Goal: Task Accomplishment & Management: Use online tool/utility

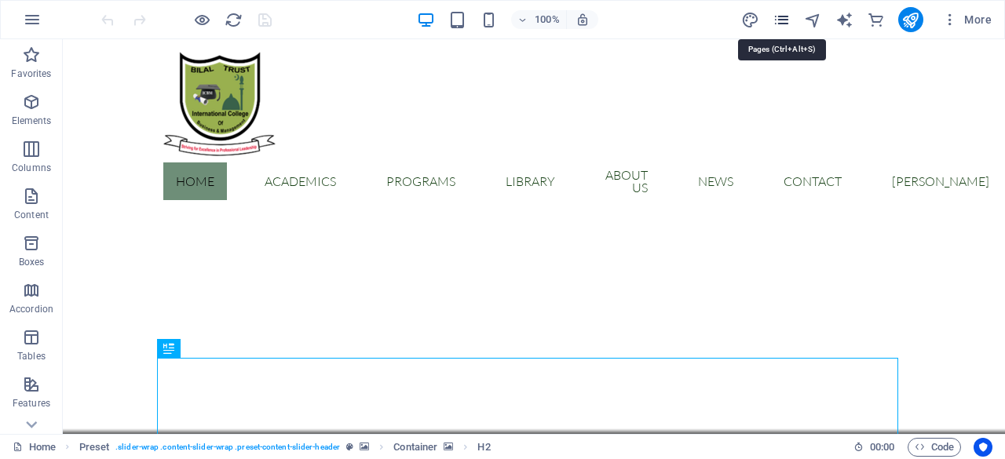
click at [786, 19] on icon "pages" at bounding box center [782, 20] width 18 height 18
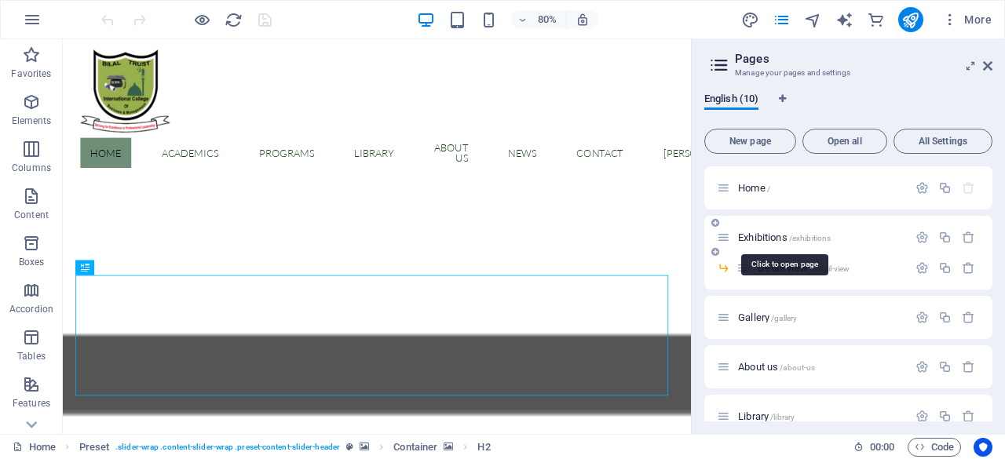
click at [789, 235] on span "Exhibitions /exhibitions" at bounding box center [784, 238] width 93 height 12
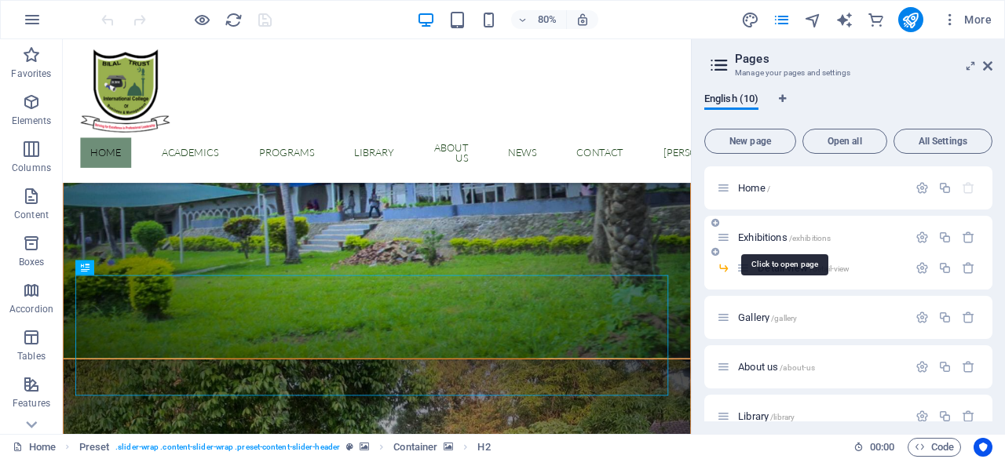
click at [789, 235] on div "Exhibitions /exhibitions" at bounding box center [848, 237] width 288 height 43
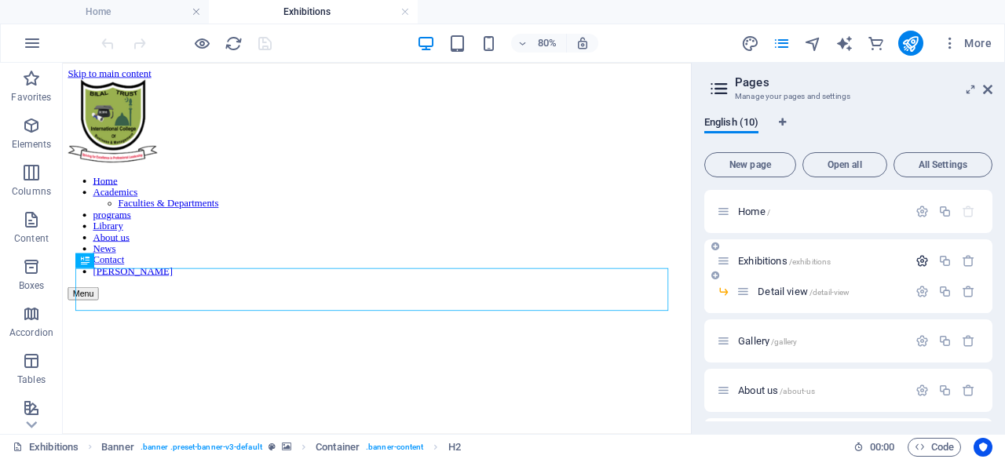
click at [917, 260] on icon "button" at bounding box center [922, 260] width 13 height 13
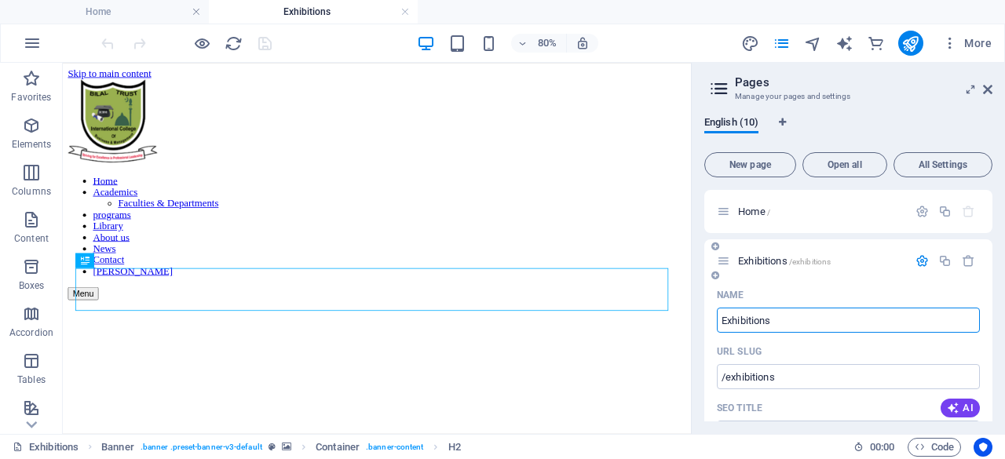
drag, startPoint x: 782, startPoint y: 320, endPoint x: 705, endPoint y: 323, distance: 77.0
type input "Aca"
type input "/aca"
type input "Aca"
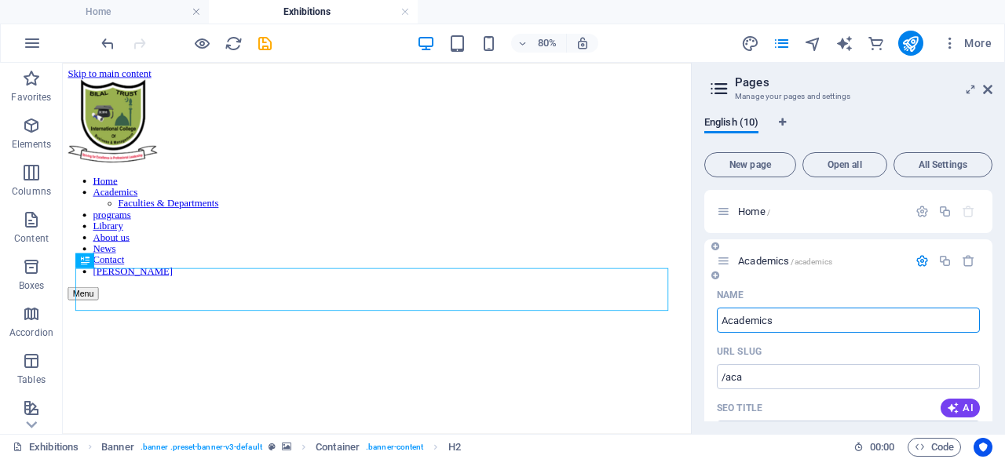
type input "Academics"
type input "/academics"
type input "Academics"
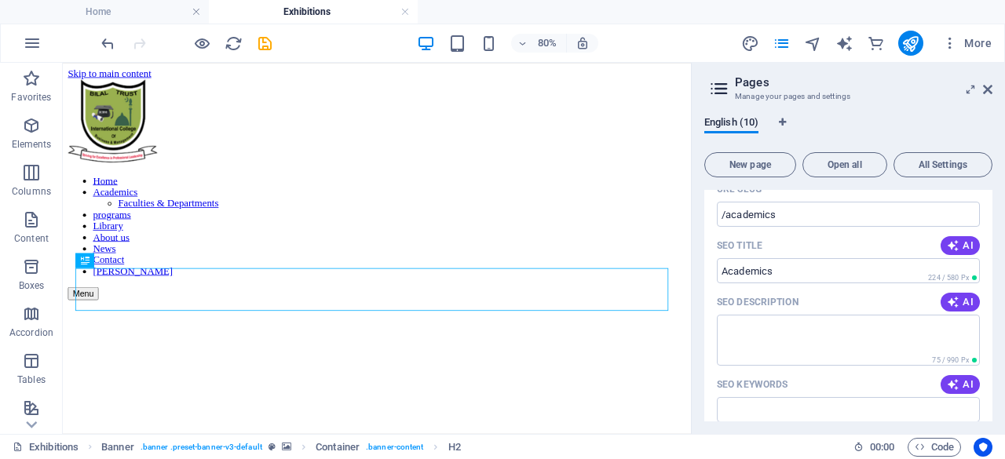
scroll to position [182, 0]
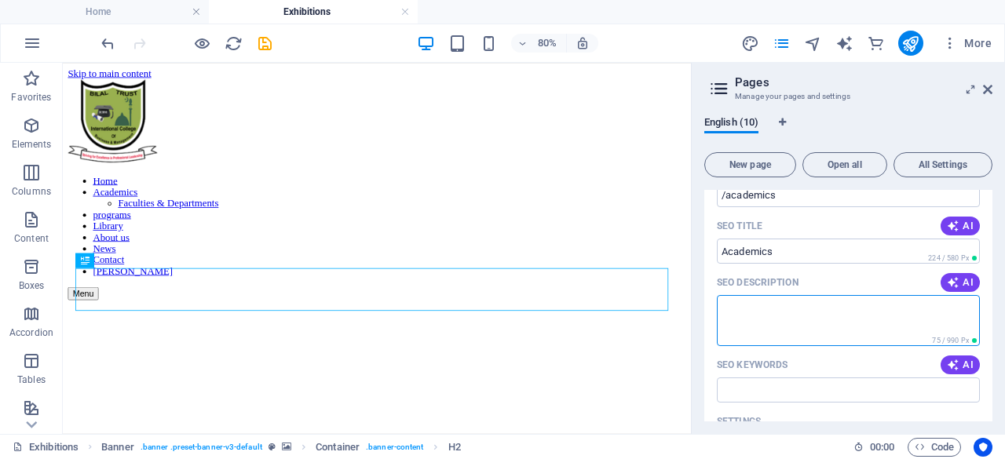
click at [791, 309] on textarea "SEO Description" at bounding box center [848, 320] width 263 height 51
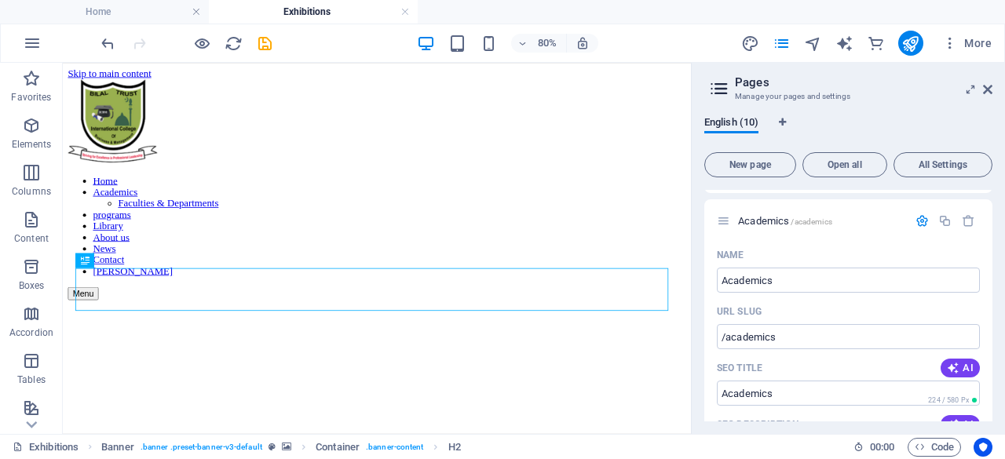
scroll to position [33, 0]
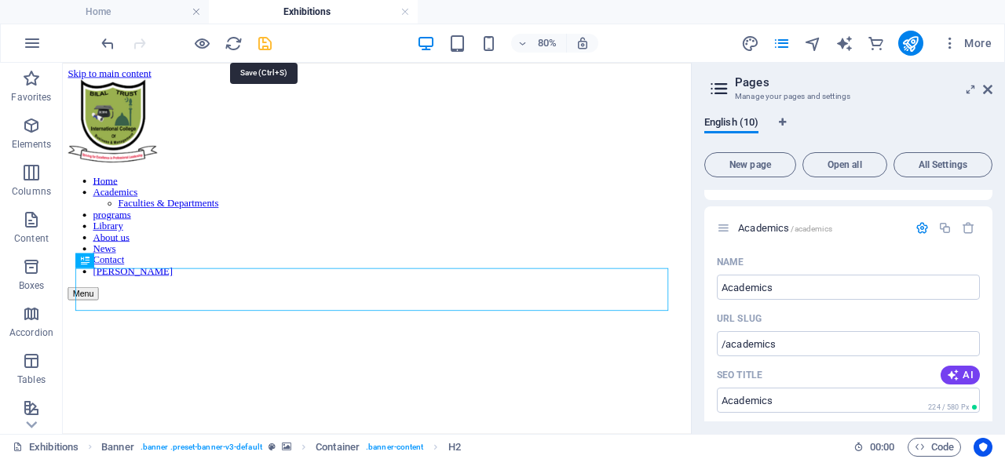
type textarea "Icbm,academics"
click at [264, 49] on icon "save" at bounding box center [265, 44] width 18 height 18
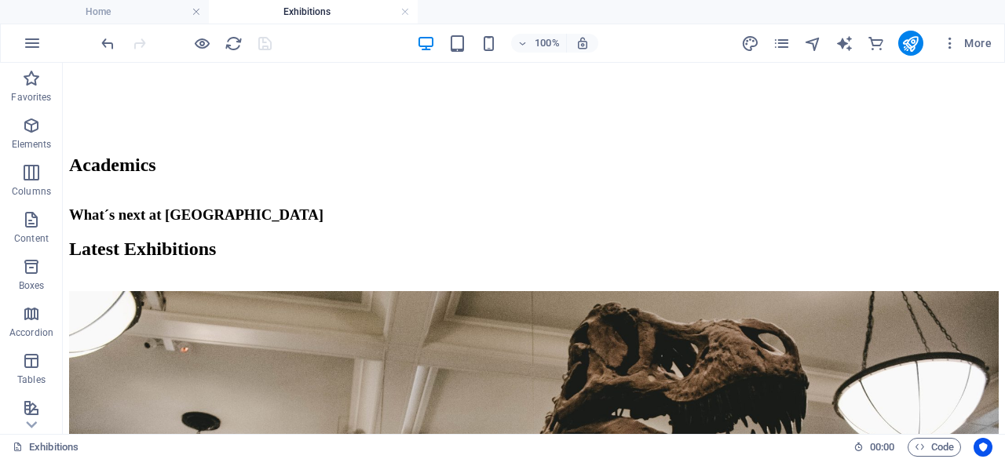
scroll to position [0, 0]
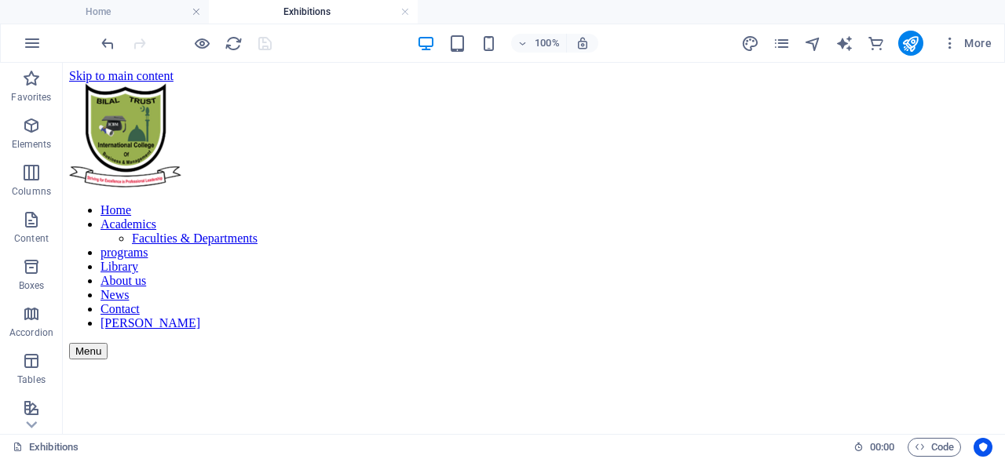
drag, startPoint x: 999, startPoint y: 104, endPoint x: 1055, endPoint y: 108, distance: 56.6
drag, startPoint x: 1002, startPoint y: 110, endPoint x: 1067, endPoint y: 103, distance: 65.6
click at [788, 48] on icon "pages" at bounding box center [782, 44] width 18 height 18
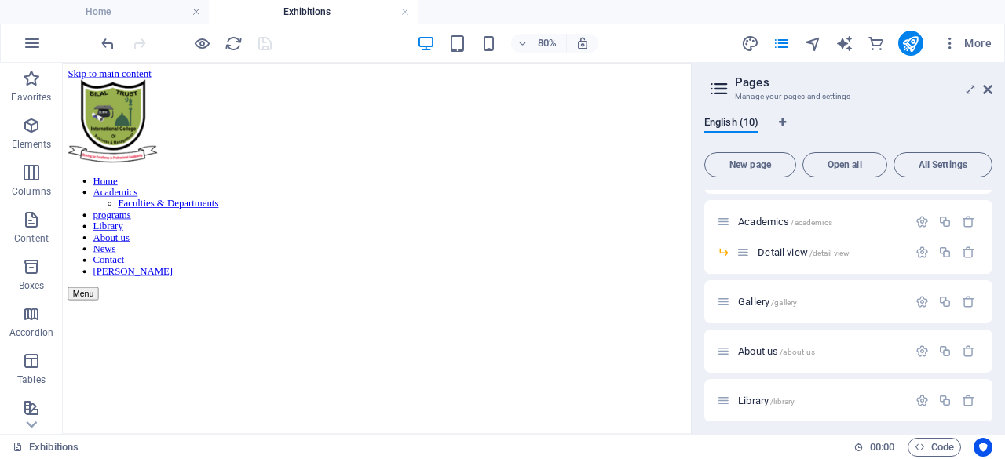
scroll to position [46, 0]
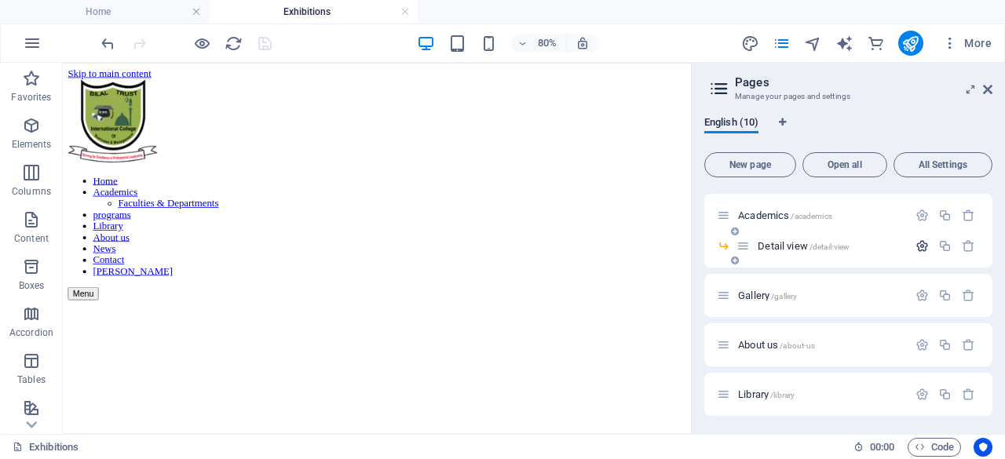
click at [918, 248] on icon "button" at bounding box center [922, 246] width 13 height 13
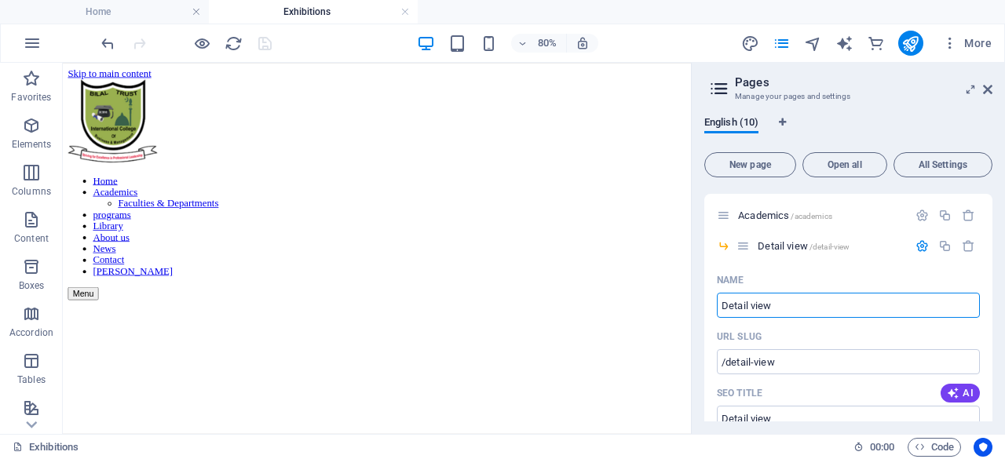
drag, startPoint x: 810, startPoint y: 368, endPoint x: 842, endPoint y: 361, distance: 32.0
type input "D"
type input "/detail-vie"
type input "Detail vie"
type input "/"
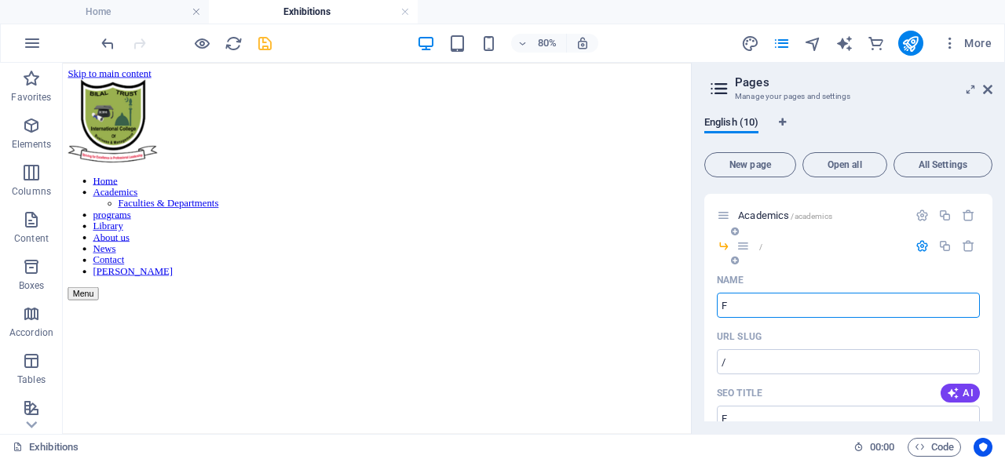
type input "Fa"
type input "/f"
type input "F"
type input "Facul"
type input "/fac"
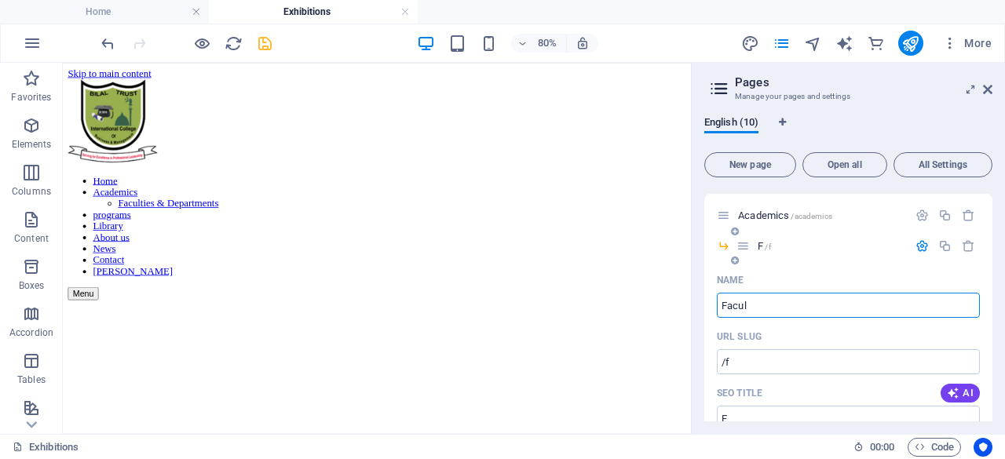
type input "Fac"
type input "Faculties an"
type input "/faculties-an"
type input "Faculties an"
type input "Faculties"
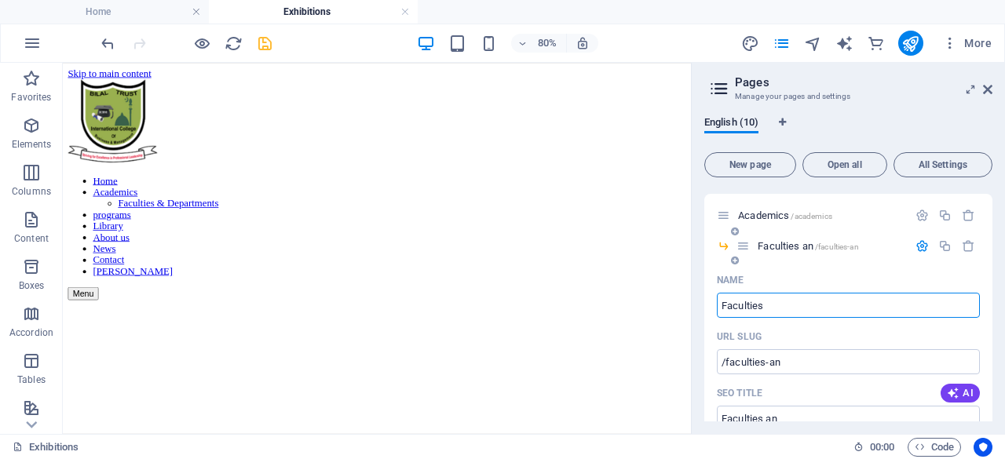
type input "/faculties"
type input "Faculties"
type input "Faculties &"
type input "Faculties & Depart"
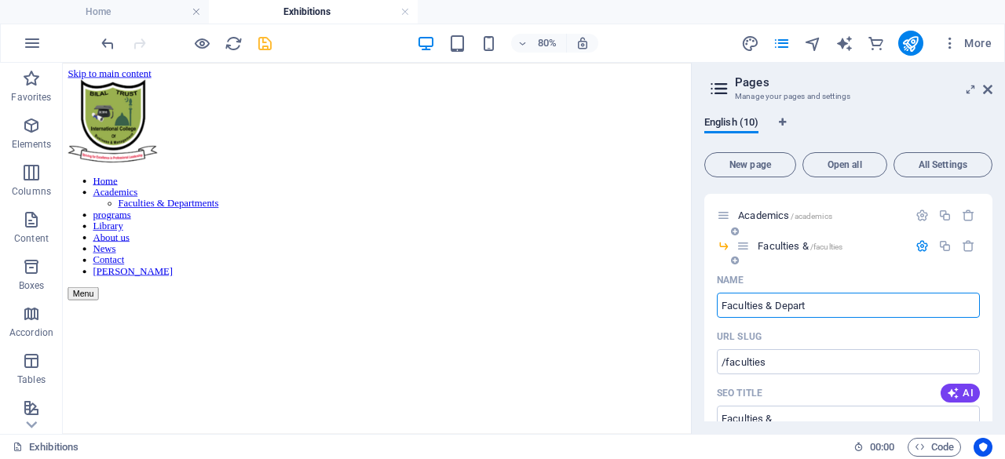
type input "/faculties-depart"
type input "Faculties & Depart"
type input "Faculties & Departm"
type input "/faculties-departm"
type input "Faculties & Departm"
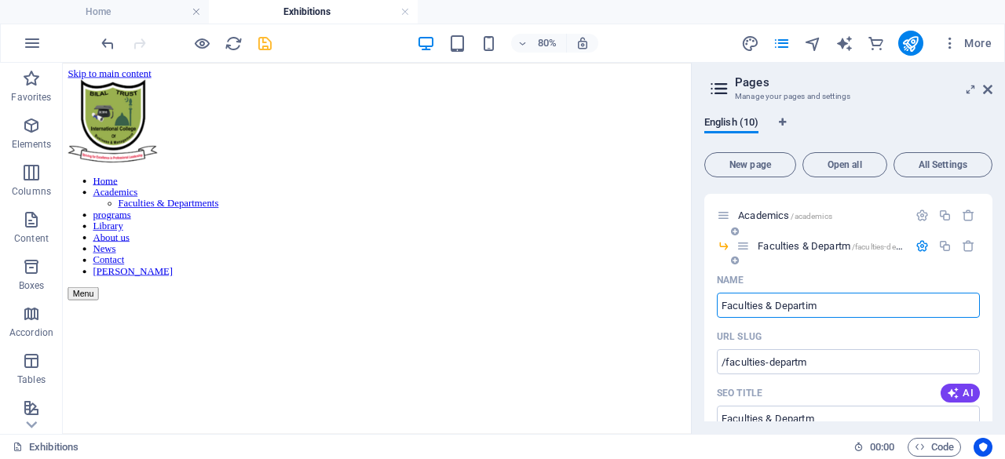
type input "Faculties & Departime"
type input "/faculties-depart"
type input "Faculties & Depart"
type input "Faculties & Departiments"
type input "/faculties-departiments"
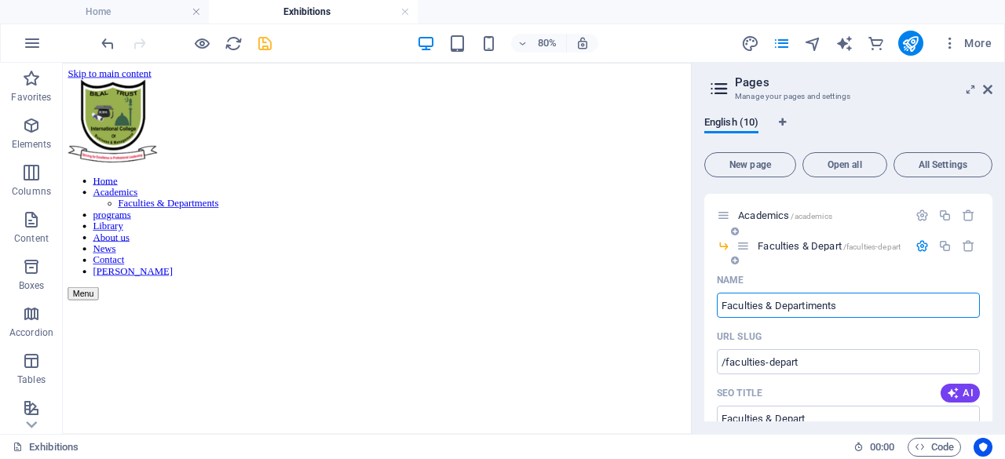
type input "Faculties & Departiments"
type input "Faculties & Depart"
type input "/faculties-departi"
type input "Faculties & Departi"
type input "Faculties & Departments"
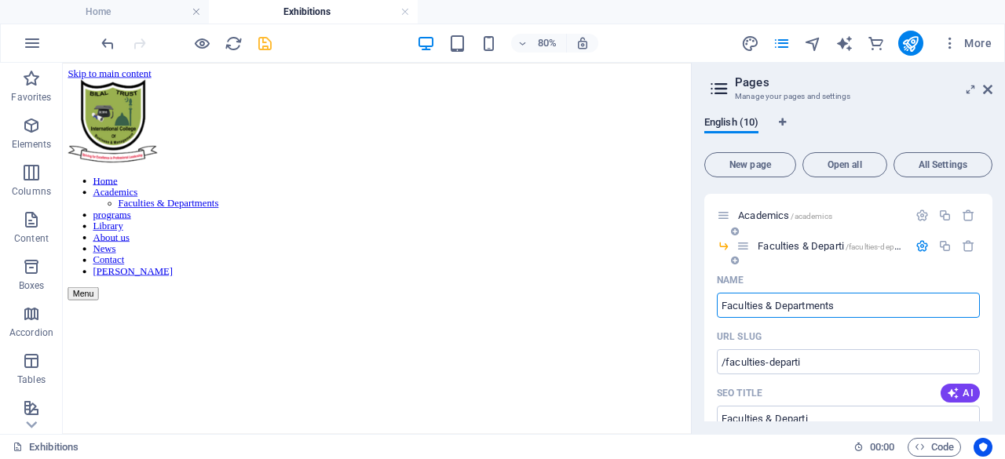
type input "/faculties-departments"
type input "Faculties & Departments"
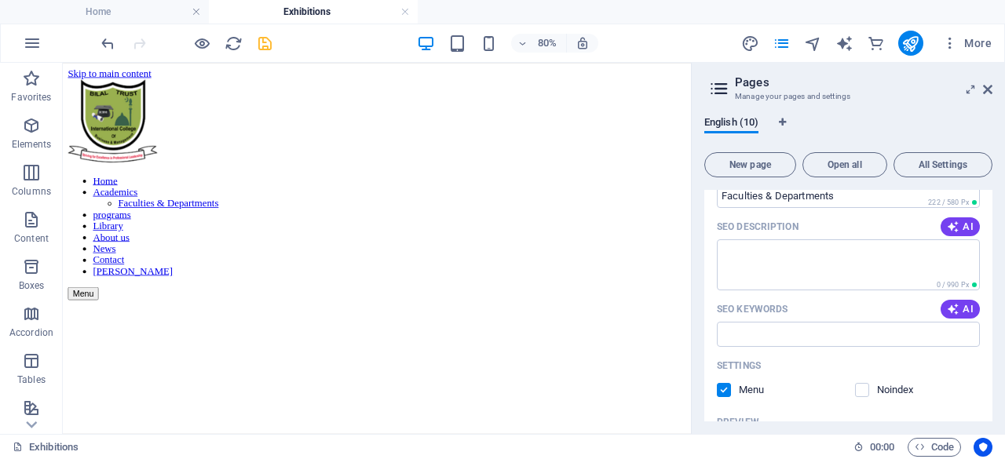
scroll to position [280, 0]
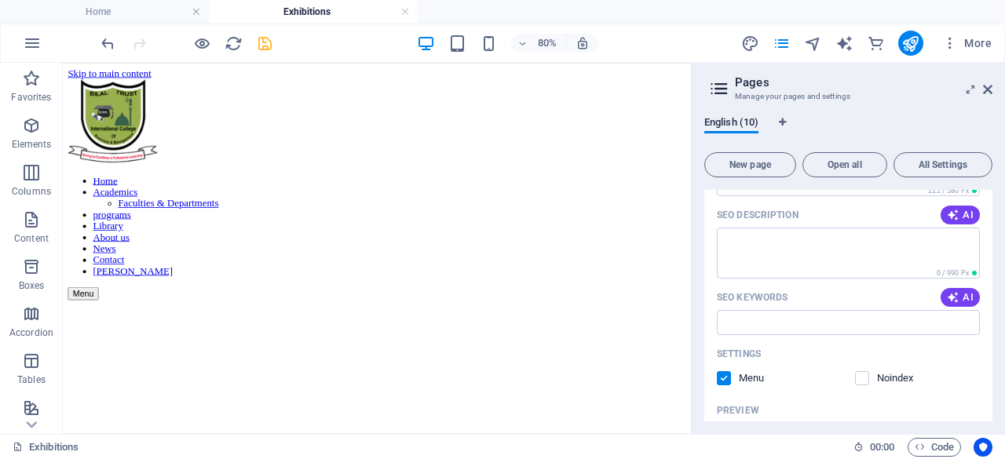
type input "Faculties & Departments"
click at [266, 46] on icon "save" at bounding box center [265, 44] width 18 height 18
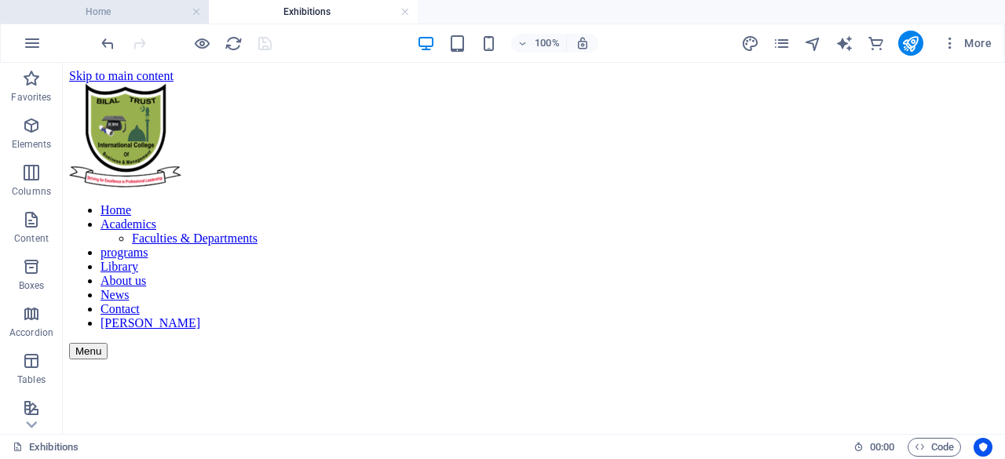
click at [119, 9] on h4 "Home" at bounding box center [104, 11] width 209 height 17
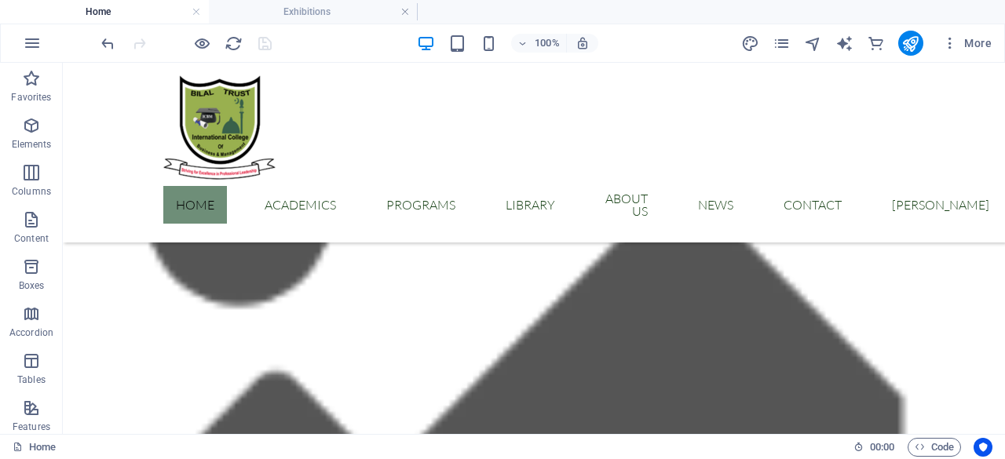
scroll to position [520, 0]
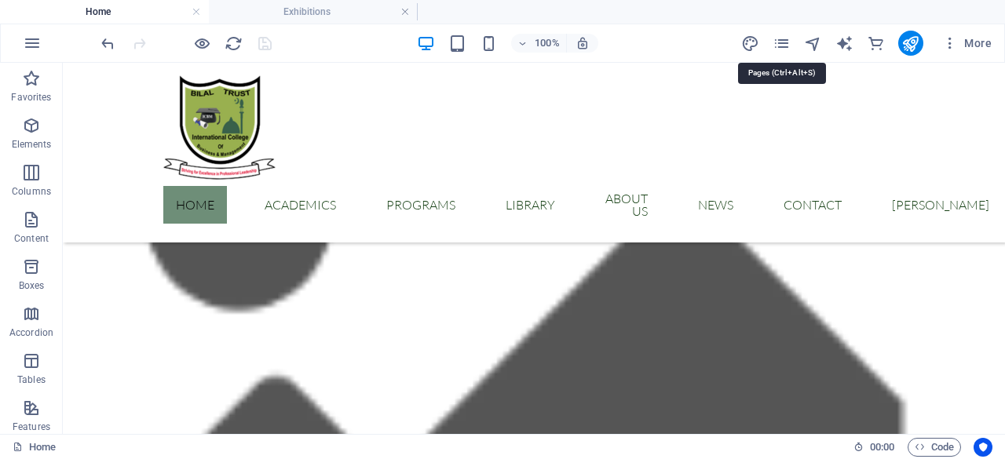
click at [793, 50] on div "More" at bounding box center [869, 43] width 257 height 25
click at [786, 47] on icon "pages" at bounding box center [782, 44] width 18 height 18
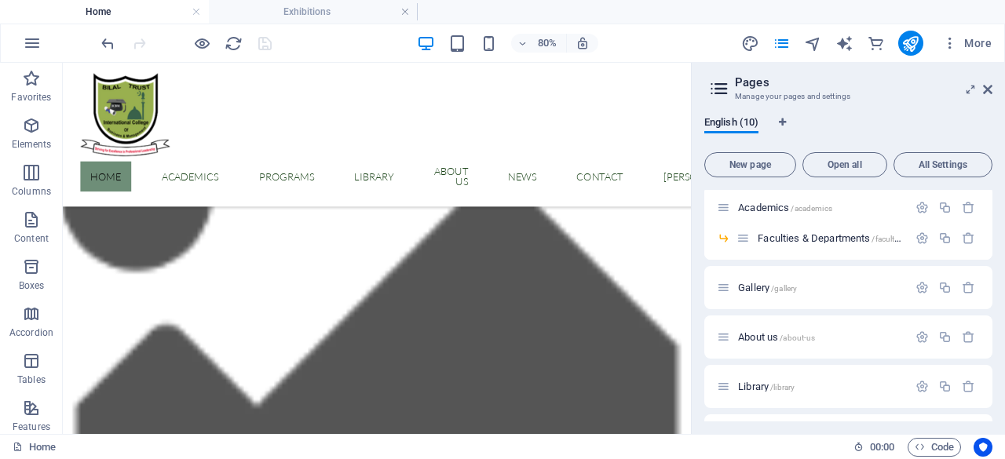
scroll to position [55, 0]
click at [917, 284] on icon "button" at bounding box center [922, 286] width 13 height 13
drag, startPoint x: 825, startPoint y: 411, endPoint x: 810, endPoint y: 430, distance: 24.7
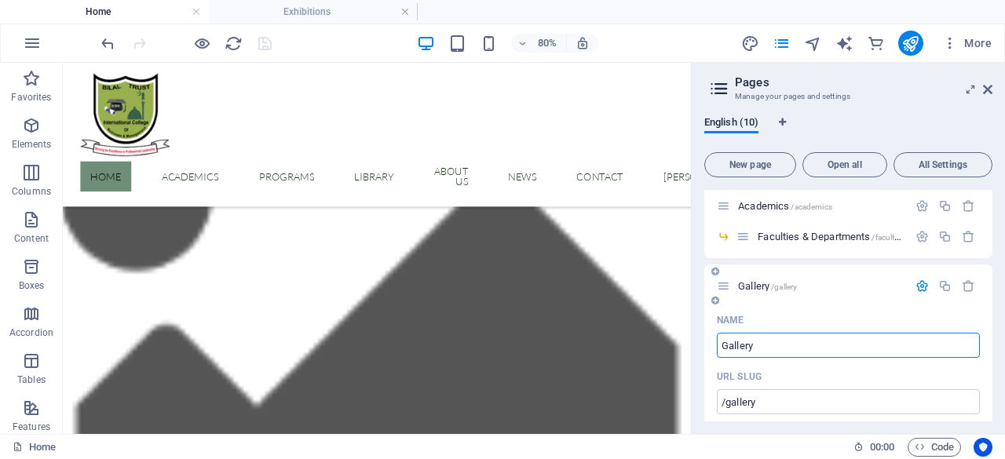
click at [718, 344] on input "Gallery" at bounding box center [848, 345] width 263 height 25
type input "y"
type input "P"
type input "/"
type input "Pro"
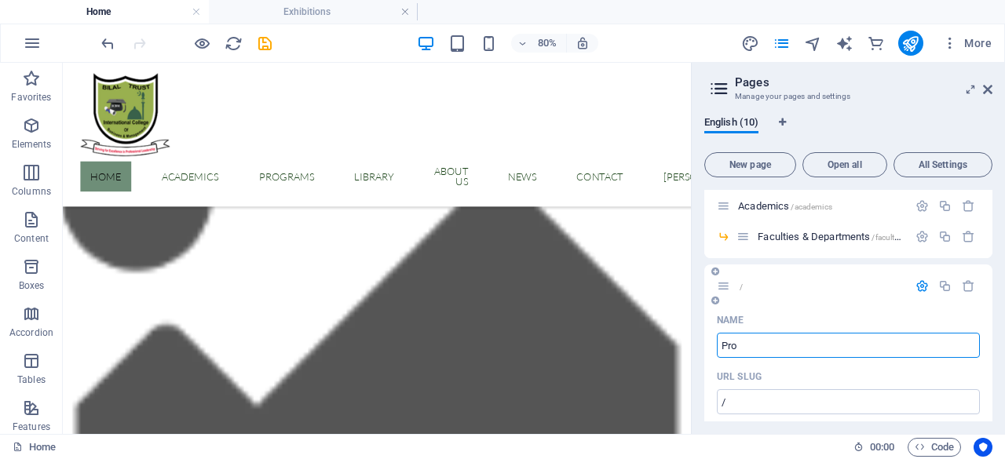
type input "/pro"
type input "Pro"
type input "Programm"
type input "/progra"
type input "Progra"
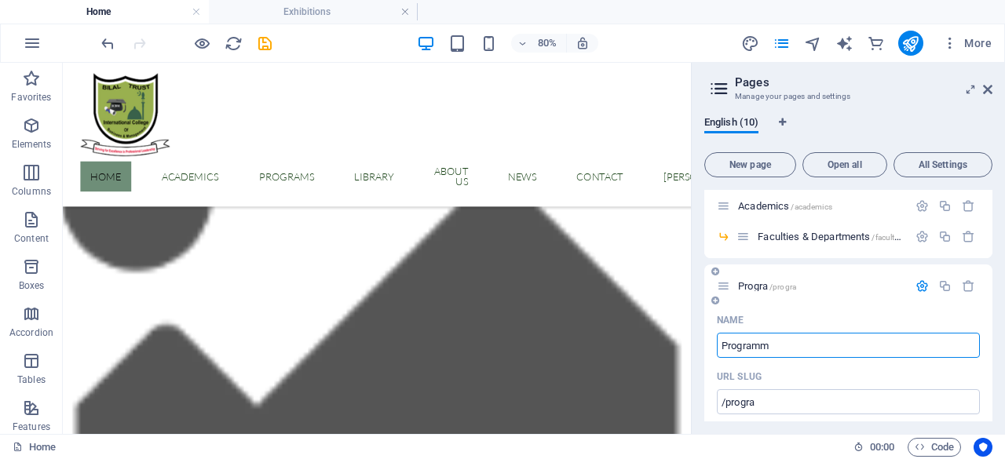
type input "Program"
type input "/programm"
type input "Programm"
type input "Programs"
type input "/programs"
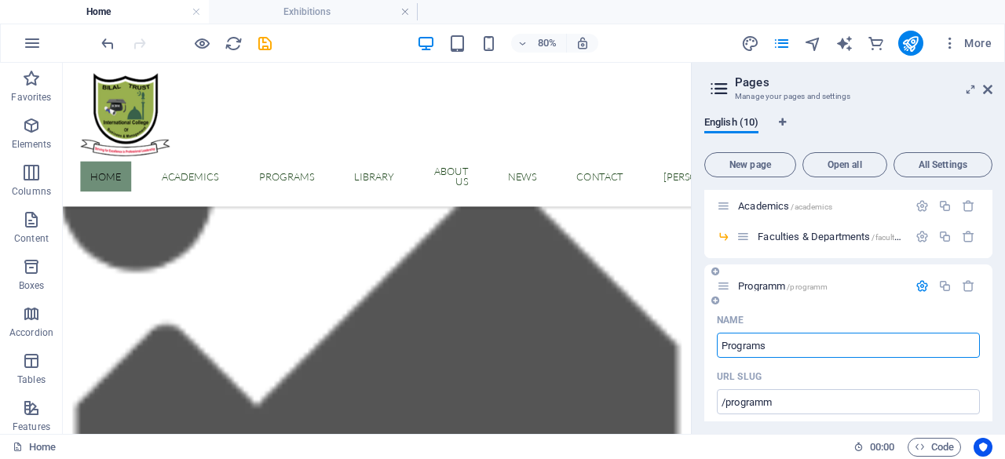
type input "Programs"
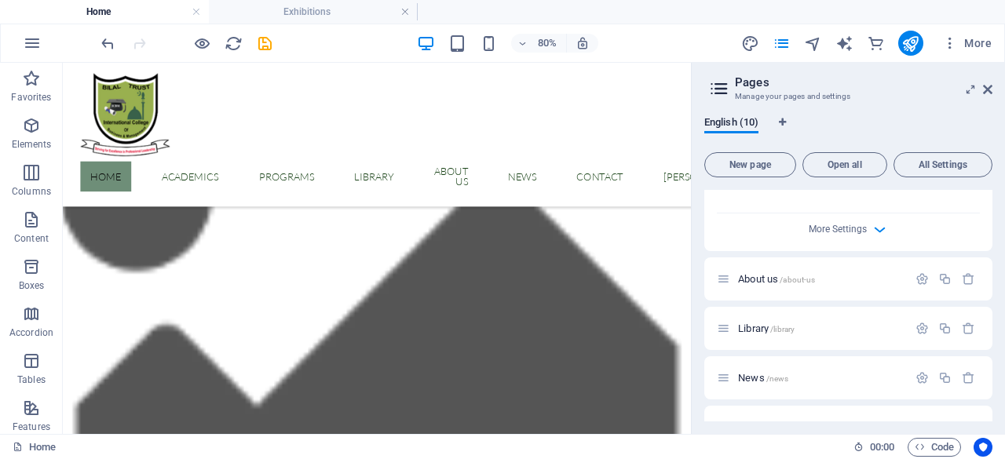
scroll to position [699, 0]
type input "Programs"
click at [267, 45] on icon "save" at bounding box center [265, 44] width 18 height 18
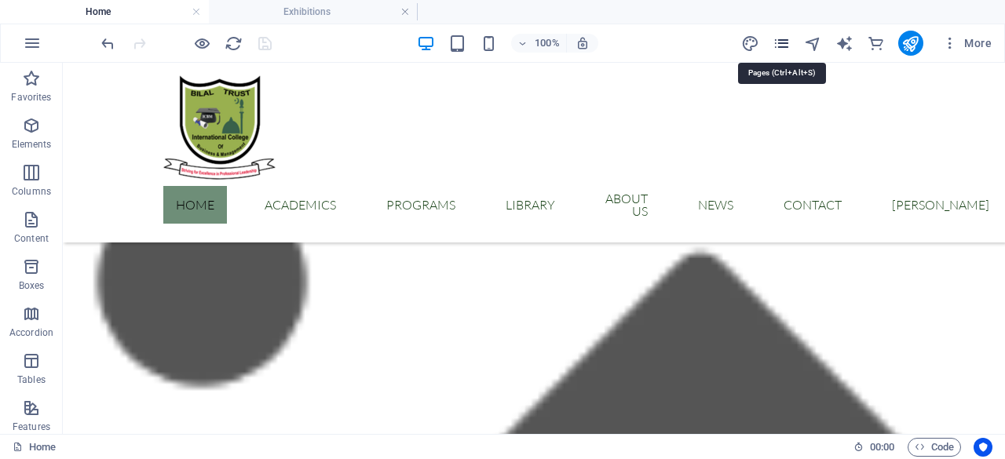
click at [785, 45] on icon "pages" at bounding box center [782, 44] width 18 height 18
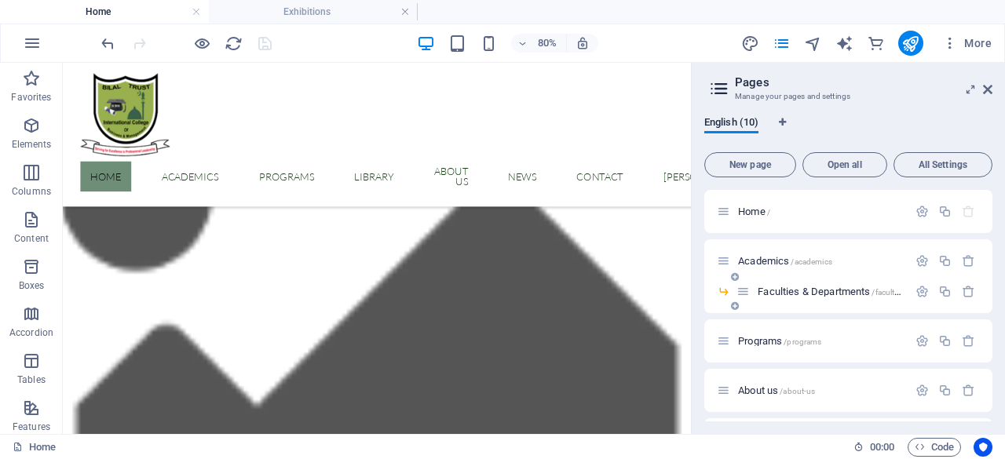
drag, startPoint x: 989, startPoint y: 291, endPoint x: 989, endPoint y: 304, distance: 12.6
click at [989, 304] on div "Faculties & Departments /faculties-departments" at bounding box center [848, 298] width 288 height 31
click at [796, 392] on span "/about-us" at bounding box center [797, 391] width 35 height 9
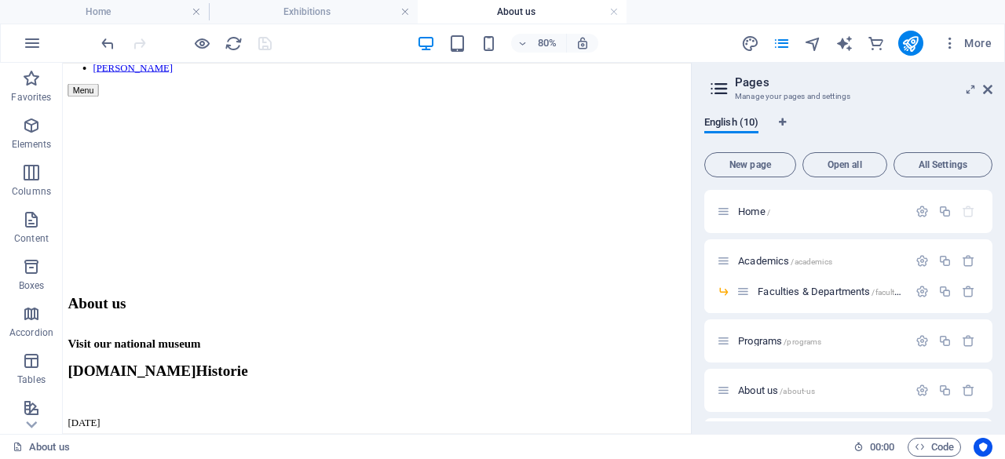
scroll to position [221, 0]
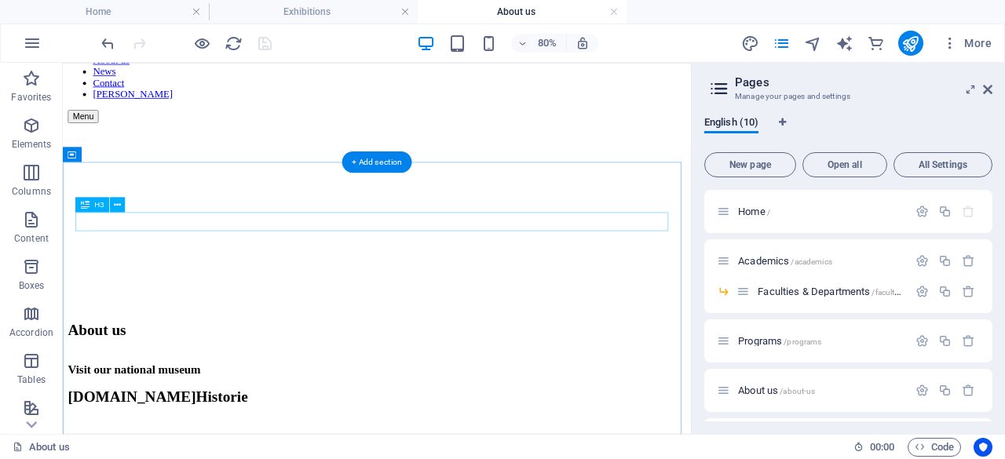
click at [501, 438] on div "Visit our national museum" at bounding box center [455, 446] width 773 height 17
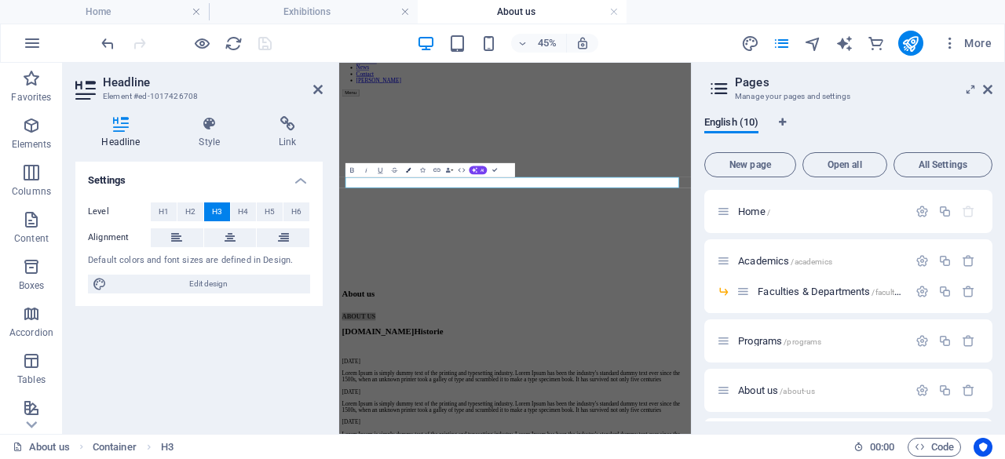
click at [409, 170] on icon "button" at bounding box center [409, 170] width 5 height 5
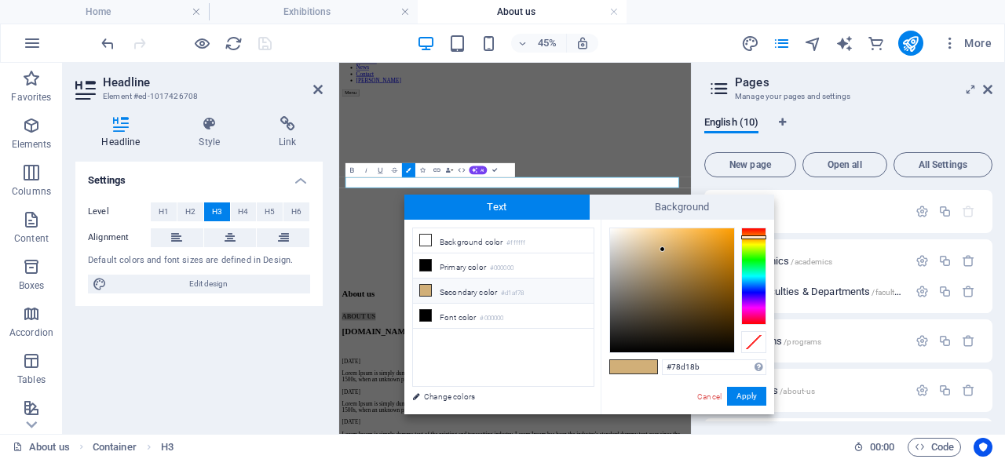
click at [759, 263] on div at bounding box center [753, 276] width 25 height 97
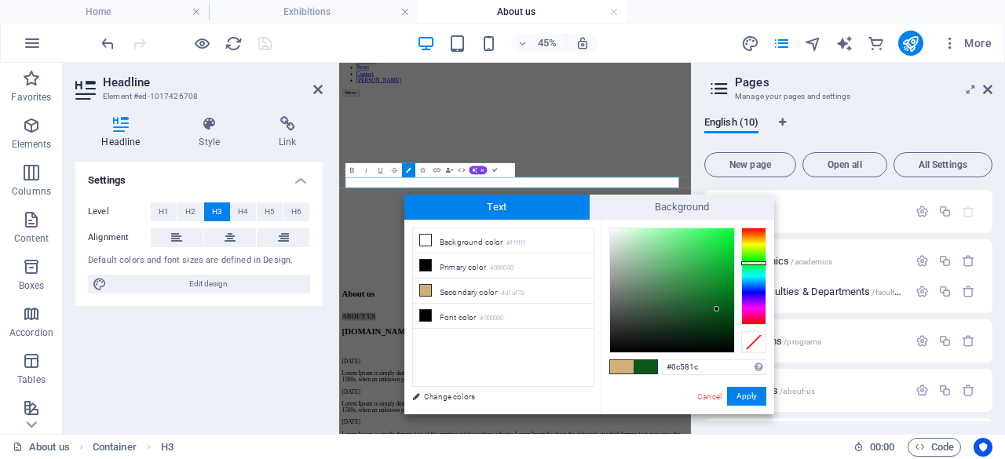
click at [717, 309] on div at bounding box center [672, 291] width 124 height 124
click at [728, 309] on div at bounding box center [672, 291] width 124 height 124
type input "#045916"
click at [749, 397] on button "Apply" at bounding box center [746, 396] width 39 height 19
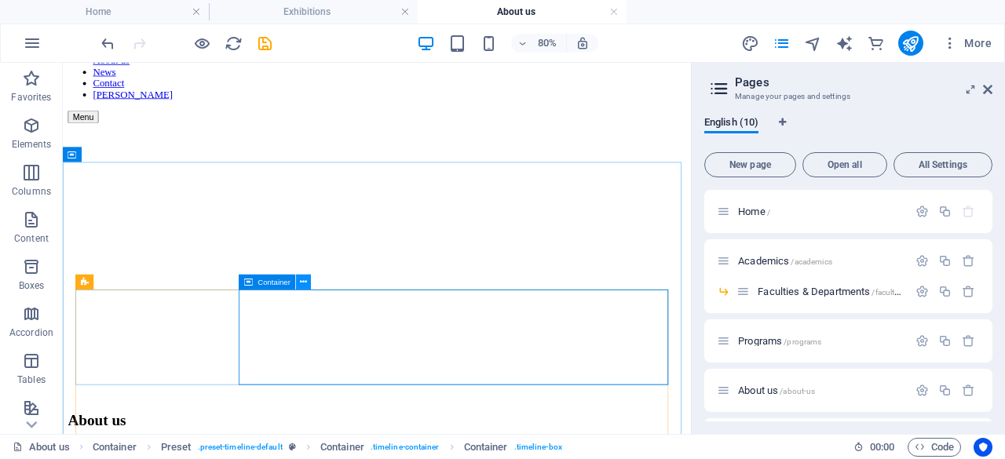
click at [305, 282] on icon at bounding box center [303, 282] width 7 height 13
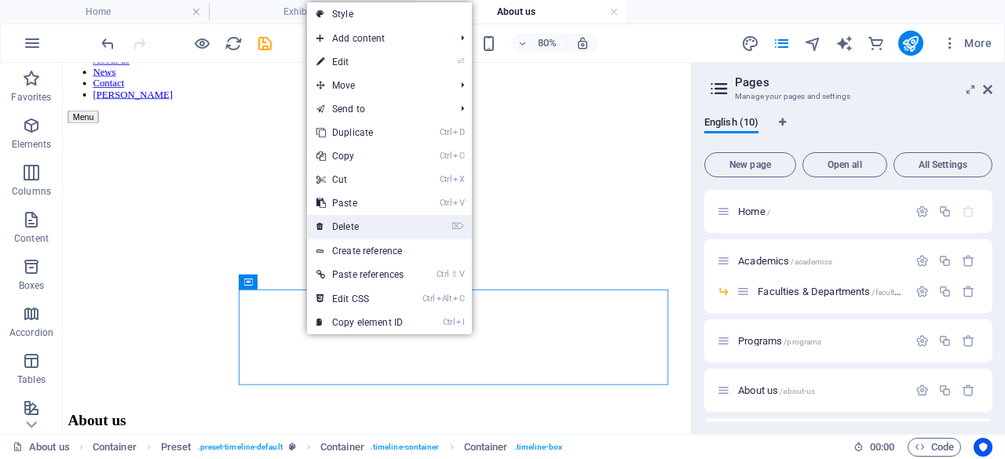
click at [354, 227] on link "⌦ Delete" at bounding box center [360, 227] width 106 height 24
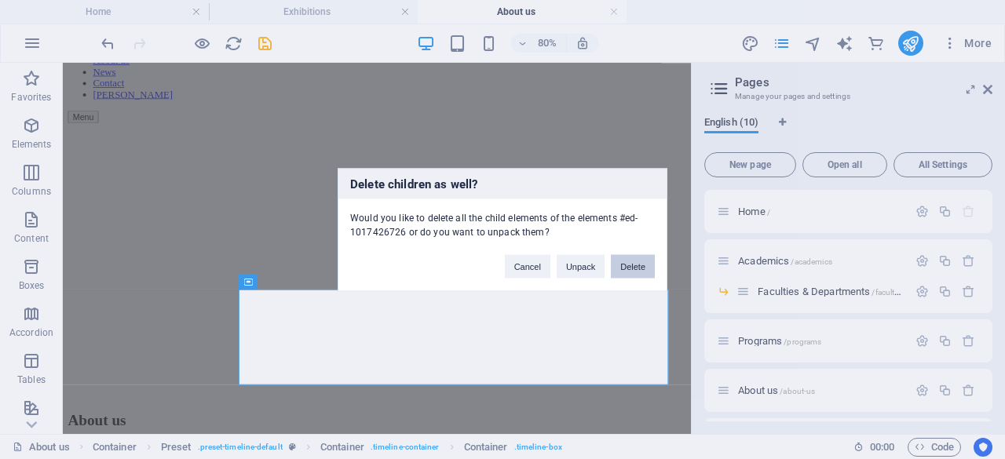
click at [626, 267] on button "Delete" at bounding box center [633, 266] width 44 height 24
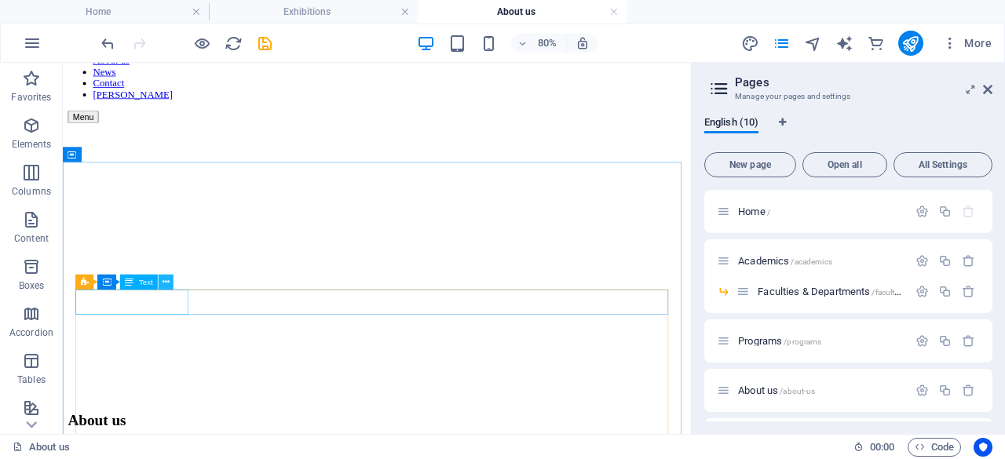
click at [165, 278] on icon at bounding box center [166, 282] width 7 height 13
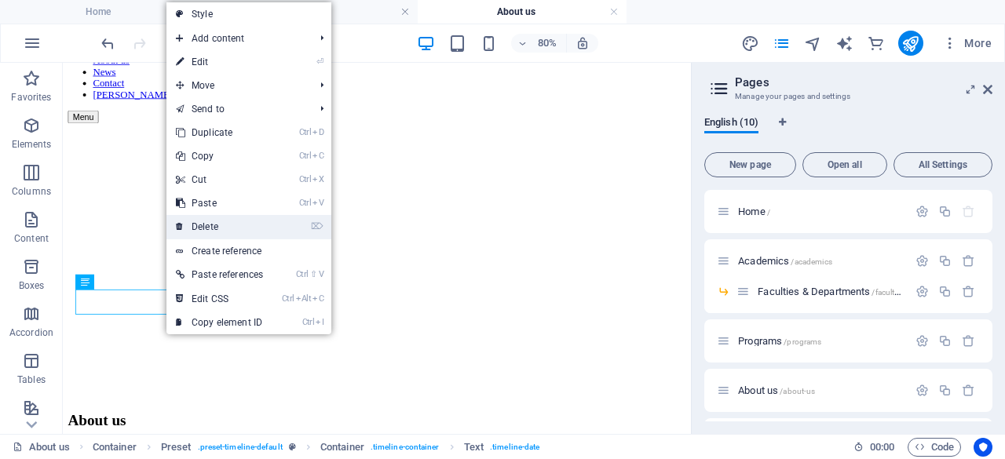
drag, startPoint x: 211, startPoint y: 230, endPoint x: 185, endPoint y: 210, distance: 33.0
click at [211, 230] on link "⌦ Delete" at bounding box center [219, 227] width 106 height 24
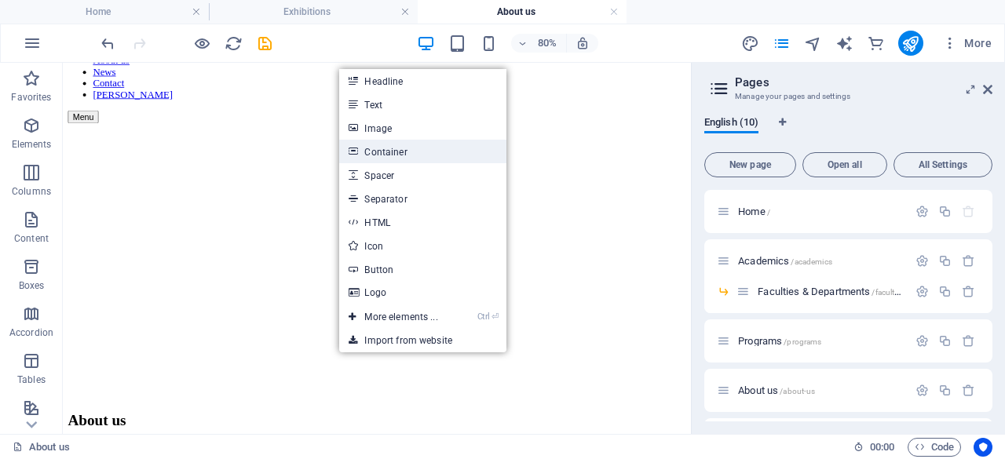
click at [397, 150] on link "Container" at bounding box center [422, 152] width 166 height 24
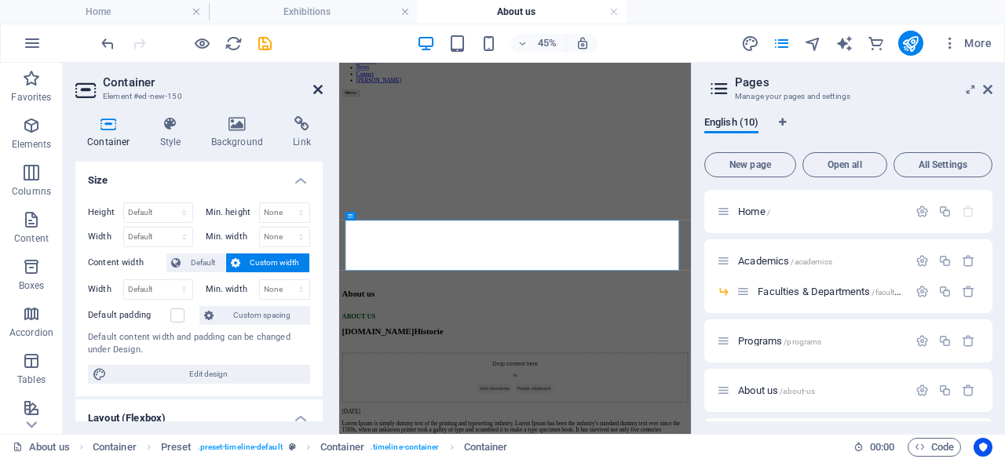
click at [318, 93] on icon at bounding box center [317, 89] width 9 height 13
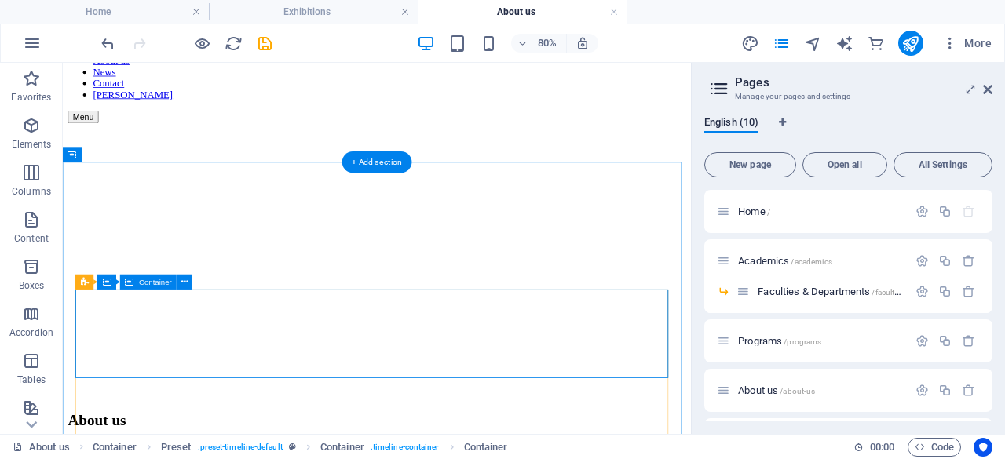
click at [103, 283] on span "Preset" at bounding box center [104, 282] width 22 height 8
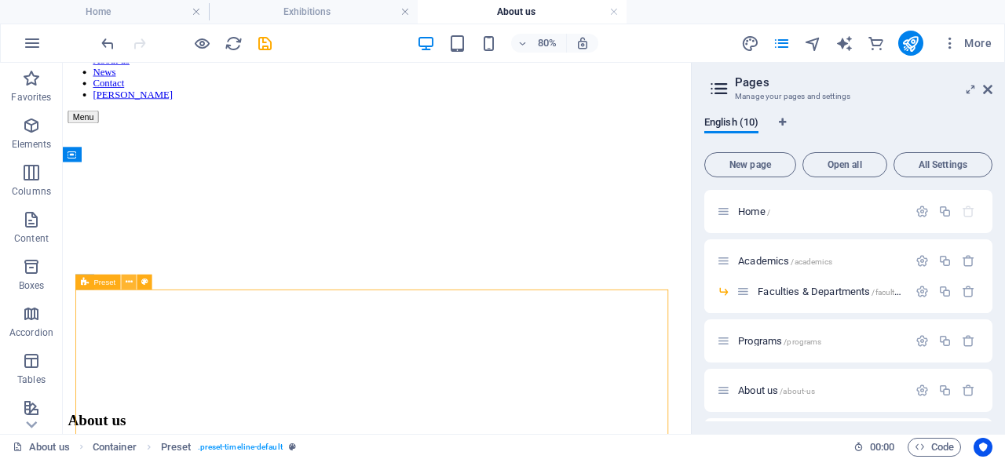
click at [130, 283] on icon at bounding box center [129, 282] width 7 height 13
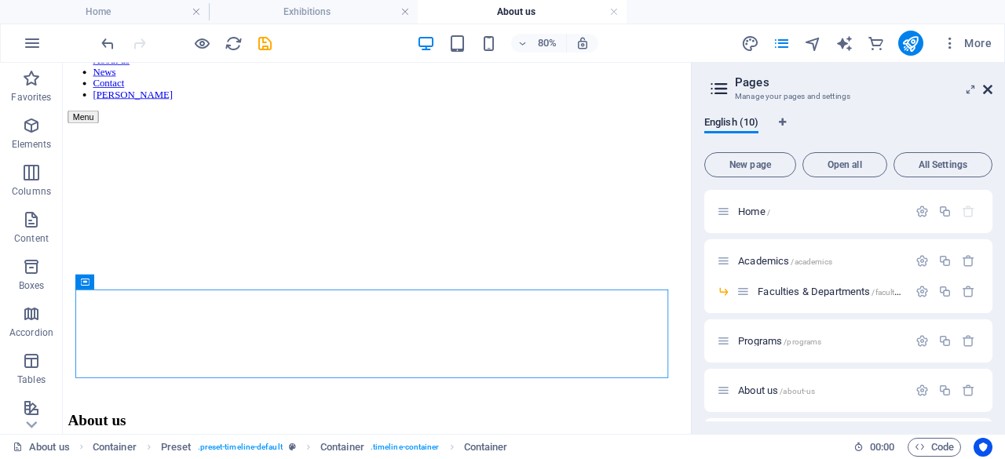
click at [991, 87] on icon at bounding box center [987, 89] width 9 height 13
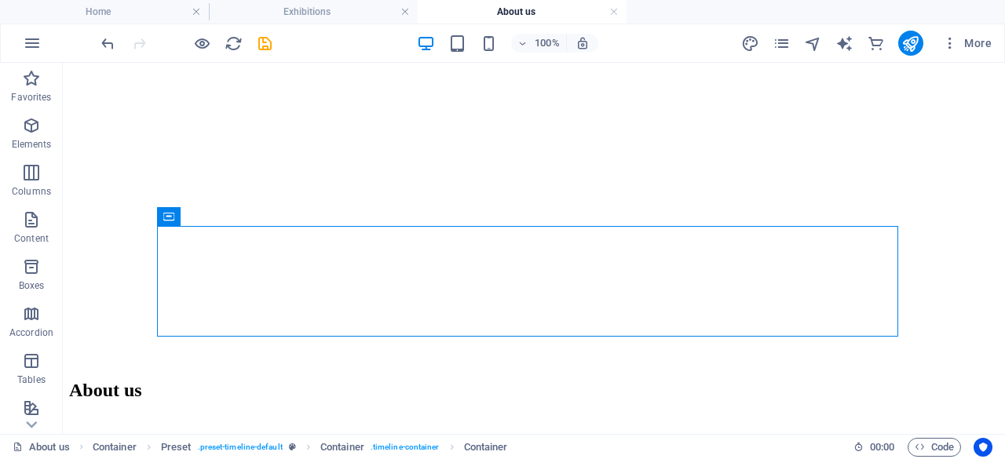
scroll to position [326, 0]
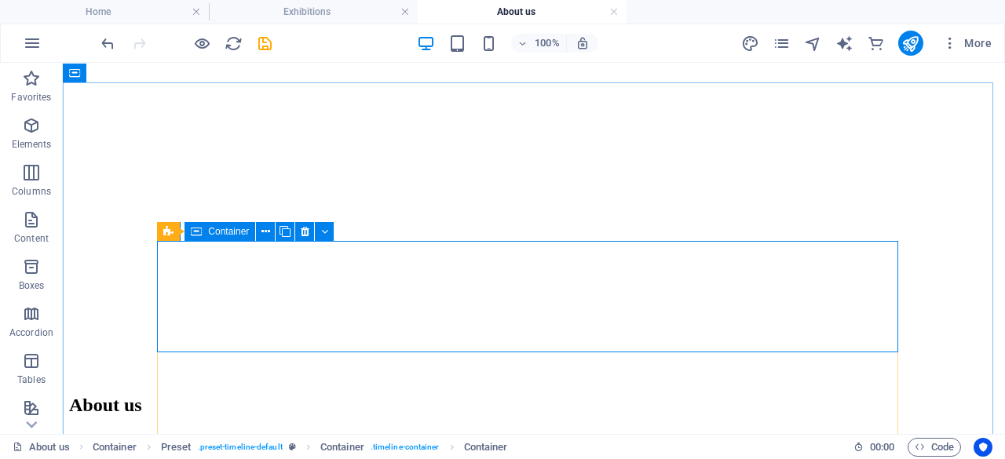
click at [237, 233] on span "Container" at bounding box center [228, 231] width 41 height 9
click at [269, 236] on icon at bounding box center [266, 232] width 9 height 16
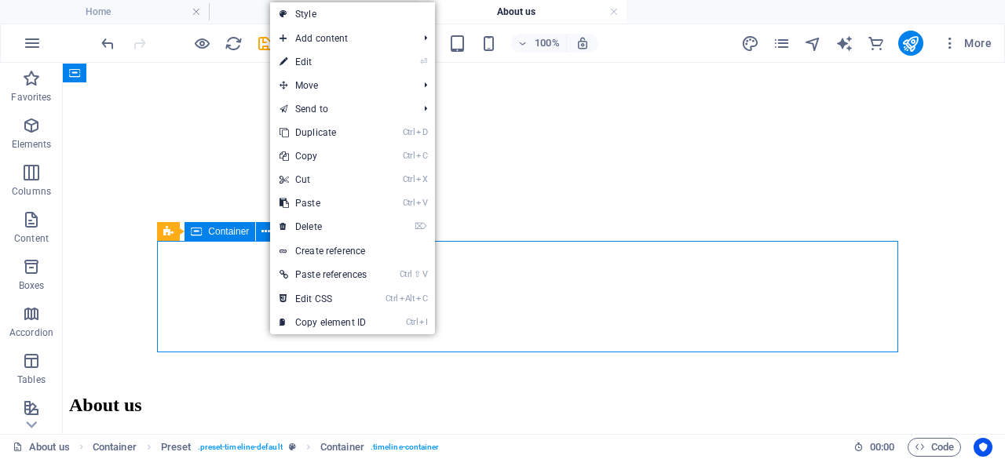
click at [221, 233] on span "Container" at bounding box center [228, 231] width 41 height 9
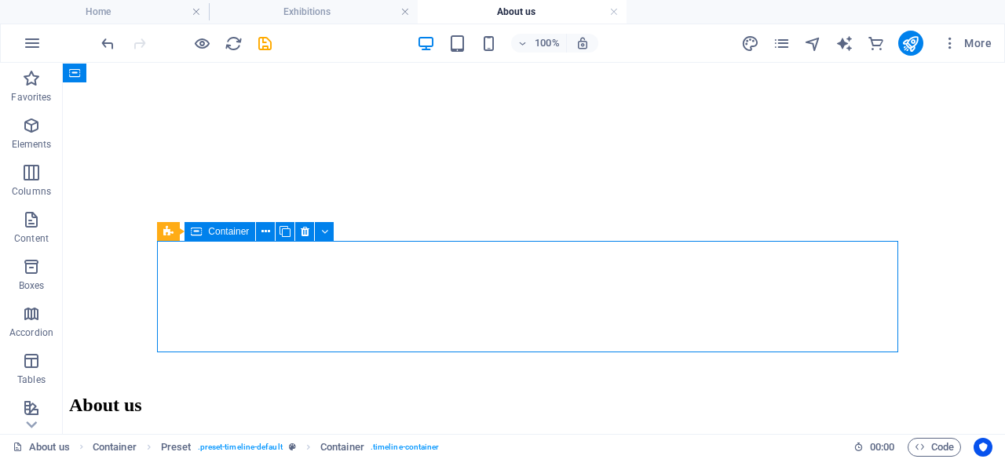
click at [221, 233] on span "Container" at bounding box center [228, 231] width 41 height 9
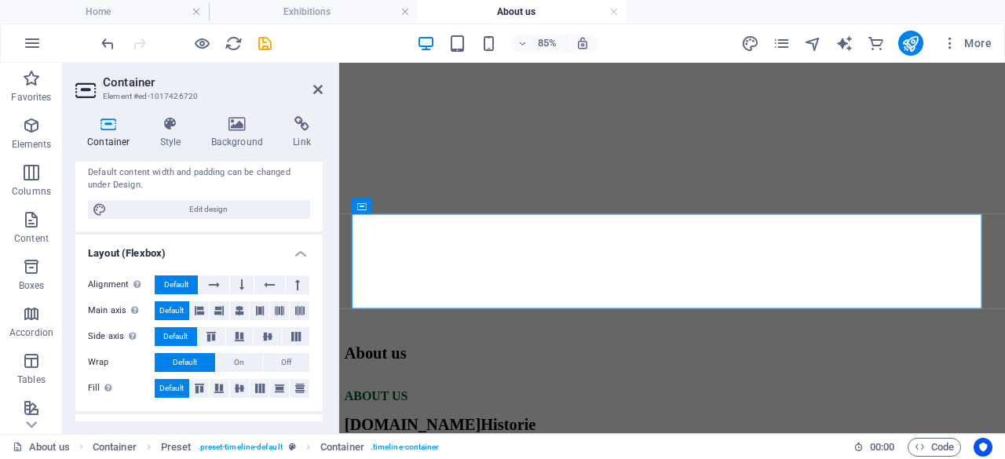
scroll to position [173, 0]
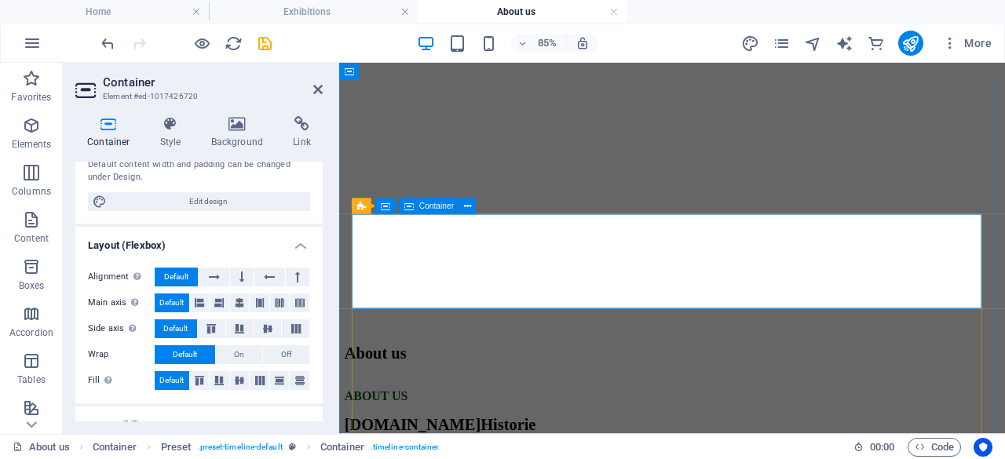
click at [419, 210] on div "Container" at bounding box center [430, 207] width 60 height 16
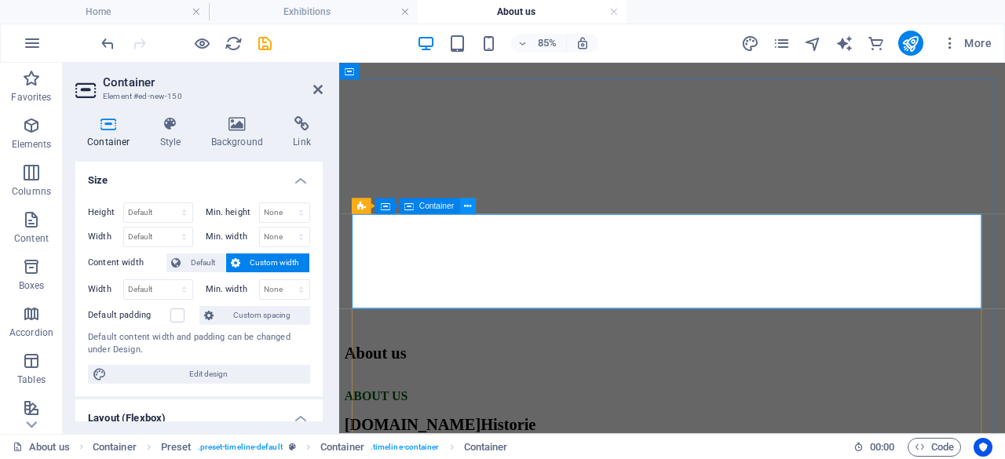
click at [468, 211] on icon at bounding box center [467, 206] width 7 height 14
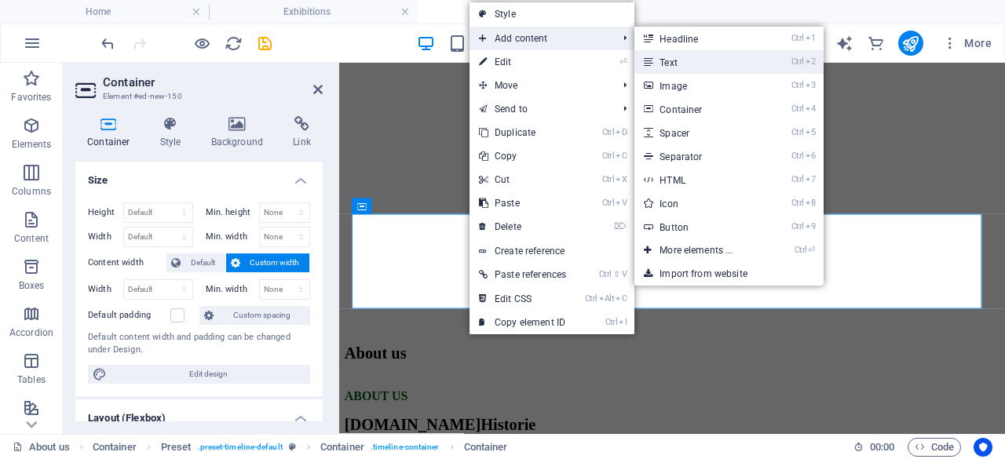
click at [675, 64] on link "Ctrl 2 Text" at bounding box center [700, 62] width 130 height 24
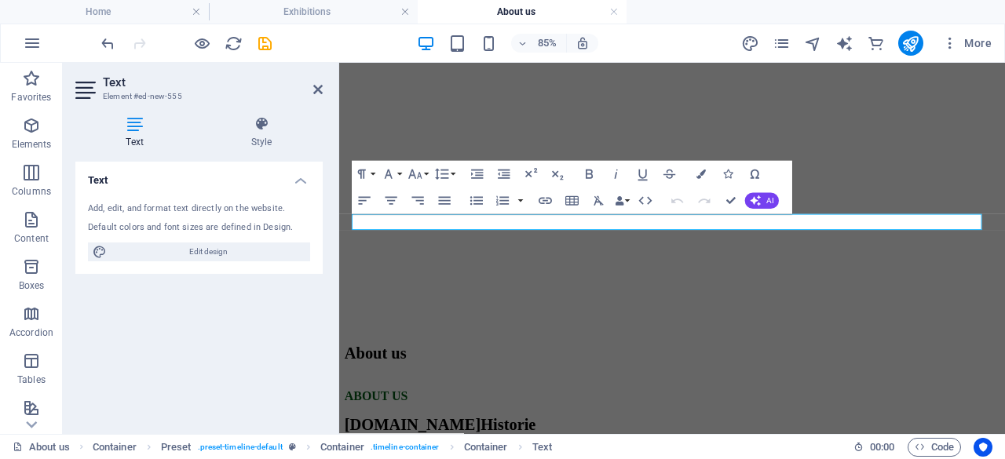
click at [309, 93] on header "Text Element #ed-new-555" at bounding box center [198, 83] width 247 height 41
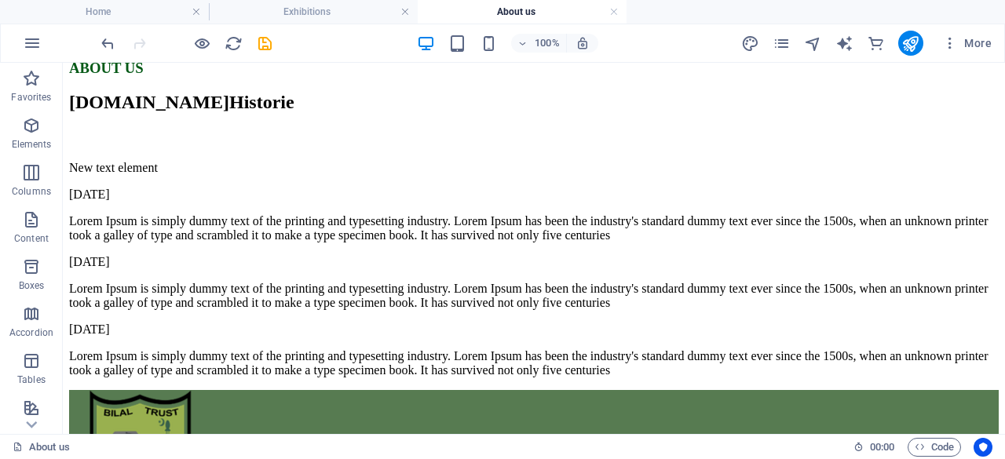
scroll to position [704, 0]
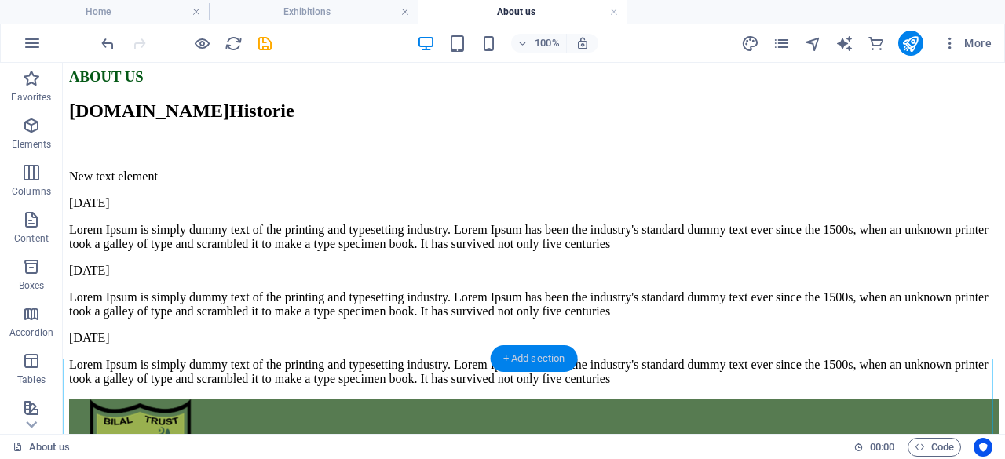
click at [538, 360] on div "+ Add section" at bounding box center [534, 359] width 87 height 27
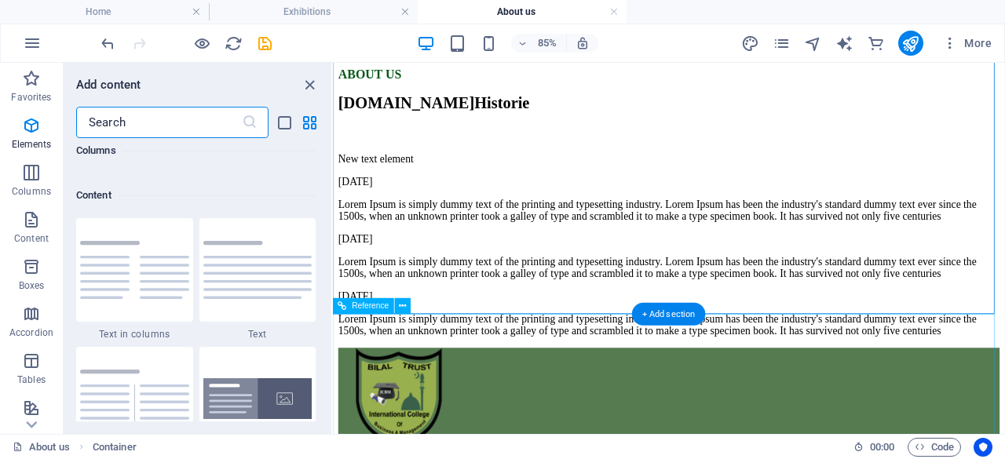
scroll to position [2748, 0]
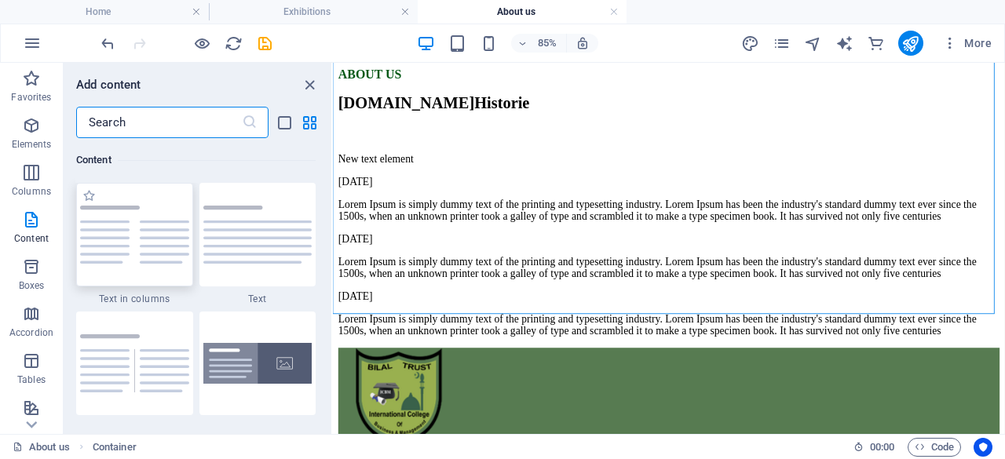
click at [136, 257] on img at bounding box center [134, 235] width 109 height 58
click at [333, 257] on div "H2 Banner Banner Container Reference Container H3 H2 Preset Container Preset Te…" at bounding box center [669, 248] width 672 height 371
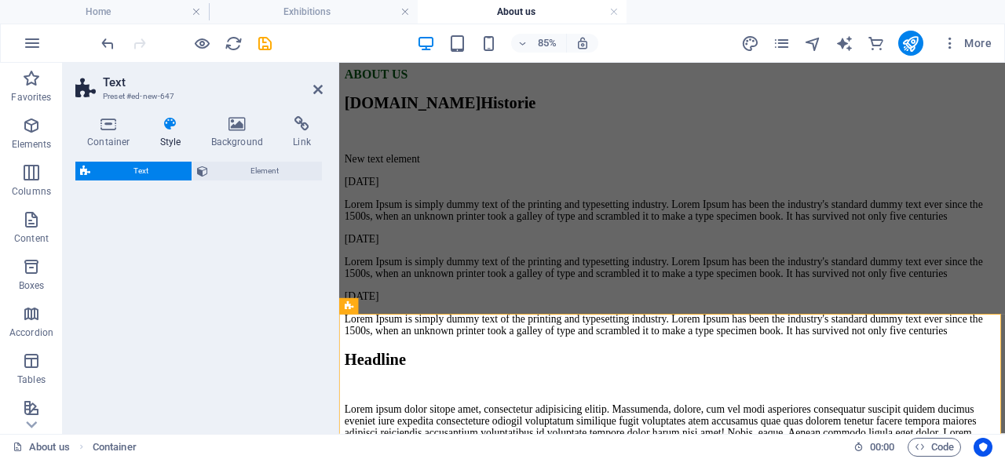
select select "rem"
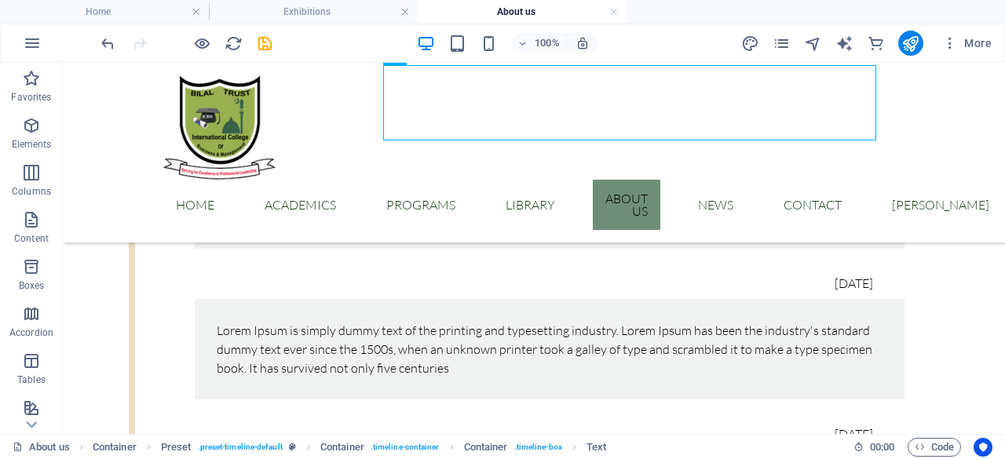
scroll to position [829, 0]
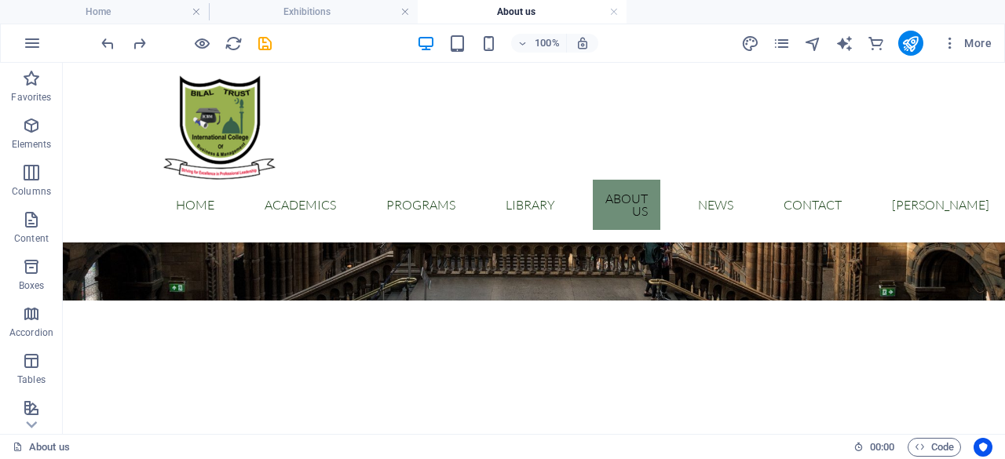
scroll to position [324, 0]
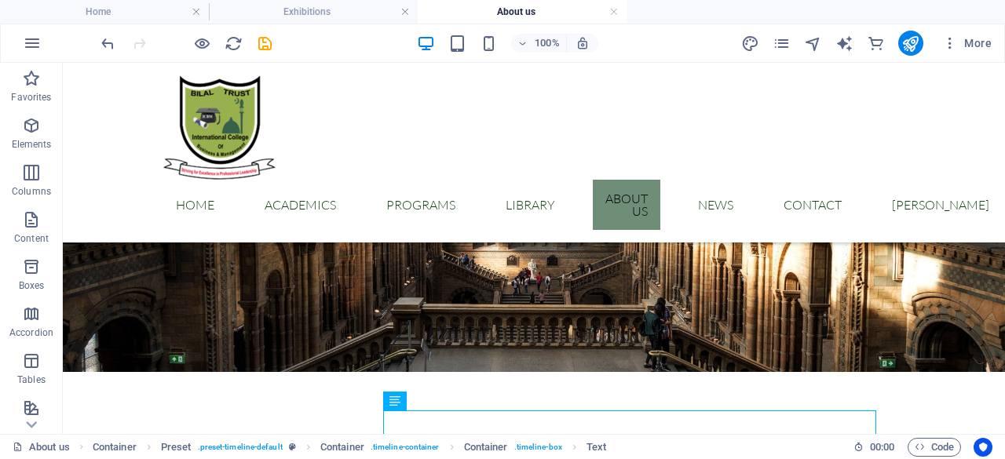
scroll to position [229, 0]
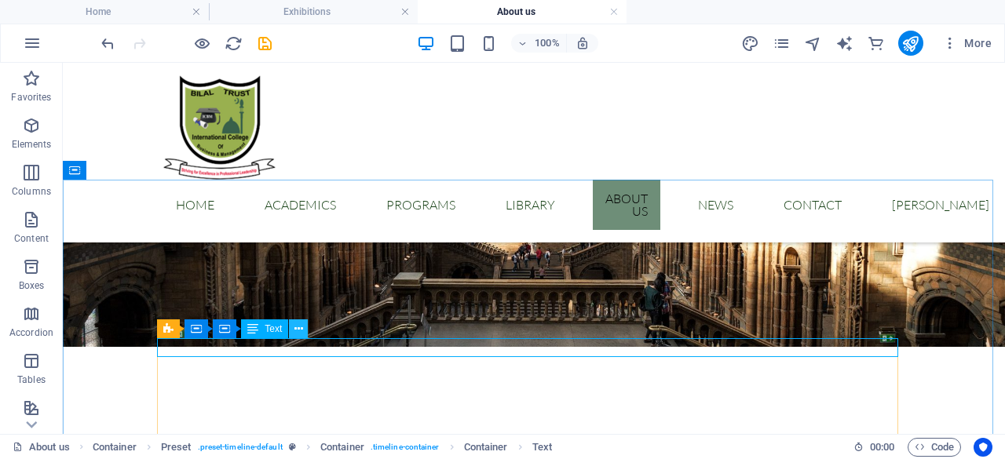
click at [298, 327] on icon at bounding box center [298, 329] width 9 height 16
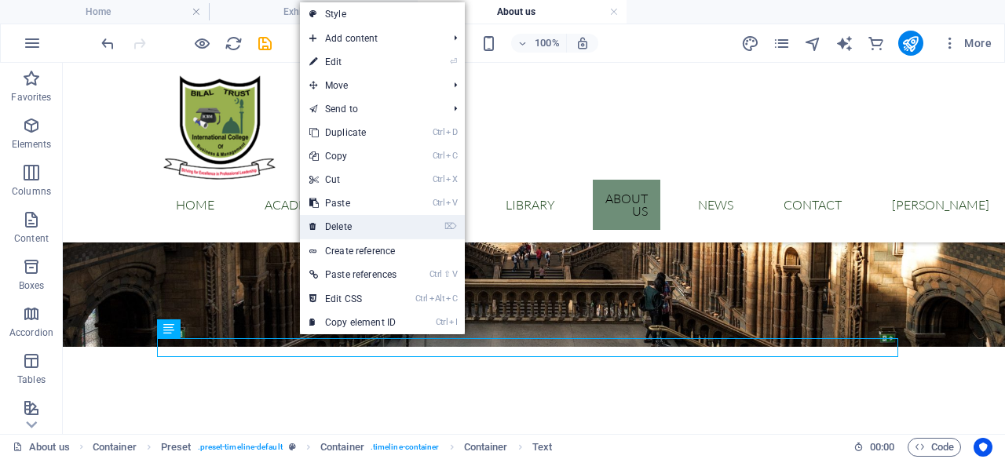
click at [335, 225] on link "⌦ Delete" at bounding box center [353, 227] width 106 height 24
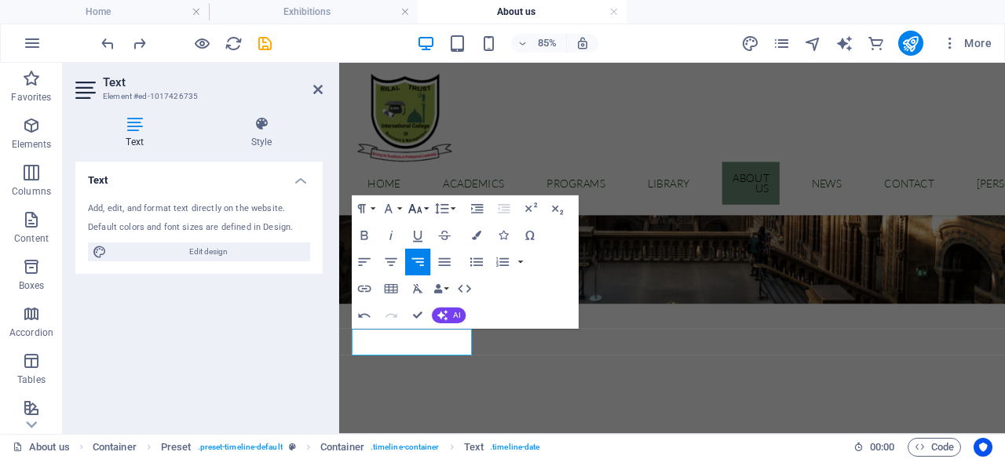
click at [422, 214] on icon "button" at bounding box center [416, 209] width 16 height 16
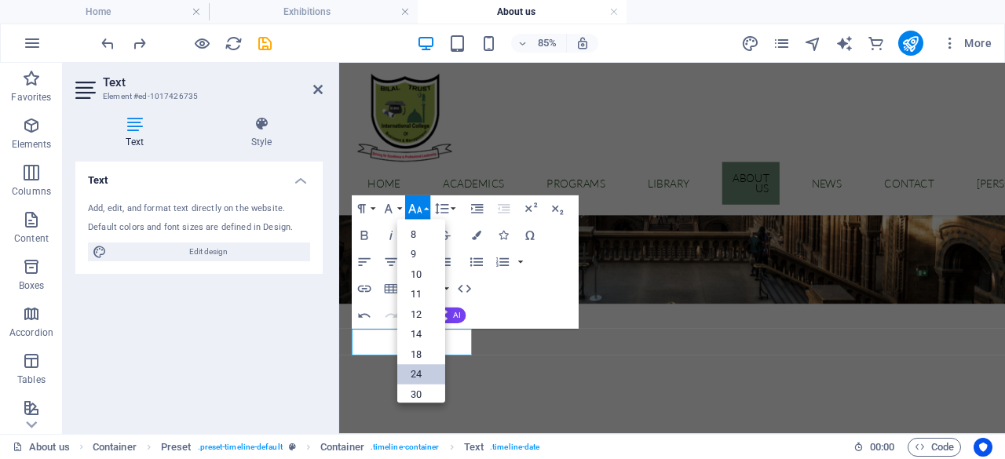
click at [421, 371] on link "24" at bounding box center [421, 375] width 48 height 20
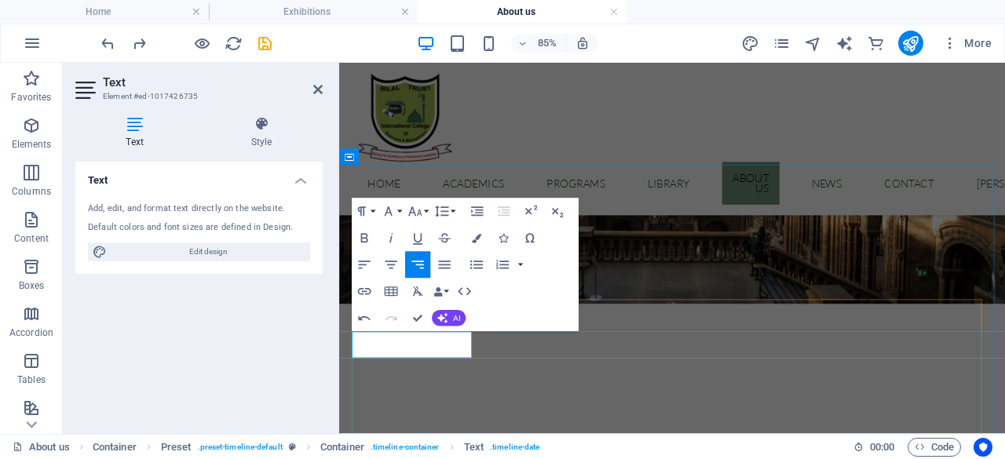
scroll to position [225, 0]
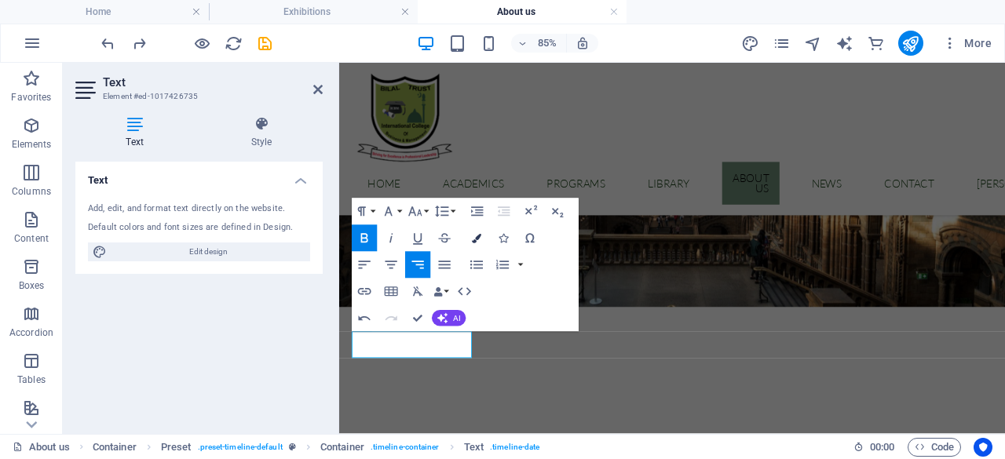
click at [479, 240] on icon "button" at bounding box center [476, 238] width 9 height 9
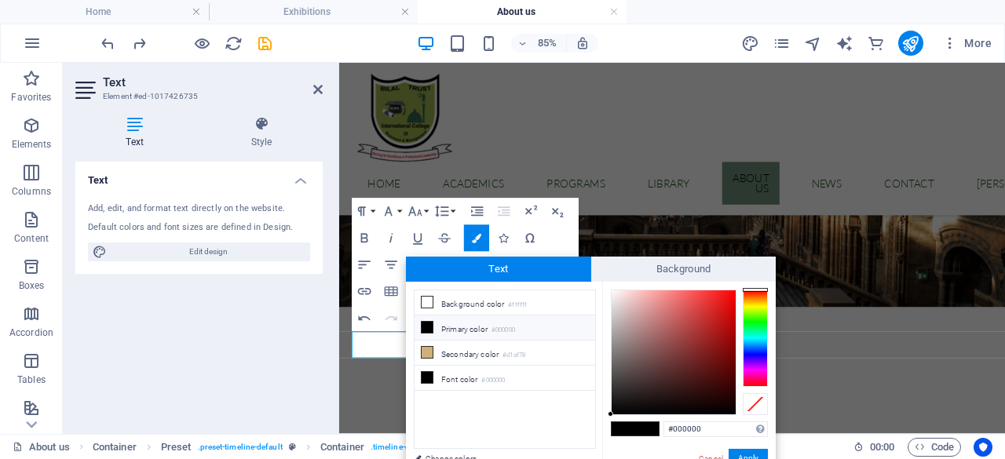
click at [755, 326] on div at bounding box center [755, 338] width 25 height 97
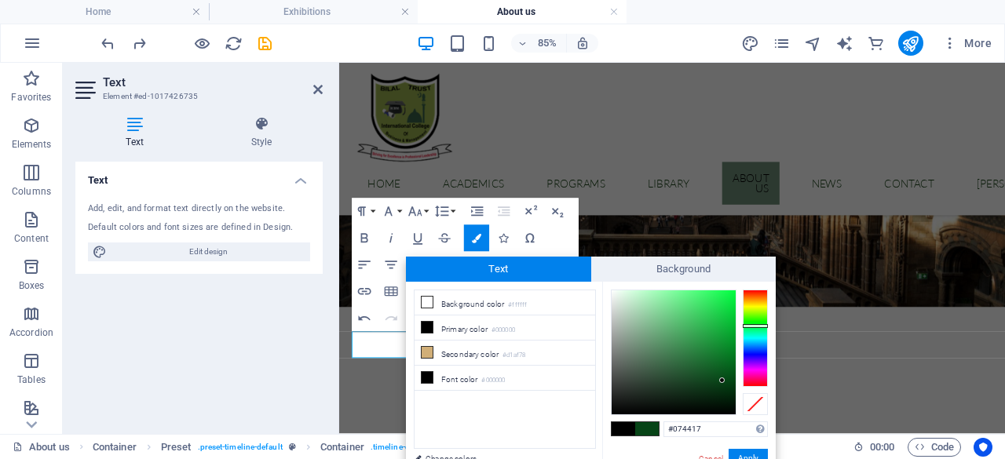
type input "#074316"
click at [722, 382] on div at bounding box center [674, 353] width 124 height 124
click at [738, 456] on button "Apply" at bounding box center [748, 458] width 39 height 19
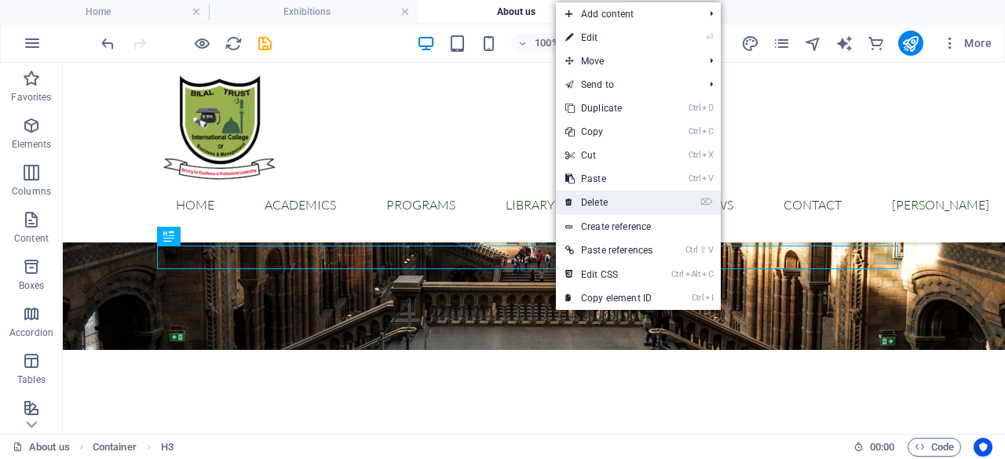
click at [610, 202] on link "⌦ Delete" at bounding box center [609, 203] width 106 height 24
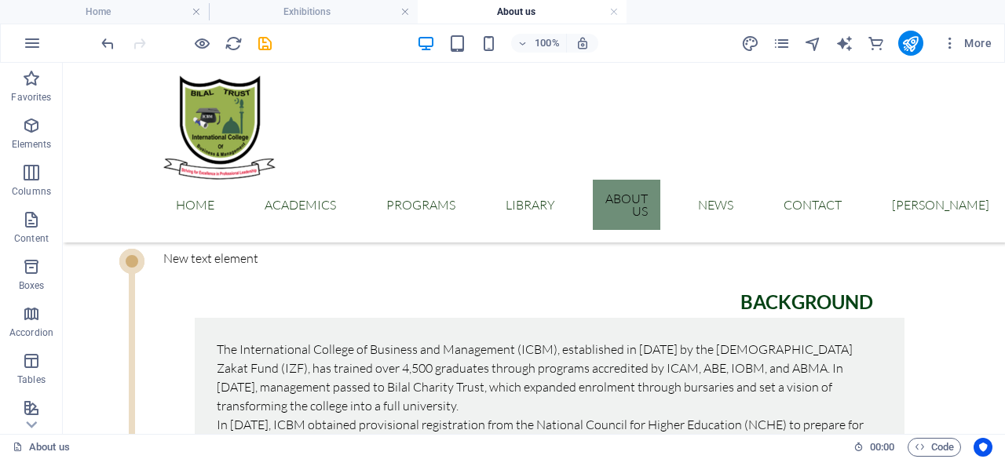
scroll to position [644, 0]
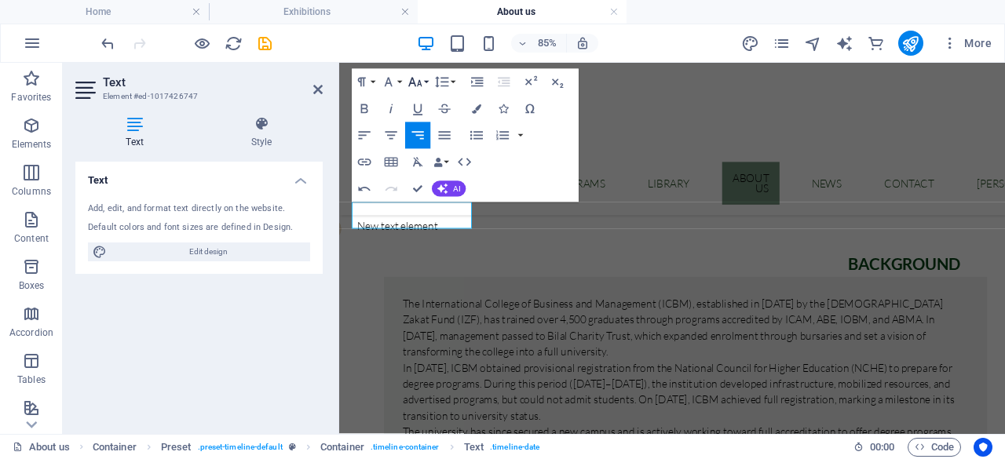
click at [428, 86] on button "Font Size" at bounding box center [417, 81] width 25 height 27
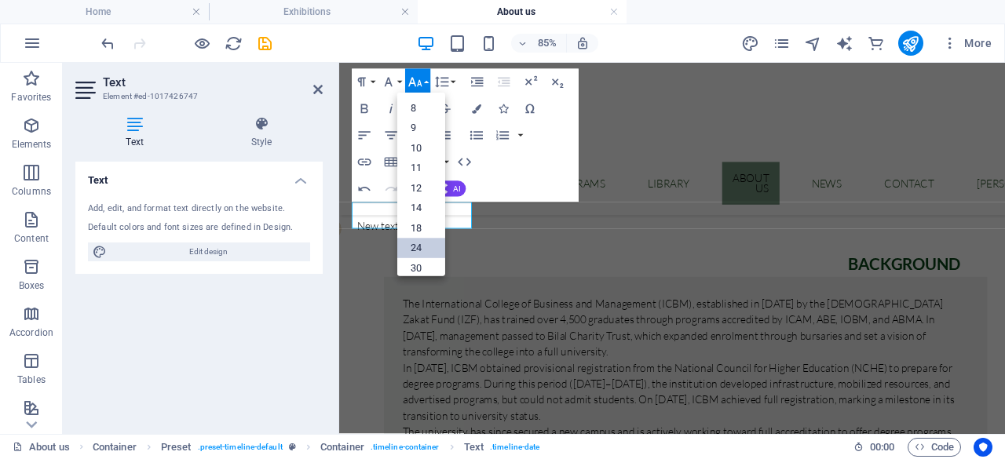
click at [423, 245] on link "24" at bounding box center [421, 248] width 48 height 20
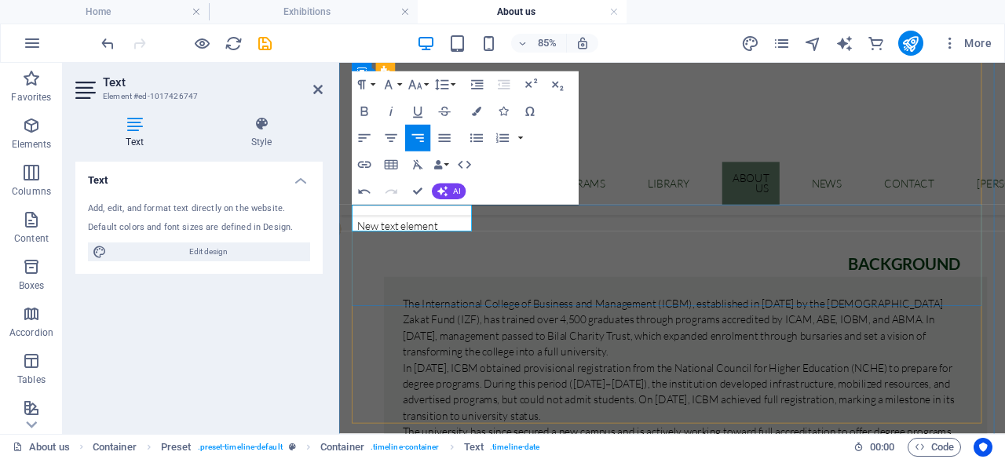
scroll to position [641, 0]
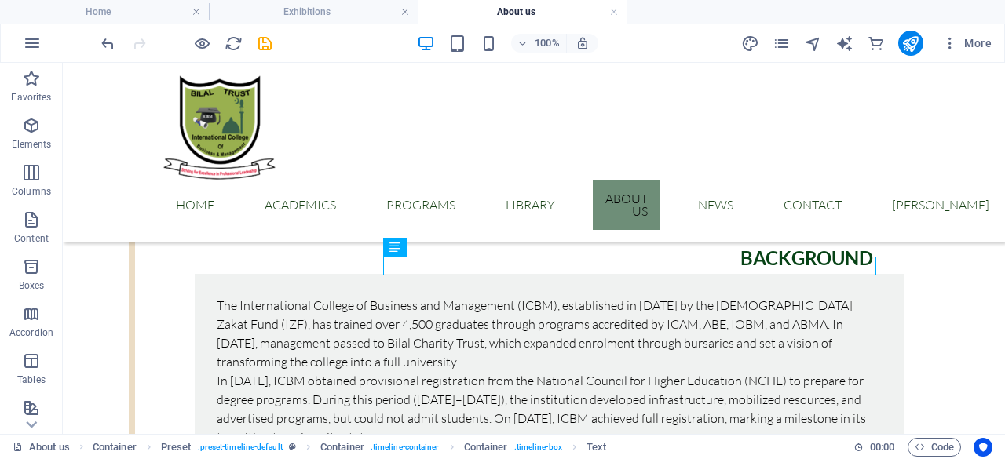
scroll to position [591, 0]
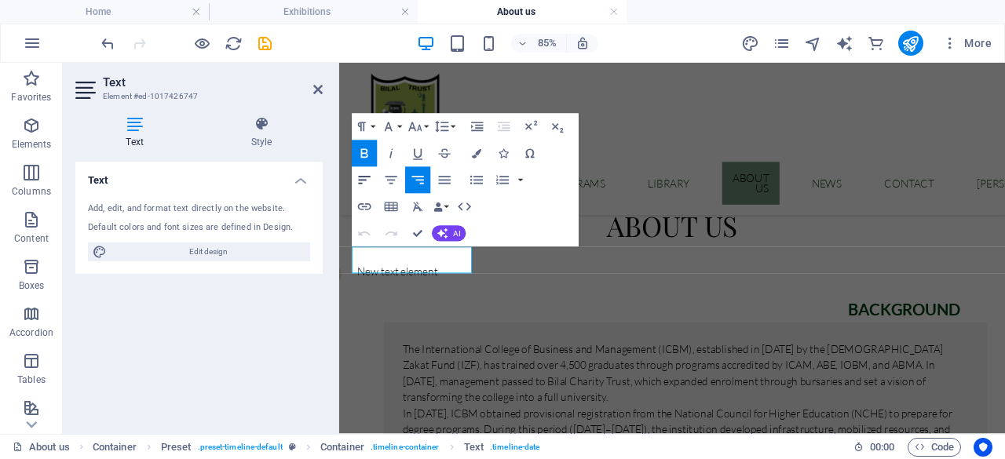
click at [361, 181] on icon "button" at bounding box center [365, 181] width 16 height 16
click at [479, 155] on icon "button" at bounding box center [476, 153] width 9 height 9
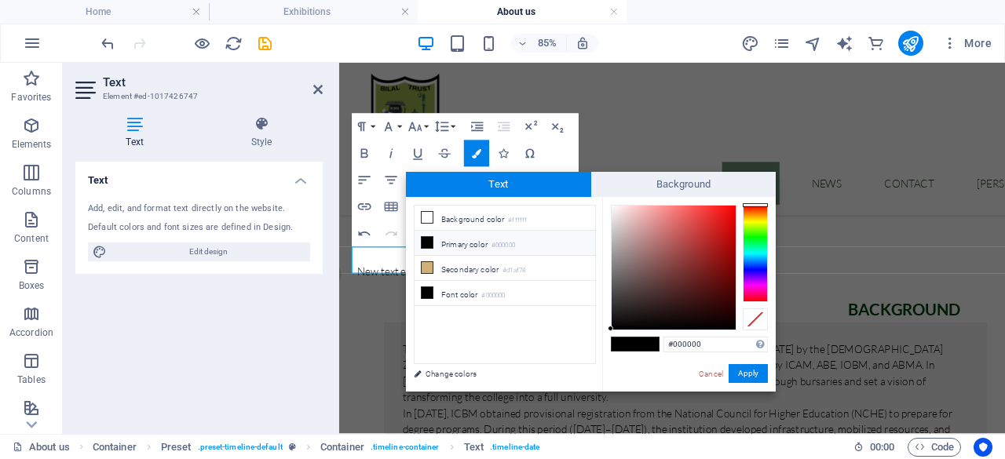
click at [759, 246] on div at bounding box center [755, 253] width 25 height 97
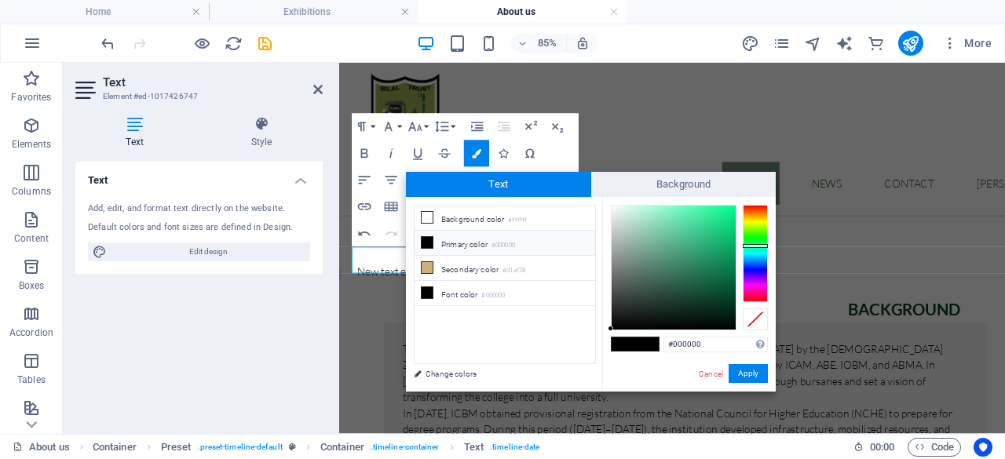
click at [759, 241] on div at bounding box center [755, 253] width 25 height 97
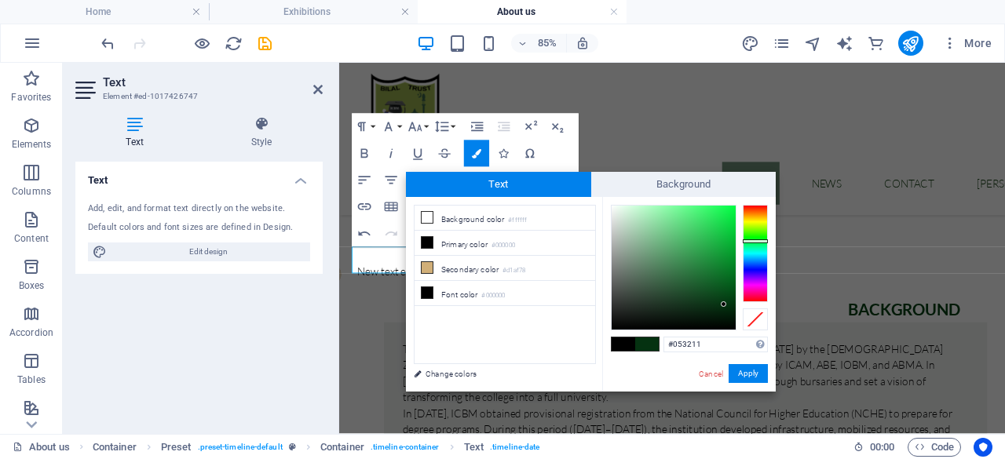
click at [724, 305] on div at bounding box center [674, 268] width 124 height 124
type input "#074918"
click at [724, 294] on div at bounding box center [674, 268] width 124 height 124
click at [750, 373] on button "Apply" at bounding box center [748, 373] width 39 height 19
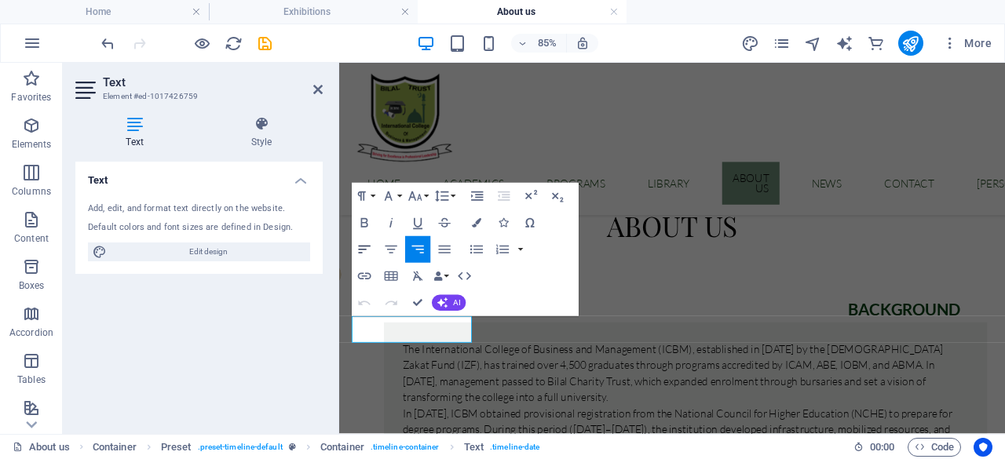
click at [364, 249] on icon "button" at bounding box center [365, 250] width 16 height 16
click at [364, 229] on button "Bold" at bounding box center [364, 223] width 25 height 27
click at [426, 200] on button "Font Size" at bounding box center [417, 196] width 25 height 27
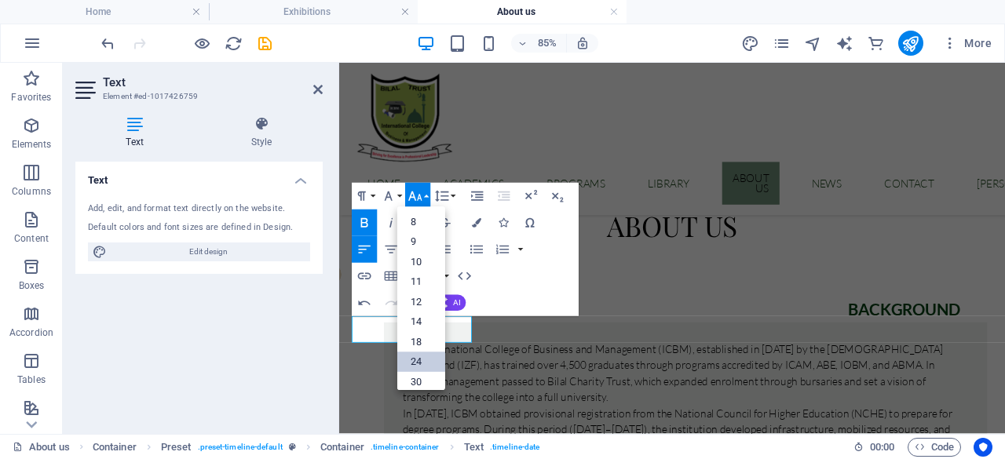
click at [426, 360] on link "24" at bounding box center [421, 363] width 48 height 20
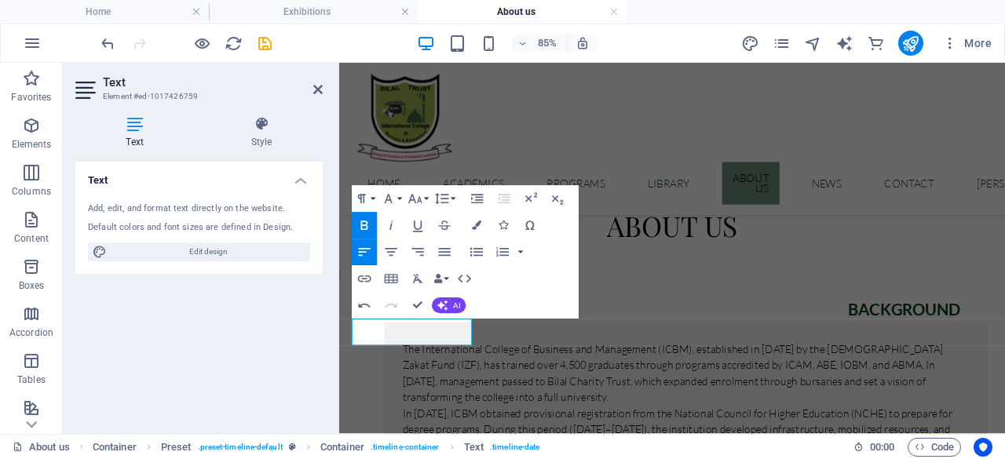
scroll to position [587, 0]
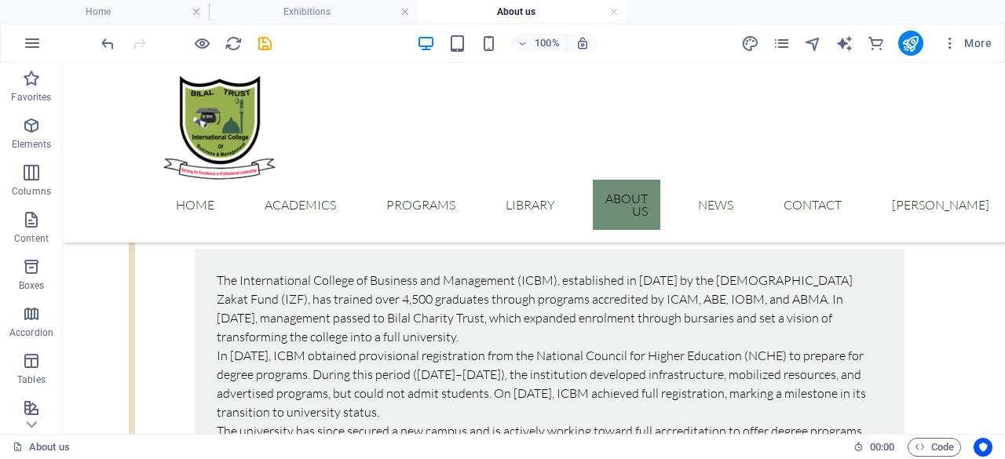
scroll to position [714, 0]
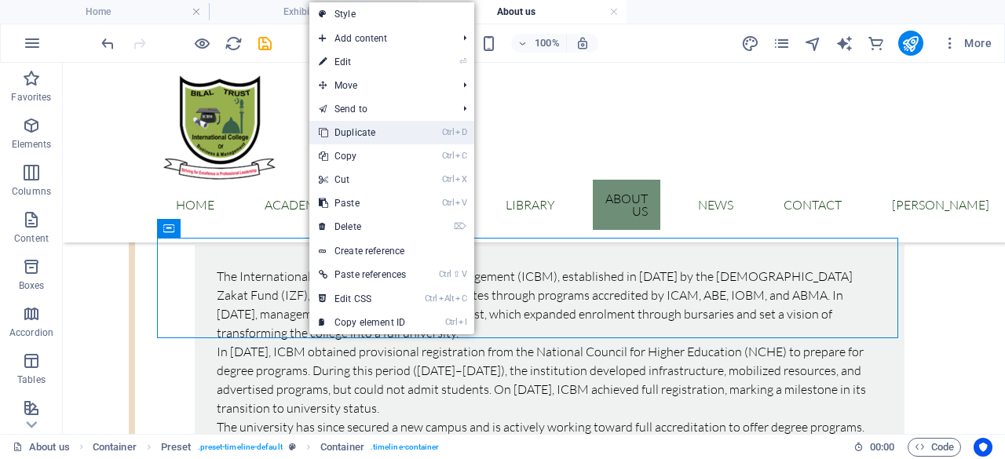
click at [372, 137] on link "Ctrl D Duplicate" at bounding box center [362, 133] width 106 height 24
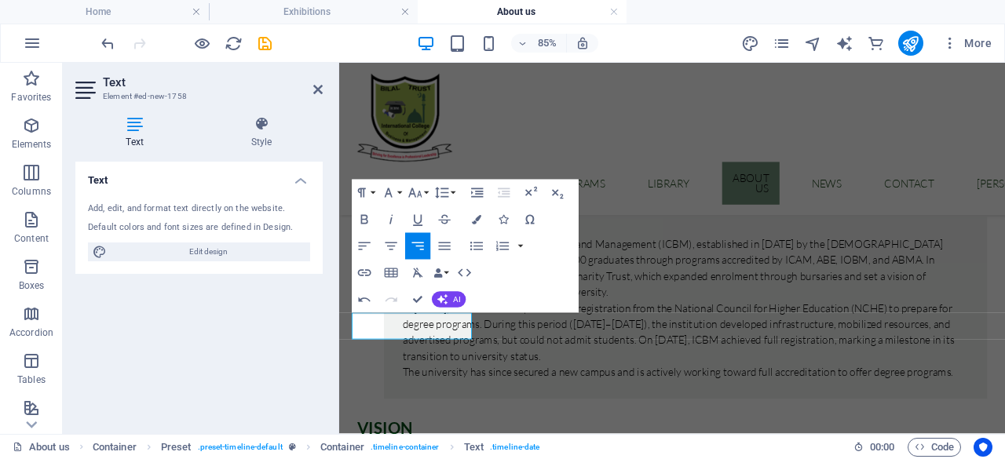
click at [431, 196] on div "Paragraph Format Normal Heading 1 Heading 2 Heading 3 Heading 4 Heading 5 Headi…" at bounding box center [405, 193] width 106 height 27
click at [427, 196] on button "Font Size" at bounding box center [417, 193] width 25 height 27
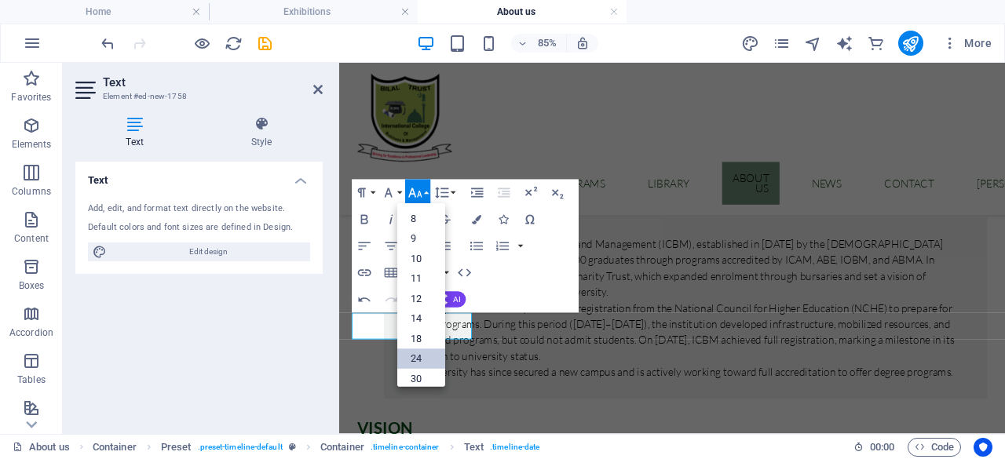
click at [415, 356] on link "24" at bounding box center [421, 359] width 48 height 20
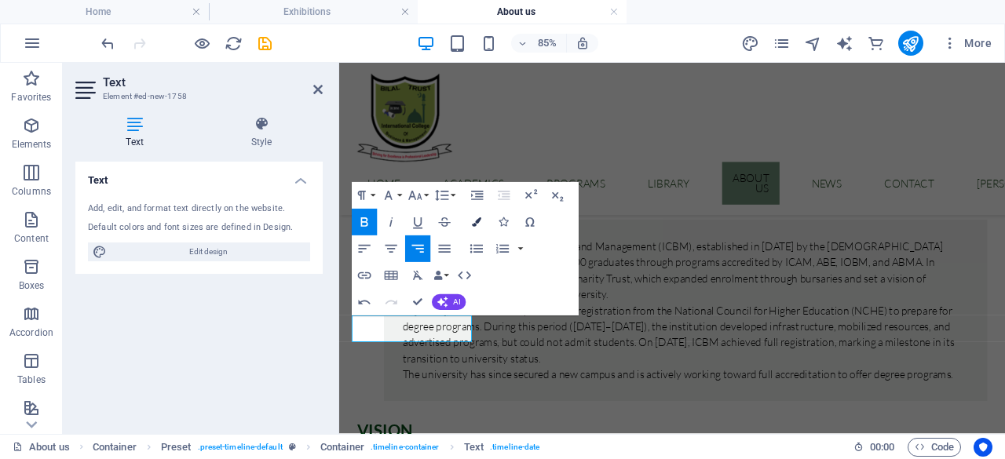
click at [481, 225] on icon "button" at bounding box center [476, 222] width 9 height 9
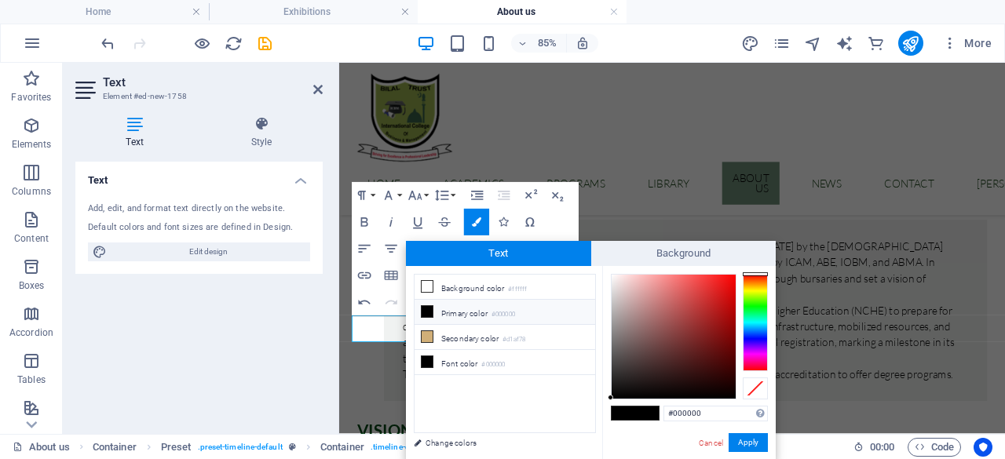
click at [759, 313] on div at bounding box center [755, 322] width 25 height 97
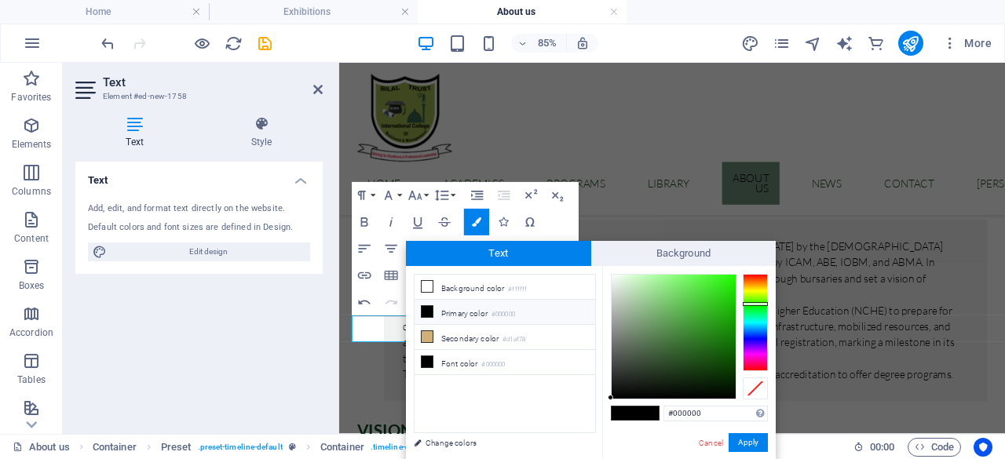
click at [758, 304] on div at bounding box center [755, 322] width 25 height 97
click at [726, 370] on div at bounding box center [674, 337] width 124 height 124
click at [726, 362] on div at bounding box center [674, 337] width 124 height 124
click at [728, 353] on div at bounding box center [674, 337] width 124 height 124
click at [729, 346] on div at bounding box center [674, 337] width 124 height 124
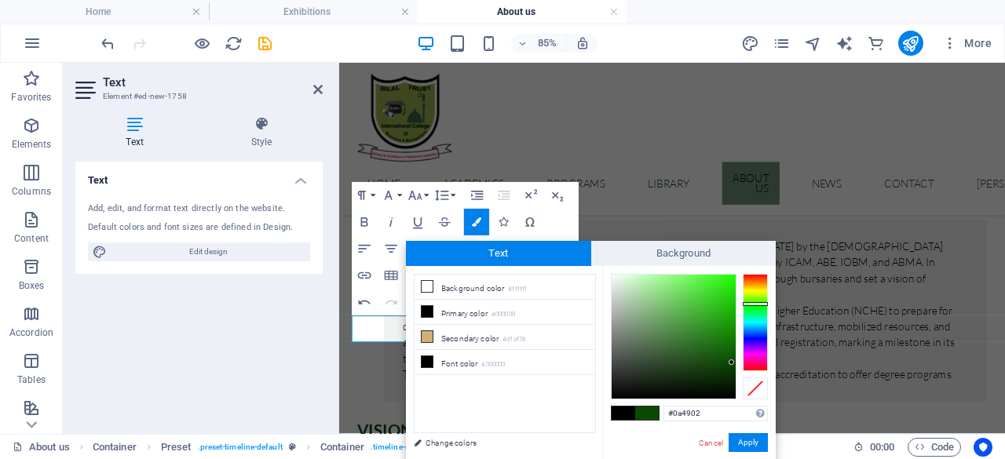
click at [732, 363] on div at bounding box center [674, 337] width 124 height 124
type input "#0e5f03"
click at [732, 352] on div at bounding box center [674, 337] width 124 height 124
click at [755, 440] on button "Apply" at bounding box center [748, 442] width 39 height 19
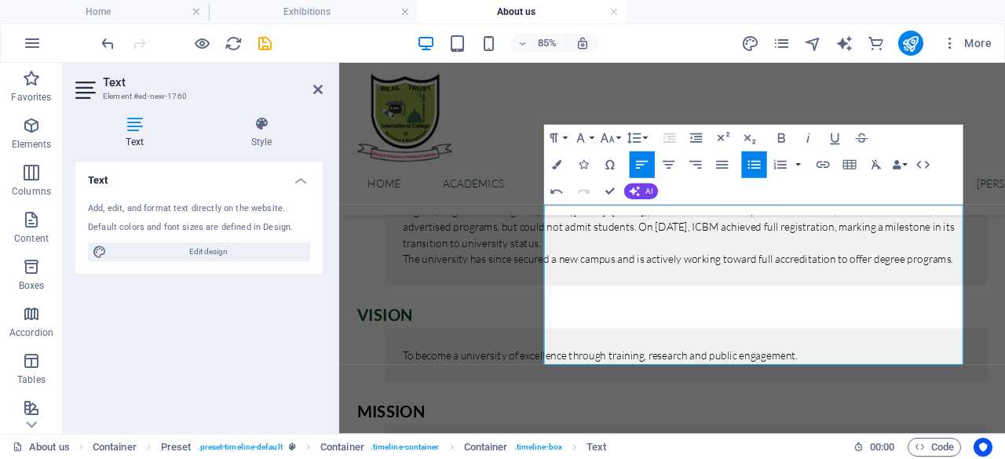
scroll to position [865, 0]
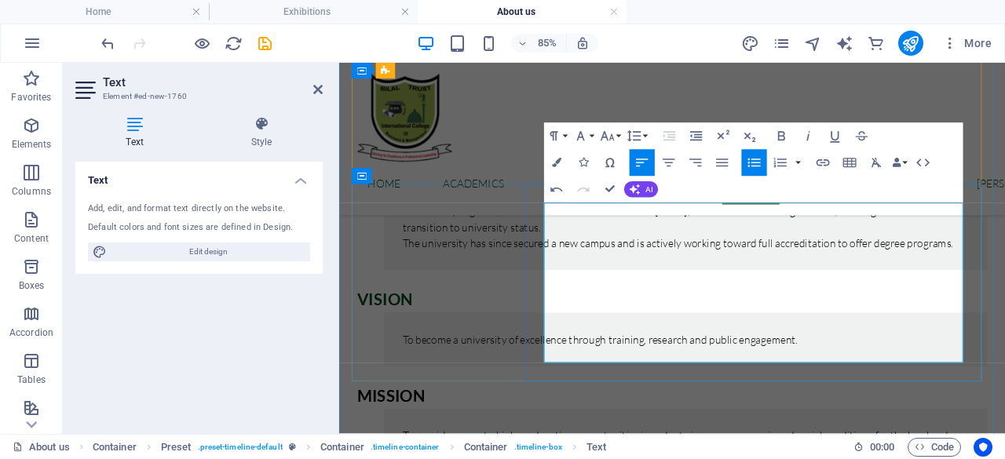
click at [618, 136] on button "Font Size" at bounding box center [610, 136] width 25 height 27
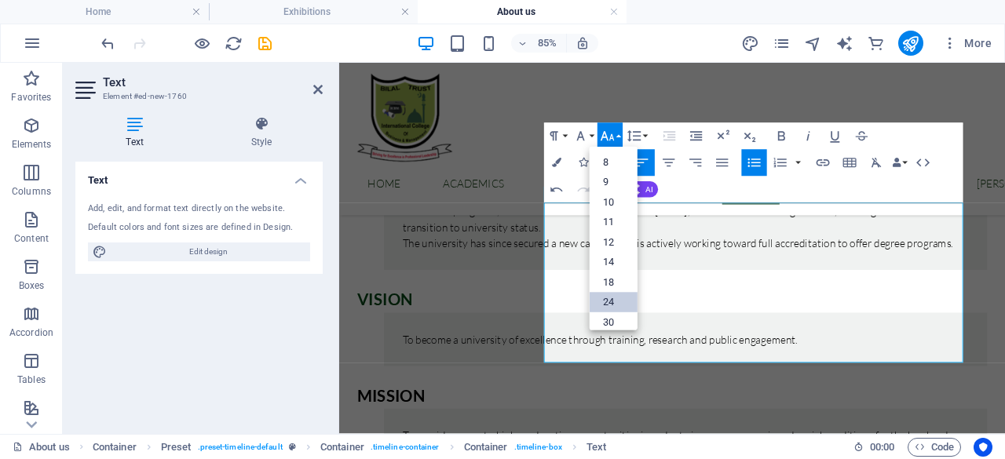
click at [619, 298] on link "24" at bounding box center [614, 303] width 48 height 20
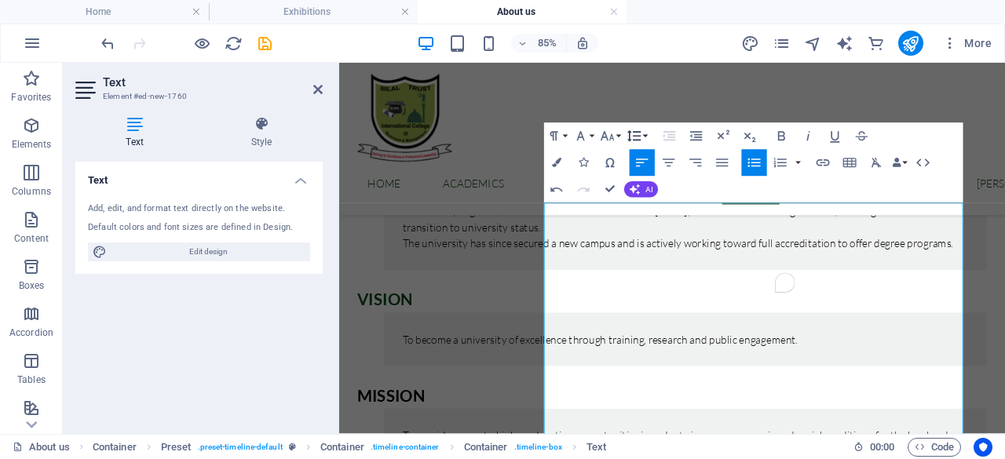
click at [624, 137] on div "Paragraph Format Normal Heading 1 Heading 2 Heading 3 Heading 4 Heading 5 Headi…" at bounding box center [597, 136] width 106 height 27
click at [619, 137] on button "Font Size" at bounding box center [610, 136] width 25 height 27
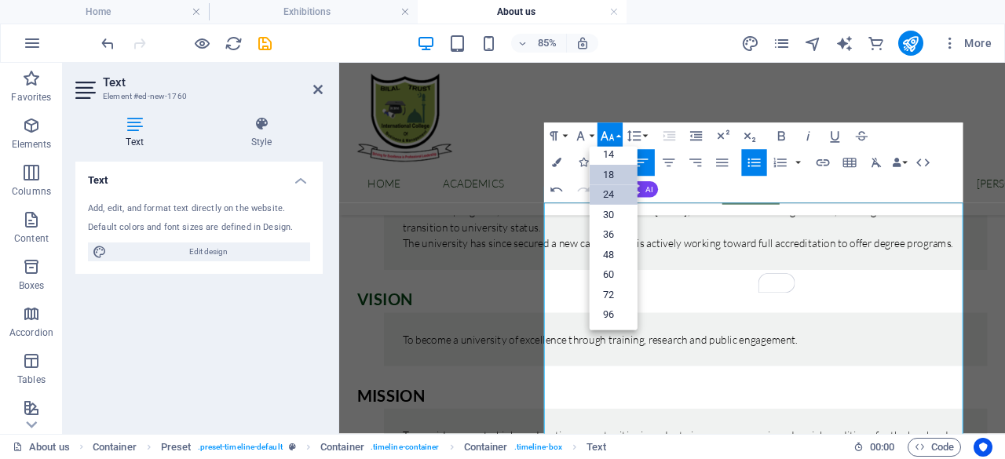
scroll to position [126, 0]
click at [613, 175] on link "18" at bounding box center [614, 176] width 48 height 20
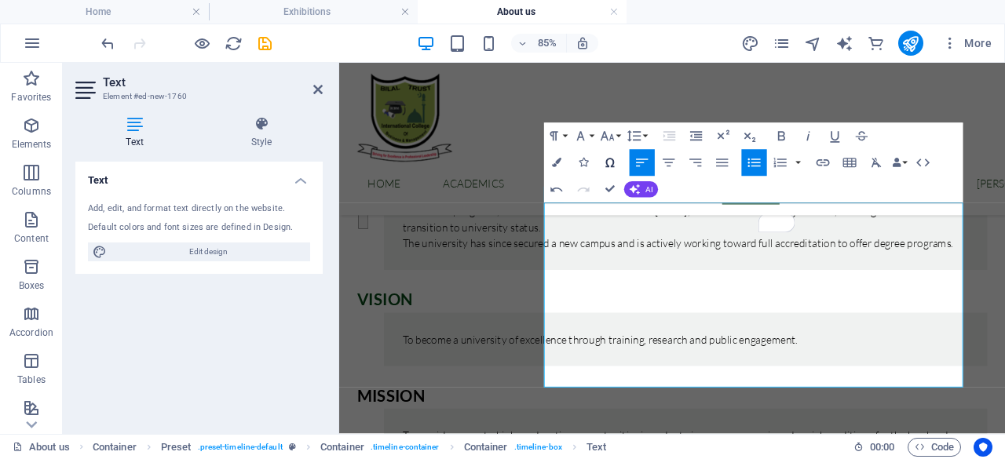
click at [613, 174] on button "Special Characters" at bounding box center [610, 163] width 25 height 27
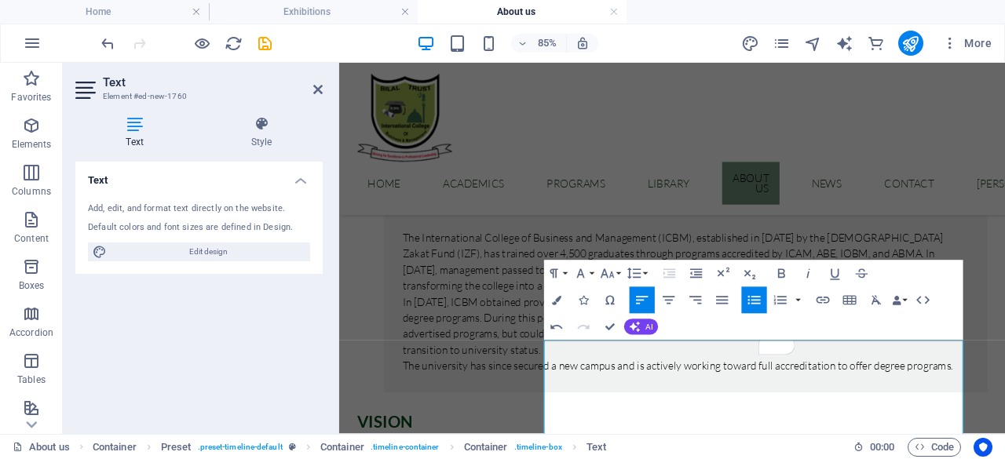
scroll to position [724, 0]
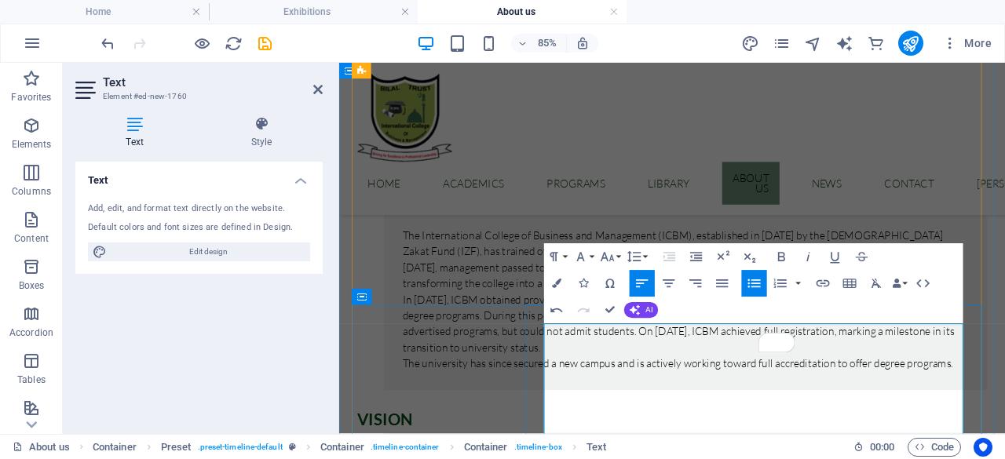
click at [616, 261] on button "Font Size" at bounding box center [610, 256] width 25 height 27
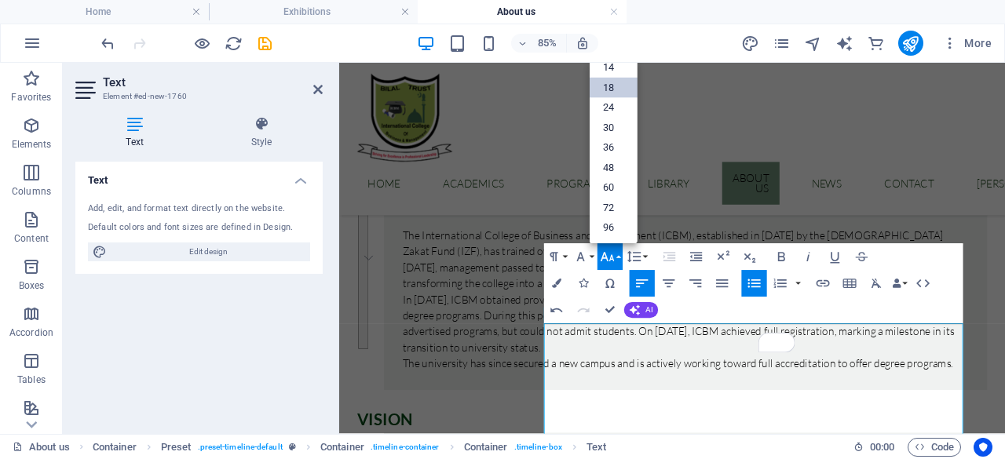
scroll to position [126, 0]
click at [609, 71] on link "14" at bounding box center [614, 69] width 48 height 20
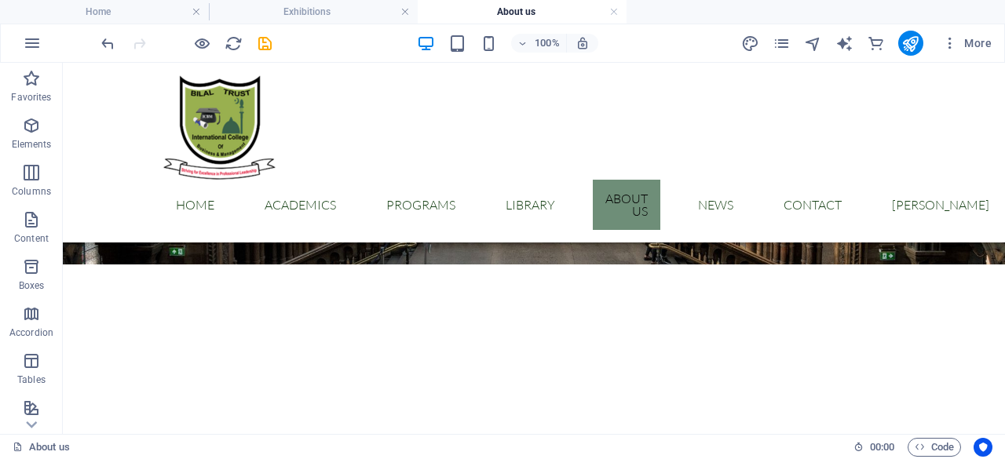
scroll to position [309, 0]
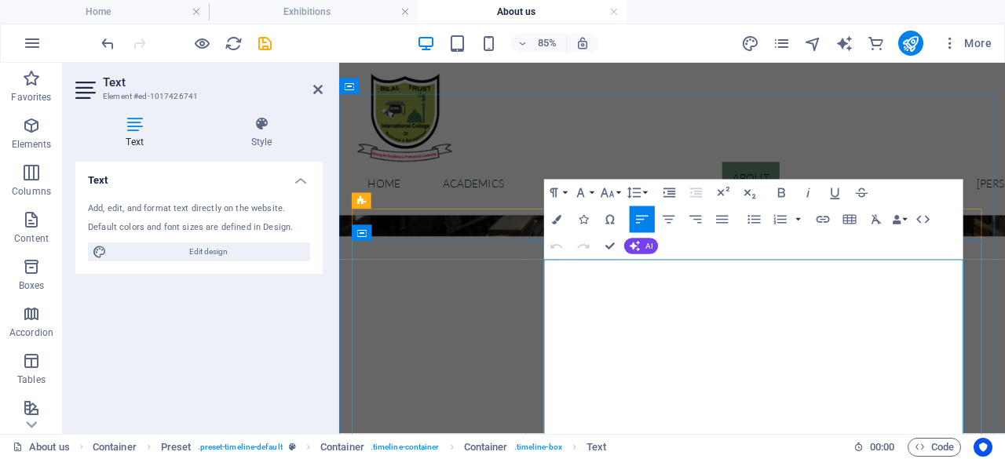
click at [621, 194] on button "Font Size" at bounding box center [610, 193] width 25 height 27
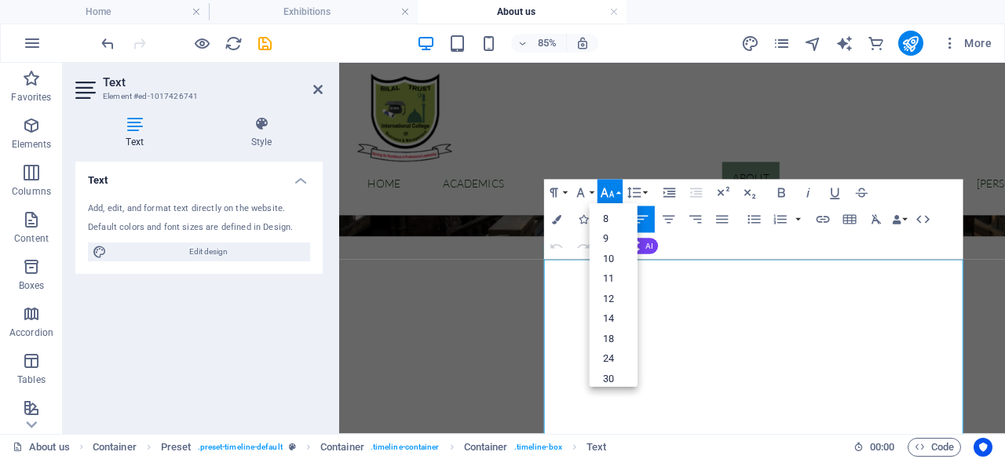
click at [787, 247] on div "Paragraph Format Normal Heading 1 Heading 2 Heading 3 Heading 4 Heading 5 Headi…" at bounding box center [753, 220] width 419 height 80
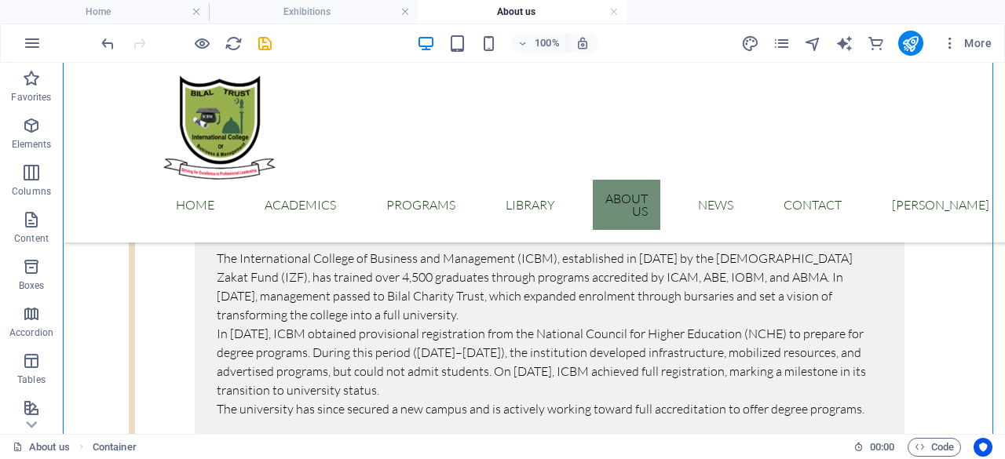
scroll to position [776, 0]
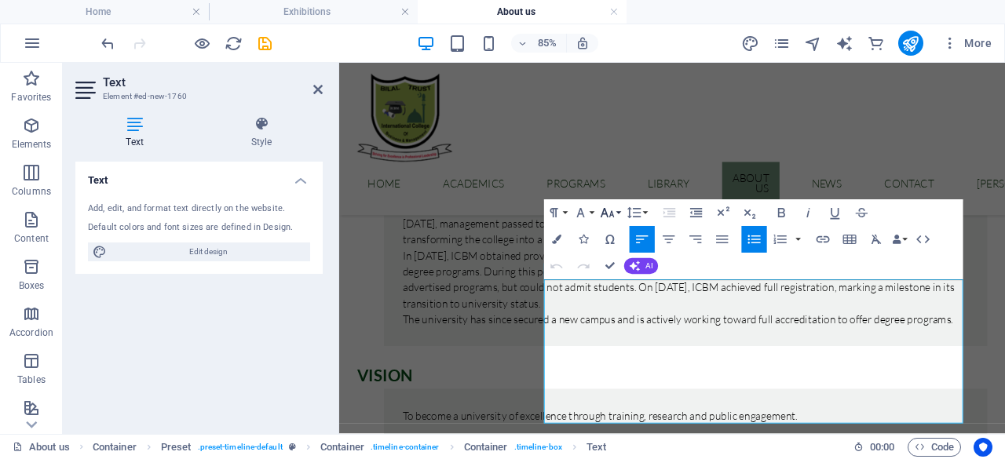
click at [619, 210] on button "Font Size" at bounding box center [610, 212] width 25 height 27
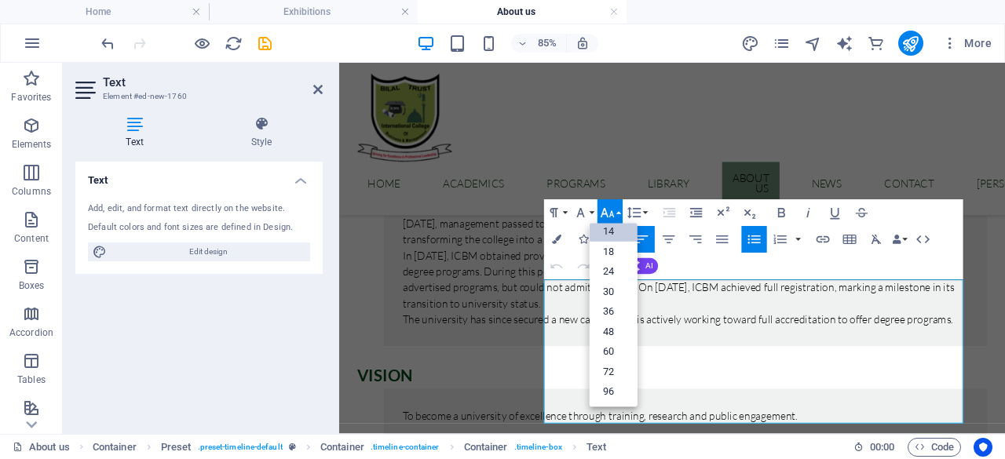
scroll to position [126, 0]
click at [613, 252] on link "18" at bounding box center [614, 252] width 48 height 20
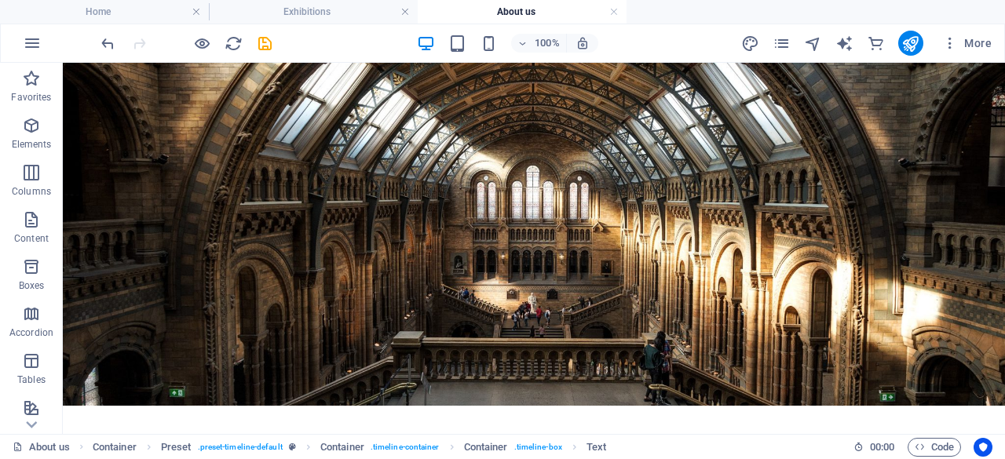
scroll to position [18, 0]
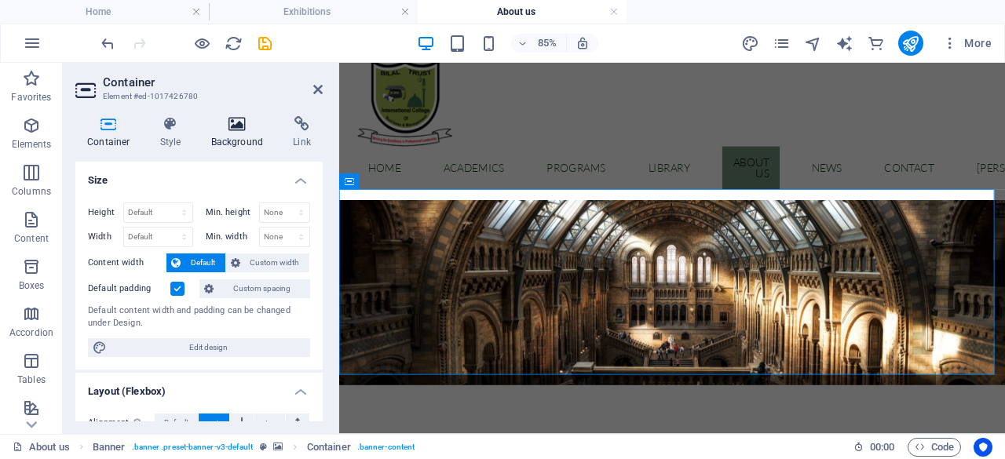
click at [241, 141] on h4 "Background" at bounding box center [240, 132] width 82 height 33
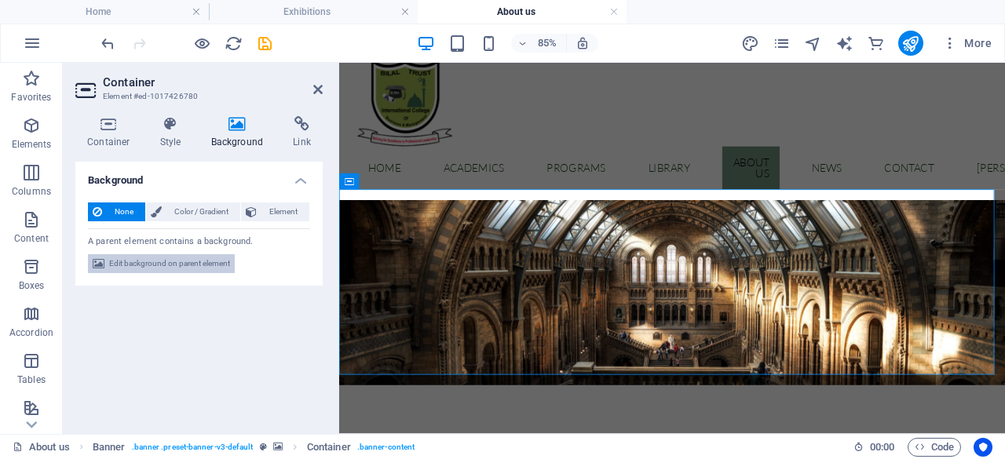
click at [169, 270] on span "Edit background on parent element" at bounding box center [169, 263] width 121 height 19
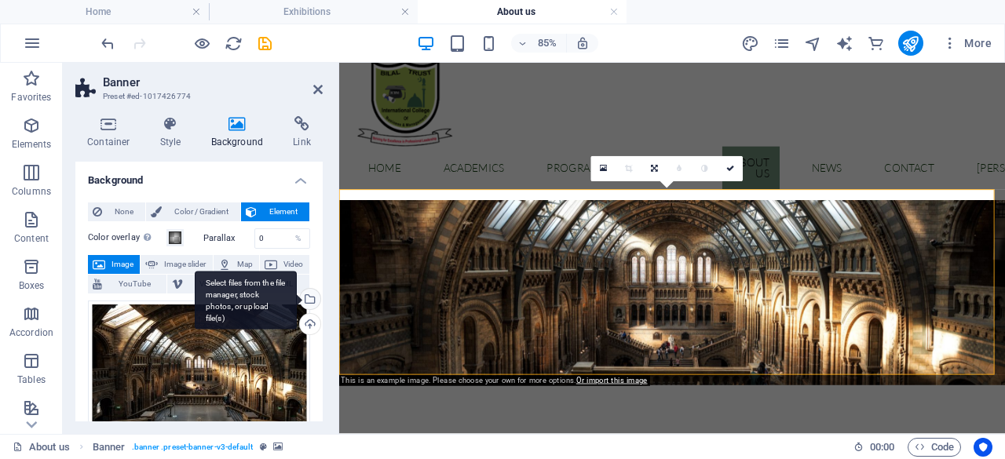
click at [306, 296] on div "Select files from the file manager, stock photos, or upload file(s)" at bounding box center [309, 301] width 24 height 24
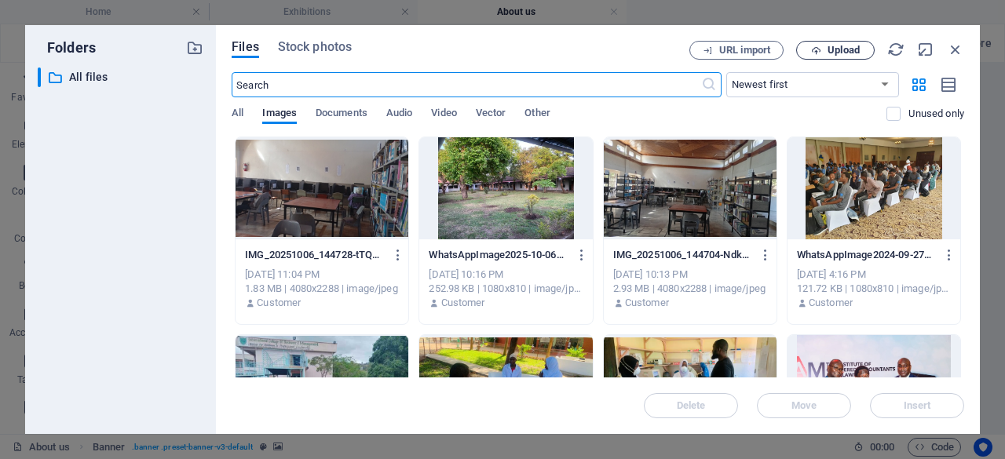
click at [845, 49] on span "Upload" at bounding box center [844, 50] width 32 height 9
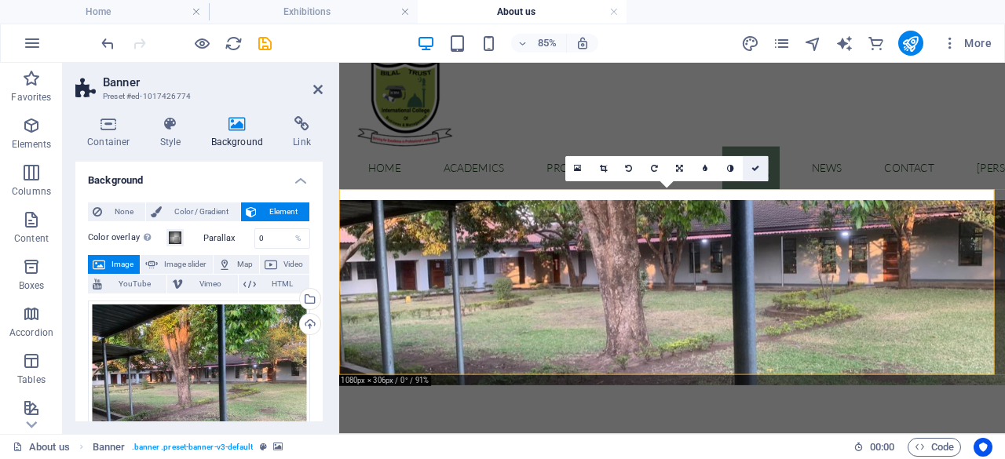
click at [757, 166] on icon at bounding box center [756, 169] width 8 height 8
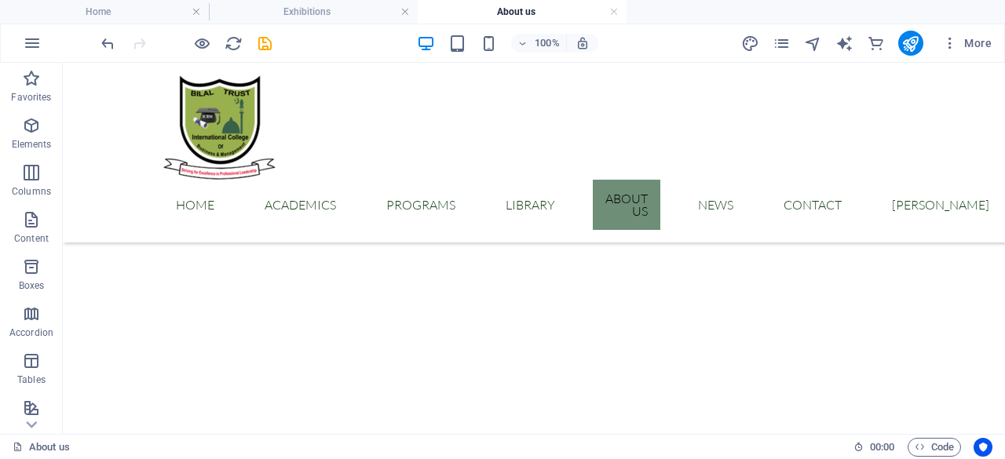
scroll to position [212, 0]
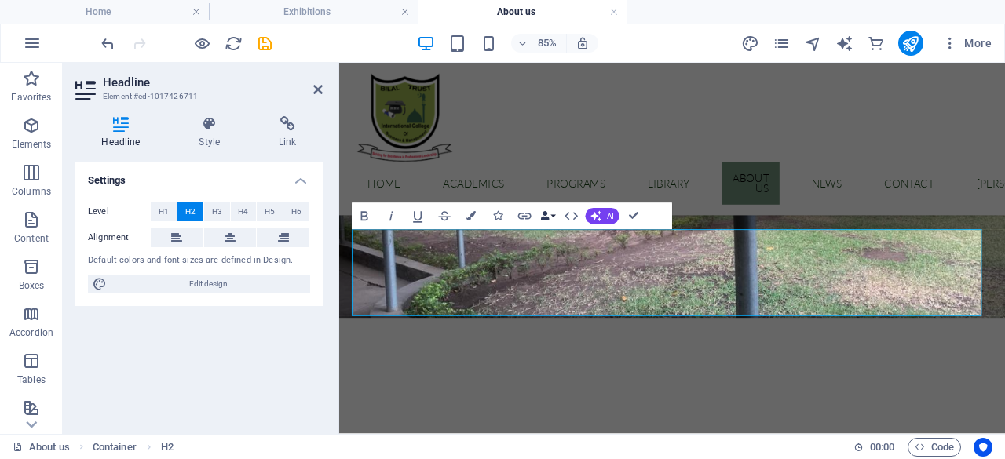
click at [553, 221] on button "Data Bindings" at bounding box center [548, 216] width 19 height 27
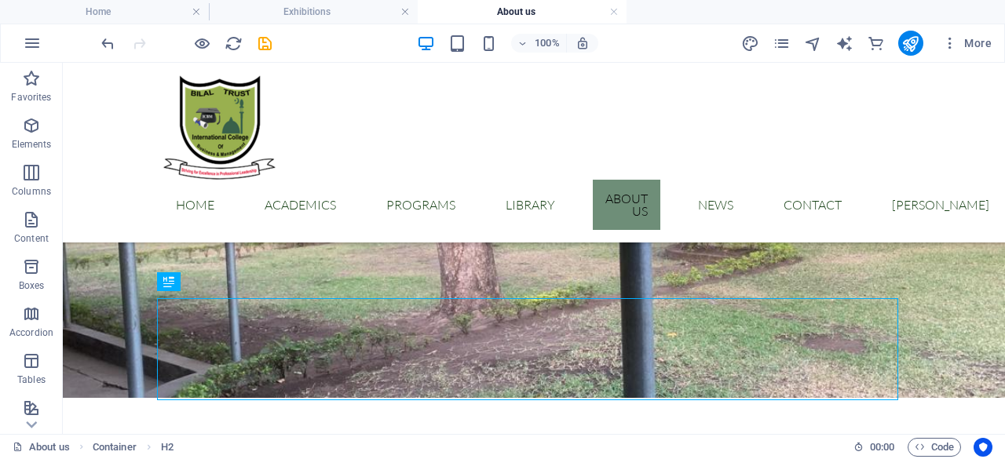
scroll to position [181, 0]
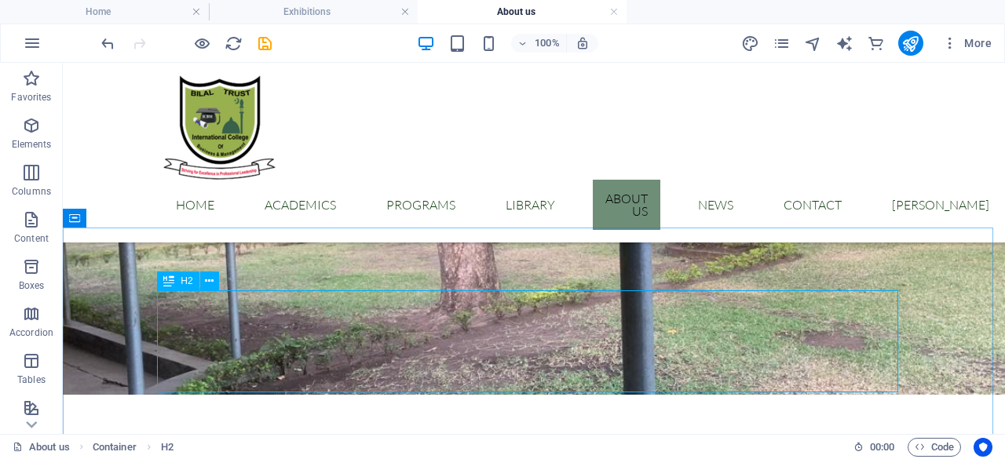
click at [170, 284] on icon at bounding box center [168, 281] width 11 height 19
click at [210, 283] on icon at bounding box center [209, 281] width 9 height 16
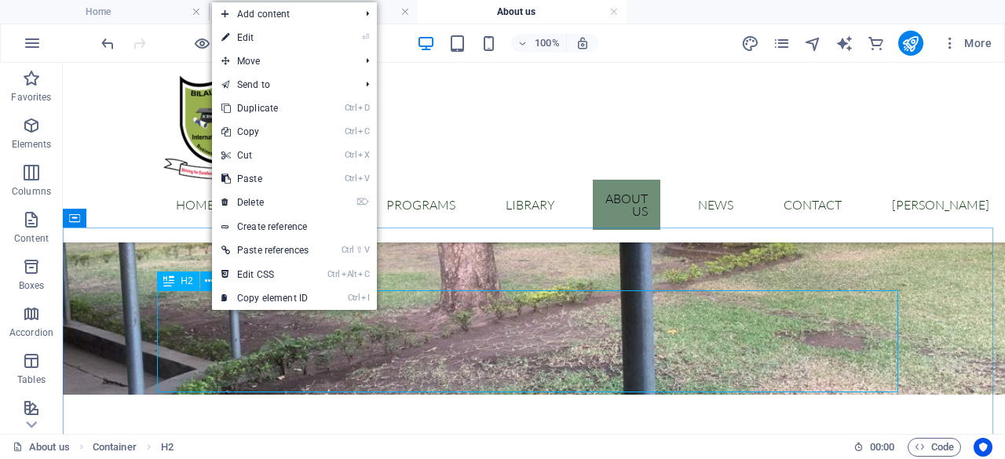
click at [184, 283] on span "H2" at bounding box center [187, 280] width 12 height 9
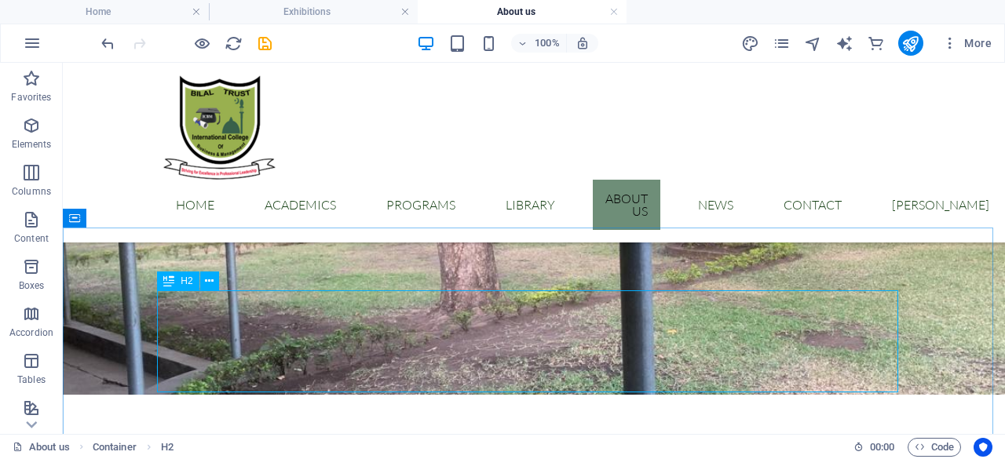
click at [184, 283] on span "H2" at bounding box center [187, 280] width 12 height 9
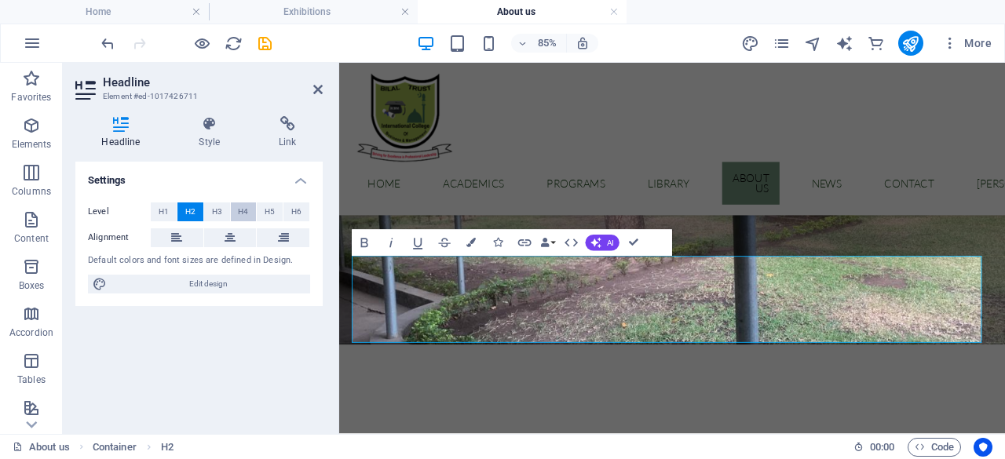
click at [247, 214] on span "H4" at bounding box center [243, 212] width 10 height 19
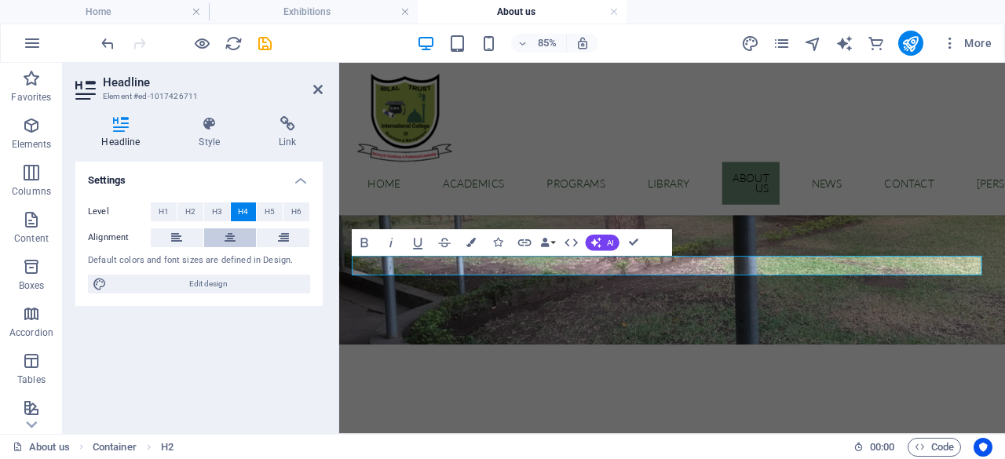
click at [225, 243] on icon at bounding box center [230, 238] width 11 height 19
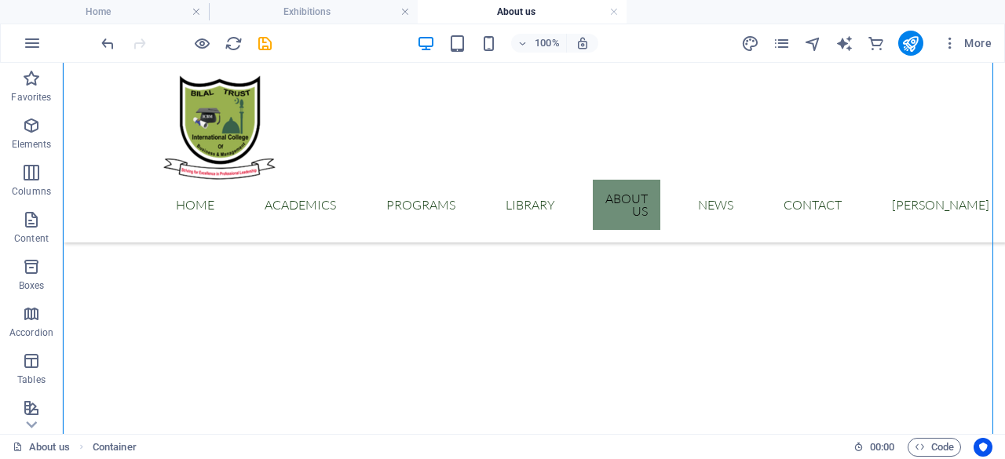
scroll to position [182, 0]
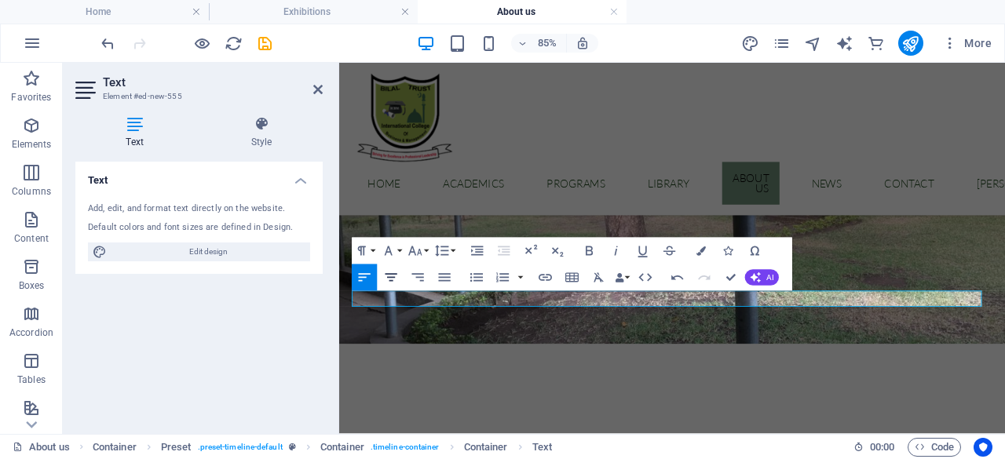
click at [393, 280] on icon "button" at bounding box center [392, 278] width 12 height 8
click at [425, 254] on button "Font Size" at bounding box center [417, 251] width 25 height 27
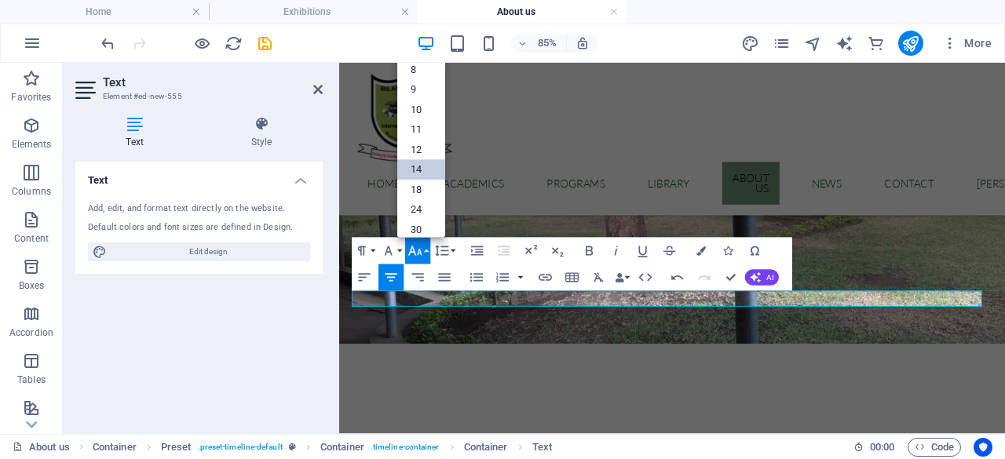
click at [423, 163] on link "14" at bounding box center [421, 169] width 48 height 20
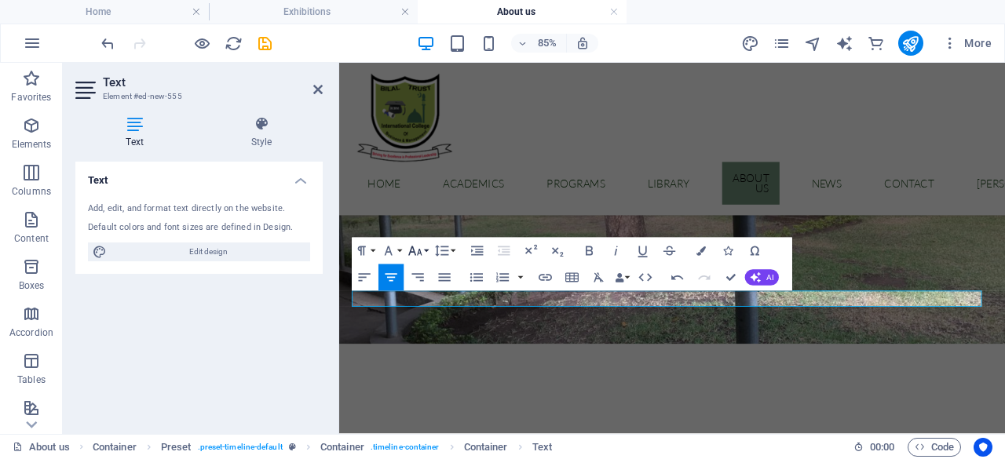
click at [426, 251] on button "Font Size" at bounding box center [417, 251] width 25 height 27
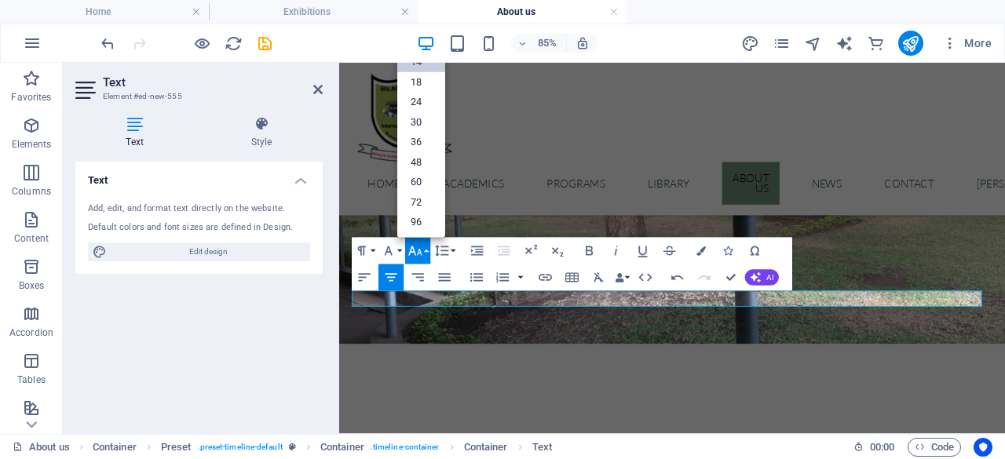
scroll to position [126, 0]
click at [420, 87] on link "18" at bounding box center [421, 83] width 48 height 20
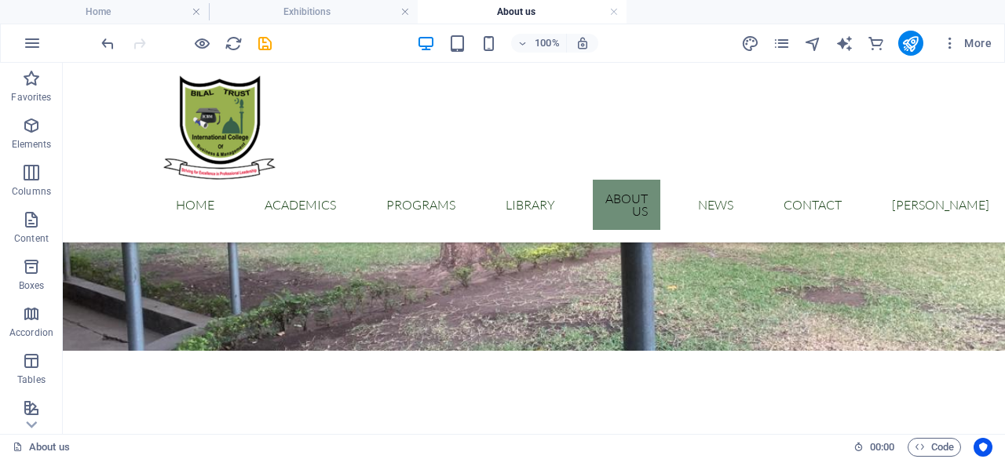
scroll to position [197, 0]
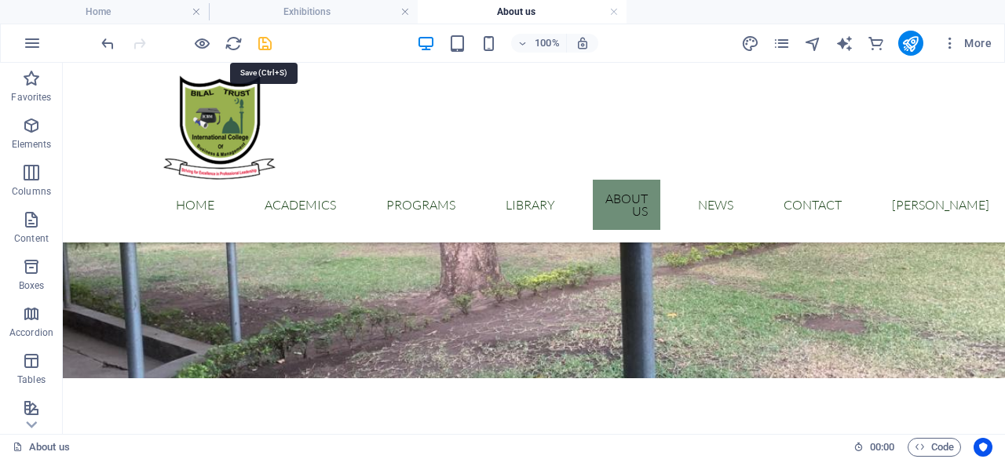
click at [264, 45] on icon "save" at bounding box center [265, 44] width 18 height 18
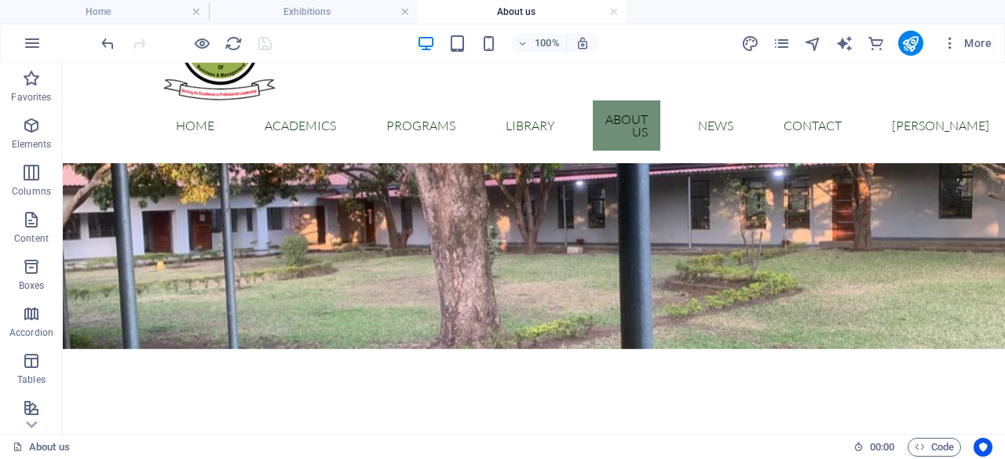
scroll to position [72, 0]
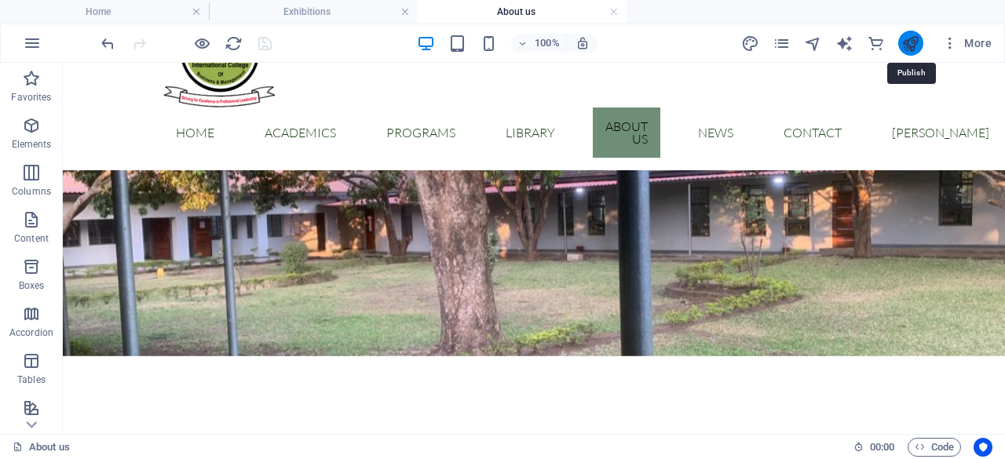
click at [905, 46] on icon "publish" at bounding box center [911, 44] width 18 height 18
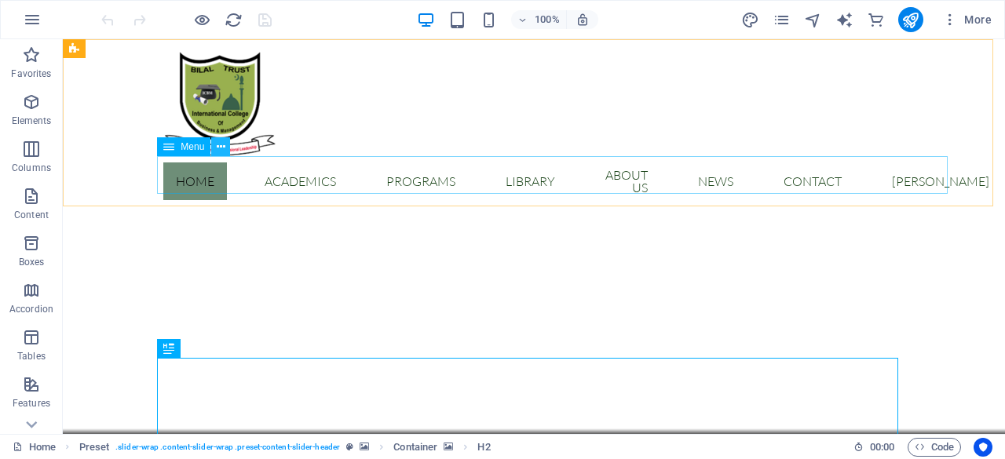
click at [220, 148] on icon at bounding box center [221, 147] width 9 height 16
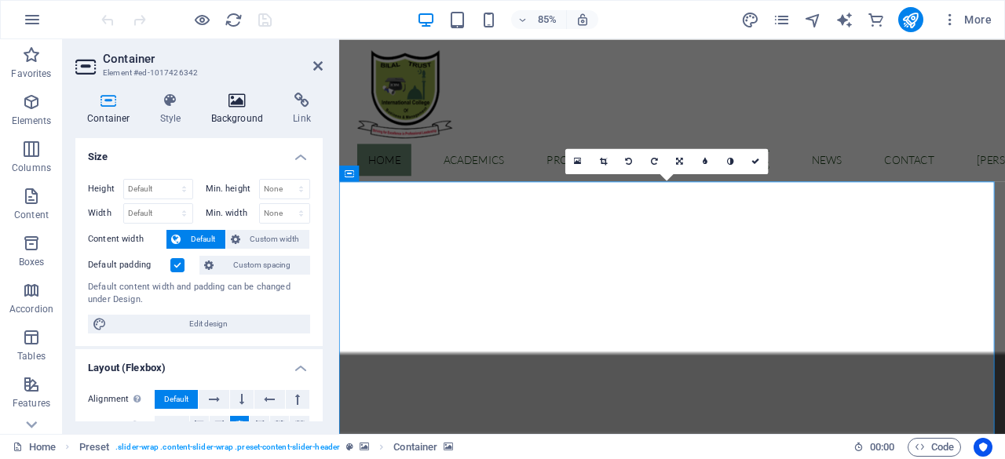
click at [240, 104] on icon at bounding box center [237, 101] width 76 height 16
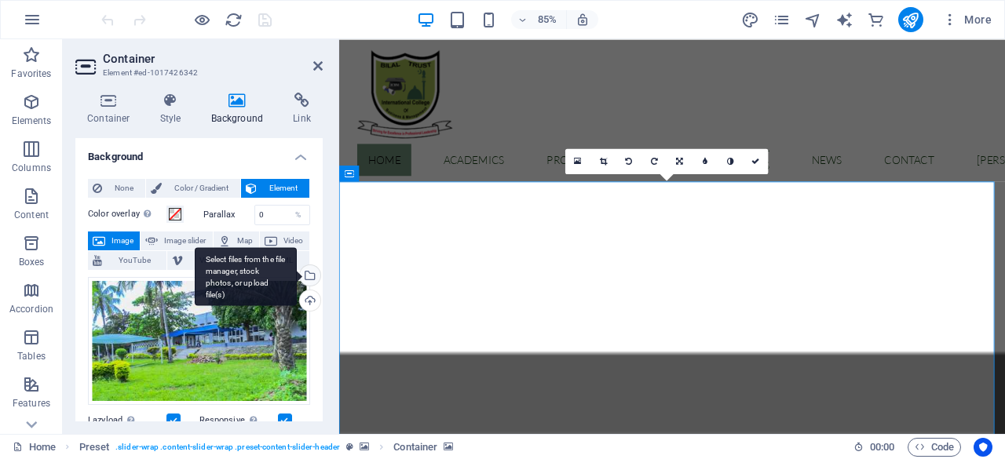
click at [309, 272] on div "Select files from the file manager, stock photos, or upload file(s)" at bounding box center [309, 277] width 24 height 24
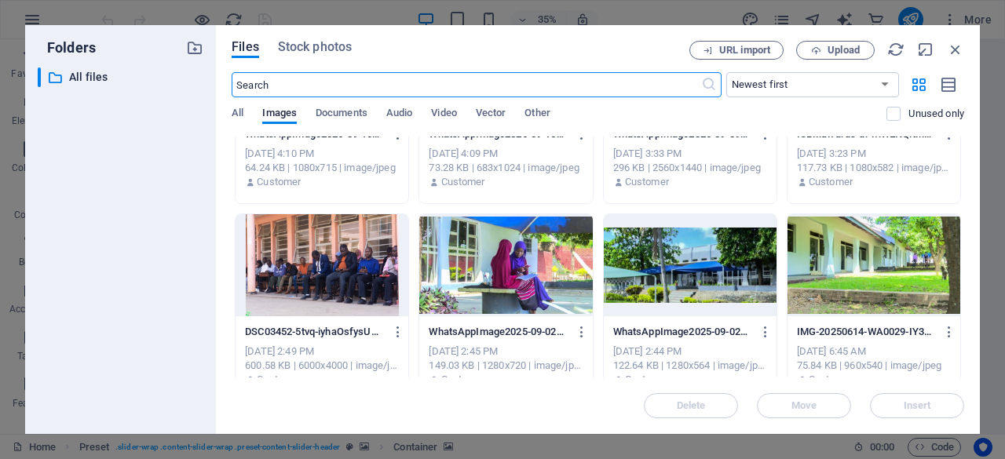
scroll to position [519, 0]
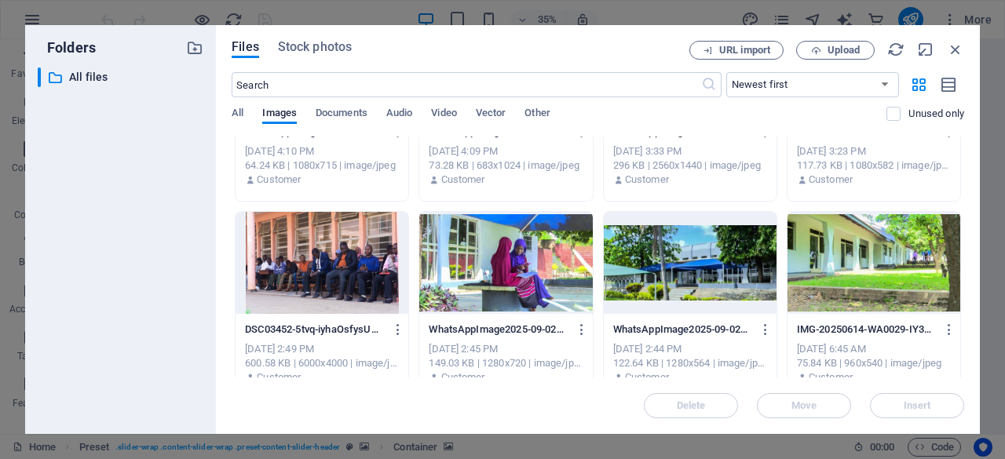
click at [704, 291] on div at bounding box center [690, 263] width 173 height 102
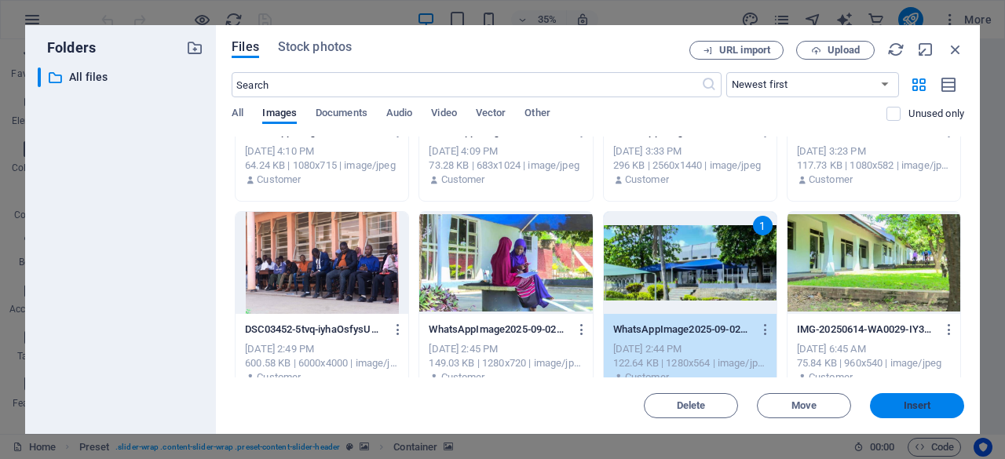
click at [904, 408] on span "Insert" at bounding box center [917, 405] width 27 height 9
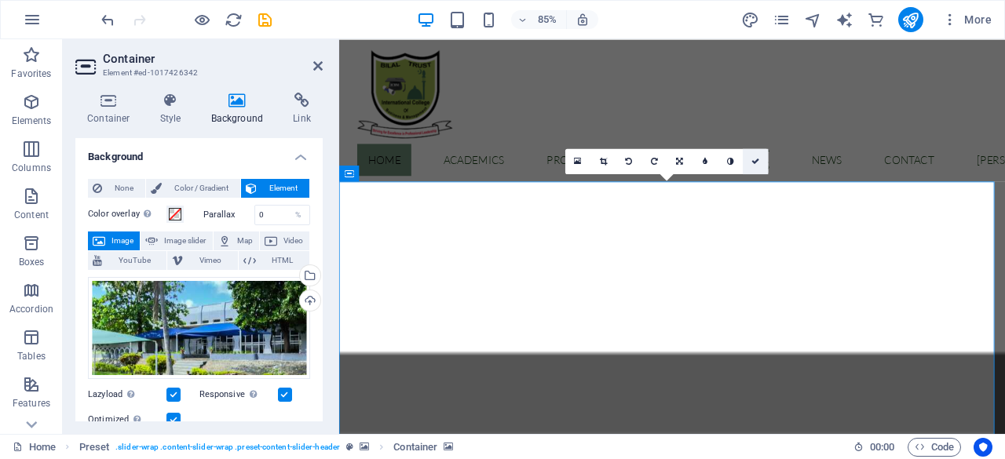
click at [759, 166] on link at bounding box center [755, 160] width 25 height 25
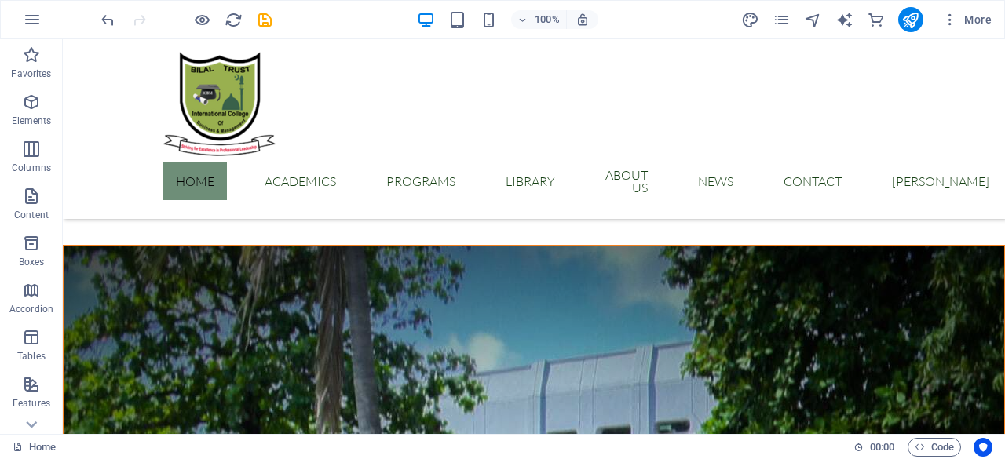
scroll to position [1294, 0]
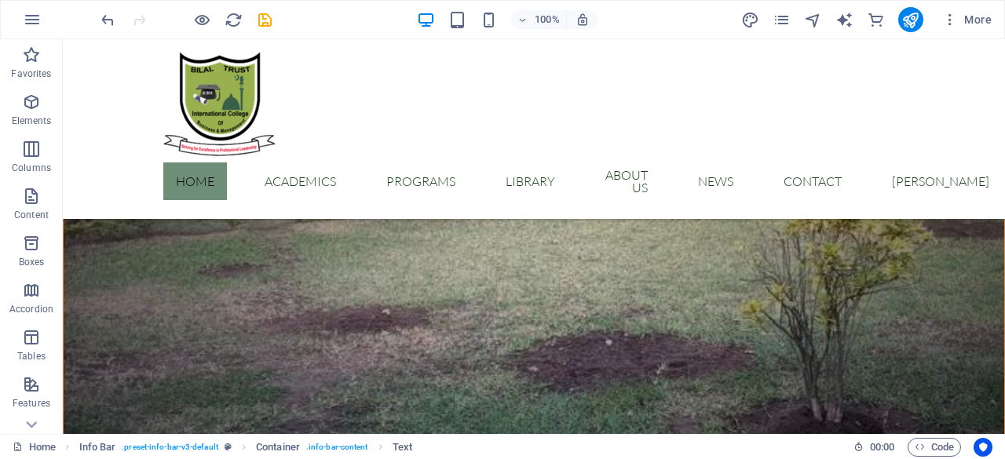
scroll to position [2938, 0]
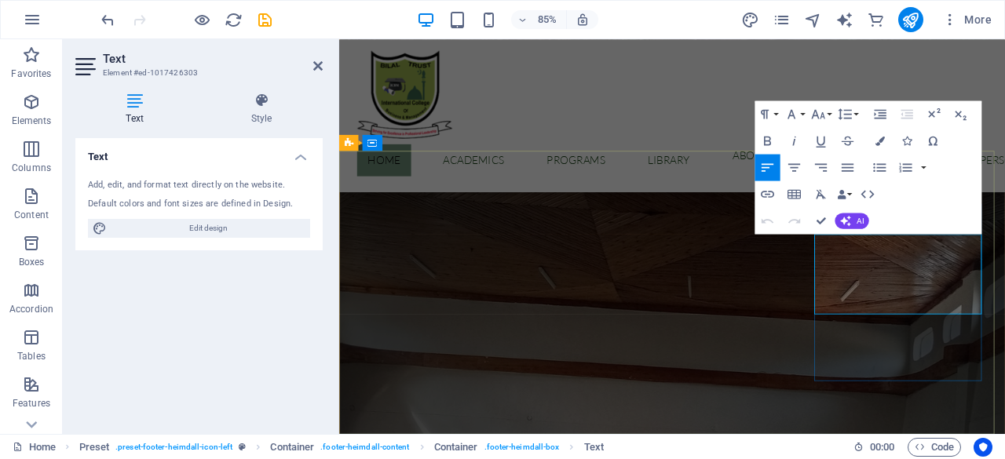
scroll to position [2813, 0]
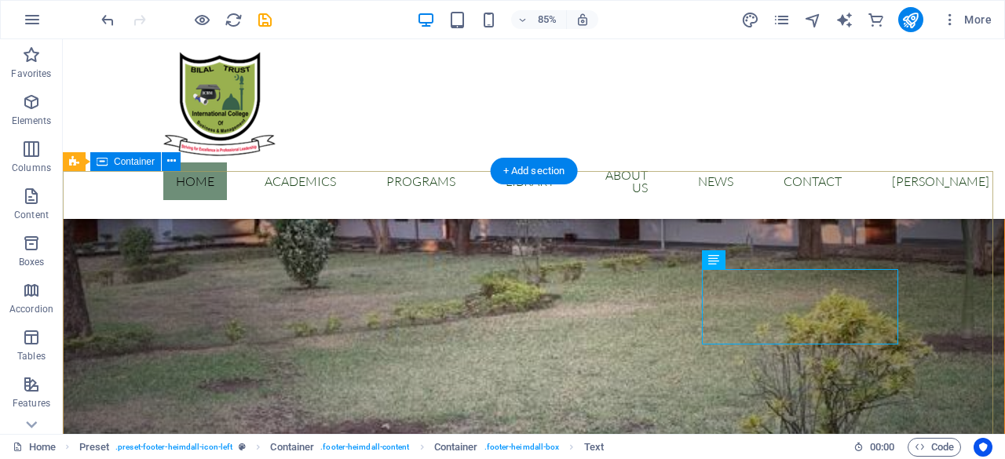
scroll to position [2891, 0]
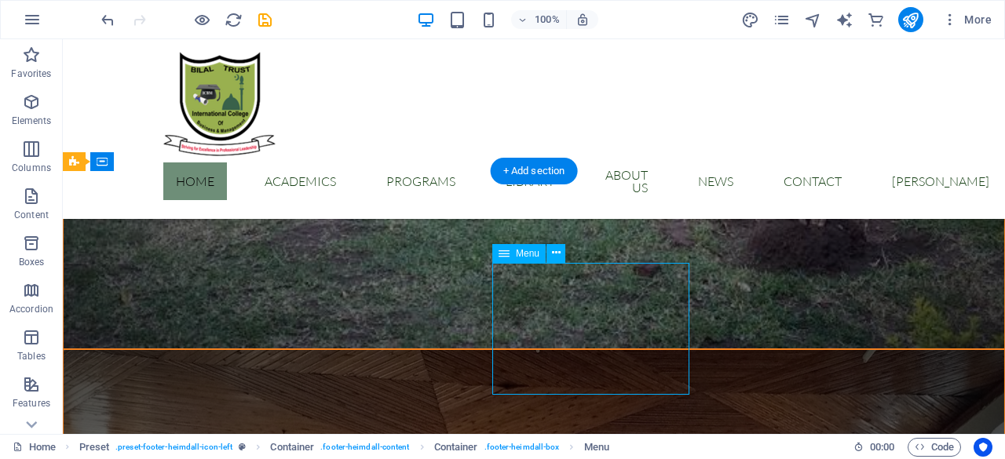
select select
select select "1"
select select
select select "2"
select select
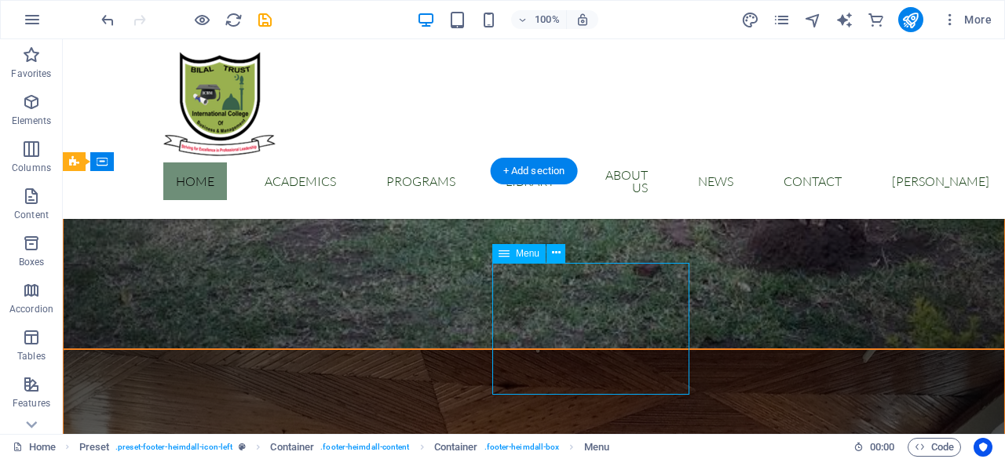
select select
select select "3"
select select
select select "4"
select select
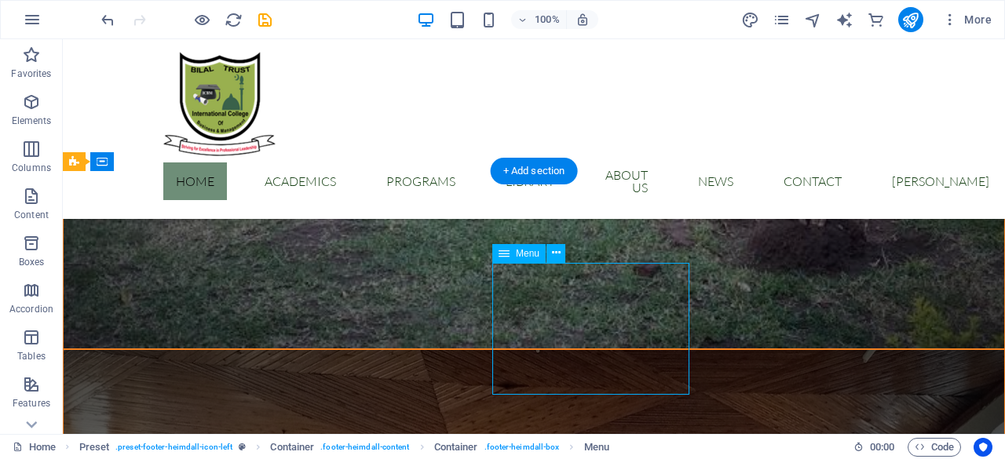
select select "6"
select select
select select "7"
select select
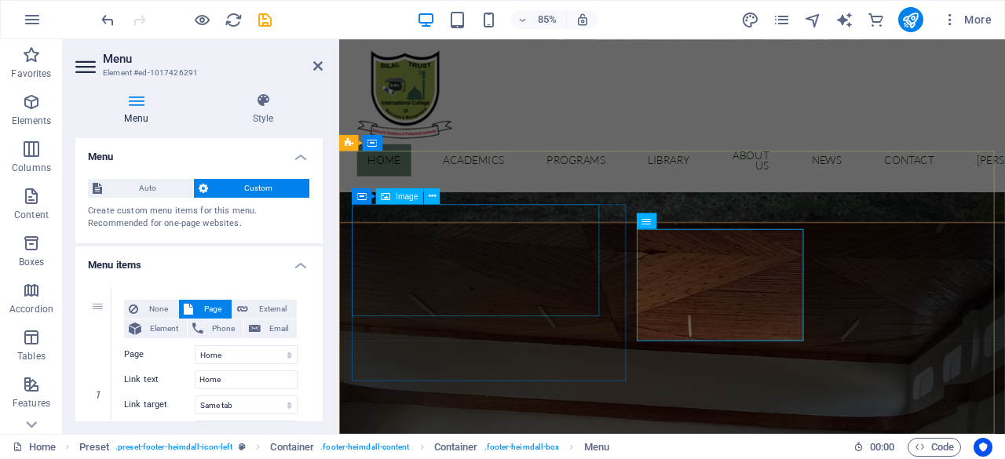
scroll to position [2813, 0]
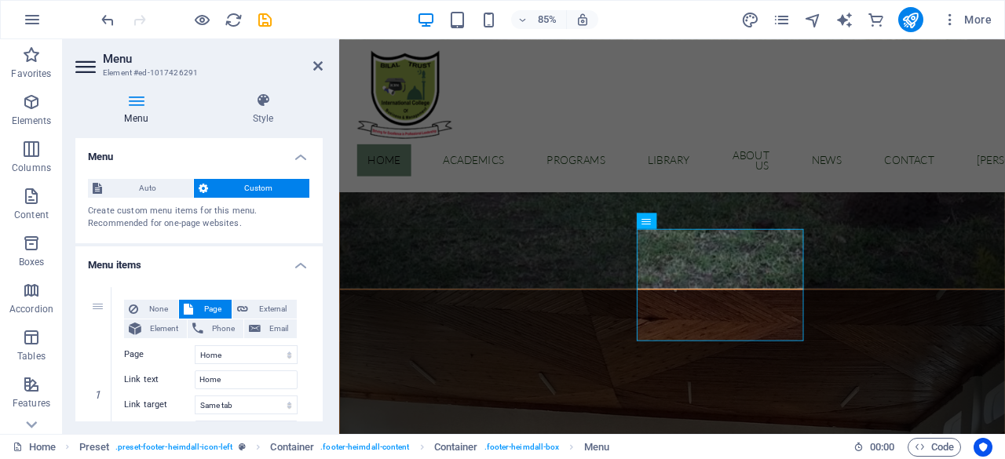
drag, startPoint x: 319, startPoint y: 175, endPoint x: 317, endPoint y: 185, distance: 10.3
click at [317, 185] on div "Auto Custom Create custom menu items for this menu. Recommended for one-page we…" at bounding box center [198, 204] width 247 height 77
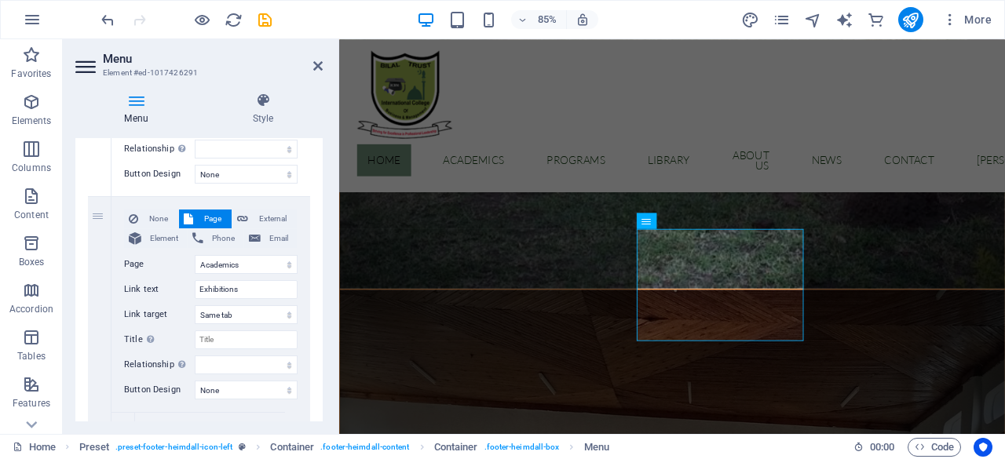
scroll to position [300, 0]
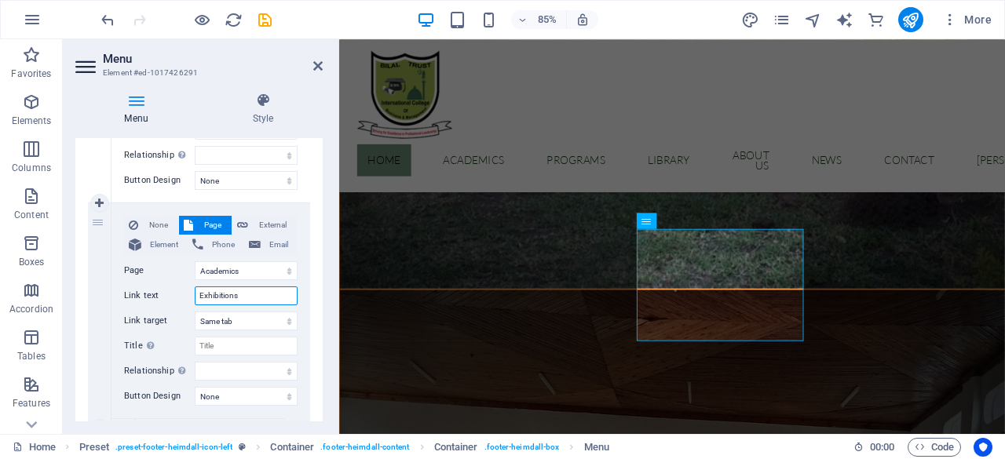
drag, startPoint x: 250, startPoint y: 298, endPoint x: 197, endPoint y: 294, distance: 52.7
click at [197, 294] on input "Exhibitions" at bounding box center [246, 296] width 103 height 19
type input "ACademics"
select select
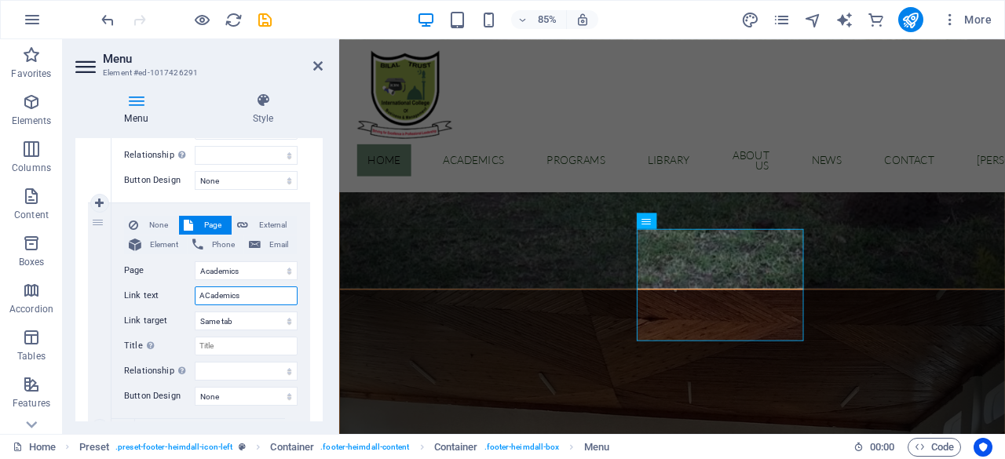
select select
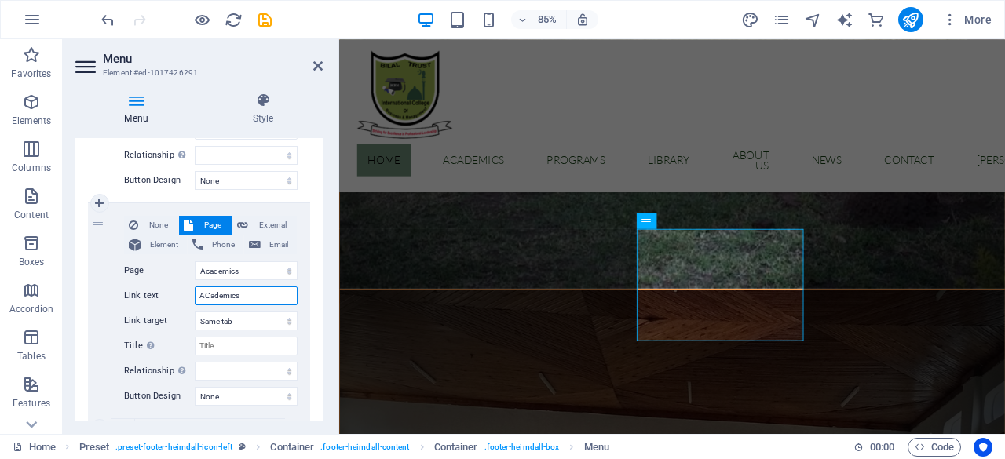
select select
type input "A"
select select
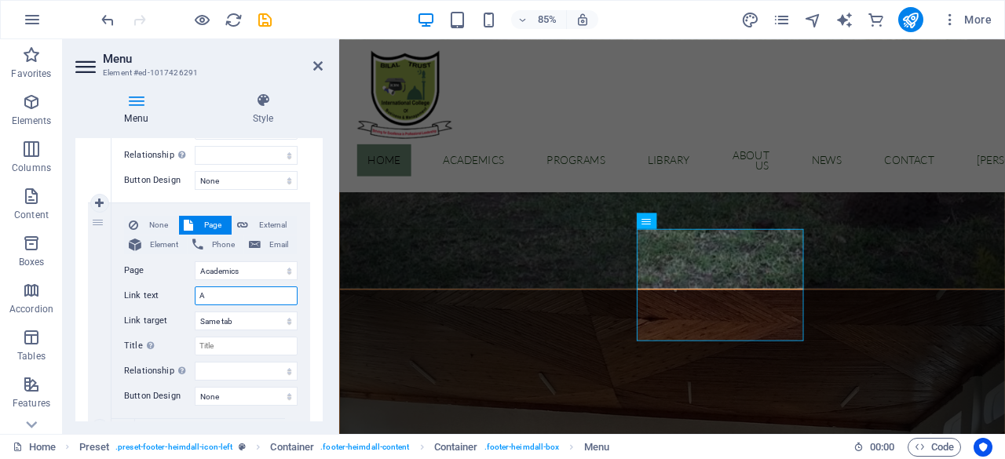
select select
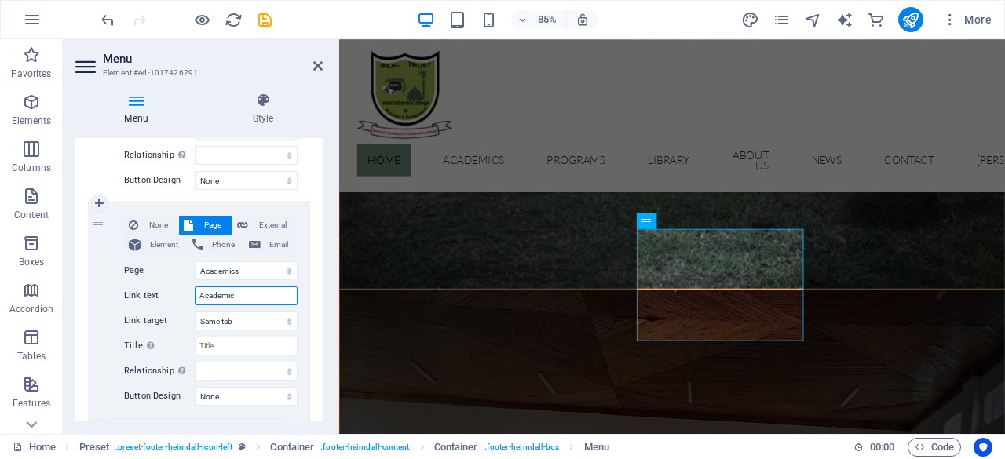
type input "Academics"
select select
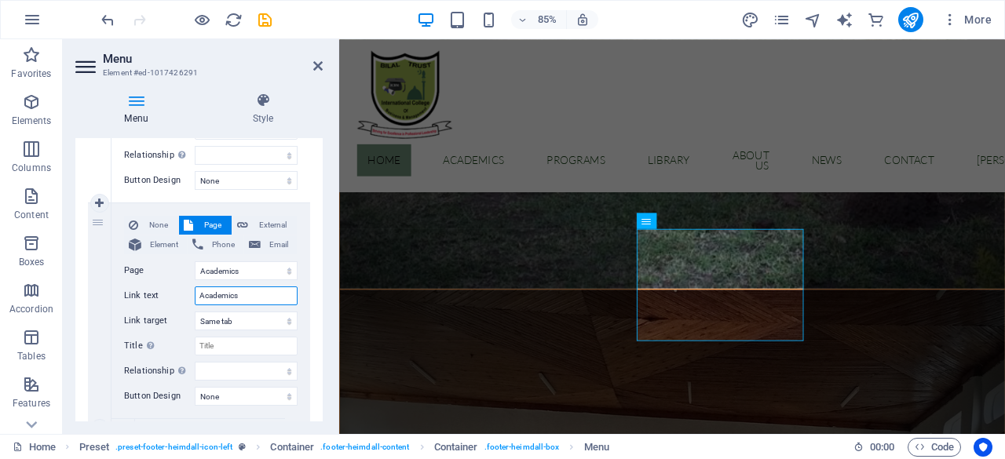
select select
type input "Academics"
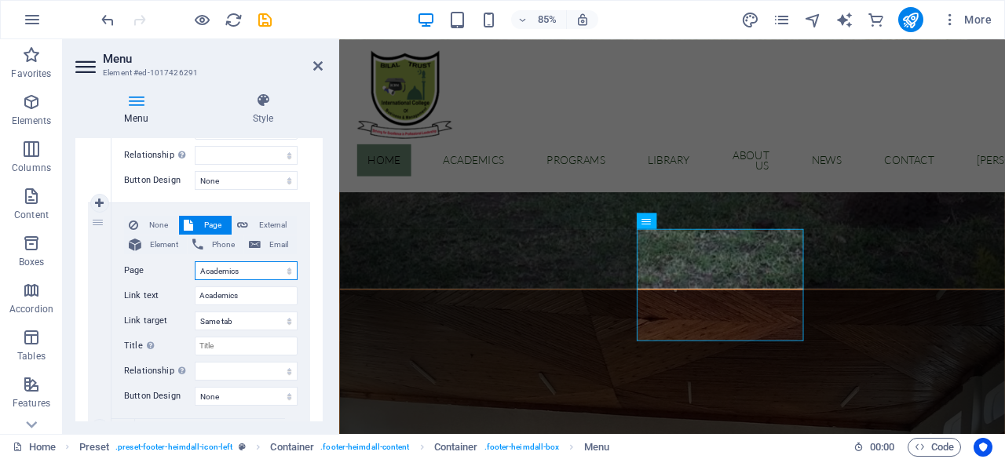
click at [286, 273] on select "Home Academics -- Faculties &amp; Departments Programs About us Library News Co…" at bounding box center [246, 271] width 103 height 19
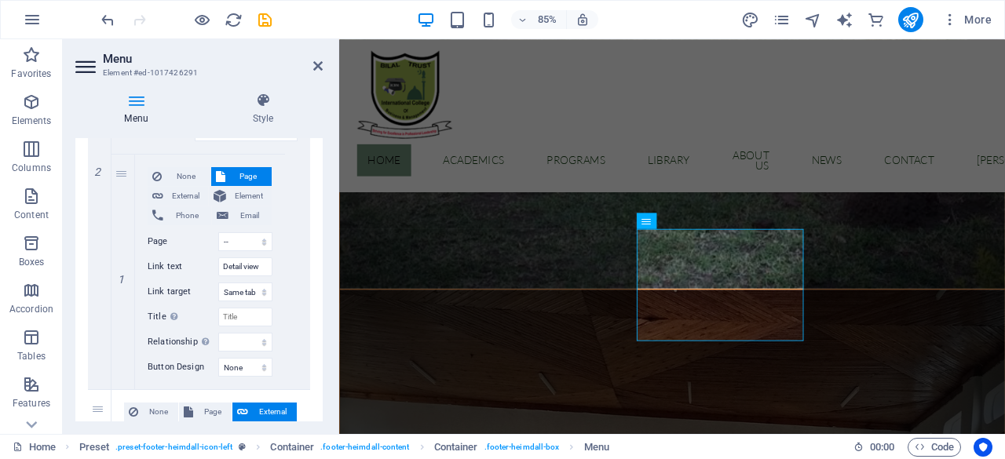
scroll to position [561, 0]
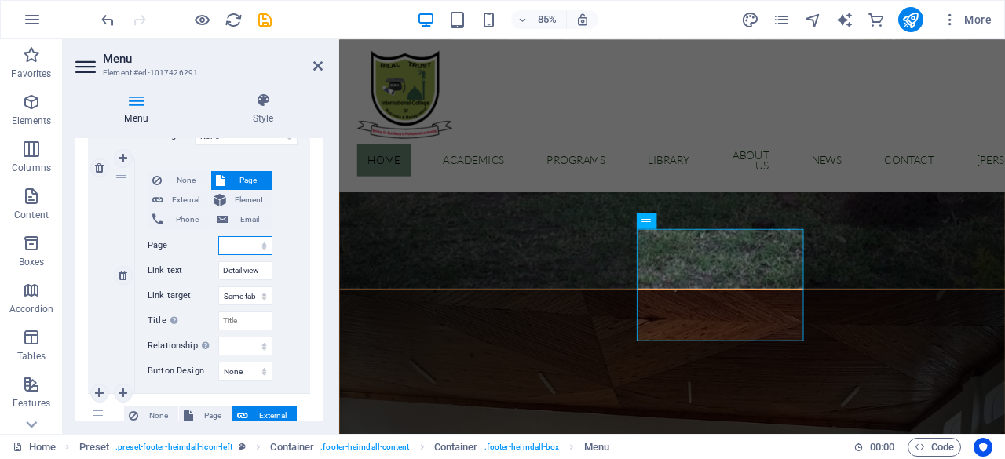
click at [260, 246] on select "Home Academics -- Faculties &amp; Departments Programs About us Library News Co…" at bounding box center [245, 245] width 54 height 19
select select "3"
click at [218, 236] on select "Home Academics -- Faculties &amp; Departments Programs About us Library News Co…" at bounding box center [245, 245] width 54 height 19
select select
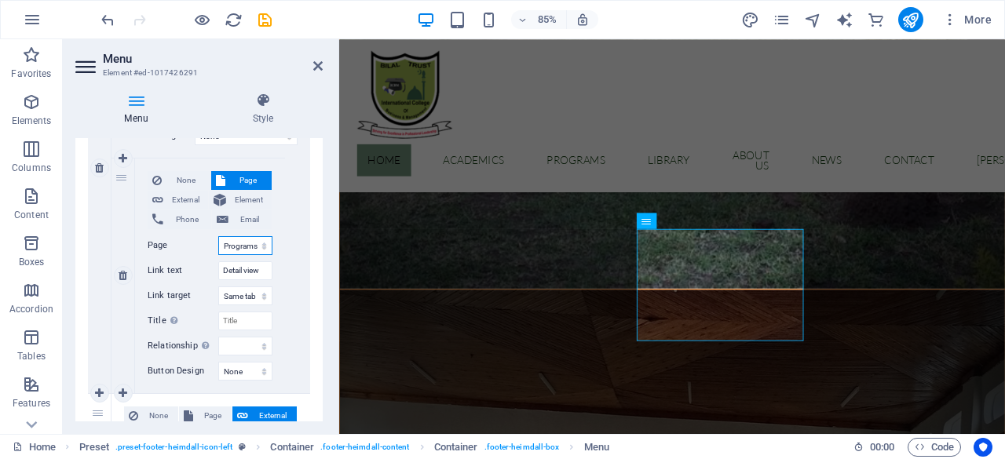
select select
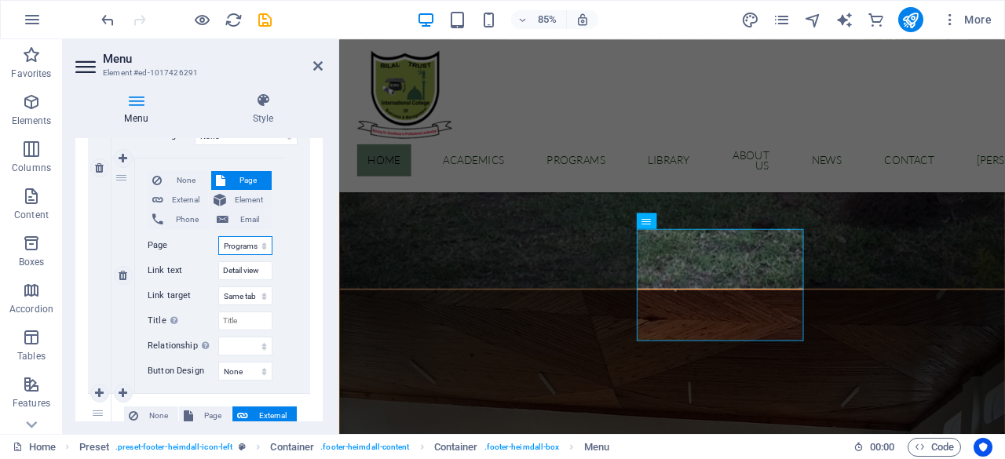
select select
click at [264, 273] on input "Detail view" at bounding box center [245, 271] width 54 height 19
drag, startPoint x: 263, startPoint y: 271, endPoint x: 216, endPoint y: 265, distance: 47.5
click at [216, 265] on div "Link text Detail view" at bounding box center [210, 271] width 125 height 19
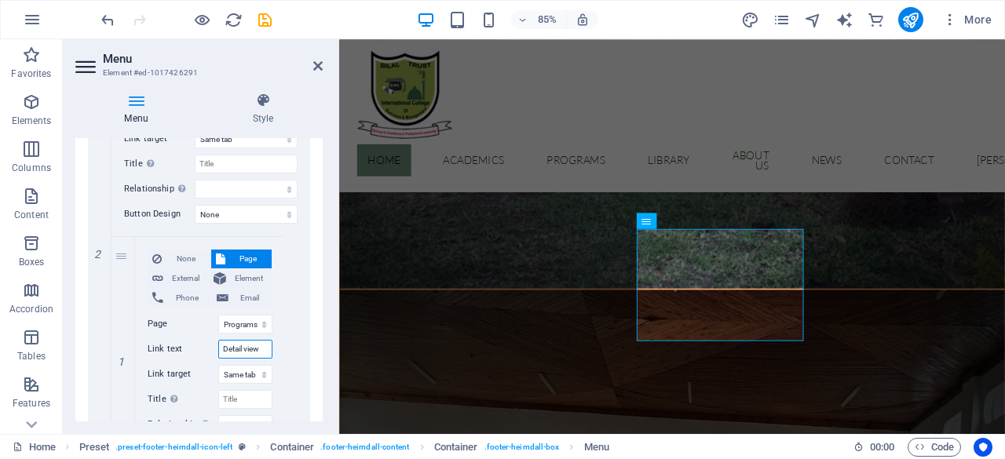
scroll to position [496, 0]
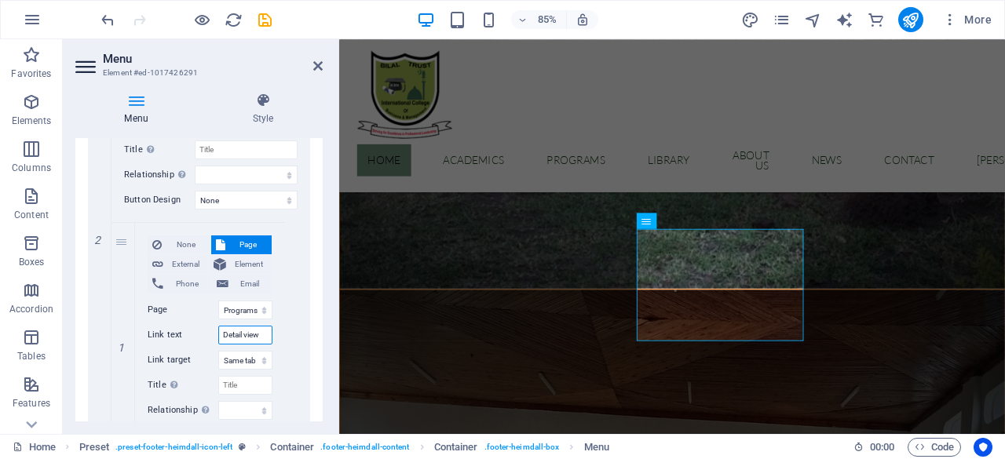
type input "P"
select select
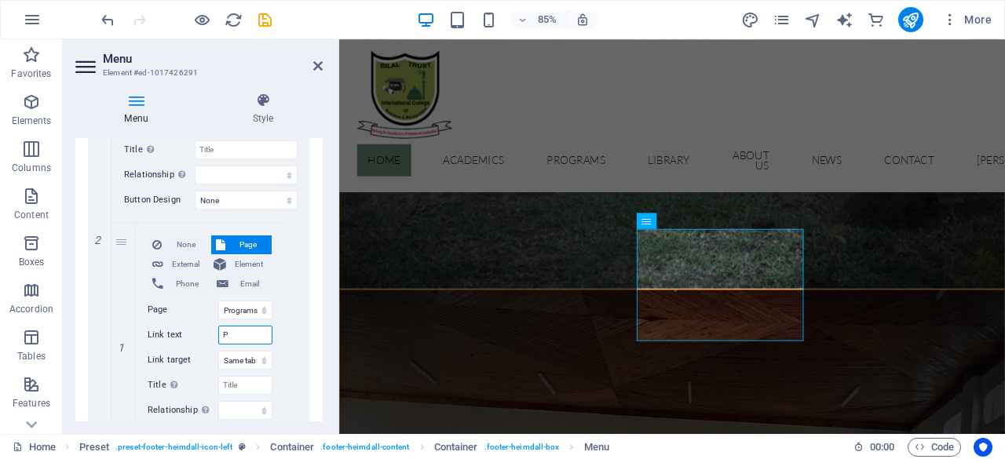
select select
type input "Programs"
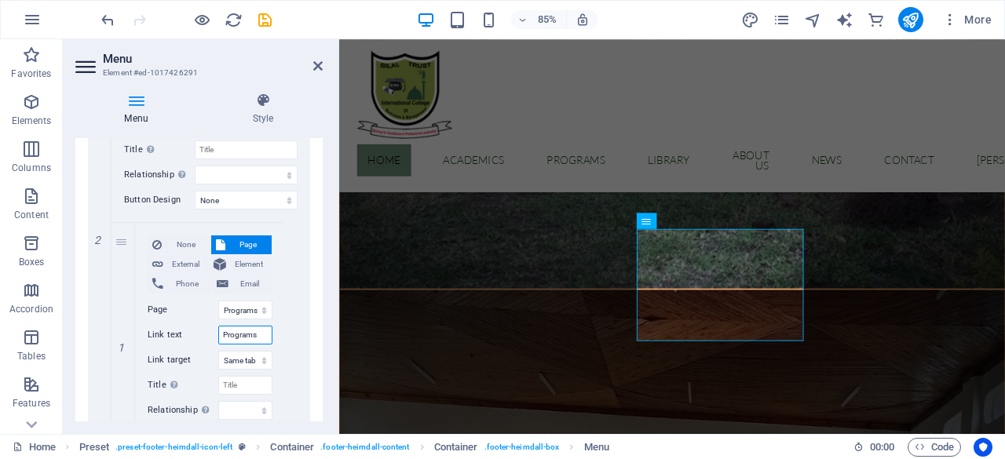
select select
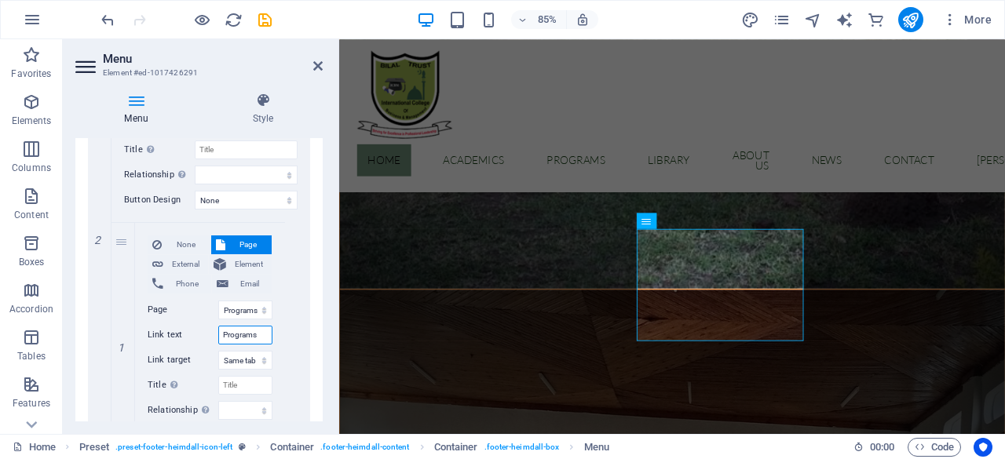
select select
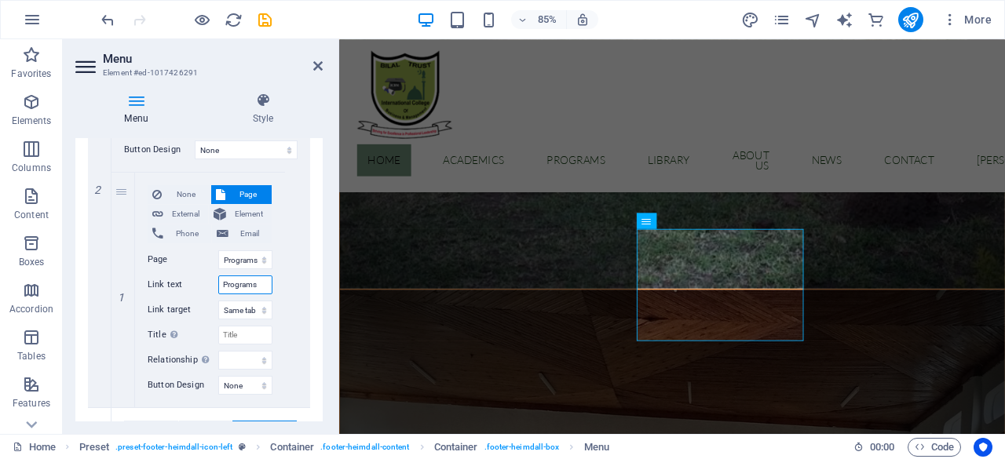
scroll to position [561, 0]
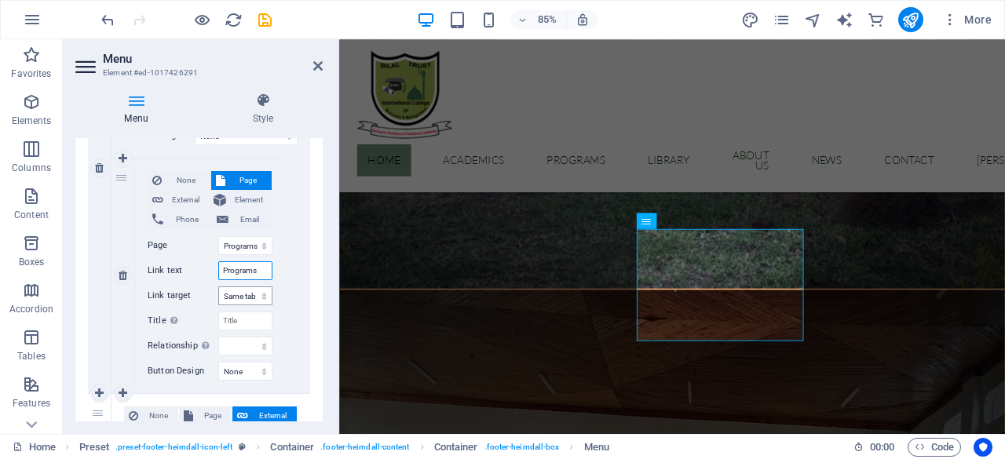
type input "Programs"
click at [262, 301] on select "New tab Same tab Overlay" at bounding box center [245, 296] width 54 height 19
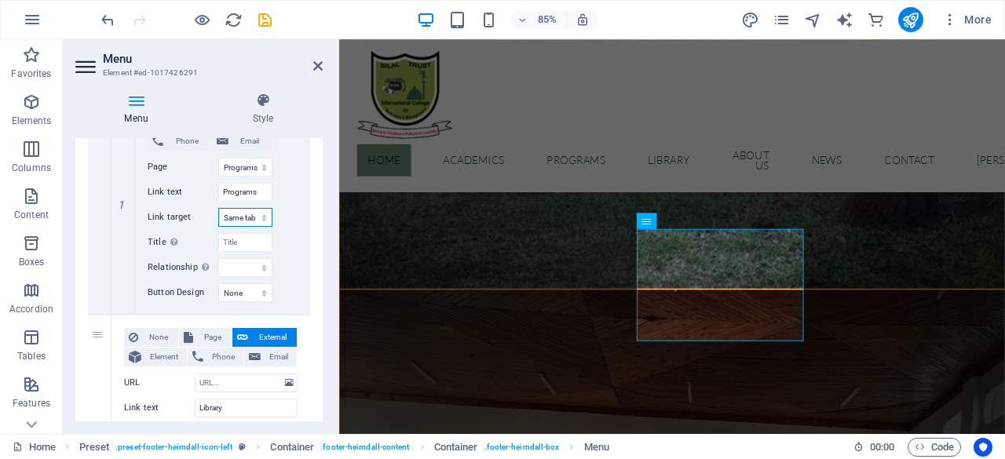
scroll to position [642, 0]
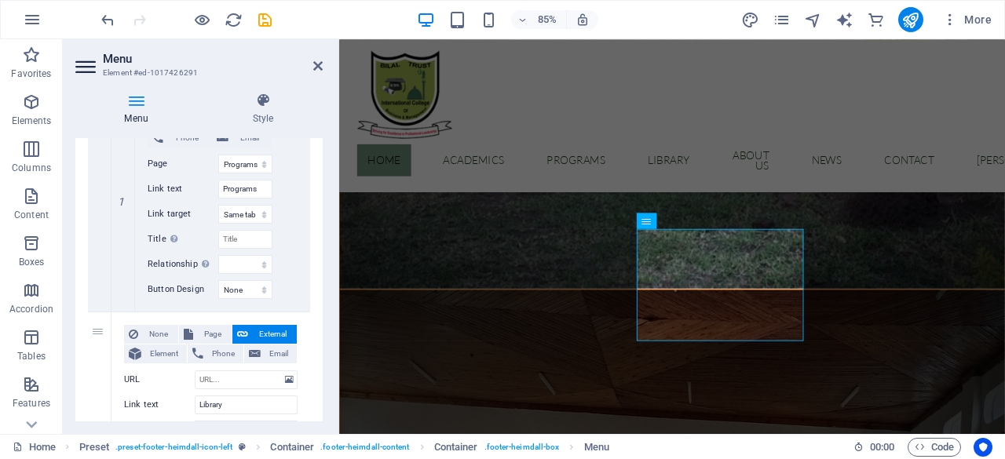
drag, startPoint x: 315, startPoint y: 260, endPoint x: 313, endPoint y: 271, distance: 11.2
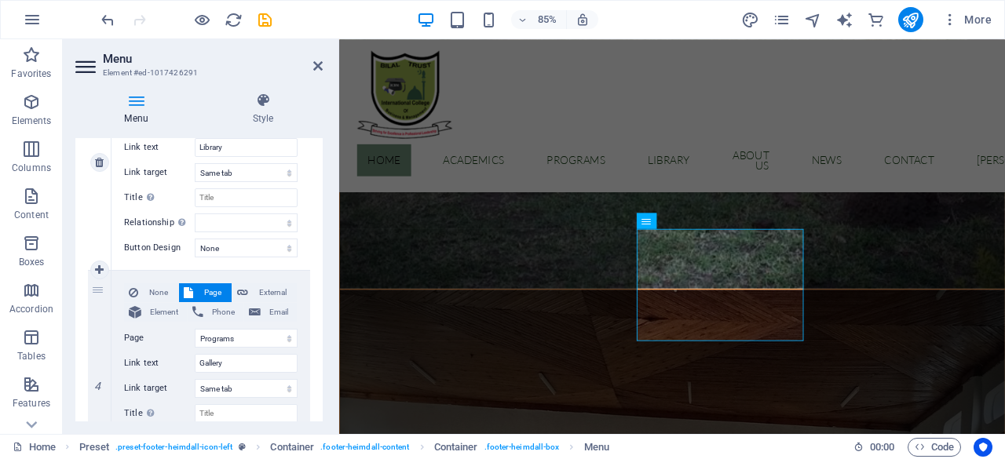
scroll to position [893, 0]
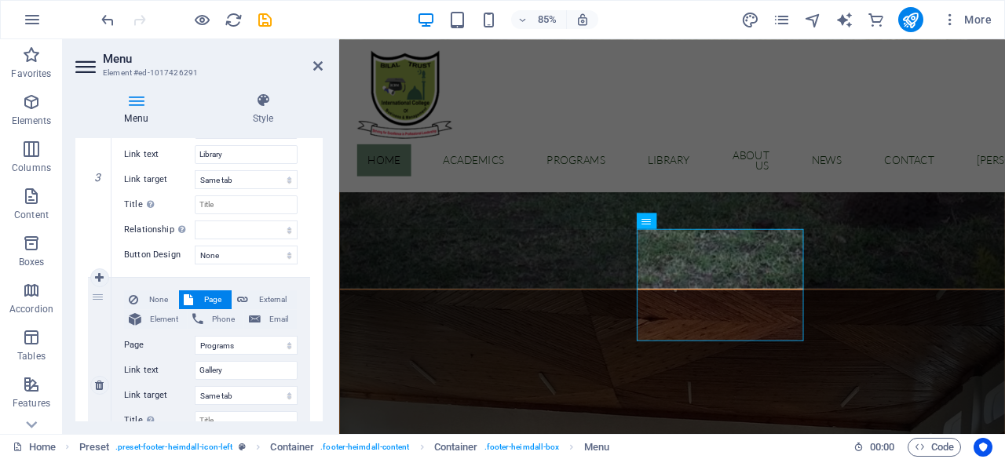
drag, startPoint x: 114, startPoint y: 287, endPoint x: 105, endPoint y: 331, distance: 44.8
click at [91, 309] on div "4" at bounding box center [100, 385] width 24 height 215
select select
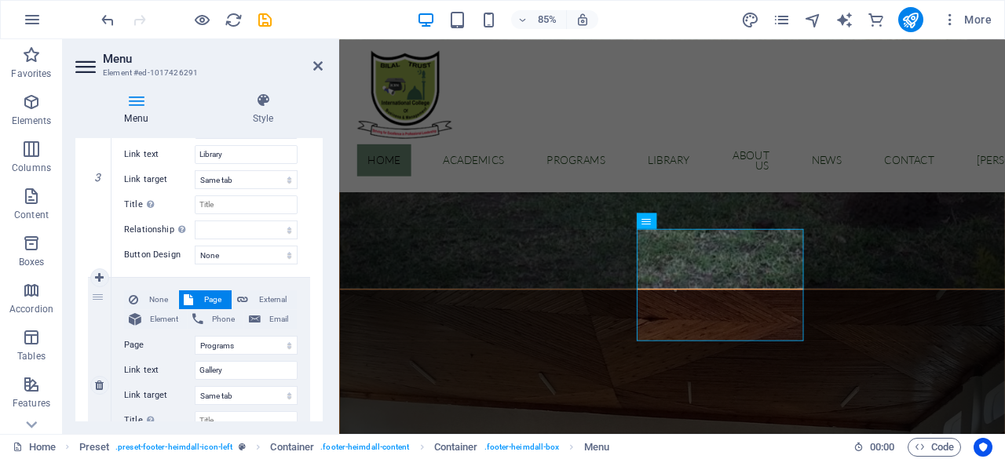
select select
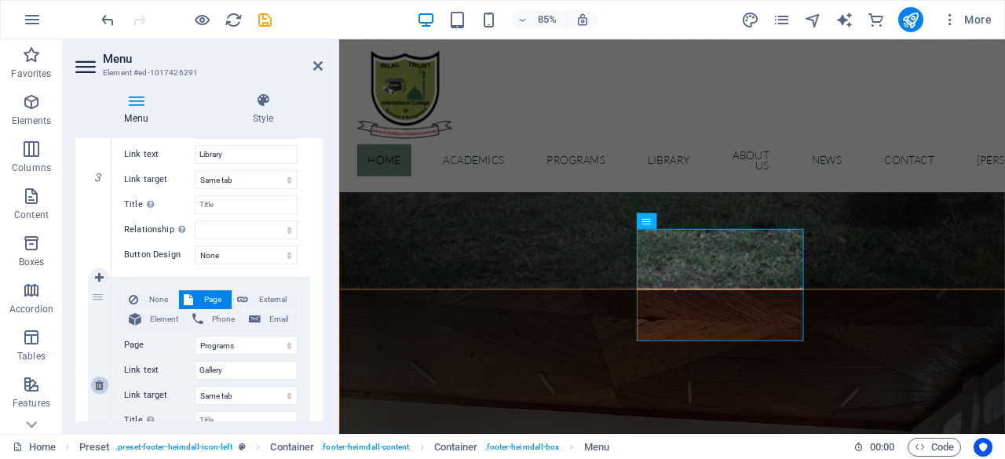
click at [101, 382] on icon at bounding box center [99, 385] width 9 height 11
select select
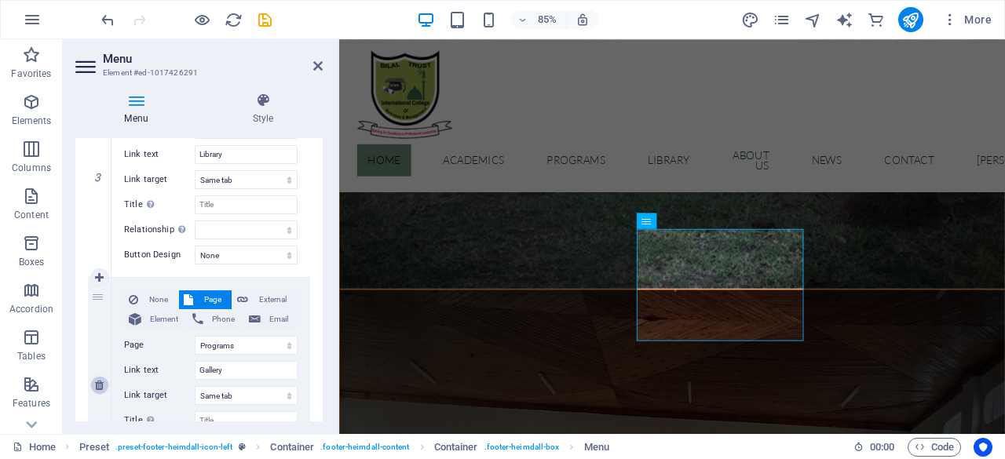
select select "4"
type input "About us"
select select
select select "6"
type input "News"
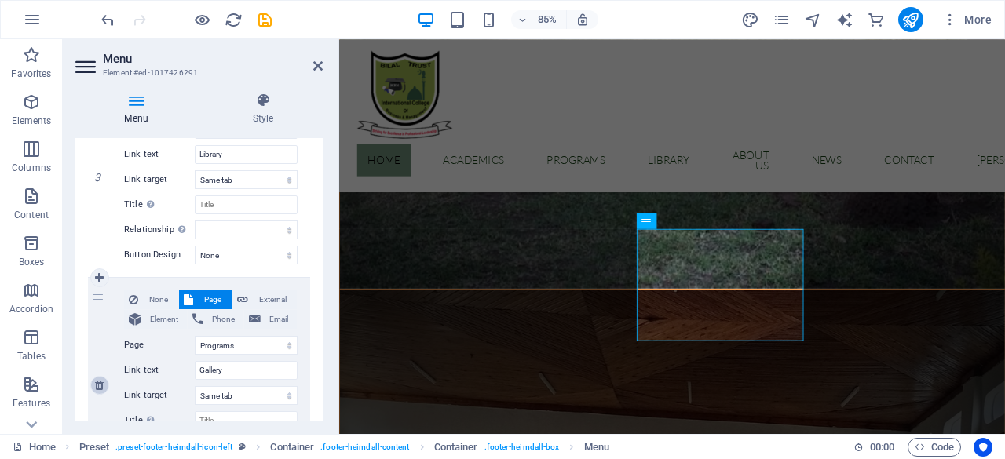
select select
select select "7"
type input "Contact"
select select
drag, startPoint x: 319, startPoint y: 311, endPoint x: 320, endPoint y: 327, distance: 15.8
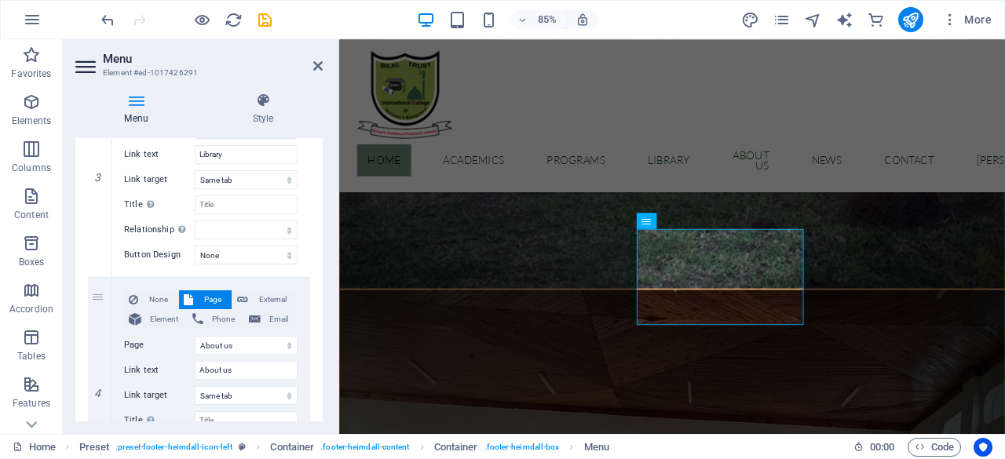
click at [320, 327] on div "Menu Auto Custom Create custom menu items for this menu. Recommended for one-pa…" at bounding box center [198, 279] width 247 height 283
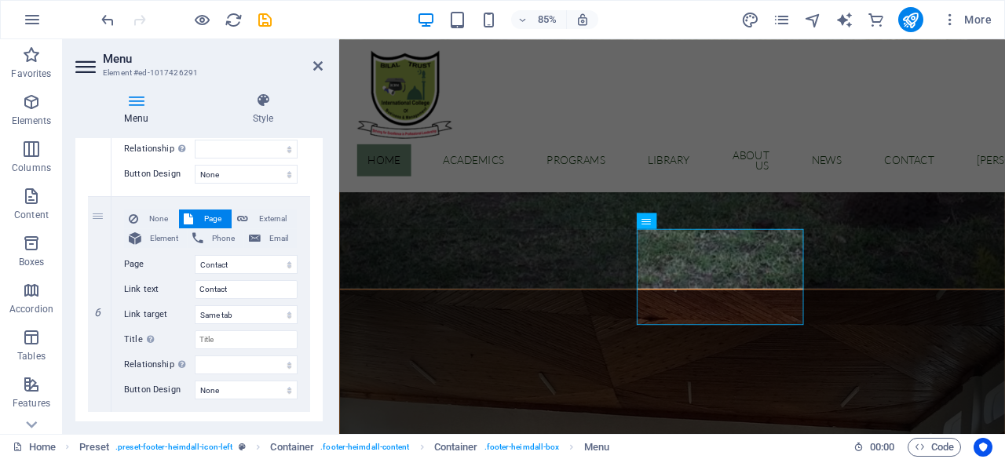
scroll to position [1438, 0]
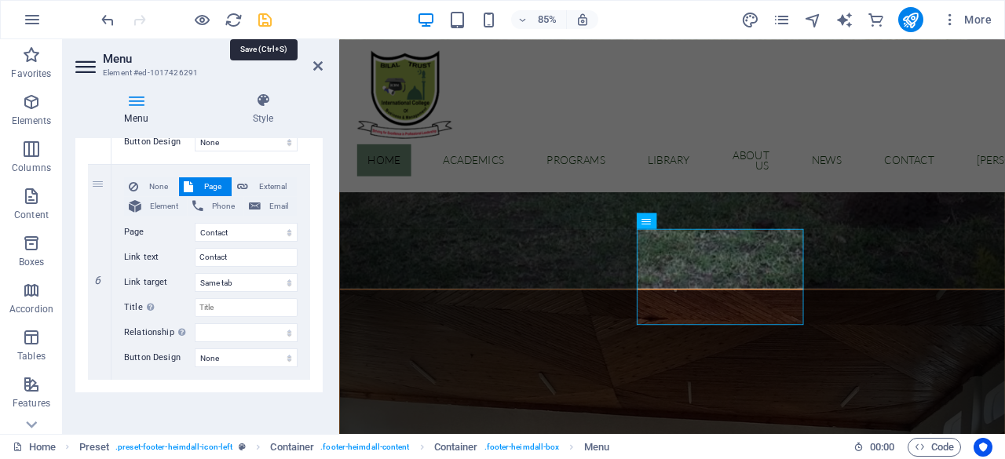
click at [266, 23] on icon "save" at bounding box center [265, 20] width 18 height 18
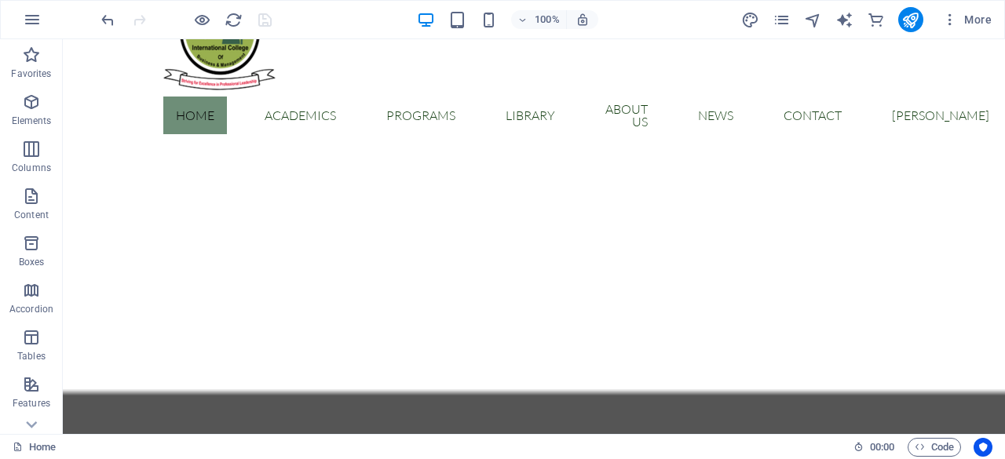
scroll to position [0, 0]
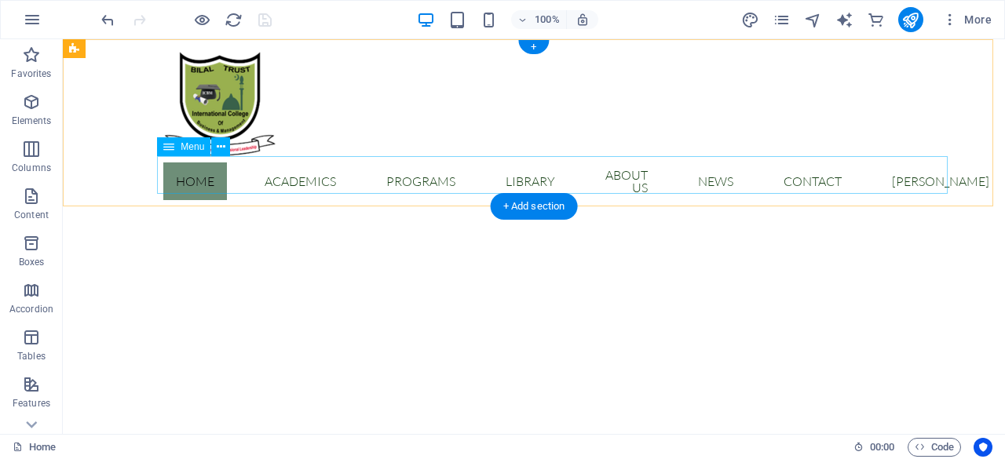
click at [435, 183] on nav "Home Academics Faculties & Departments programs Library About us News Contact S…" at bounding box center [533, 181] width 741 height 50
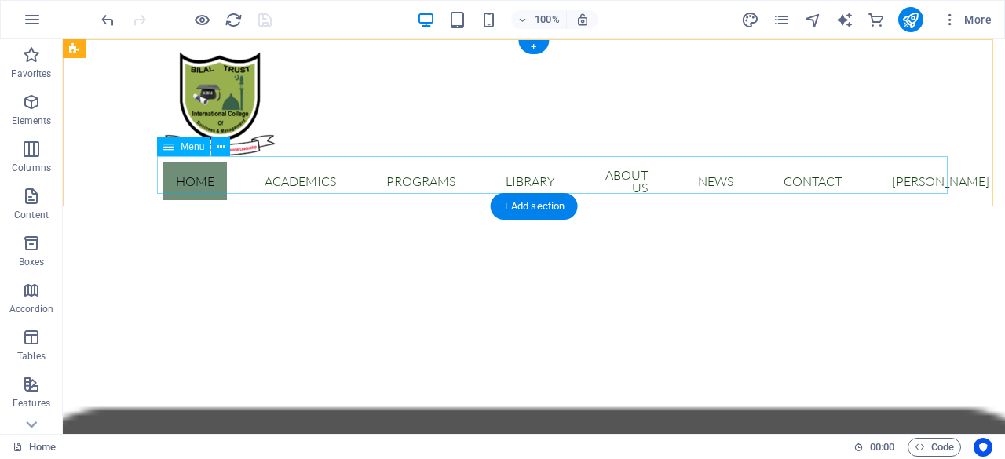
select select
select select "1"
select select
select select "2"
select select
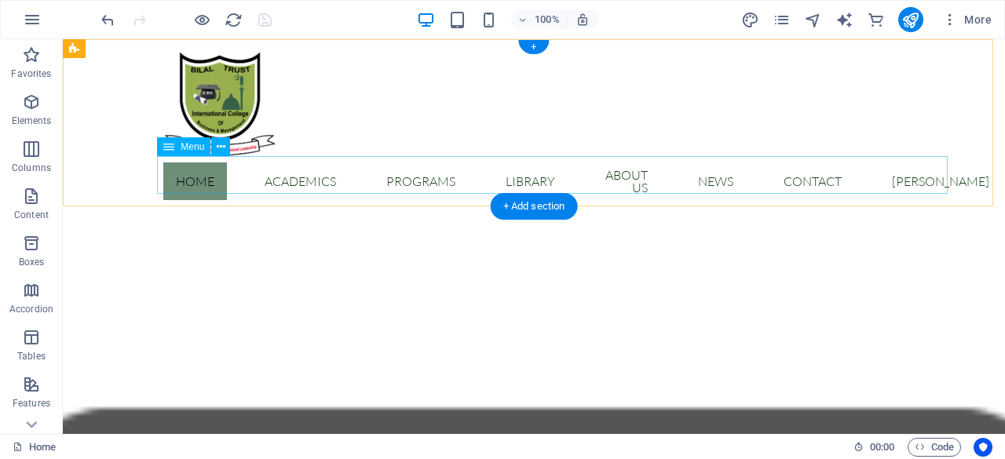
select select "3"
select select
select select "5"
select select
select select "4"
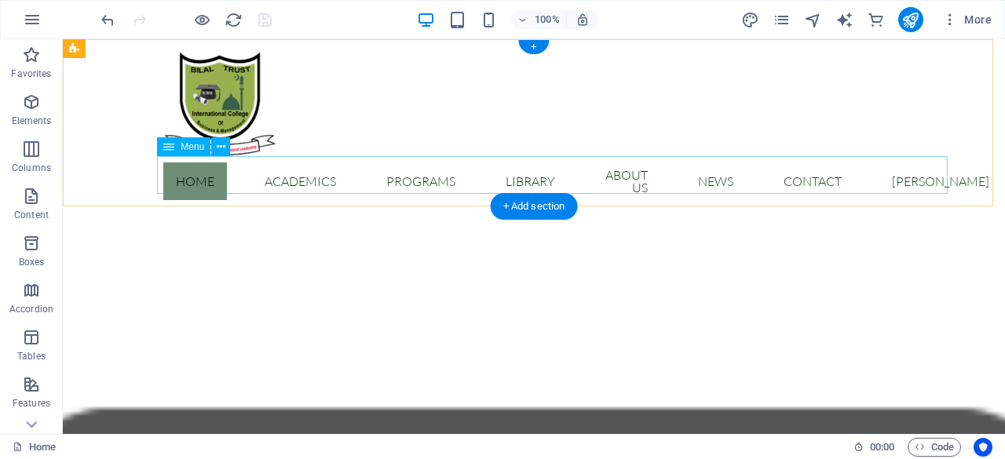
select select
select select "6"
select select
select select "7"
select select
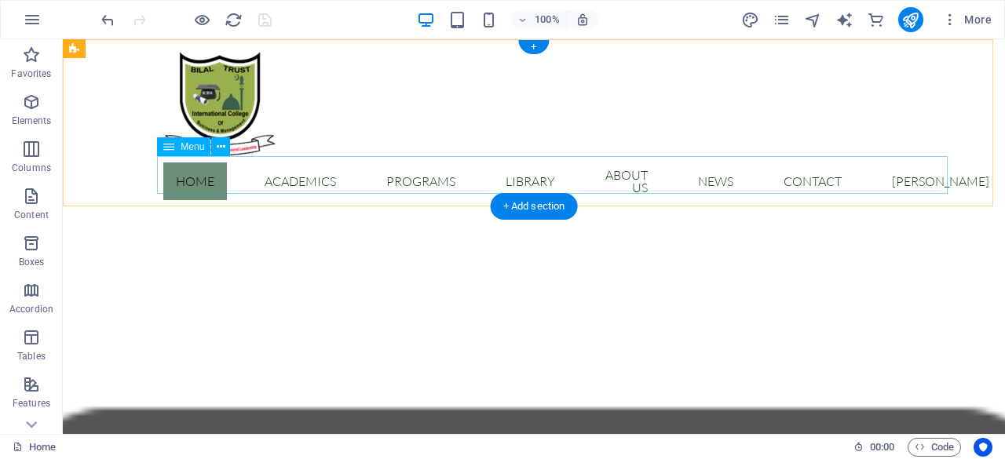
select select
select select "external"
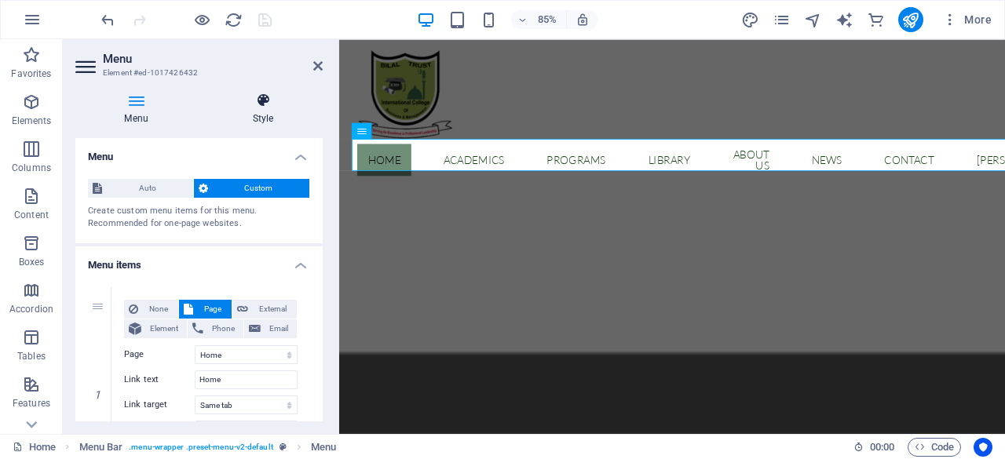
click at [259, 119] on h4 "Style" at bounding box center [262, 109] width 119 height 33
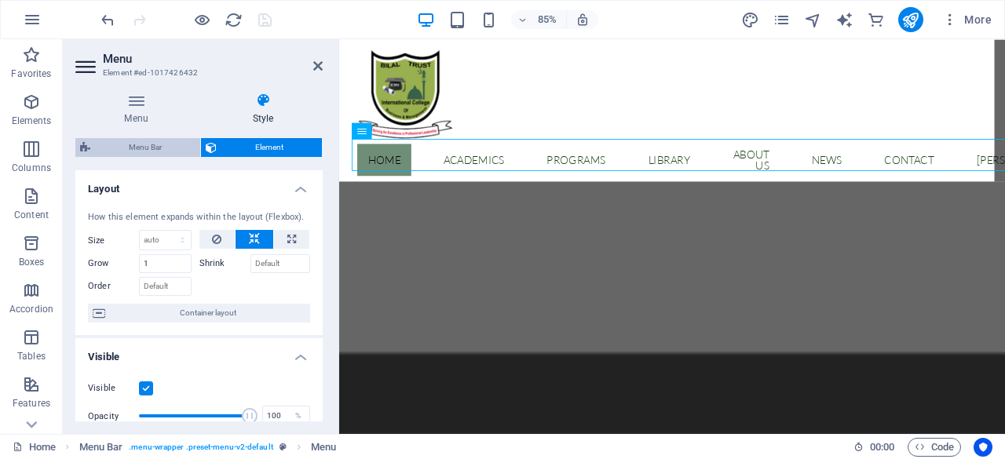
click at [155, 145] on span "Menu Bar" at bounding box center [145, 147] width 101 height 19
select select "rem"
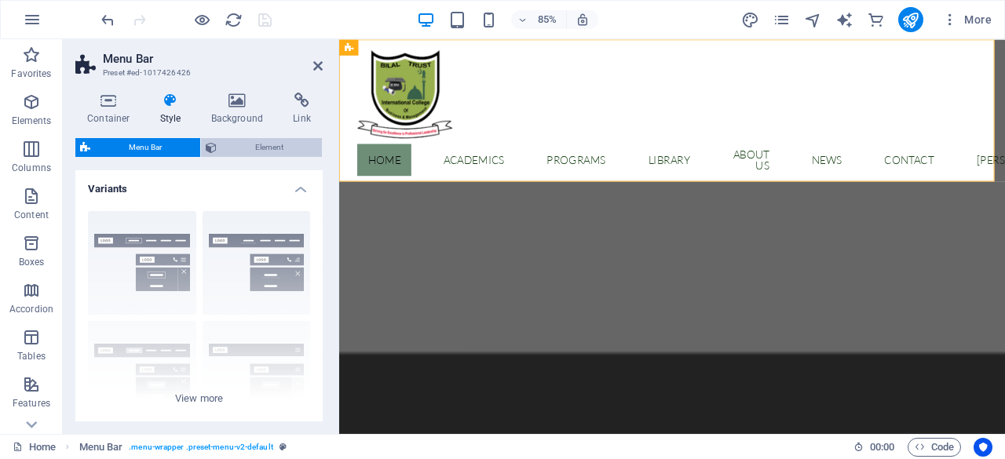
click at [273, 147] on span "Element" at bounding box center [269, 147] width 96 height 19
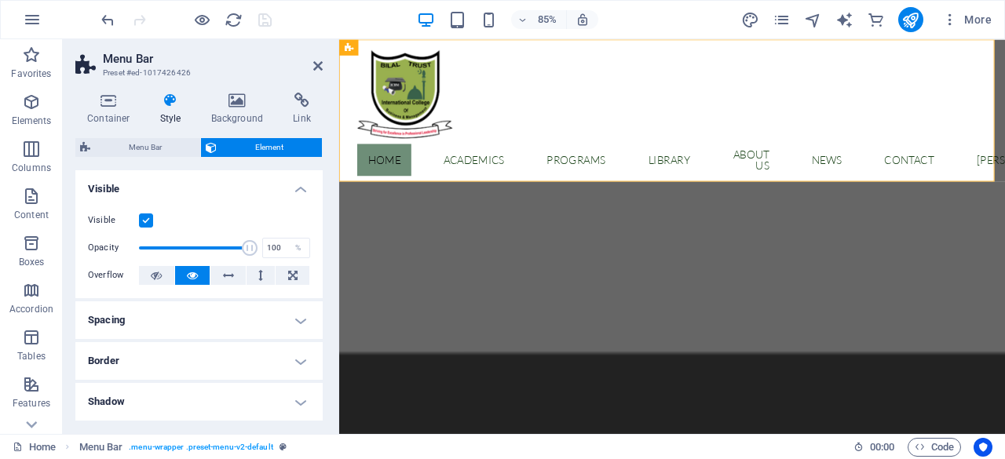
drag, startPoint x: 319, startPoint y: 276, endPoint x: 320, endPoint y: 304, distance: 28.3
click at [320, 304] on div "Layout How this element expands within the layout (Flexbox). Size Default auto …" at bounding box center [198, 295] width 247 height 251
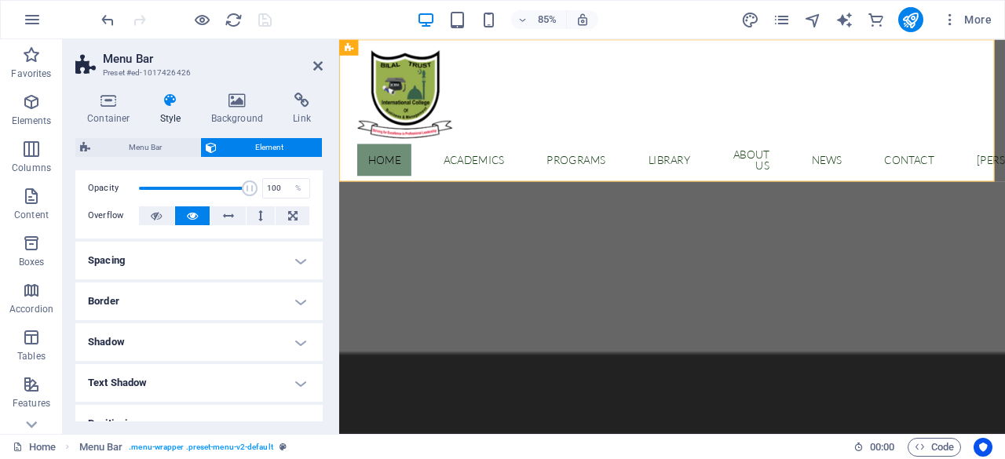
scroll to position [61, 0]
click at [294, 347] on h4 "Shadow" at bounding box center [198, 341] width 247 height 38
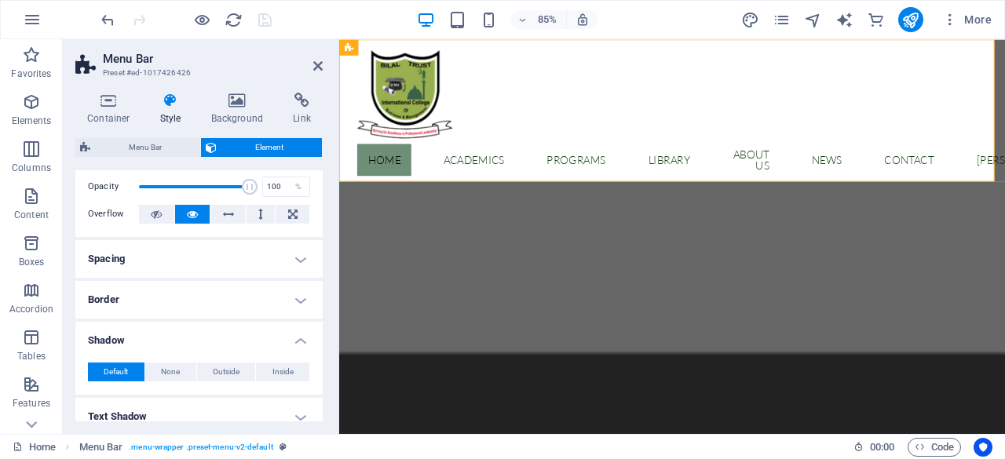
drag, startPoint x: 319, startPoint y: 315, endPoint x: 319, endPoint y: 330, distance: 14.9
click at [319, 330] on ul "Layout How this element expands within the layout (Flexbox). Size Default auto …" at bounding box center [198, 374] width 247 height 531
click at [163, 153] on span "Menu Bar" at bounding box center [145, 147] width 101 height 19
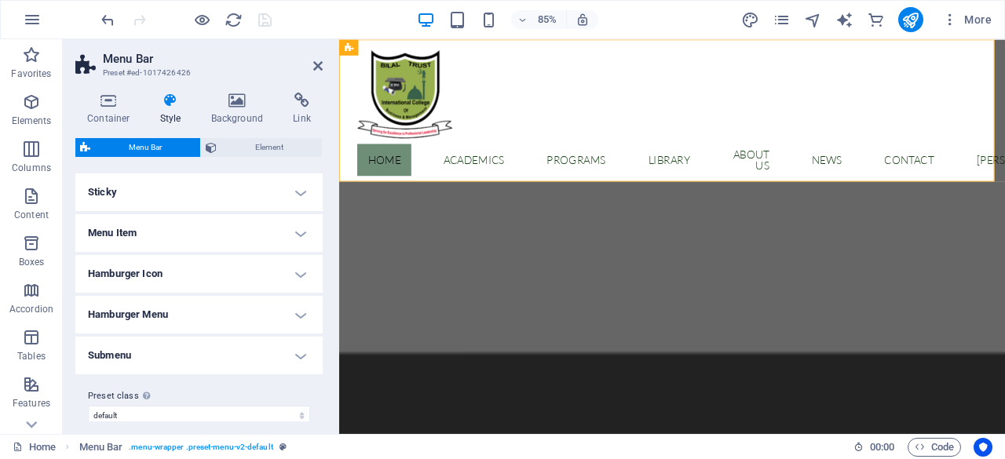
scroll to position [427, 0]
click at [293, 236] on h4 "Menu Item" at bounding box center [198, 232] width 247 height 38
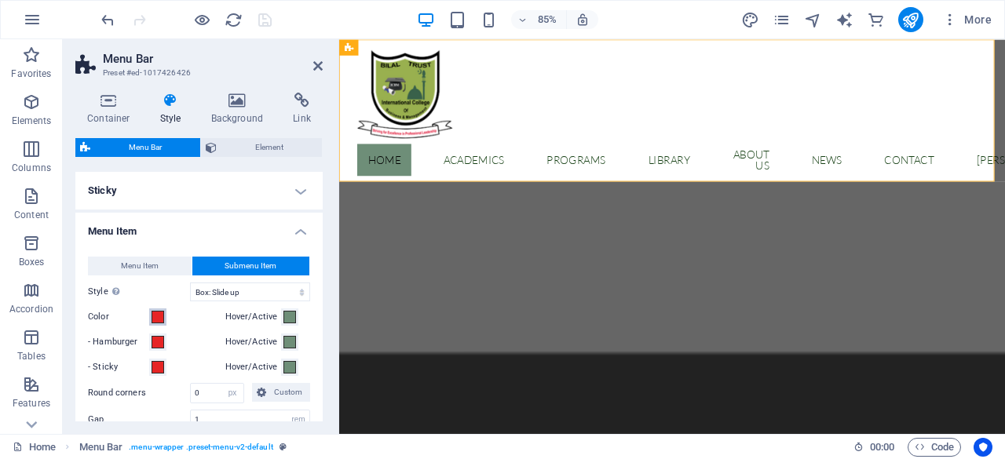
click at [159, 320] on span at bounding box center [158, 317] width 13 height 13
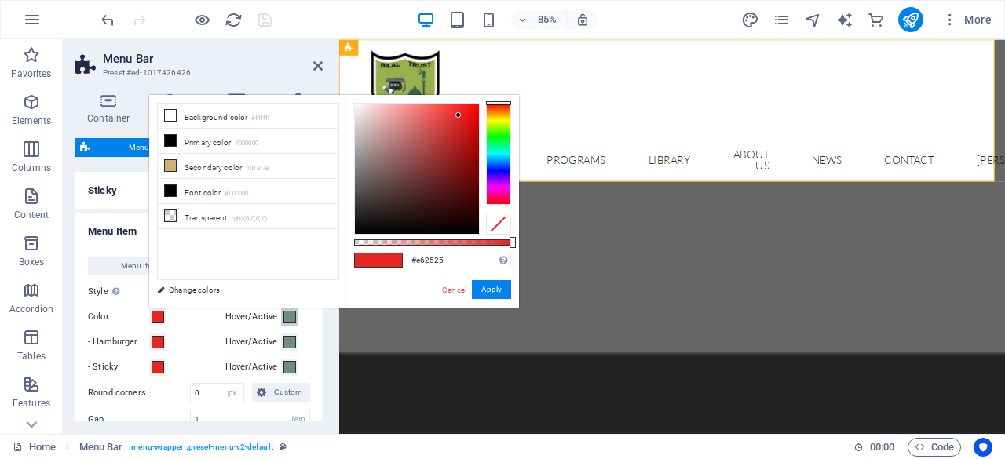
click at [286, 316] on span at bounding box center [289, 317] width 13 height 13
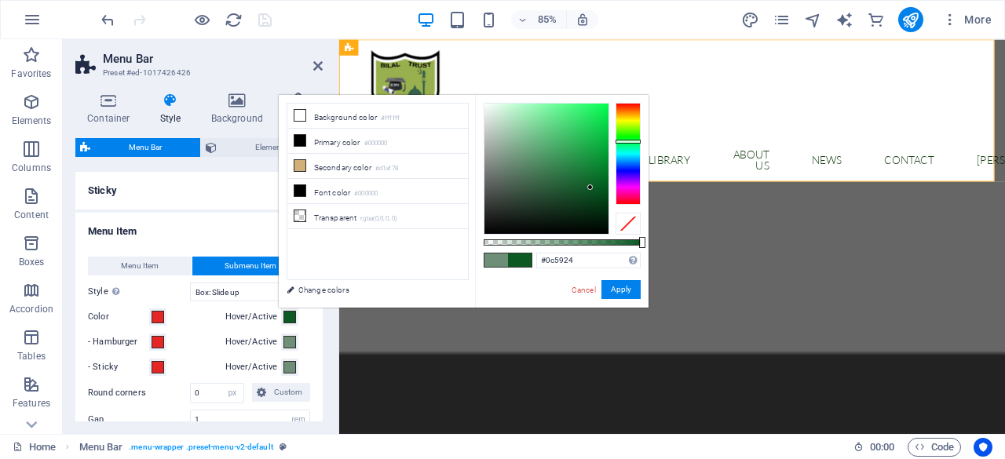
click at [591, 188] on div at bounding box center [547, 169] width 124 height 130
click at [598, 175] on div at bounding box center [547, 169] width 124 height 130
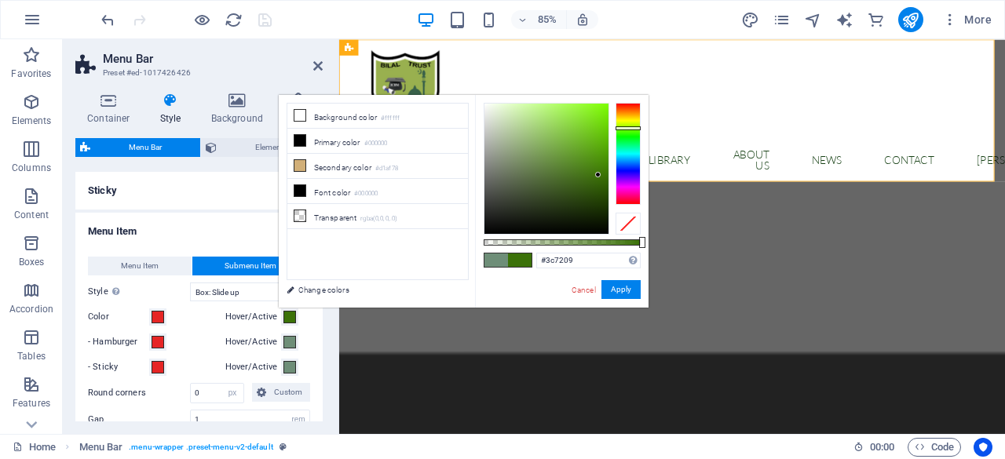
drag, startPoint x: 619, startPoint y: 139, endPoint x: 622, endPoint y: 128, distance: 11.4
click at [622, 128] on div at bounding box center [628, 154] width 25 height 102
click at [595, 111] on div at bounding box center [547, 169] width 124 height 130
click at [569, 111] on div at bounding box center [547, 169] width 124 height 130
click at [536, 112] on div at bounding box center [547, 169] width 124 height 130
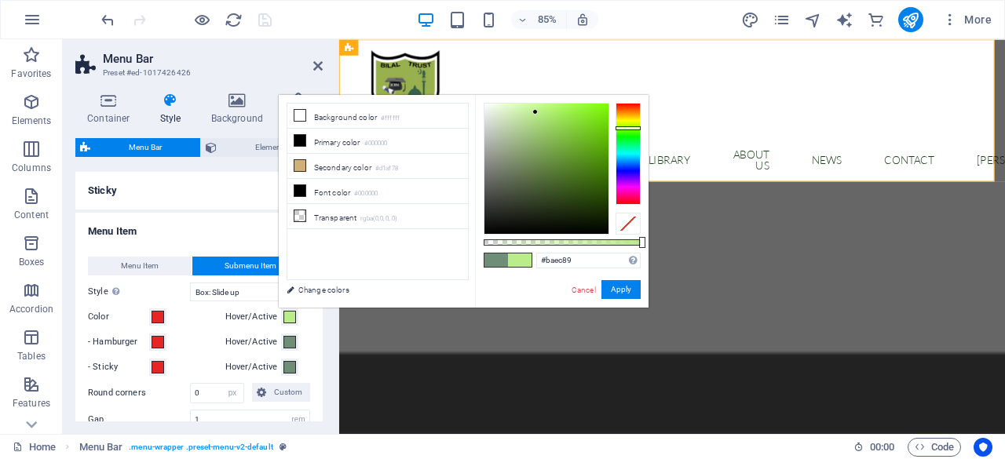
type input "#bbee8a"
click at [627, 285] on button "Apply" at bounding box center [621, 289] width 39 height 19
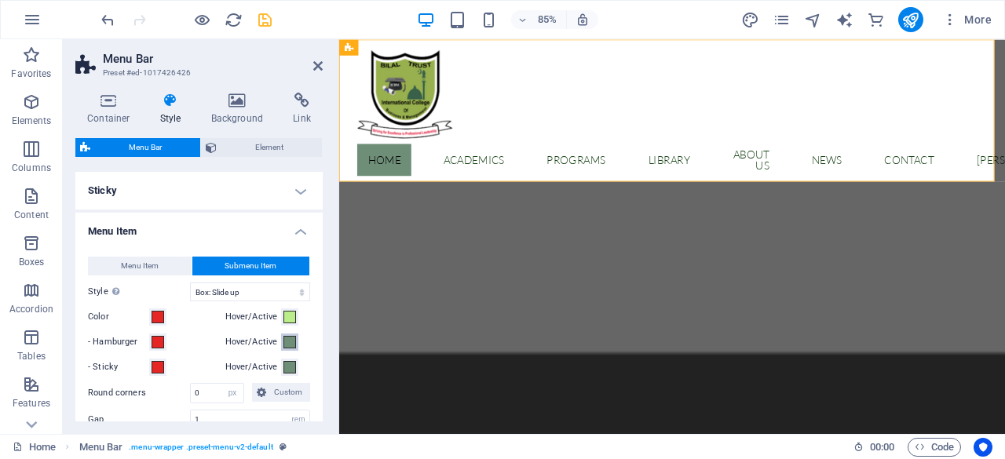
click at [284, 344] on span at bounding box center [289, 342] width 13 height 13
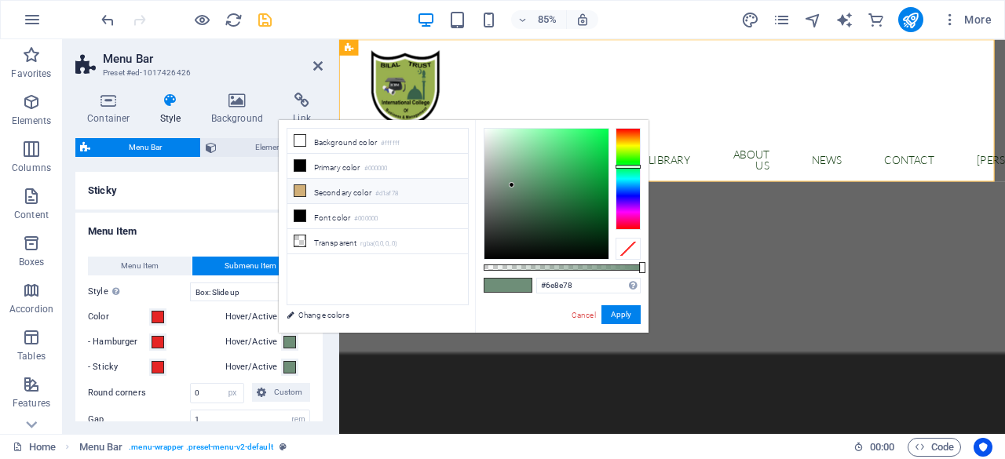
type input "#bbee8a"
select select
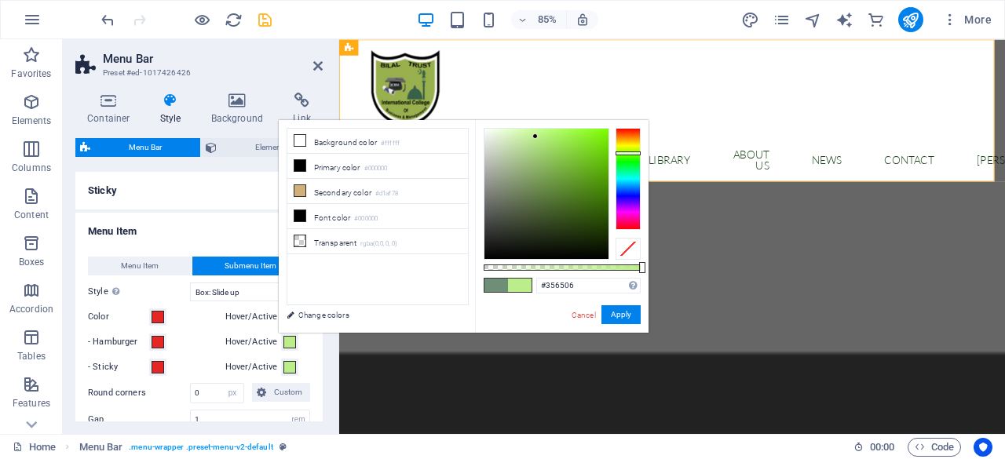
click at [600, 207] on div at bounding box center [547, 194] width 124 height 130
type input "#427e09"
click at [599, 194] on div at bounding box center [547, 194] width 124 height 130
drag, startPoint x: 620, startPoint y: 315, endPoint x: 330, endPoint y: 324, distance: 289.9
click at [620, 315] on button "Apply" at bounding box center [621, 314] width 39 height 19
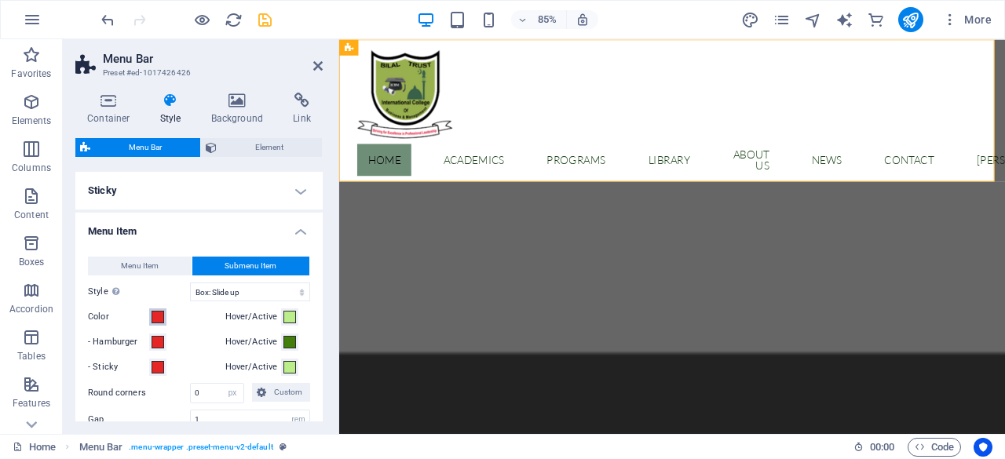
click at [158, 319] on span at bounding box center [158, 317] width 13 height 13
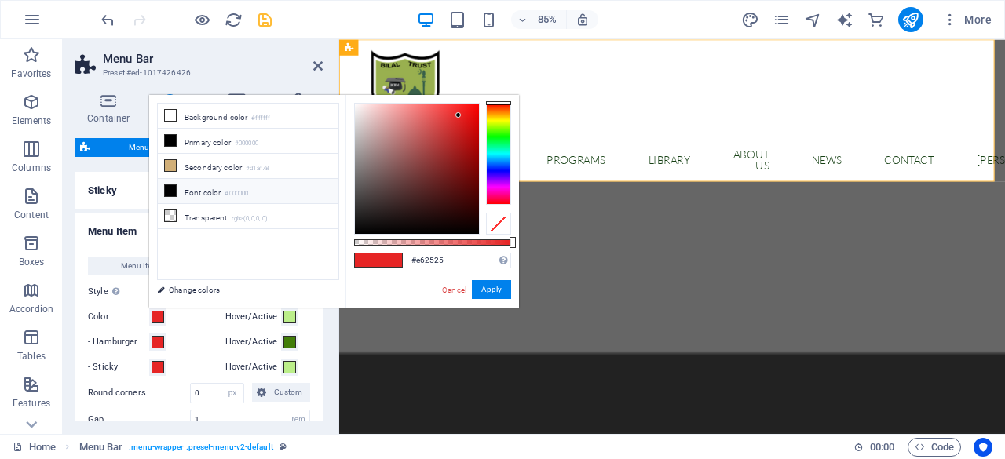
click at [218, 195] on li "Font color #000000" at bounding box center [248, 191] width 181 height 25
click at [188, 188] on li "Font color #000000" at bounding box center [248, 191] width 181 height 25
click at [360, 241] on div at bounding box center [432, 243] width 157 height 6
click at [438, 259] on input "rgba(0, 0, 0, 0.037)" at bounding box center [459, 261] width 104 height 16
type input "f"
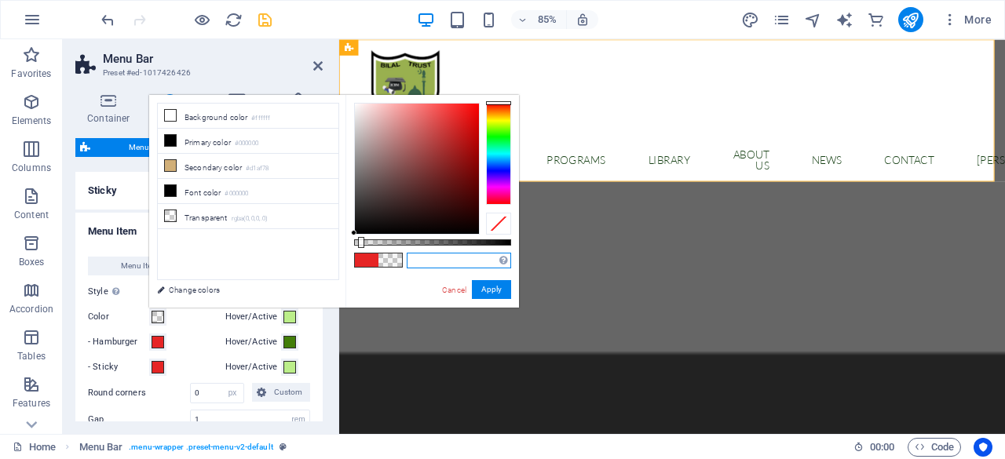
type input "rgba(0, 0, 0, 0.037)"
select select
click at [454, 204] on div at bounding box center [417, 169] width 124 height 130
click at [248, 194] on small "#000000" at bounding box center [237, 193] width 24 height 11
type input "rgba(0, 0, 0, 0.037)"
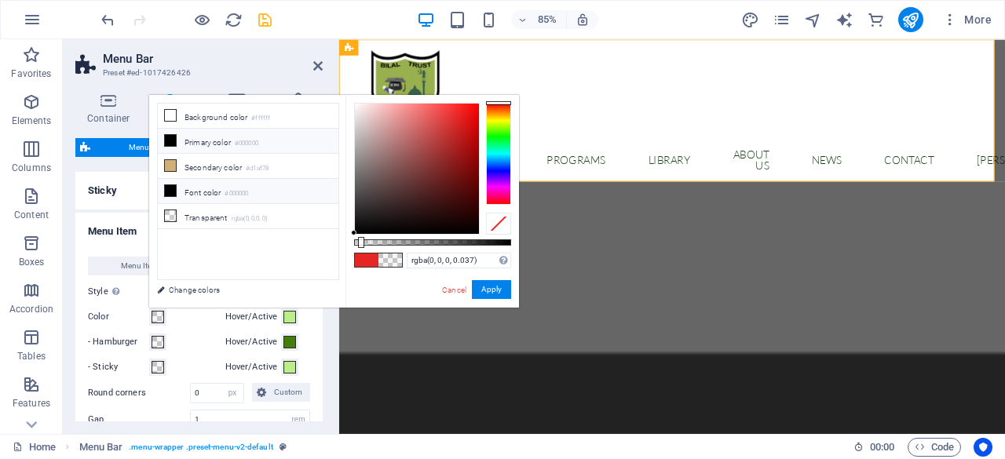
select select
type input "rgba(0, 0, 0, 0.067)"
select select
drag, startPoint x: 364, startPoint y: 243, endPoint x: 430, endPoint y: 244, distance: 65.2
click at [427, 243] on div at bounding box center [432, 243] width 157 height 6
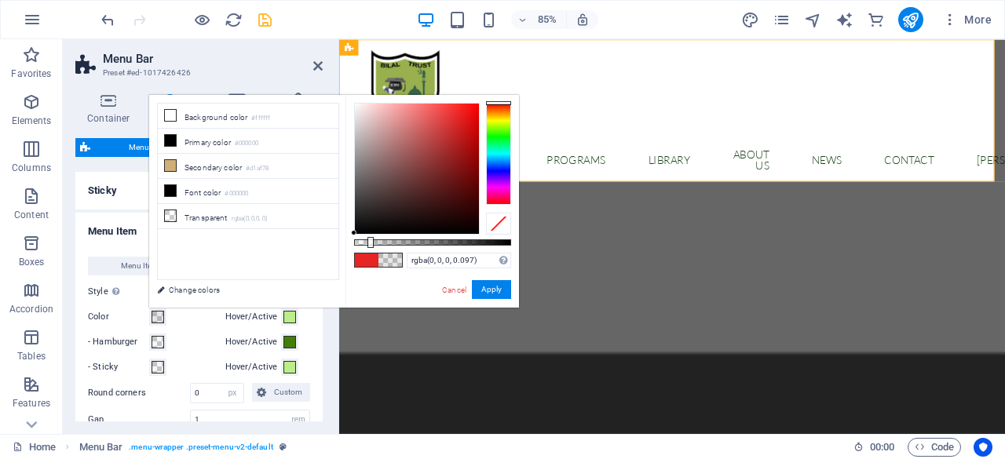
click at [368, 240] on div at bounding box center [432, 243] width 157 height 6
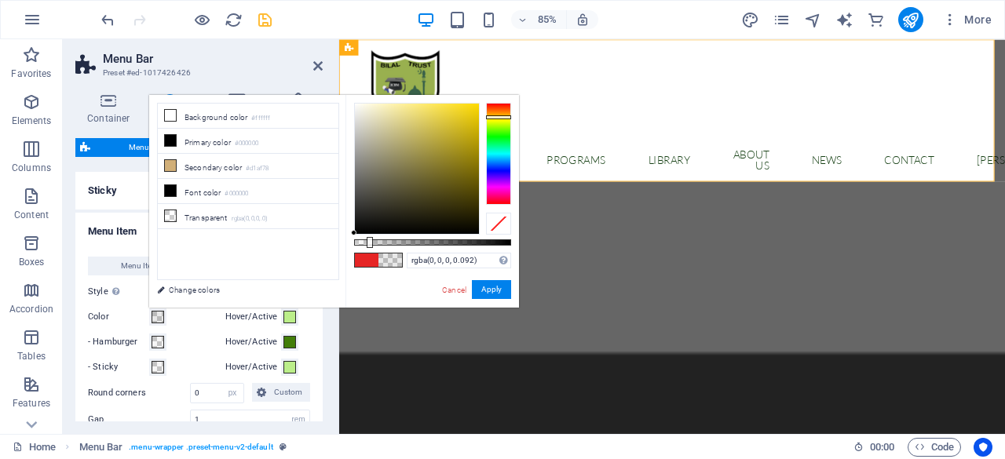
click at [497, 117] on div at bounding box center [498, 154] width 25 height 102
click at [498, 144] on div at bounding box center [498, 154] width 25 height 102
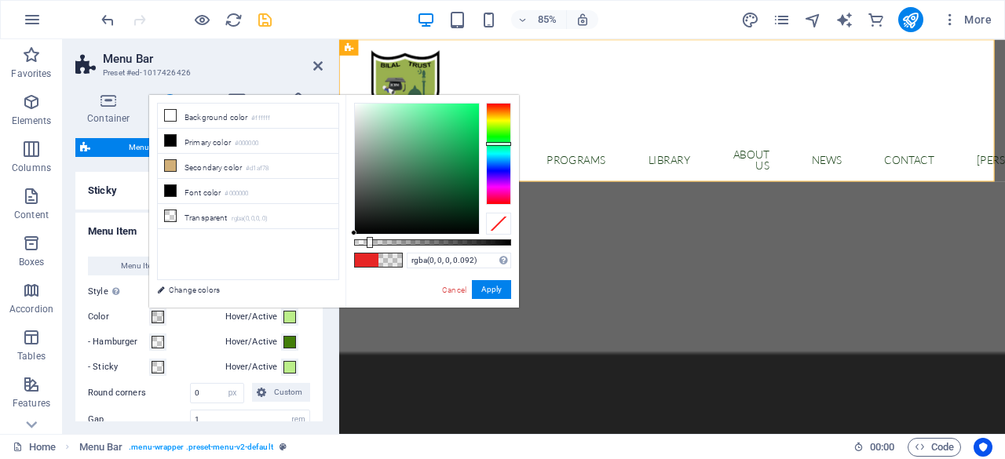
click at [495, 137] on div at bounding box center [498, 154] width 25 height 102
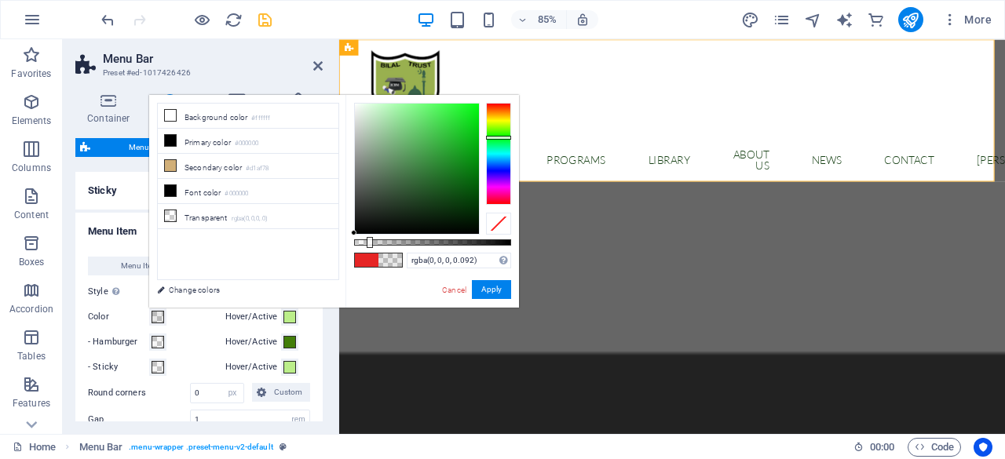
type input "rgba(8, 86, 13, 0.092)"
click at [467, 189] on div at bounding box center [417, 169] width 124 height 130
select select
click at [199, 119] on li "Background color #ffffff" at bounding box center [248, 116] width 181 height 25
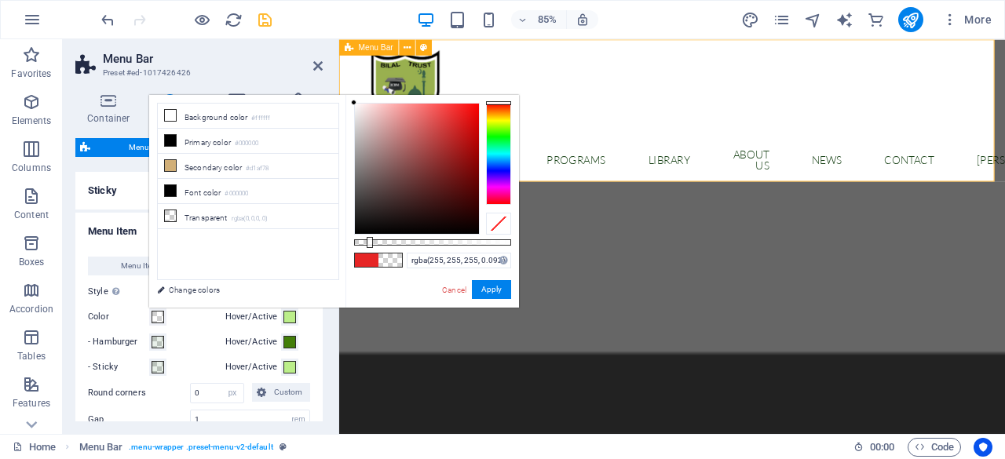
click at [691, 112] on div "Home Academics Faculties & Departments programs Library About us News Contact S…" at bounding box center [731, 129] width 784 height 180
click at [448, 293] on link "Cancel" at bounding box center [454, 290] width 27 height 12
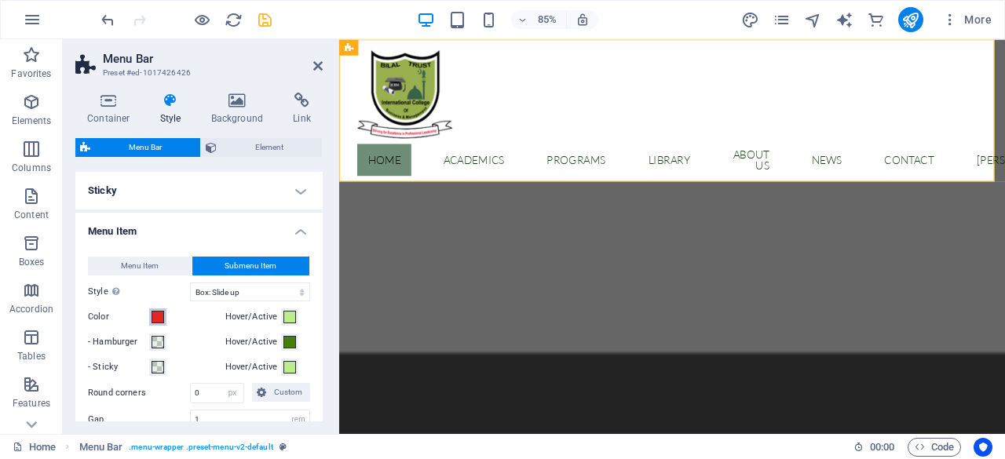
click at [158, 320] on span at bounding box center [158, 317] width 13 height 13
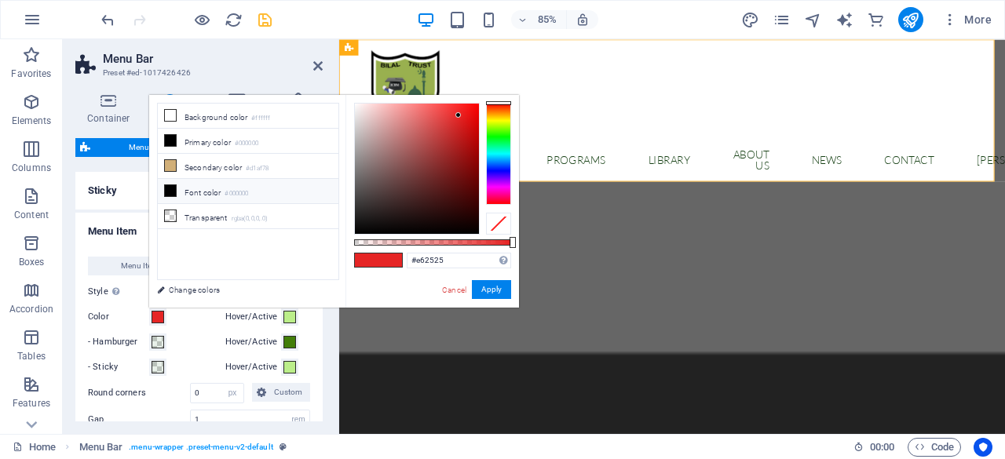
click at [231, 188] on small "#000000" at bounding box center [237, 193] width 24 height 11
type input "#000000"
click at [488, 294] on button "Apply" at bounding box center [491, 289] width 39 height 19
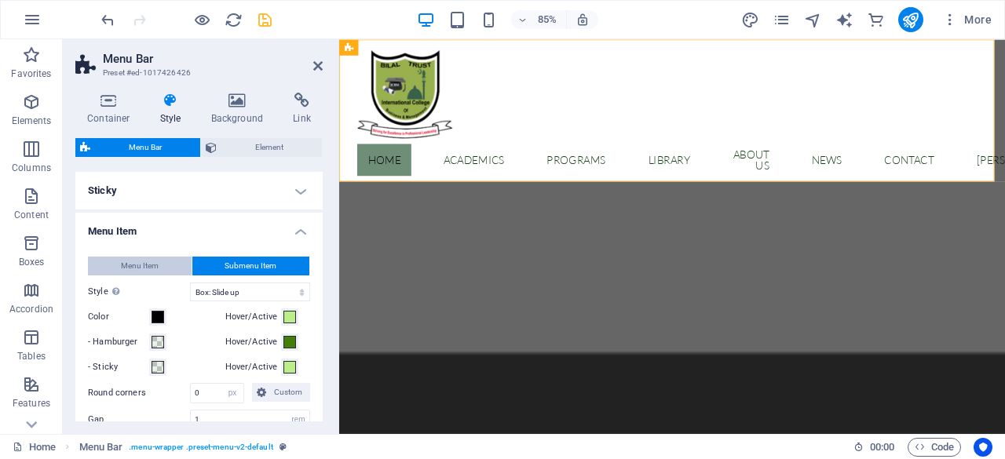
click at [176, 270] on button "Menu Item" at bounding box center [140, 266] width 104 height 19
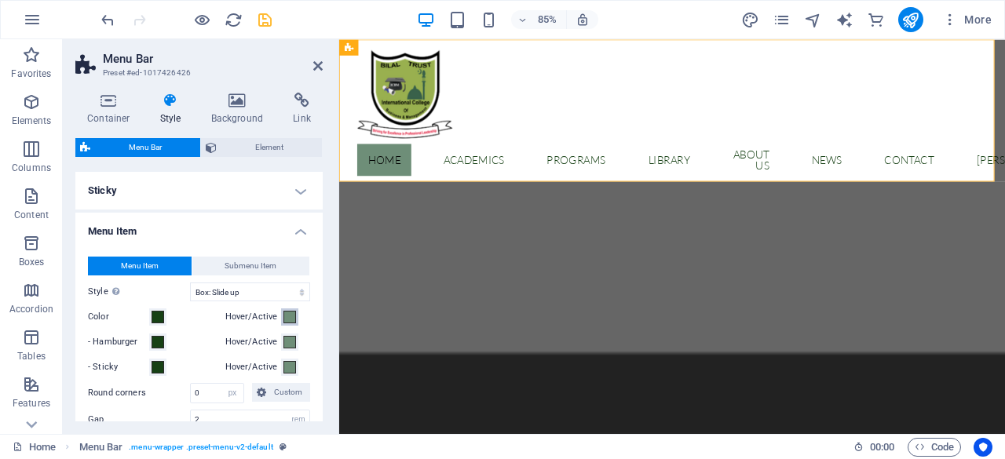
click at [288, 318] on span at bounding box center [289, 317] width 13 height 13
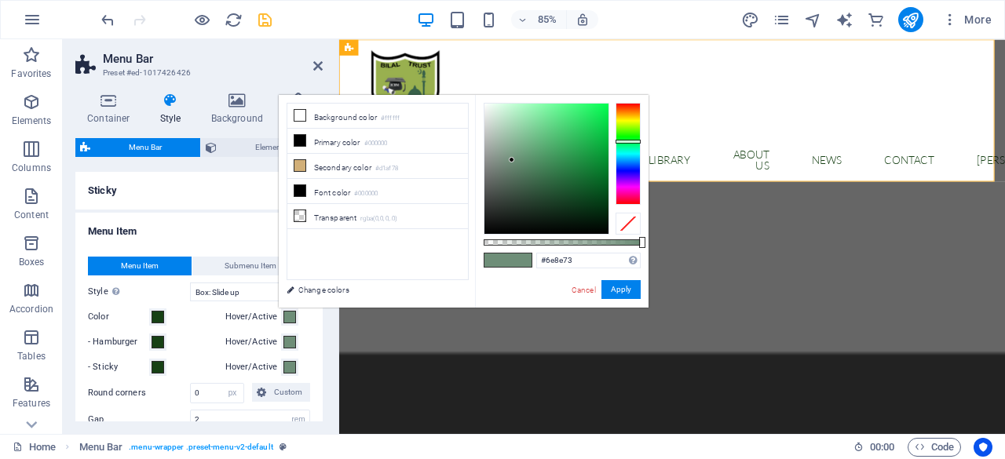
click at [627, 140] on div at bounding box center [628, 142] width 25 height 4
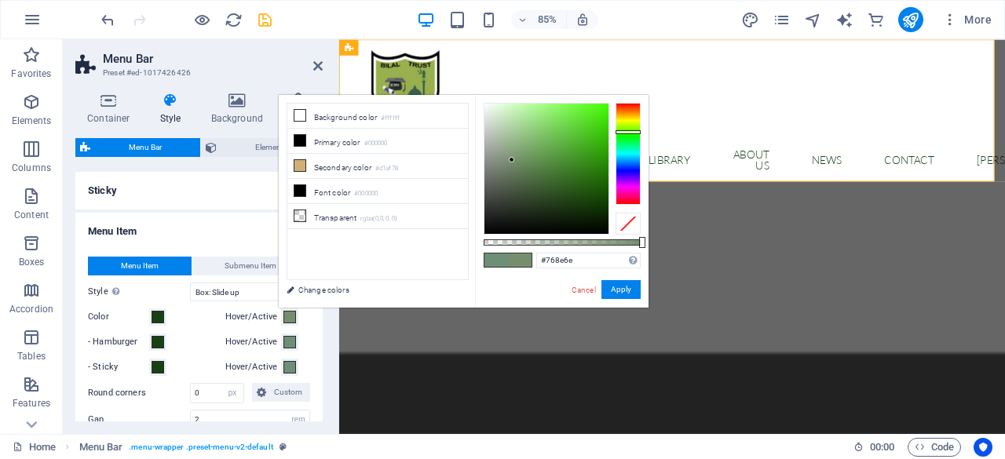
type input "#788e6e"
select select
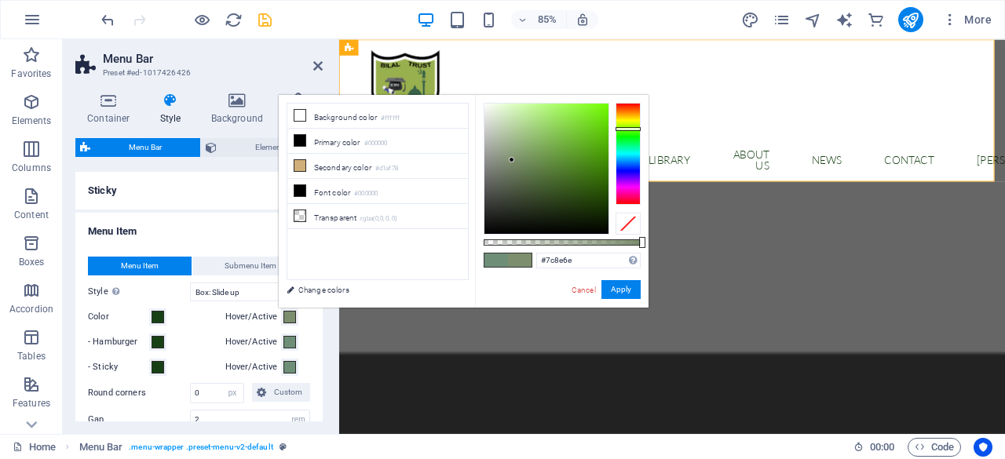
drag, startPoint x: 627, startPoint y: 139, endPoint x: 627, endPoint y: 129, distance: 10.2
click at [627, 129] on div at bounding box center [628, 129] width 25 height 4
click at [561, 112] on div at bounding box center [547, 169] width 124 height 130
click at [571, 112] on div at bounding box center [547, 169] width 124 height 130
type input "#99d46b"
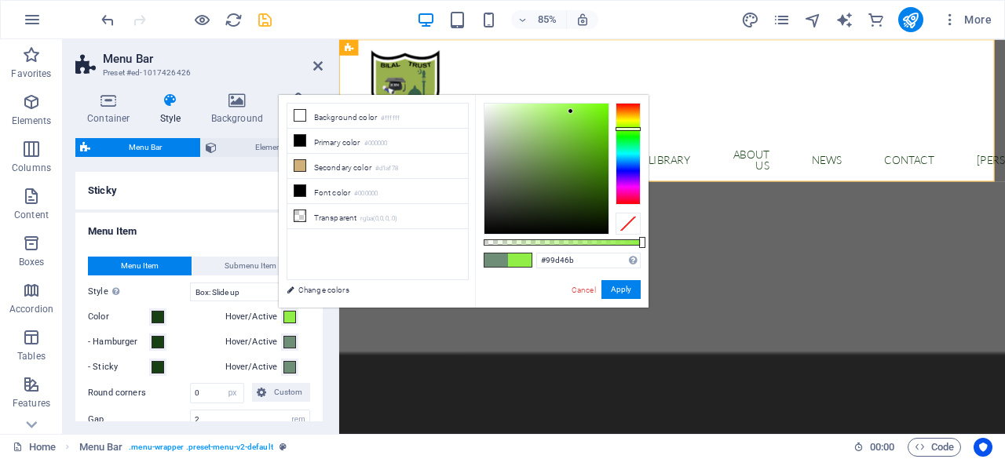
click at [545, 125] on div at bounding box center [547, 169] width 124 height 130
click at [617, 287] on button "Apply" at bounding box center [621, 289] width 39 height 19
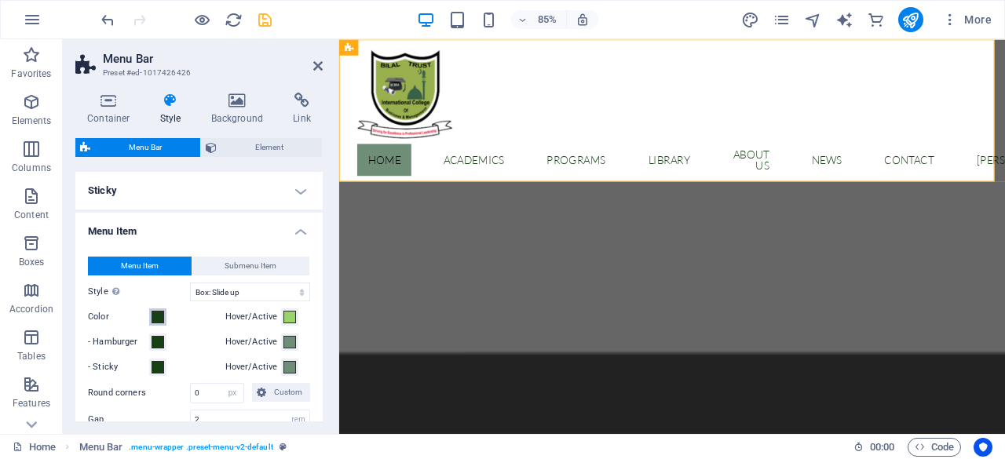
click at [162, 315] on span at bounding box center [158, 317] width 13 height 13
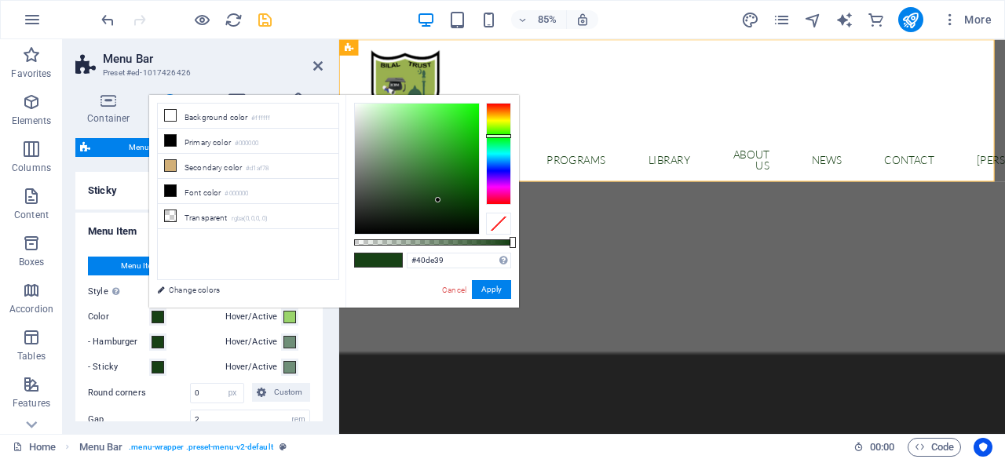
click at [447, 119] on div at bounding box center [417, 169] width 124 height 130
click at [415, 109] on div at bounding box center [417, 169] width 124 height 130
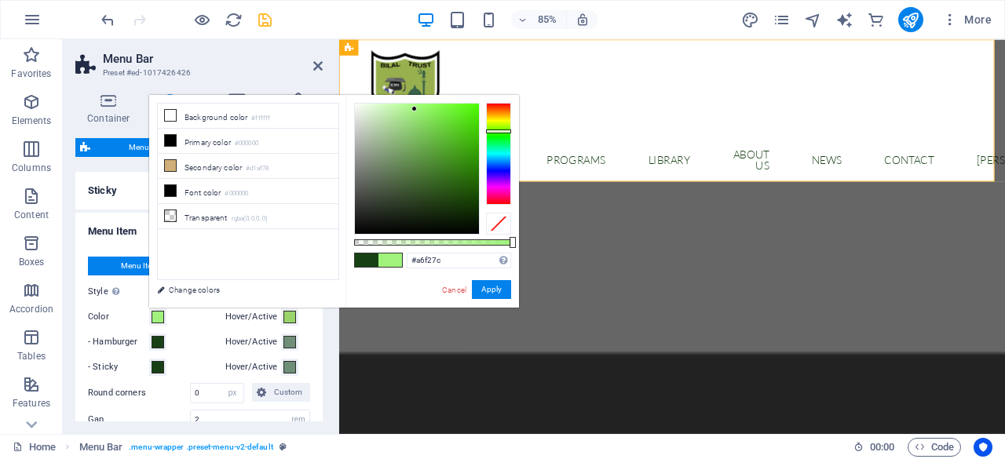
click at [505, 130] on div at bounding box center [498, 132] width 25 height 4
type input "#7fe14a"
click at [437, 118] on div at bounding box center [417, 169] width 124 height 130
click at [485, 285] on button "Apply" at bounding box center [491, 289] width 39 height 19
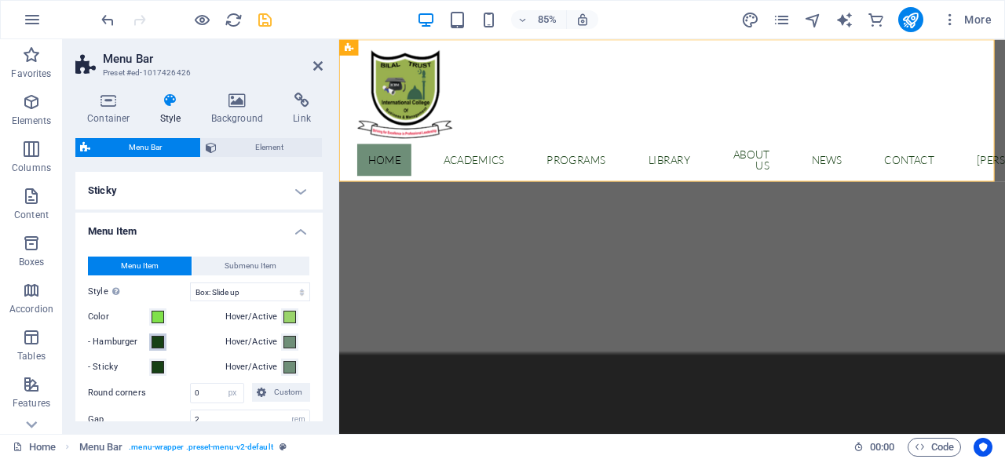
click at [159, 346] on span at bounding box center [158, 342] width 13 height 13
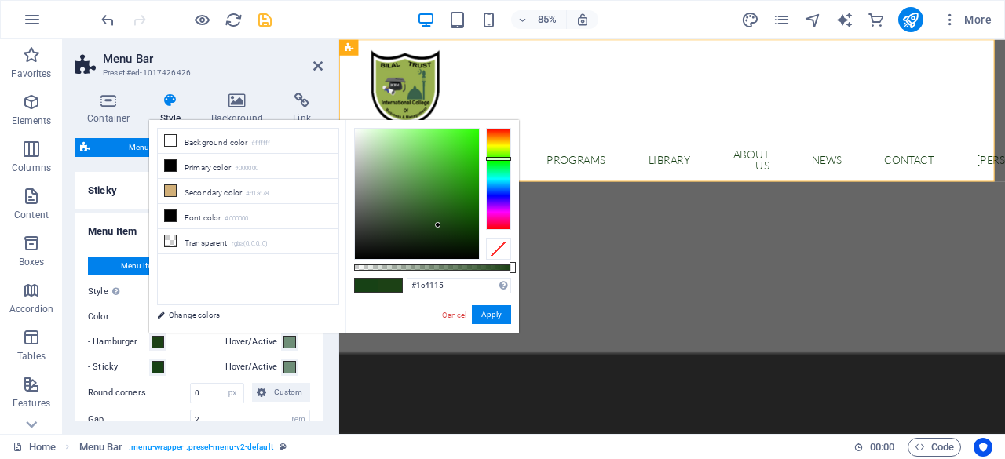
click at [493, 159] on div at bounding box center [498, 159] width 25 height 4
click at [443, 149] on div at bounding box center [417, 194] width 124 height 130
click at [422, 137] on div at bounding box center [417, 194] width 124 height 130
click at [444, 180] on div at bounding box center [417, 194] width 124 height 130
drag, startPoint x: 452, startPoint y: 317, endPoint x: 133, endPoint y: 327, distance: 319.0
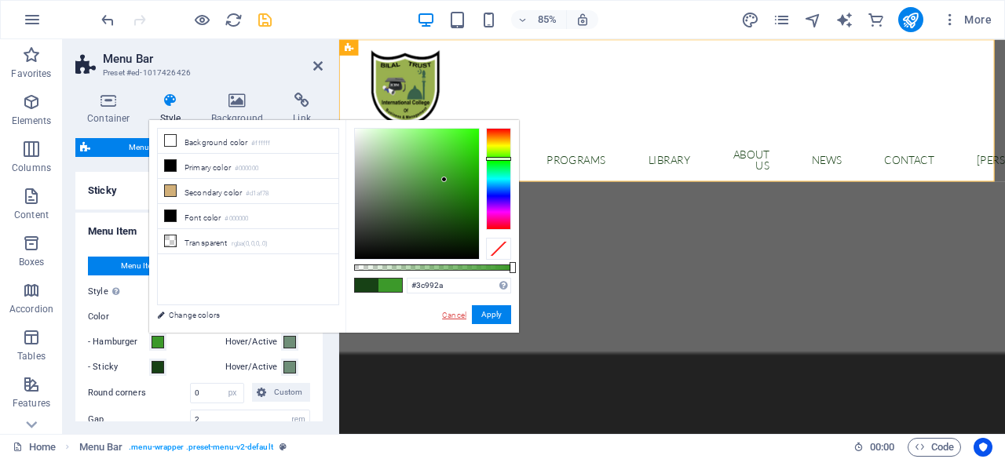
click at [452, 316] on link "Cancel" at bounding box center [454, 315] width 27 height 12
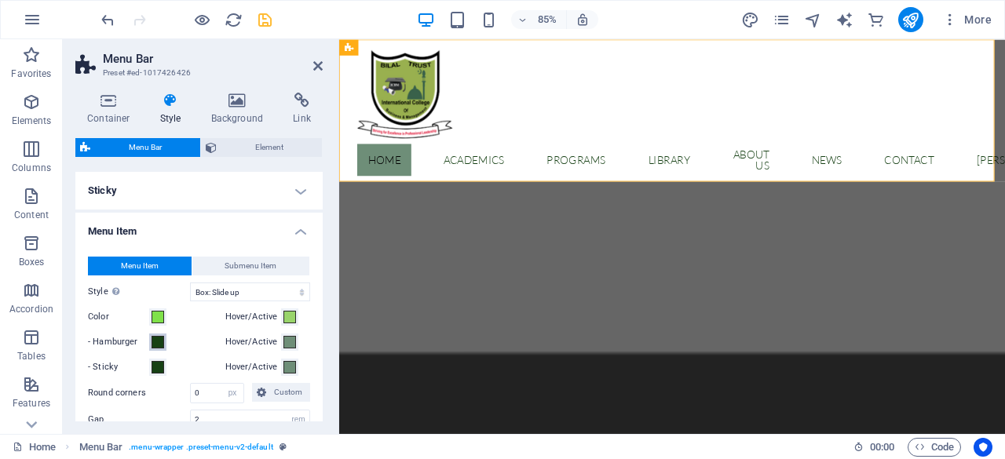
click at [159, 340] on span at bounding box center [158, 342] width 13 height 13
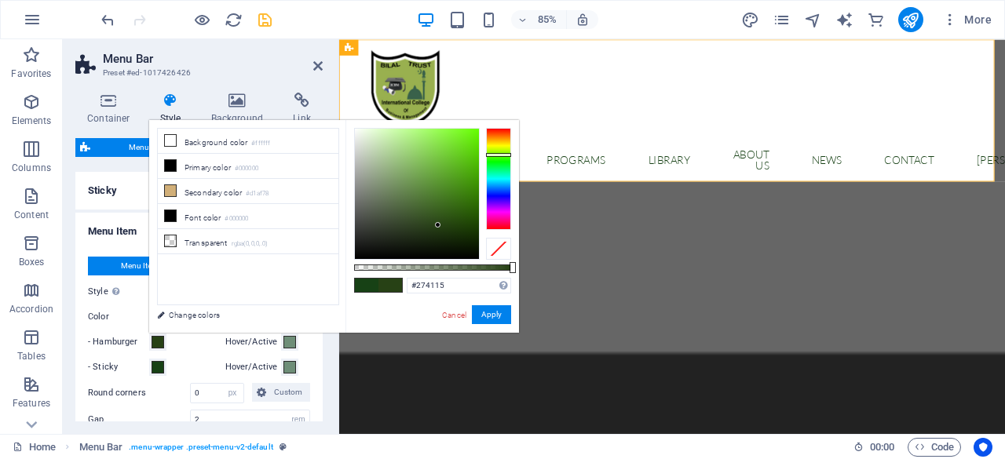
click at [499, 155] on div at bounding box center [498, 179] width 25 height 102
type input "#7ade37"
click at [448, 144] on div at bounding box center [417, 194] width 124 height 130
click at [484, 313] on button "Apply" at bounding box center [491, 314] width 39 height 19
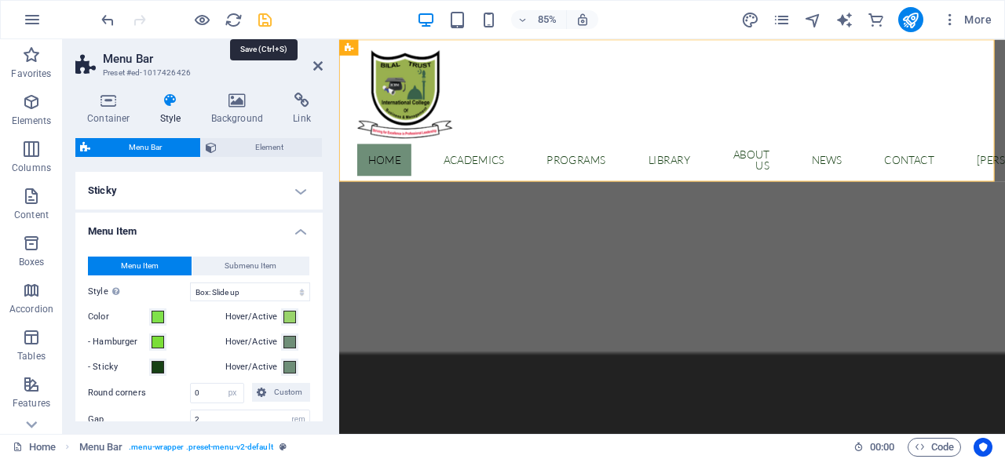
click at [269, 22] on icon "save" at bounding box center [265, 20] width 18 height 18
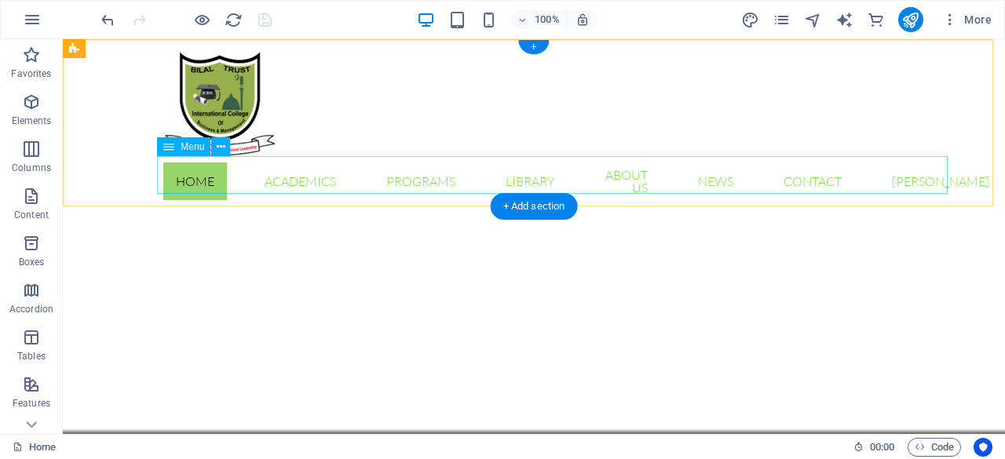
click at [198, 169] on nav "Home Academics Faculties & Departments programs Library About us News Contact […" at bounding box center [533, 181] width 741 height 50
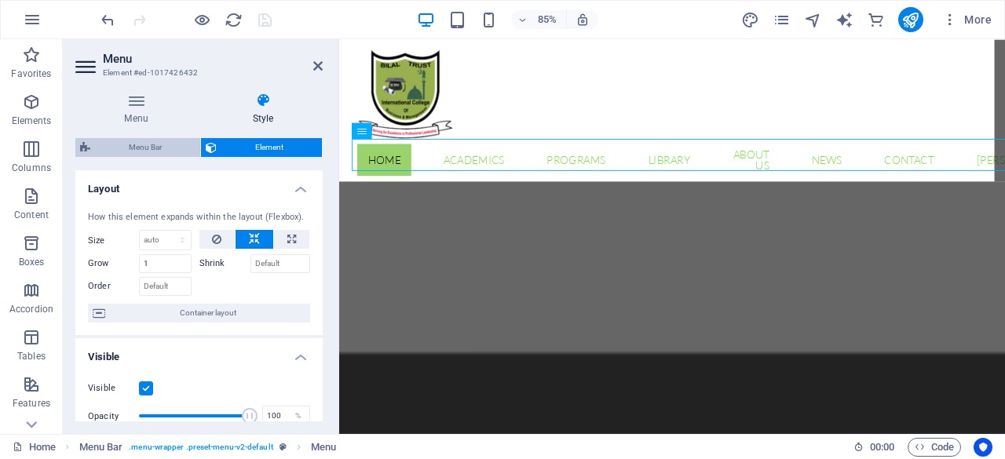
click at [160, 148] on span "Menu Bar" at bounding box center [145, 147] width 101 height 19
select select "rem"
select select "hover_box_bottom"
select select "px"
select select "rem"
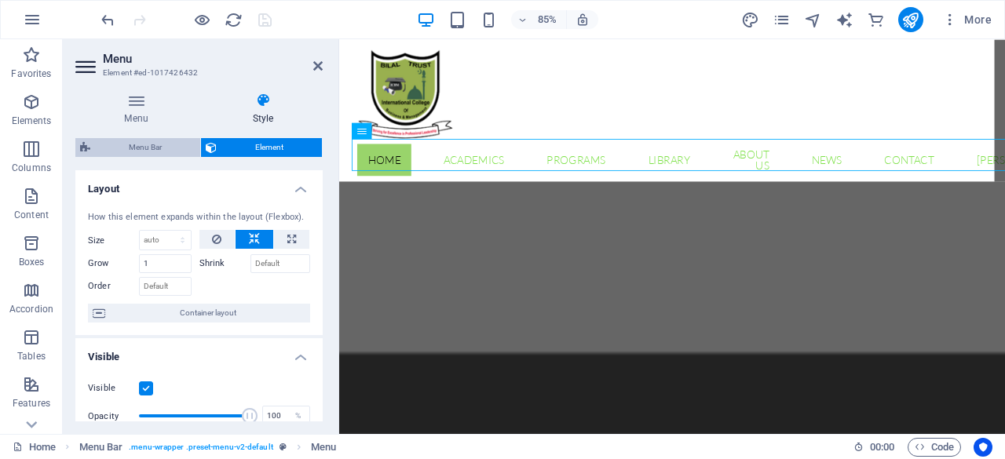
select select "rem"
select select "px"
select select
select select "px"
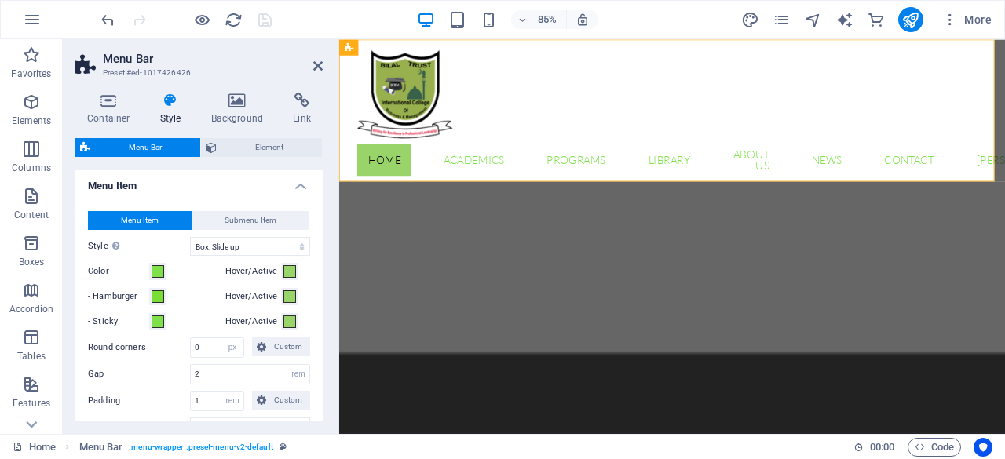
scroll to position [536, 0]
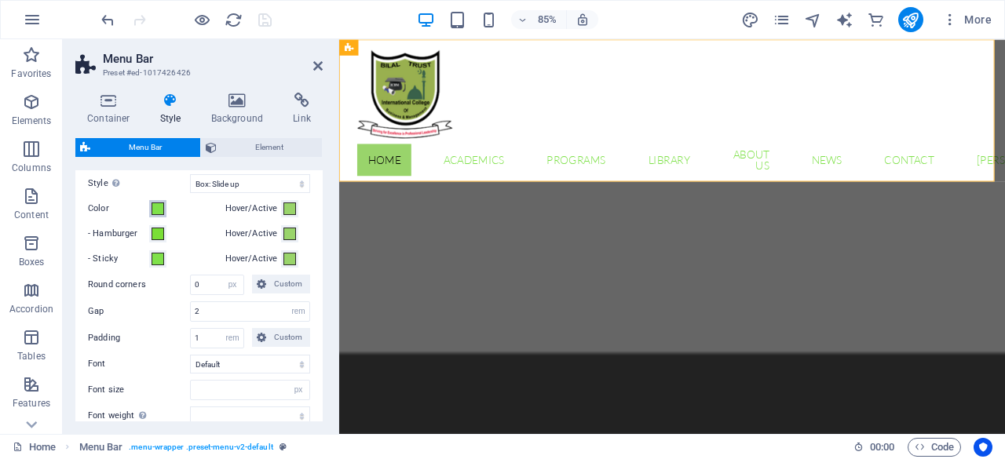
click at [157, 213] on span at bounding box center [158, 209] width 13 height 13
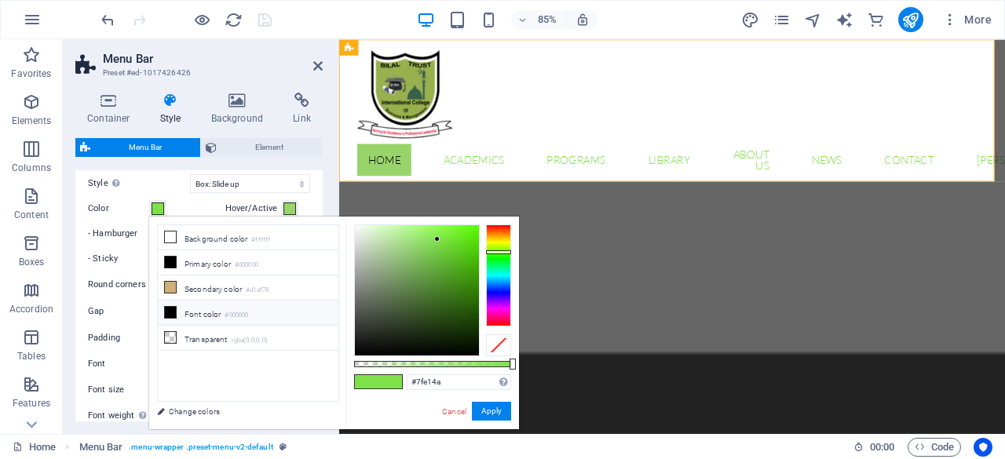
click at [193, 309] on li "Font color #000000" at bounding box center [248, 313] width 181 height 25
type input "#000000"
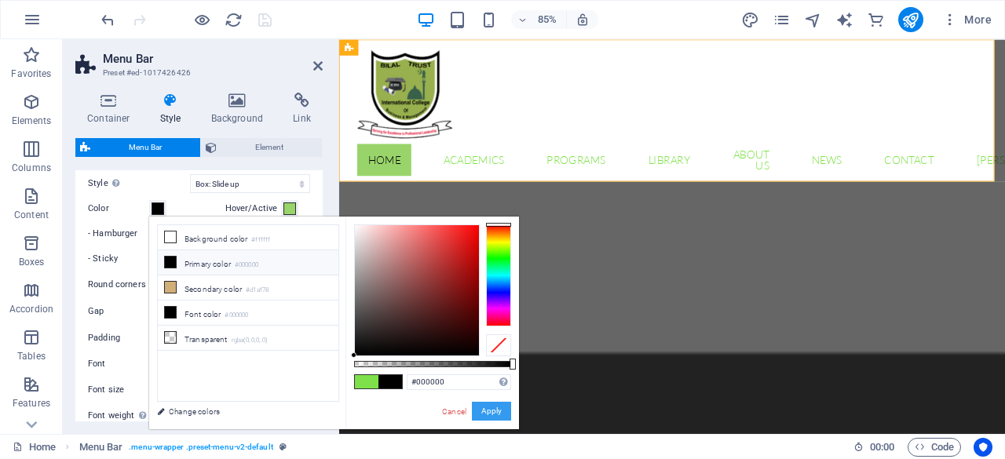
click at [490, 414] on button "Apply" at bounding box center [491, 411] width 39 height 19
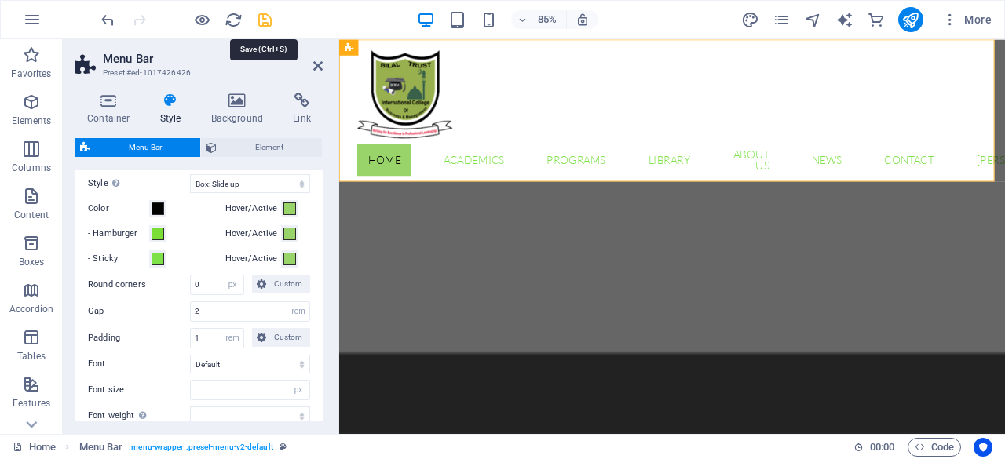
click at [264, 21] on icon "save" at bounding box center [265, 20] width 18 height 18
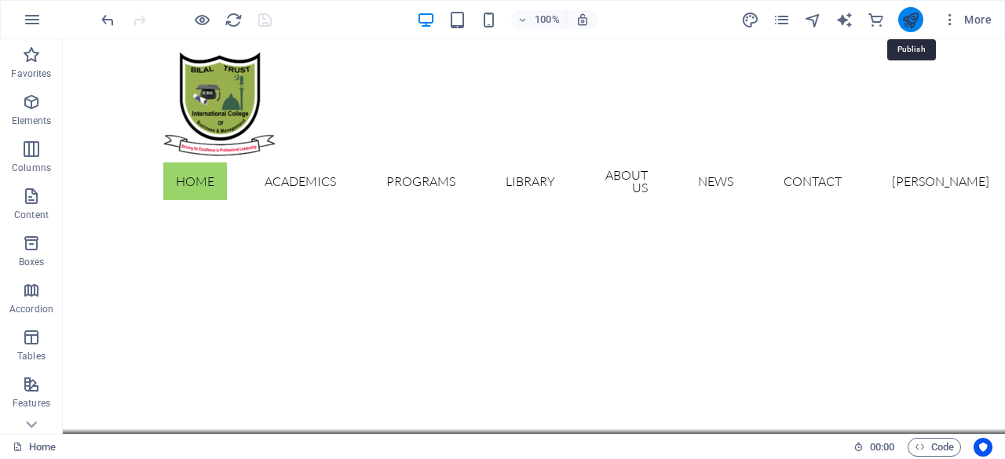
click at [913, 23] on icon "publish" at bounding box center [911, 20] width 18 height 18
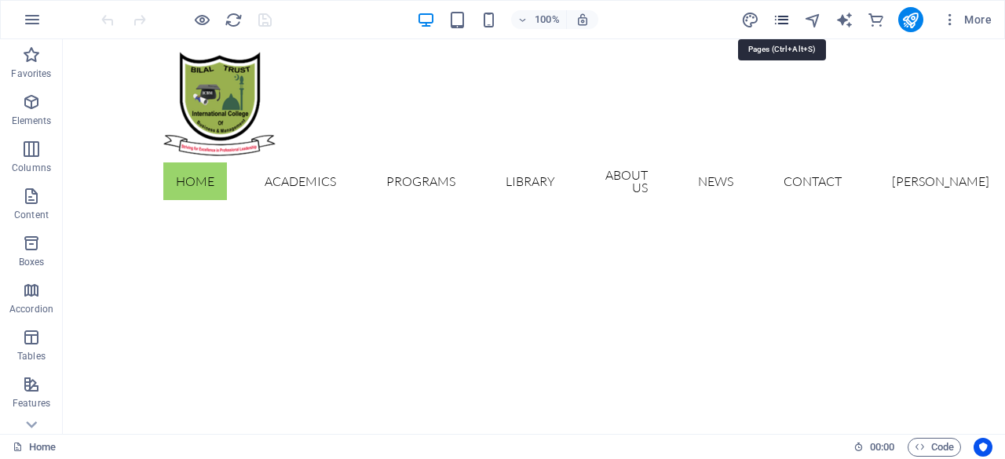
click at [785, 20] on icon "pages" at bounding box center [782, 20] width 18 height 18
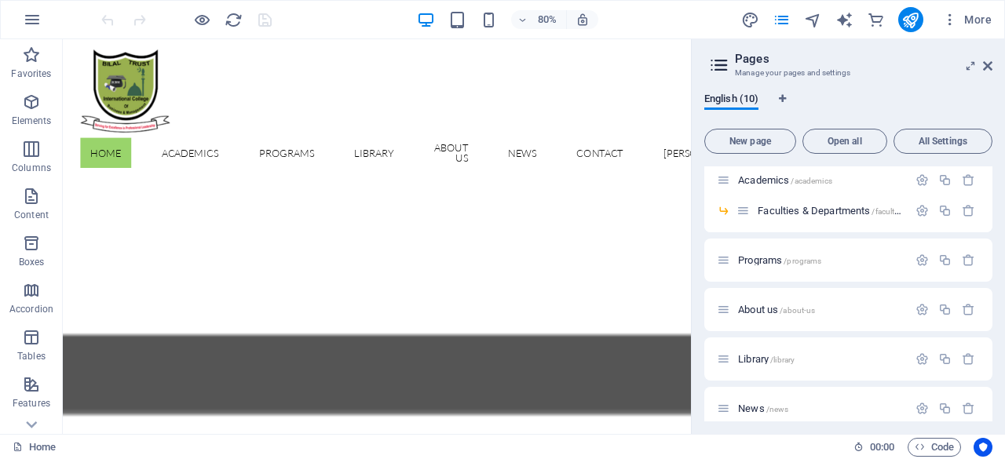
scroll to position [86, 0]
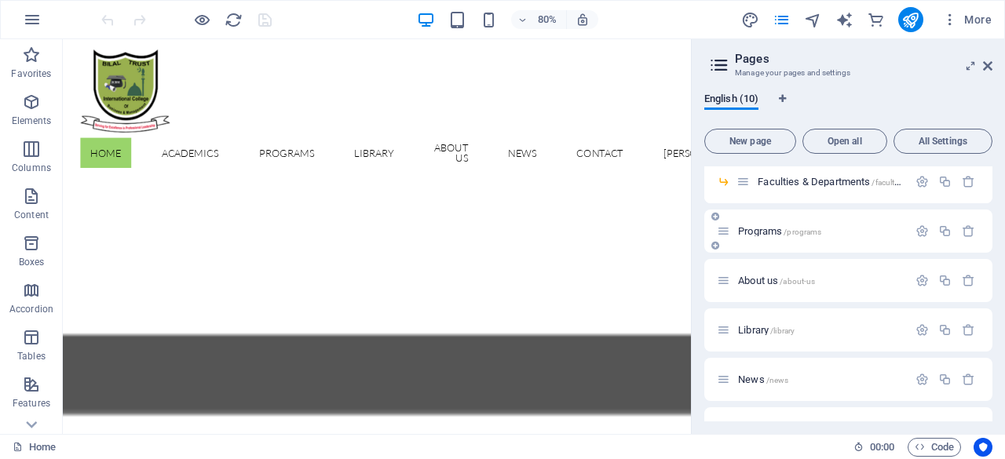
click at [807, 232] on span "/programs" at bounding box center [803, 232] width 38 height 9
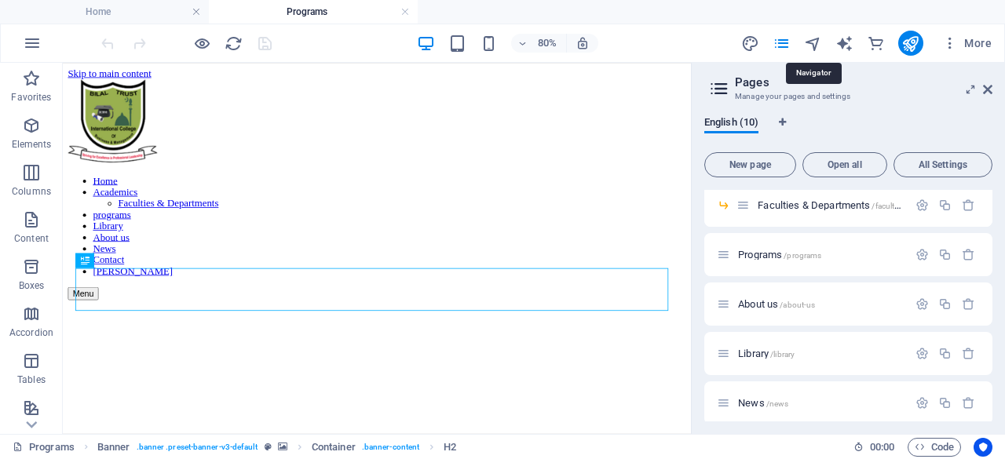
scroll to position [0, 0]
click at [989, 93] on icon at bounding box center [987, 89] width 9 height 13
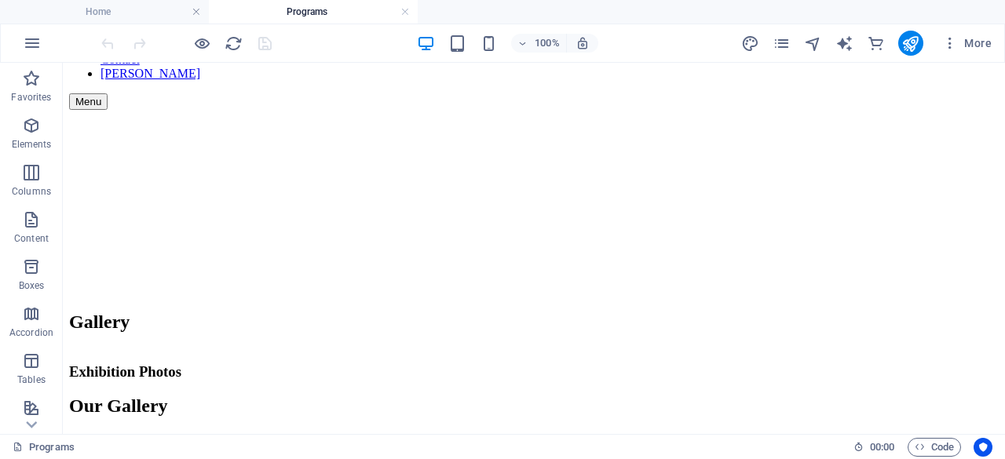
scroll to position [8, 0]
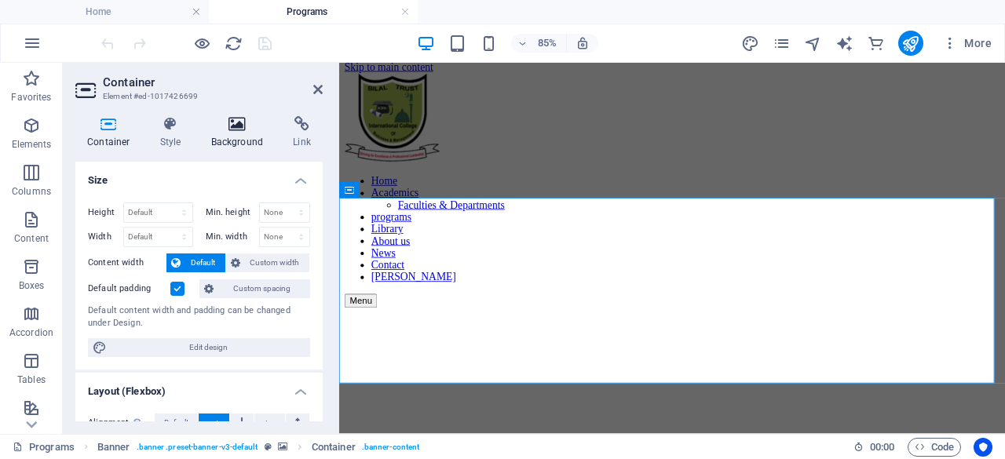
click at [247, 133] on h4 "Background" at bounding box center [240, 132] width 82 height 33
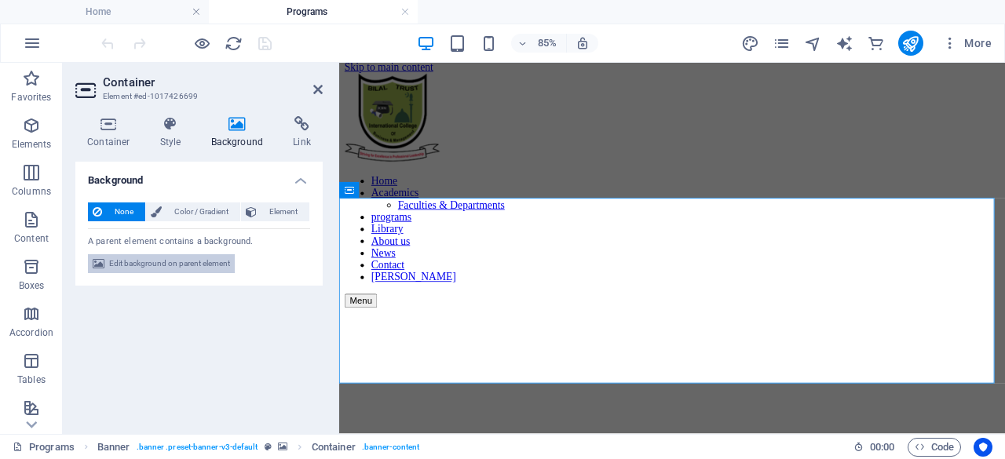
click at [197, 265] on span "Edit background on parent element" at bounding box center [169, 263] width 121 height 19
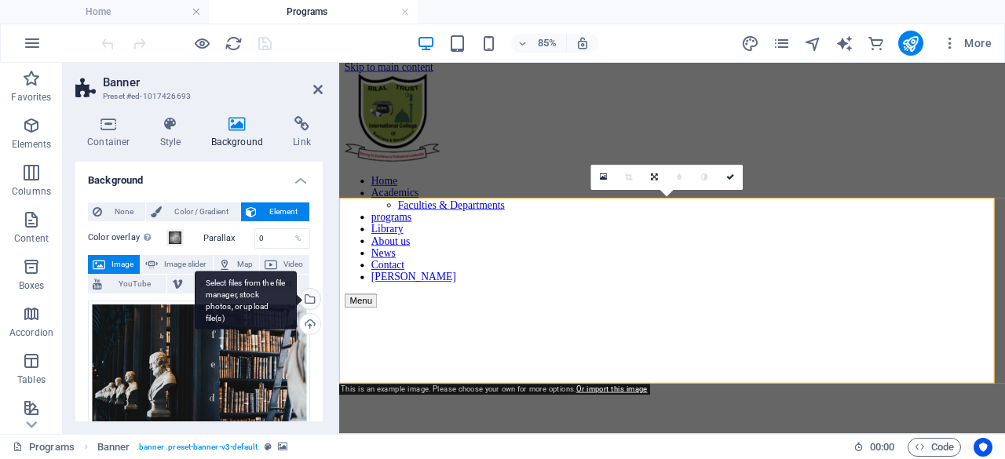
click at [307, 296] on div "Select files from the file manager, stock photos, or upload file(s)" at bounding box center [309, 301] width 24 height 24
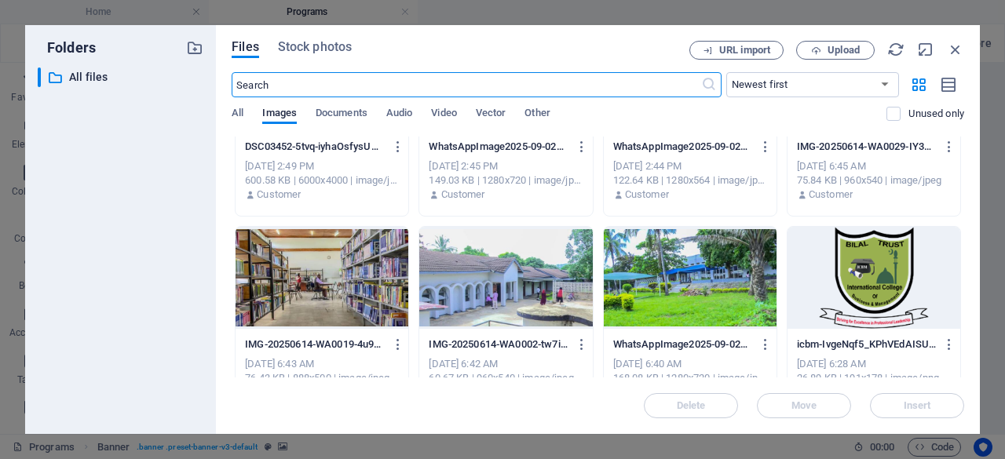
scroll to position [721, 0]
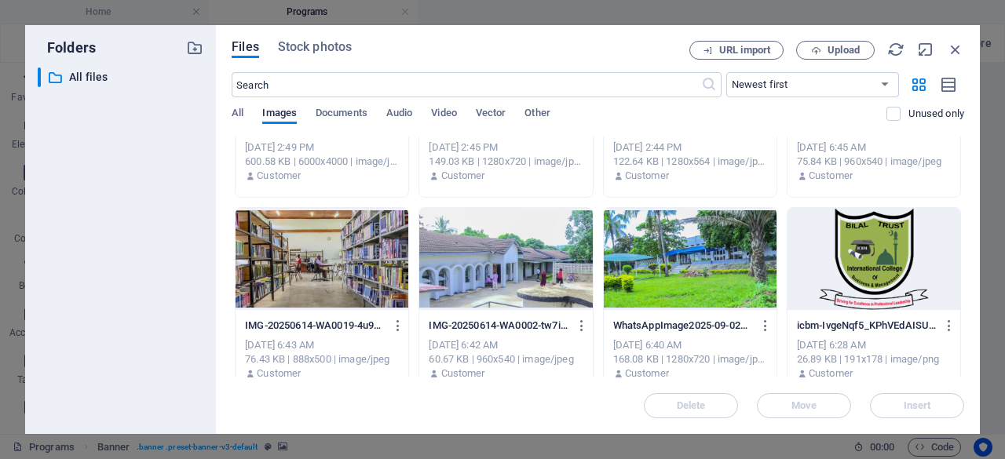
click at [512, 262] on div at bounding box center [505, 259] width 173 height 102
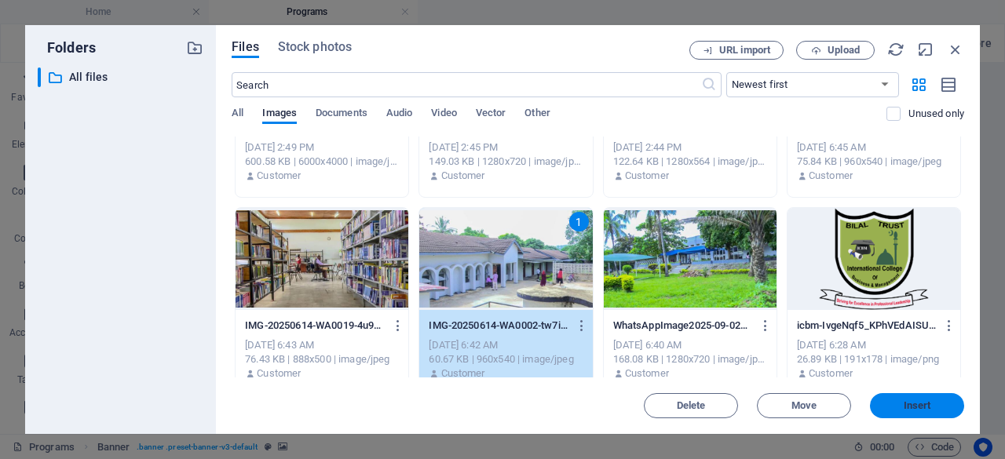
click at [924, 409] on span "Insert" at bounding box center [917, 405] width 27 height 9
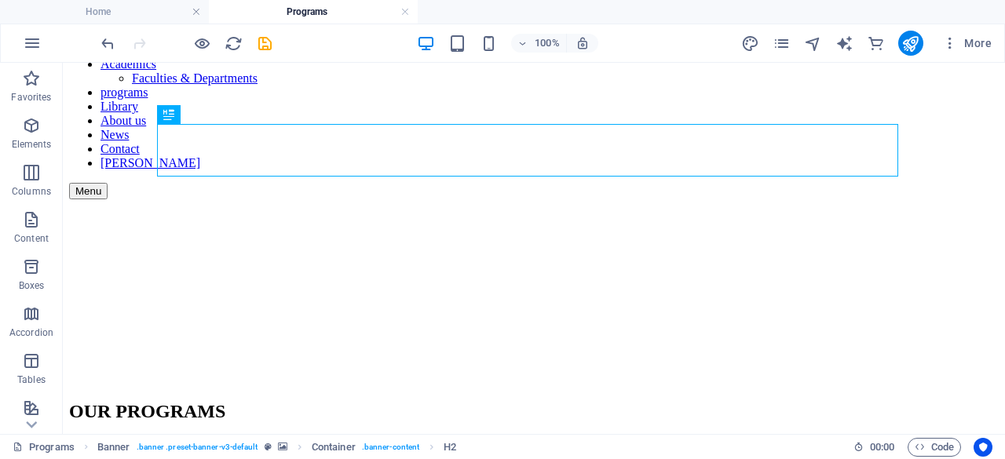
scroll to position [148, 0]
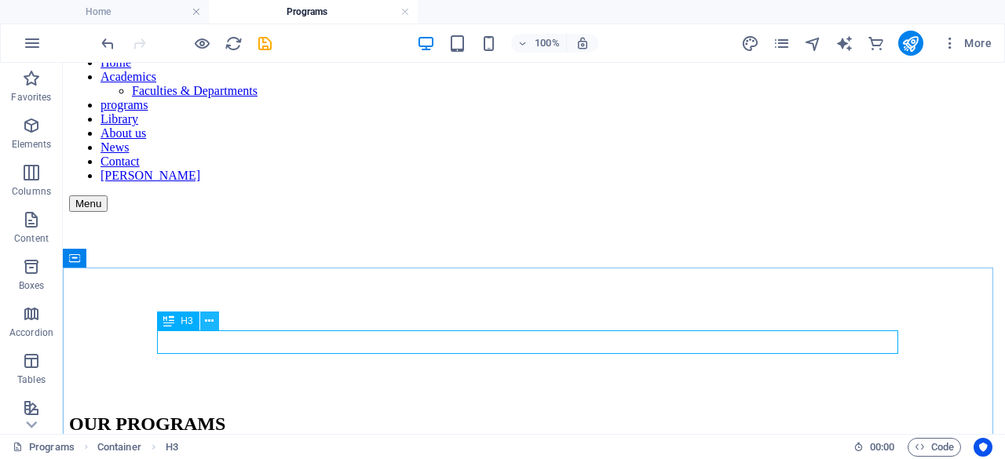
click at [209, 324] on icon at bounding box center [209, 321] width 9 height 16
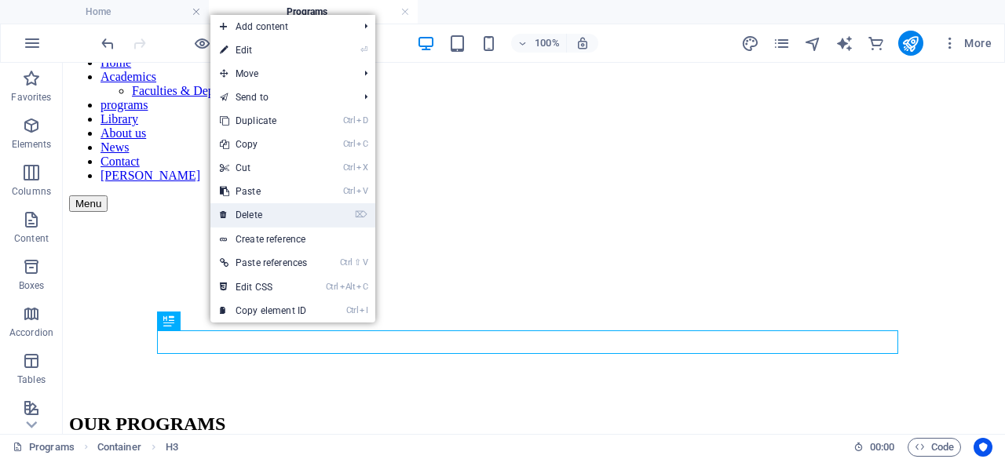
click at [275, 213] on link "⌦ Delete" at bounding box center [263, 215] width 106 height 24
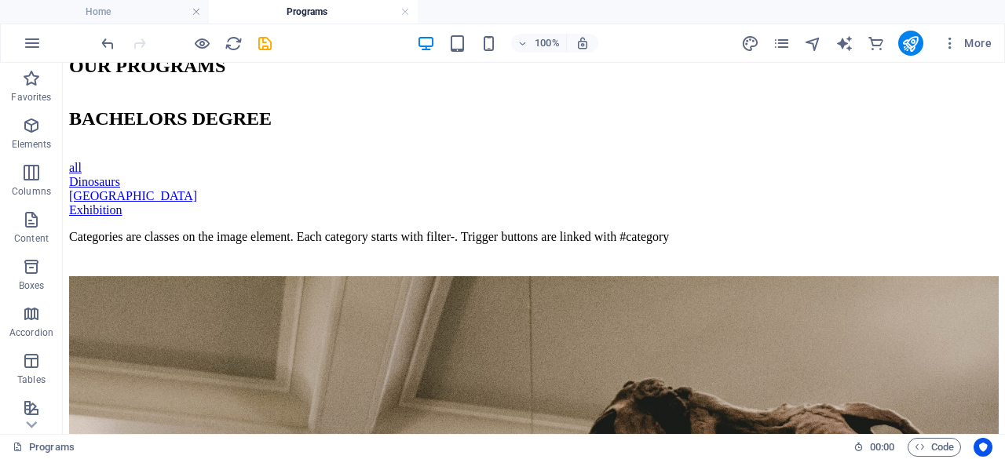
scroll to position [457, 0]
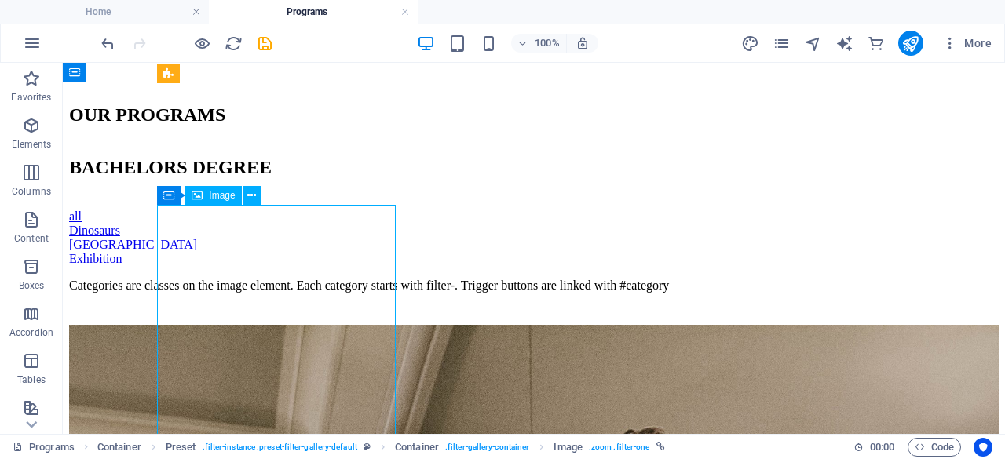
select select "%"
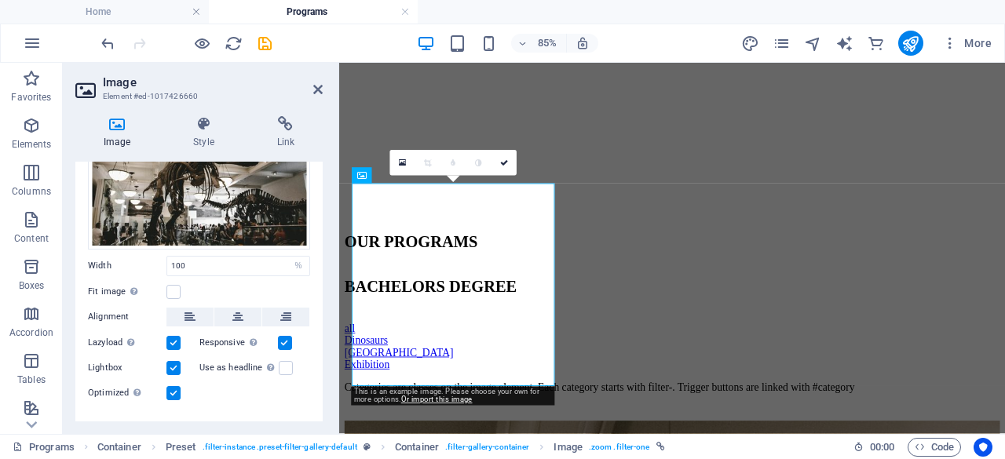
scroll to position [132, 0]
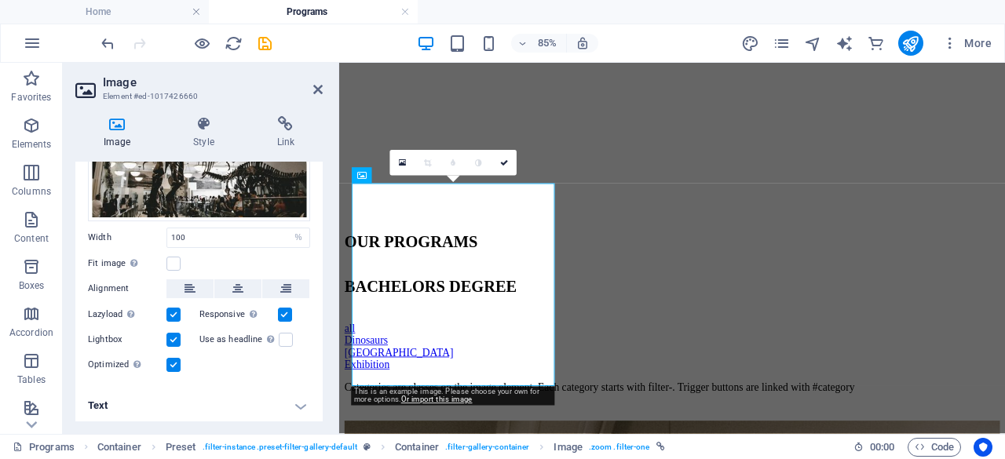
click at [296, 405] on h4 "Text" at bounding box center [198, 406] width 247 height 38
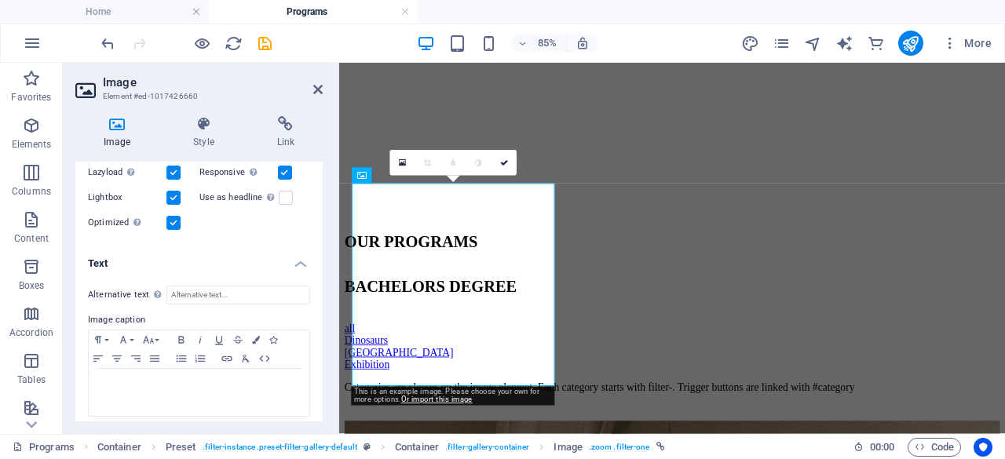
scroll to position [279, 0]
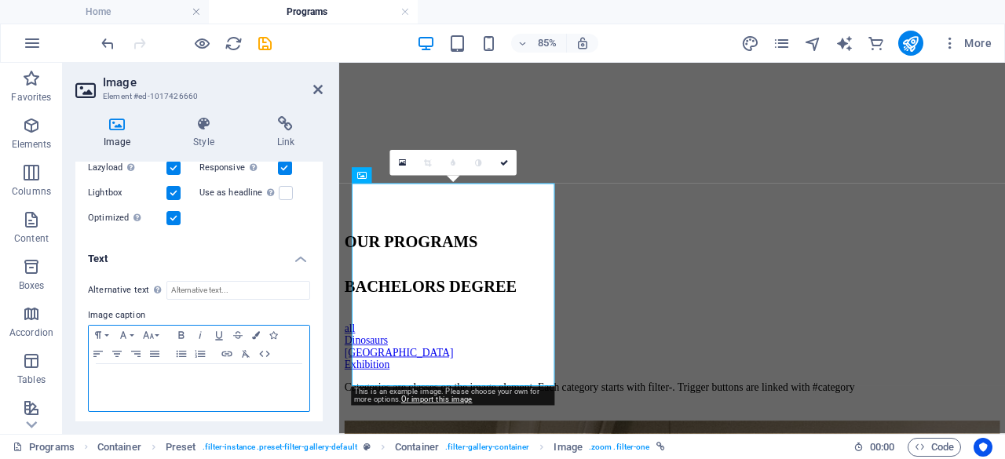
click at [123, 376] on p at bounding box center [199, 379] width 205 height 14
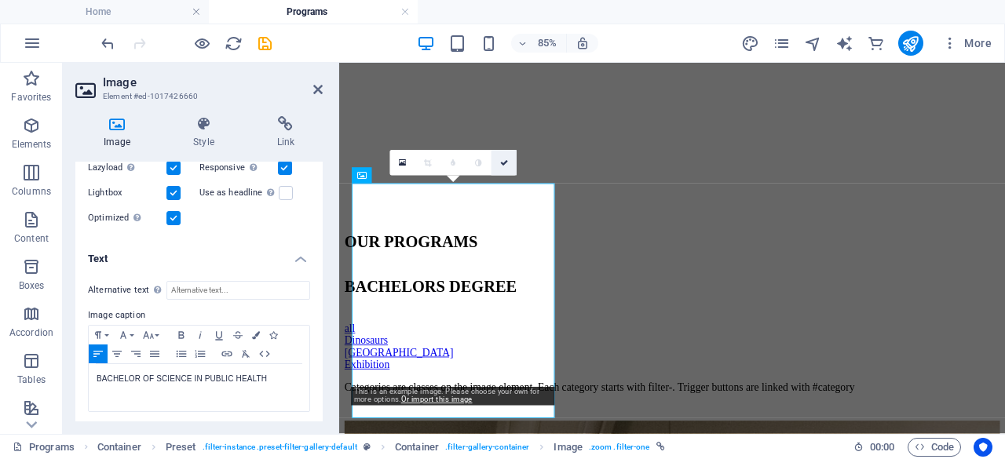
click at [506, 163] on icon at bounding box center [504, 163] width 8 height 8
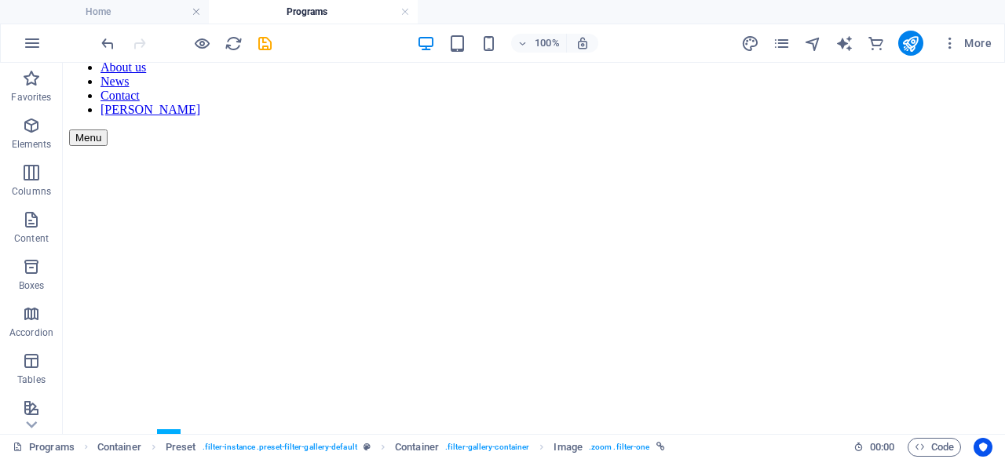
scroll to position [208, 0]
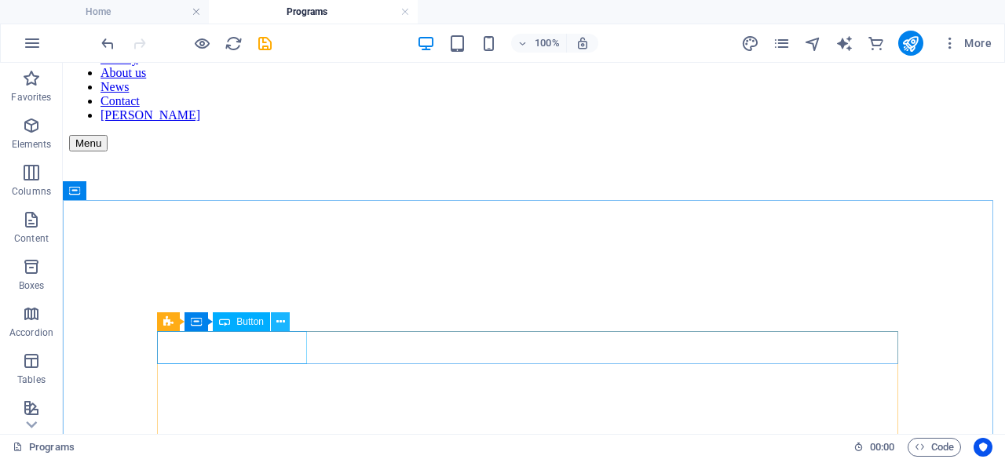
click at [280, 324] on icon at bounding box center [280, 322] width 9 height 16
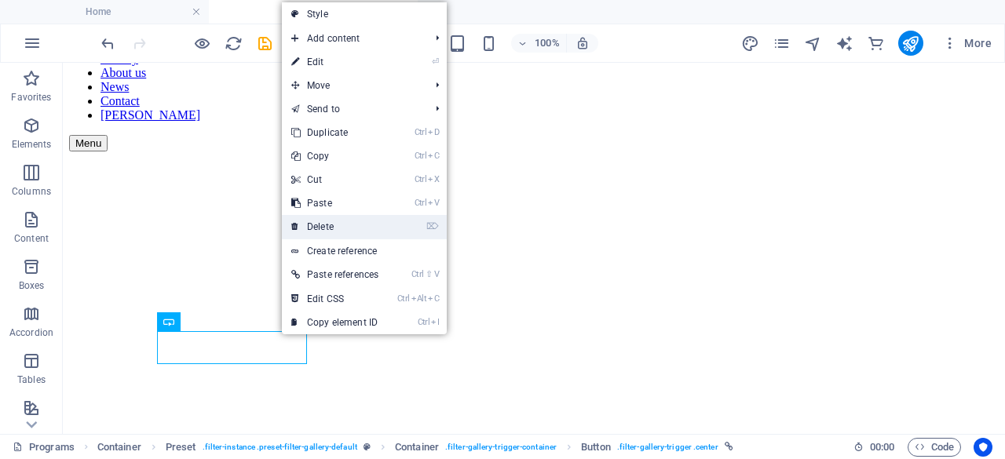
click at [340, 223] on link "⌦ Delete" at bounding box center [335, 227] width 106 height 24
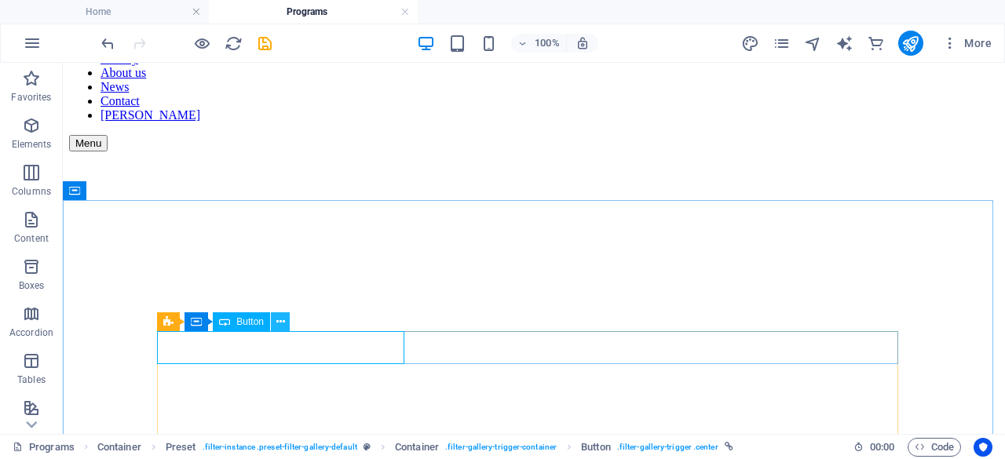
click at [280, 327] on icon at bounding box center [280, 322] width 9 height 16
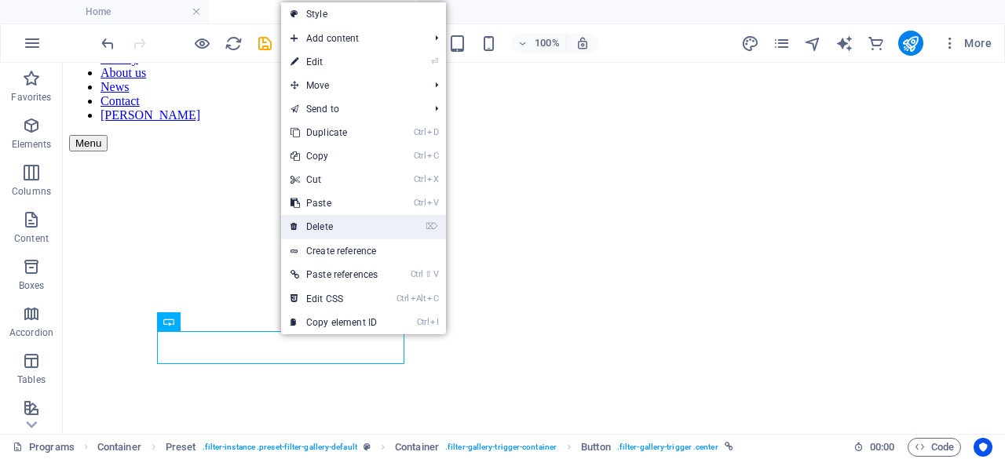
click at [324, 227] on link "⌦ Delete" at bounding box center [334, 227] width 106 height 24
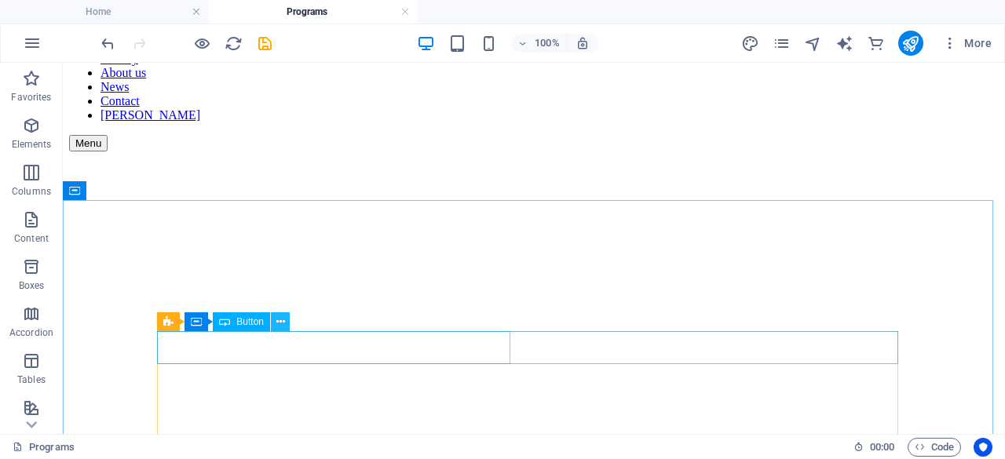
click at [280, 327] on icon at bounding box center [280, 322] width 9 height 16
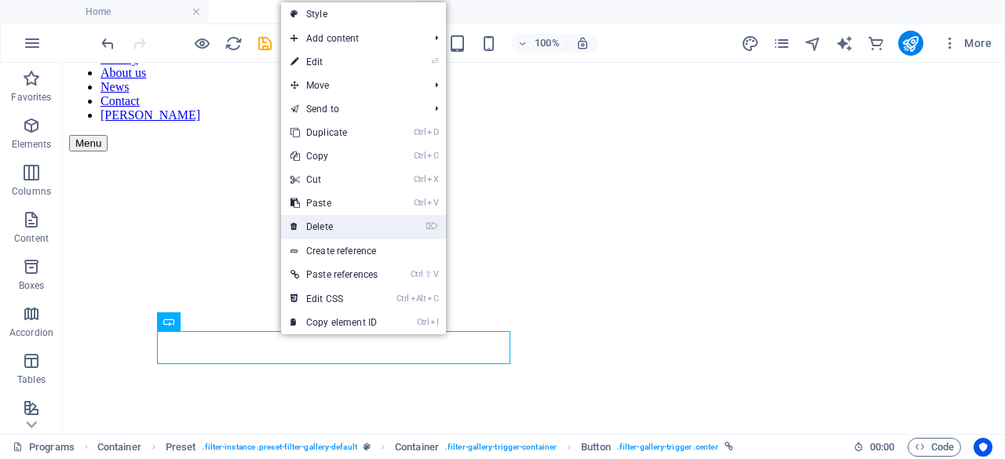
click at [333, 230] on link "⌦ Delete" at bounding box center [334, 227] width 106 height 24
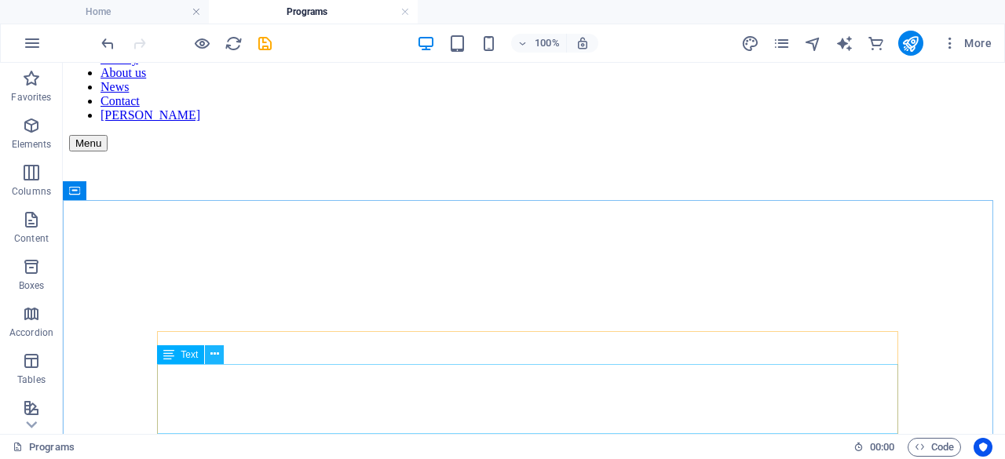
click at [213, 354] on icon at bounding box center [214, 354] width 9 height 16
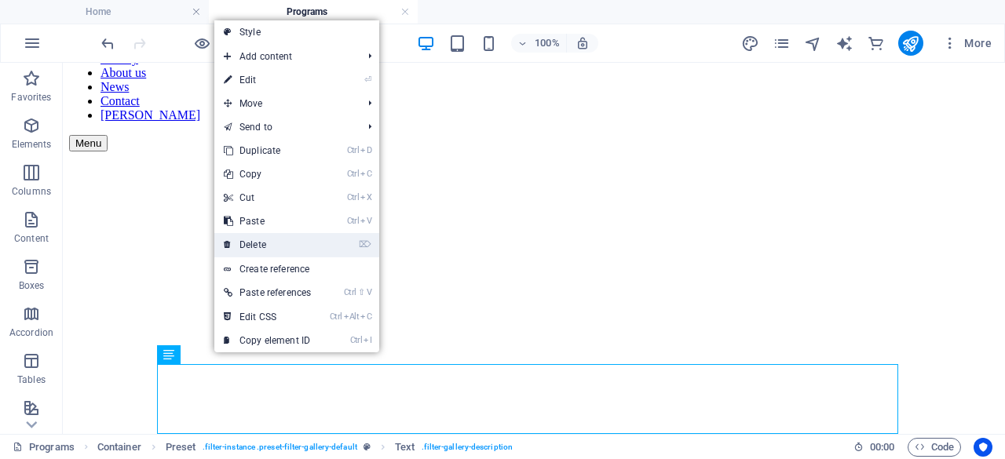
click at [267, 244] on link "⌦ Delete" at bounding box center [267, 245] width 106 height 24
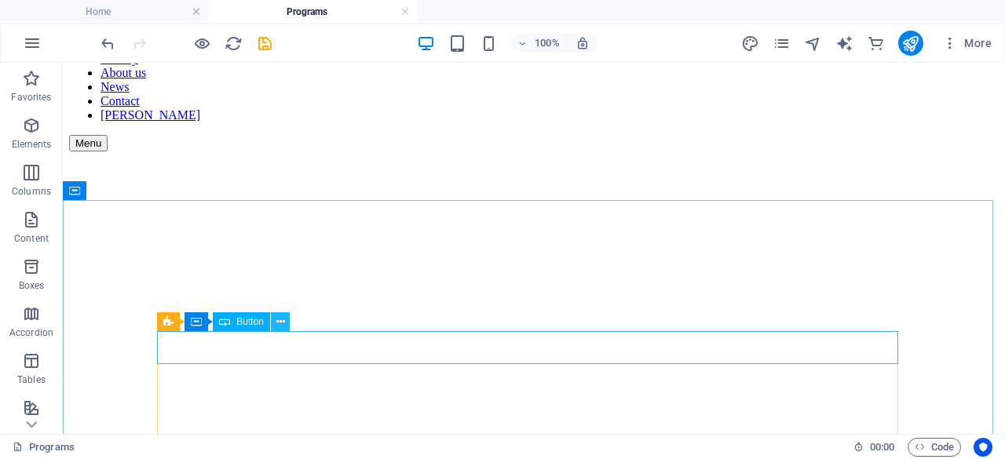
click at [281, 323] on icon at bounding box center [280, 322] width 9 height 16
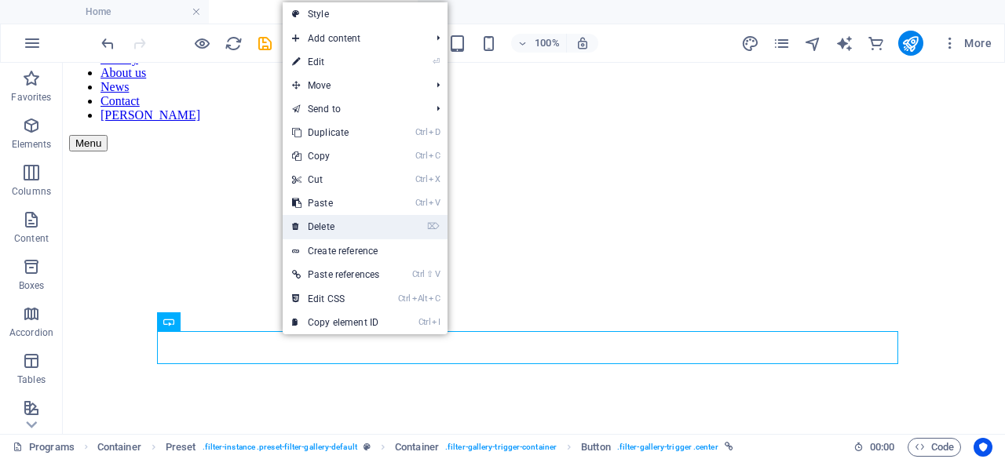
click at [324, 228] on link "⌦ Delete" at bounding box center [336, 227] width 106 height 24
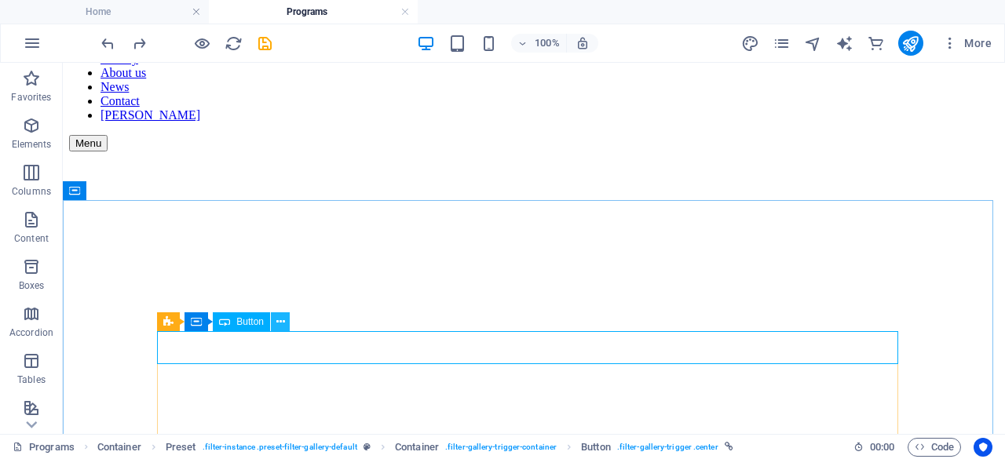
click at [283, 318] on icon at bounding box center [280, 322] width 9 height 16
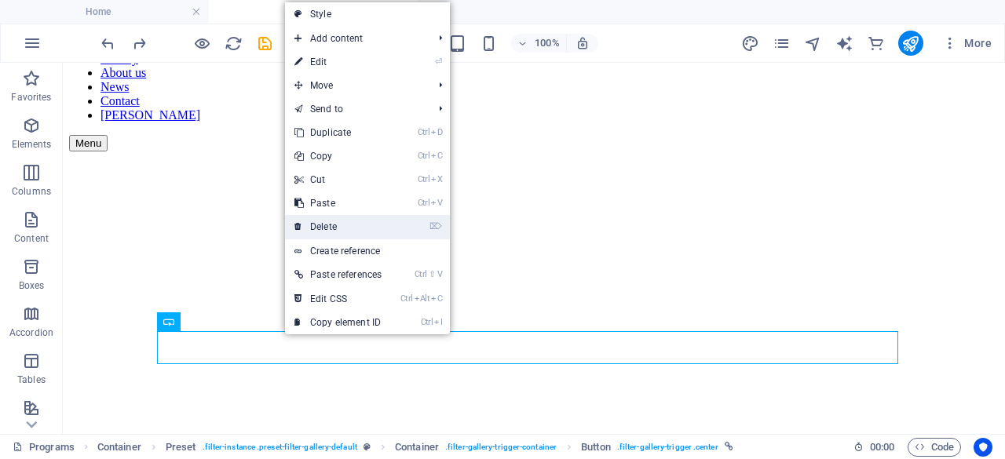
click at [316, 224] on link "⌦ Delete" at bounding box center [338, 227] width 106 height 24
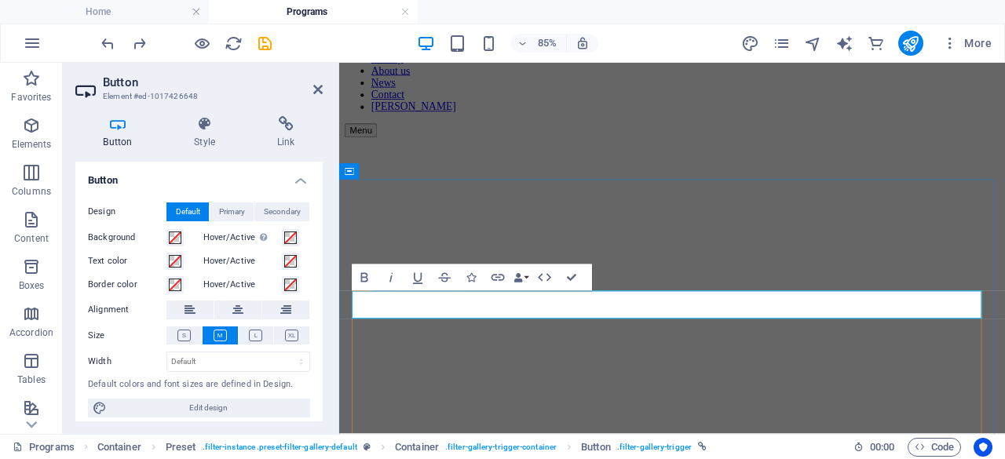
drag, startPoint x: 719, startPoint y: 346, endPoint x: 510, endPoint y: 252, distance: 228.8
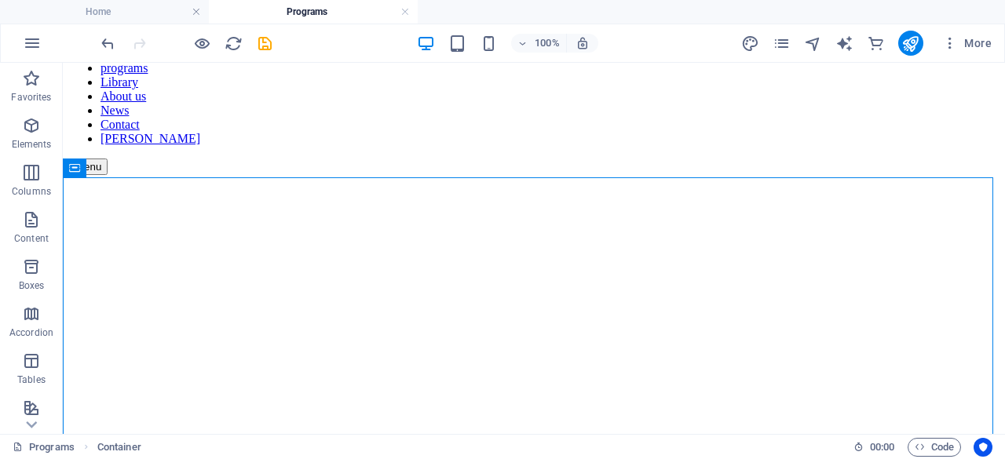
scroll to position [181, 0]
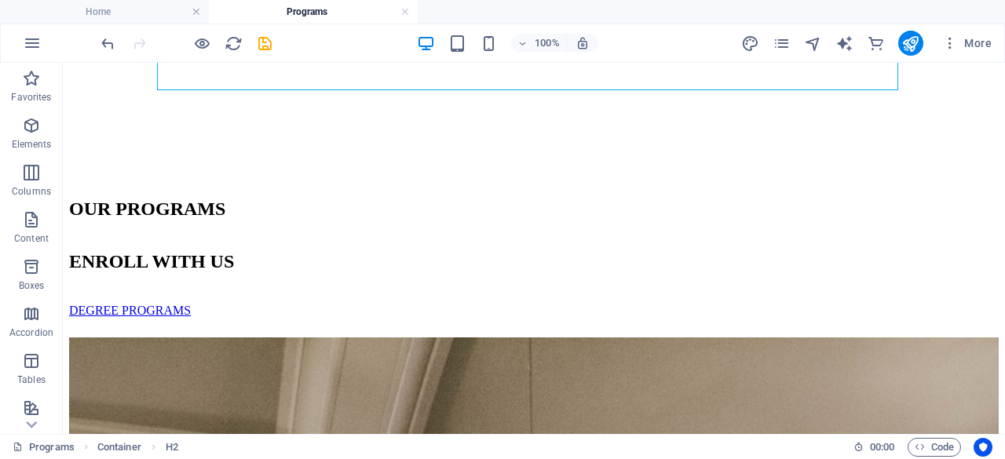
scroll to position [525, 0]
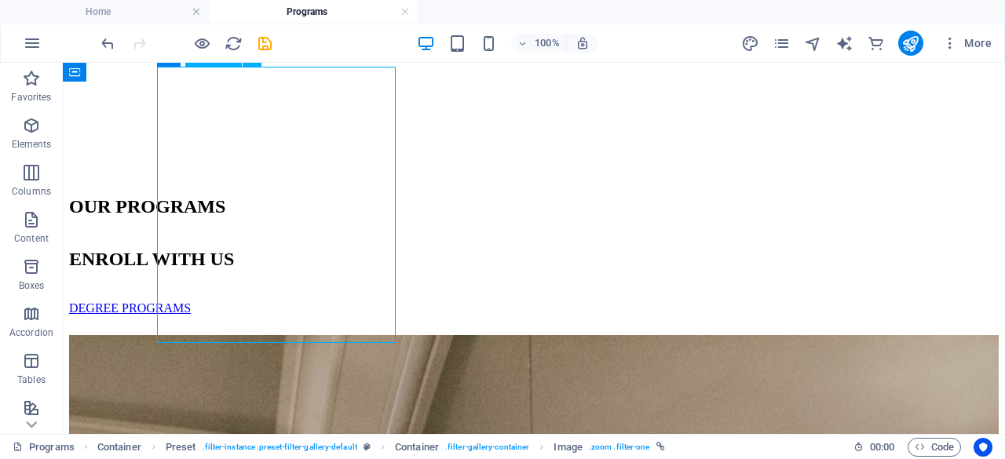
select select "%"
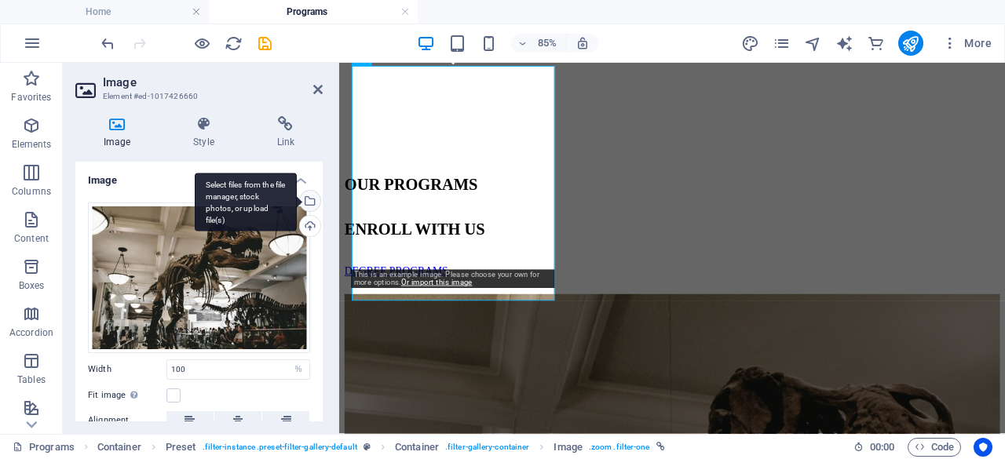
click at [309, 205] on div "Select files from the file manager, stock photos, or upload file(s)" at bounding box center [309, 203] width 24 height 24
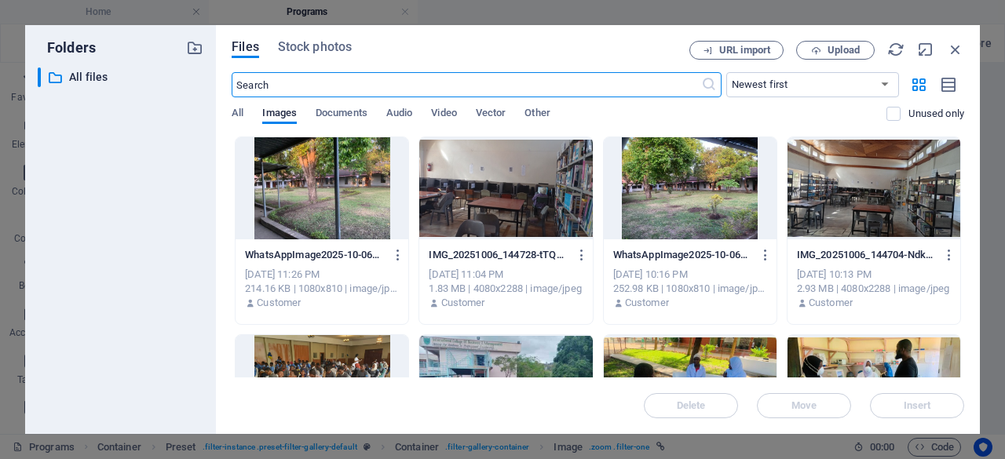
scroll to position [710, 0]
click at [300, 47] on span "Stock photos" at bounding box center [315, 47] width 74 height 19
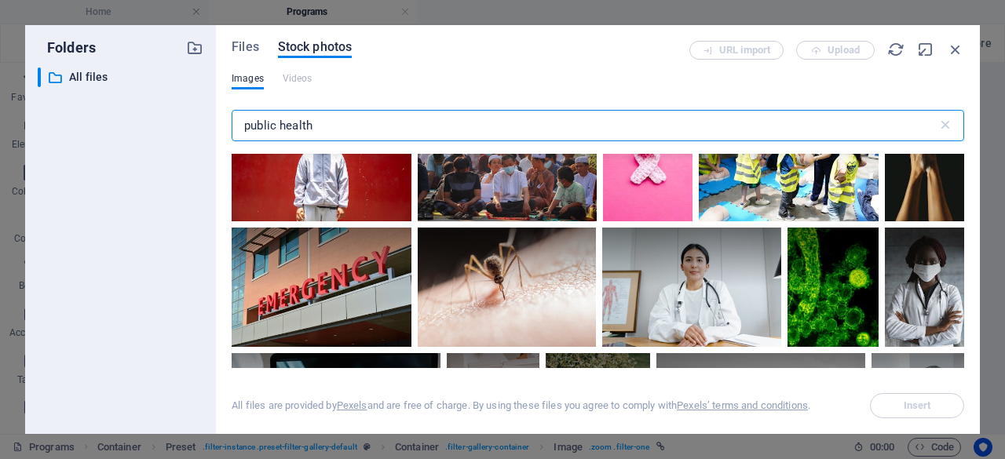
scroll to position [0, 0]
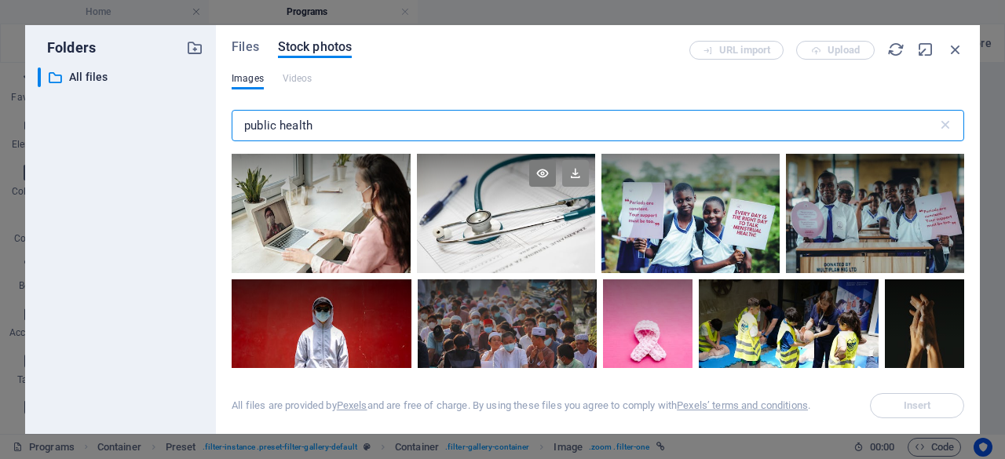
type input "public health"
click at [576, 177] on icon at bounding box center [575, 173] width 27 height 27
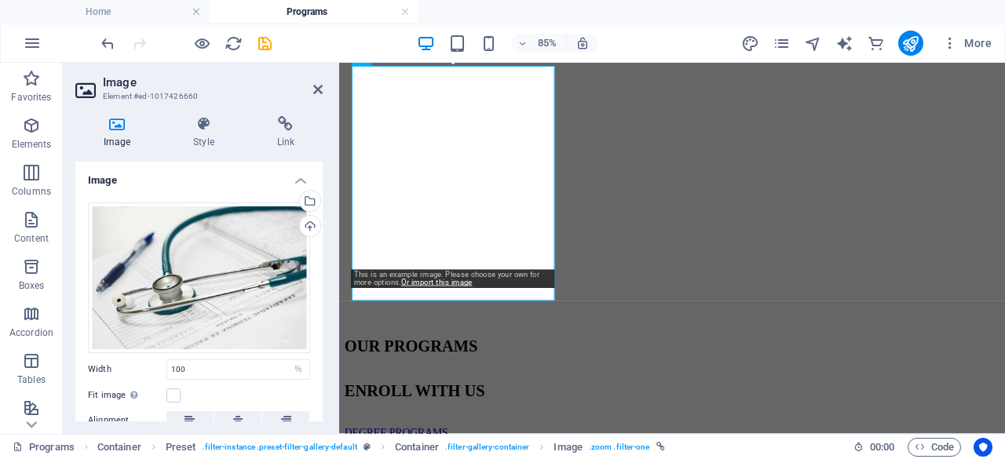
scroll to position [291, 0]
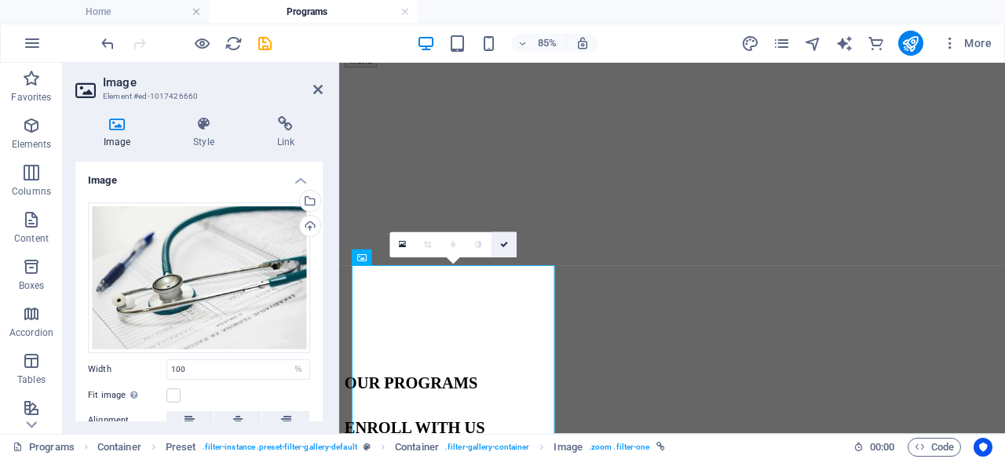
click at [506, 246] on icon at bounding box center [504, 245] width 8 height 8
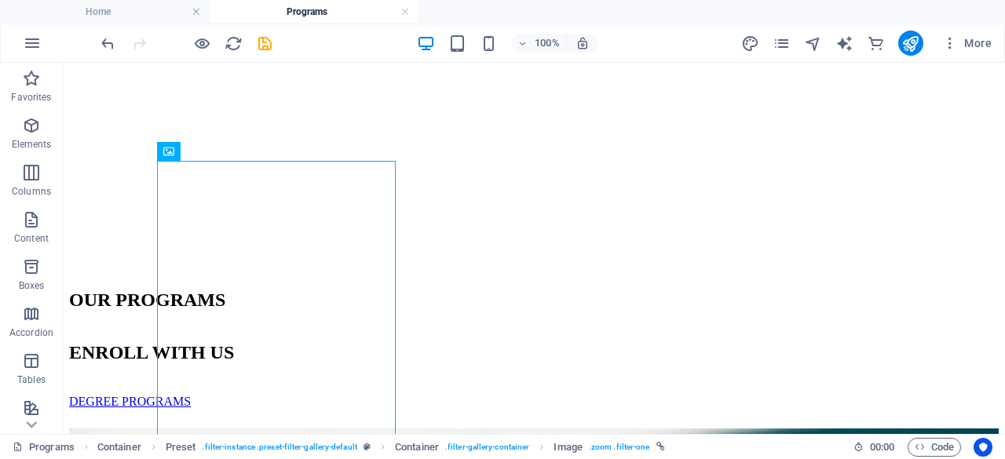
scroll to position [512, 0]
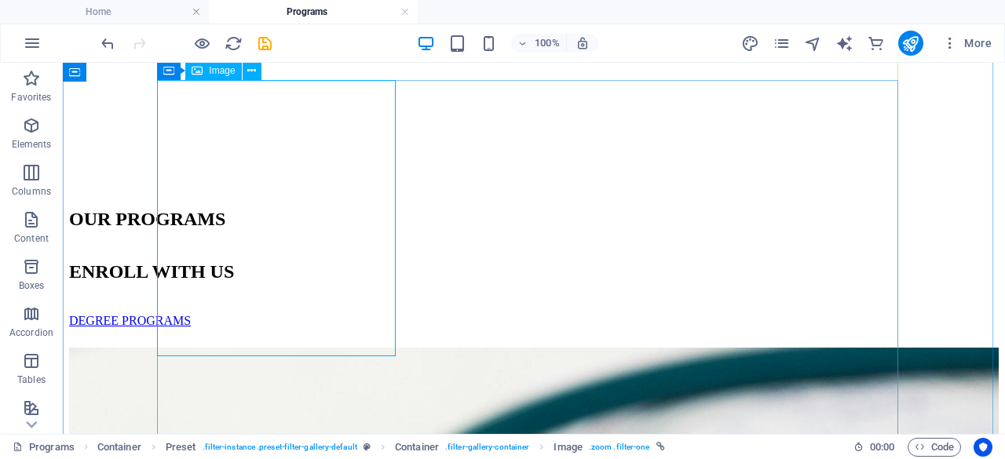
select select "%"
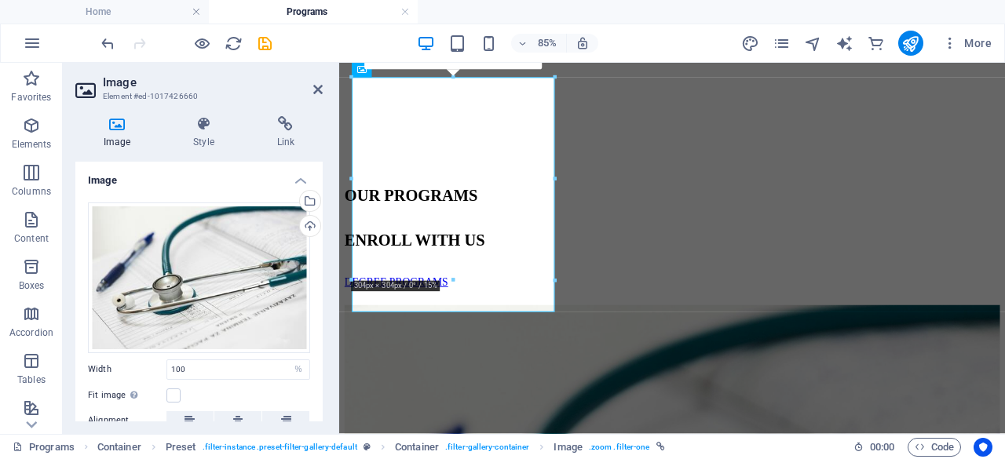
click at [319, 292] on div "Drag files here, click to choose files or select files from Files or our free s…" at bounding box center [198, 354] width 247 height 329
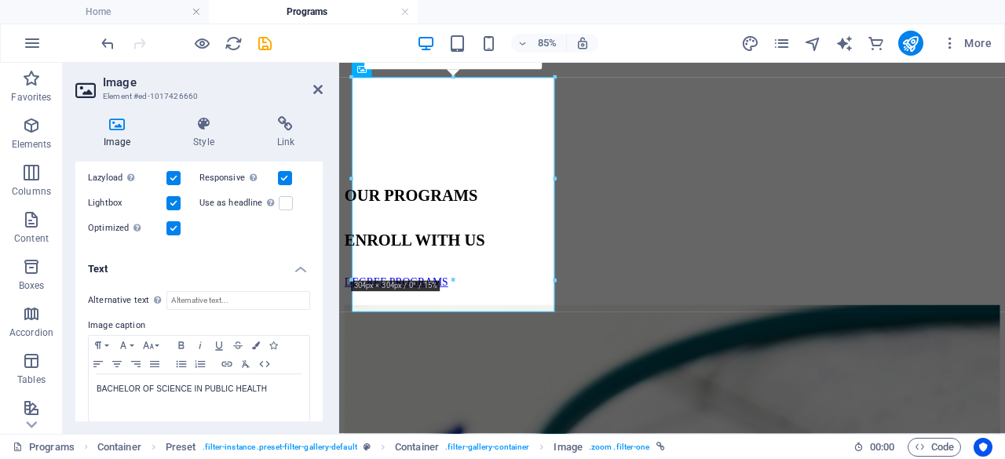
scroll to position [279, 0]
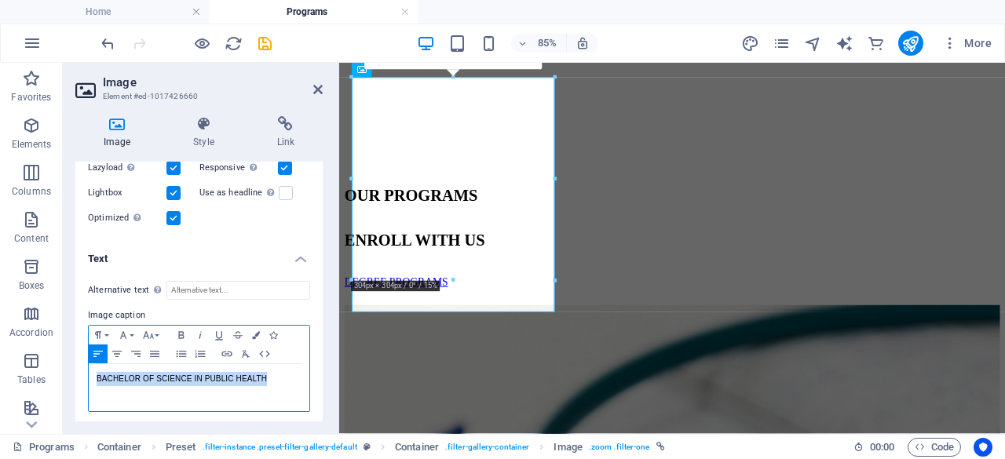
drag, startPoint x: 264, startPoint y: 375, endPoint x: 90, endPoint y: 379, distance: 174.4
click at [90, 379] on div "BACHELOR OF SCIENCE IN PUBLIC HEALTH" at bounding box center [199, 387] width 221 height 47
click at [156, 335] on icon "button" at bounding box center [148, 335] width 19 height 13
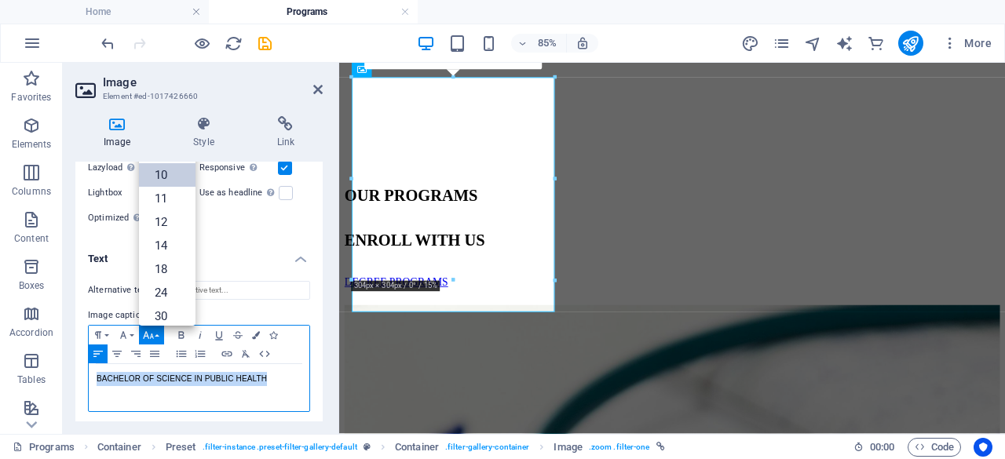
scroll to position [64, 0]
click at [164, 251] on link "30" at bounding box center [167, 252] width 57 height 24
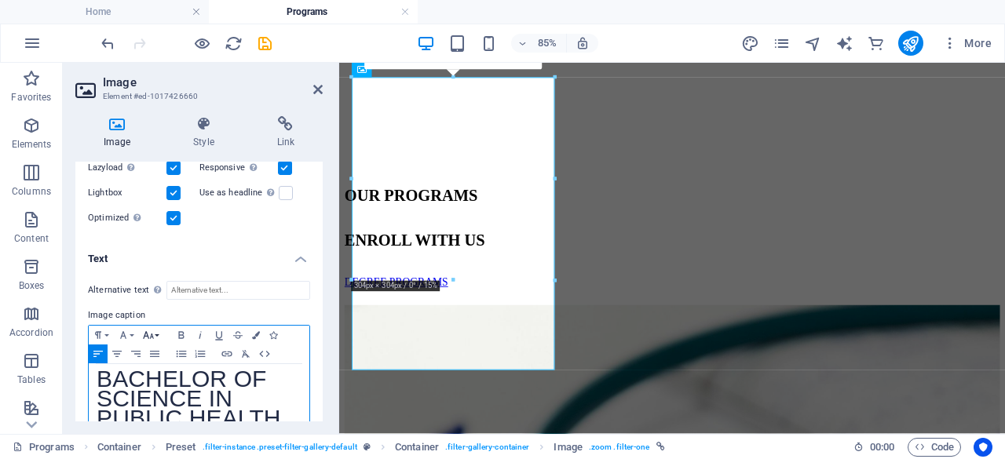
click at [154, 335] on icon "button" at bounding box center [148, 335] width 19 height 13
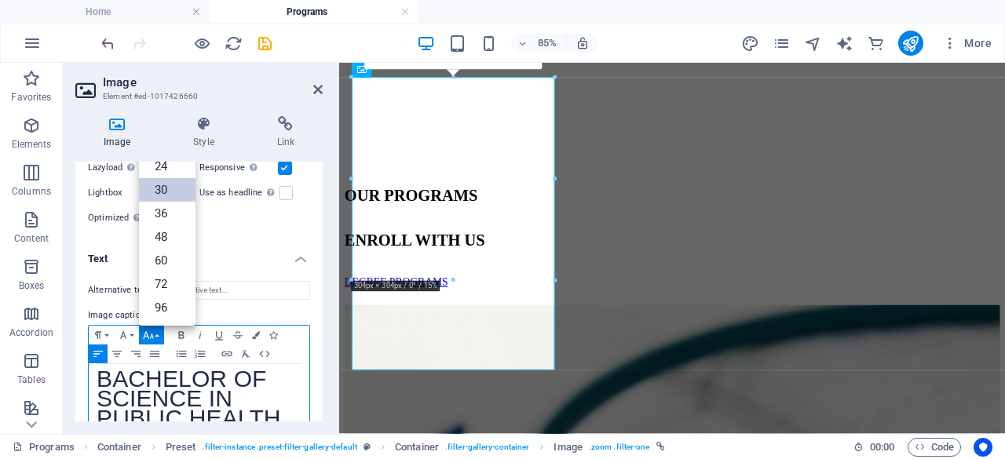
scroll to position [126, 0]
click at [170, 169] on link "24" at bounding box center [167, 167] width 57 height 24
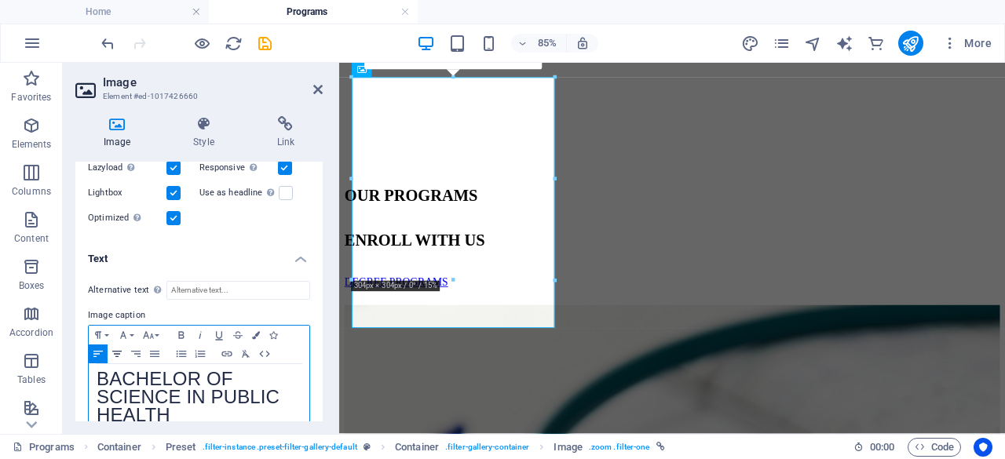
click at [120, 353] on icon "button" at bounding box center [117, 354] width 19 height 13
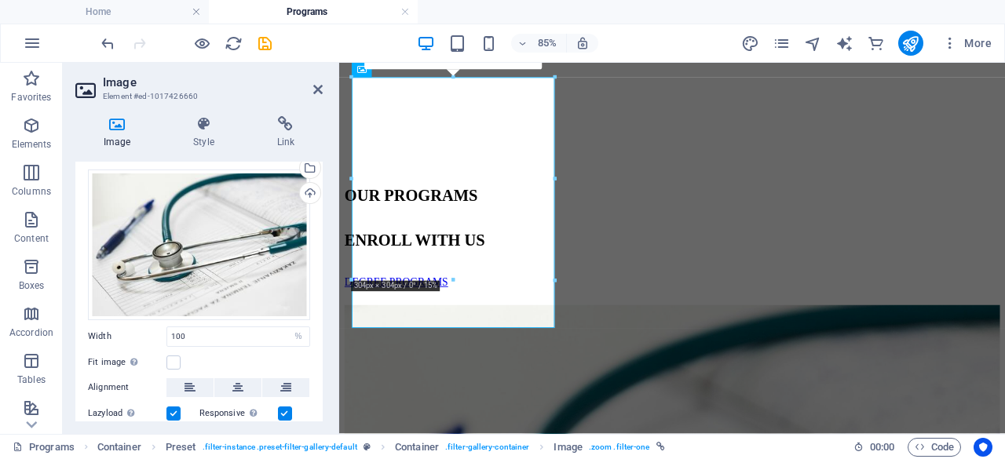
scroll to position [0, 0]
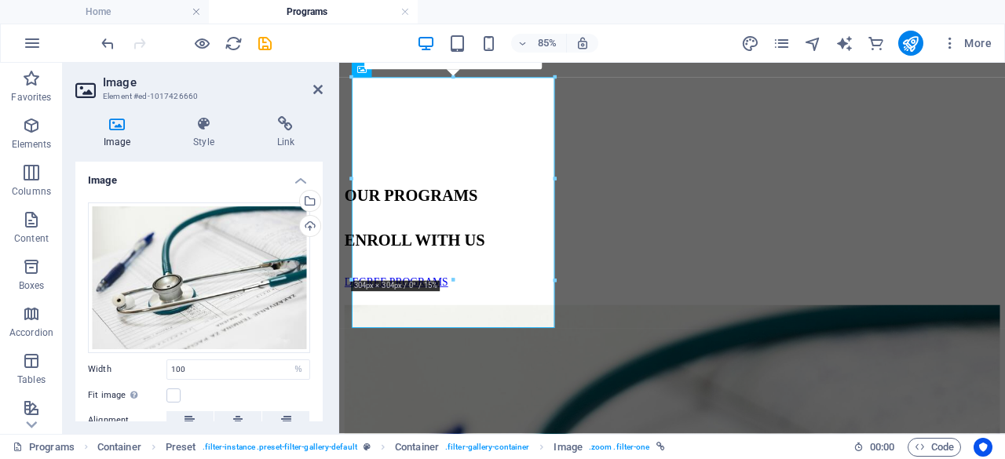
click at [254, 173] on h4 "Image" at bounding box center [198, 176] width 247 height 28
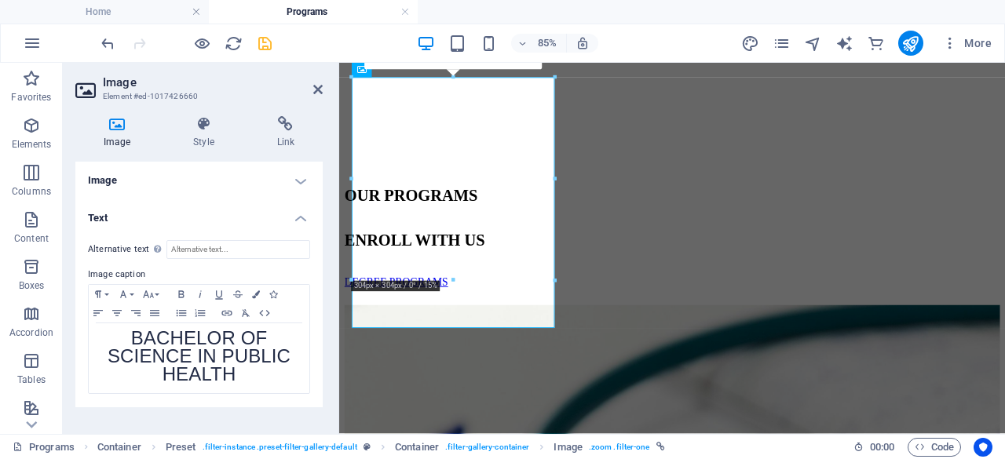
click at [262, 44] on icon "save" at bounding box center [265, 44] width 18 height 18
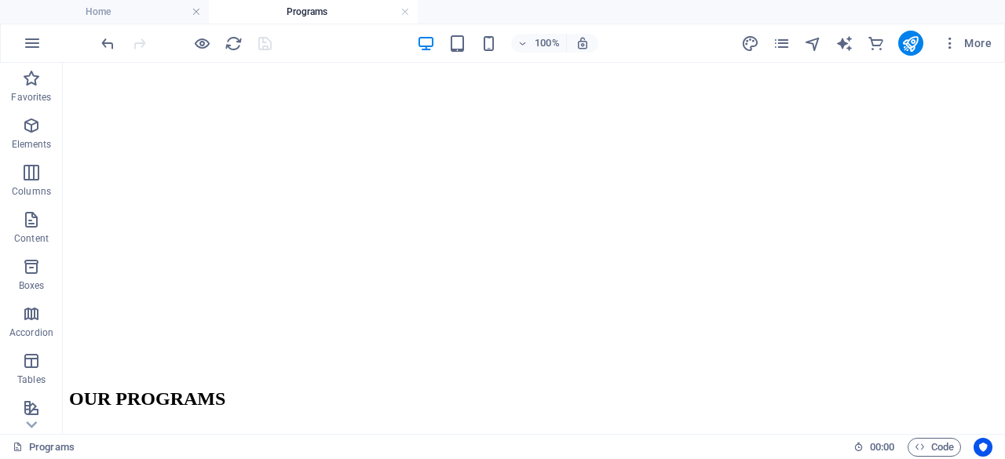
scroll to position [377, 0]
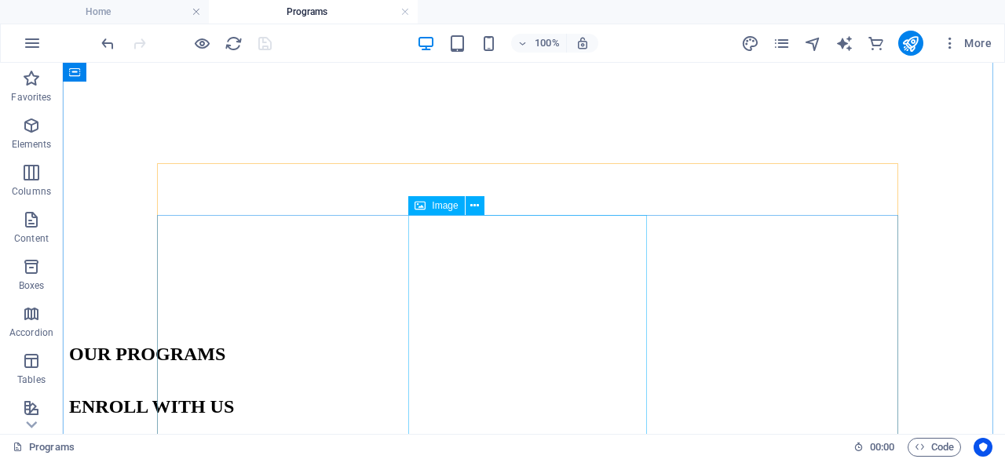
select select "%"
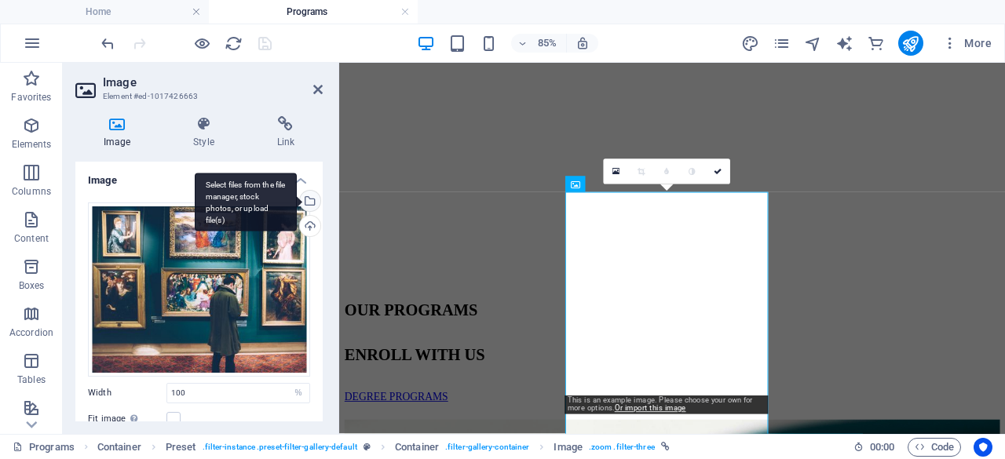
click at [307, 201] on div "Select files from the file manager, stock photos, or upload file(s)" at bounding box center [309, 203] width 24 height 24
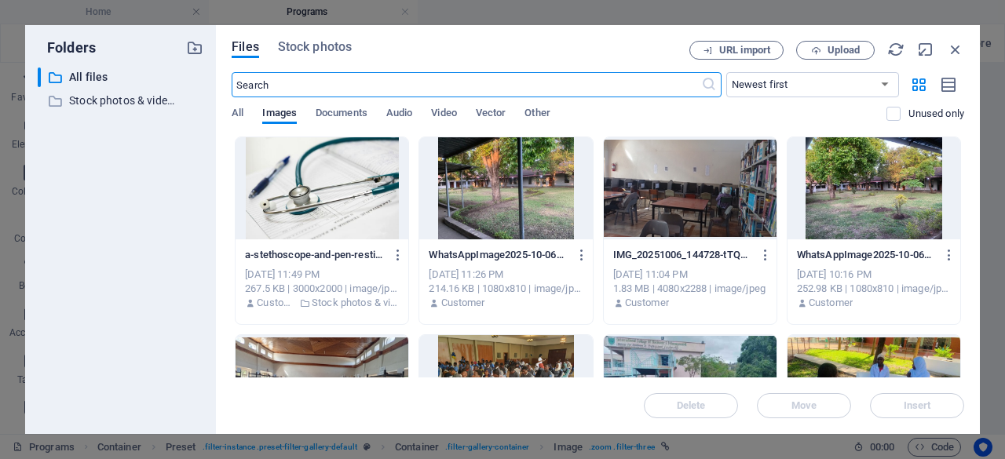
scroll to position [562, 0]
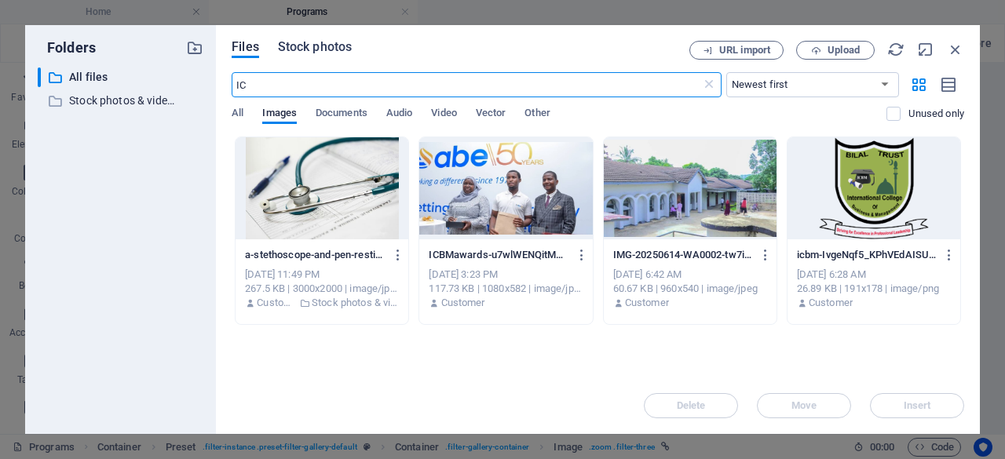
type input "IC"
click at [308, 46] on span "Stock photos" at bounding box center [315, 47] width 74 height 19
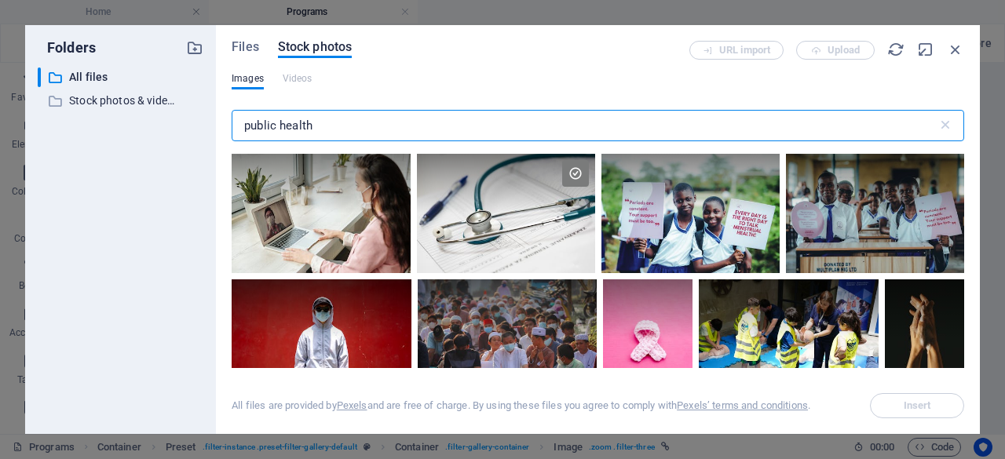
drag, startPoint x: 343, startPoint y: 125, endPoint x: 220, endPoint y: 132, distance: 123.5
click at [220, 132] on div "Files Stock photos URL import Upload Images Videos public health ​ All files ar…" at bounding box center [598, 229] width 764 height 409
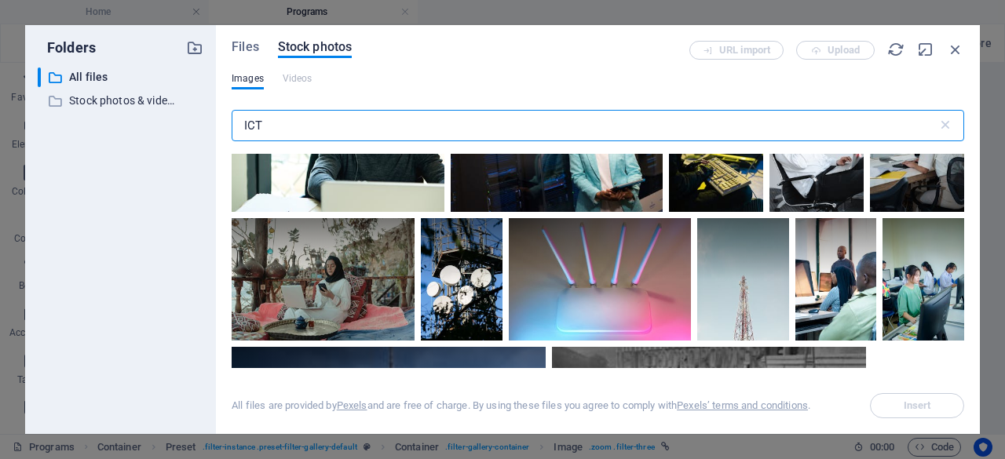
scroll to position [0, 0]
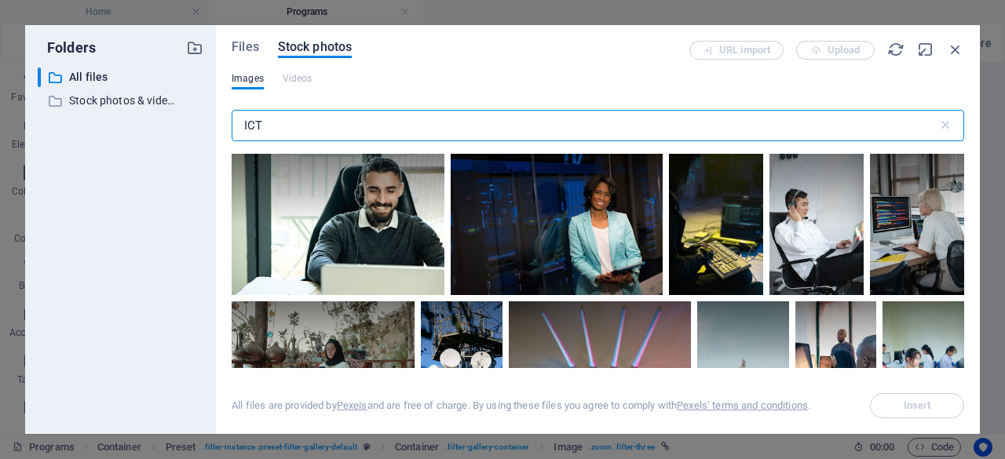
drag, startPoint x: 272, startPoint y: 124, endPoint x: 218, endPoint y: 122, distance: 54.2
click at [218, 122] on div "Files Stock photos URL import Upload Images Videos ICT ​ All files are provided…" at bounding box center [598, 229] width 764 height 409
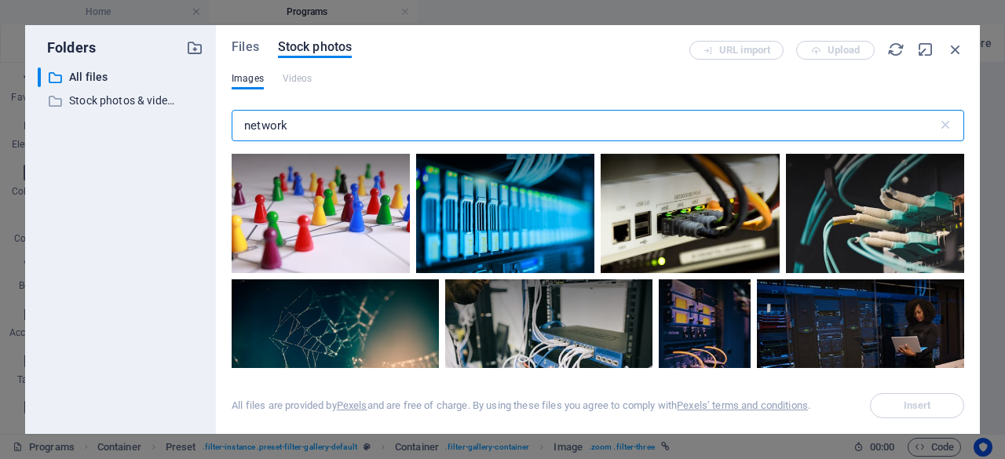
type input "network"
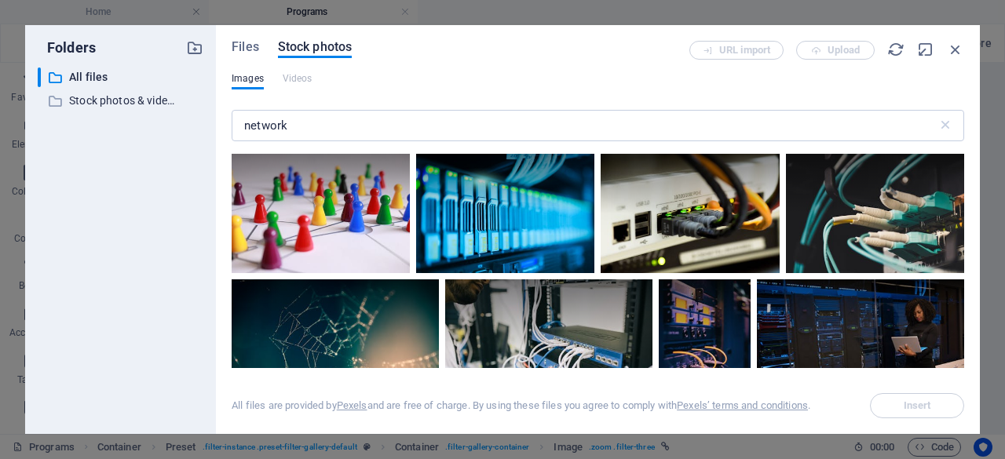
click at [964, 166] on div "Files Stock photos URL import Upload Images Videos network ​ All files are prov…" at bounding box center [598, 229] width 764 height 409
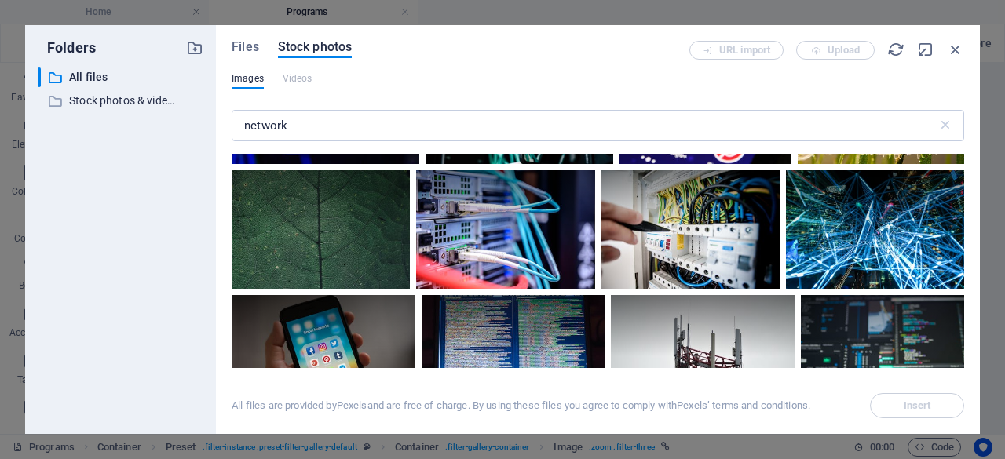
scroll to position [357, 0]
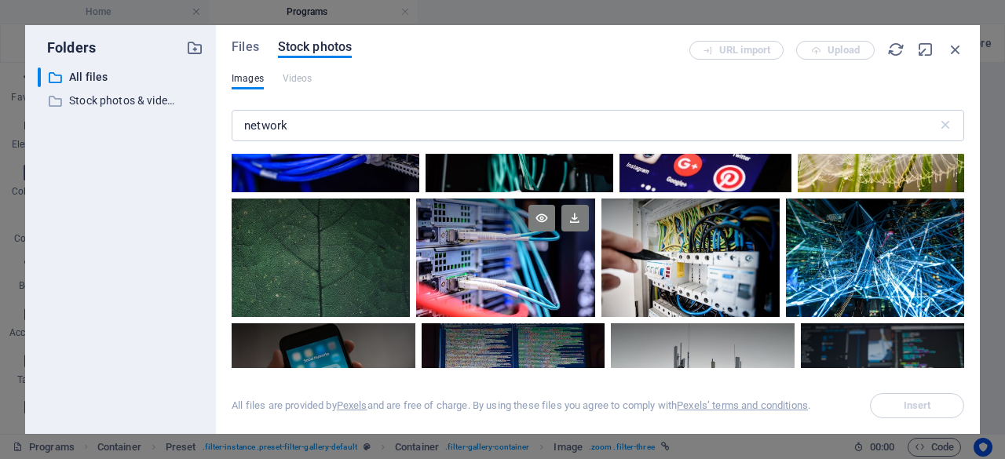
click at [478, 258] on div at bounding box center [505, 258] width 178 height 119
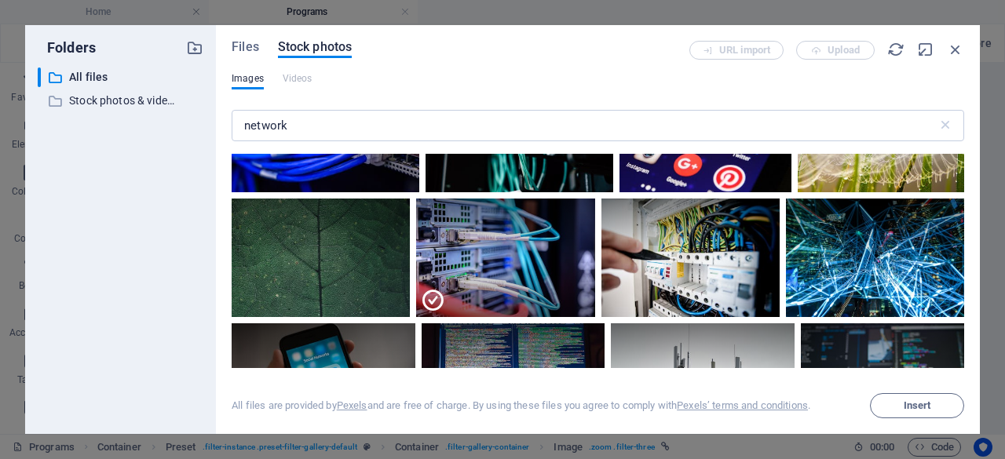
click at [961, 192] on div at bounding box center [598, 261] width 733 height 214
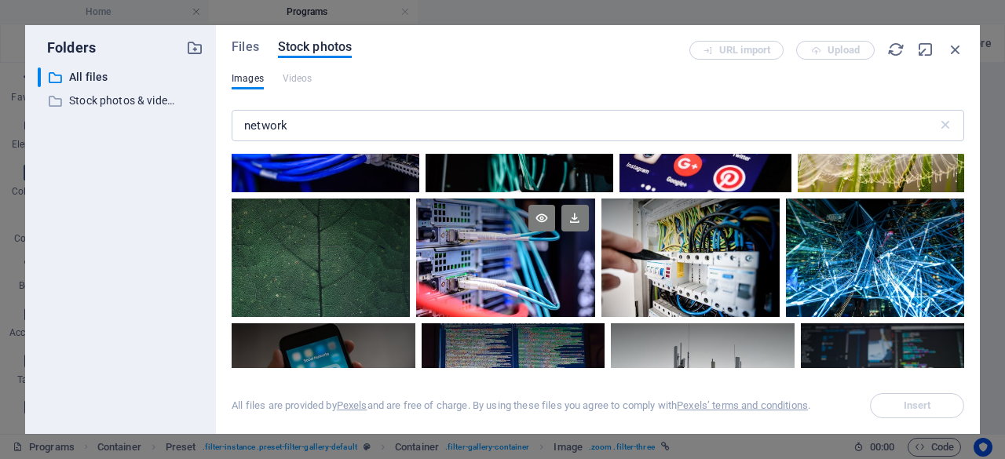
click at [419, 273] on div at bounding box center [505, 258] width 178 height 119
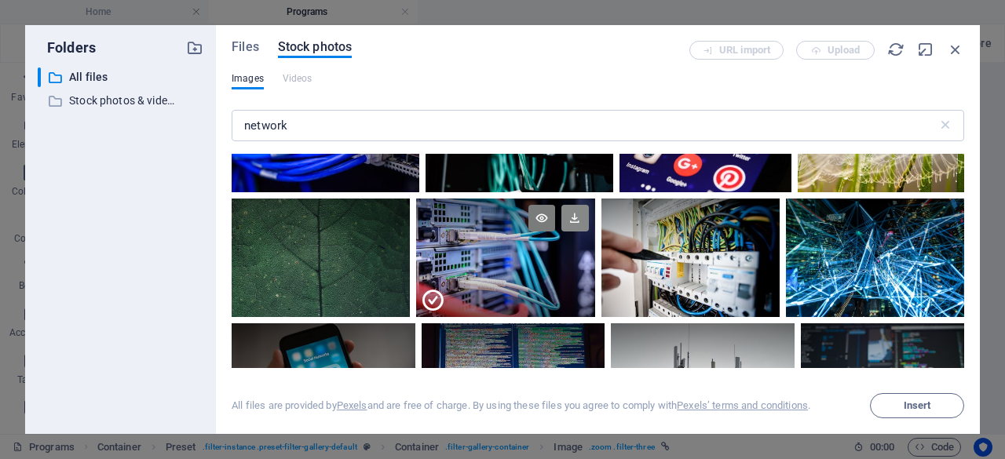
click at [573, 216] on icon at bounding box center [574, 218] width 27 height 27
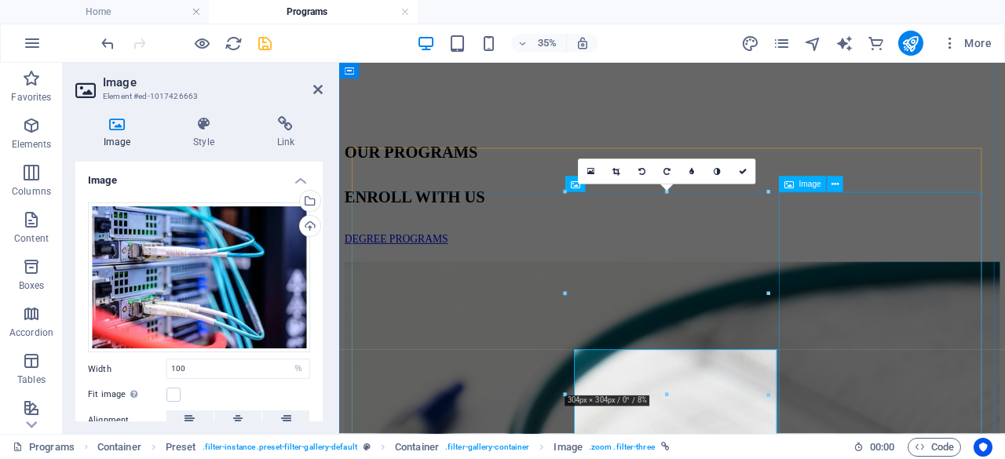
scroll to position [377, 0]
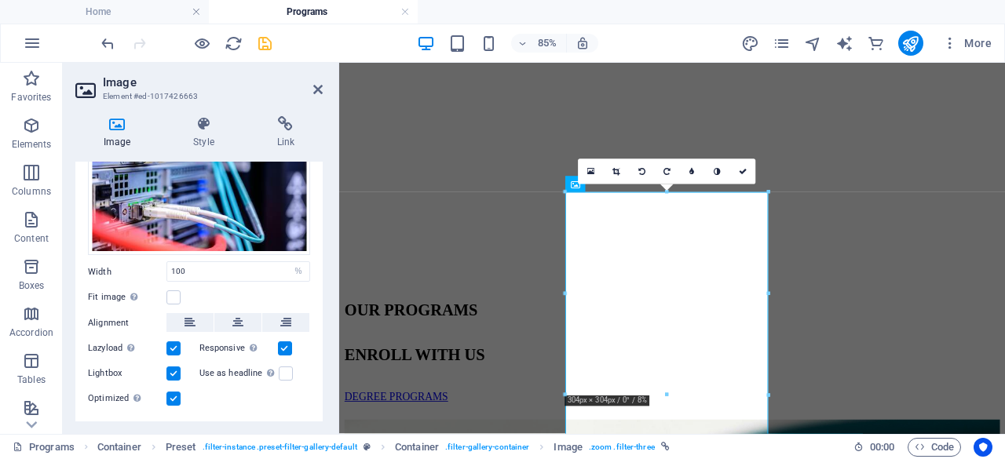
scroll to position [131, 0]
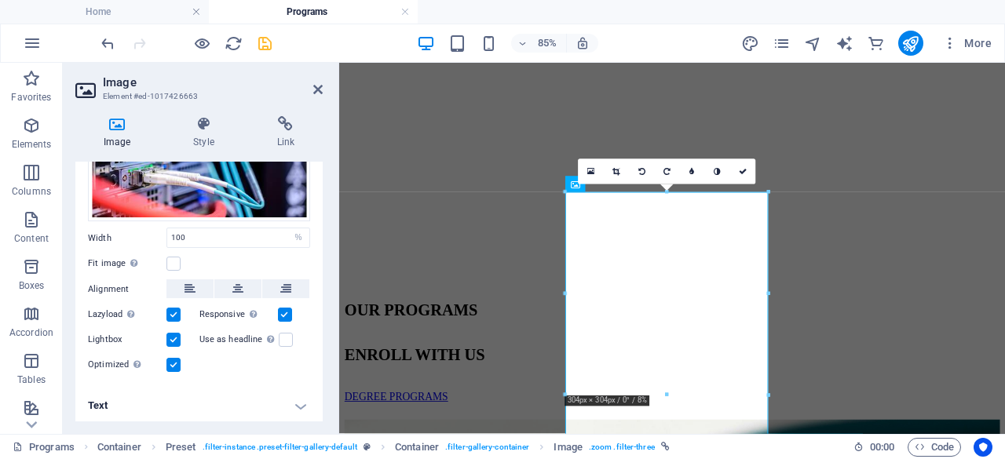
click at [298, 399] on h4 "Text" at bounding box center [198, 406] width 247 height 38
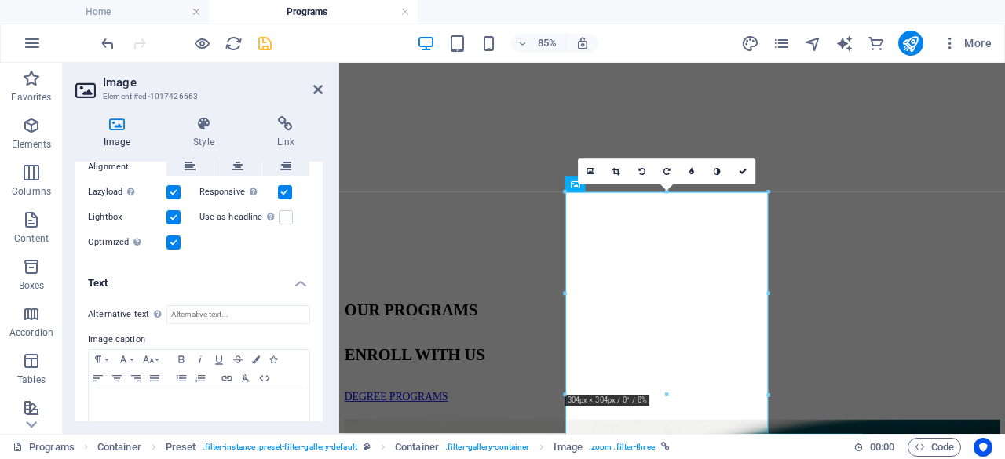
scroll to position [254, 0]
click at [145, 396] on p at bounding box center [199, 403] width 205 height 14
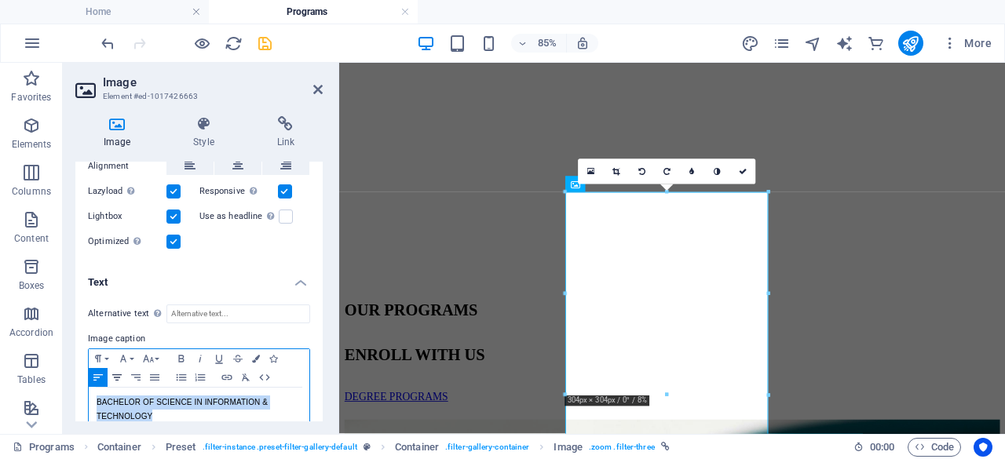
click at [118, 374] on icon "button" at bounding box center [117, 377] width 19 height 13
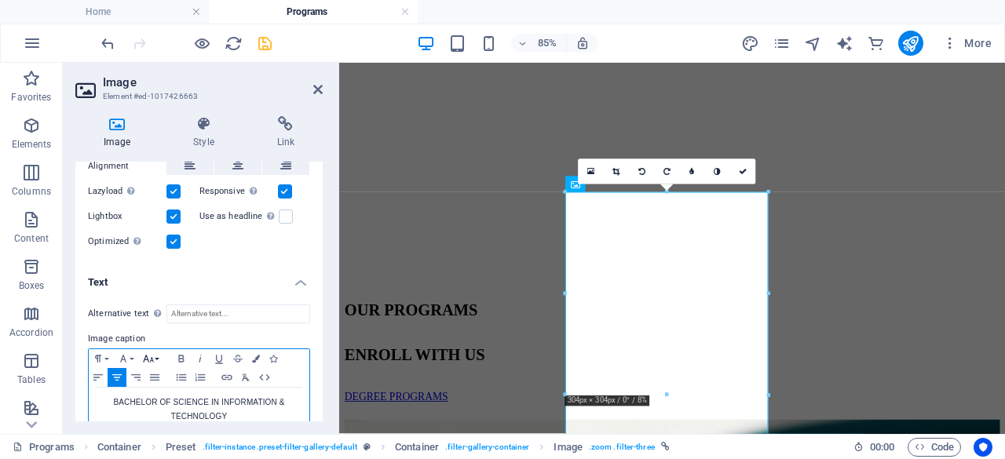
click at [157, 356] on button "Font Size" at bounding box center [151, 358] width 25 height 19
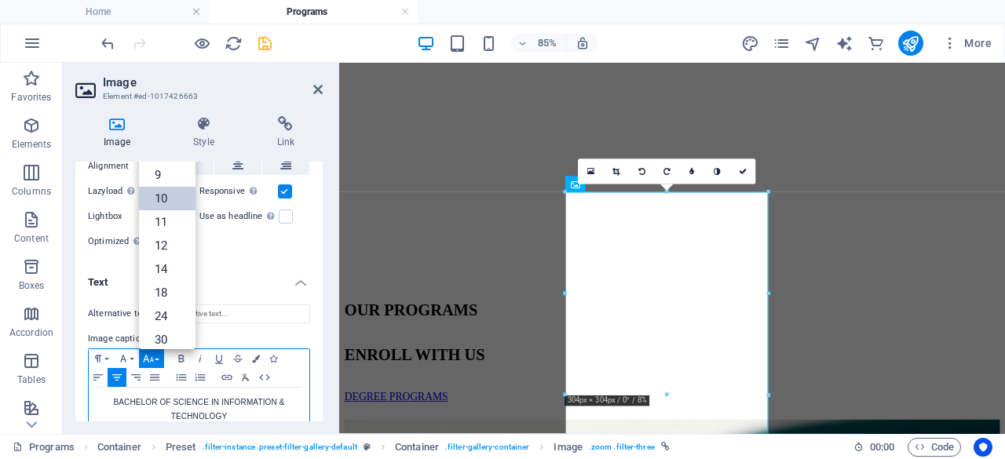
scroll to position [64, 0]
click at [165, 251] on link "24" at bounding box center [167, 252] width 57 height 24
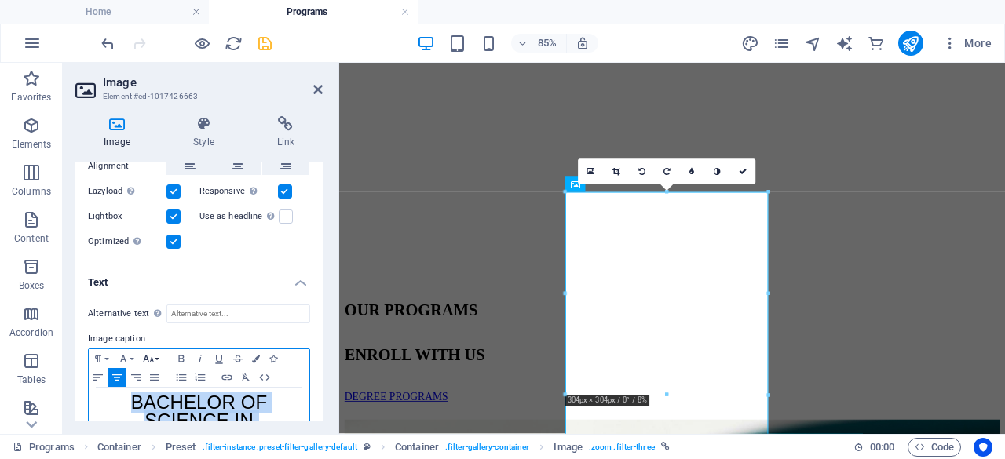
click at [158, 357] on button "Font Size" at bounding box center [151, 358] width 25 height 19
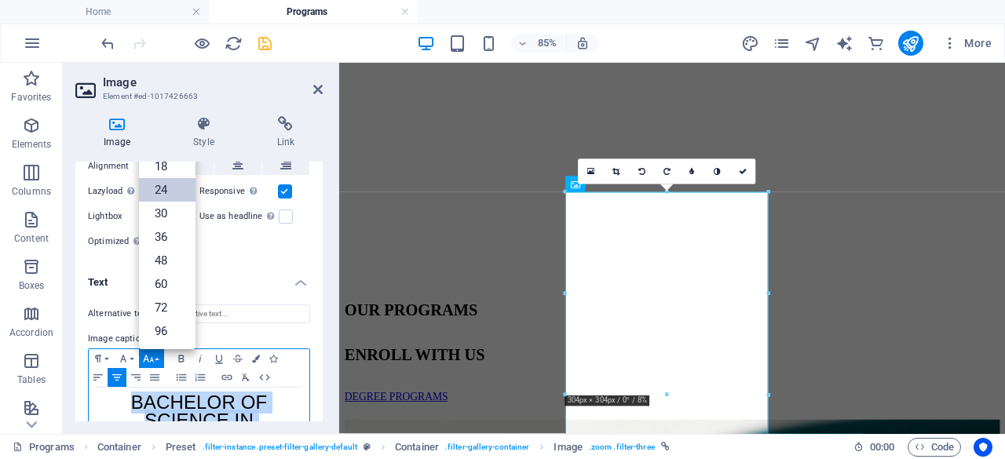
scroll to position [126, 0]
click at [168, 166] on link "18" at bounding box center [167, 167] width 57 height 24
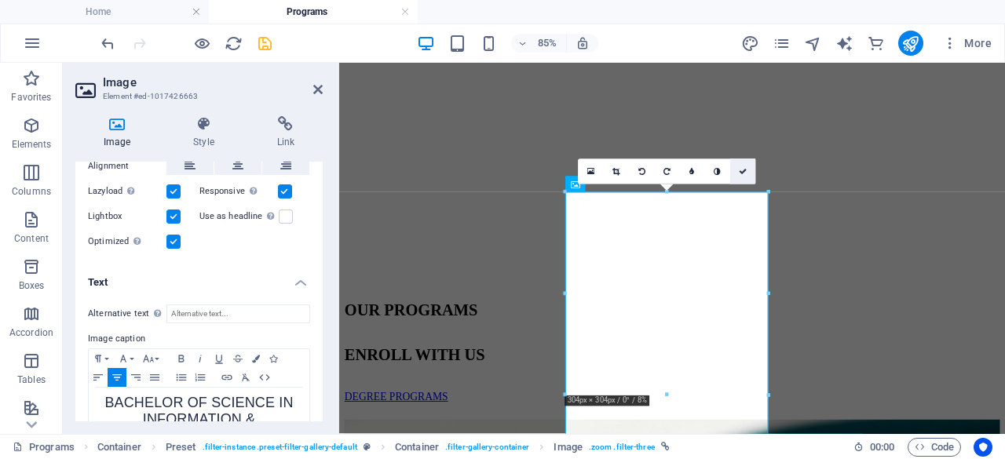
click at [744, 168] on icon at bounding box center [743, 172] width 8 height 8
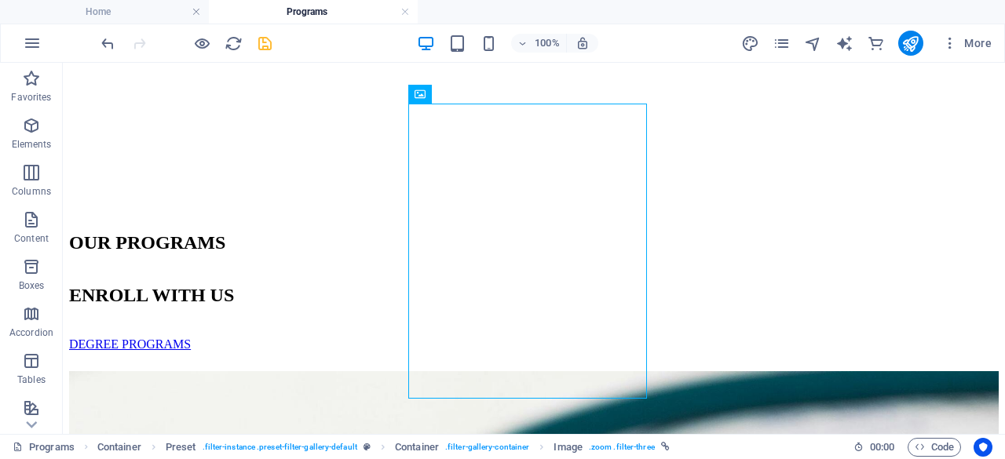
scroll to position [496, 0]
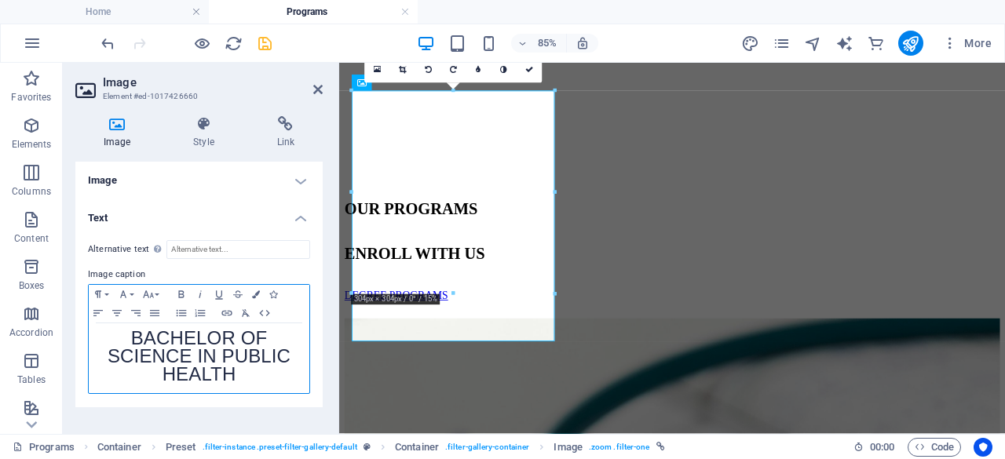
click at [199, 343] on span "BACHELOR OF SCIENCE IN PUBLIC HEALTH" at bounding box center [199, 355] width 183 height 57
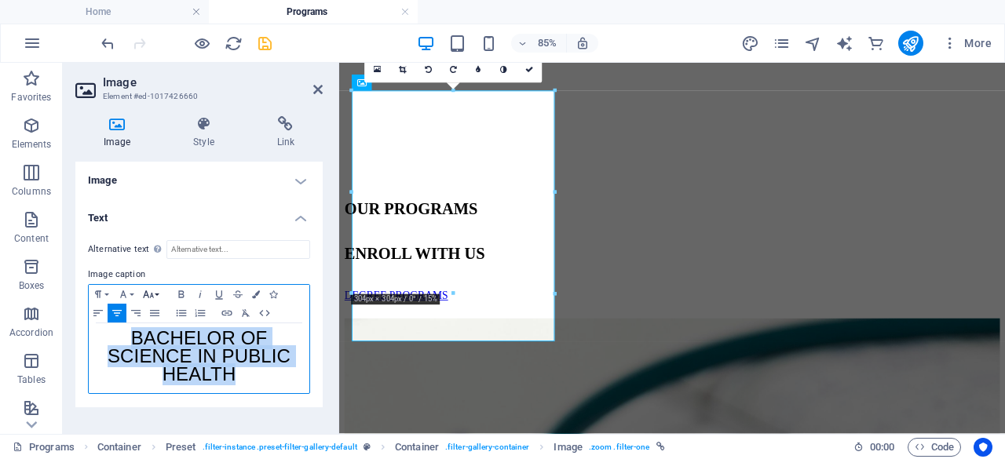
click at [155, 295] on icon "button" at bounding box center [148, 294] width 19 height 13
click at [169, 219] on link "18" at bounding box center [167, 225] width 57 height 24
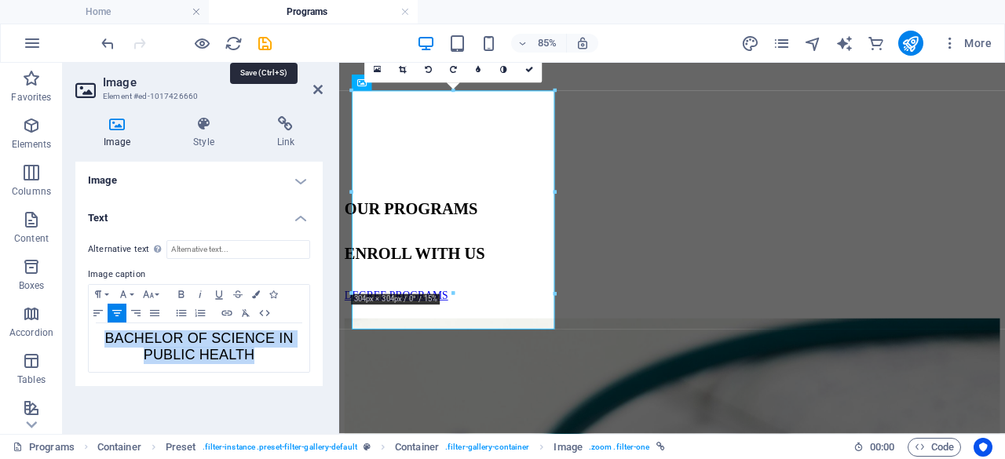
click at [267, 46] on icon "save" at bounding box center [265, 44] width 18 height 18
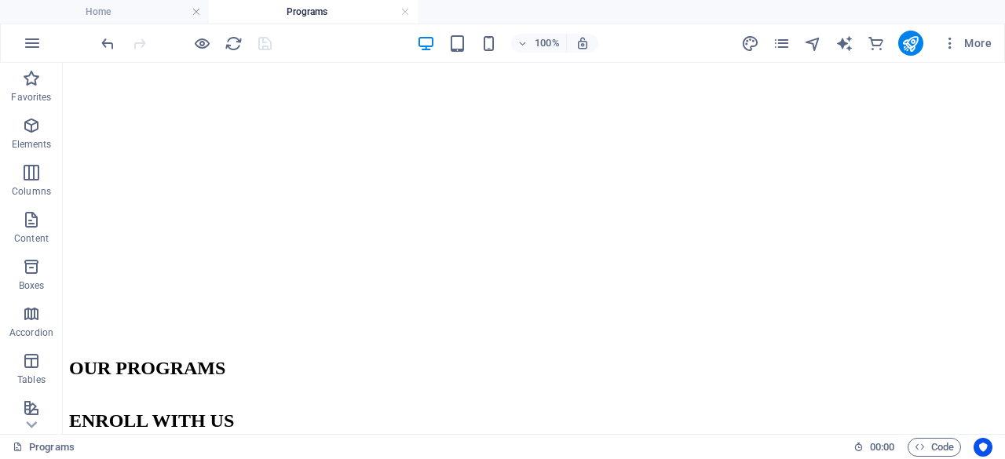
scroll to position [411, 0]
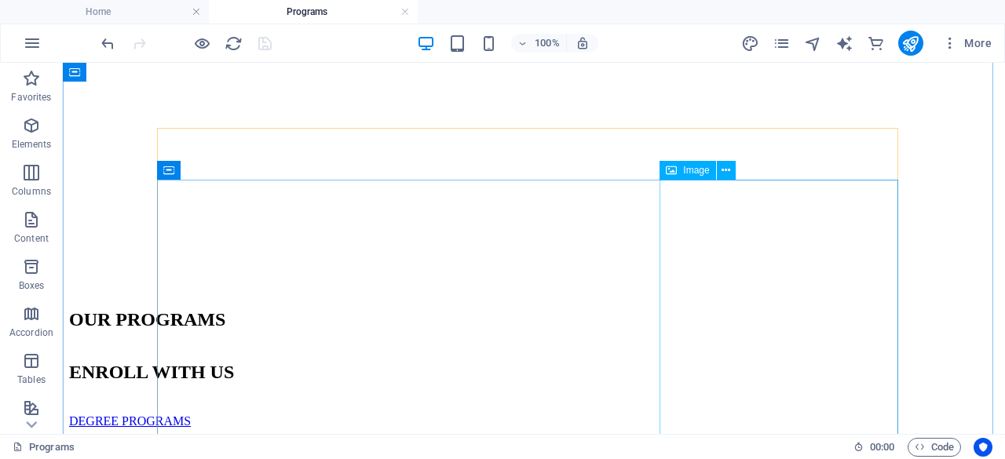
select select "%"
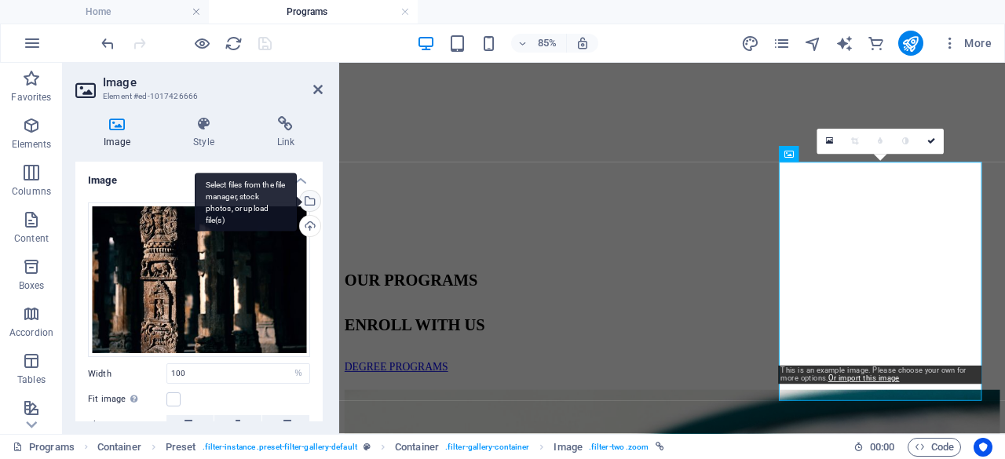
click at [297, 203] on div "Select files from the file manager, stock photos, or upload file(s)" at bounding box center [246, 202] width 102 height 59
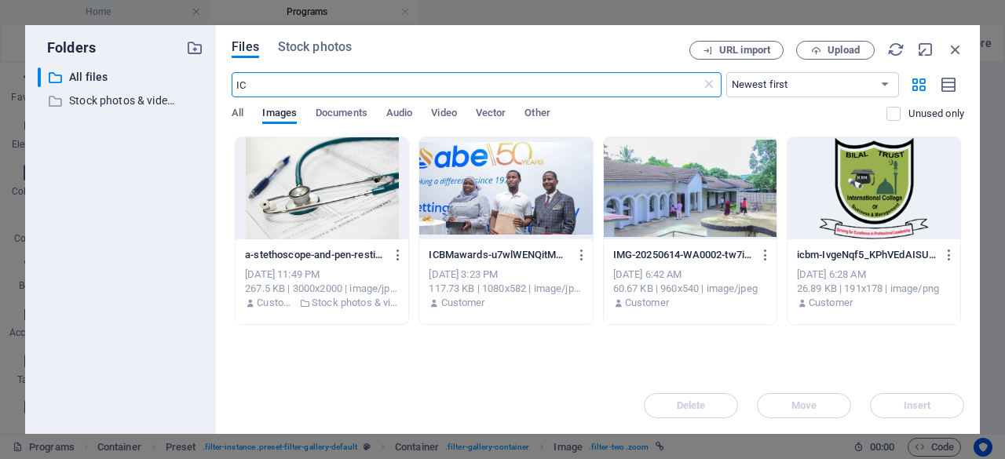
scroll to position [597, 0]
type input "I"
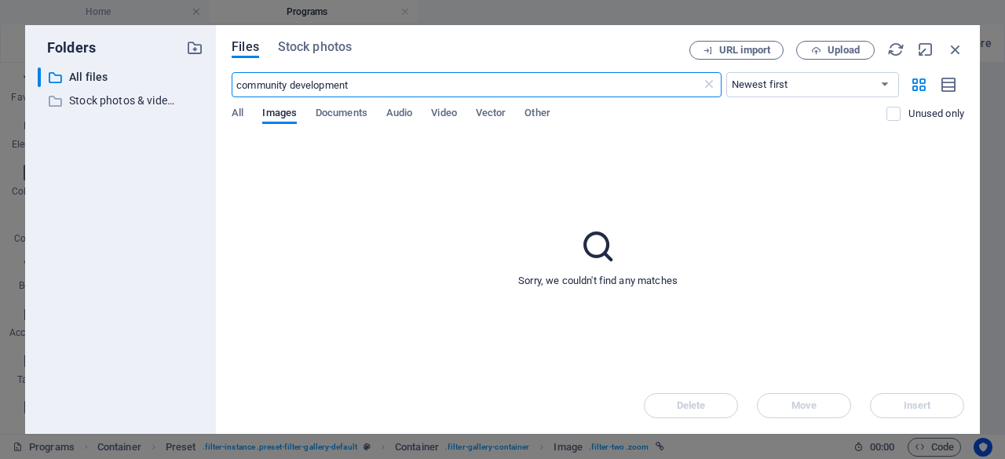
type input "community development"
drag, startPoint x: 379, startPoint y: 97, endPoint x: 325, endPoint y: 79, distance: 56.1
click at [325, 79] on input "community development" at bounding box center [466, 84] width 469 height 25
click at [322, 52] on span "Stock photos" at bounding box center [315, 47] width 74 height 19
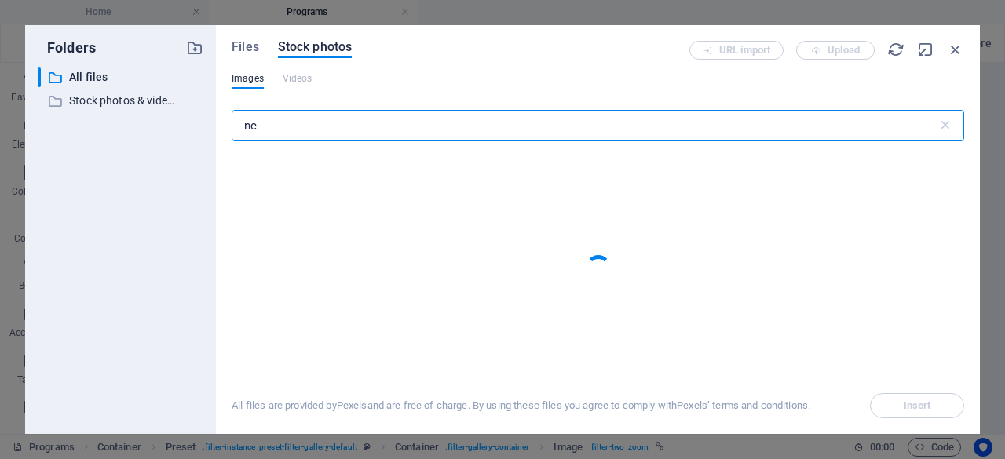
type input "n"
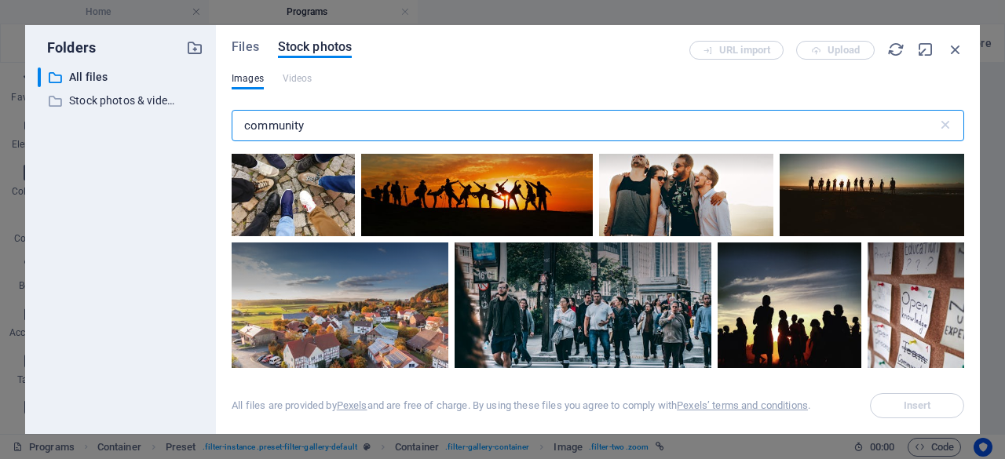
scroll to position [211, 0]
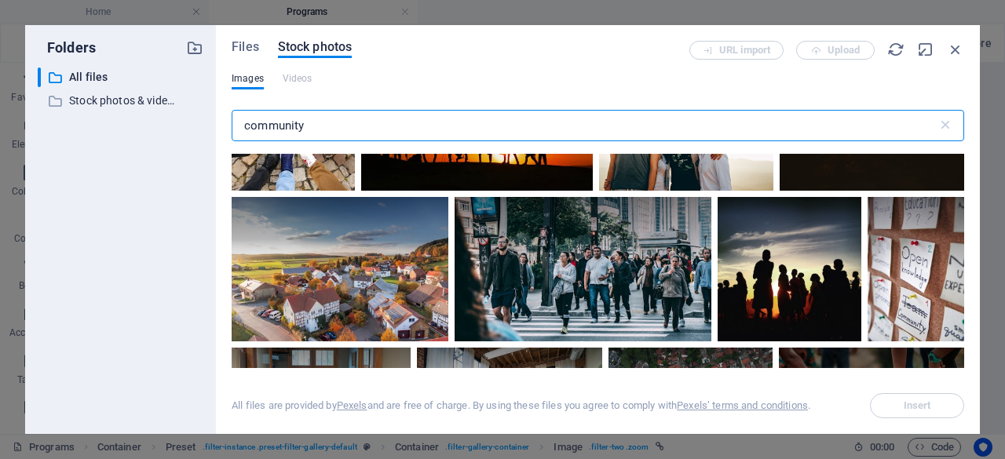
click at [355, 130] on input "community" at bounding box center [585, 125] width 706 height 31
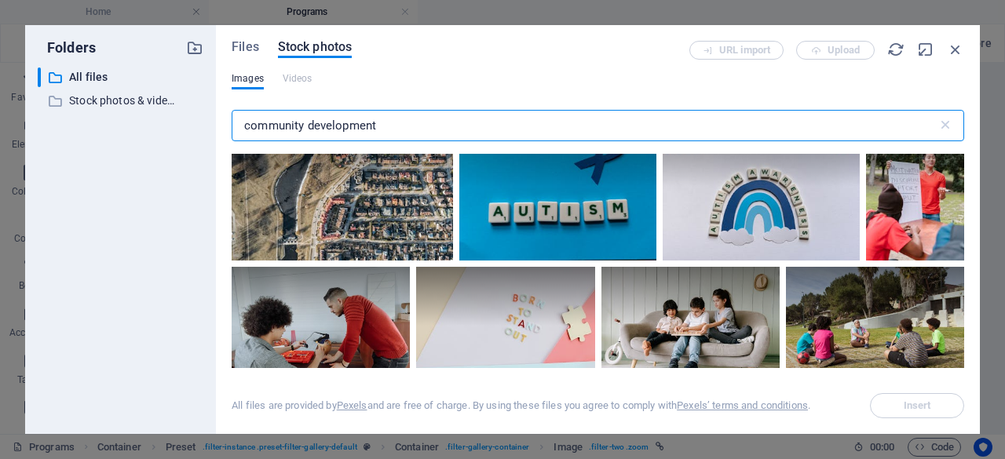
scroll to position [2998, 0]
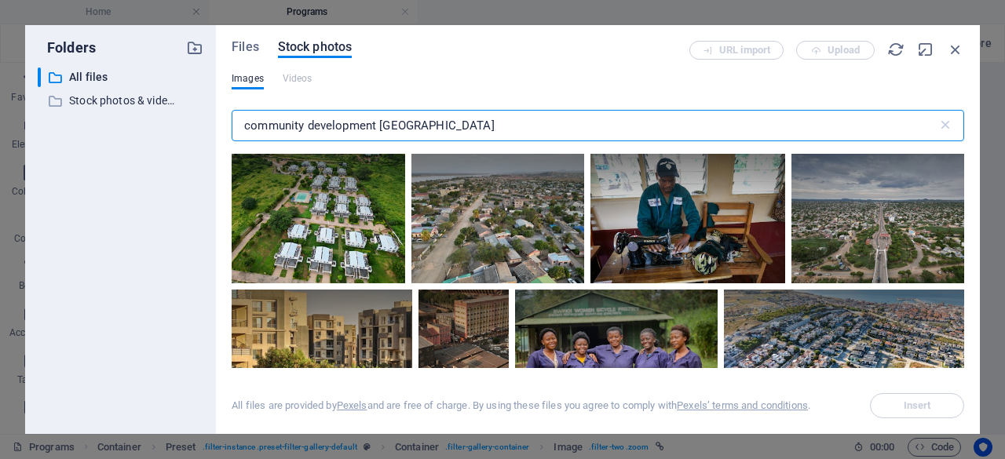
type input "community development malawi"
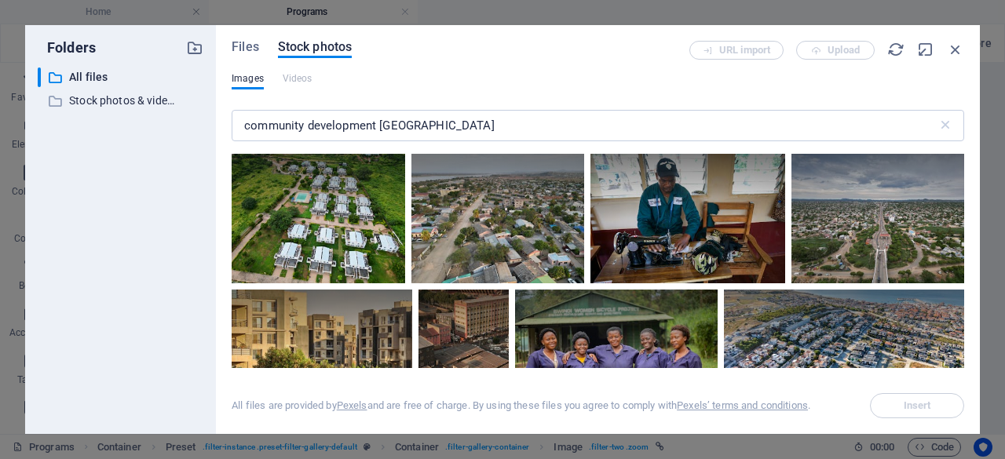
click at [964, 169] on div "Files Stock photos URL import Upload Images Videos community development malawi…" at bounding box center [598, 229] width 764 height 409
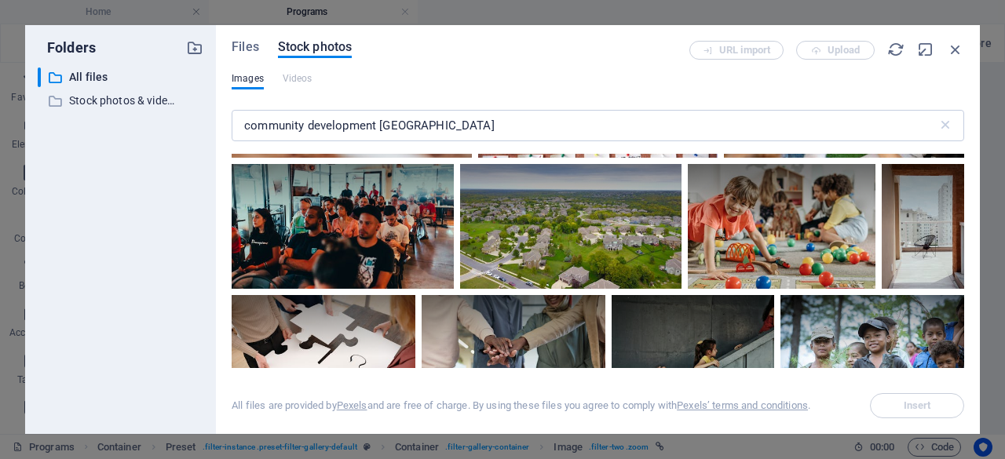
scroll to position [562, 0]
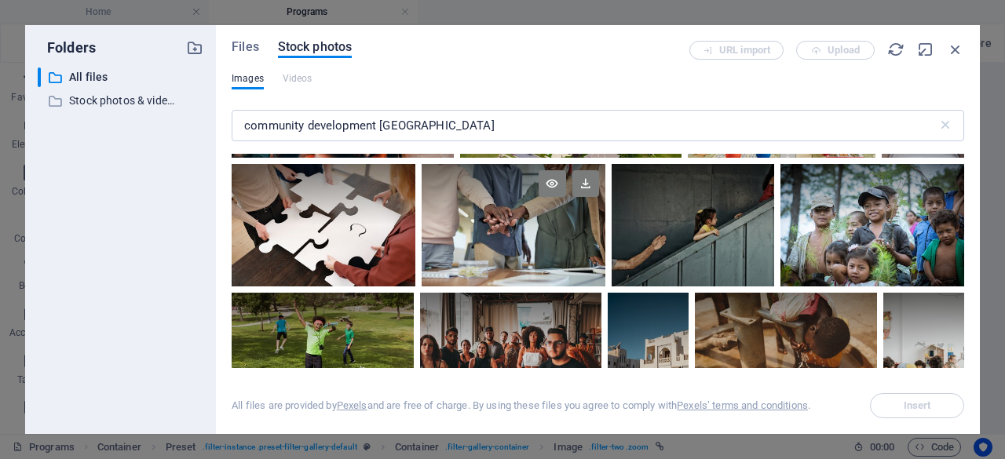
click at [554, 233] on div at bounding box center [514, 225] width 184 height 123
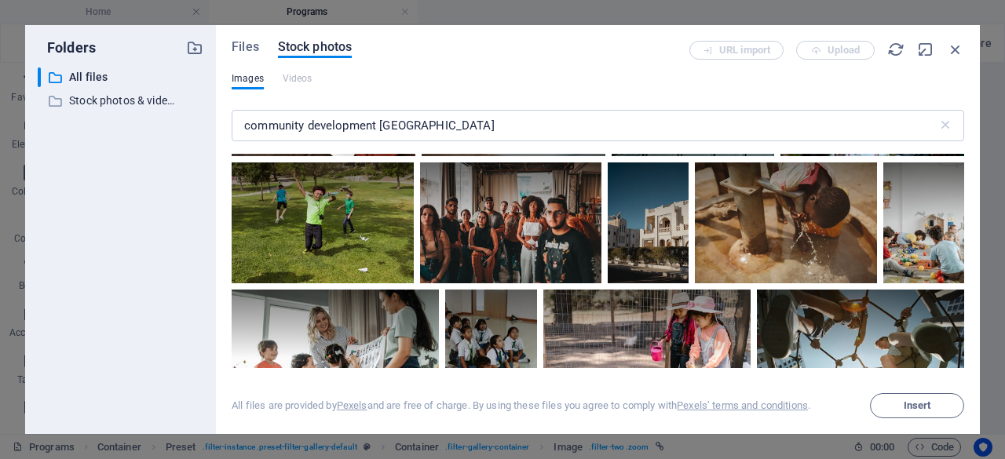
scroll to position [680, 0]
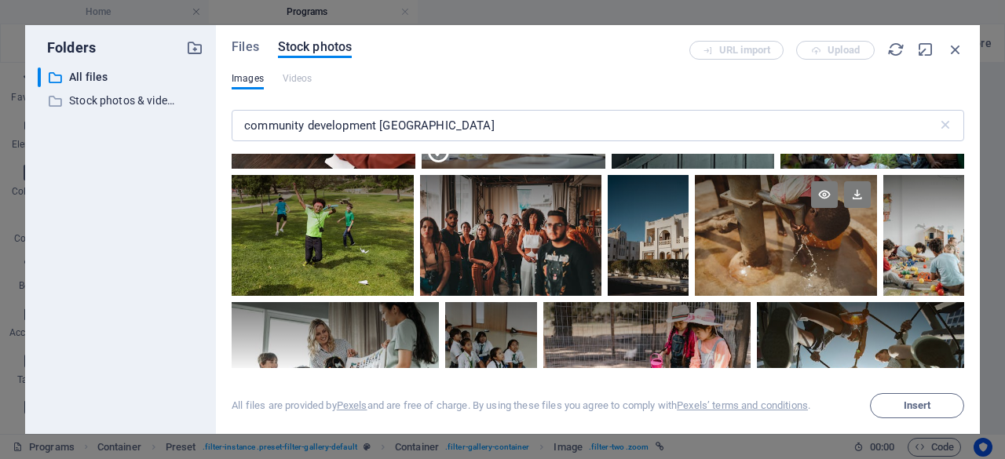
click at [782, 266] on div at bounding box center [786, 235] width 182 height 121
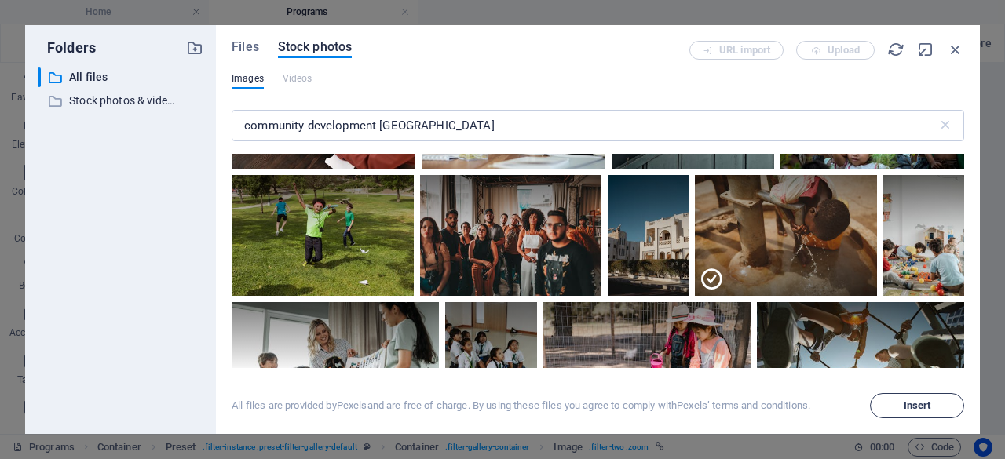
click at [902, 412] on button "Insert" at bounding box center [917, 405] width 94 height 25
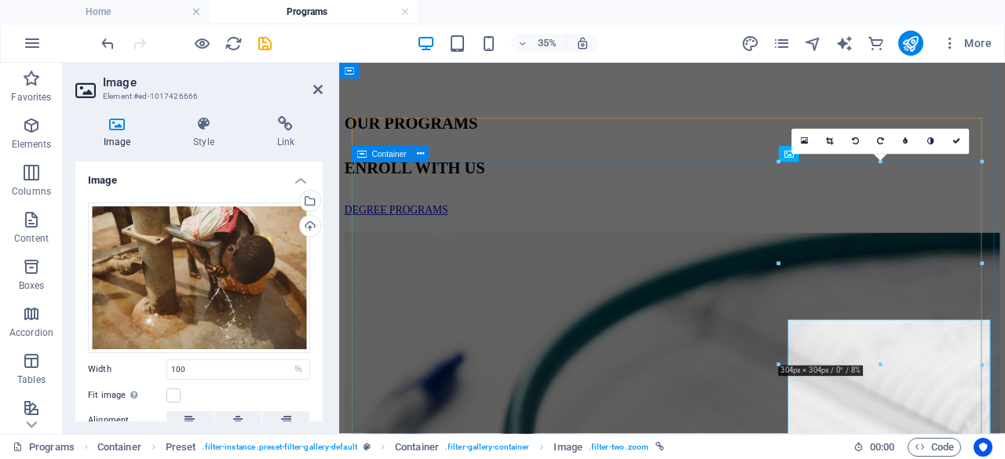
scroll to position [411, 0]
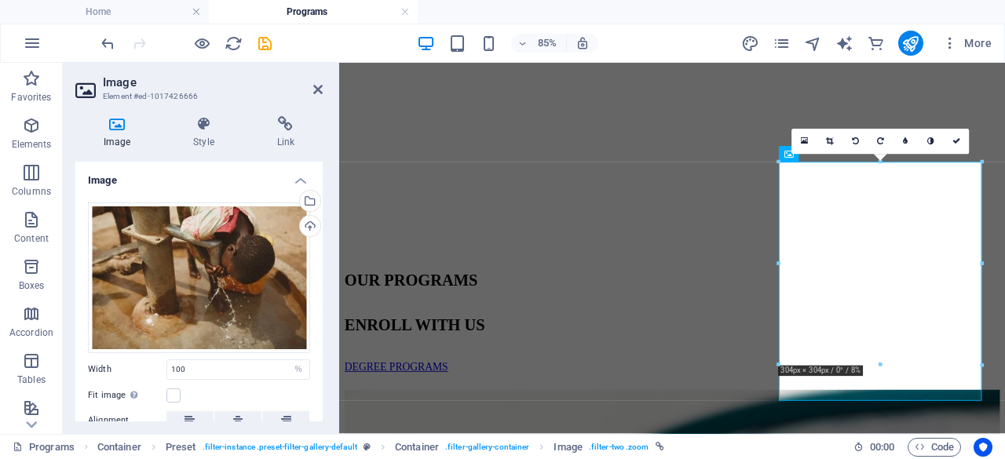
drag, startPoint x: 319, startPoint y: 324, endPoint x: 319, endPoint y: 349, distance: 25.9
click at [319, 349] on div "Drag files here, click to choose files or select files from Files or our free s…" at bounding box center [198, 354] width 247 height 329
drag, startPoint x: 319, startPoint y: 320, endPoint x: 319, endPoint y: 355, distance: 34.6
click at [319, 357] on div "Drag files here, click to choose files or select files from Files or our free s…" at bounding box center [198, 354] width 247 height 329
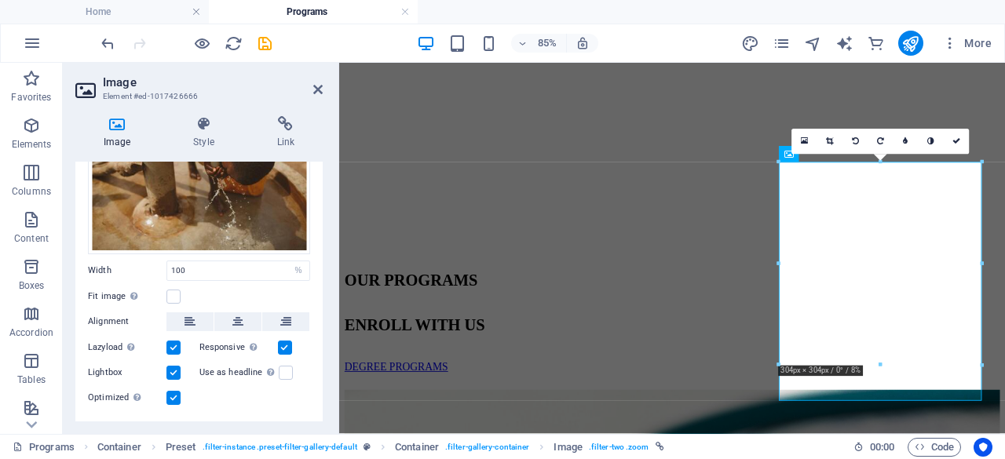
scroll to position [132, 0]
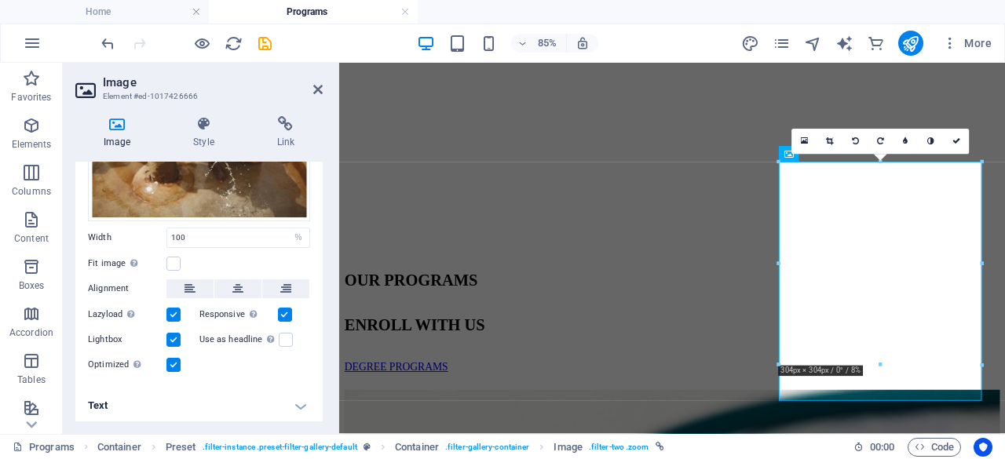
click at [298, 408] on h4 "Text" at bounding box center [198, 406] width 247 height 38
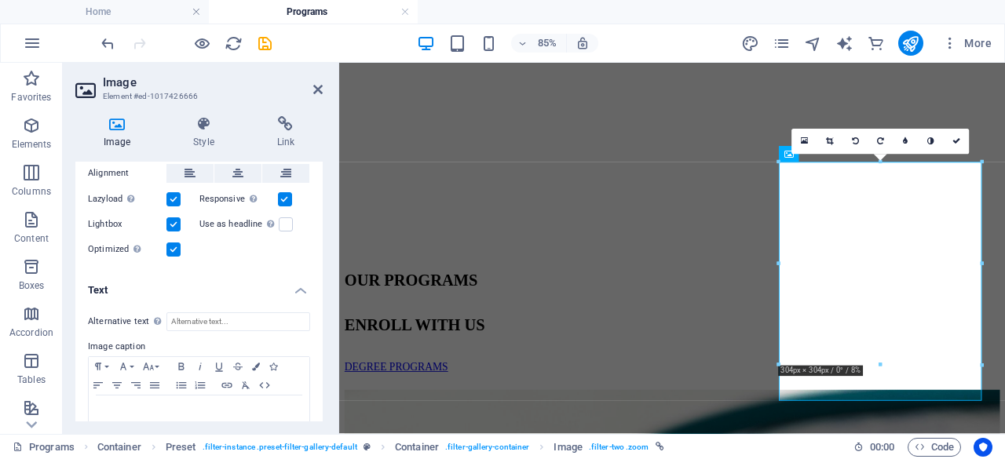
scroll to position [279, 0]
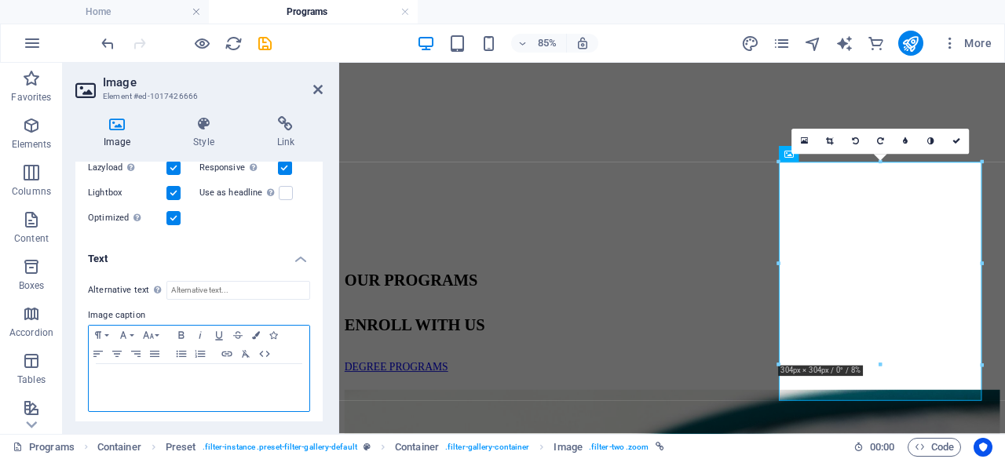
click at [163, 377] on p at bounding box center [199, 379] width 205 height 14
click at [157, 331] on button "Font Size" at bounding box center [151, 335] width 25 height 19
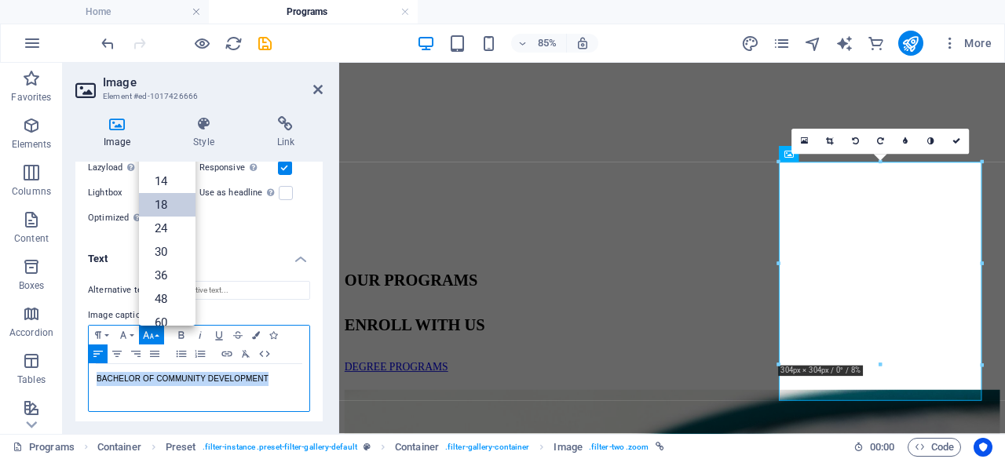
click at [166, 208] on link "18" at bounding box center [167, 205] width 57 height 24
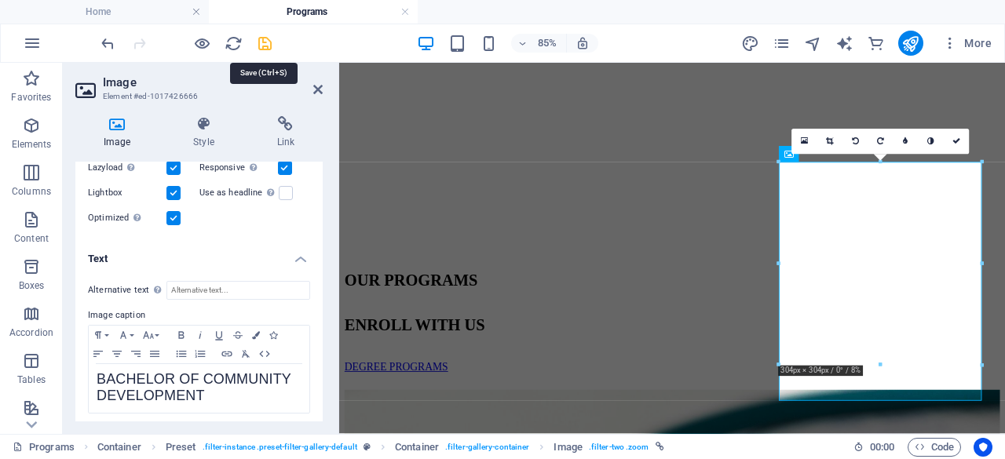
click at [269, 40] on icon "save" at bounding box center [265, 44] width 18 height 18
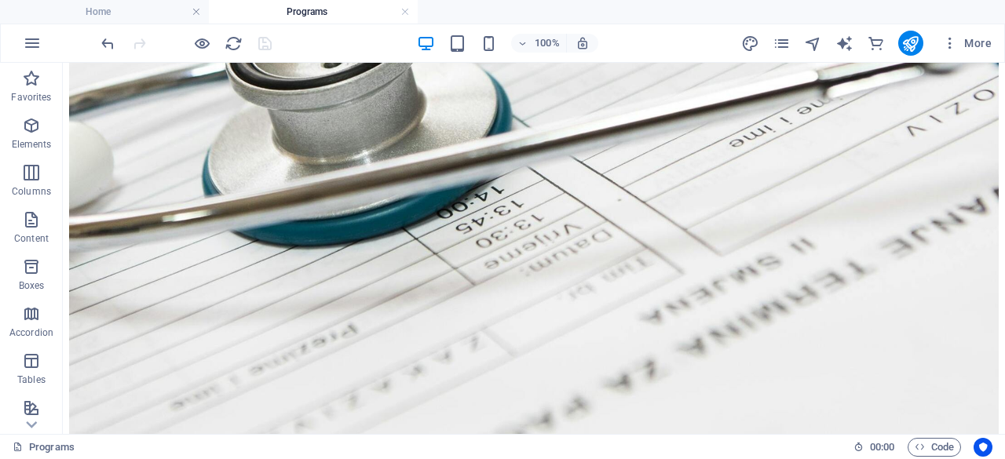
scroll to position [1321, 0]
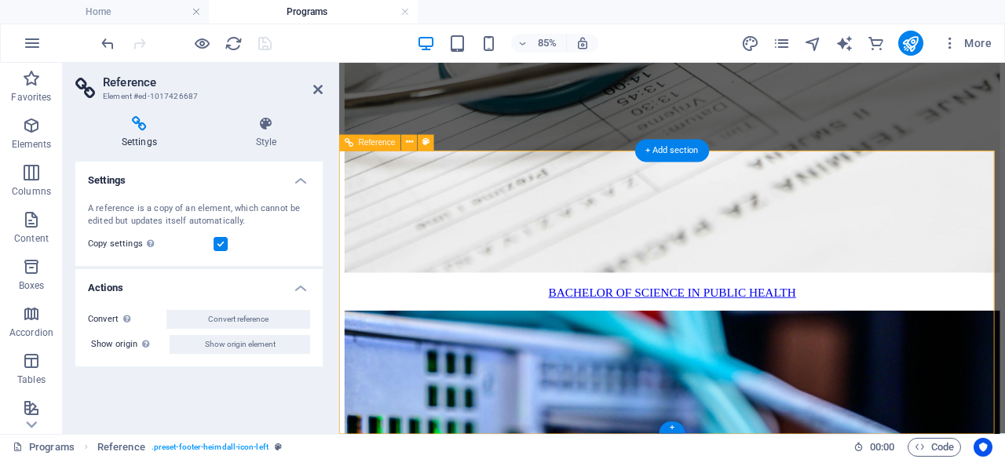
scroll to position [1272, 0]
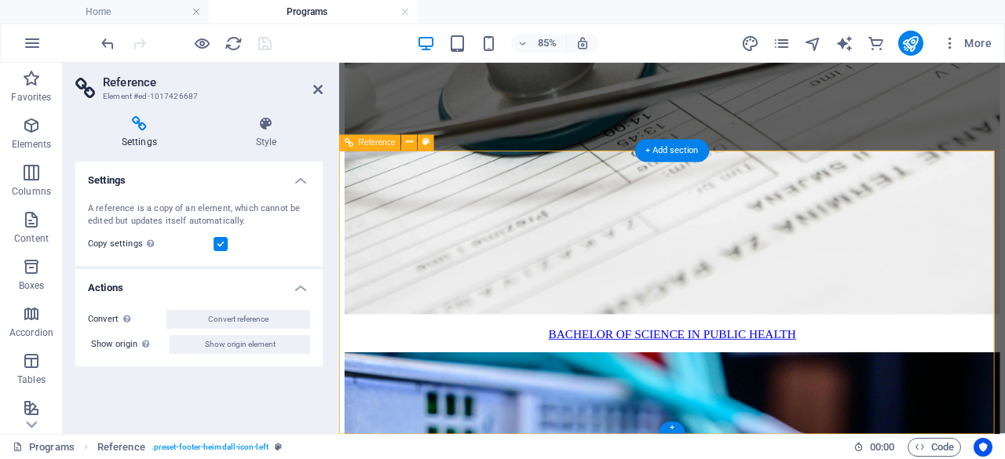
drag, startPoint x: 942, startPoint y: 305, endPoint x: 948, endPoint y: 295, distance: 10.9
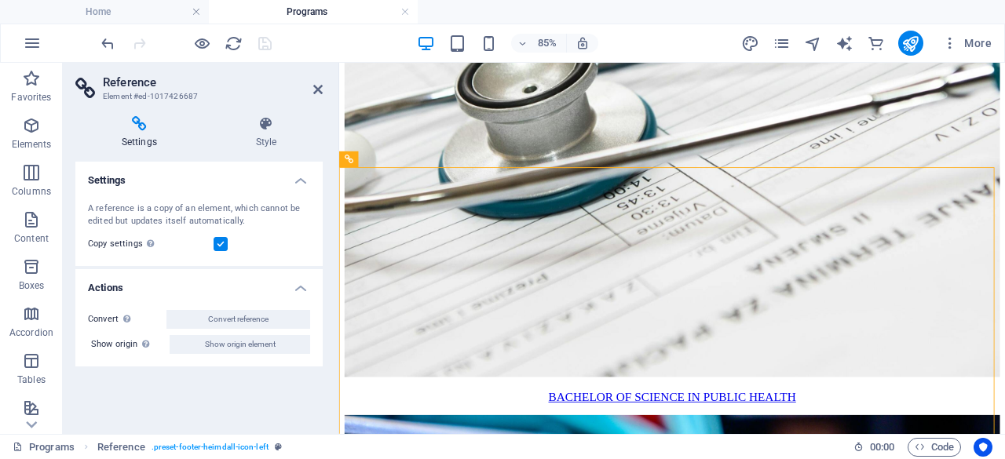
scroll to position [1176, 0]
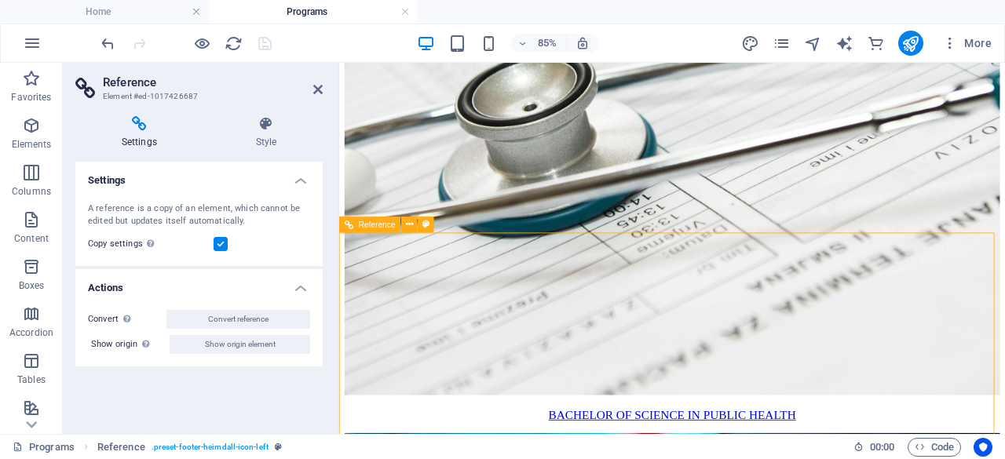
click at [319, 90] on icon at bounding box center [317, 89] width 9 height 13
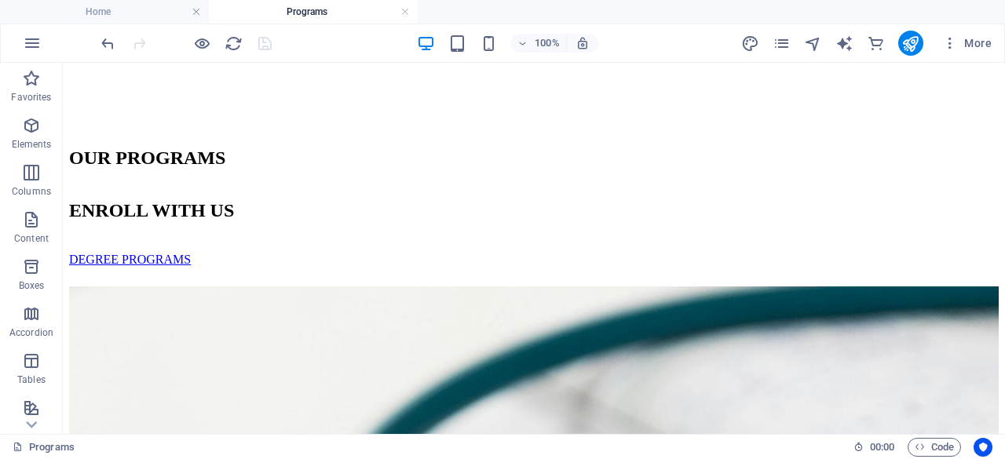
scroll to position [600, 0]
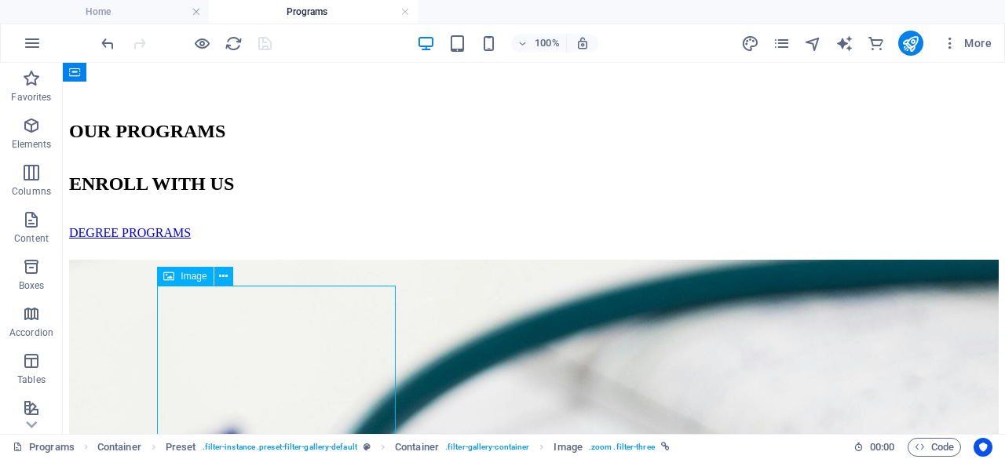
select select "%"
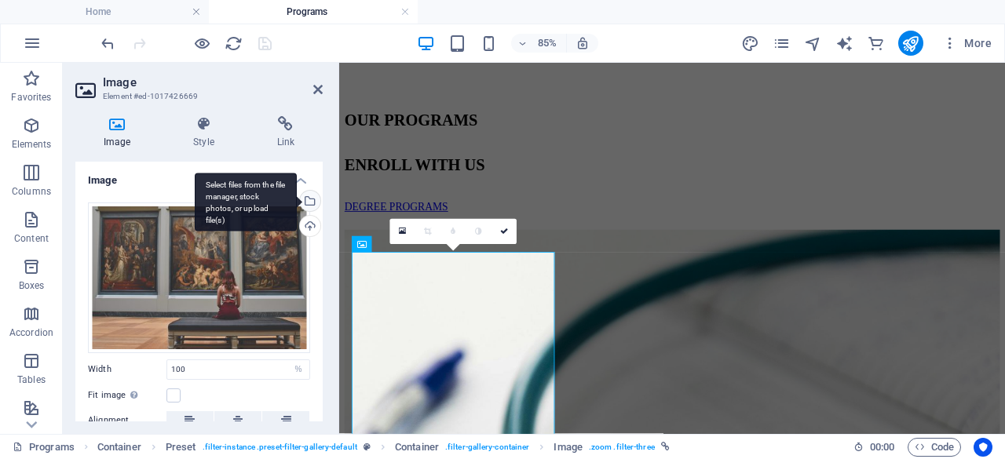
click at [308, 203] on div "Select files from the file manager, stock photos, or upload file(s)" at bounding box center [309, 203] width 24 height 24
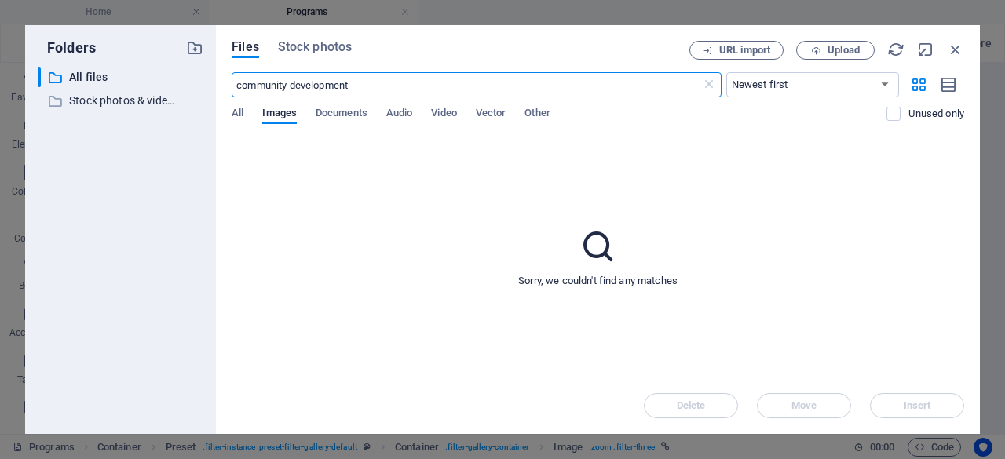
scroll to position [785, 0]
click at [329, 51] on span "Stock photos" at bounding box center [315, 47] width 74 height 19
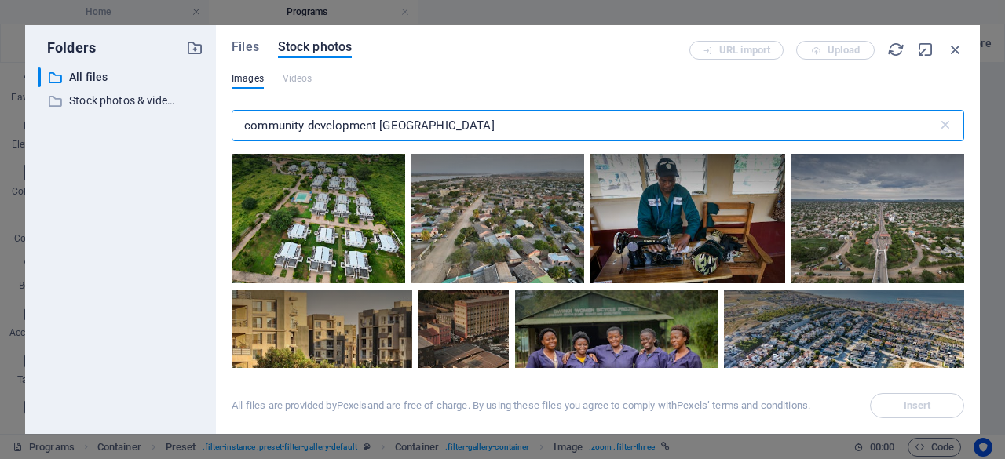
click at [223, 106] on div "Files Stock photos URL import Upload Images Videos community development malawi…" at bounding box center [598, 229] width 764 height 409
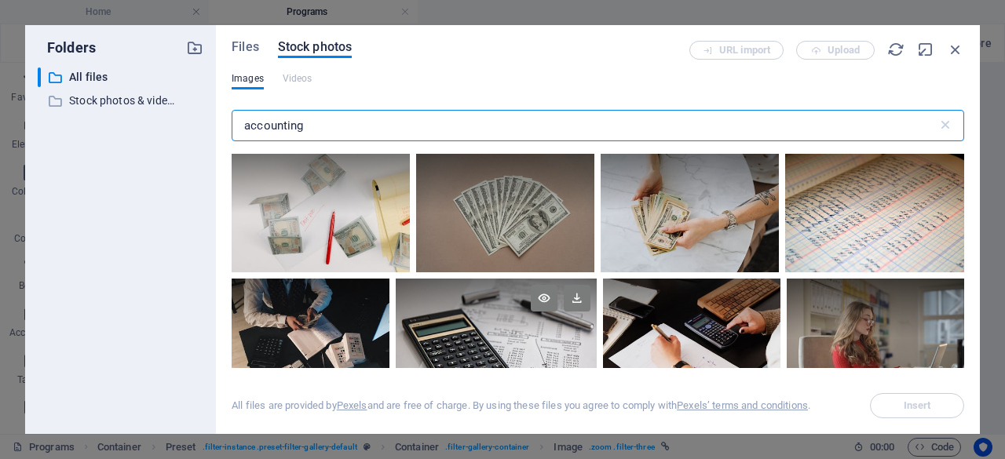
type input "accounting"
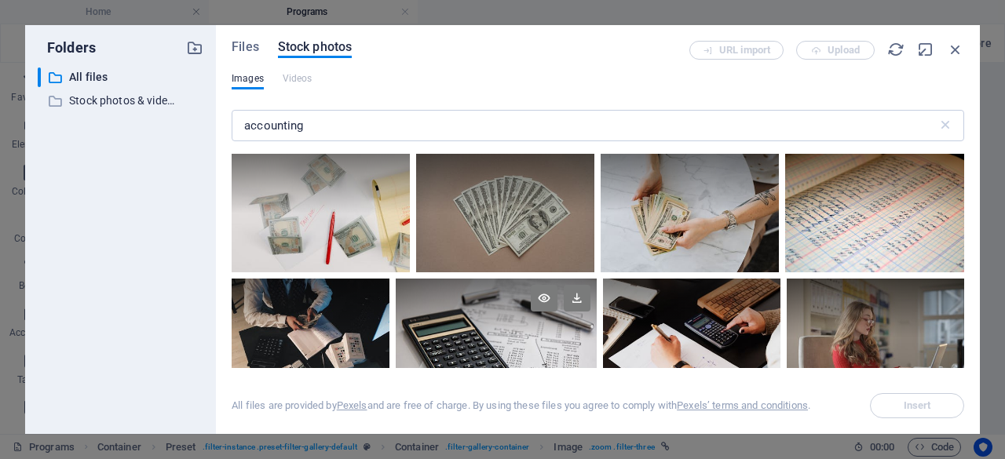
click at [500, 338] on div at bounding box center [496, 338] width 201 height 119
click at [579, 299] on icon at bounding box center [577, 298] width 27 height 27
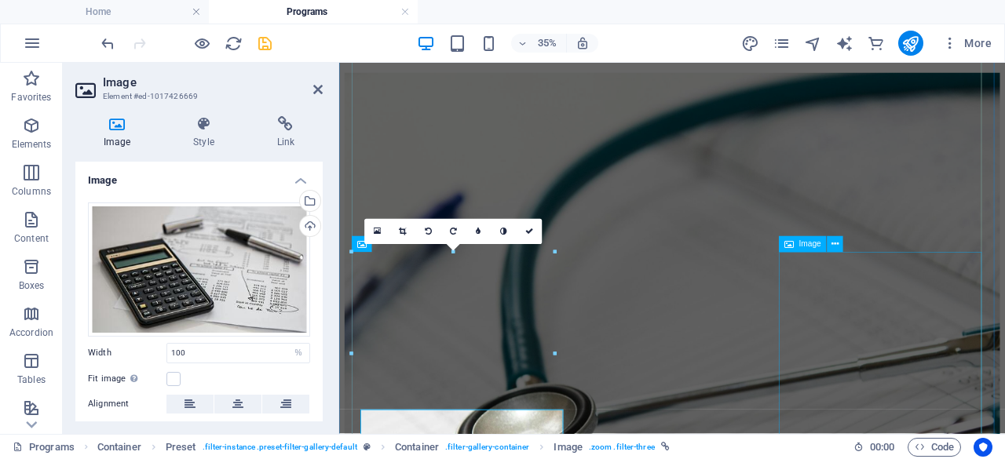
scroll to position [600, 0]
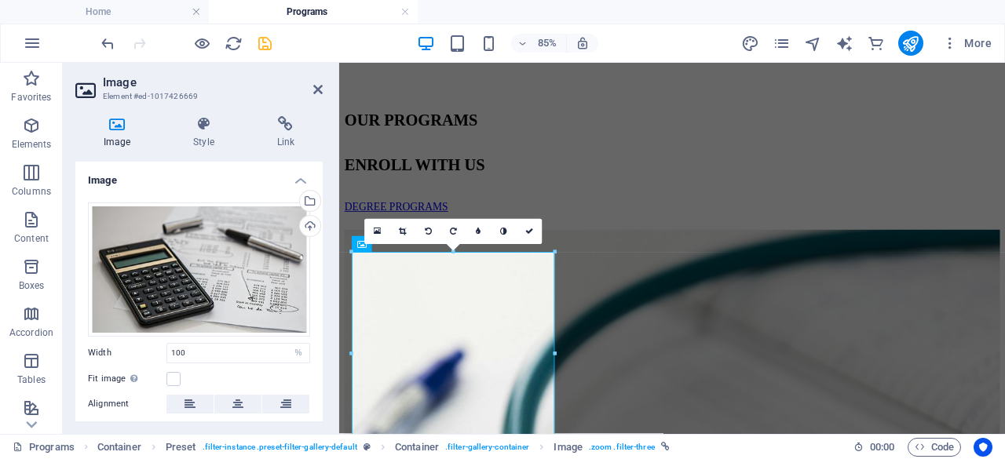
drag, startPoint x: 319, startPoint y: 353, endPoint x: 320, endPoint y: 389, distance: 36.1
click at [320, 393] on div "Image Drag files here, click to choose files or select files from Files or our …" at bounding box center [198, 292] width 247 height 260
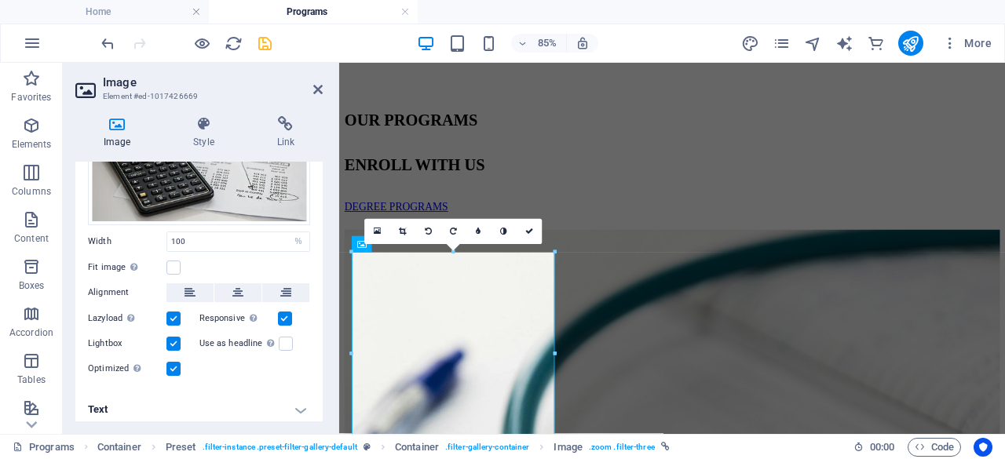
scroll to position [115, 0]
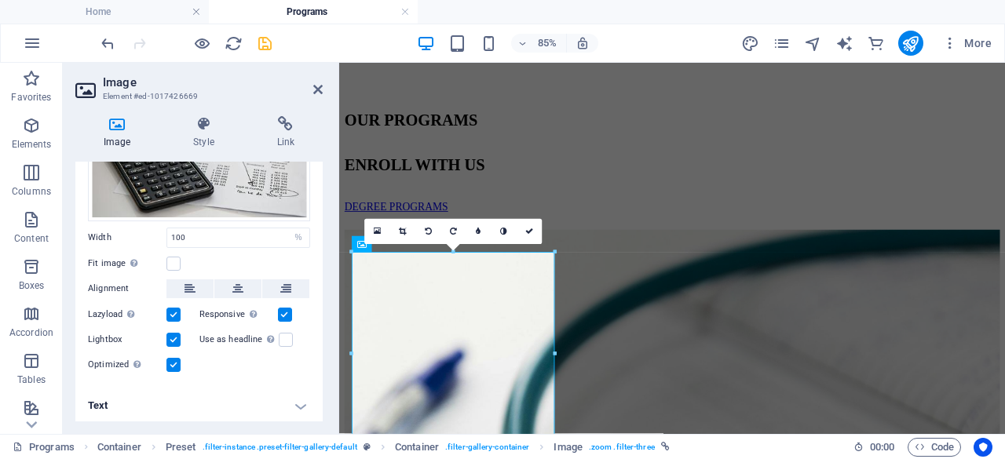
click at [298, 404] on h4 "Text" at bounding box center [198, 406] width 247 height 38
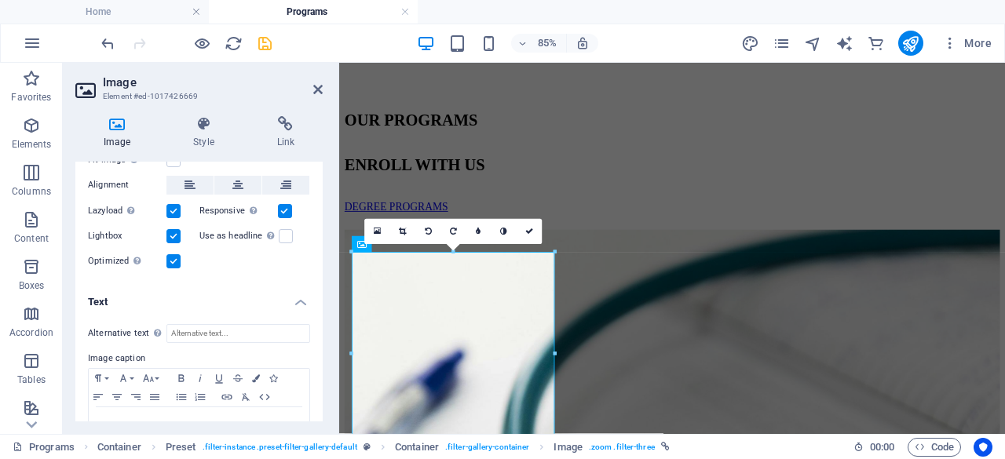
scroll to position [262, 0]
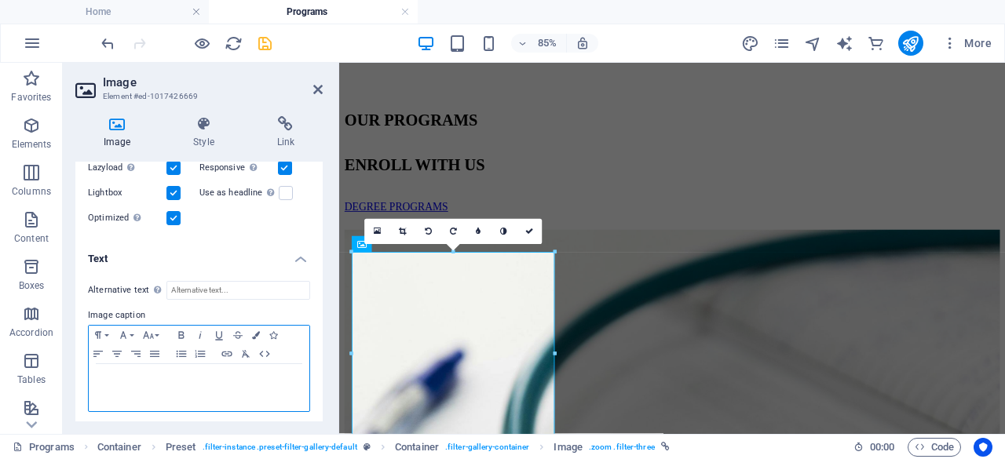
click at [148, 382] on div at bounding box center [199, 387] width 221 height 47
click at [154, 334] on icon "button" at bounding box center [148, 335] width 19 height 13
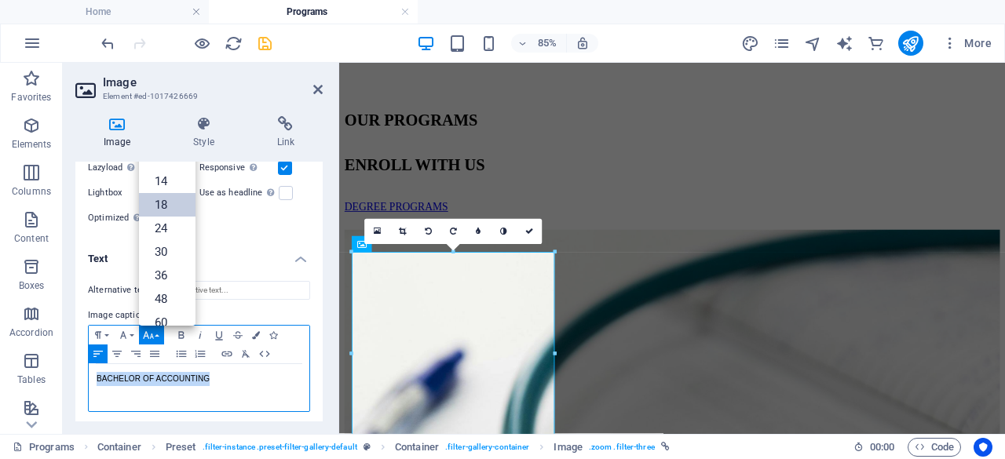
click at [169, 205] on link "18" at bounding box center [167, 205] width 57 height 24
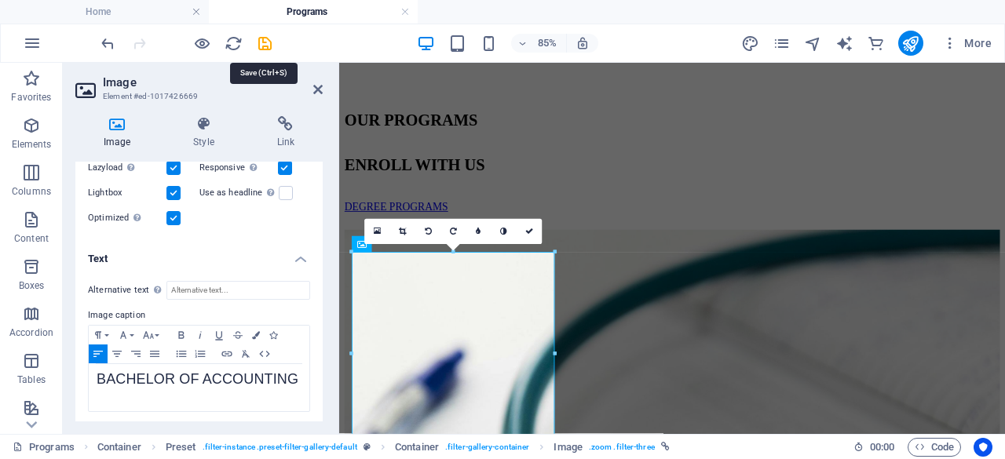
click at [270, 43] on icon "save" at bounding box center [265, 44] width 18 height 18
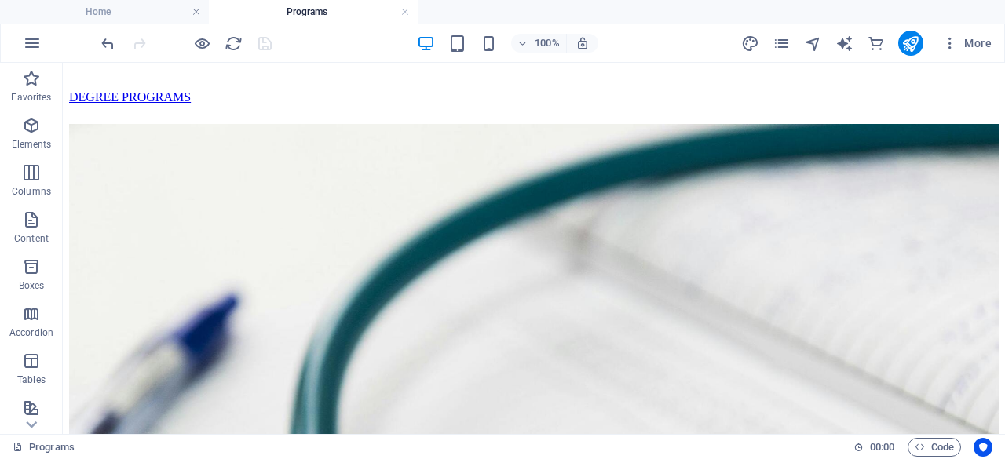
scroll to position [763, 0]
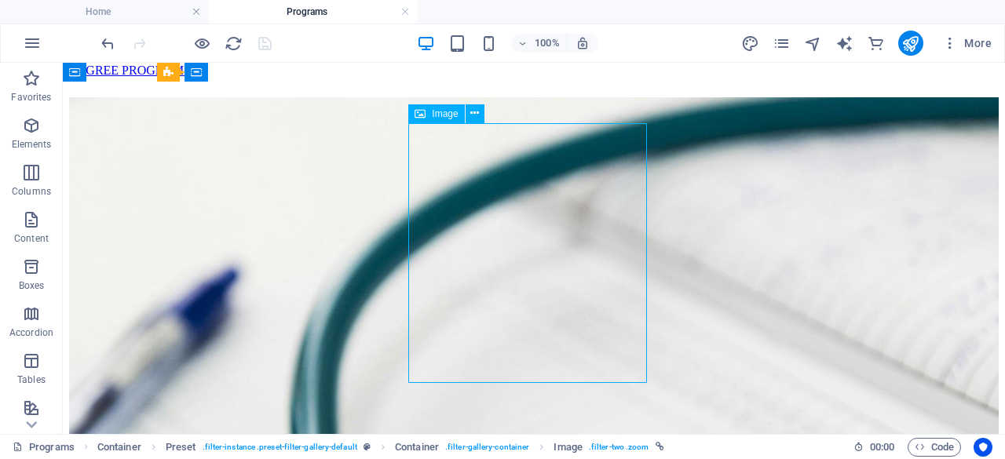
select select "%"
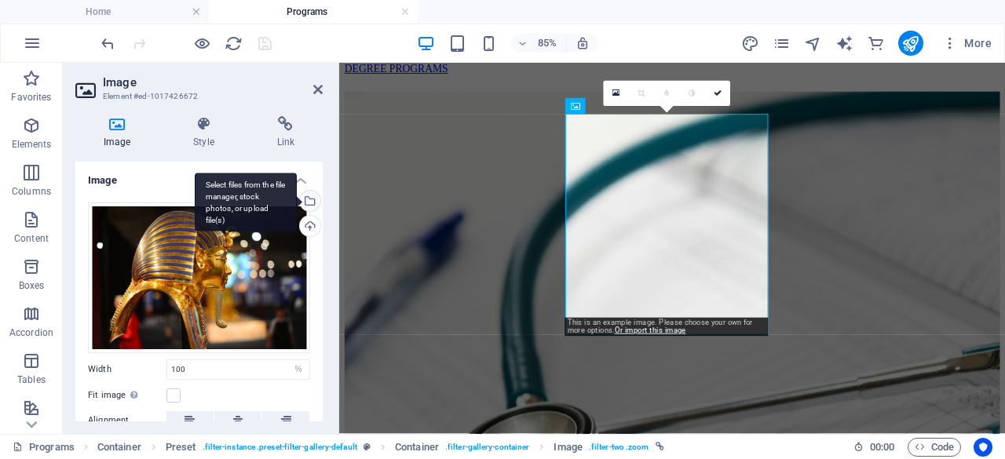
click at [307, 203] on div "Select files from the file manager, stock photos, or upload file(s)" at bounding box center [309, 203] width 24 height 24
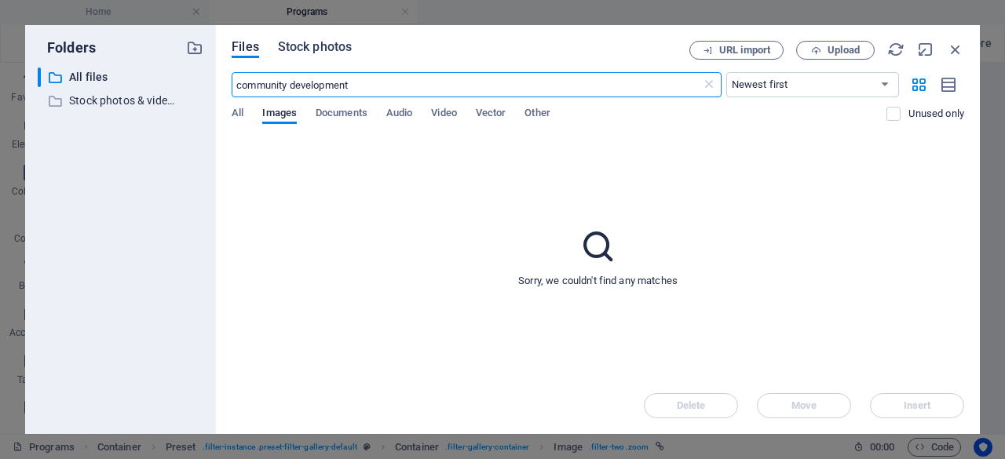
click at [325, 45] on span "Stock photos" at bounding box center [315, 47] width 74 height 19
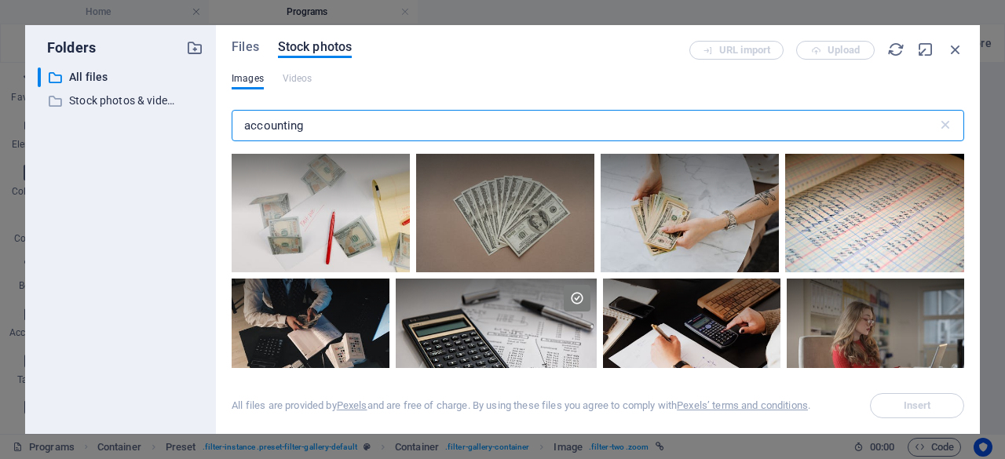
drag, startPoint x: 306, startPoint y: 127, endPoint x: 209, endPoint y: 125, distance: 97.4
click at [209, 125] on div "Folders ​ All files All files ​ Stock photos & videos Stock photos & videos Fil…" at bounding box center [502, 229] width 955 height 409
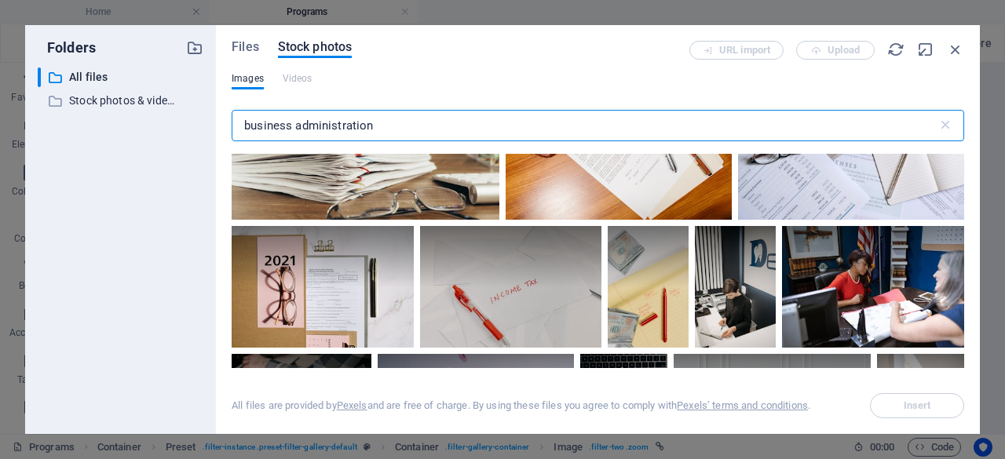
scroll to position [0, 0]
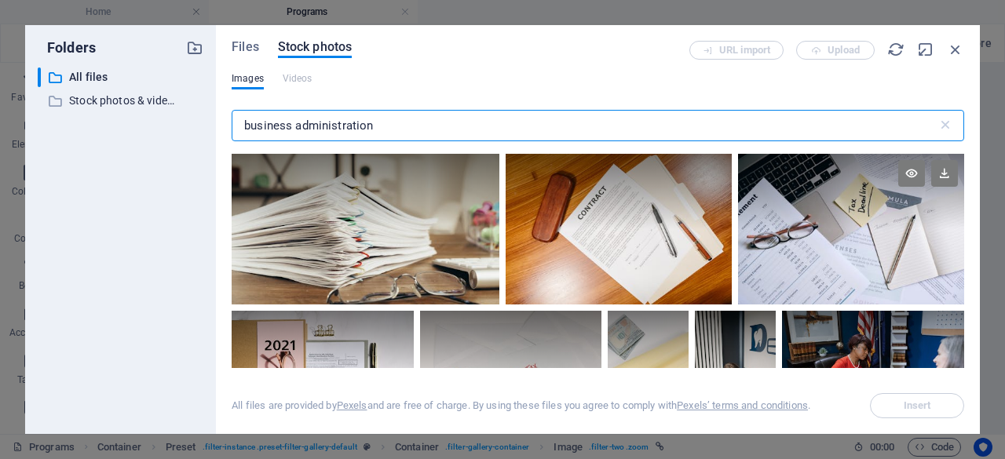
type input "business administration"
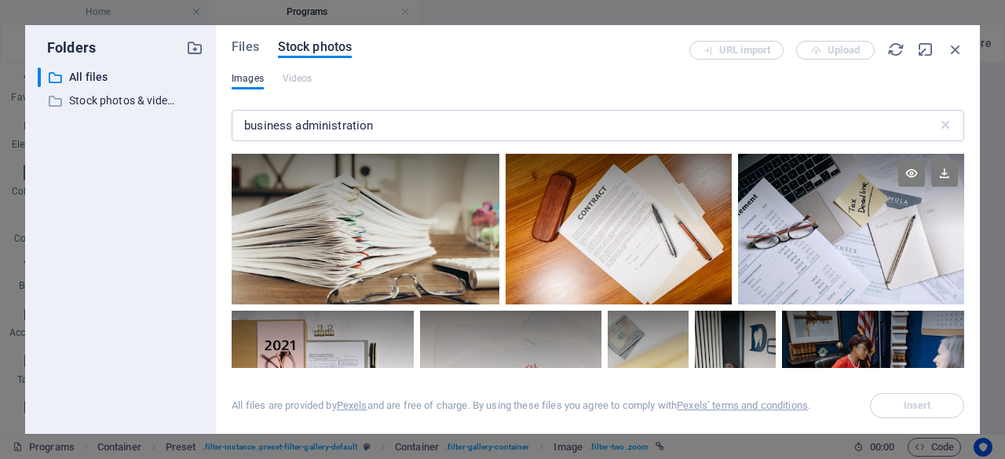
click at [817, 277] on div at bounding box center [851, 229] width 226 height 151
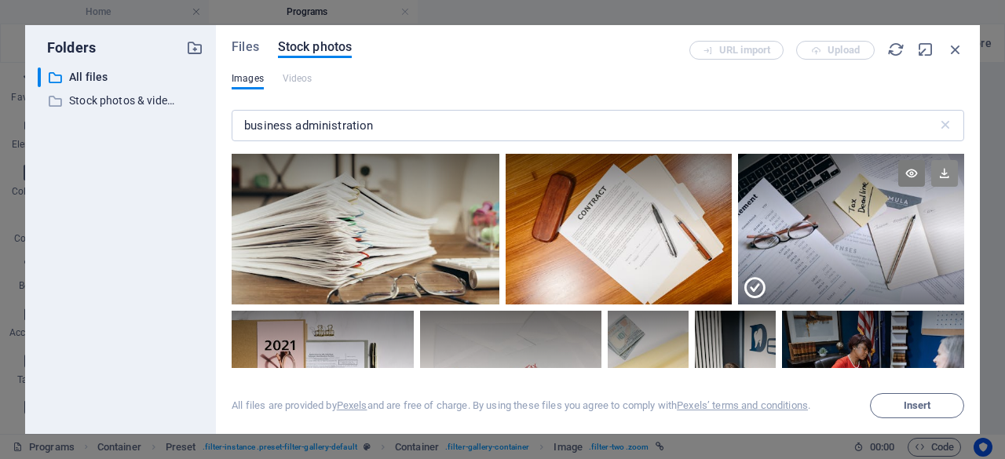
click at [942, 180] on icon at bounding box center [944, 173] width 27 height 27
click at [901, 401] on span "Insert" at bounding box center [917, 405] width 80 height 9
click at [902, 405] on span "Insert" at bounding box center [917, 405] width 80 height 9
click at [897, 411] on span "Insert" at bounding box center [917, 405] width 80 height 9
click at [954, 51] on icon "button" at bounding box center [955, 49] width 17 height 17
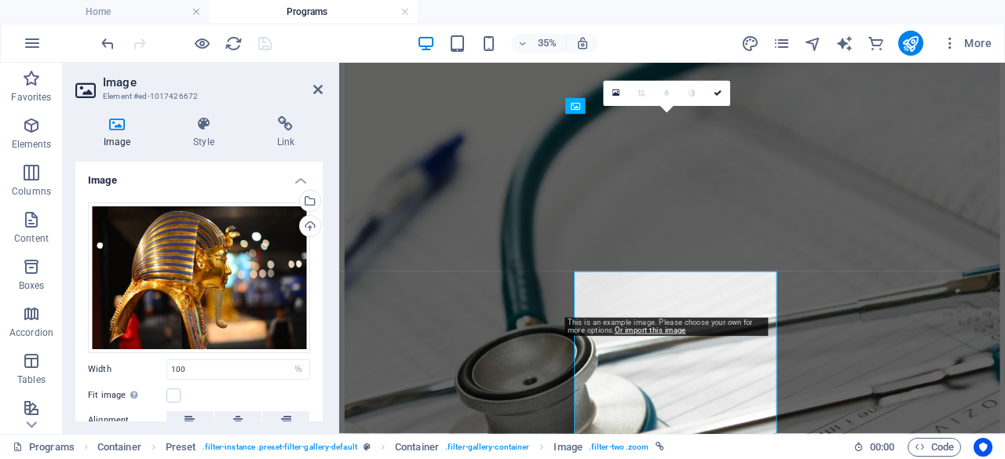
scroll to position [763, 0]
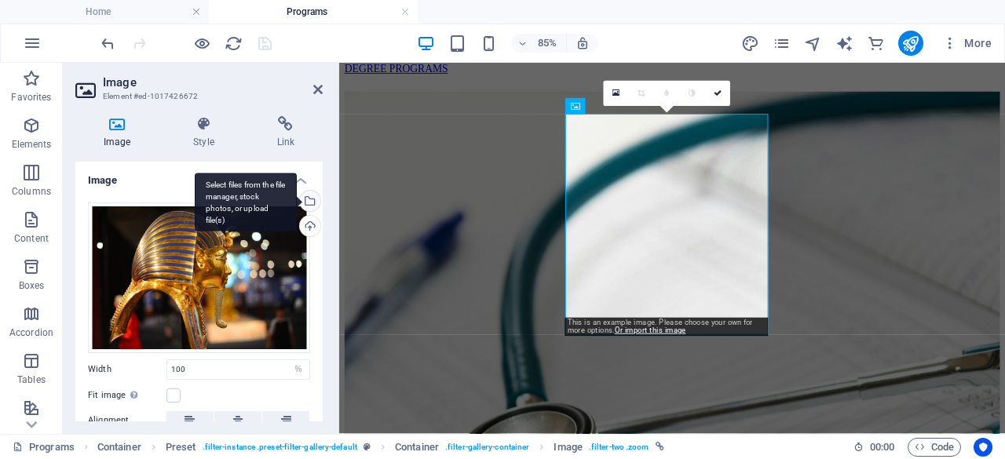
click at [306, 197] on div "Select files from the file manager, stock photos, or upload file(s)" at bounding box center [309, 203] width 24 height 24
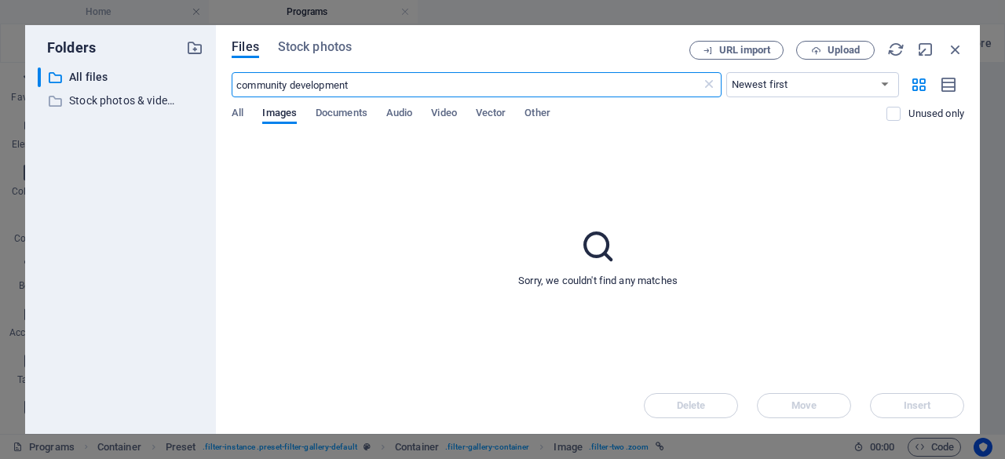
scroll to position [854, 0]
click at [311, 47] on span "Stock photos" at bounding box center [315, 47] width 74 height 19
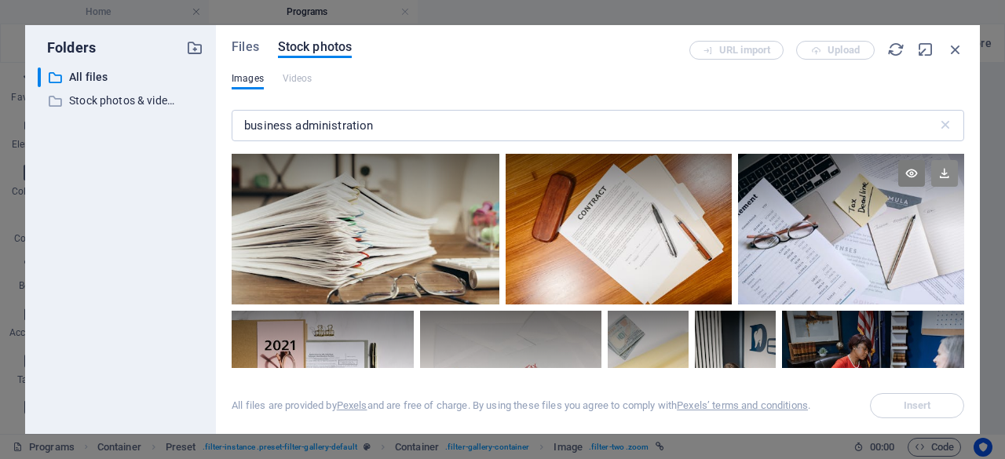
click at [945, 177] on icon at bounding box center [944, 173] width 27 height 27
click at [815, 279] on div at bounding box center [851, 229] width 226 height 151
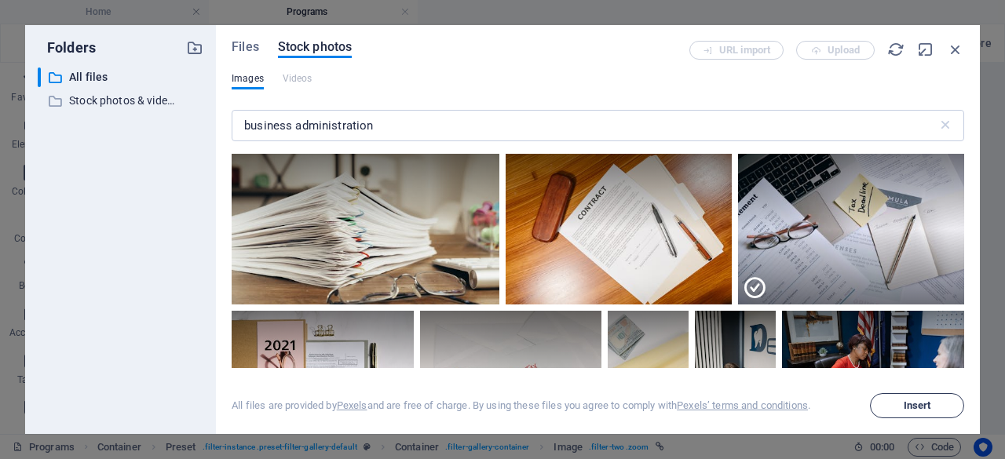
click at [931, 400] on button "Insert" at bounding box center [917, 405] width 94 height 25
click at [904, 404] on span "Insert" at bounding box center [917, 405] width 27 height 9
click at [956, 52] on icon "button" at bounding box center [955, 49] width 17 height 17
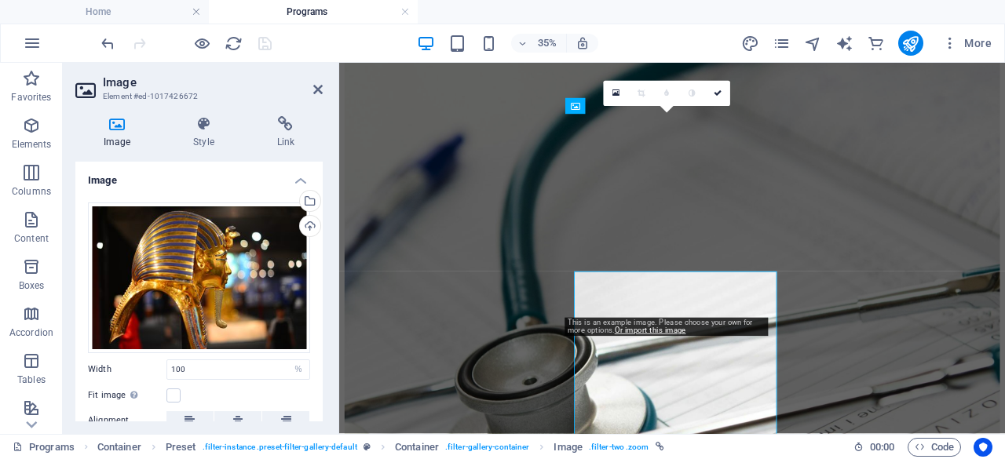
scroll to position [763, 0]
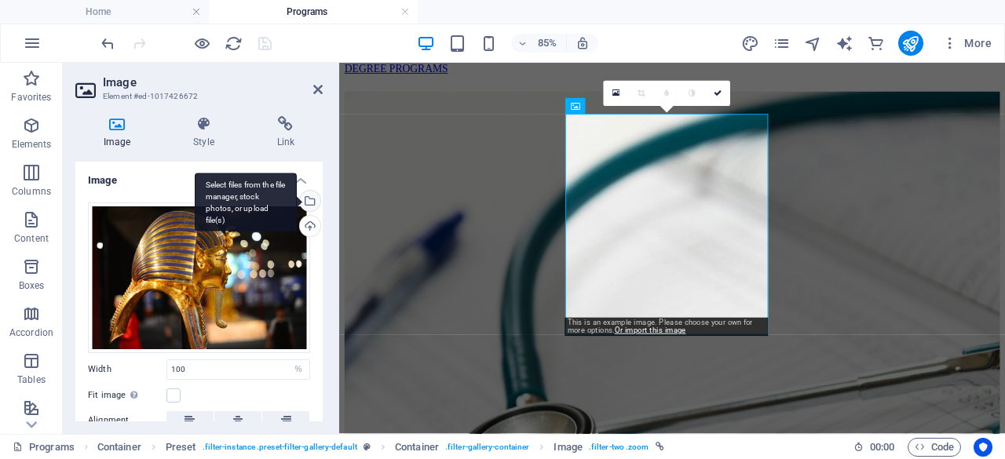
click at [307, 205] on div "Select files from the file manager, stock photos, or upload file(s)" at bounding box center [309, 203] width 24 height 24
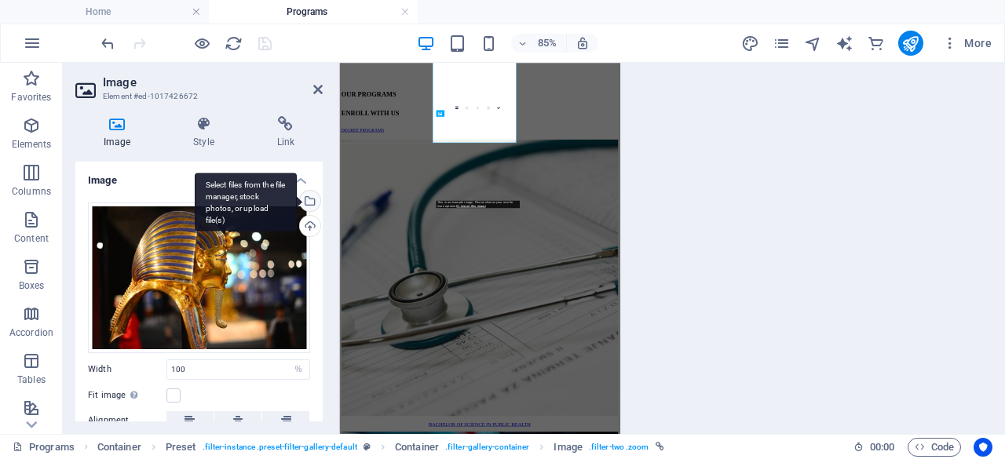
scroll to position [854, 0]
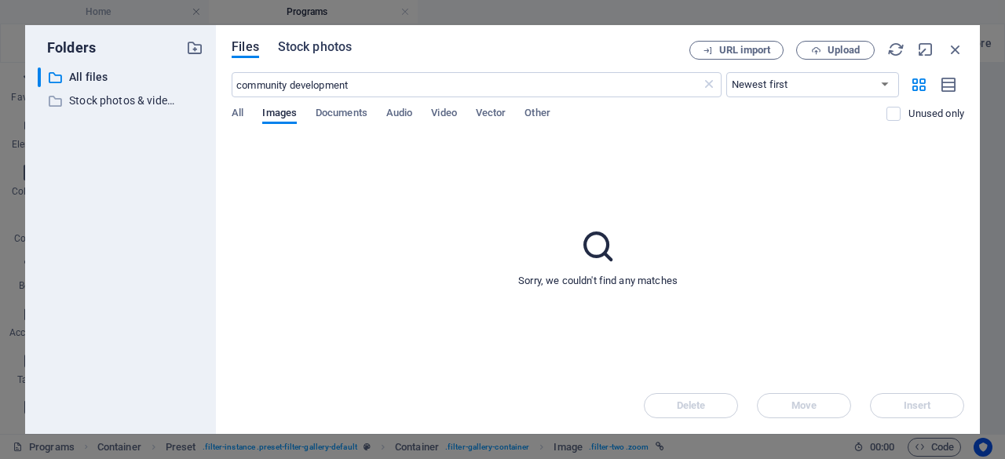
click at [314, 50] on span "Stock photos" at bounding box center [315, 47] width 74 height 19
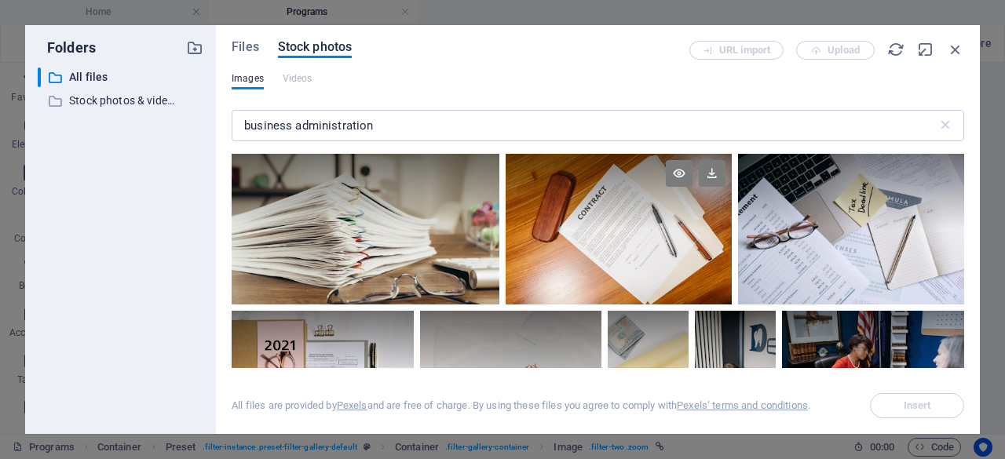
click at [603, 279] on div at bounding box center [619, 229] width 226 height 151
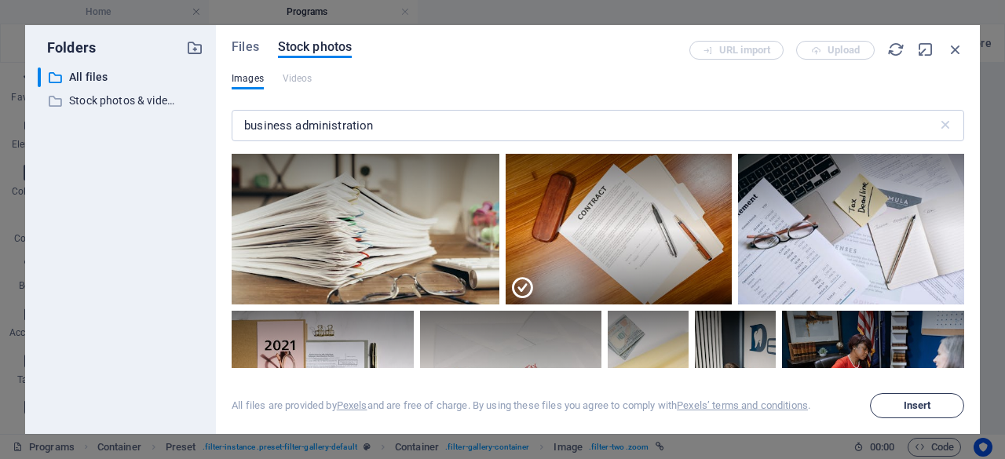
click at [916, 406] on span "Insert" at bounding box center [917, 405] width 27 height 9
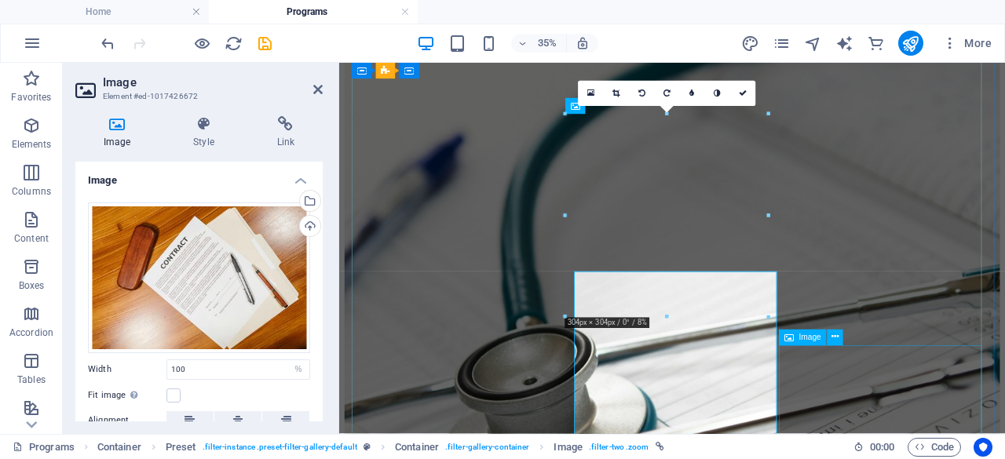
scroll to position [763, 0]
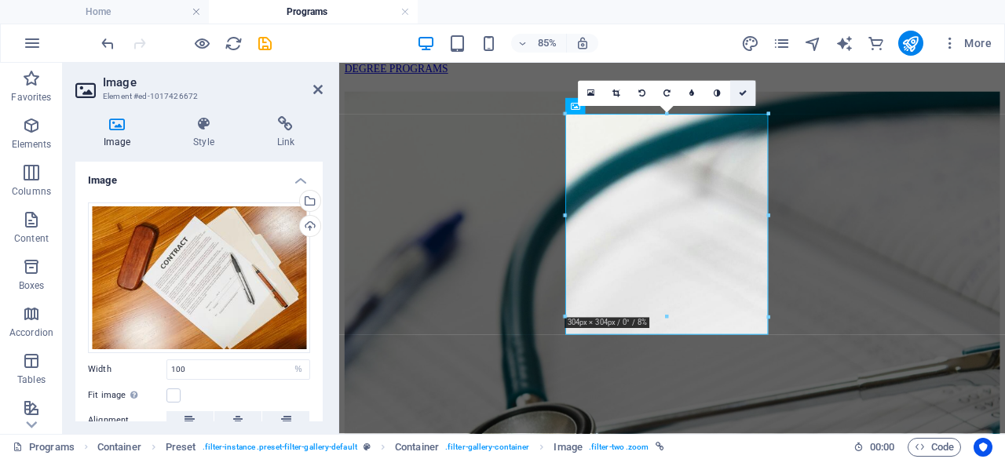
click at [743, 95] on icon at bounding box center [743, 94] width 8 height 8
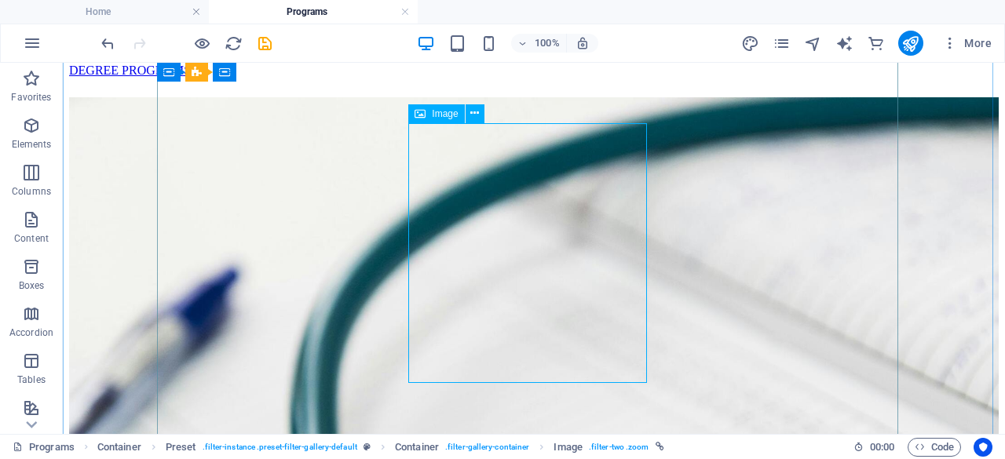
select select "%"
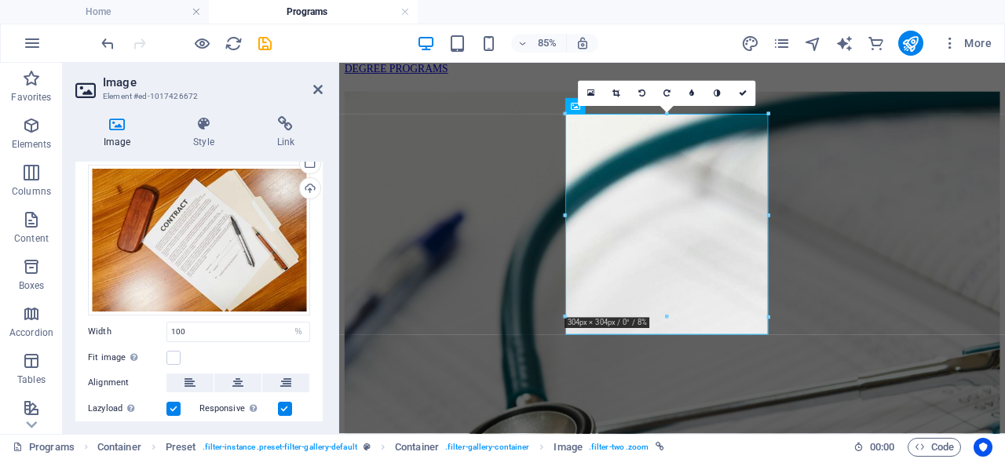
scroll to position [132, 0]
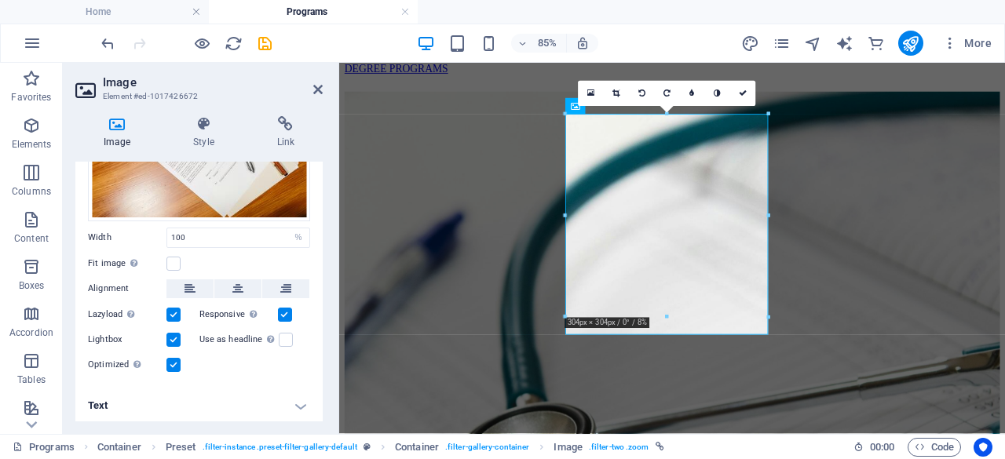
click at [298, 406] on h4 "Text" at bounding box center [198, 406] width 247 height 38
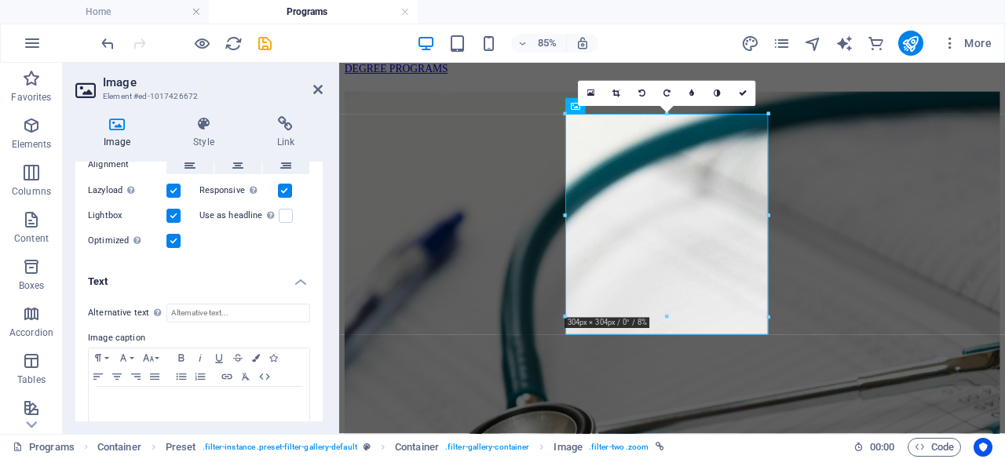
scroll to position [269, 0]
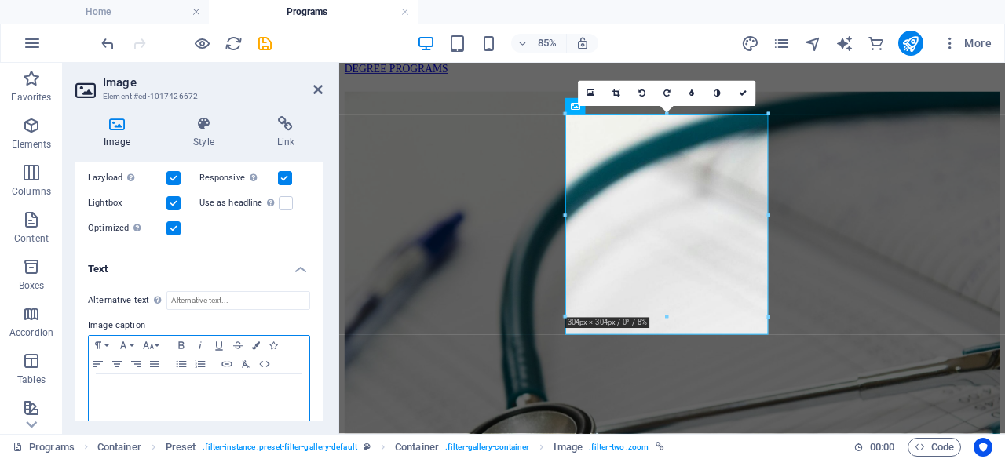
click at [228, 397] on div at bounding box center [199, 398] width 221 height 47
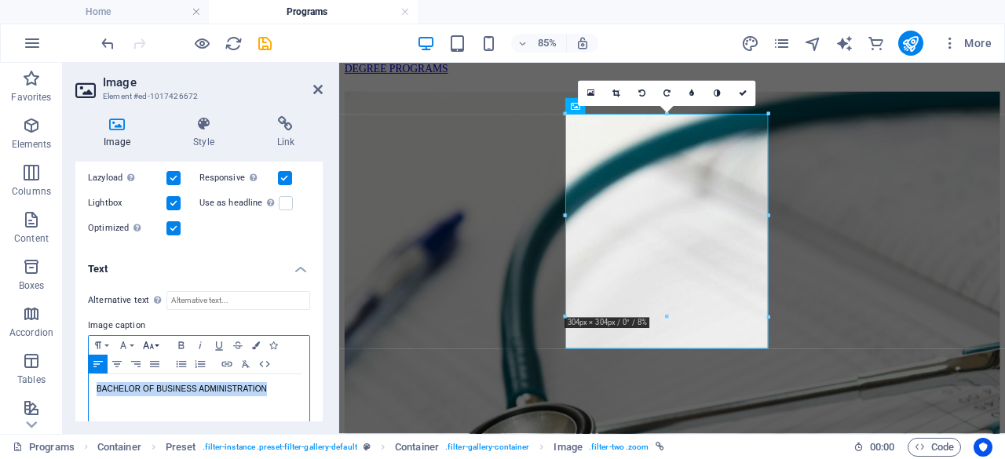
click at [155, 343] on icon "button" at bounding box center [148, 345] width 19 height 13
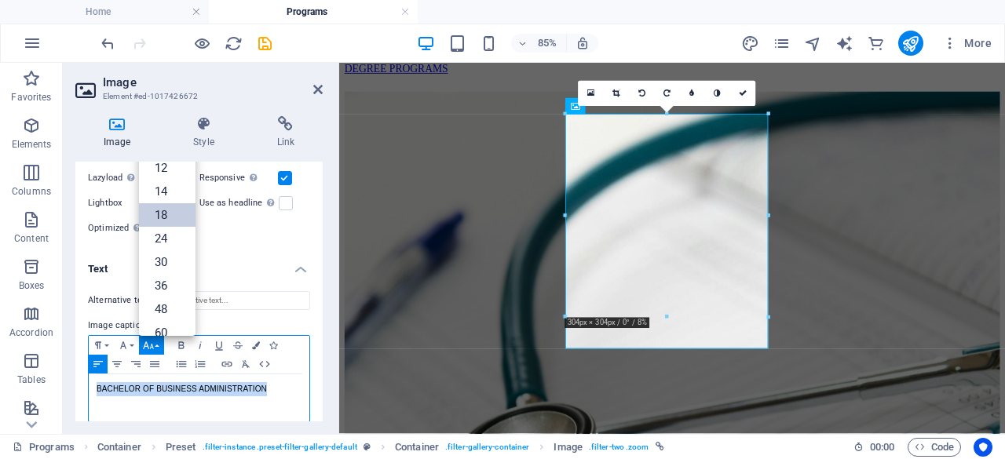
click at [162, 214] on link "18" at bounding box center [167, 215] width 57 height 24
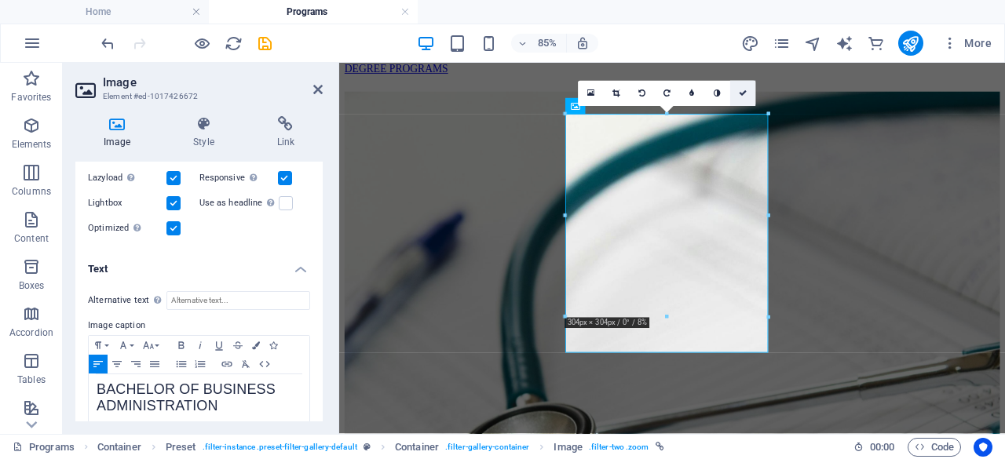
click at [743, 97] on link at bounding box center [742, 93] width 25 height 25
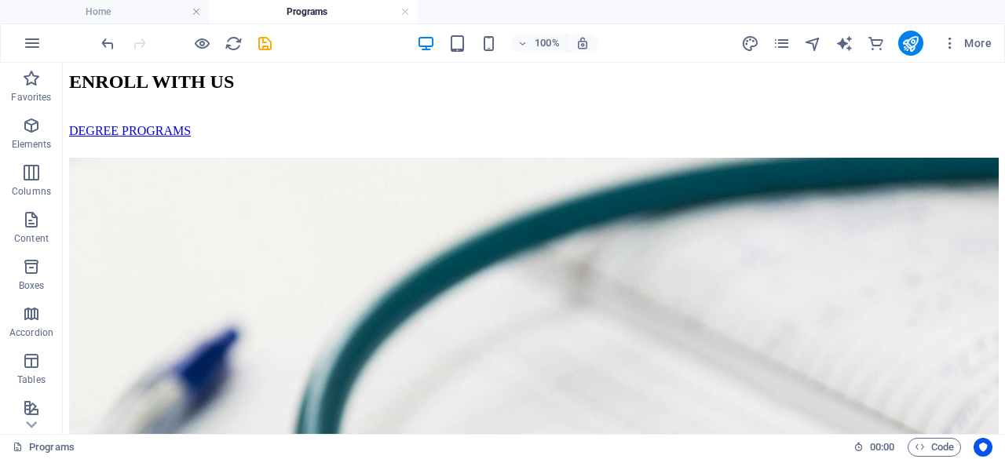
scroll to position [740, 0]
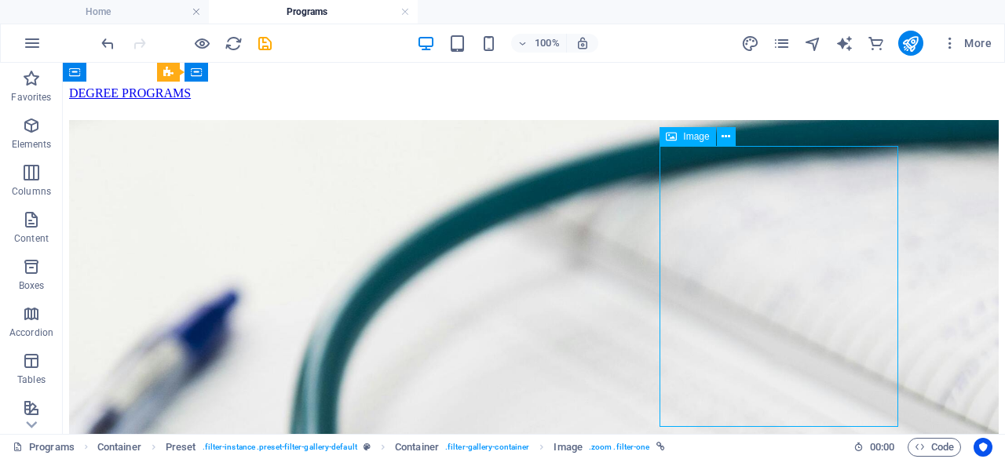
select select "%"
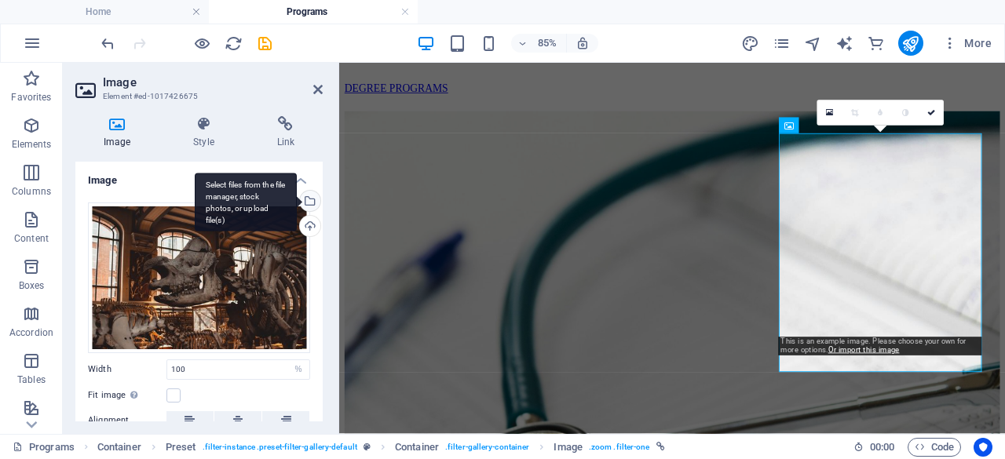
click at [308, 202] on div "Select files from the file manager, stock photos, or upload file(s)" at bounding box center [309, 203] width 24 height 24
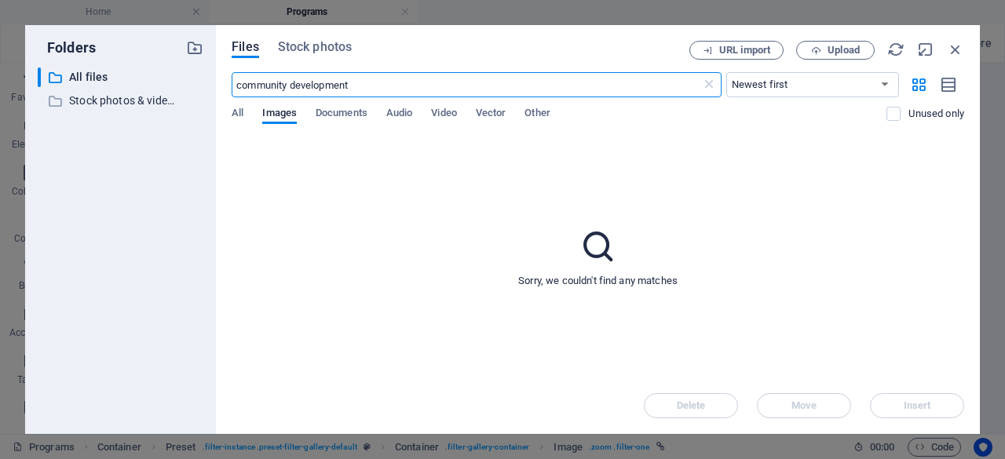
scroll to position [875, 0]
drag, startPoint x: 327, startPoint y: 56, endPoint x: 347, endPoint y: 60, distance: 21.0
click at [326, 55] on span "Stock photos" at bounding box center [315, 47] width 74 height 19
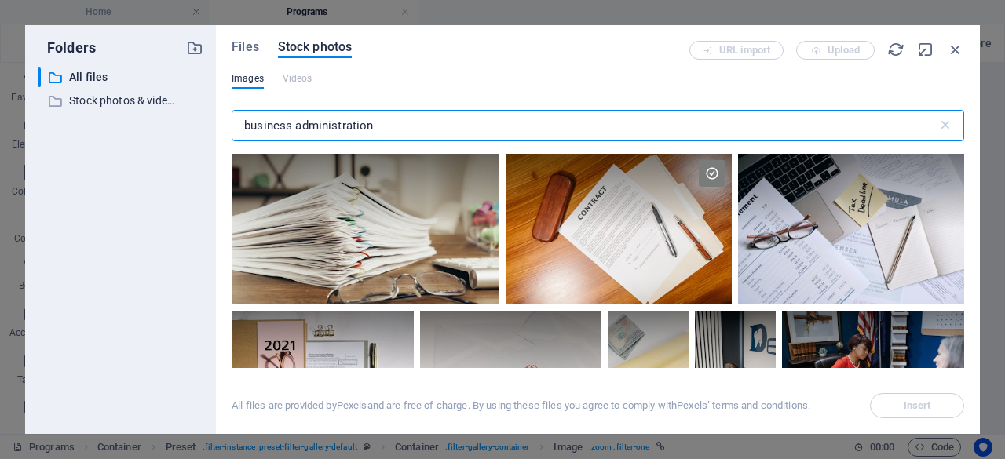
click at [218, 110] on div "Files Stock photos URL import Upload Images Videos business administration ​ Al…" at bounding box center [598, 229] width 764 height 409
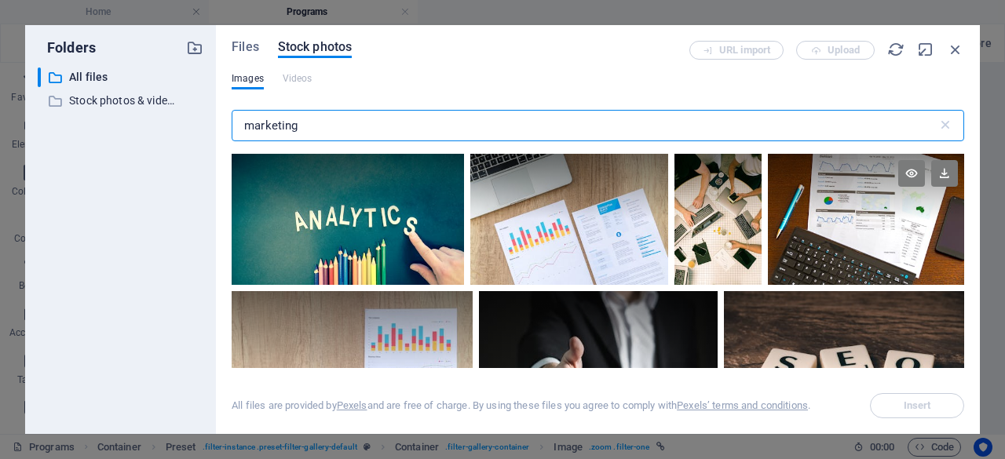
type input "marketing"
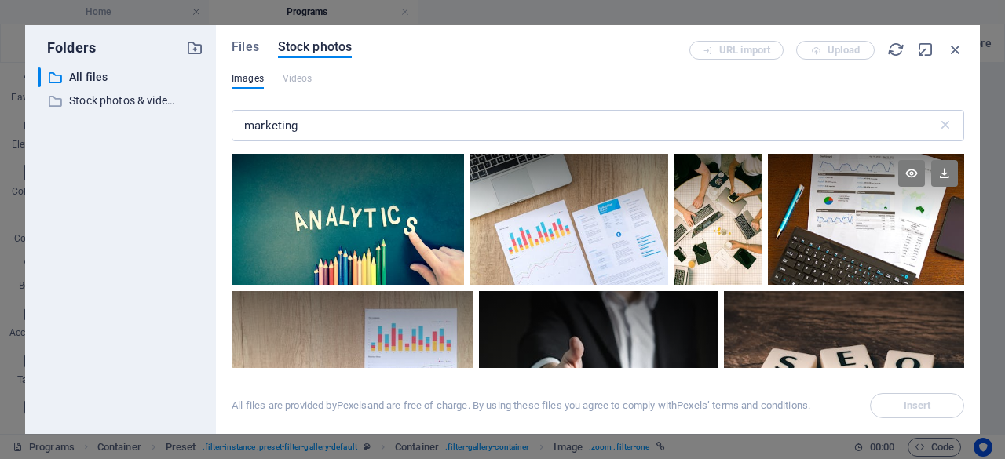
click at [831, 243] on div at bounding box center [866, 219] width 196 height 131
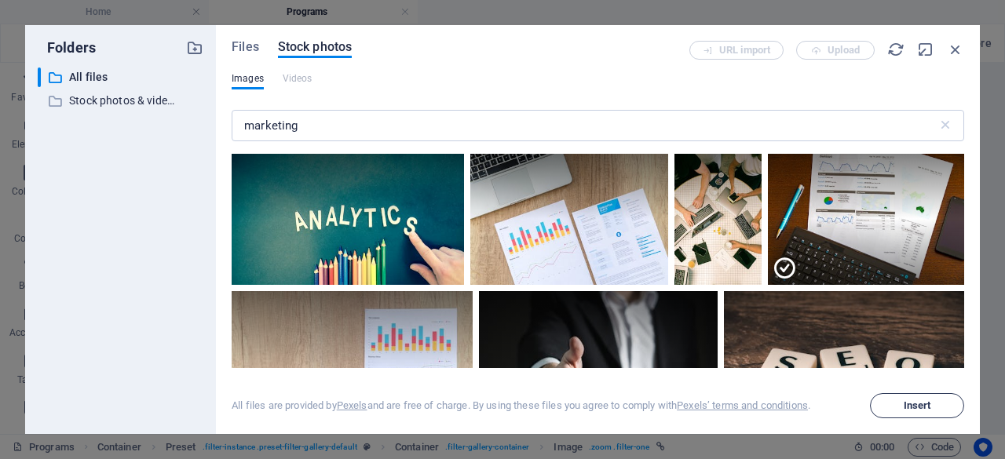
click at [911, 408] on span "Insert" at bounding box center [917, 405] width 27 height 9
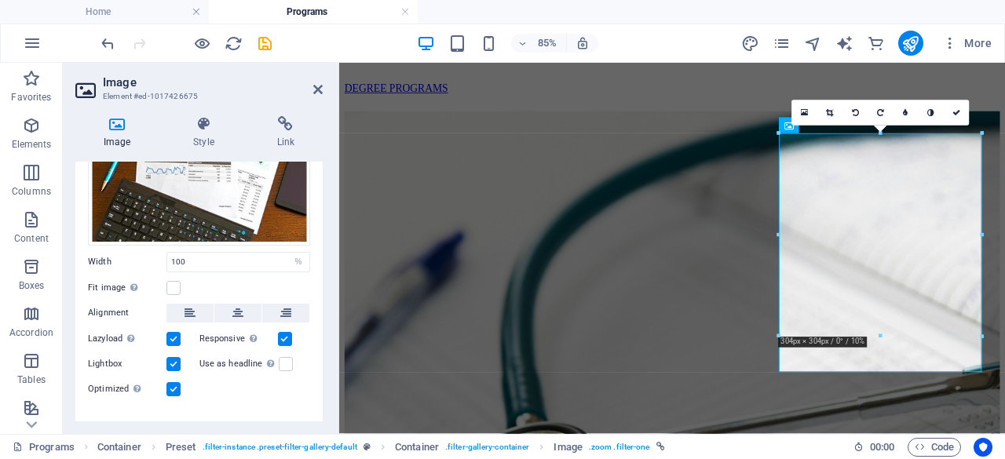
scroll to position [132, 0]
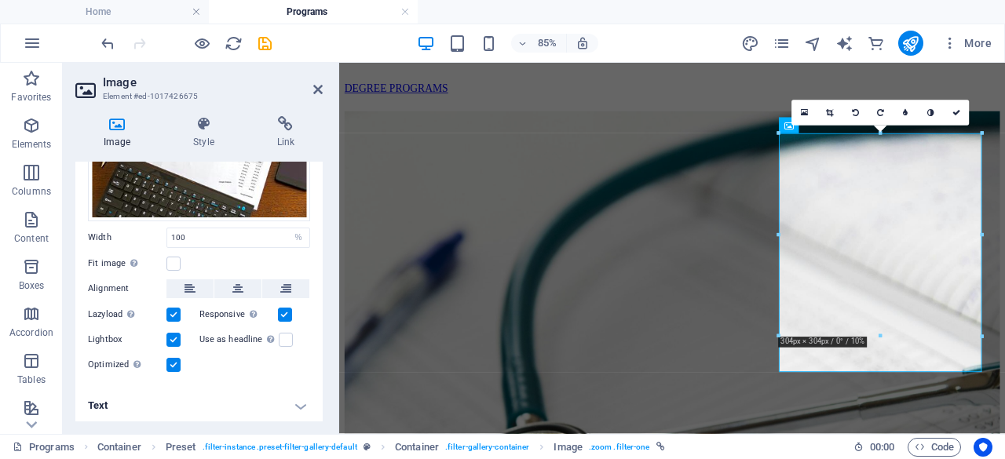
click at [280, 404] on h4 "Text" at bounding box center [198, 406] width 247 height 38
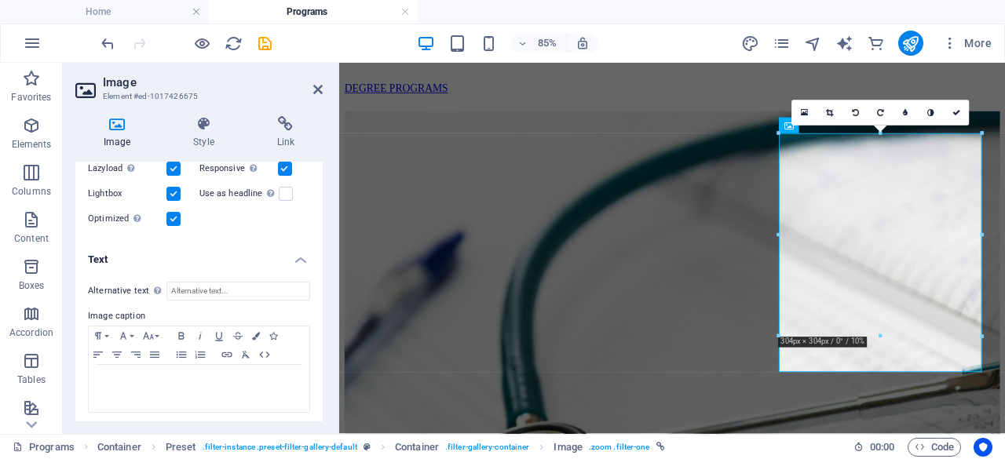
scroll to position [279, 0]
click at [146, 368] on div at bounding box center [199, 387] width 221 height 47
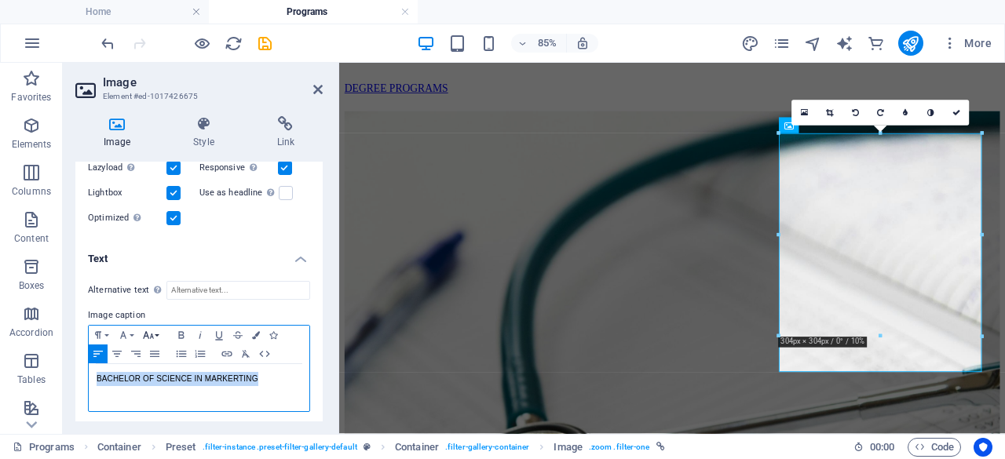
click at [152, 333] on icon "button" at bounding box center [148, 335] width 19 height 13
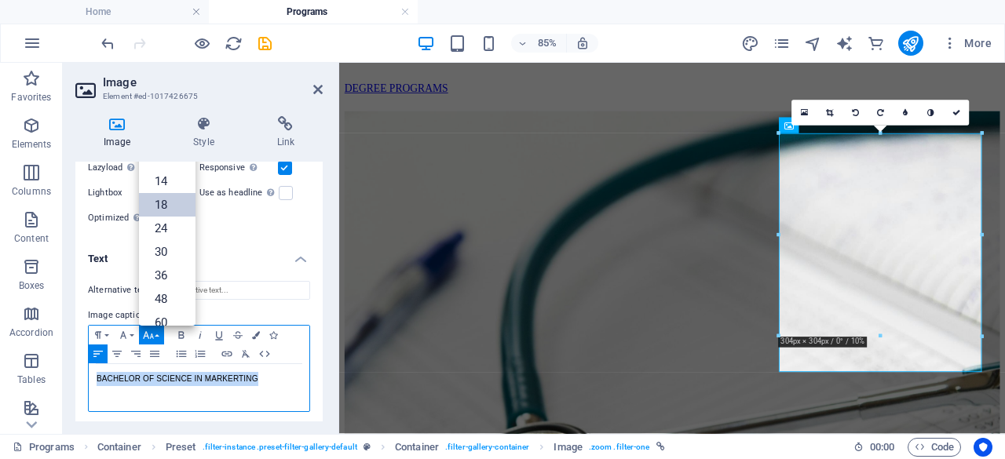
click at [163, 203] on link "18" at bounding box center [167, 205] width 57 height 24
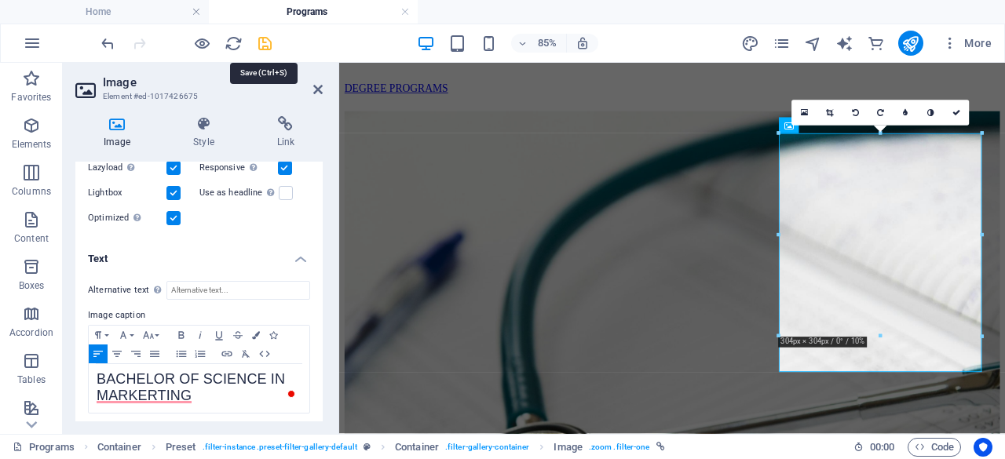
click at [264, 41] on icon "save" at bounding box center [265, 44] width 18 height 18
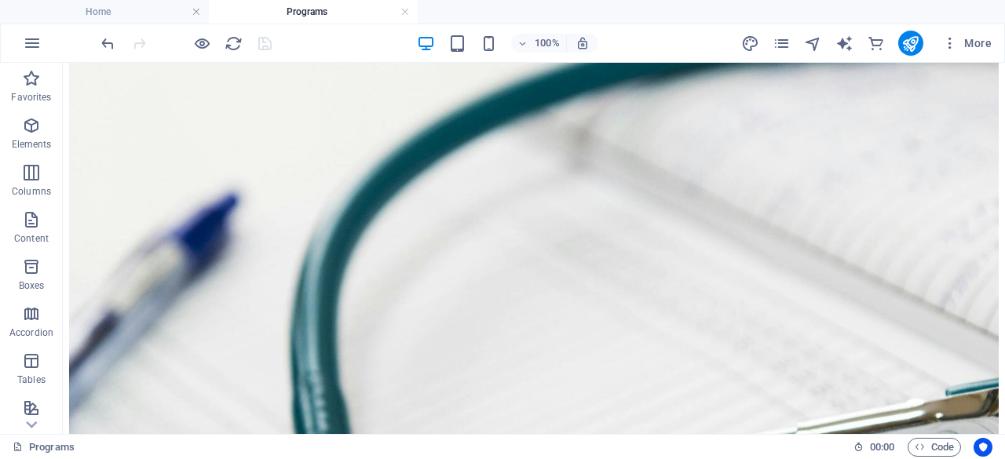
scroll to position [834, 0]
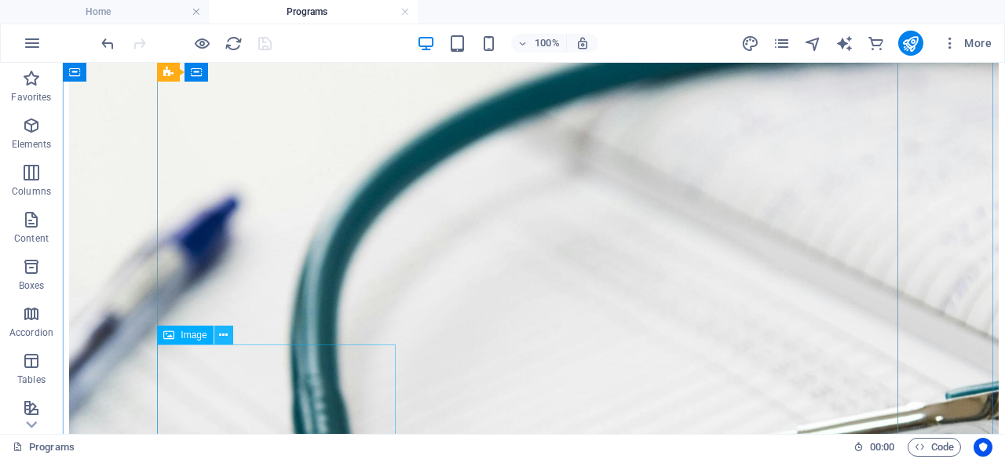
click at [225, 340] on icon at bounding box center [223, 335] width 9 height 16
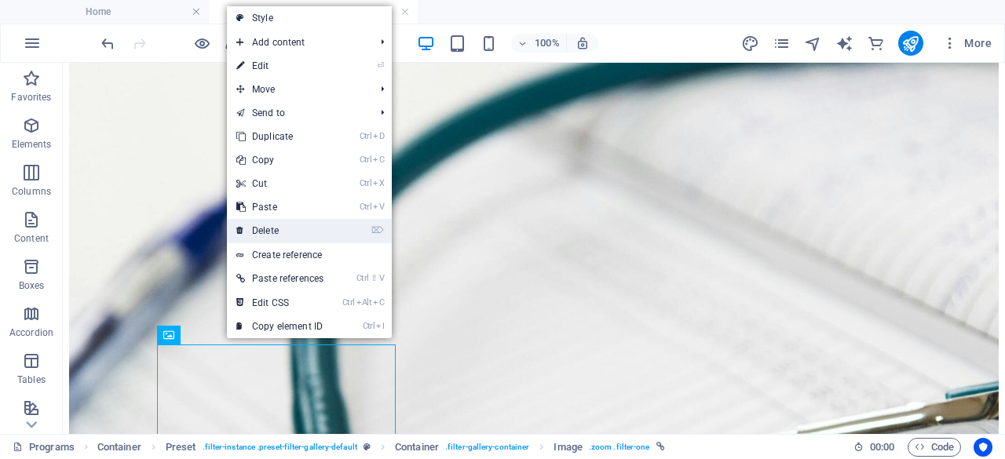
click at [279, 236] on link "⌦ Delete" at bounding box center [280, 231] width 106 height 24
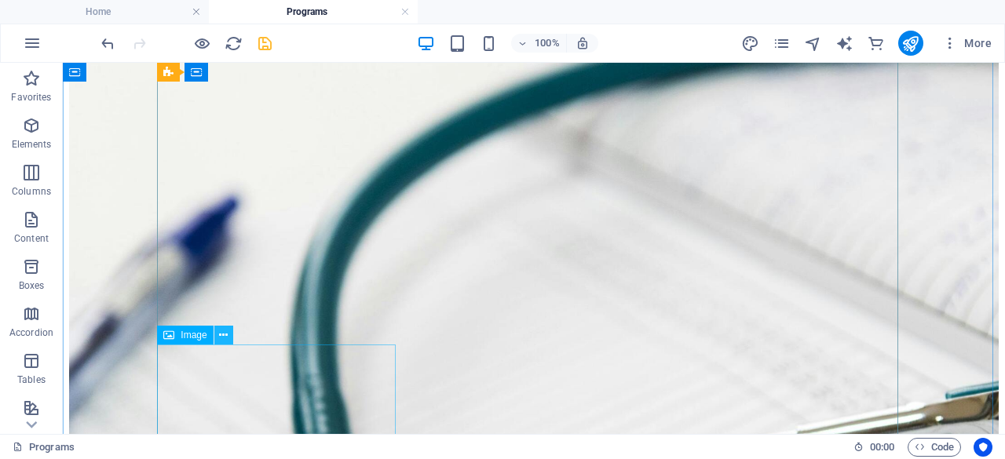
click at [224, 338] on icon at bounding box center [223, 335] width 9 height 16
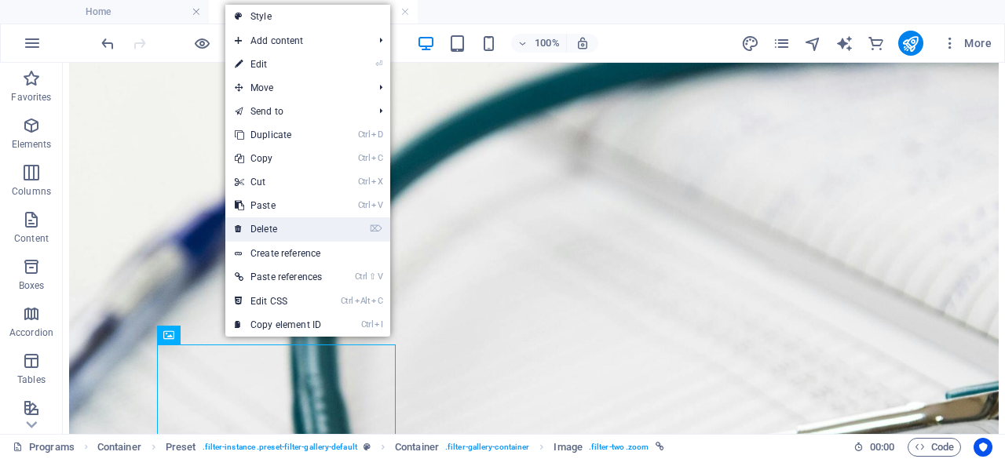
click at [269, 225] on link "⌦ Delete" at bounding box center [278, 230] width 106 height 24
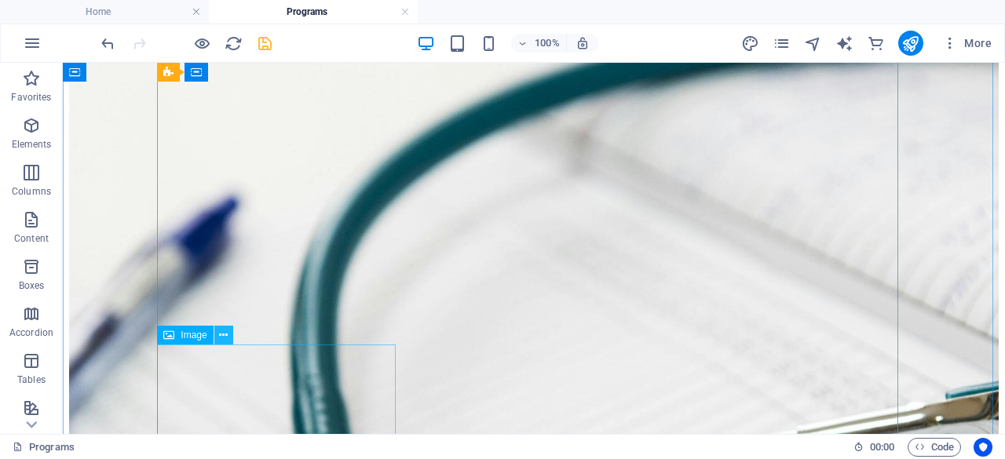
click at [224, 338] on icon at bounding box center [223, 335] width 9 height 16
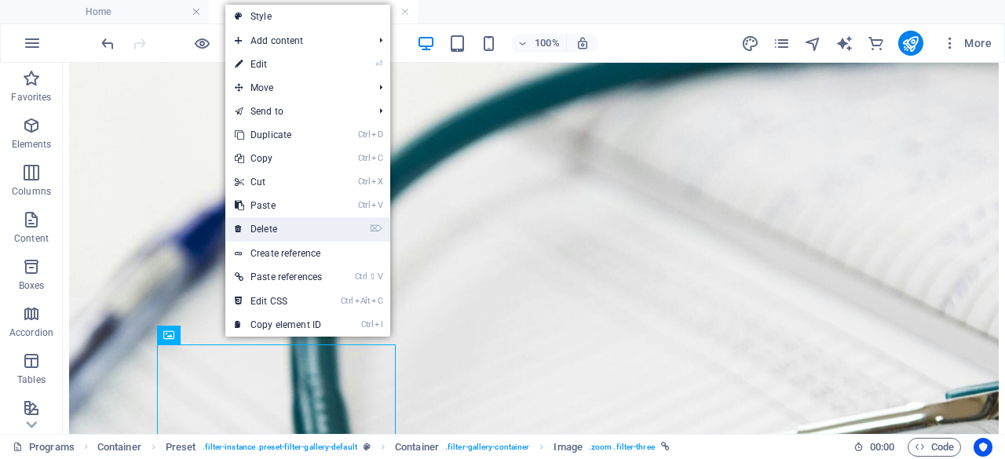
click at [298, 230] on link "⌦ Delete" at bounding box center [278, 230] width 106 height 24
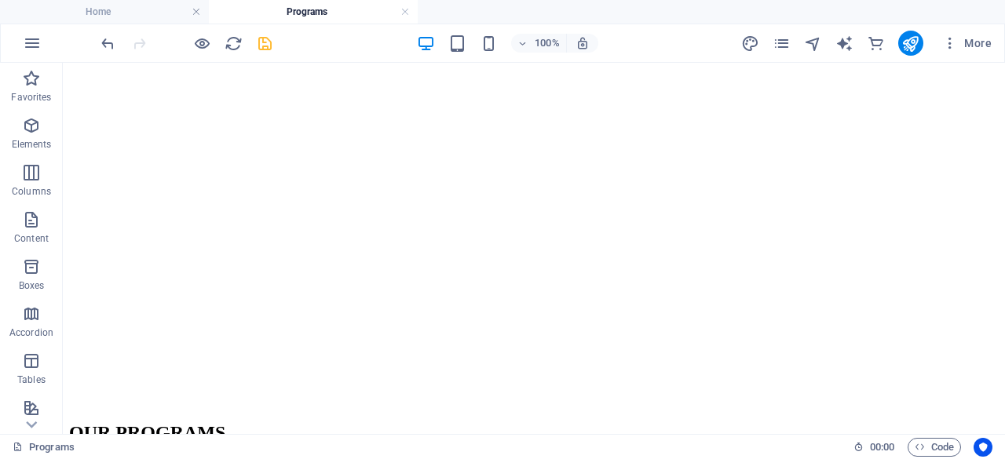
scroll to position [296, 0]
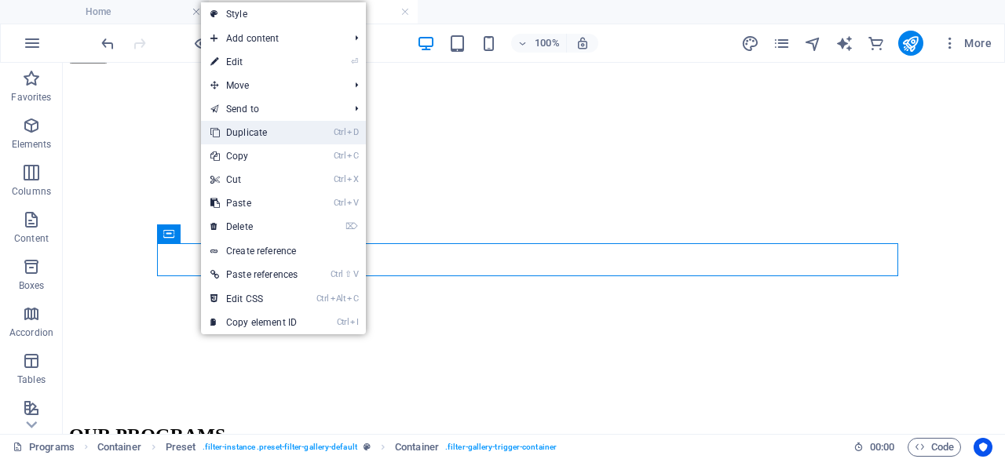
click at [250, 137] on link "Ctrl D Duplicate" at bounding box center [254, 133] width 106 height 24
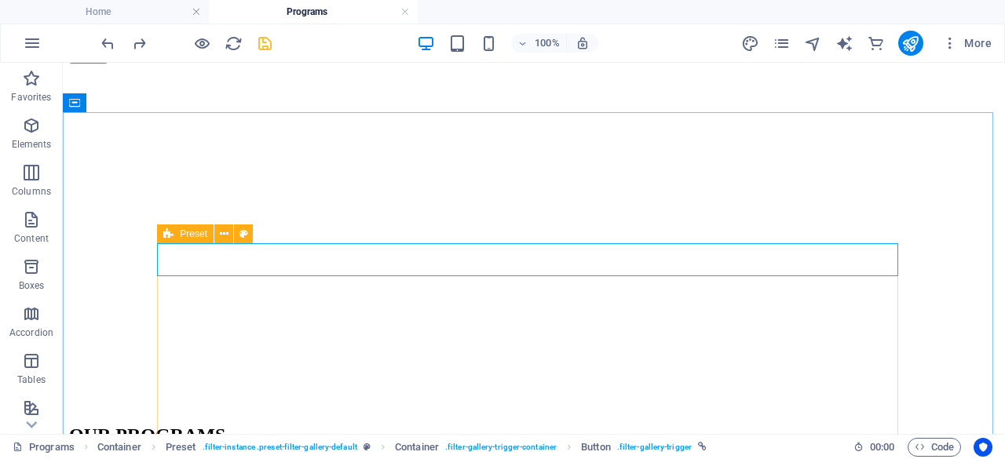
click at [188, 243] on div "Preset" at bounding box center [185, 234] width 57 height 19
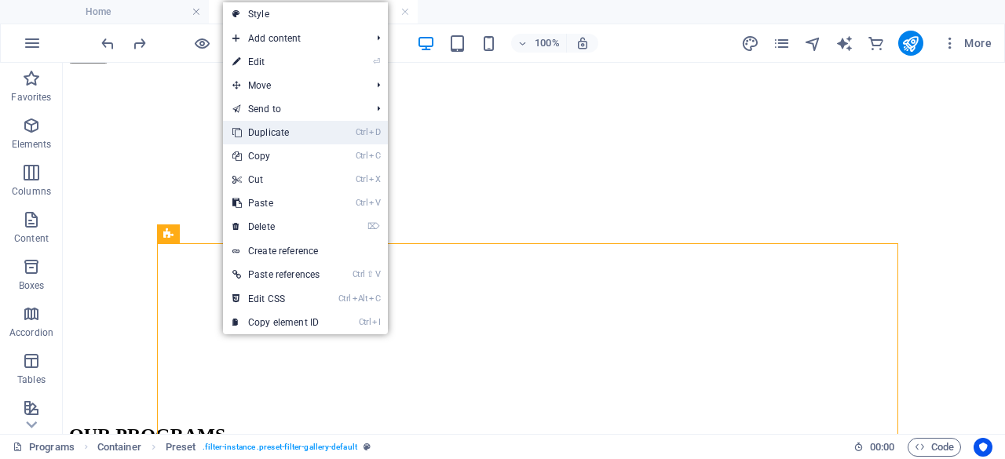
click at [275, 133] on link "Ctrl D Duplicate" at bounding box center [276, 133] width 106 height 24
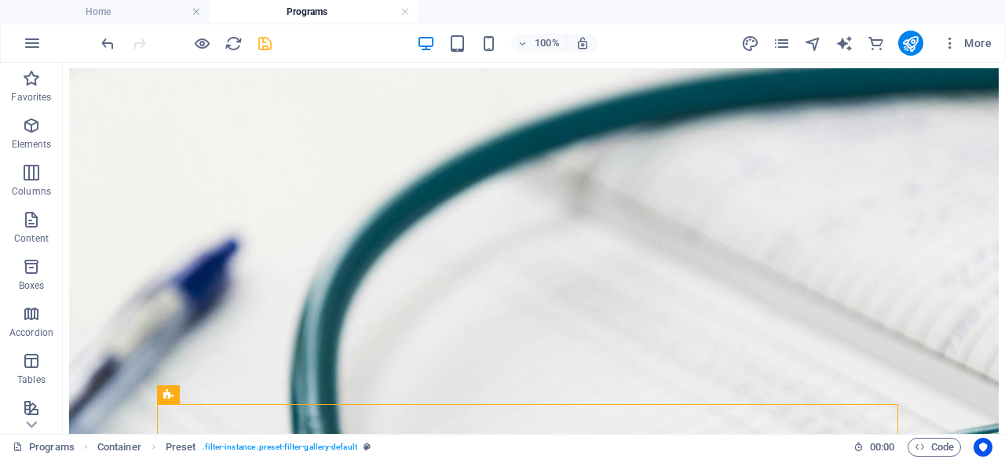
scroll to position [895, 0]
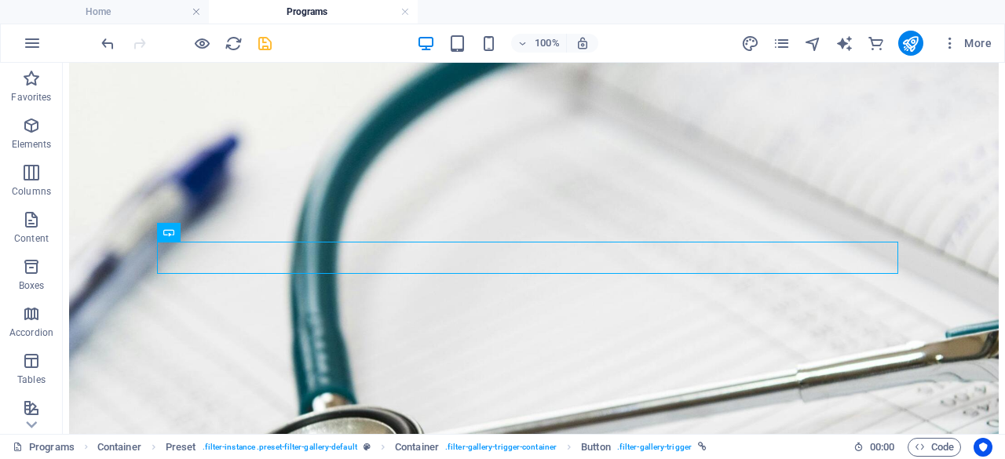
scroll to position [886, 0]
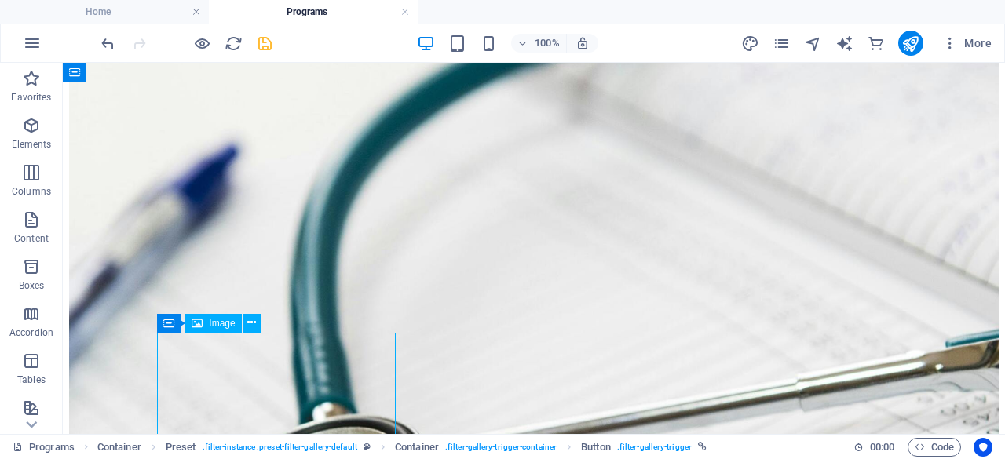
select select "%"
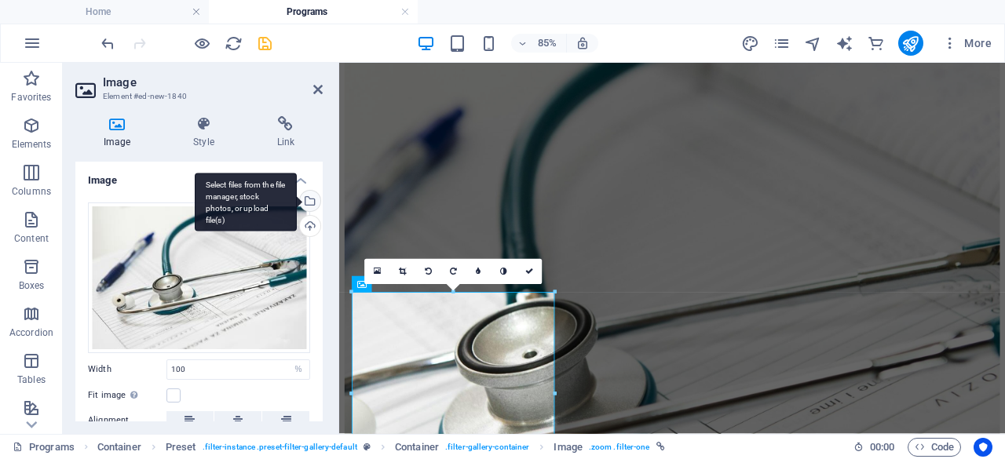
click at [309, 200] on div "Select files from the file manager, stock photos, or upload file(s)" at bounding box center [309, 203] width 24 height 24
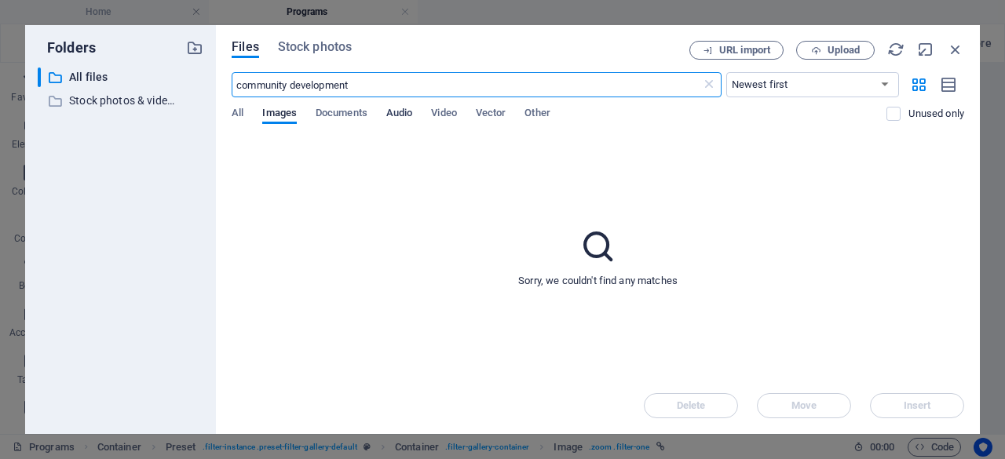
scroll to position [1071, 0]
click at [338, 39] on div "Files Stock photos URL import Upload community development ​ Newest first Oldes…" at bounding box center [598, 229] width 764 height 409
click at [338, 49] on span "Stock photos" at bounding box center [315, 47] width 74 height 19
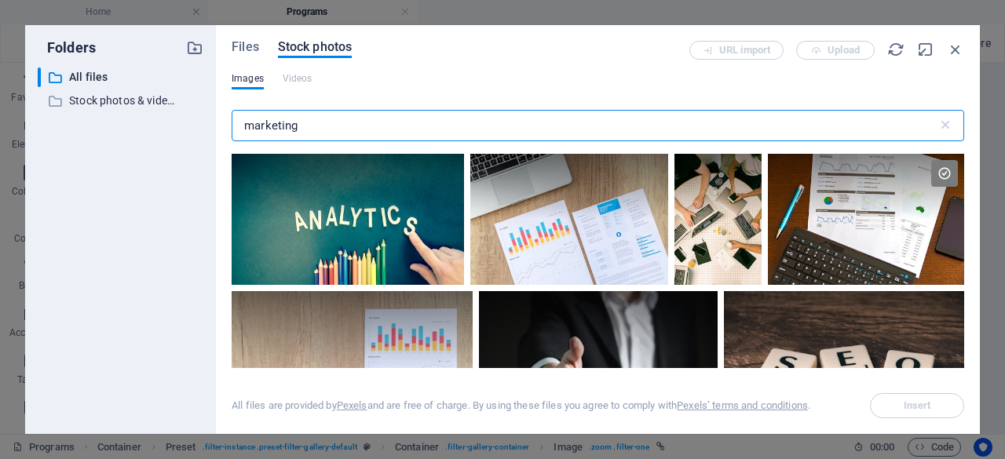
drag, startPoint x: 313, startPoint y: 126, endPoint x: 237, endPoint y: 126, distance: 75.4
click at [237, 126] on input "marketing" at bounding box center [585, 125] width 706 height 31
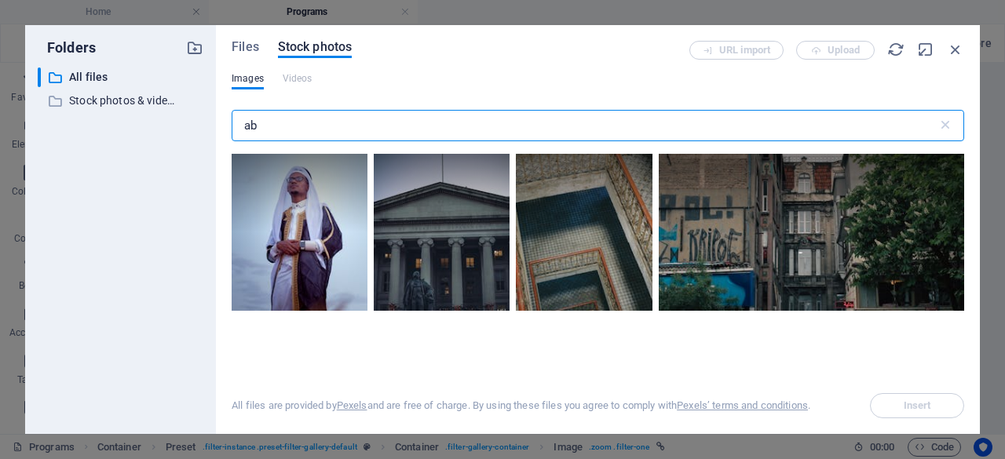
type input "a"
type input "ABE COURSES"
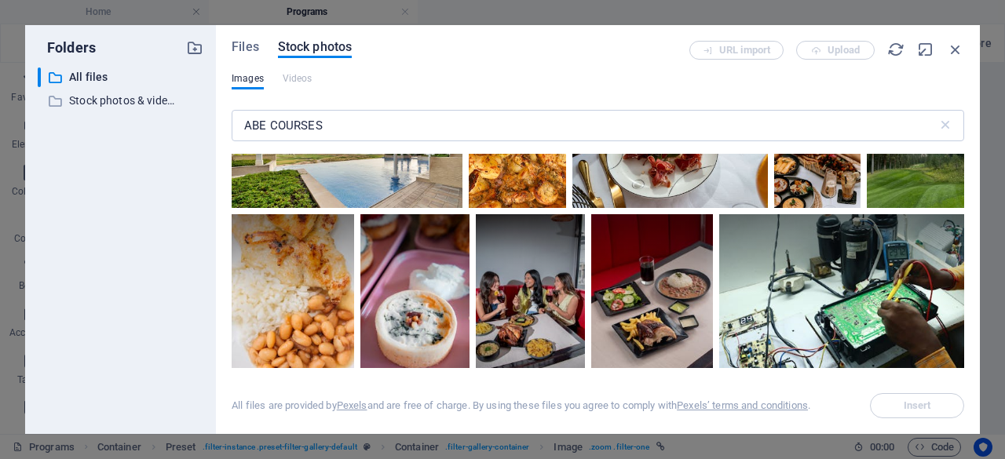
scroll to position [821, 0]
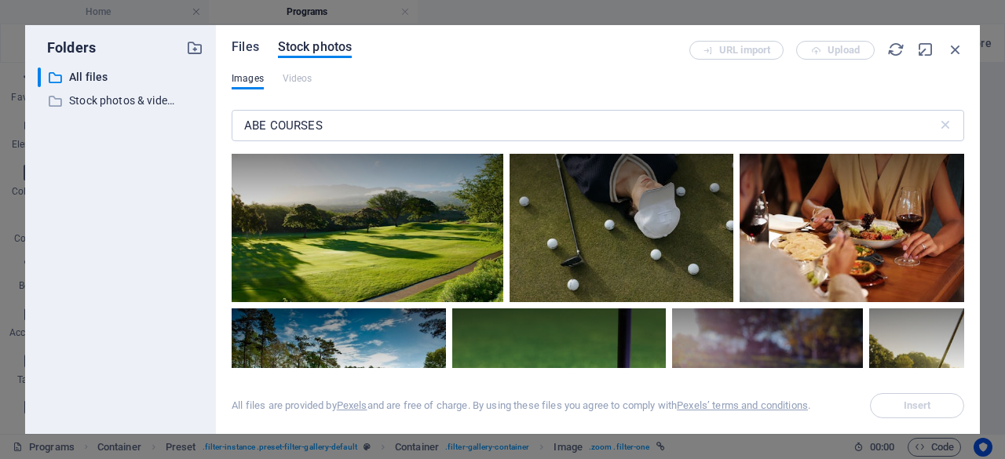
click at [243, 45] on span "Files" at bounding box center [245, 47] width 27 height 19
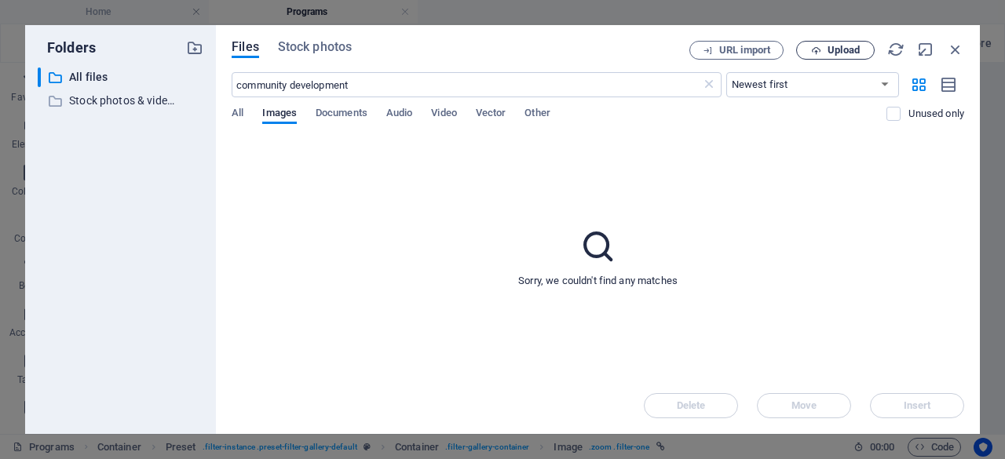
click at [822, 53] on span "Upload" at bounding box center [835, 51] width 64 height 10
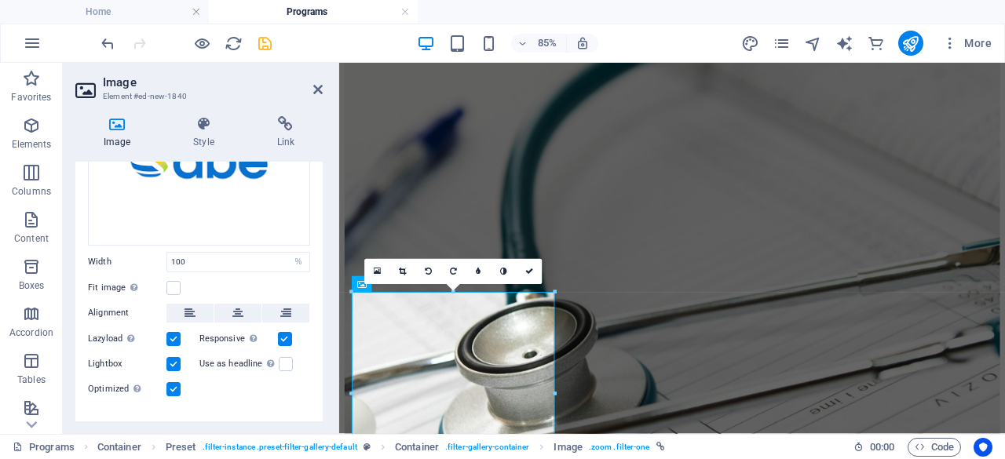
scroll to position [140, 0]
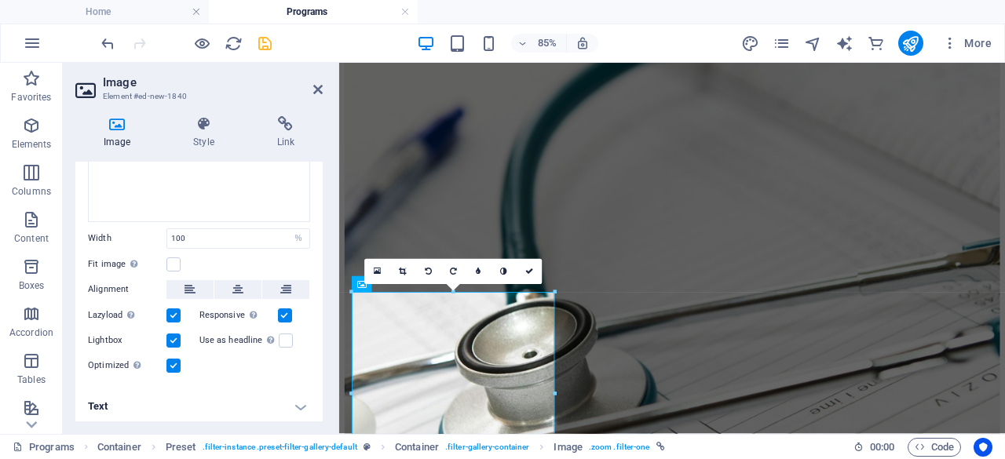
click at [298, 403] on h4 "Text" at bounding box center [198, 407] width 247 height 38
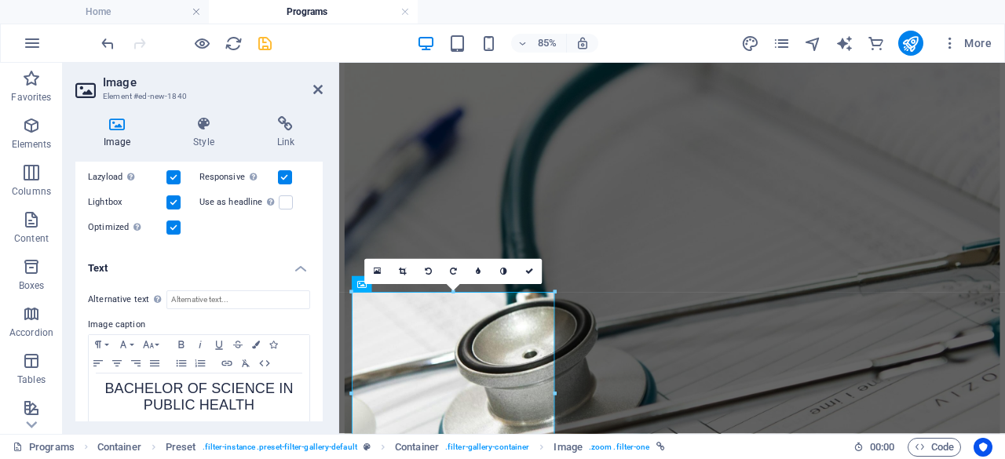
scroll to position [287, 0]
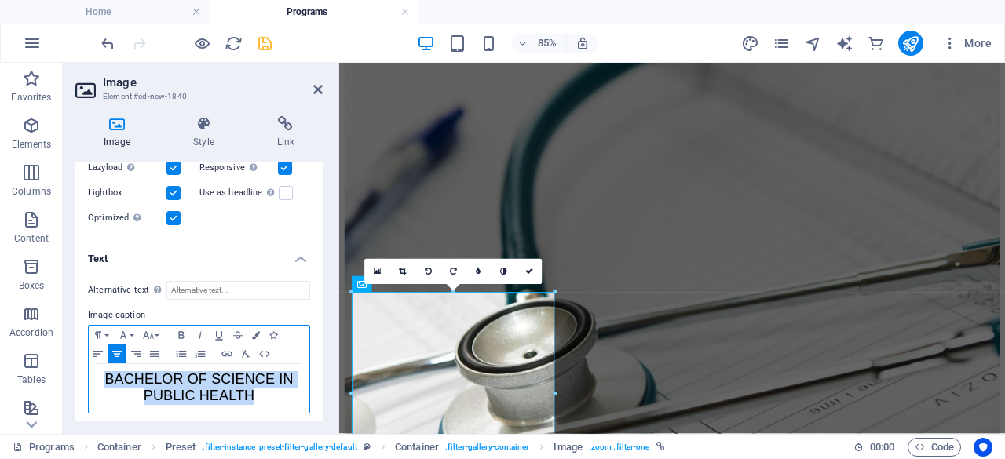
drag, startPoint x: 259, startPoint y: 386, endPoint x: 102, endPoint y: 374, distance: 157.5
click at [102, 374] on p "BACHELOR OF SCIENCE IN PUBLIC HEALTH" at bounding box center [199, 388] width 205 height 33
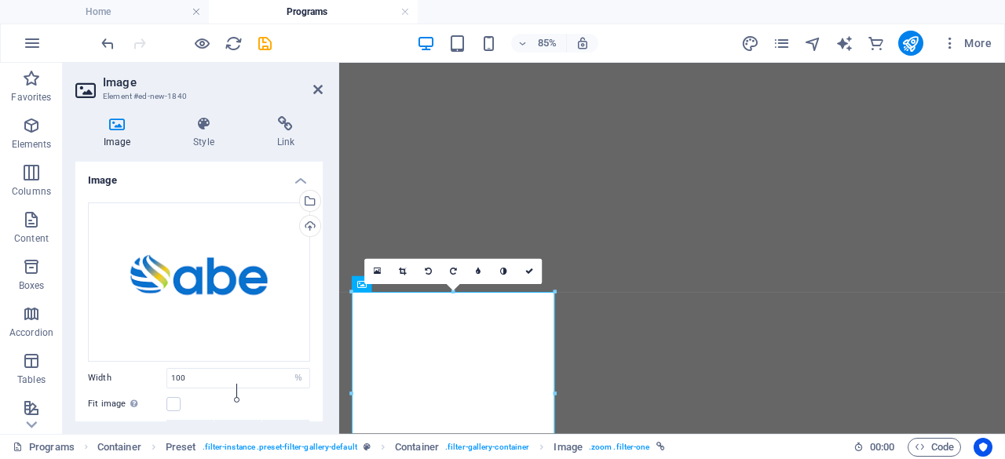
select select "%"
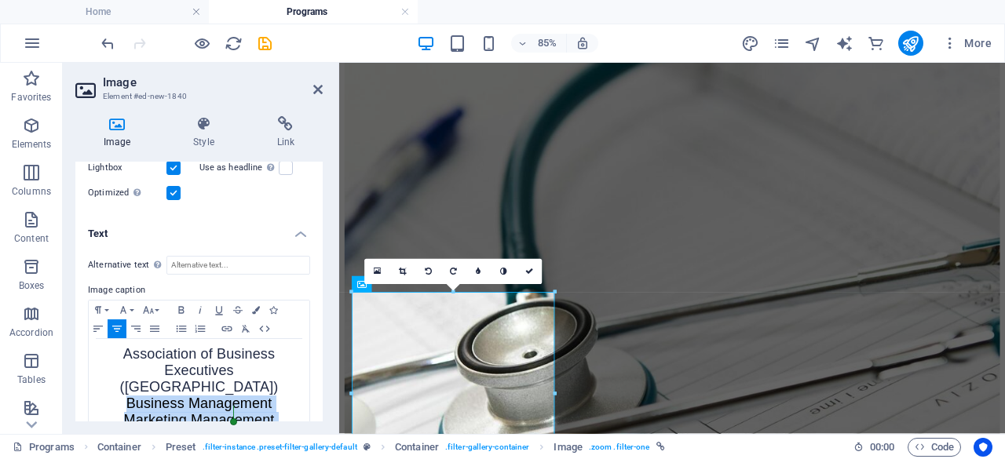
scroll to position [335, 0]
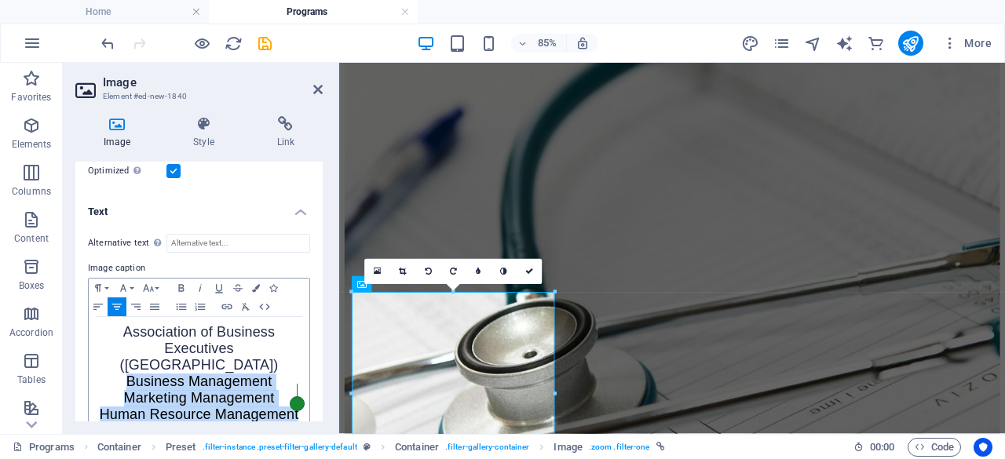
drag, startPoint x: 119, startPoint y: 381, endPoint x: 297, endPoint y: 395, distance: 178.8
click at [297, 395] on div "Association of Business Executives (UK) Business Management Marketing Managemen…" at bounding box center [199, 374] width 221 height 115
click at [96, 304] on icon "button" at bounding box center [97, 307] width 9 height 6
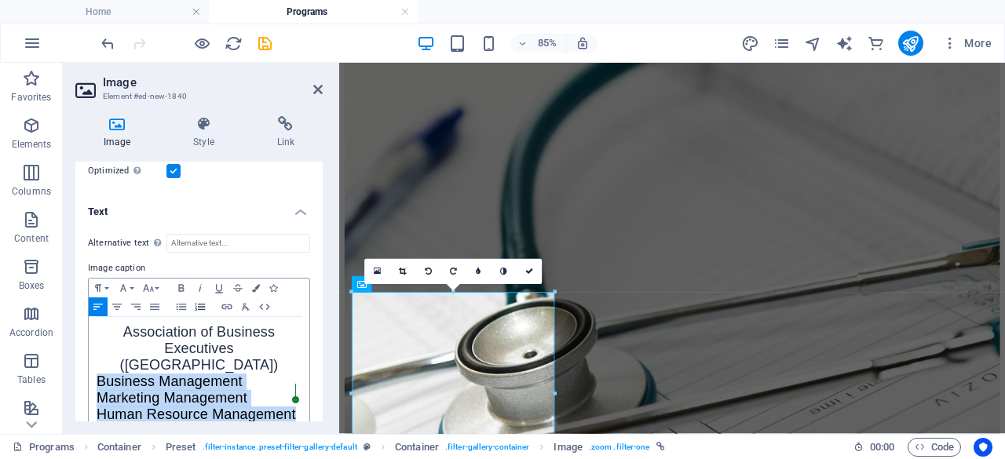
click at [198, 306] on icon "button" at bounding box center [201, 306] width 10 height 7
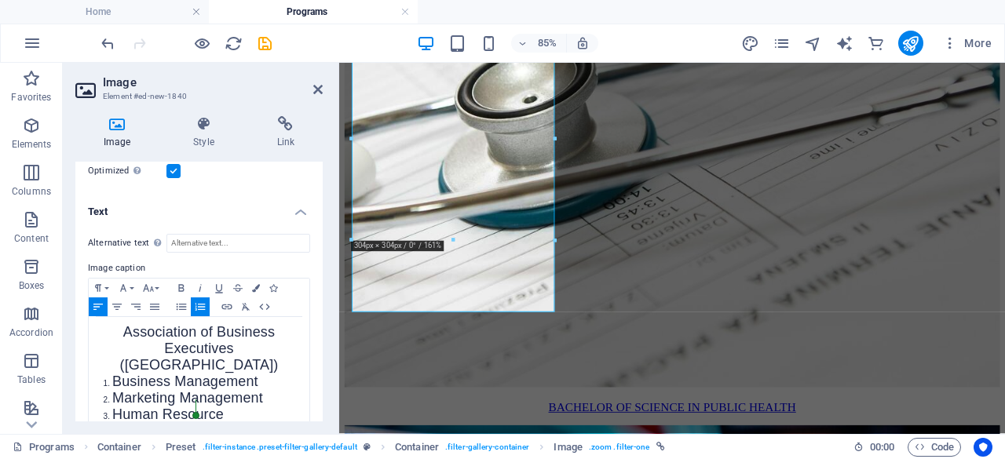
scroll to position [1180, 0]
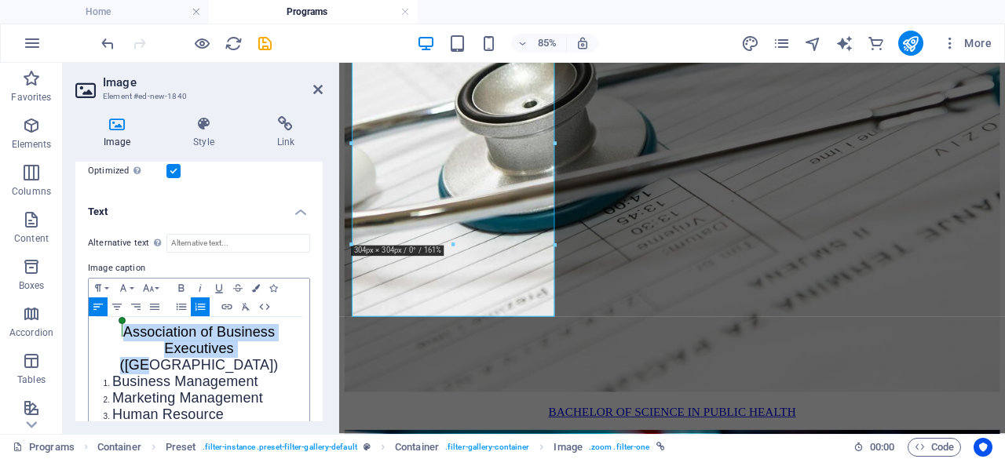
drag, startPoint x: 251, startPoint y: 342, endPoint x: 113, endPoint y: 327, distance: 138.3
click at [113, 327] on p "Association of Business Executives (UK)" at bounding box center [199, 349] width 205 height 49
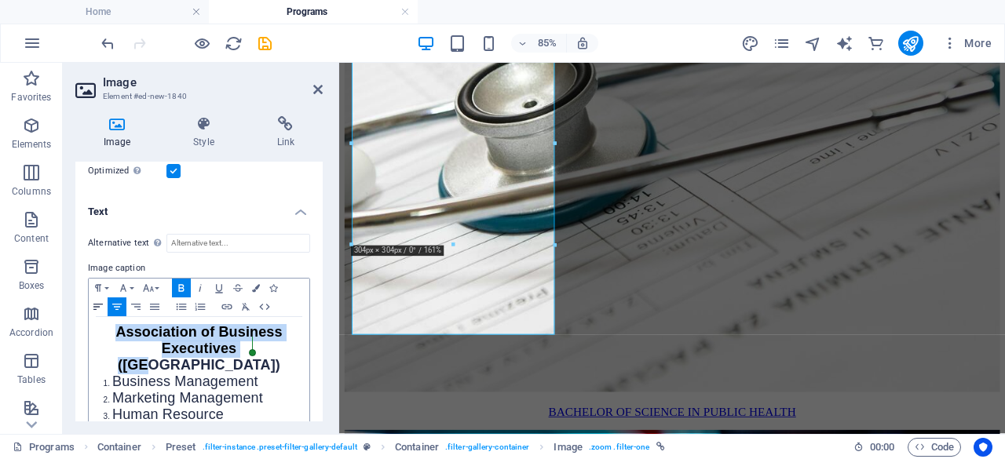
click at [97, 305] on icon "button" at bounding box center [98, 307] width 19 height 13
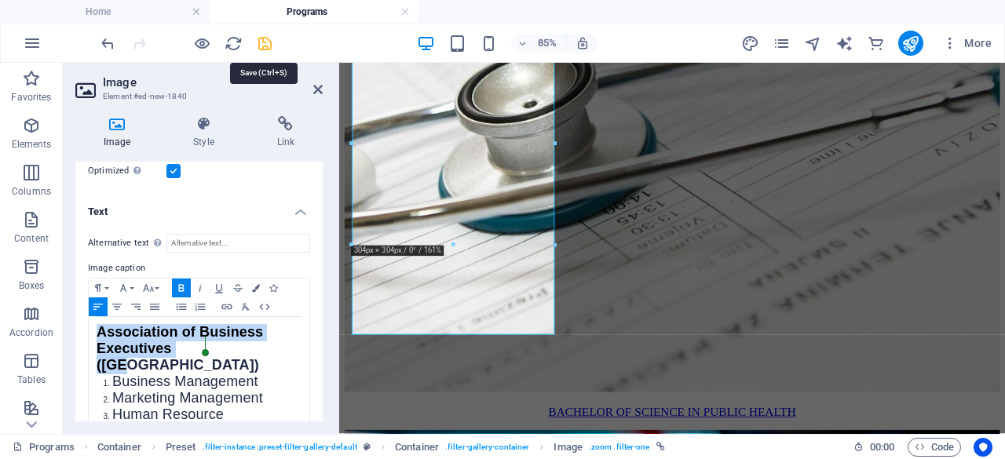
click at [267, 45] on icon "save" at bounding box center [265, 44] width 18 height 18
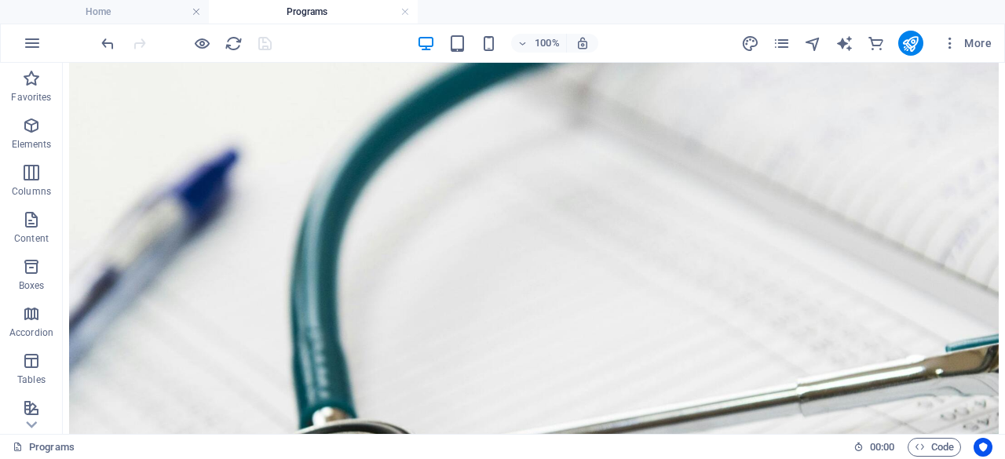
scroll to position [1048, 0]
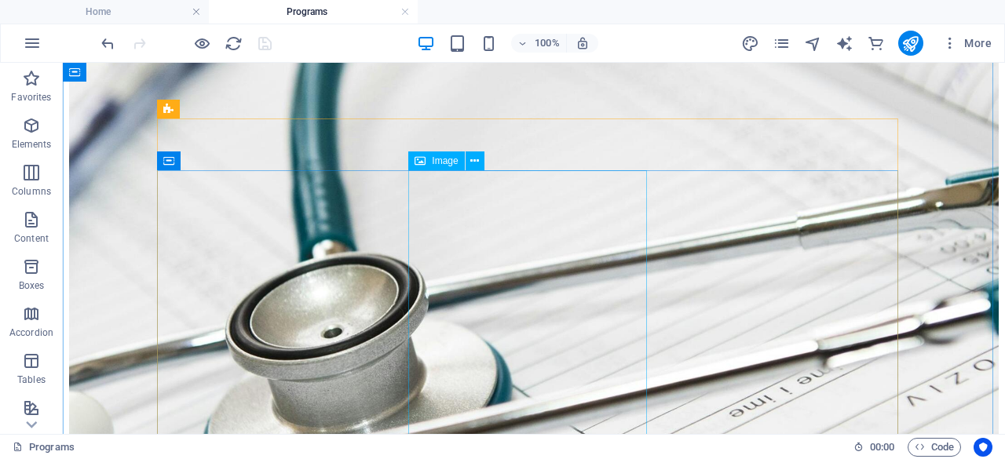
select select "%"
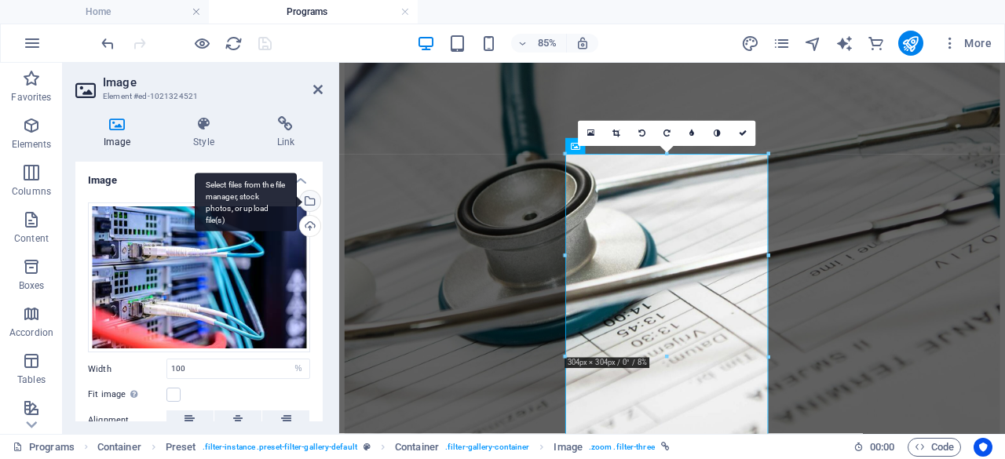
click at [297, 199] on div "Select files from the file manager, stock photos, or upload file(s)" at bounding box center [246, 202] width 102 height 59
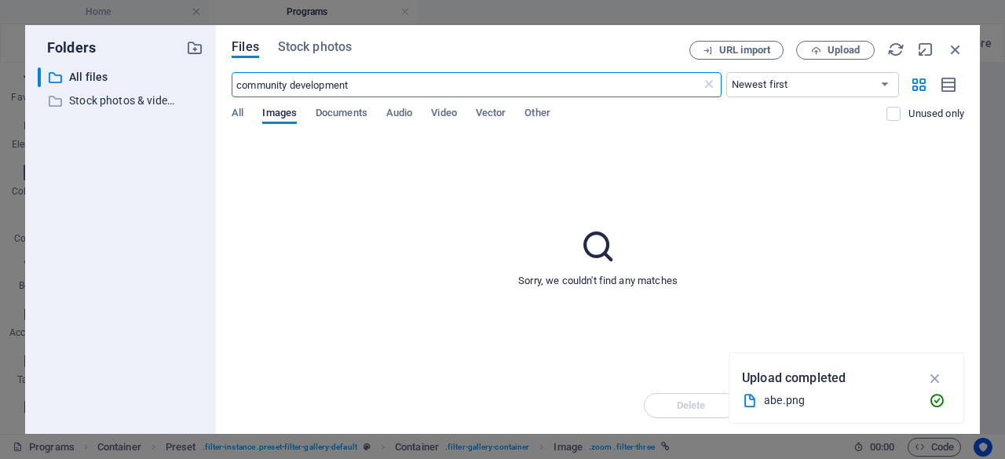
scroll to position [1234, 0]
click at [294, 51] on span "Stock photos" at bounding box center [315, 47] width 74 height 19
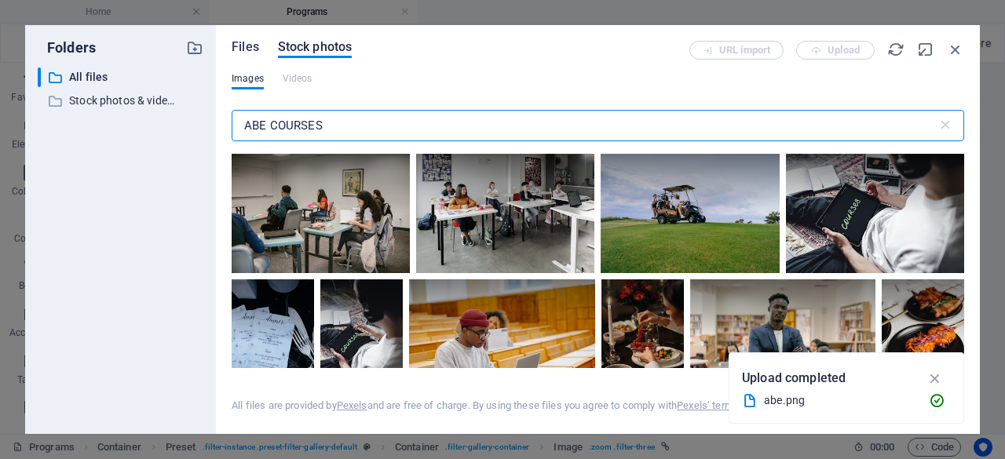
click at [240, 53] on span "Files" at bounding box center [245, 47] width 27 height 19
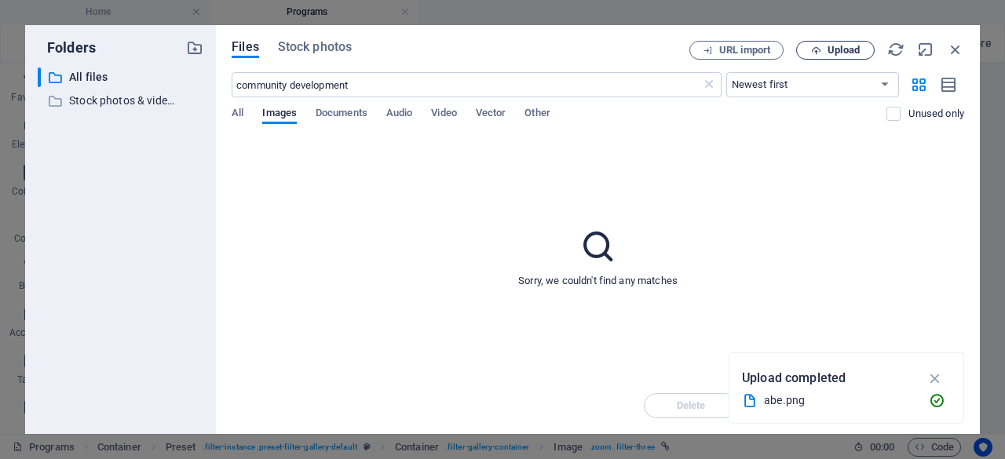
click at [823, 56] on button "Upload" at bounding box center [835, 50] width 79 height 19
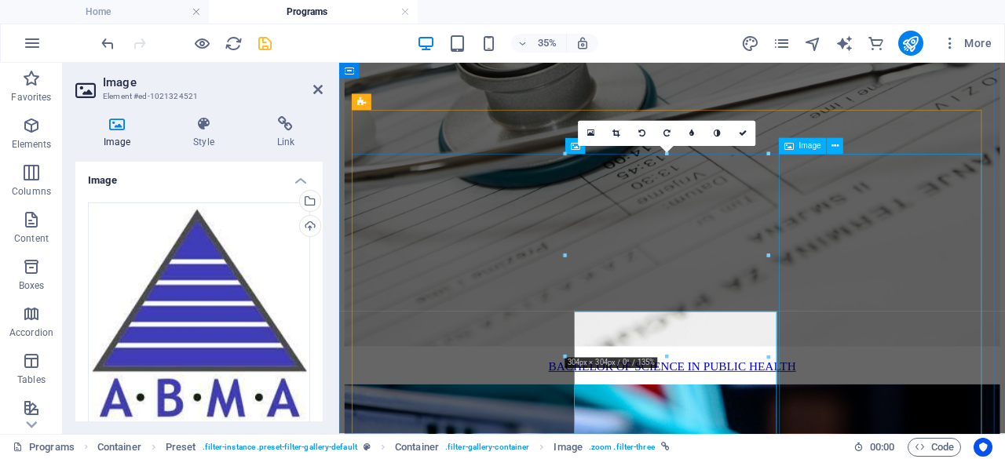
scroll to position [1048, 0]
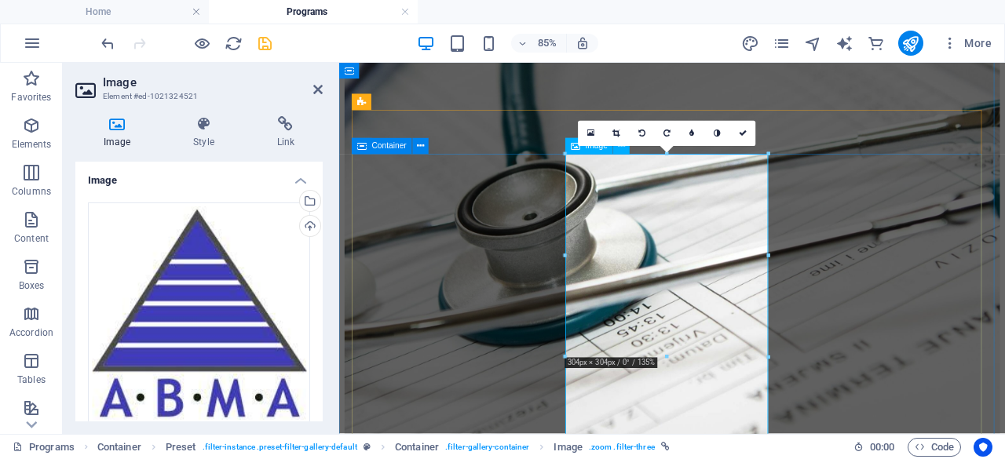
drag, startPoint x: 319, startPoint y: 296, endPoint x: 317, endPoint y: 358, distance: 62.1
click at [317, 358] on div "Drag files here, click to choose files or select files from Files or our free s…" at bounding box center [198, 390] width 247 height 400
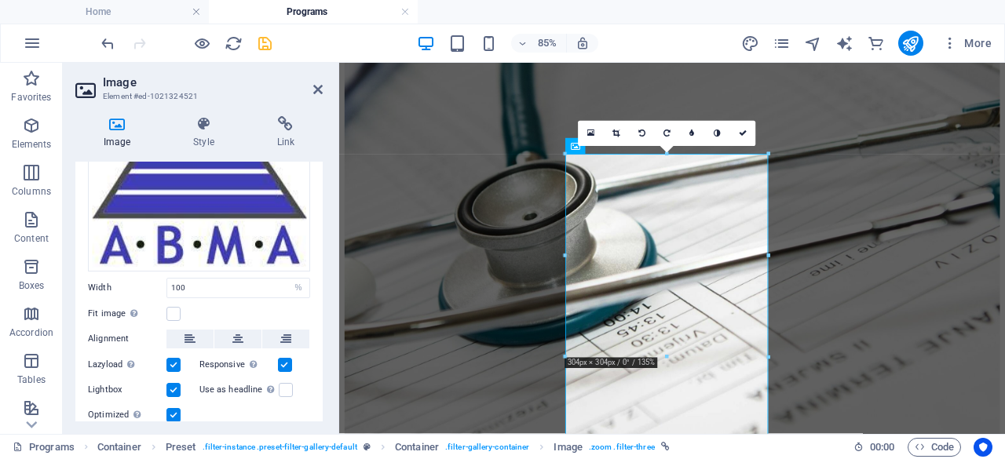
scroll to position [203, 0]
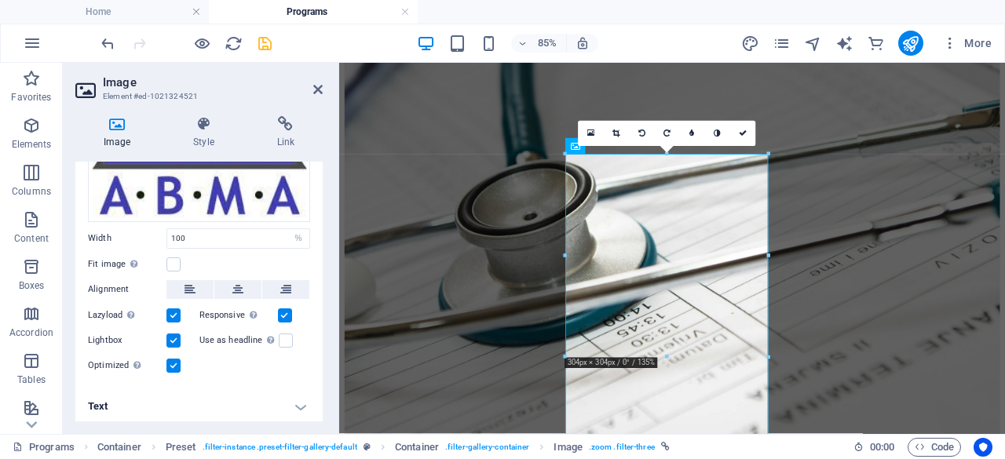
click at [302, 405] on h4 "Text" at bounding box center [198, 407] width 247 height 38
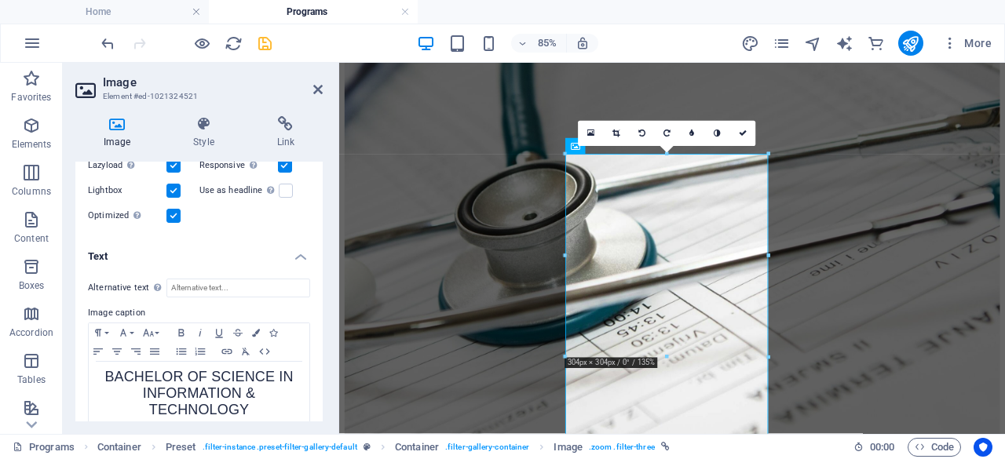
scroll to position [365, 0]
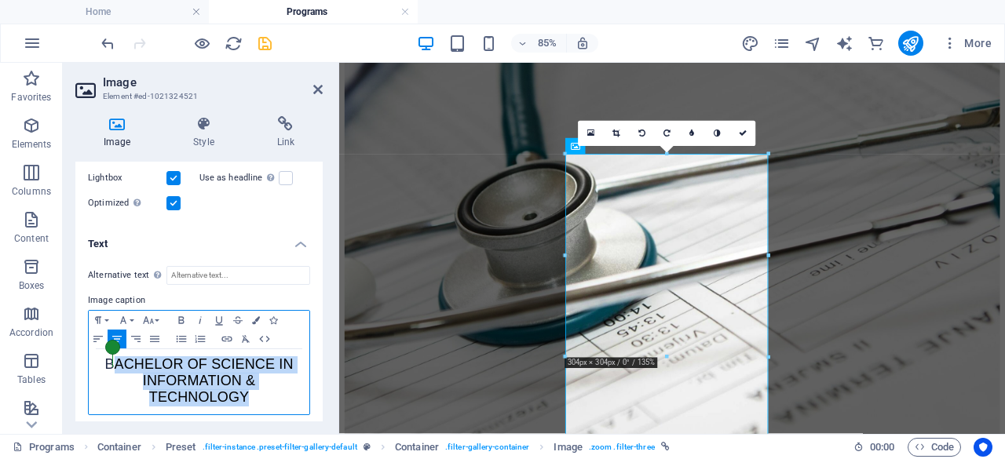
drag, startPoint x: 260, startPoint y: 390, endPoint x: 108, endPoint y: 349, distance: 157.2
click at [108, 349] on body "icbm.ac.mw Home Programs Favorites Elements Columns Content Boxes Accordion Tab…" at bounding box center [502, 229] width 1005 height 459
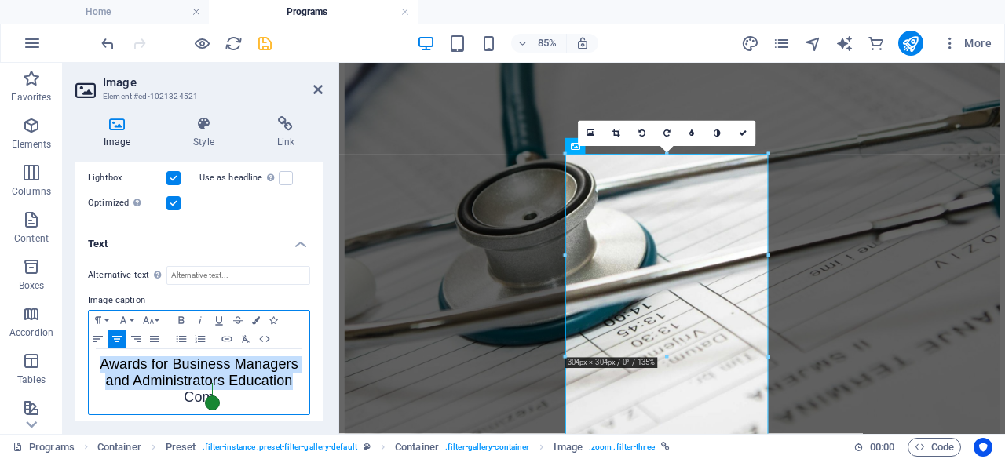
click at [264, 364] on span "Awards for Business Managers and Administrators Education" at bounding box center [199, 373] width 199 height 32
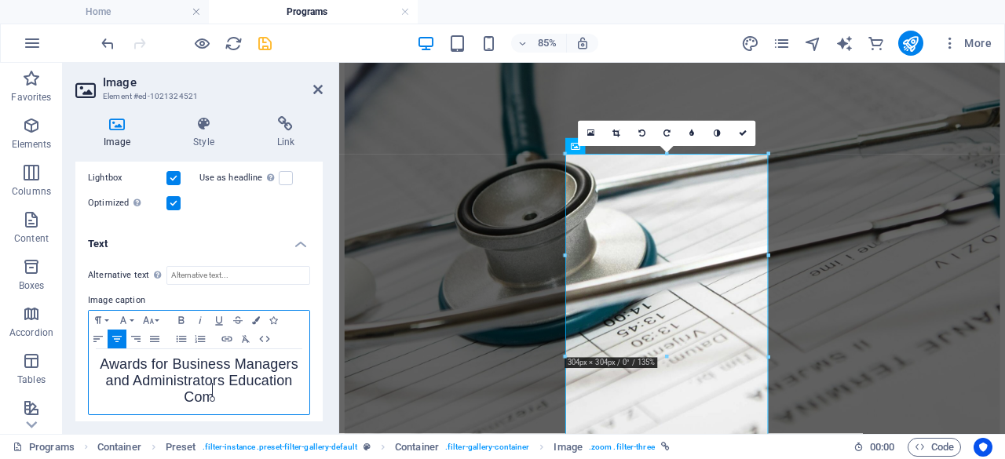
click at [212, 393] on span "Com" at bounding box center [199, 398] width 30 height 16
click at [206, 405] on span "Computing and InformationSystems" at bounding box center [199, 406] width 127 height 32
click at [230, 407] on p "Computing and Information Systems" at bounding box center [199, 406] width 205 height 33
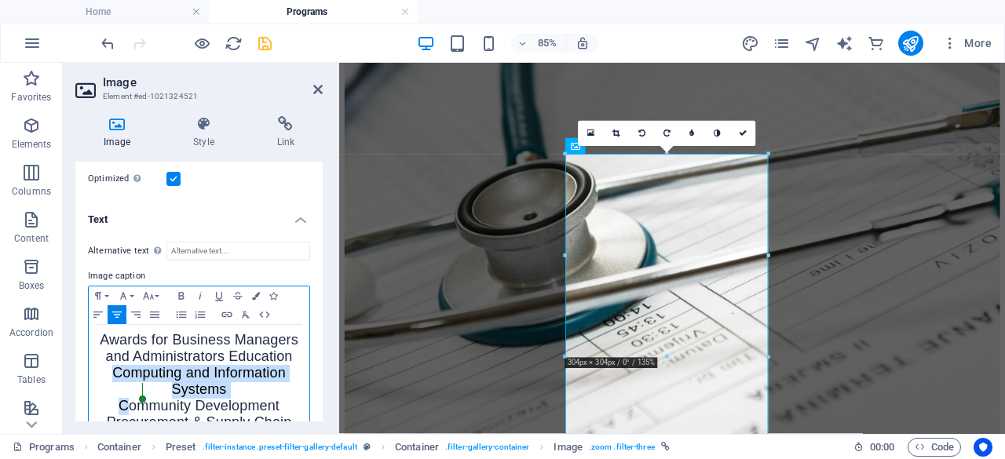
scroll to position [412, 0]
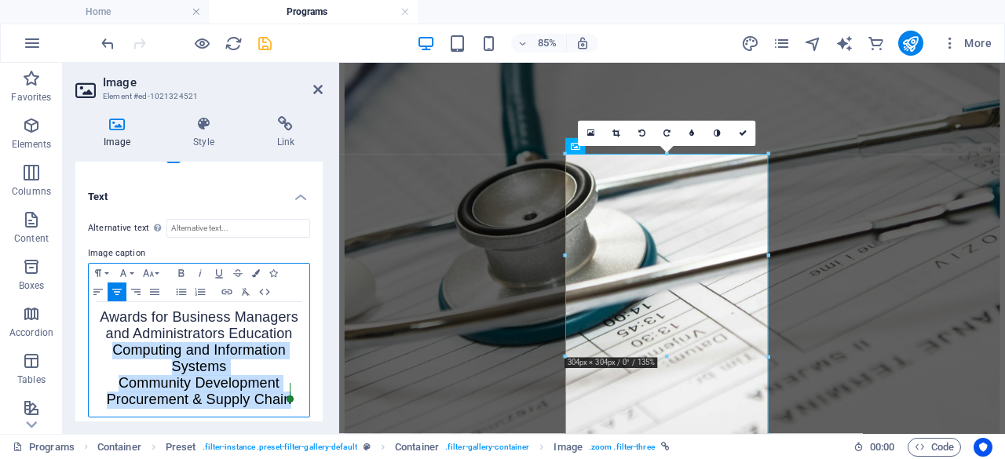
drag, startPoint x: 111, startPoint y: 367, endPoint x: 295, endPoint y: 400, distance: 187.6
click at [295, 400] on div "Awards for Business Managers and Administrators Education Computing and Informa…" at bounding box center [199, 359] width 221 height 115
click at [199, 290] on icon "button" at bounding box center [201, 291] width 10 height 7
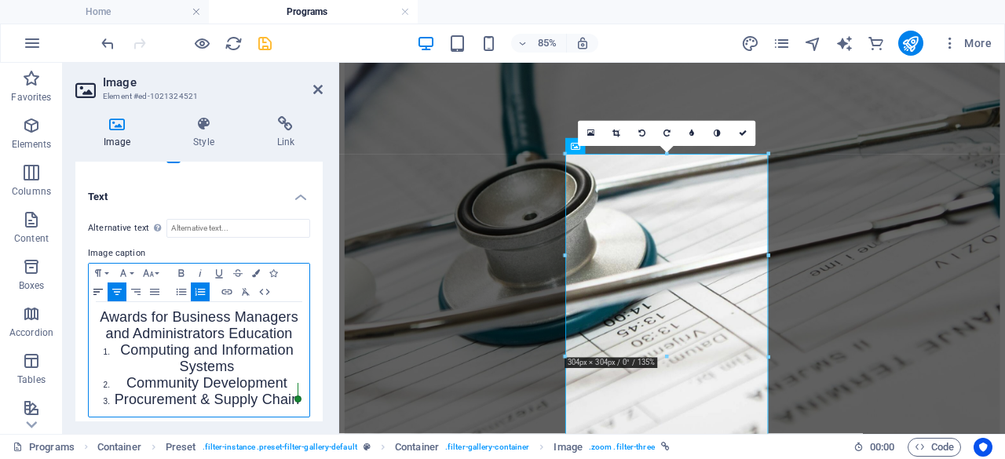
click at [101, 288] on icon "button" at bounding box center [98, 292] width 19 height 13
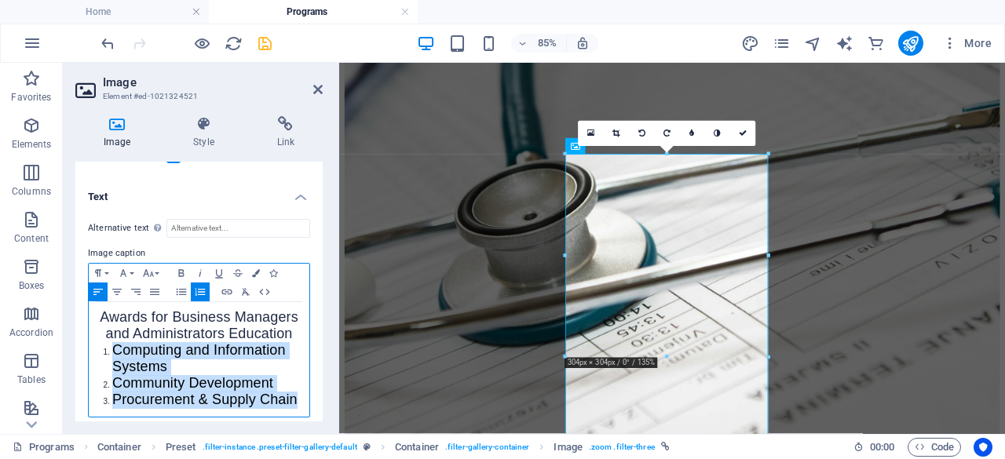
click at [291, 331] on span "Awards for Business Managers and Administrators Education" at bounding box center [199, 325] width 199 height 32
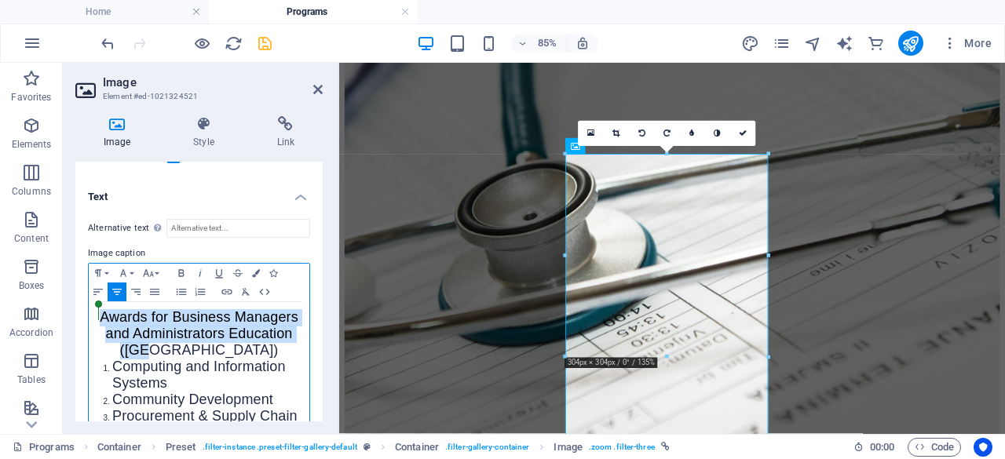
drag, startPoint x: 231, startPoint y: 338, endPoint x: 95, endPoint y: 310, distance: 138.6
click at [95, 310] on div "Awards for Business Managers and Administrators Education (UK) Computing and In…" at bounding box center [199, 367] width 221 height 131
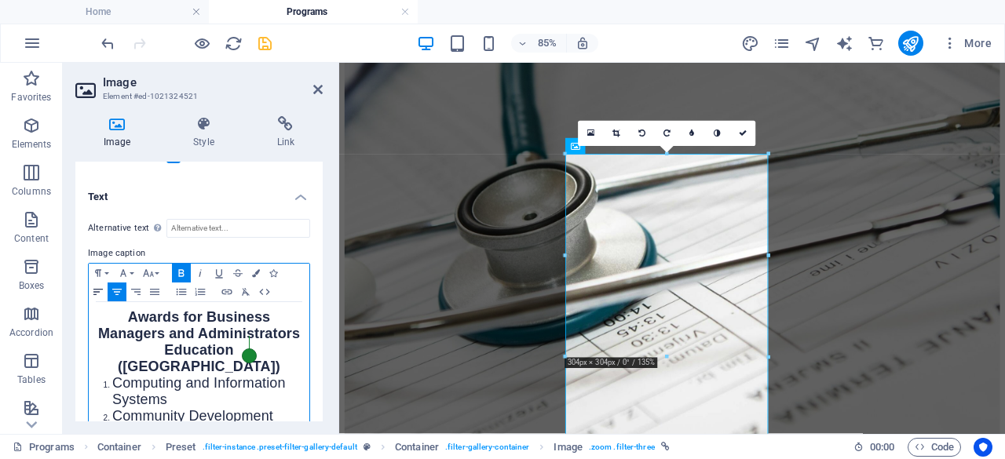
click at [95, 290] on icon "button" at bounding box center [98, 292] width 19 height 13
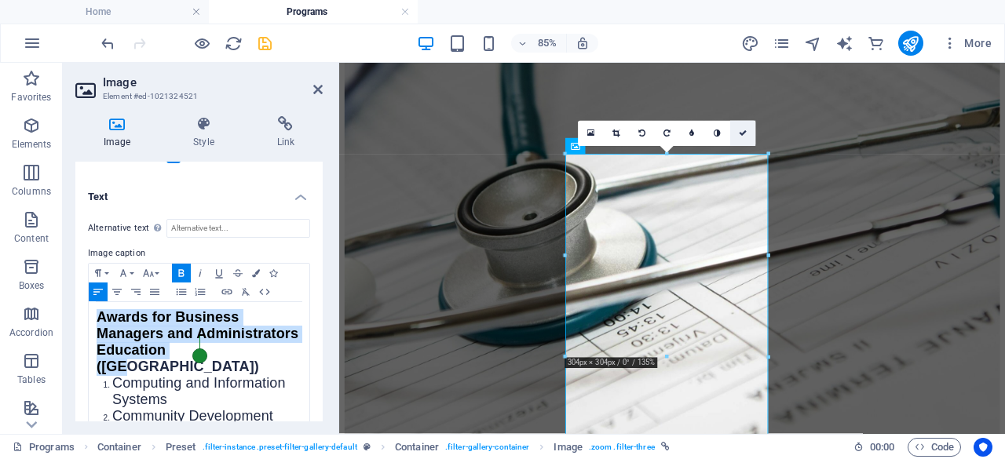
click at [744, 136] on icon at bounding box center [743, 134] width 8 height 8
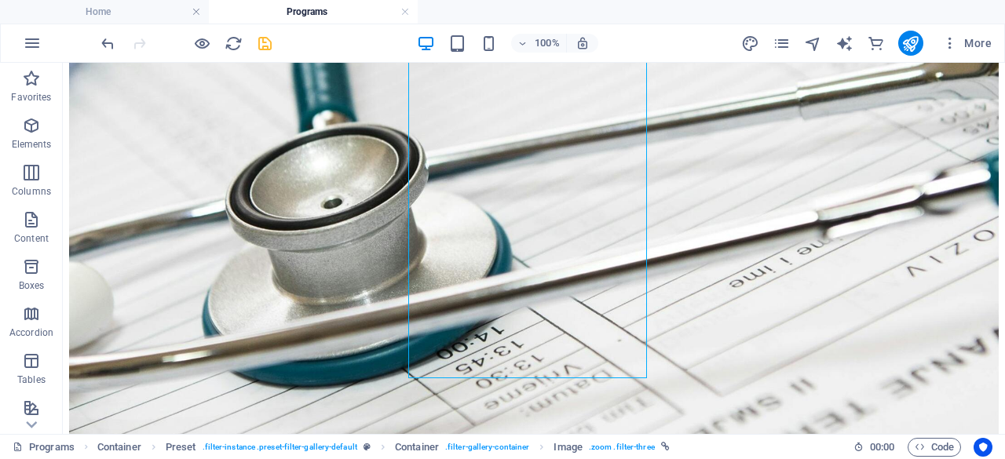
scroll to position [1169, 0]
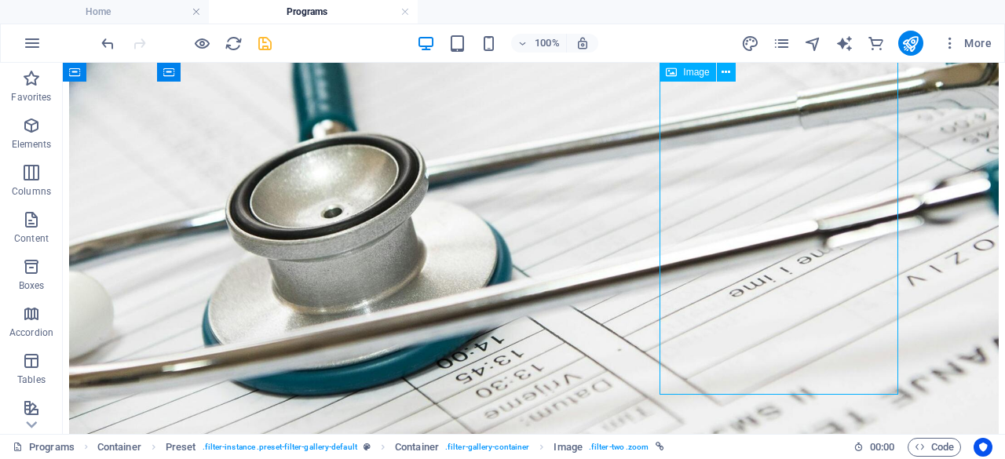
select select "%"
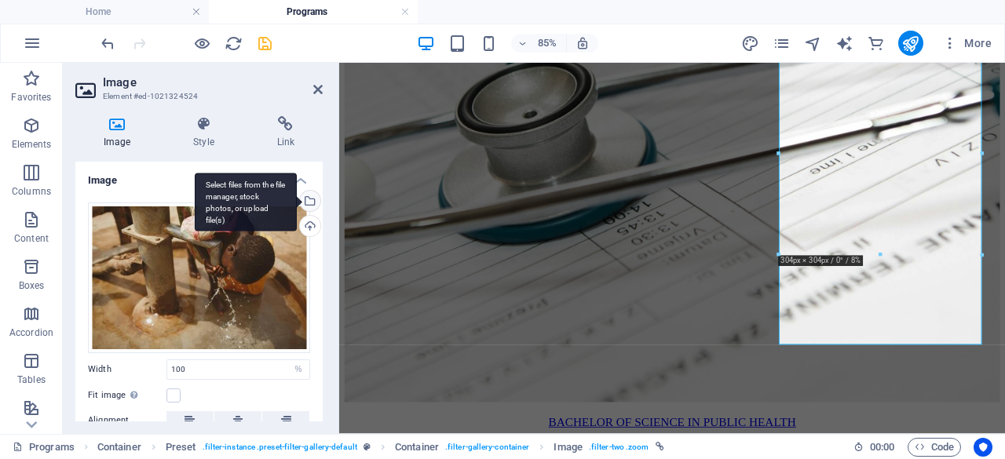
click at [309, 199] on div "Select files from the file manager, stock photos, or upload file(s)" at bounding box center [309, 203] width 24 height 24
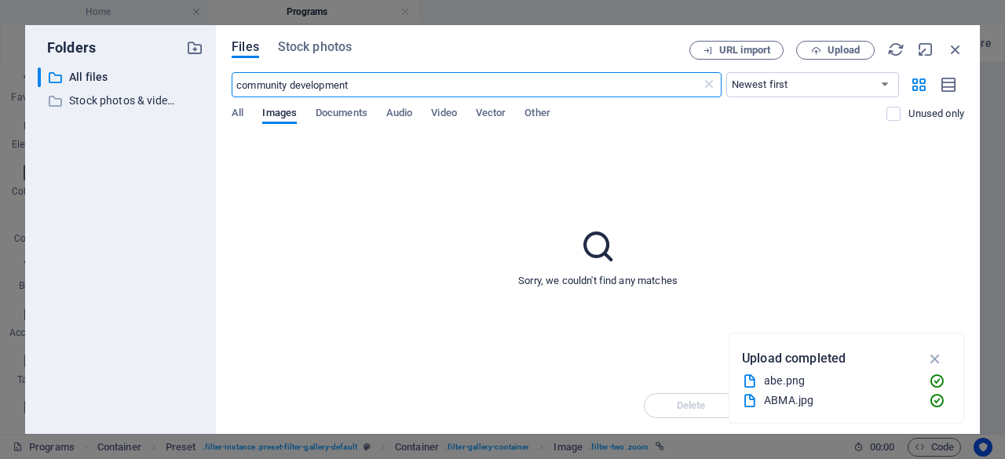
scroll to position [1315, 0]
click at [825, 56] on button "Upload" at bounding box center [835, 50] width 79 height 19
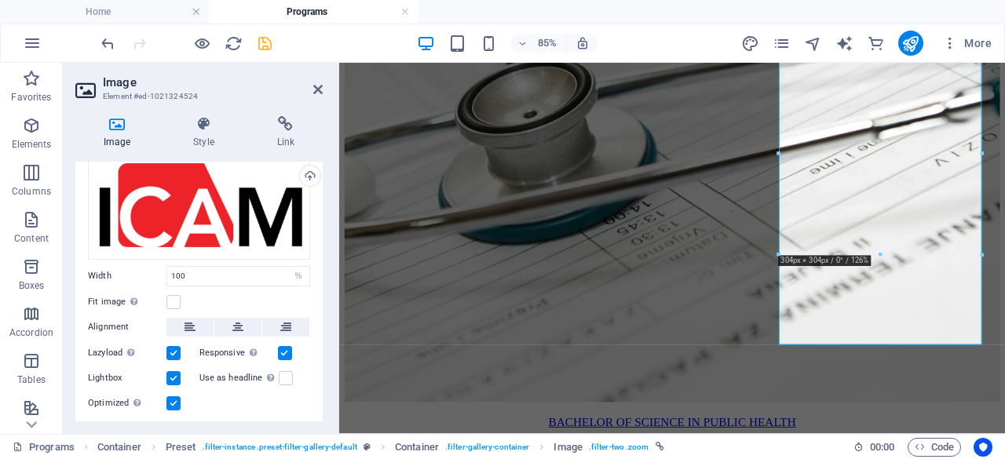
scroll to position [89, 0]
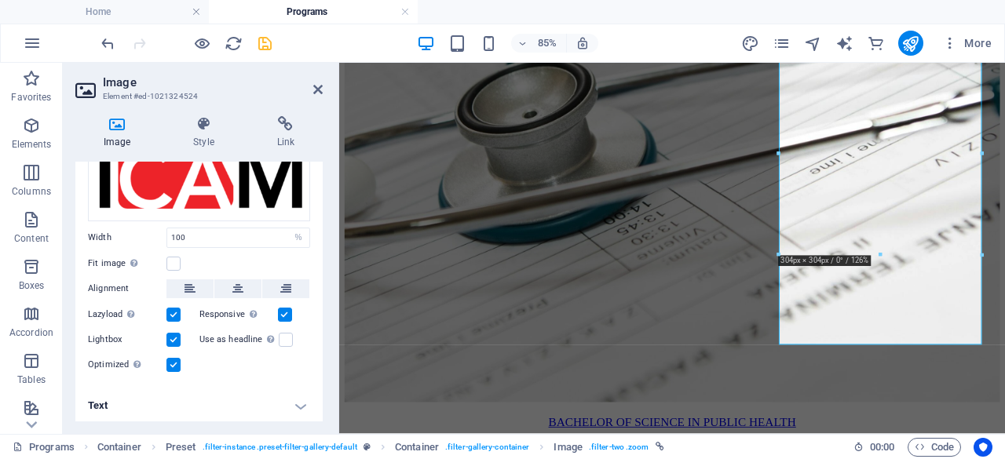
click at [293, 404] on h4 "Text" at bounding box center [198, 406] width 247 height 38
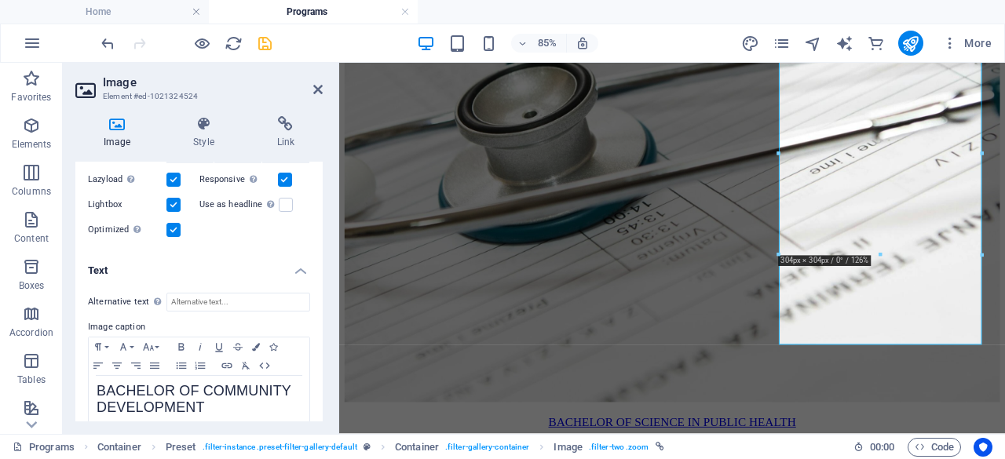
scroll to position [236, 0]
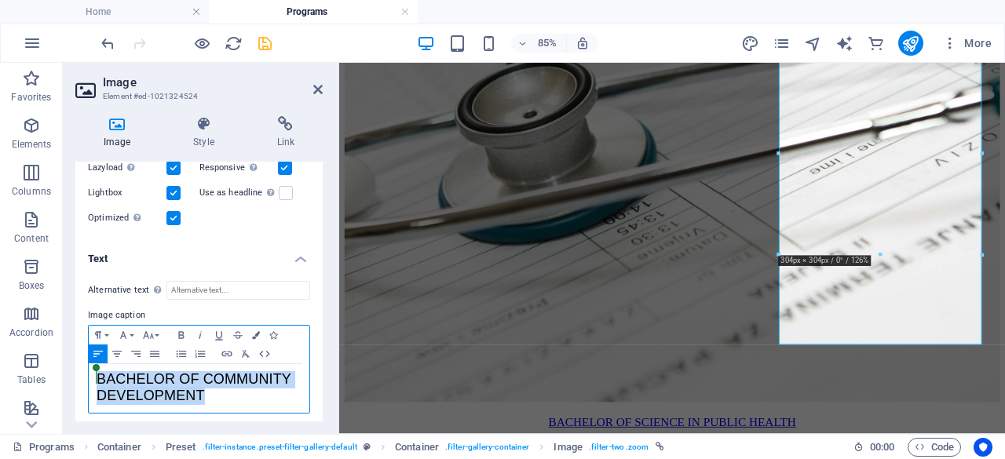
drag, startPoint x: 214, startPoint y: 391, endPoint x: 73, endPoint y: 371, distance: 141.9
click at [73, 371] on div "Image Style Link Image Drag files here, click to choose files or select files f…" at bounding box center [199, 269] width 272 height 331
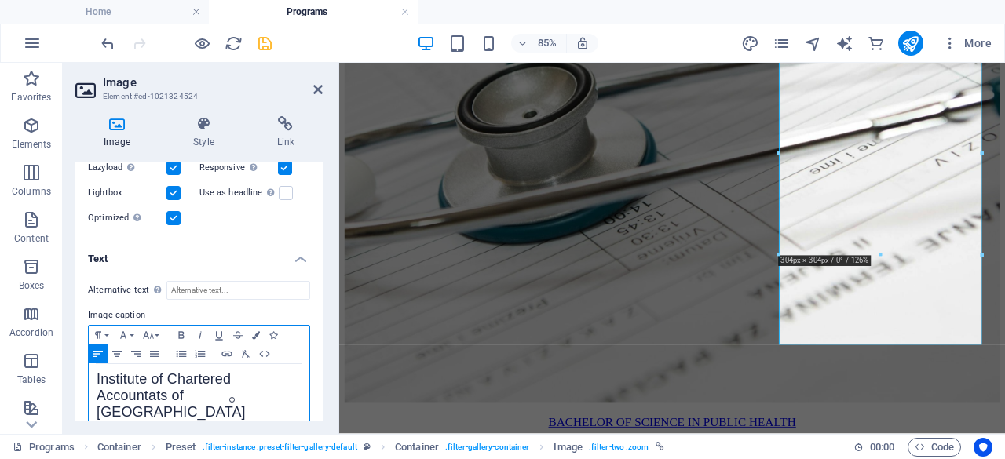
click at [186, 391] on span "Institute of Chartered Accountats of Malawi" at bounding box center [171, 395] width 149 height 49
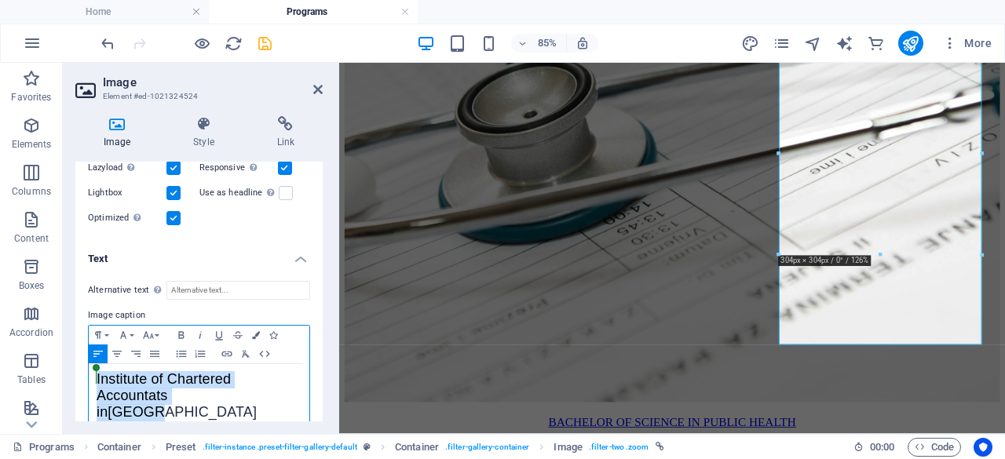
drag, startPoint x: 236, startPoint y: 393, endPoint x: 62, endPoint y: 369, distance: 175.2
click at [62, 369] on section "Favorites Elements Columns Content Boxes Accordion Tables Features Images Slide…" at bounding box center [502, 248] width 1005 height 371
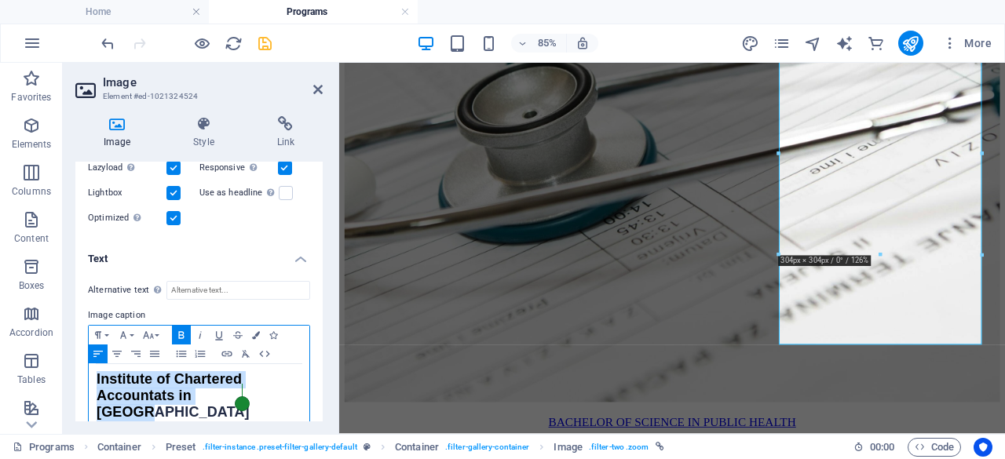
click at [248, 389] on p "Institute of Chartered Accountats in Malawi" at bounding box center [199, 396] width 205 height 49
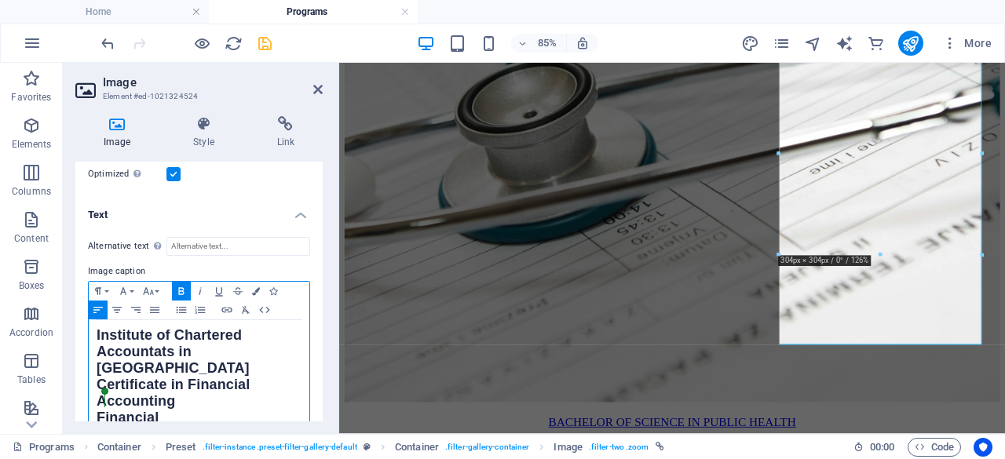
scroll to position [283, 0]
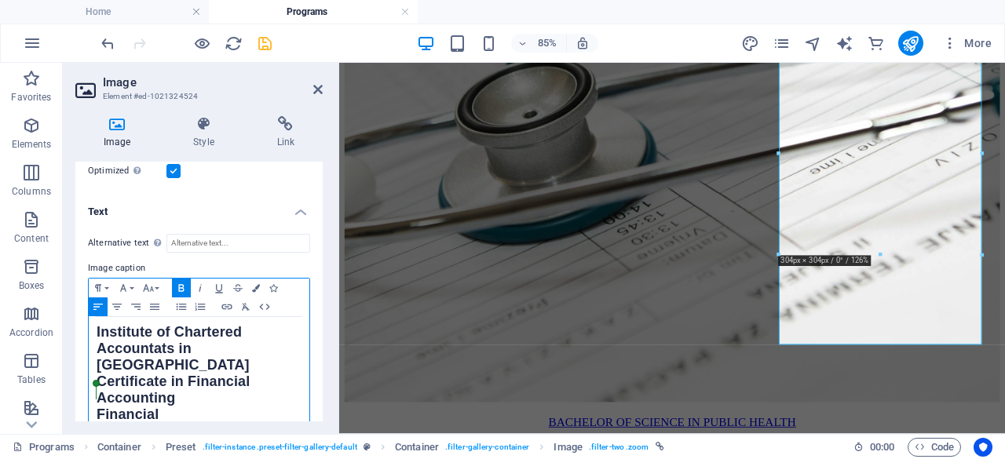
drag, startPoint x: 173, startPoint y: 410, endPoint x: 96, endPoint y: 384, distance: 81.2
click at [97, 408] on p "Financial" at bounding box center [199, 416] width 205 height 16
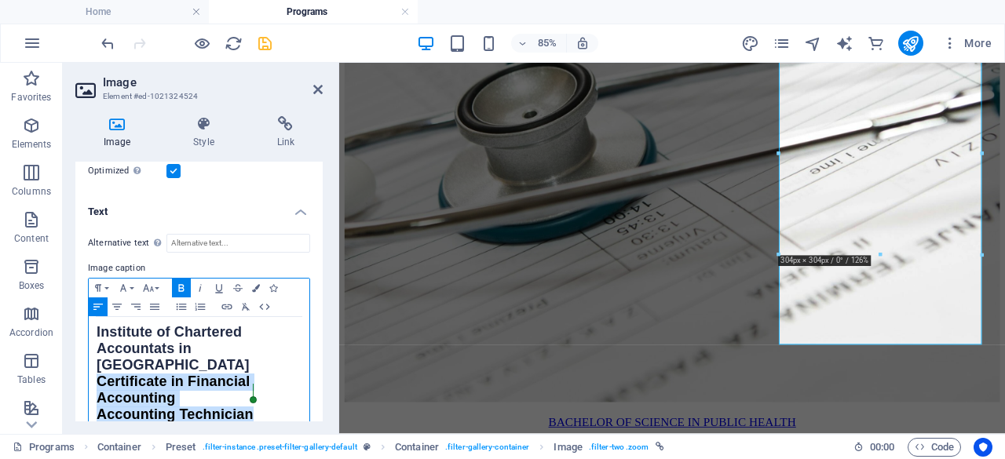
drag, startPoint x: 115, startPoint y: 370, endPoint x: 262, endPoint y: 389, distance: 147.3
click at [262, 389] on div "Institute of Chartered Accountats in Malawi Certificate in Financial Accounting…" at bounding box center [199, 374] width 221 height 115
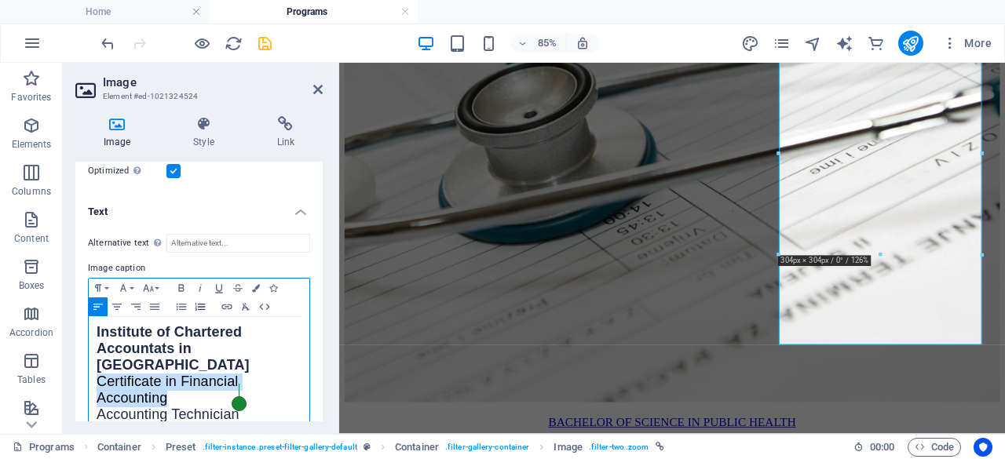
click at [196, 305] on icon "button" at bounding box center [201, 306] width 10 height 7
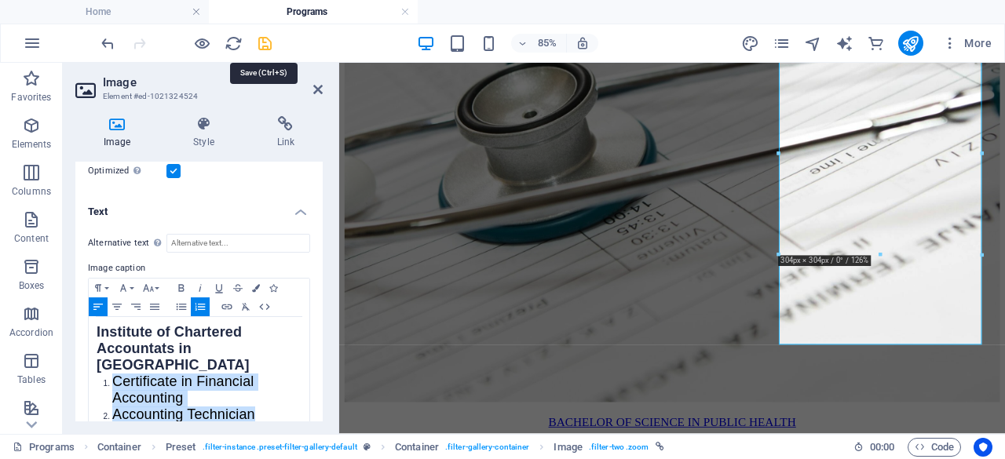
click at [263, 47] on icon "save" at bounding box center [265, 44] width 18 height 18
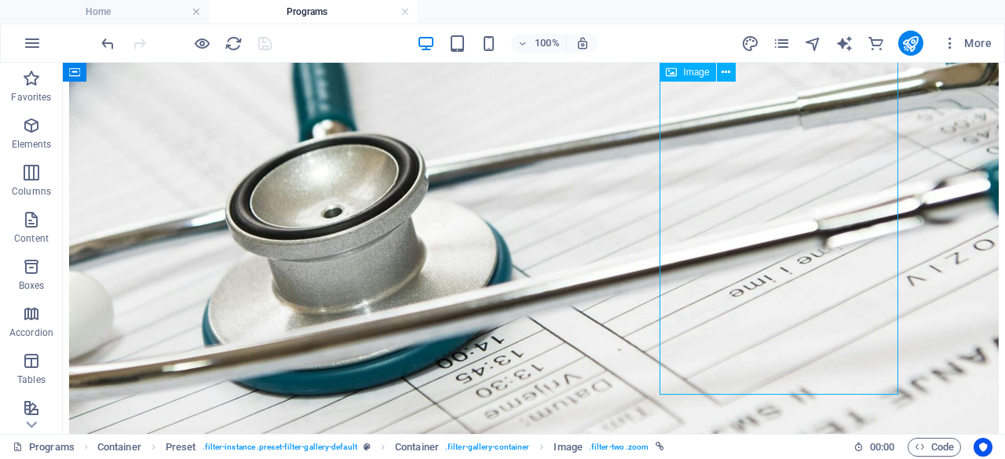
select select "%"
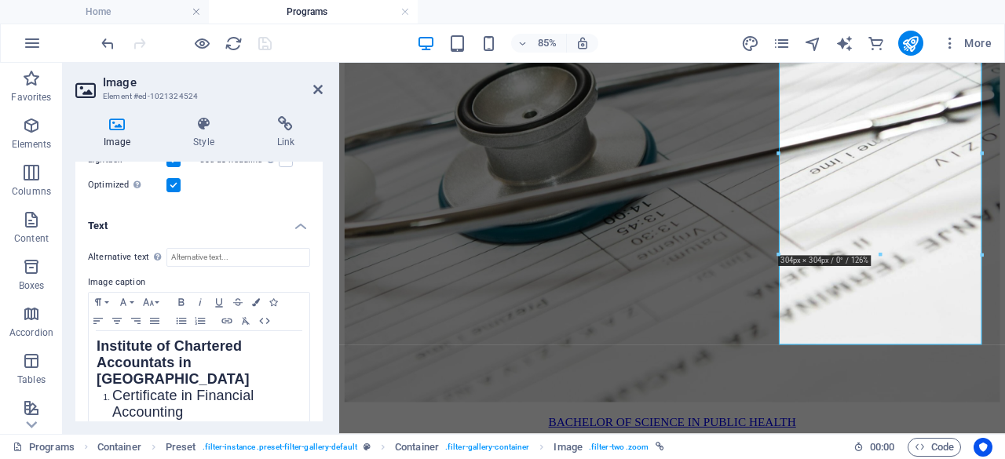
scroll to position [271, 0]
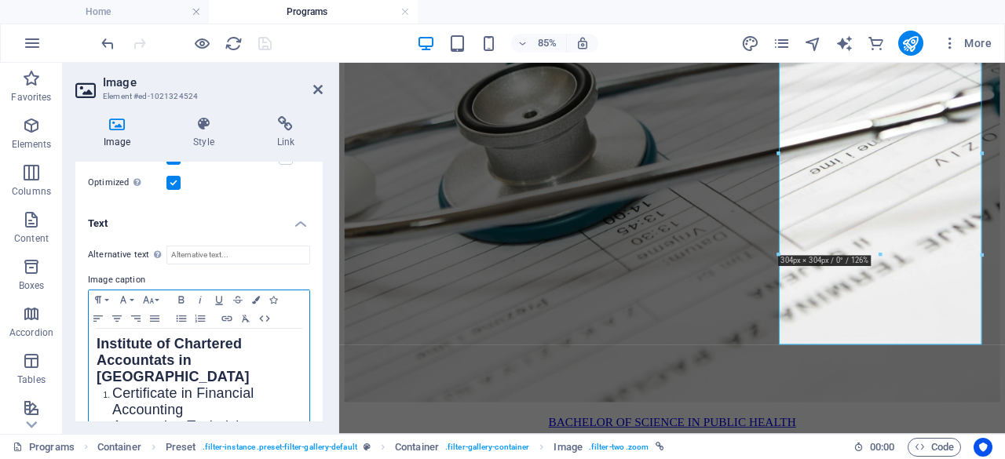
click at [161, 356] on strong "Institute of Chartered Accountats in Malawi" at bounding box center [173, 360] width 153 height 49
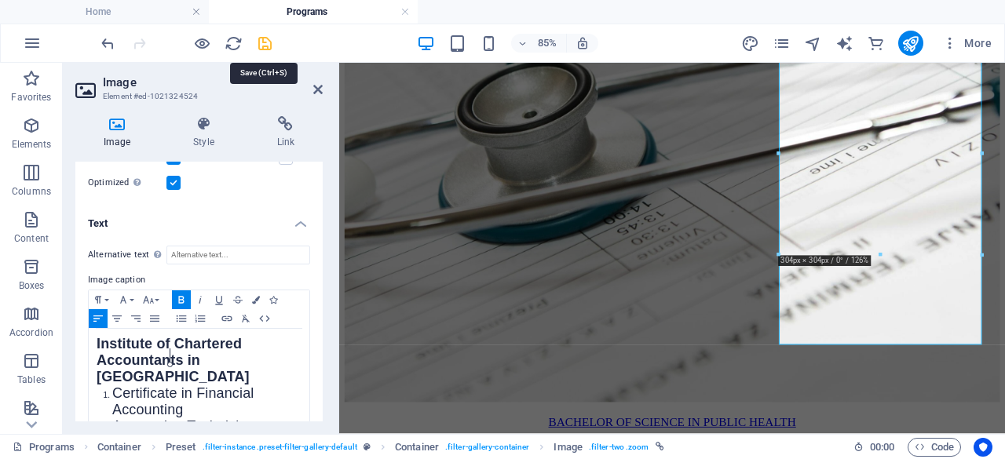
click at [265, 38] on icon "save" at bounding box center [265, 44] width 18 height 18
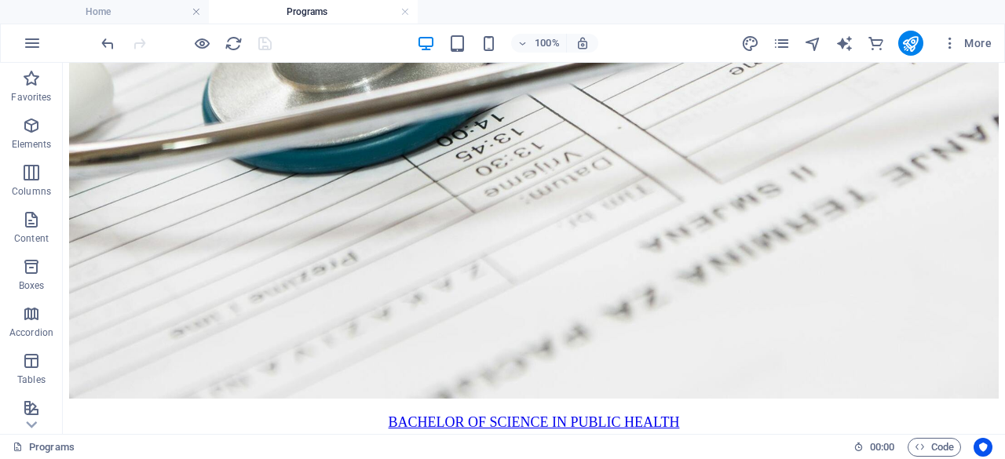
scroll to position [1401, 0]
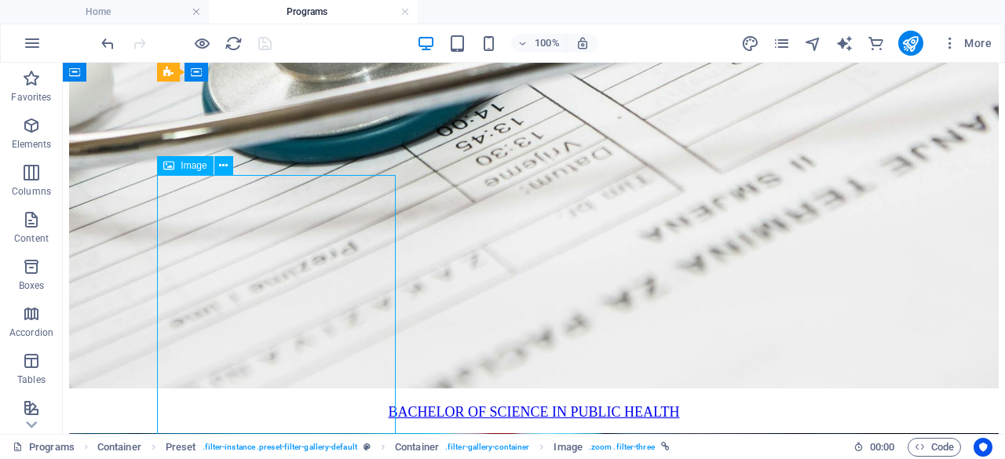
select select "%"
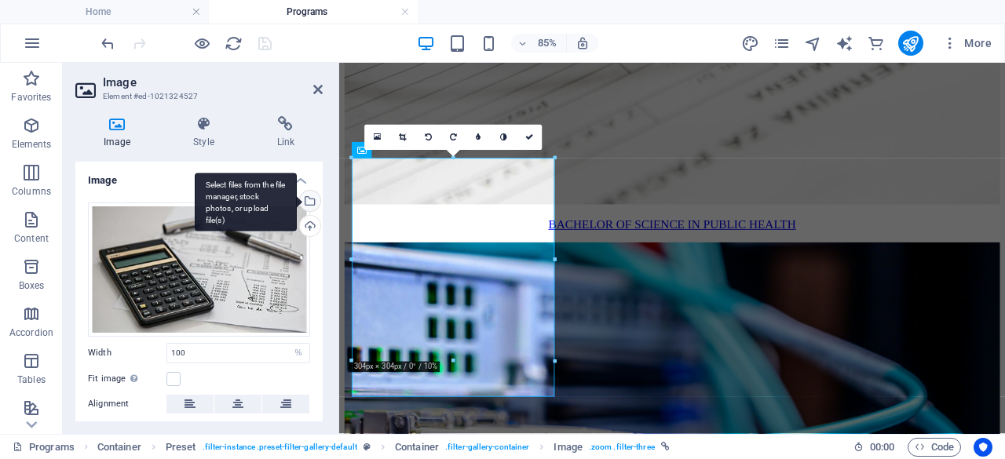
click at [310, 199] on div "Select files from the file manager, stock photos, or upload file(s)" at bounding box center [309, 203] width 24 height 24
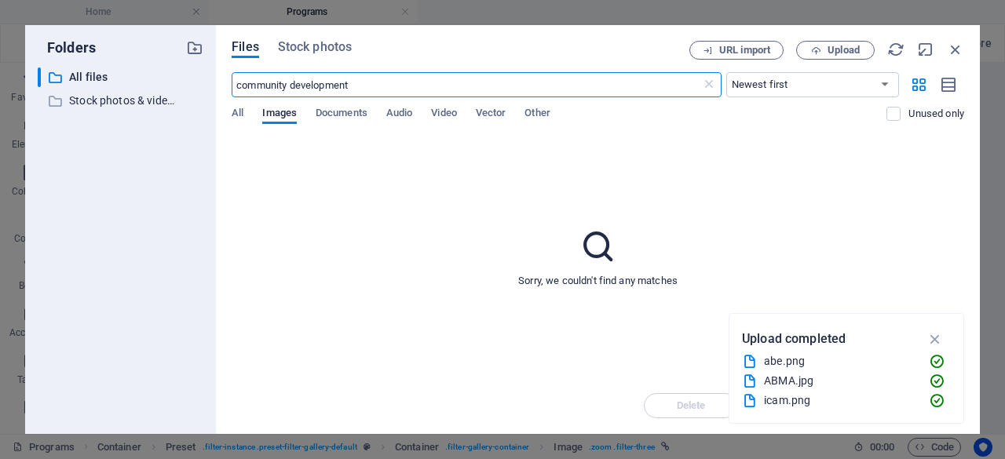
scroll to position [1315, 0]
click at [836, 46] on span "Upload" at bounding box center [844, 50] width 32 height 9
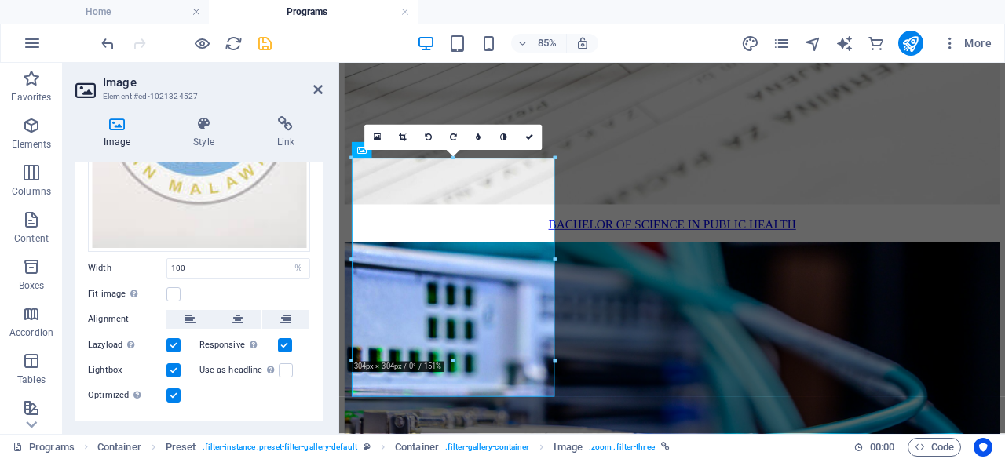
scroll to position [254, 0]
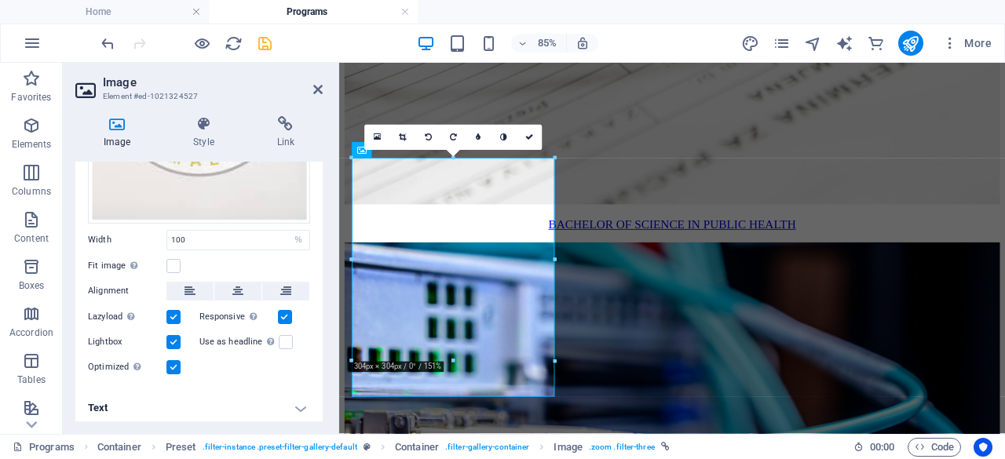
click at [298, 400] on h4 "Text" at bounding box center [198, 409] width 247 height 38
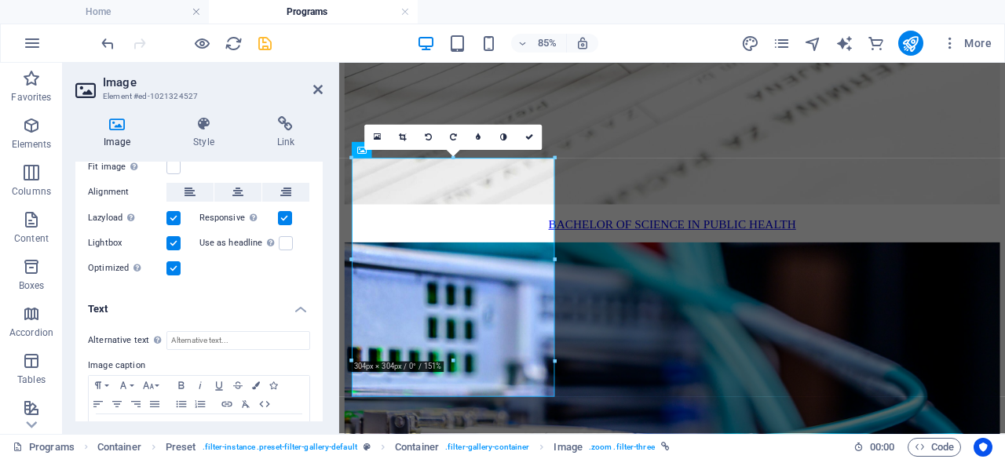
scroll to position [402, 0]
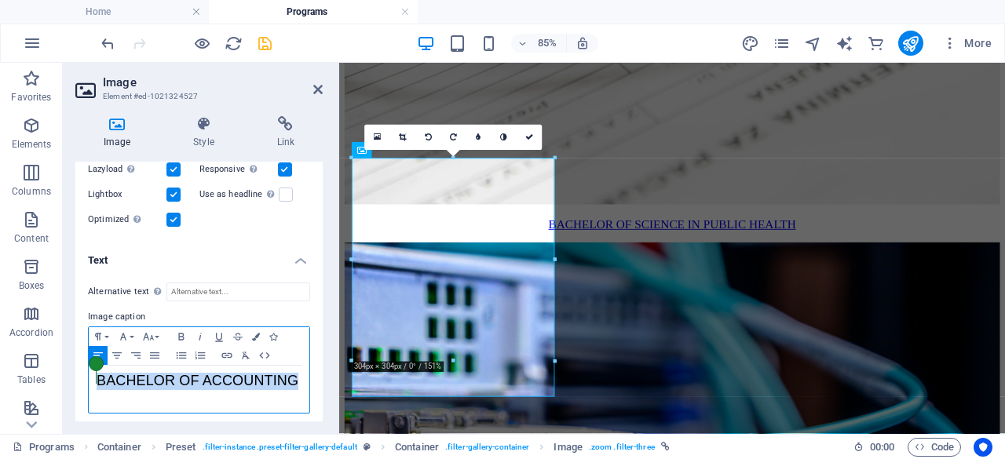
drag, startPoint x: 298, startPoint y: 377, endPoint x: 98, endPoint y: 368, distance: 200.4
click at [98, 368] on body "icbm.ac.mw Home Programs Favorites Elements Columns Content Boxes Accordion Tab…" at bounding box center [502, 229] width 1005 height 459
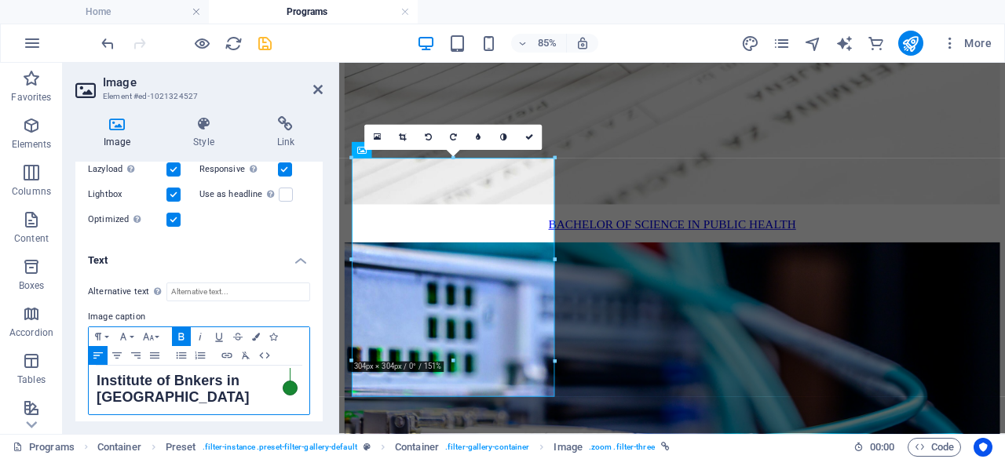
click at [182, 381] on strong "Institute of Bnkers in Malawi" at bounding box center [173, 389] width 153 height 32
click at [298, 374] on p "Institute of Bankers in Malawi" at bounding box center [199, 390] width 205 height 33
drag, startPoint x: 151, startPoint y: 399, endPoint x: 86, endPoint y: 395, distance: 64.5
click at [86, 395] on body "icbm.ac.mw Home Programs Favorites Elements Columns Content Boxes Accordion Tab…" at bounding box center [502, 229] width 1005 height 459
drag, startPoint x: 97, startPoint y: 392, endPoint x: 164, endPoint y: 400, distance: 67.2
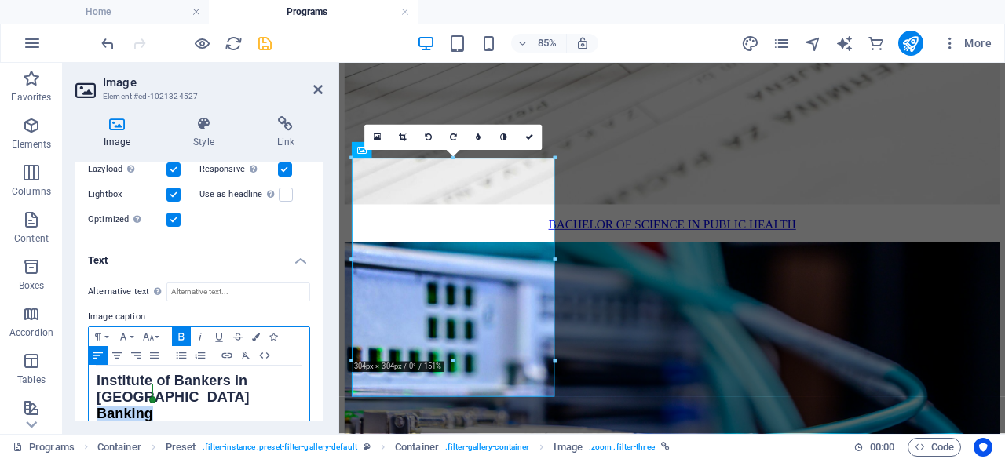
click at [164, 407] on p "Banking" at bounding box center [199, 415] width 205 height 16
click at [198, 353] on icon "button" at bounding box center [200, 355] width 19 height 13
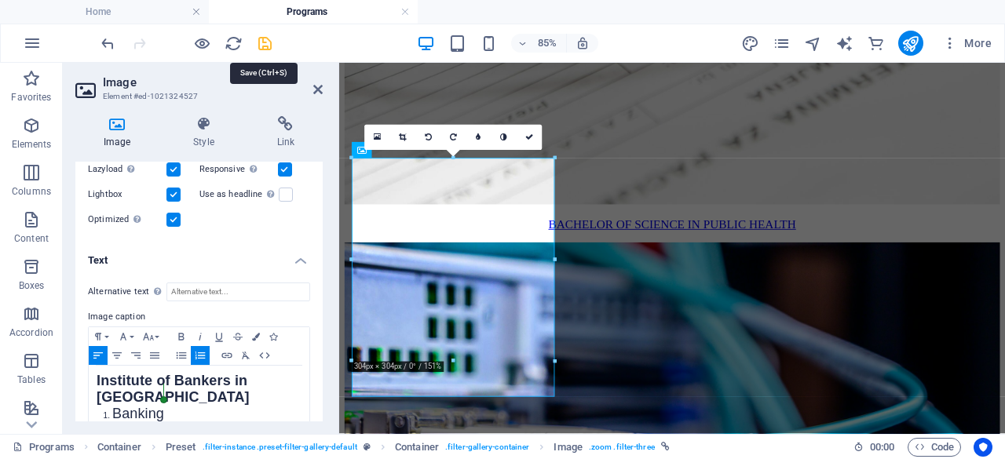
click at [267, 42] on icon "save" at bounding box center [265, 44] width 18 height 18
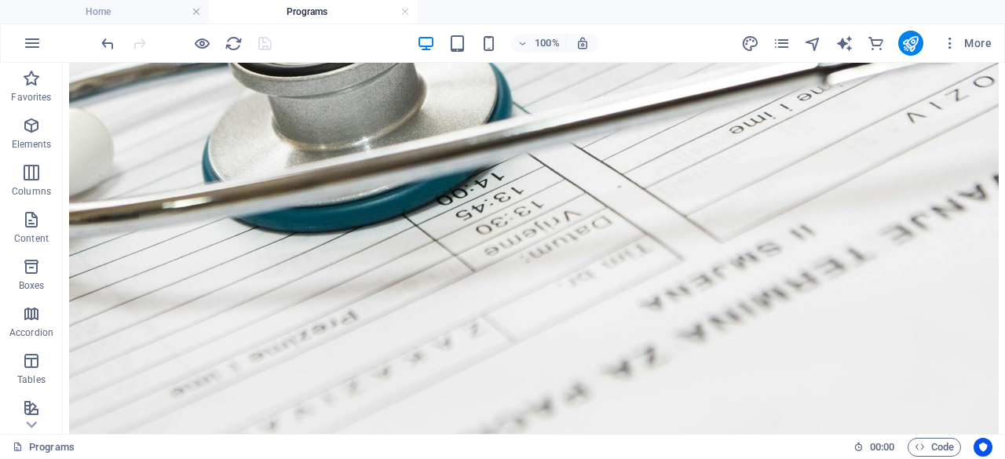
scroll to position [1329, 0]
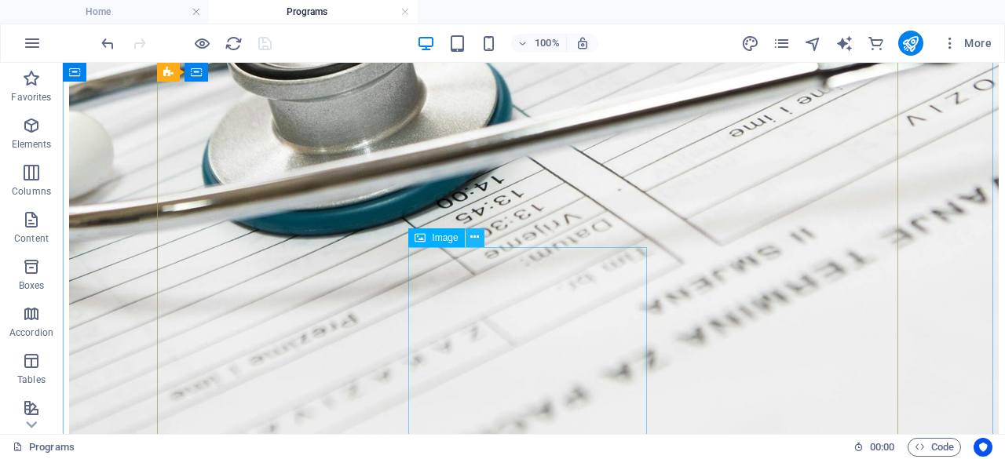
click at [477, 243] on icon at bounding box center [474, 237] width 9 height 16
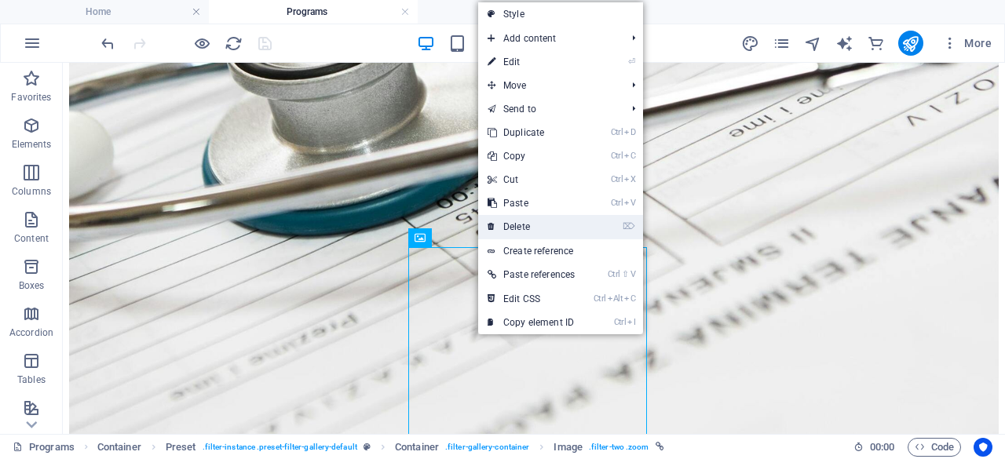
click at [525, 224] on link "⌦ Delete" at bounding box center [531, 227] width 106 height 24
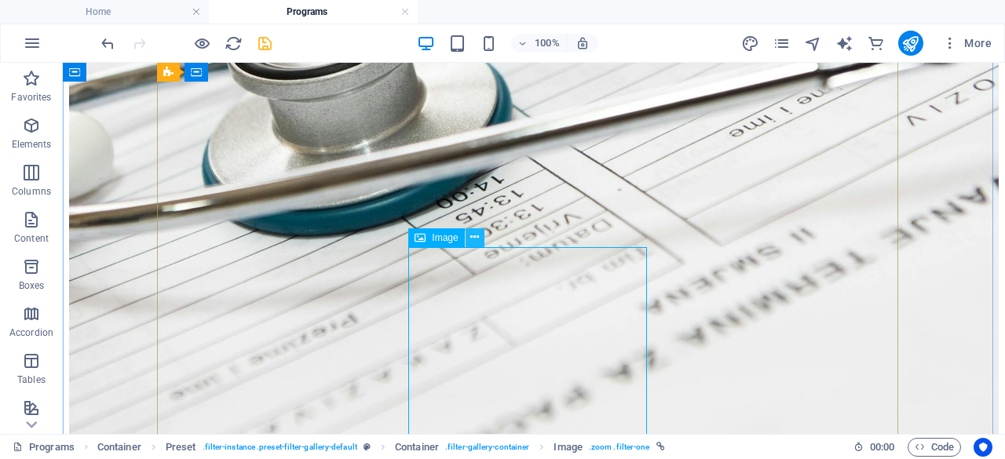
click at [475, 246] on icon at bounding box center [474, 237] width 9 height 16
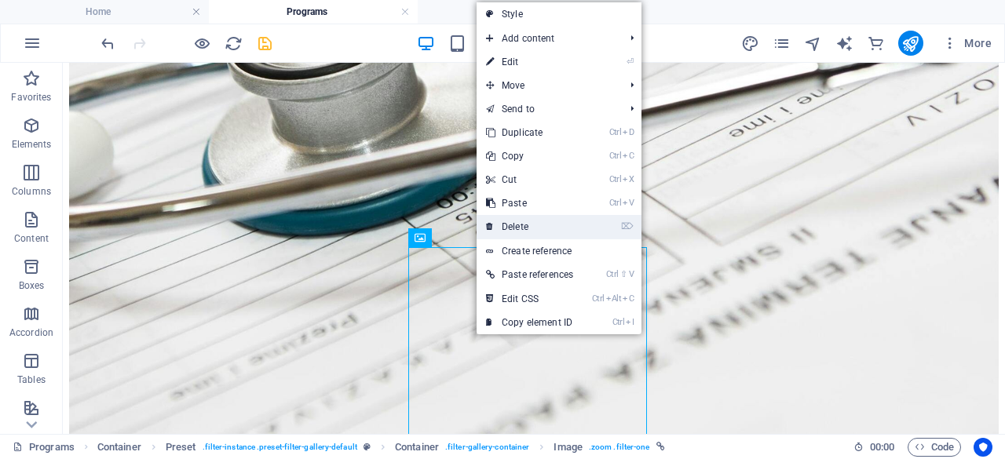
click at [512, 228] on link "⌦ Delete" at bounding box center [530, 227] width 106 height 24
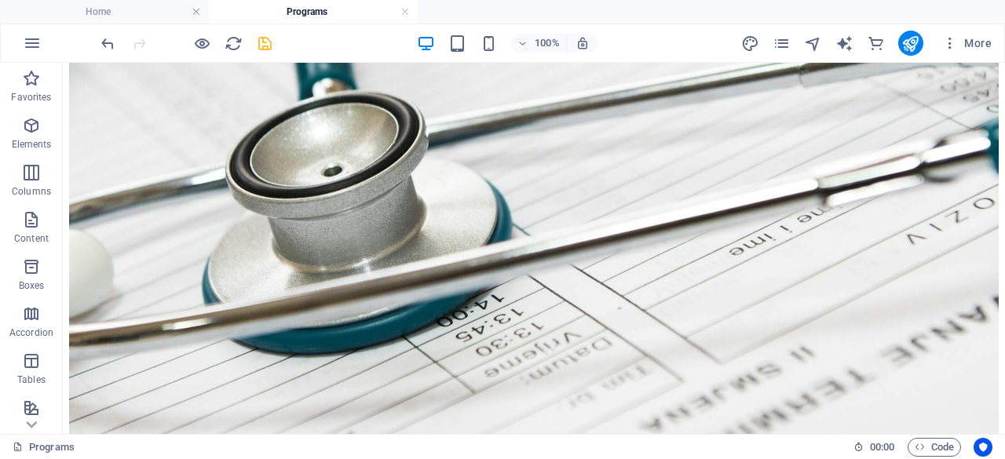
scroll to position [1170, 0]
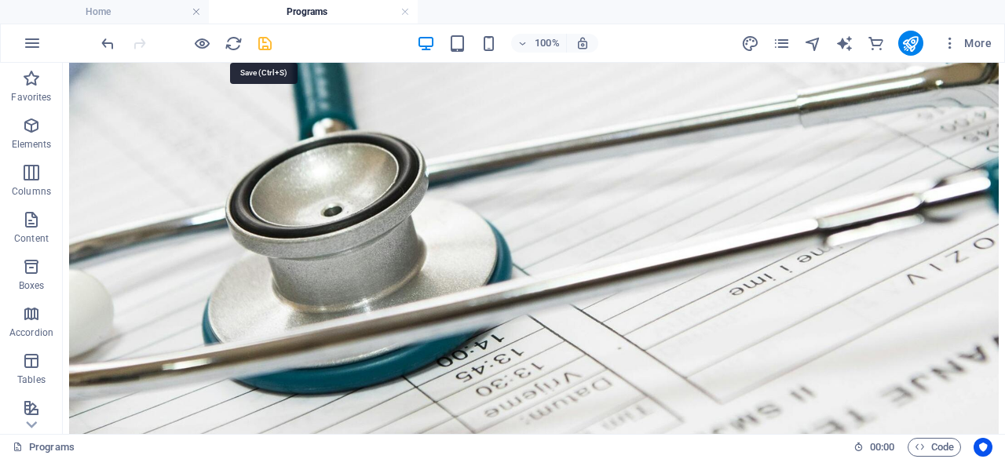
click at [267, 43] on icon "save" at bounding box center [265, 44] width 18 height 18
click at [913, 50] on icon "publish" at bounding box center [911, 44] width 18 height 18
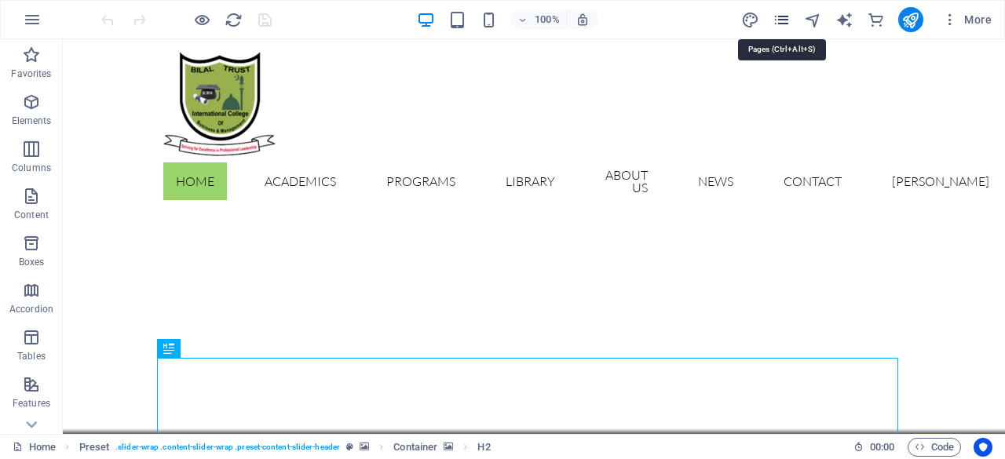
click at [784, 22] on icon "pages" at bounding box center [782, 20] width 18 height 18
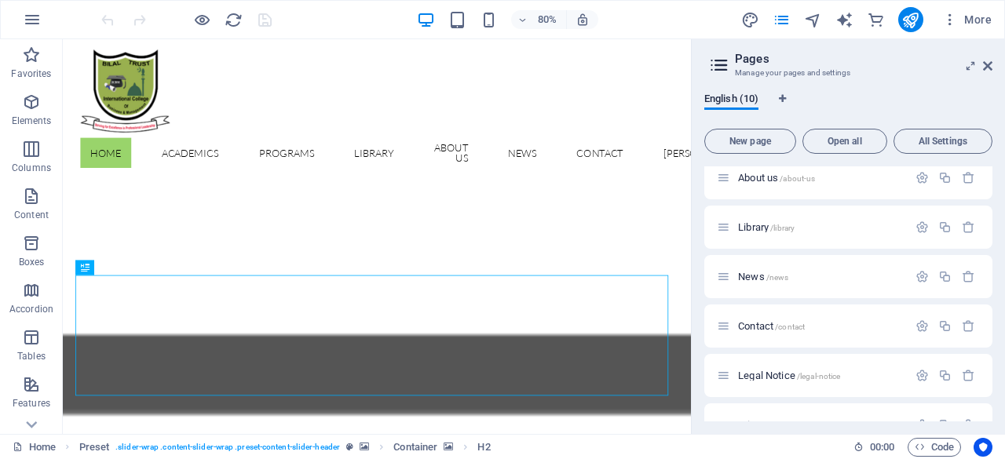
scroll to position [203, 0]
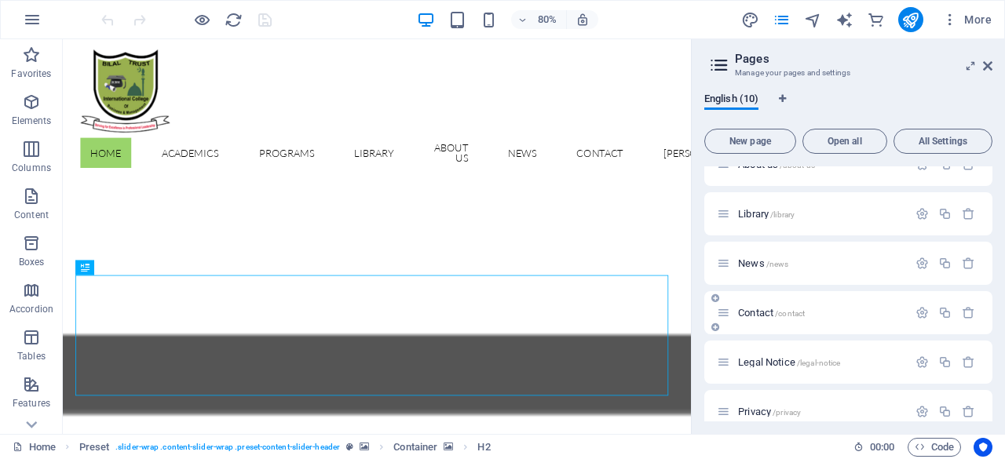
click at [796, 314] on span "/contact" at bounding box center [790, 313] width 30 height 9
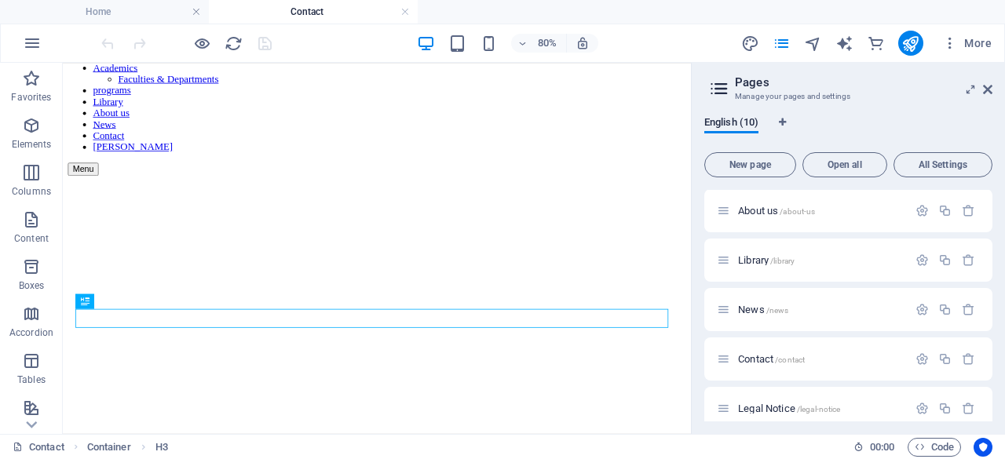
scroll to position [159, 0]
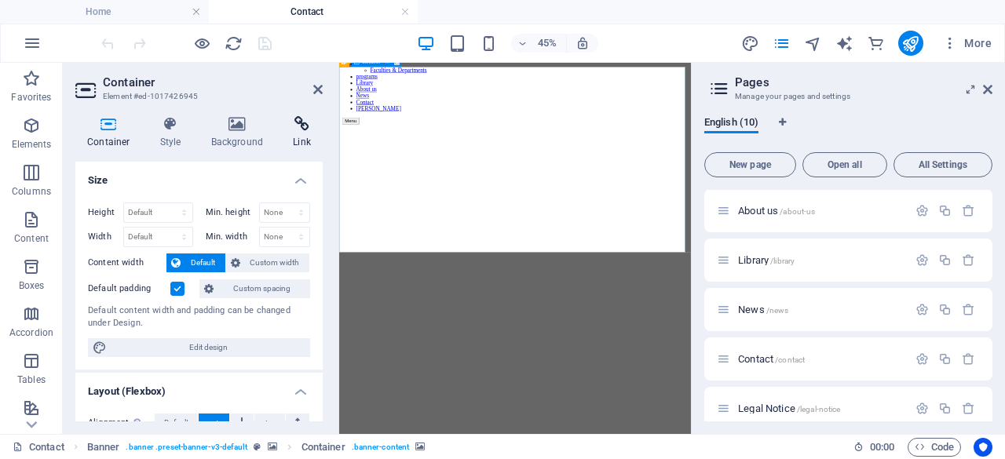
click at [302, 140] on h4 "Link" at bounding box center [302, 132] width 42 height 33
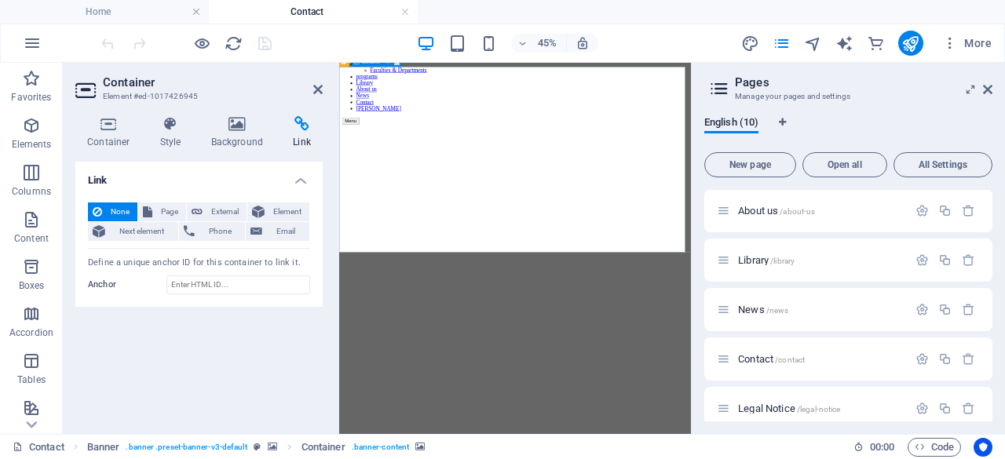
click at [302, 133] on h4 "Link" at bounding box center [302, 132] width 42 height 33
click at [232, 139] on h4 "Background" at bounding box center [240, 132] width 82 height 33
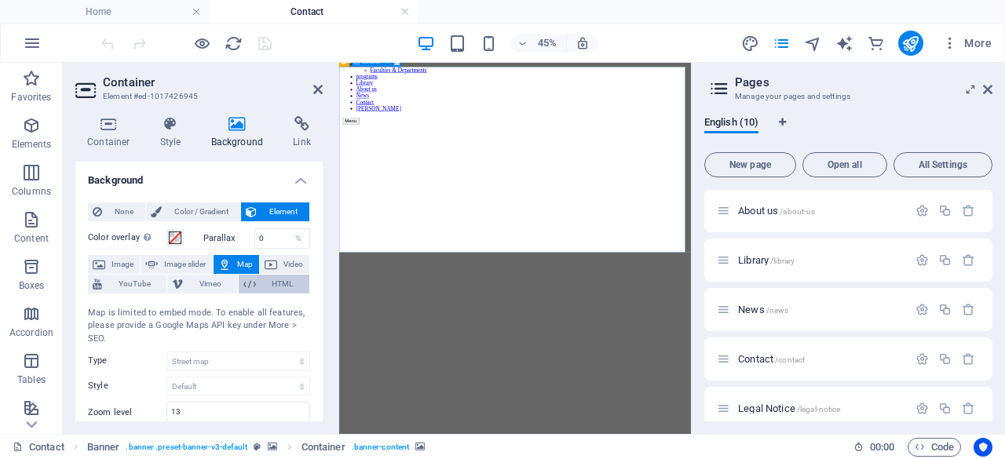
click at [274, 284] on span "HTML" at bounding box center [283, 284] width 44 height 19
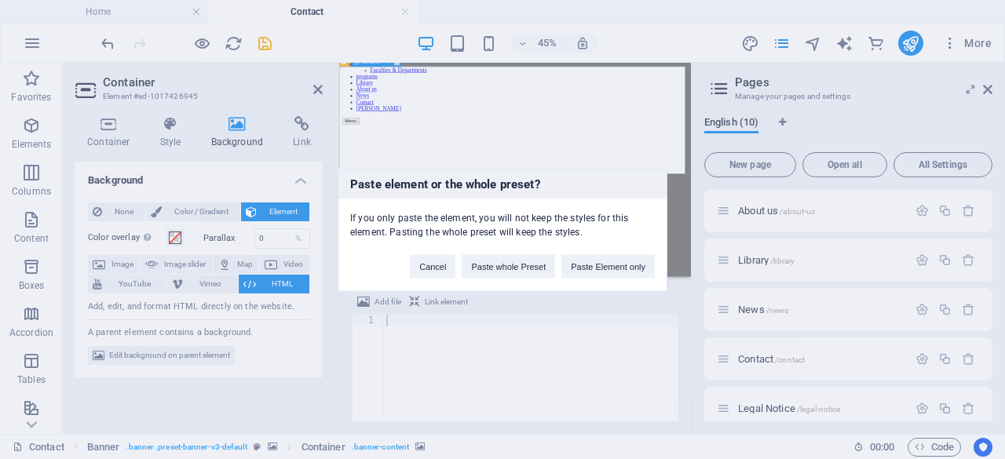
click at [278, 281] on div "Paste element or the whole preset? If you only paste the element, you will not …" at bounding box center [502, 229] width 1005 height 459
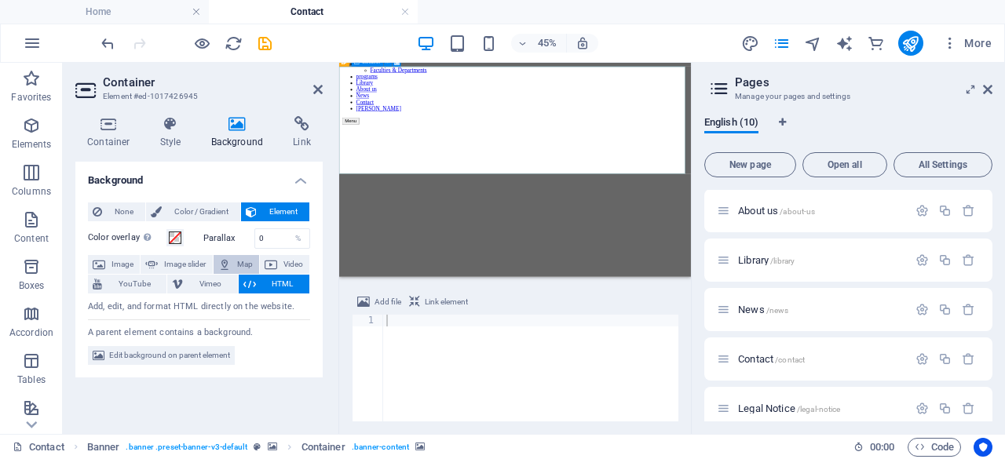
click at [239, 265] on span "Map" at bounding box center [245, 264] width 19 height 19
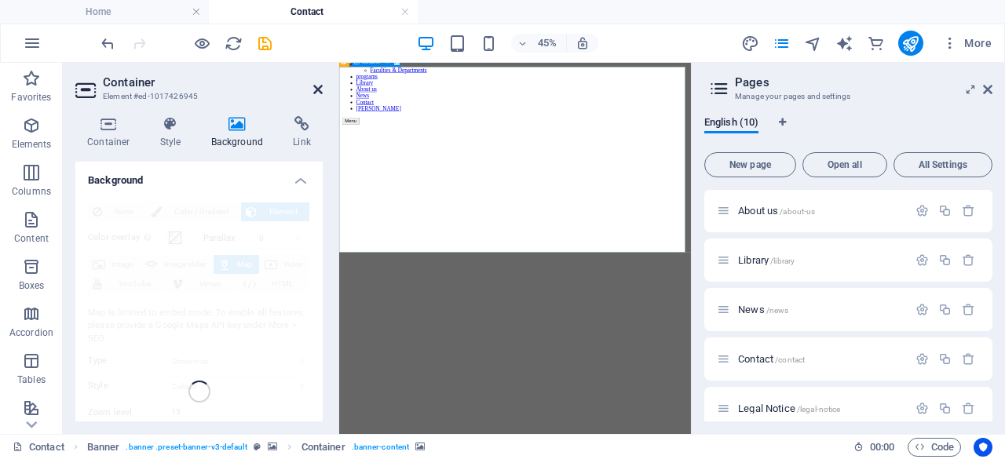
click at [315, 96] on link at bounding box center [317, 89] width 9 height 13
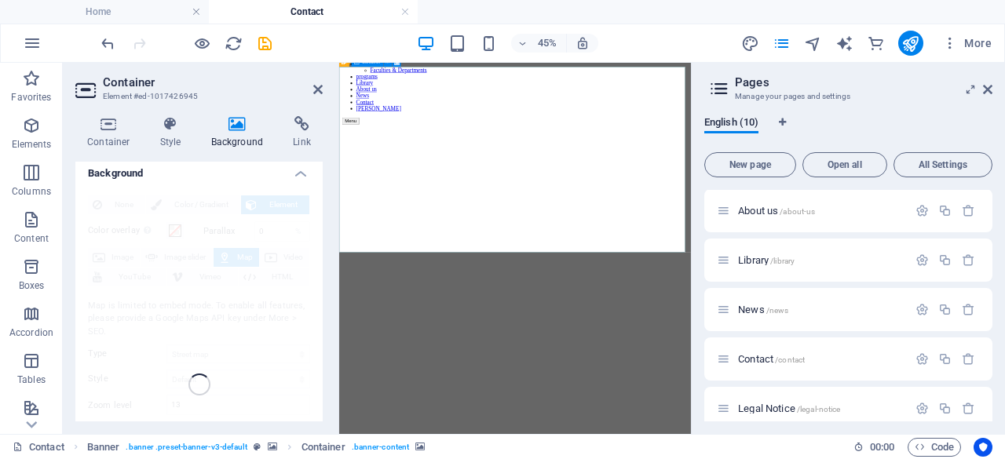
scroll to position [0, 0]
click at [298, 182] on h4 "Background" at bounding box center [198, 176] width 247 height 28
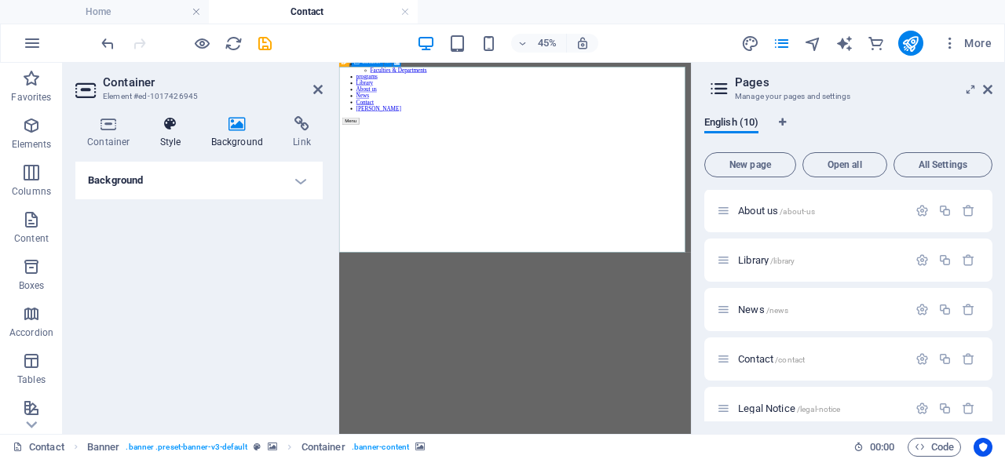
click at [181, 131] on icon at bounding box center [170, 124] width 45 height 16
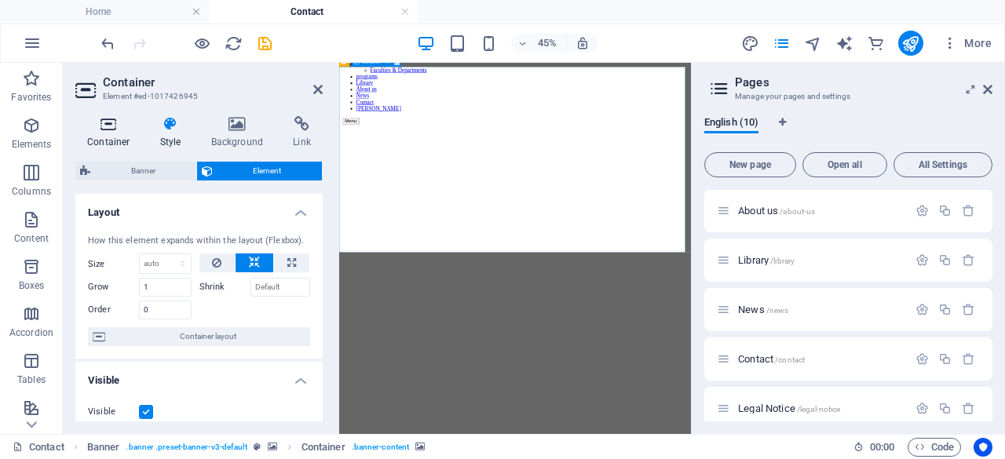
click at [109, 145] on h4 "Container" at bounding box center [111, 132] width 73 height 33
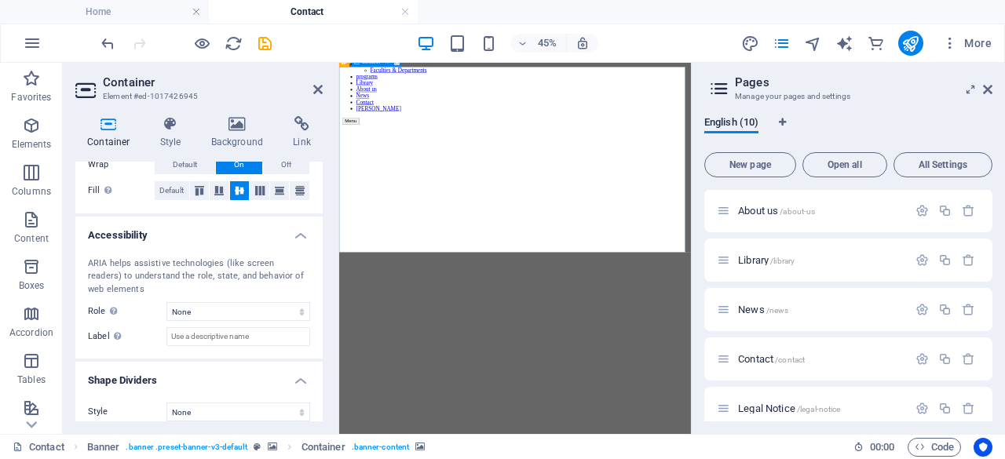
scroll to position [347, 0]
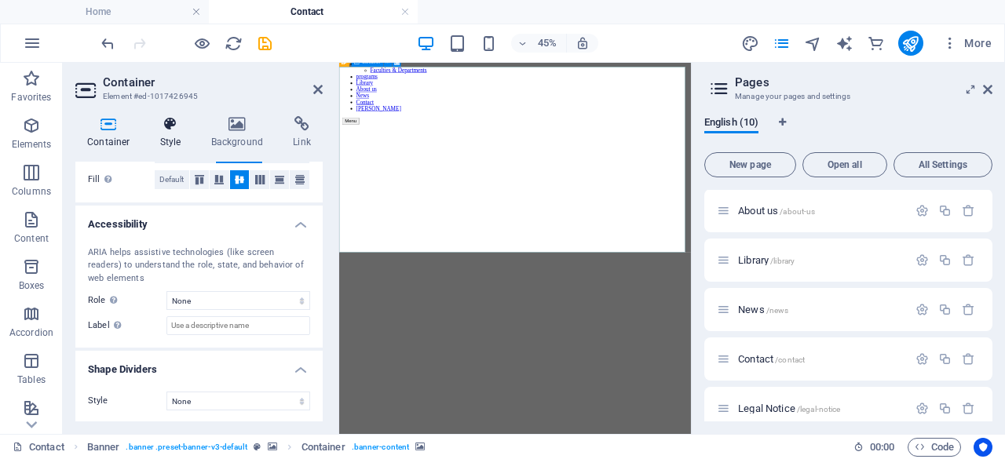
click at [164, 132] on h4 "Style" at bounding box center [173, 132] width 51 height 33
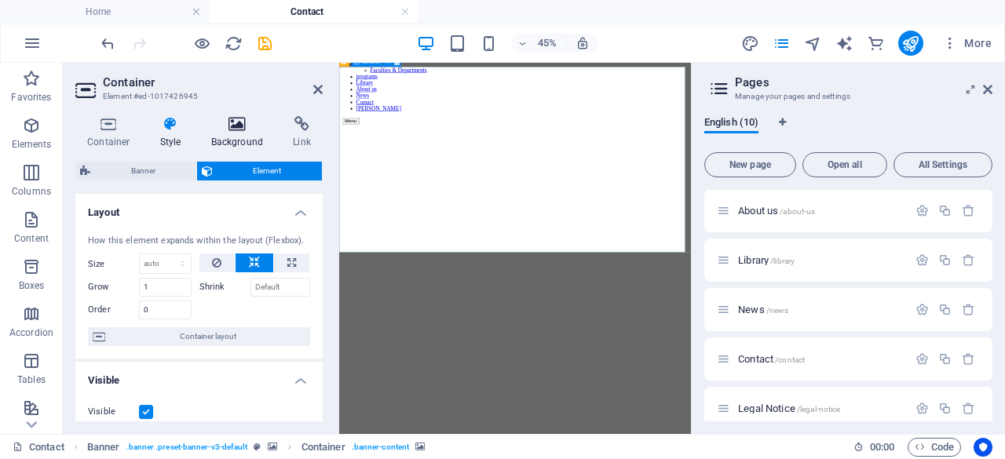
click at [229, 134] on h4 "Background" at bounding box center [240, 132] width 82 height 33
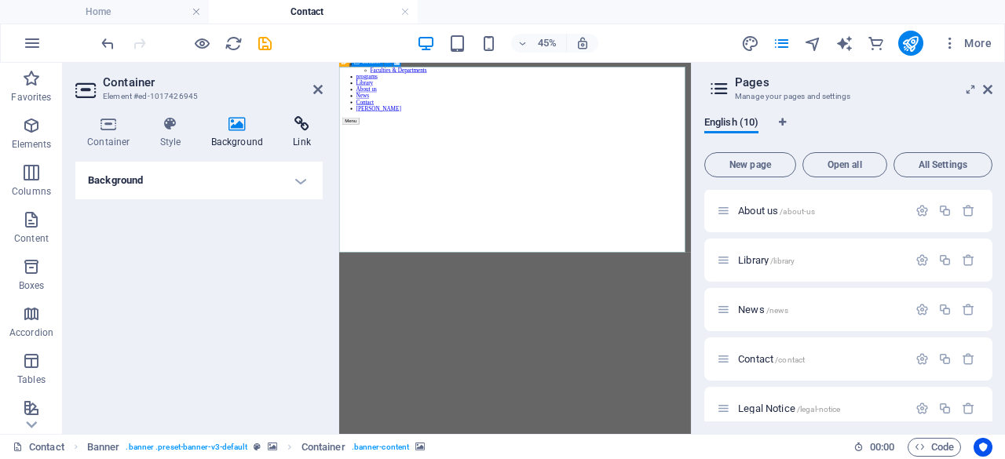
click at [300, 141] on h4 "Link" at bounding box center [302, 132] width 42 height 33
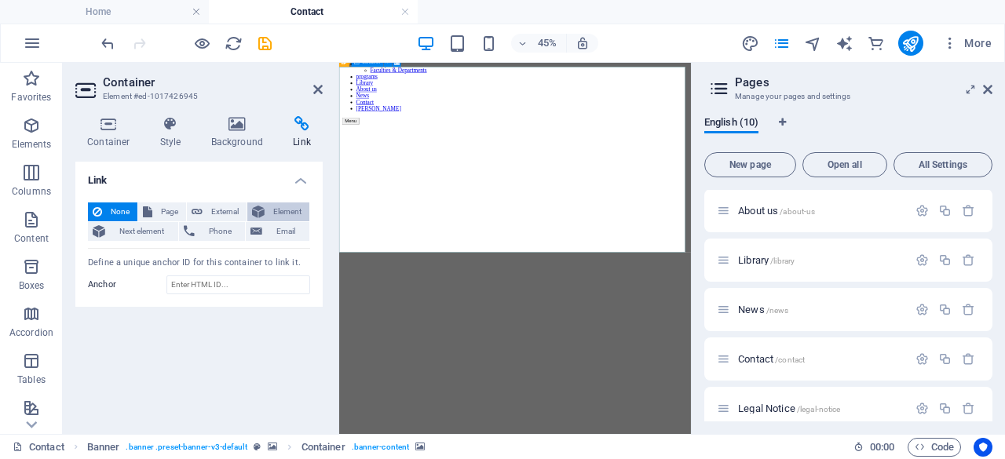
click at [267, 211] on button "Element" at bounding box center [278, 212] width 62 height 19
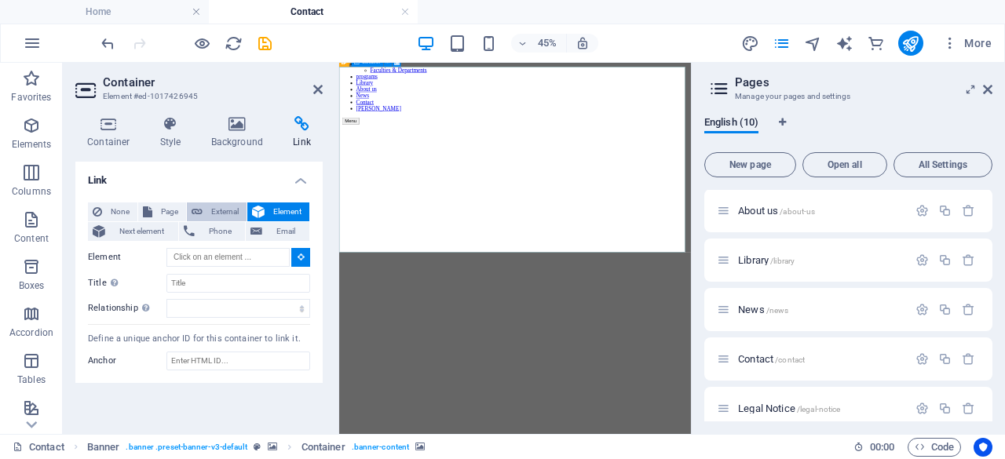
click at [212, 204] on span "External" at bounding box center [224, 212] width 35 height 19
select select
select select "blank"
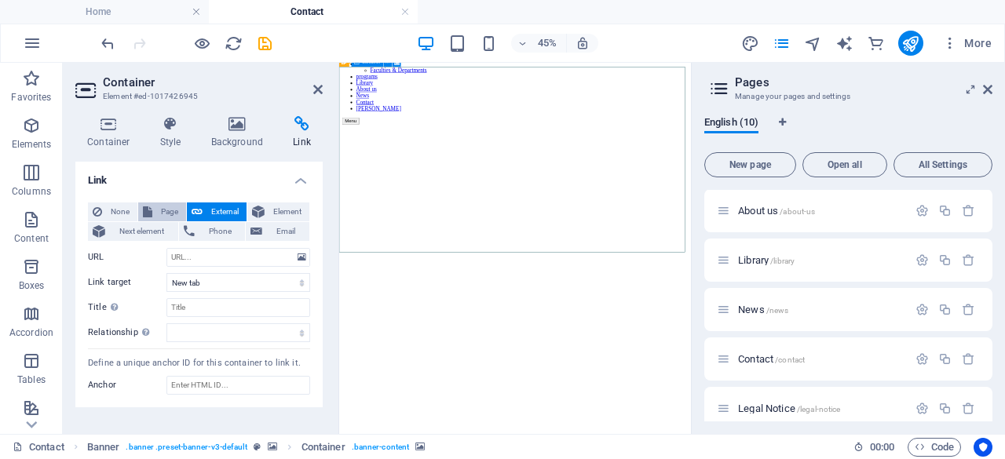
click at [170, 206] on span "Page" at bounding box center [169, 212] width 24 height 19
select select
click at [124, 208] on span "None" at bounding box center [120, 212] width 26 height 19
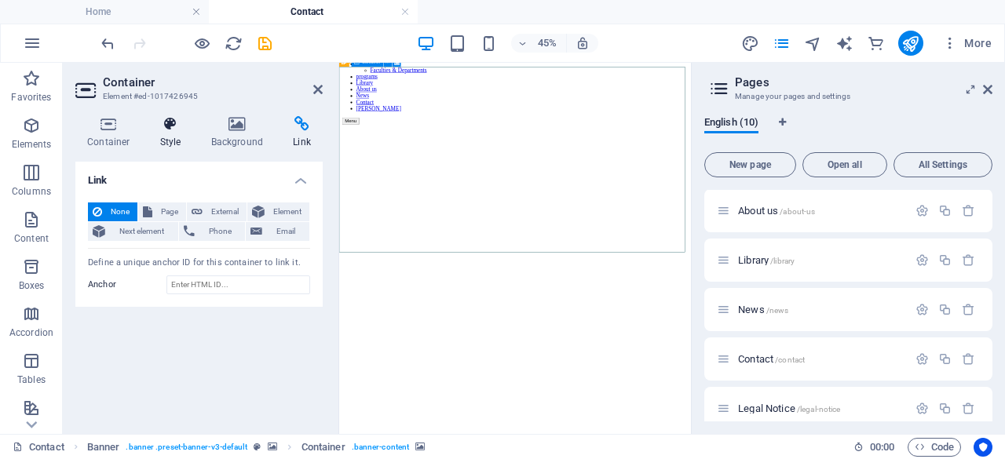
click at [182, 134] on h4 "Style" at bounding box center [173, 132] width 51 height 33
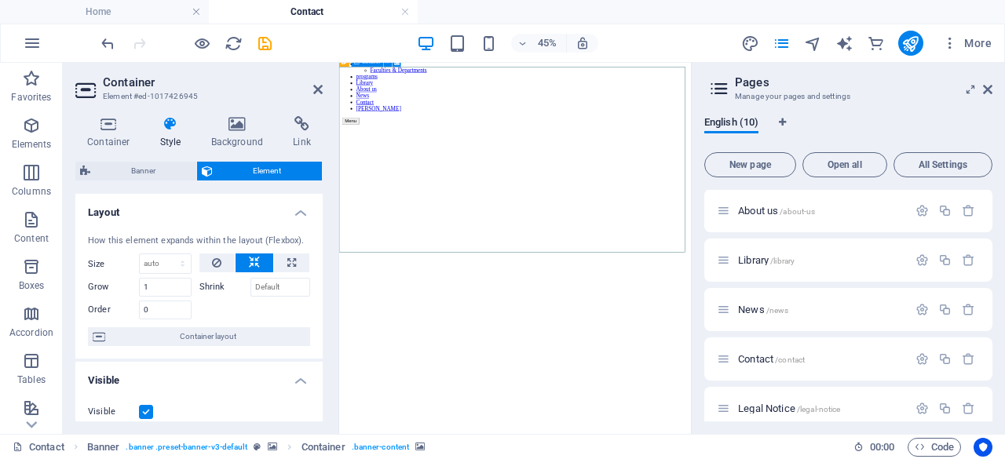
click at [302, 135] on h4 "Link" at bounding box center [302, 132] width 42 height 33
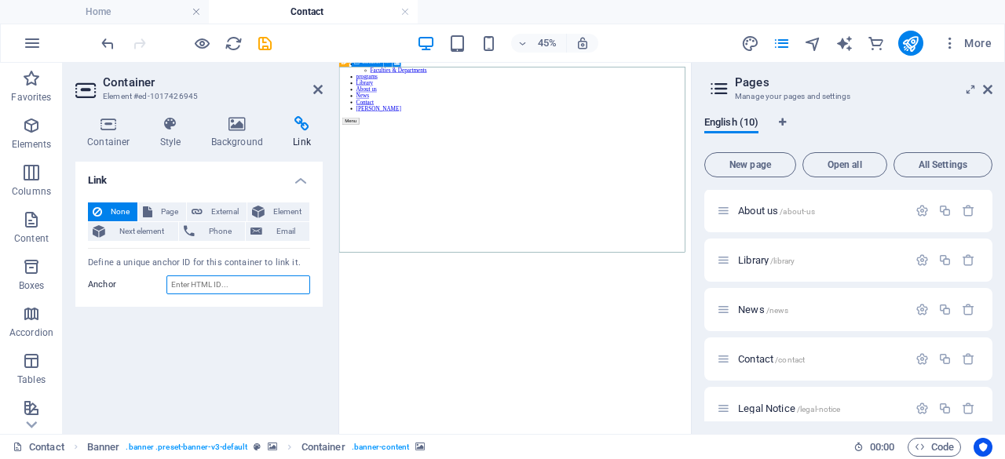
click at [236, 279] on input "Anchor" at bounding box center [238, 285] width 144 height 19
click at [319, 87] on icon at bounding box center [317, 89] width 9 height 13
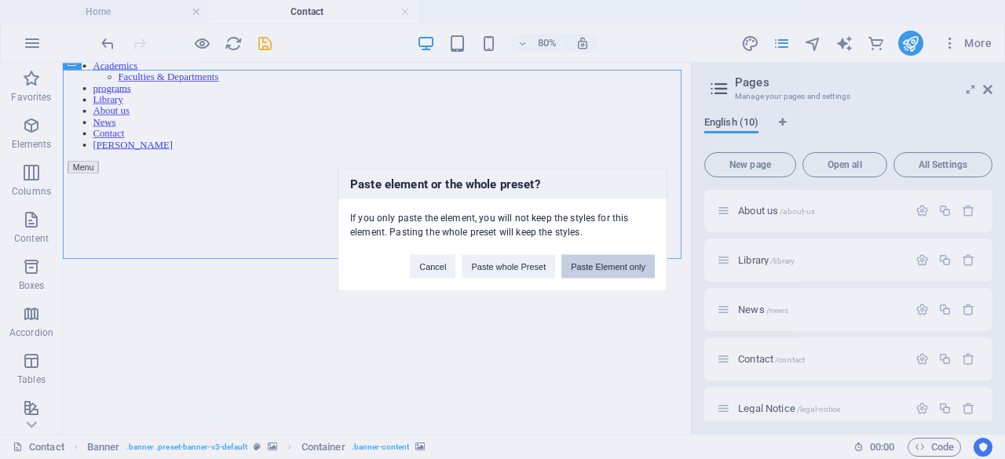
click at [584, 265] on button "Paste Element only" at bounding box center [607, 266] width 93 height 24
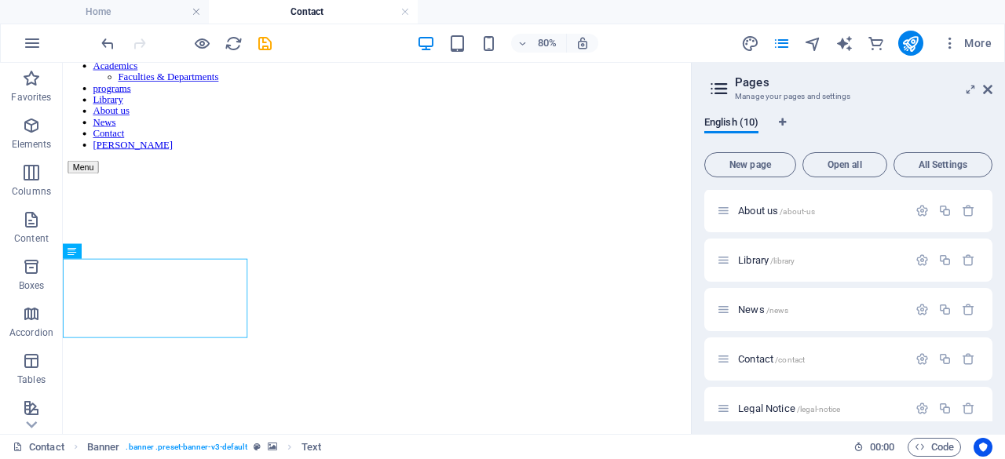
scroll to position [0, 0]
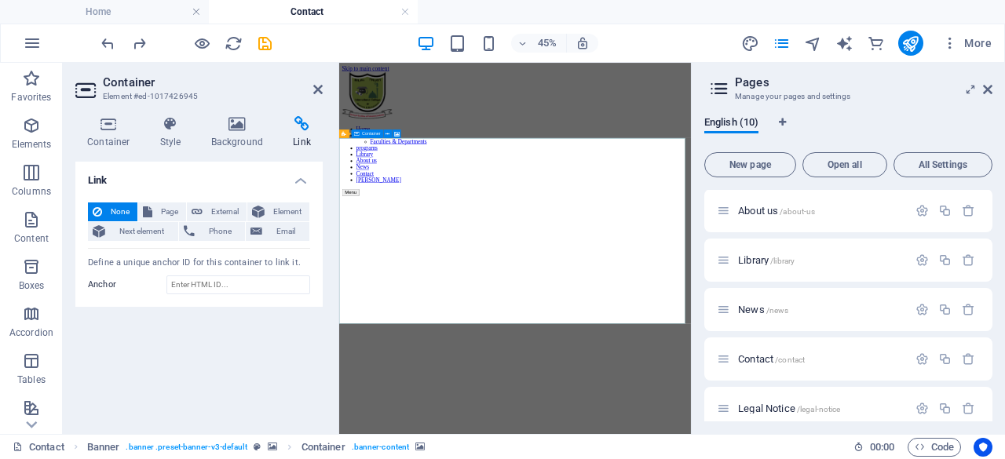
click at [281, 210] on span "Element" at bounding box center [286, 212] width 35 height 19
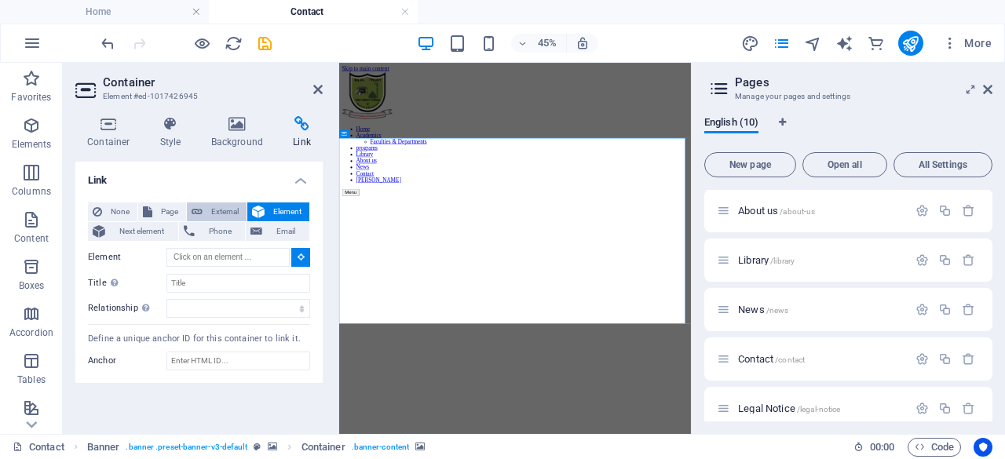
click at [217, 213] on span "External" at bounding box center [224, 212] width 35 height 19
select select "blank"
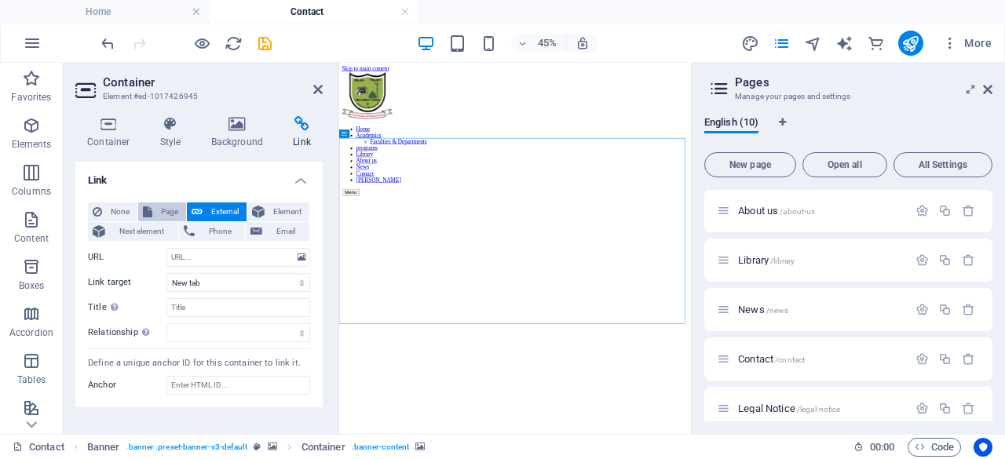
click at [162, 214] on span "Page" at bounding box center [169, 212] width 24 height 19
select select
click at [316, 92] on icon at bounding box center [317, 89] width 9 height 13
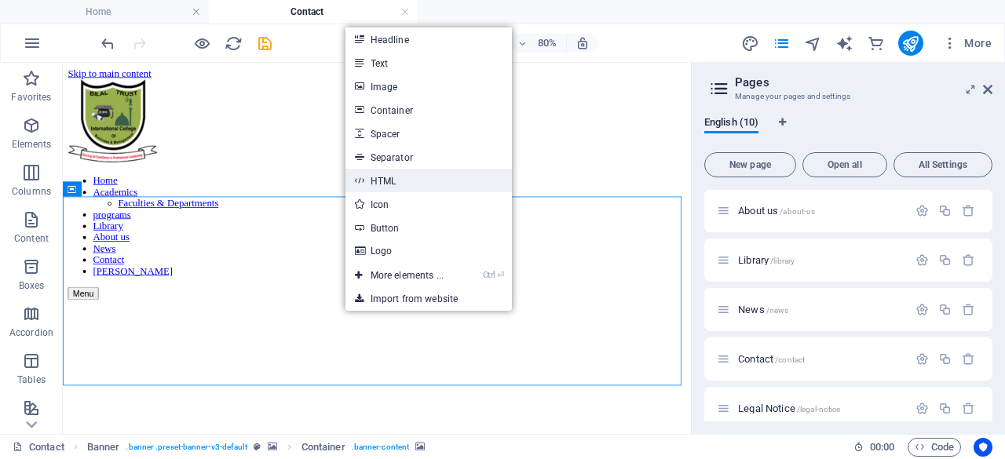
click at [388, 181] on link "HTML" at bounding box center [429, 181] width 166 height 24
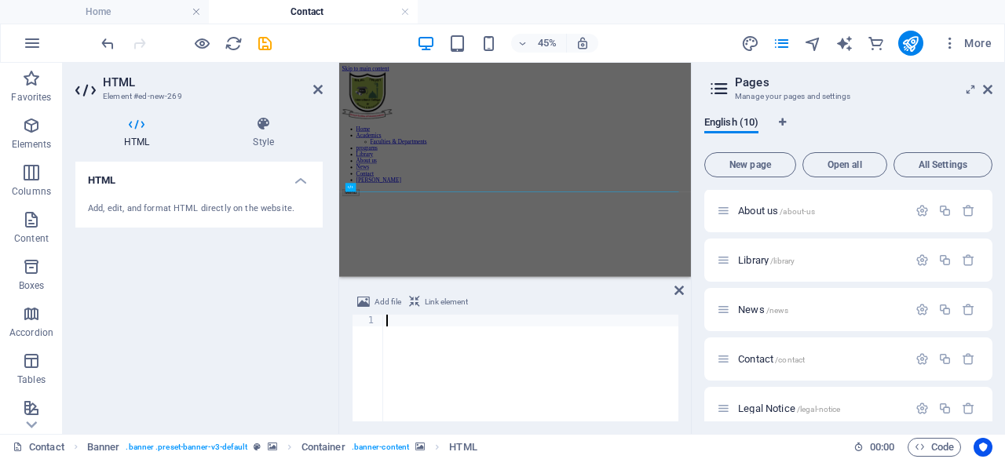
type textarea "<iframe src="[URL][DOMAIN_NAME]" width="600" height="450" style="border:0;" all…"
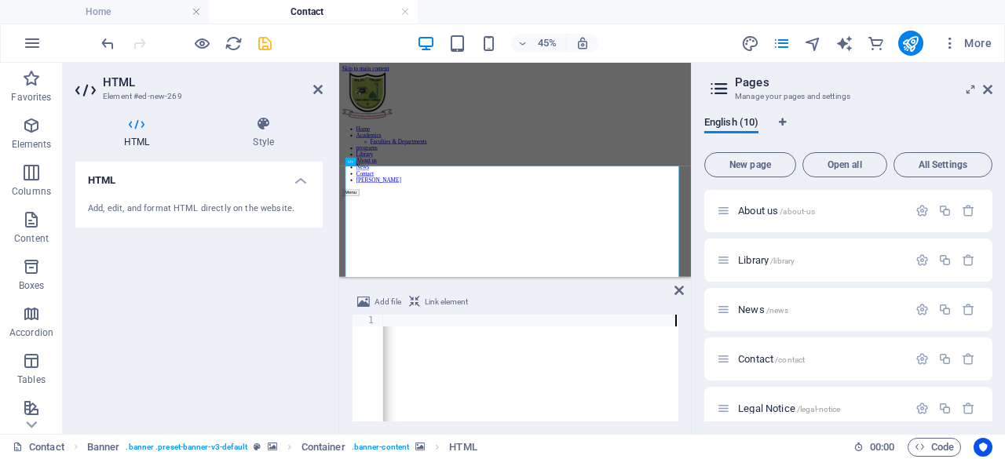
click at [262, 42] on icon "save" at bounding box center [265, 44] width 18 height 18
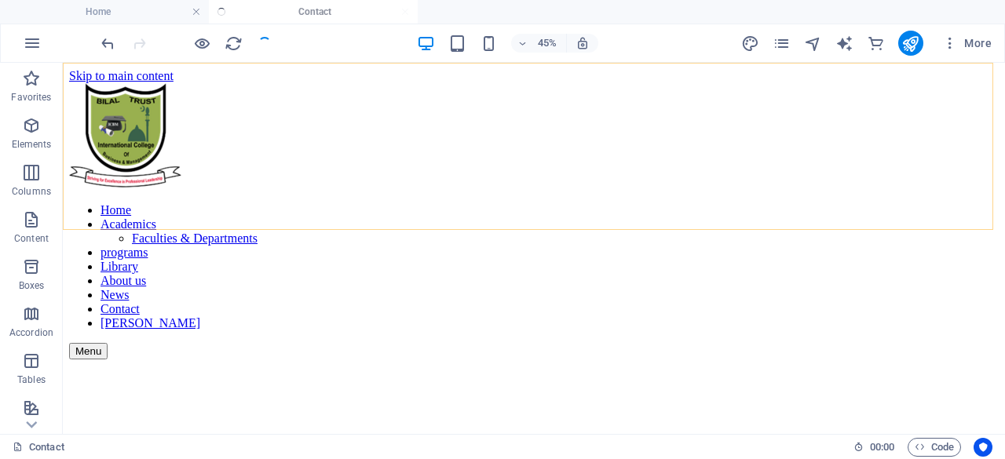
checkbox input "false"
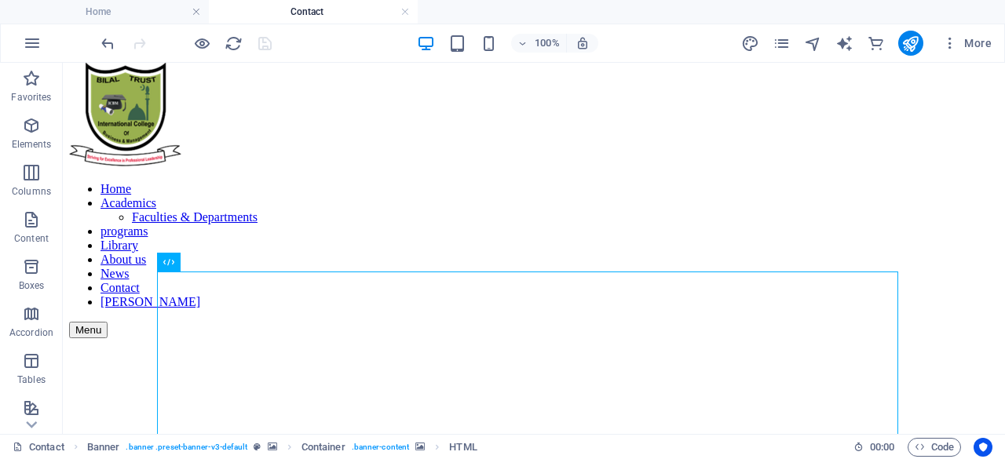
scroll to position [30, 0]
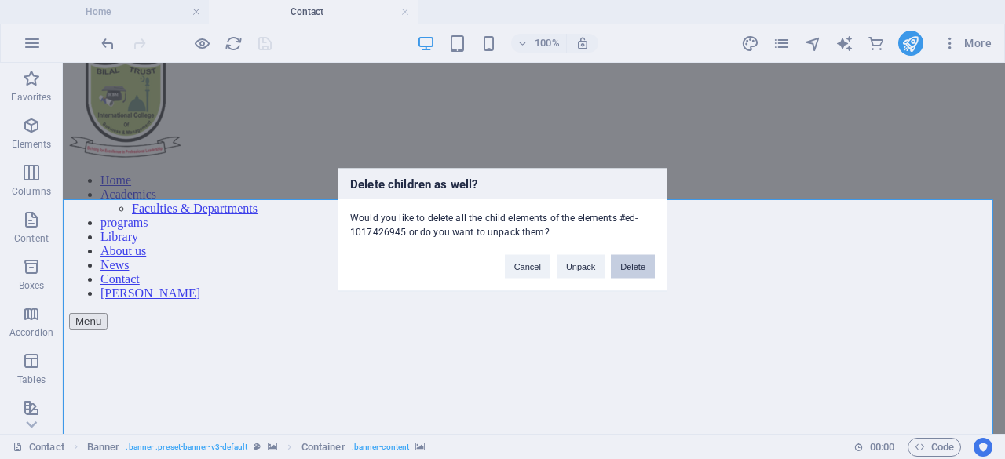
click at [638, 256] on button "Delete" at bounding box center [633, 266] width 44 height 24
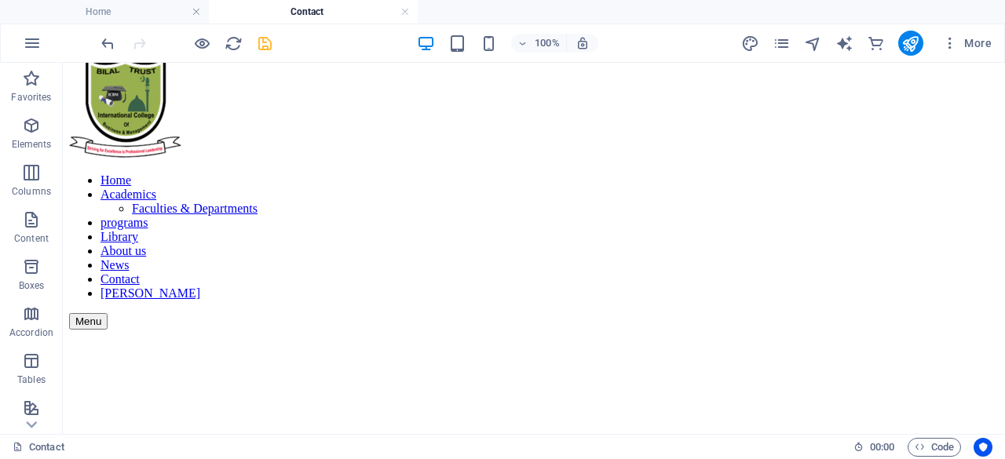
scroll to position [28, 0]
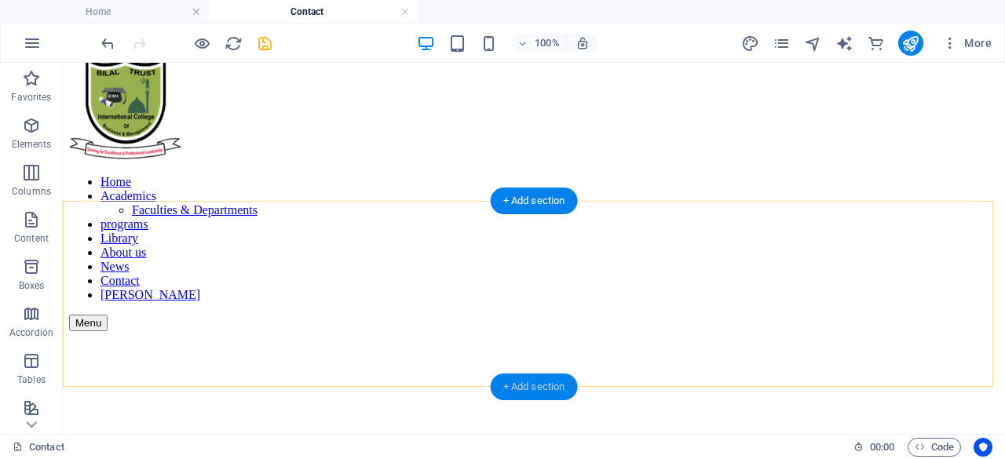
click at [543, 386] on div "+ Add section" at bounding box center [534, 387] width 87 height 27
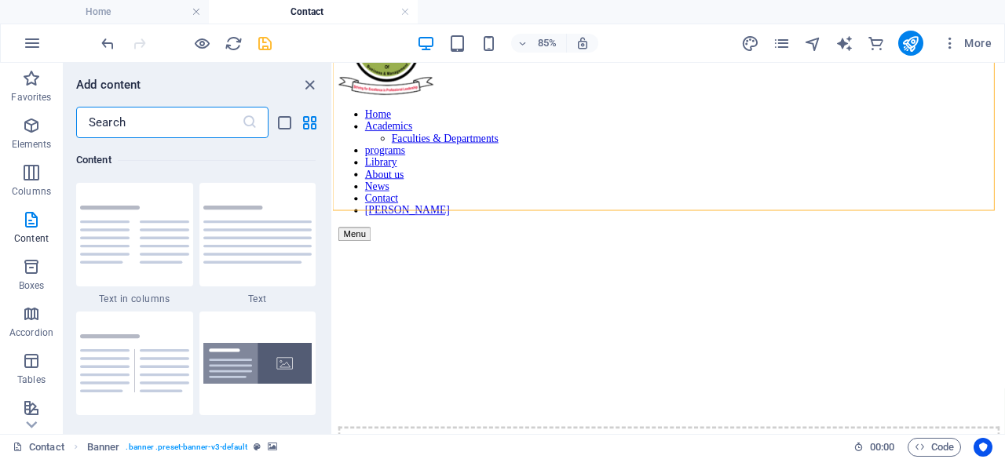
scroll to position [58, 0]
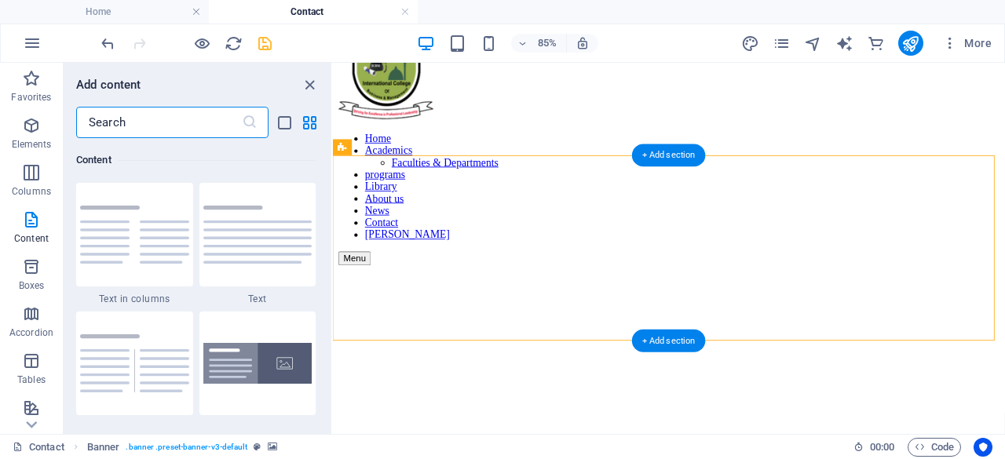
click at [803, 302] on figure at bounding box center [728, 302] width 778 height 0
click at [741, 302] on figure at bounding box center [728, 302] width 778 height 0
click at [734, 302] on figure at bounding box center [728, 302] width 778 height 0
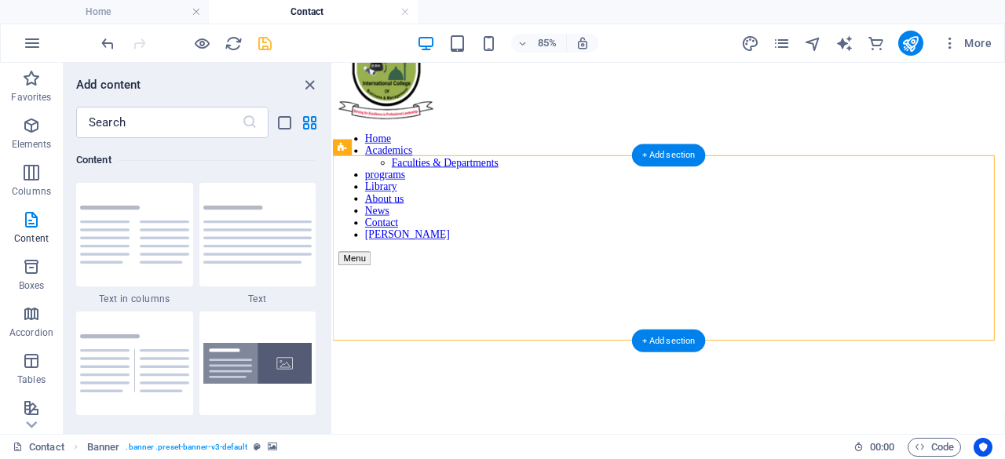
select select "vh"
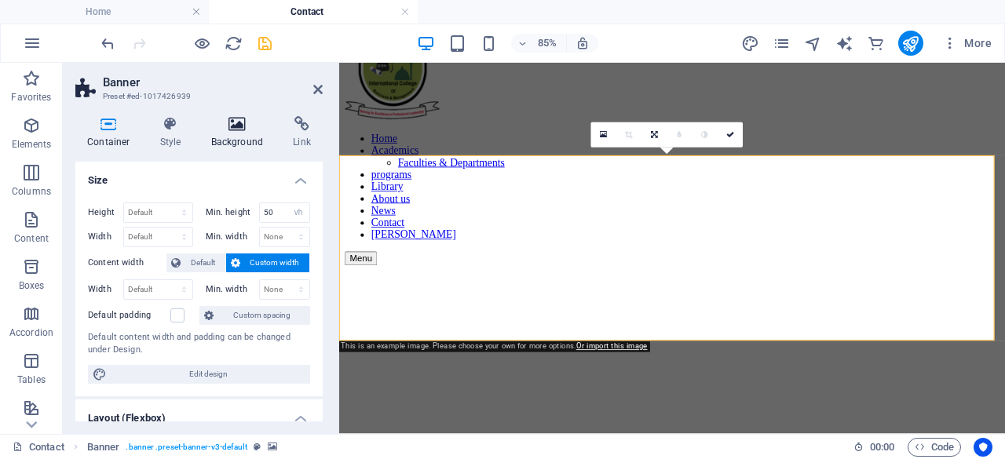
click at [243, 128] on icon at bounding box center [237, 124] width 76 height 16
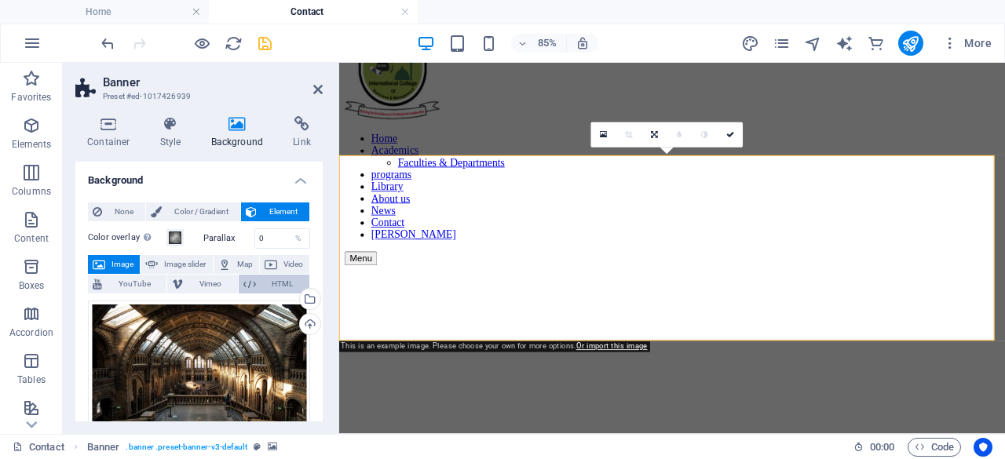
click at [274, 287] on span "HTML" at bounding box center [283, 284] width 44 height 19
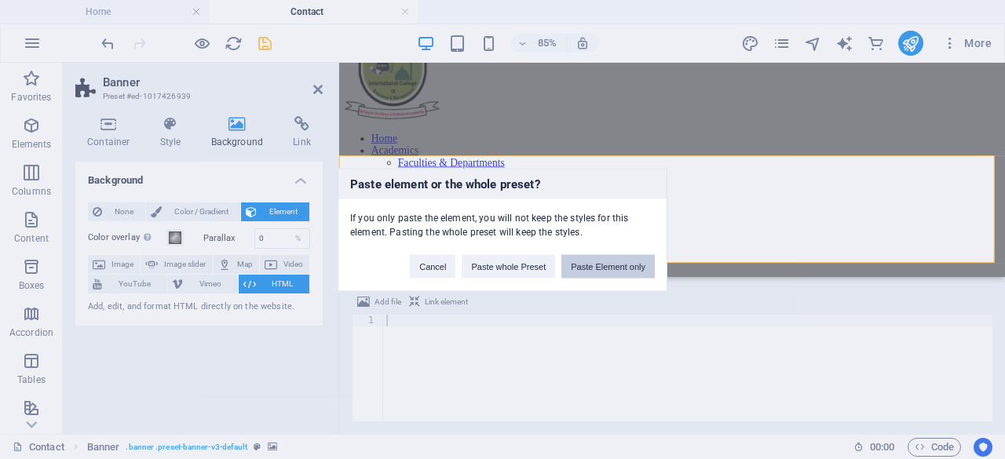
click at [584, 269] on button "Paste Element only" at bounding box center [607, 266] width 93 height 24
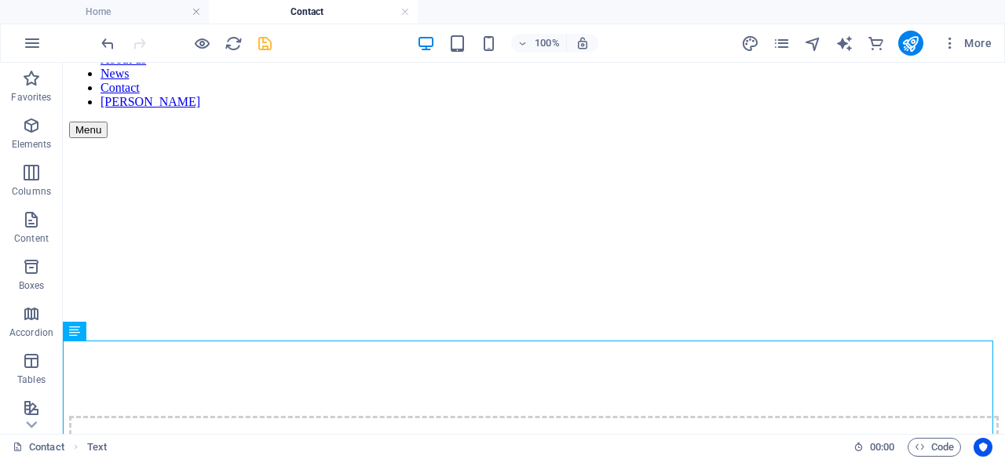
scroll to position [0, 0]
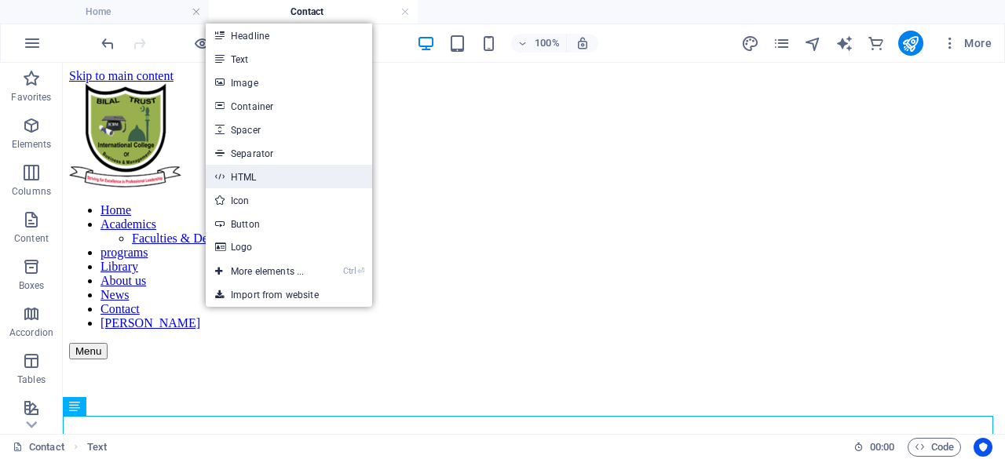
click at [269, 179] on link "HTML" at bounding box center [289, 177] width 166 height 24
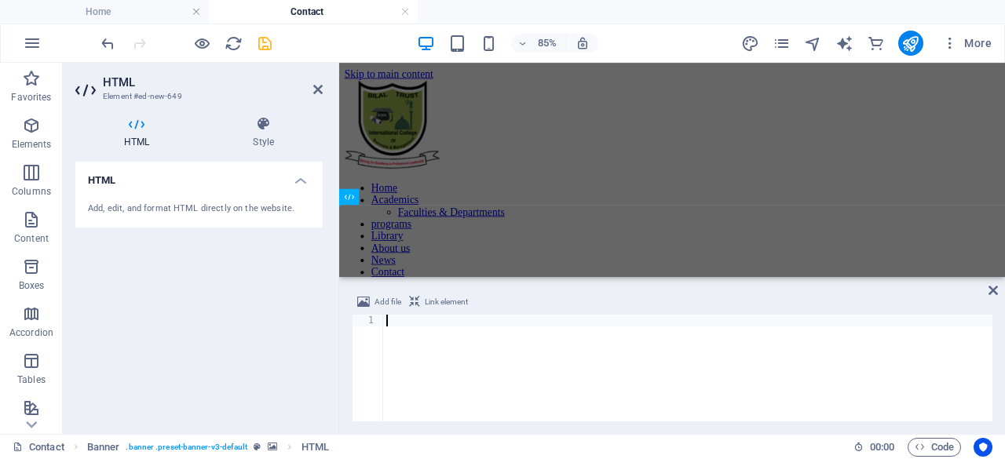
type textarea "<iframe src="[URL][DOMAIN_NAME]" width="600" height="450" style="border:0;" all…"
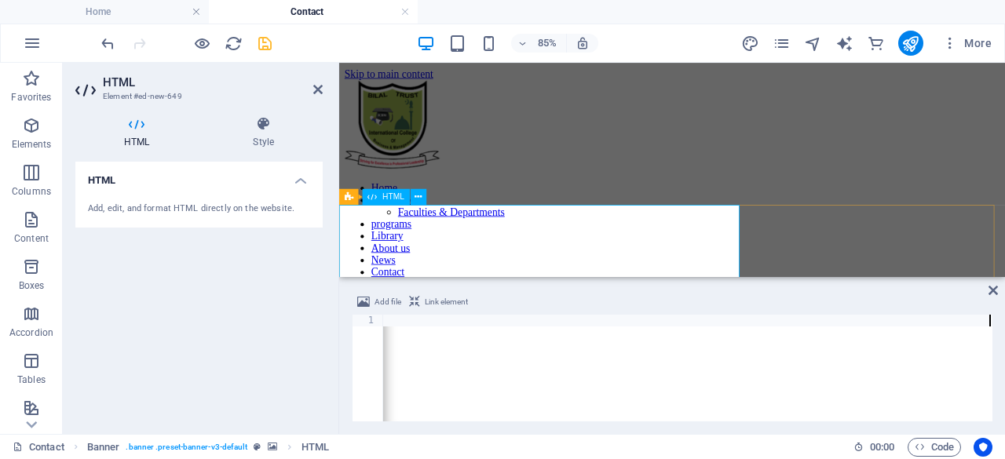
click at [267, 42] on icon "save" at bounding box center [265, 44] width 18 height 18
checkbox input "false"
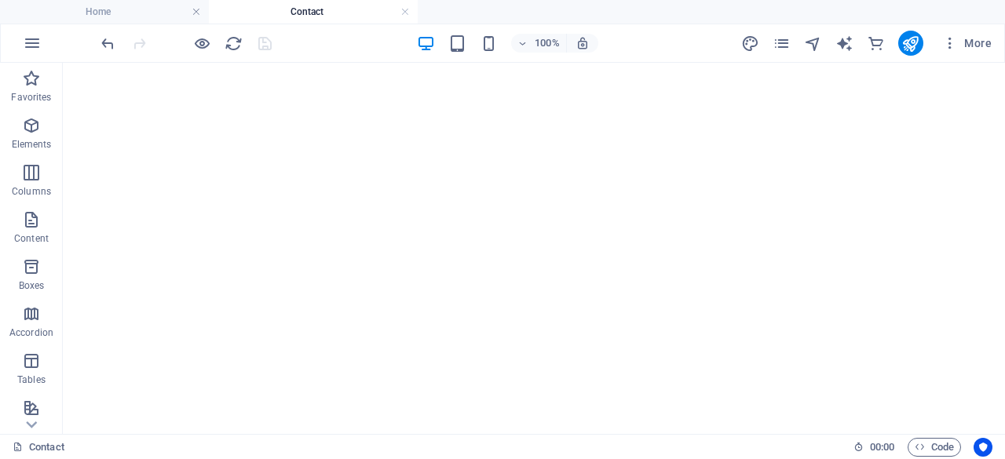
scroll to position [397, 0]
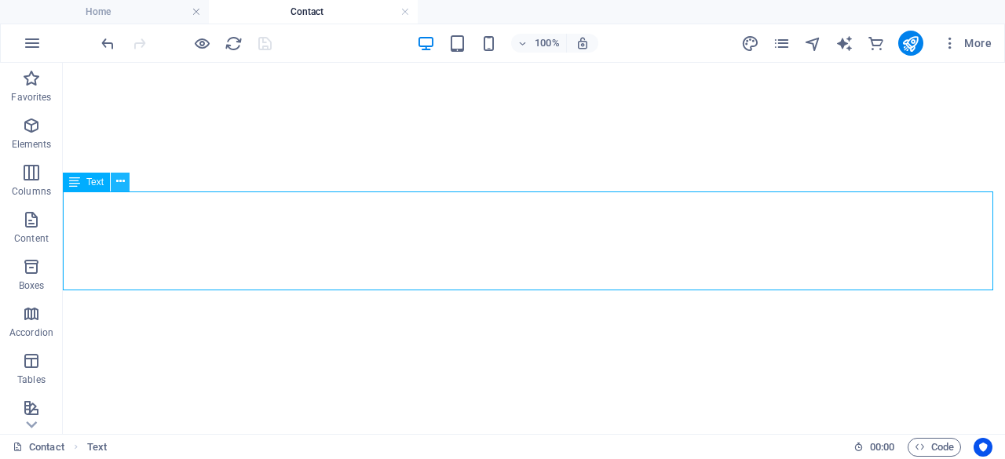
click at [121, 183] on icon at bounding box center [120, 182] width 9 height 16
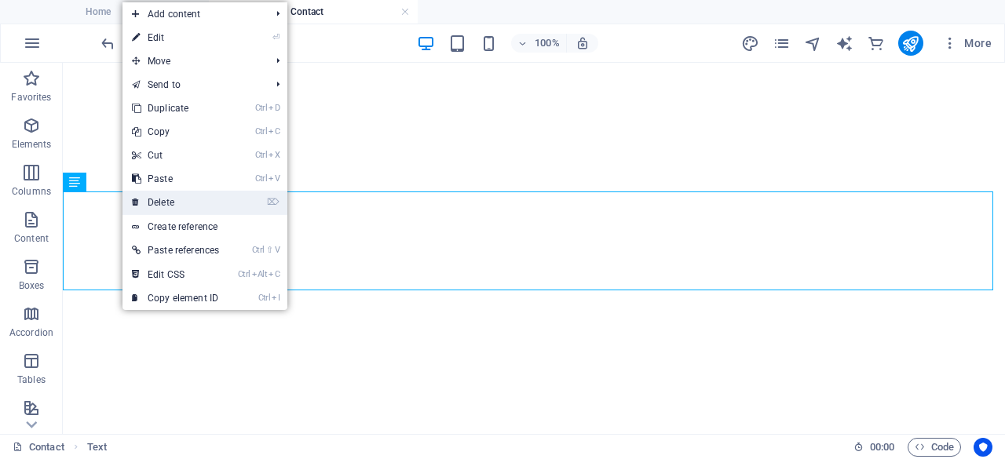
click at [147, 203] on link "⌦ Delete" at bounding box center [176, 203] width 106 height 24
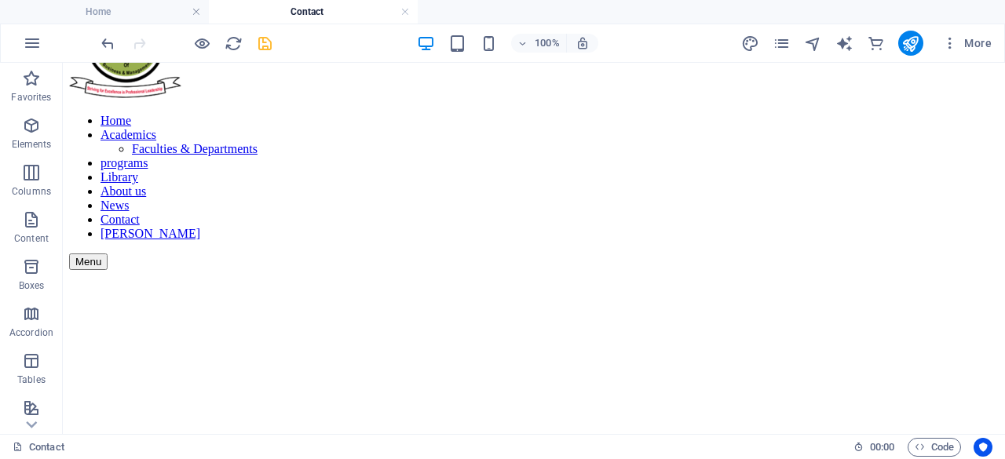
scroll to position [46, 0]
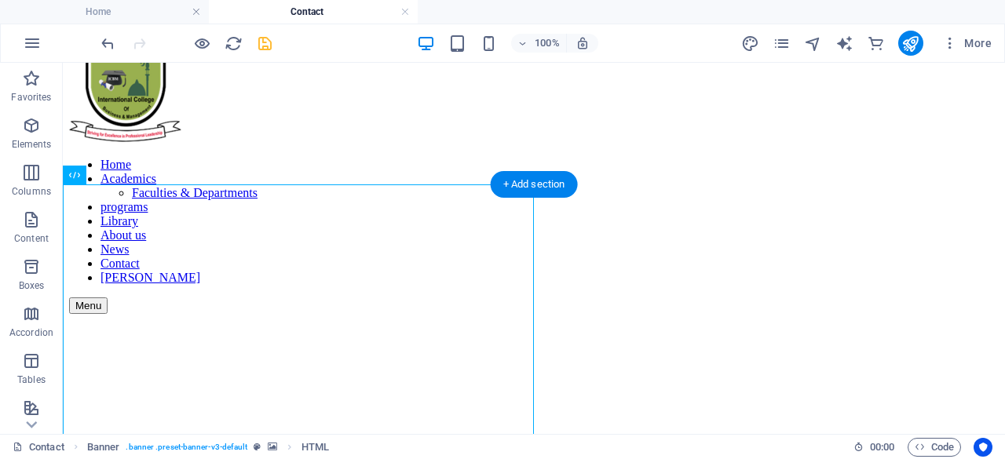
drag, startPoint x: 530, startPoint y: 317, endPoint x: 586, endPoint y: 317, distance: 55.8
click at [591, 314] on div at bounding box center [534, 314] width 930 height 0
drag, startPoint x: 566, startPoint y: 268, endPoint x: 593, endPoint y: 288, distance: 33.6
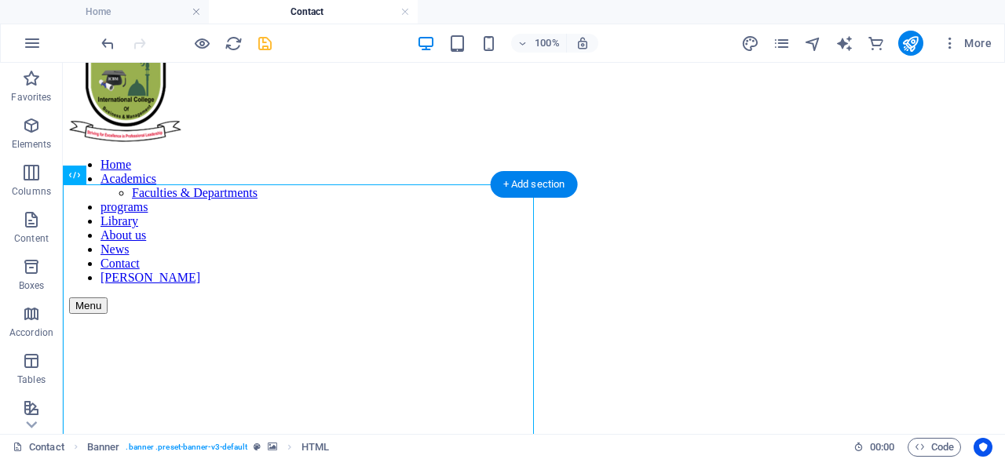
drag, startPoint x: 529, startPoint y: 294, endPoint x: 664, endPoint y: 316, distance: 137.0
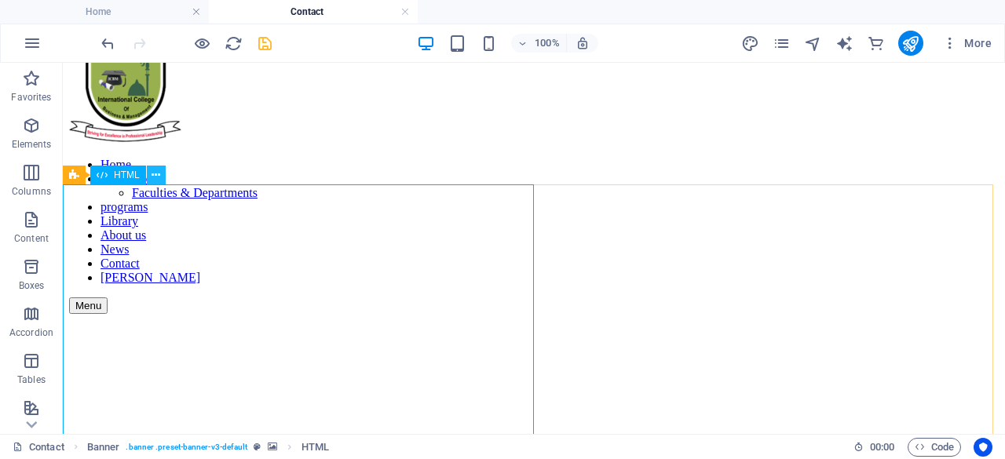
click at [158, 174] on icon at bounding box center [156, 175] width 9 height 16
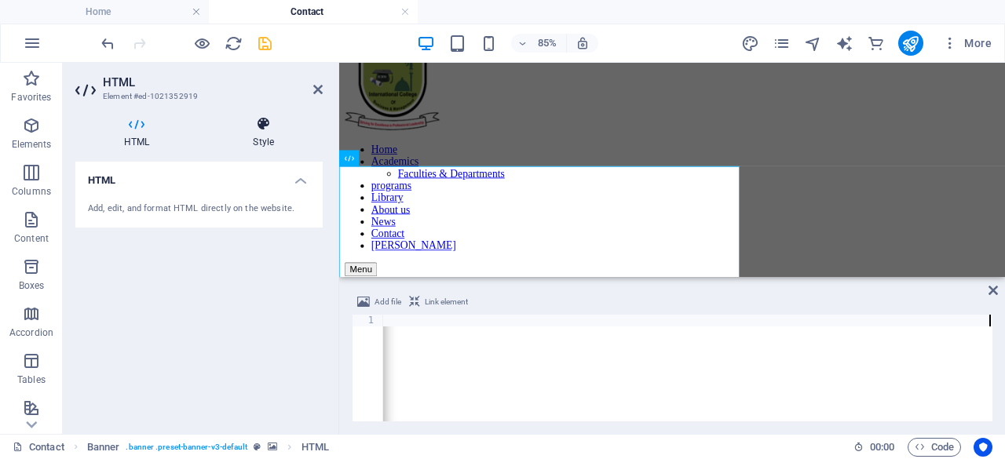
click at [268, 142] on h4 "Style" at bounding box center [263, 132] width 119 height 33
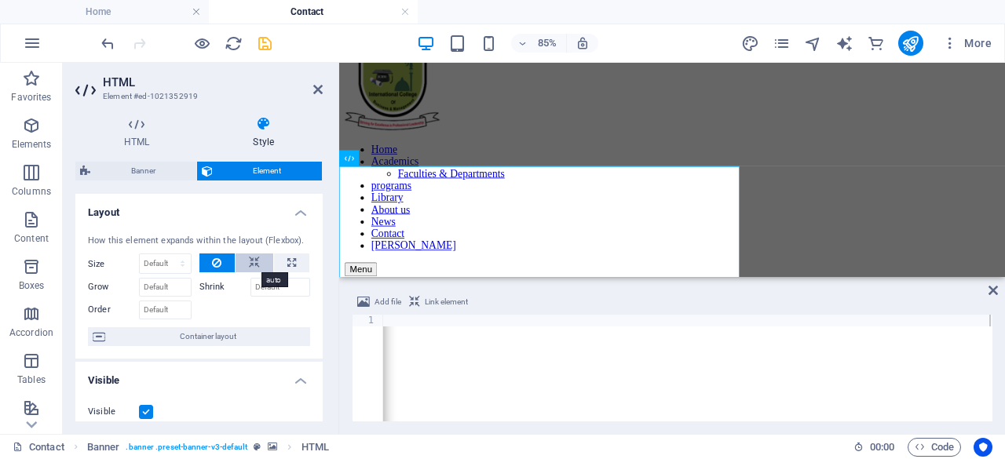
click at [252, 269] on icon at bounding box center [254, 263] width 11 height 19
click at [287, 265] on icon at bounding box center [291, 263] width 9 height 19
type input "100"
select select "%"
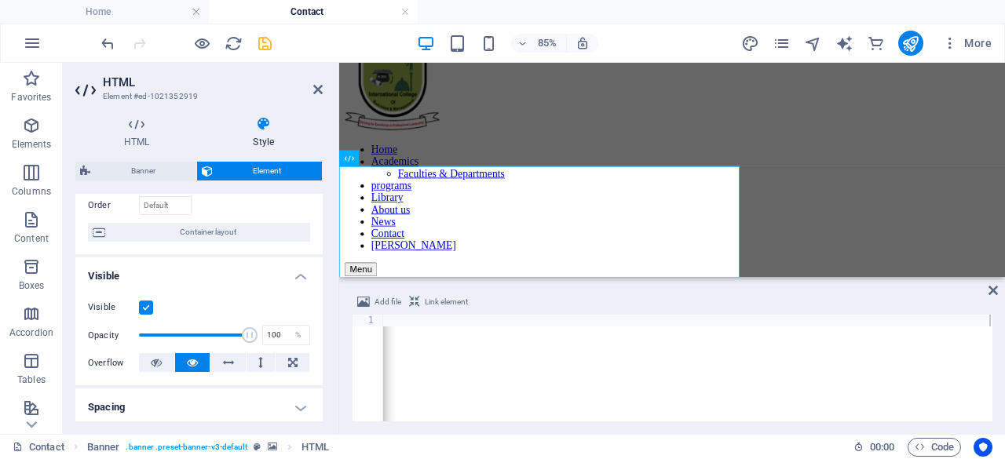
scroll to position [120, 0]
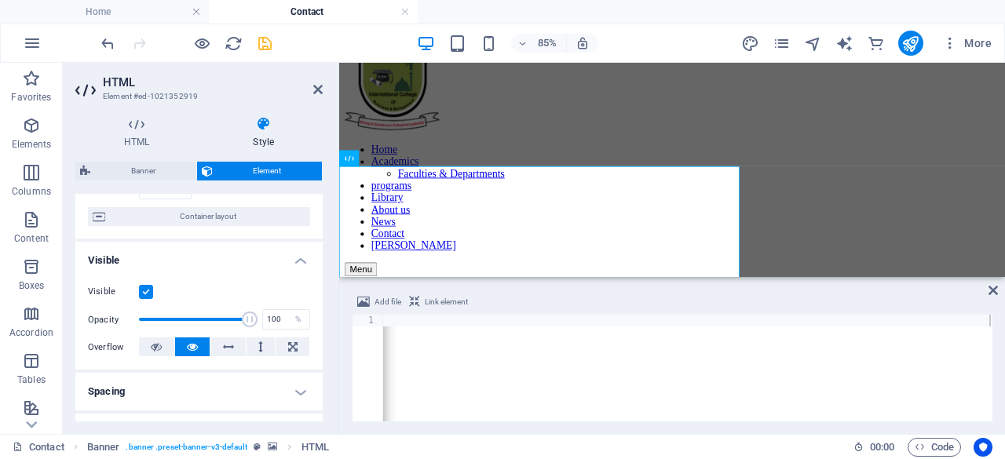
drag, startPoint x: 318, startPoint y: 298, endPoint x: 314, endPoint y: 338, distance: 41.0
click at [314, 338] on div "Visible Opacity 100 % Overflow" at bounding box center [198, 320] width 247 height 100
drag, startPoint x: 319, startPoint y: 304, endPoint x: 315, endPoint y: 341, distance: 37.1
click at [315, 341] on div "Visible Opacity 100 % Overflow" at bounding box center [198, 320] width 247 height 100
click at [385, 159] on span "HTML" at bounding box center [393, 158] width 22 height 8
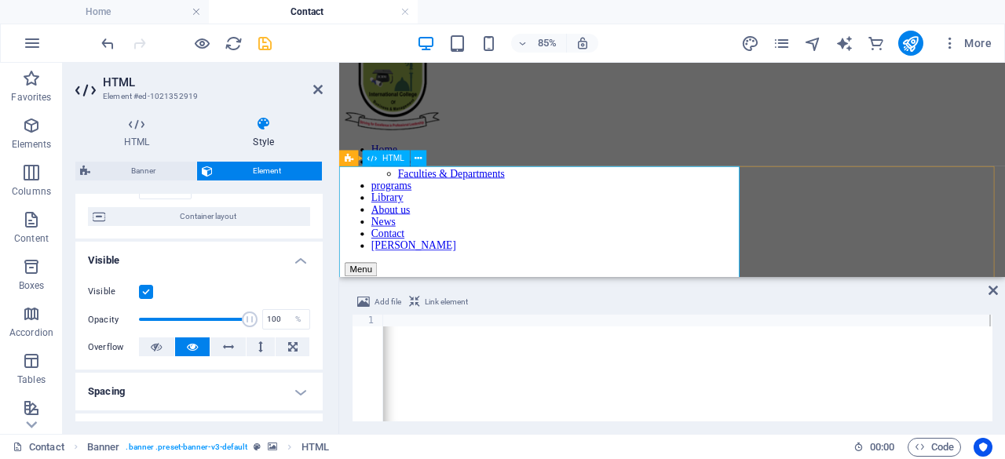
click at [385, 159] on span "HTML" at bounding box center [393, 158] width 22 height 8
click at [587, 322] on div "< iframe src = "[URL][DOMAIN_NAME]" width = "600" height = "450" style = "borde…" at bounding box center [220, 378] width 2012 height 127
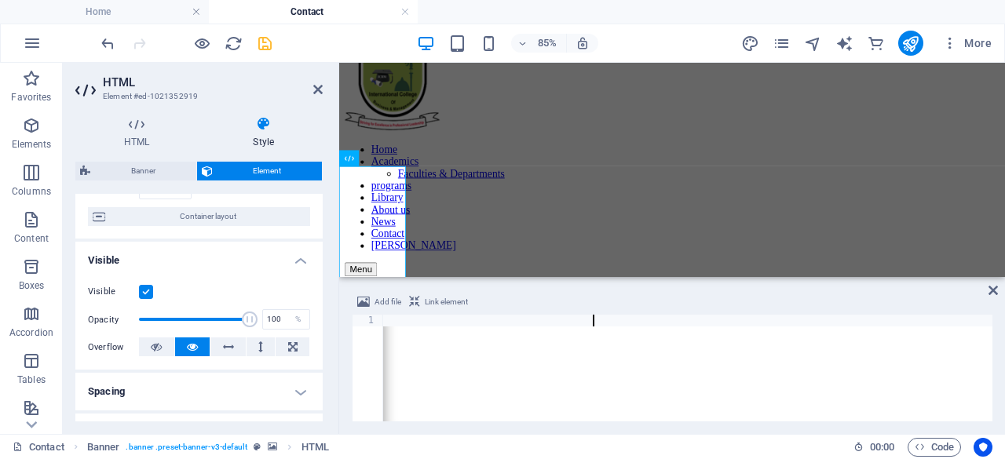
scroll to position [0, 112]
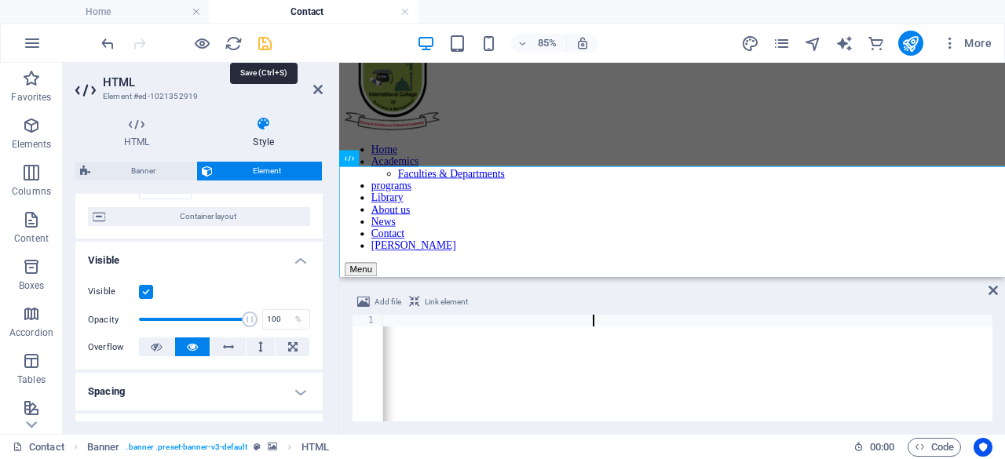
type textarea "<iframe src="[URL][DOMAIN_NAME]" width="1000" height="450" style="border:0;" al…"
click at [264, 45] on icon "save" at bounding box center [265, 44] width 18 height 18
checkbox input "false"
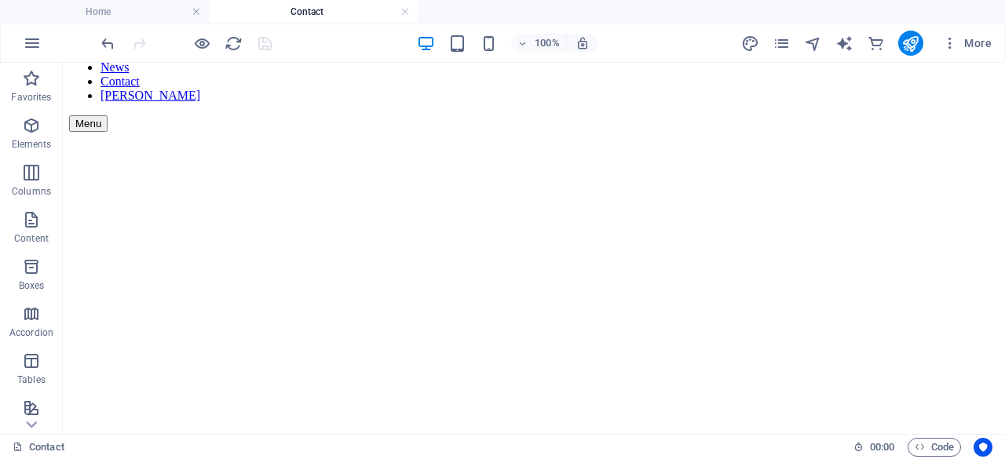
scroll to position [240, 0]
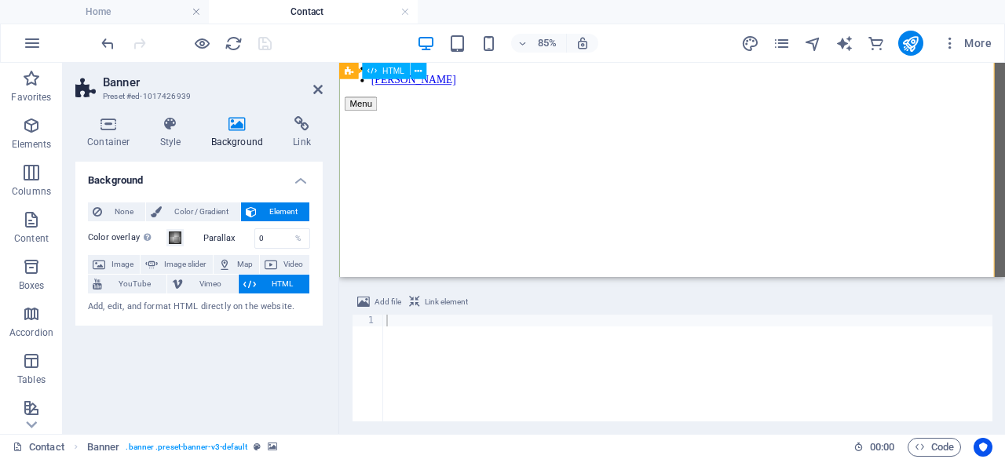
select select "%"
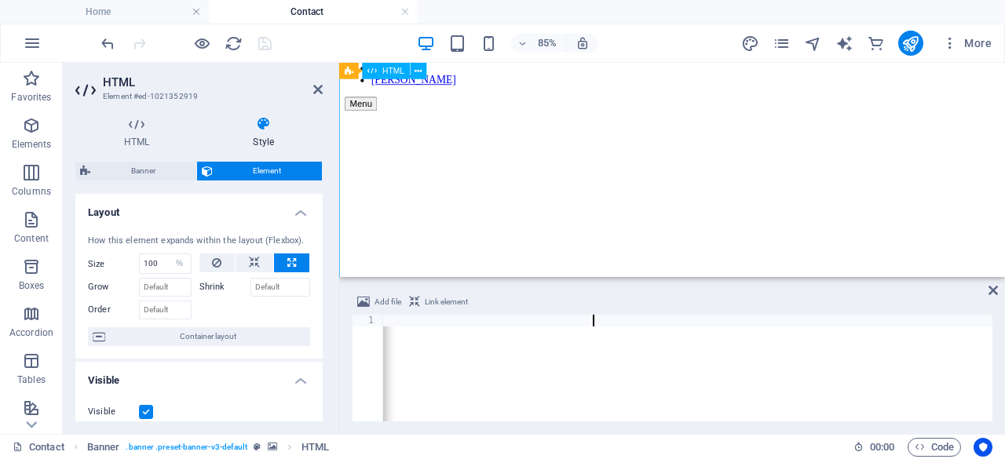
select select "DISABLED_OPTION_VALUE"
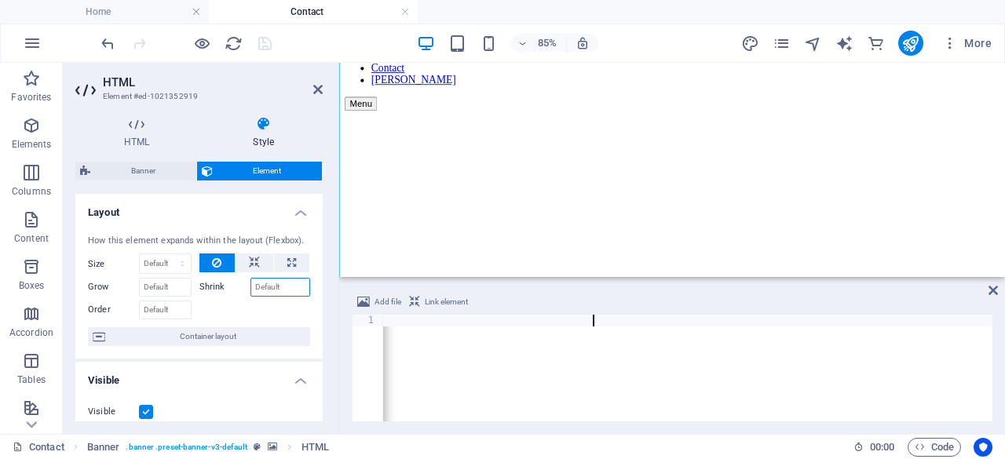
click at [267, 280] on input "Shrink" at bounding box center [281, 287] width 60 height 19
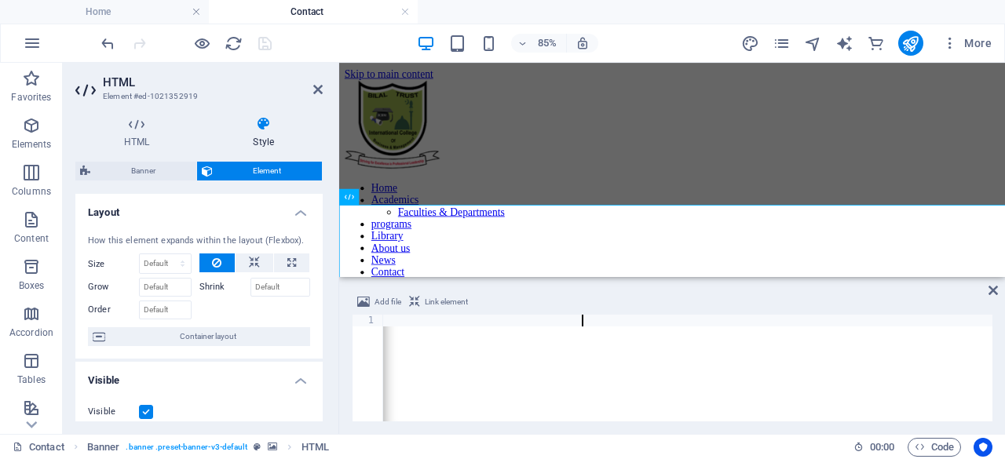
click at [581, 322] on div "< iframe src = "[URL][DOMAIN_NAME]" width = "1000" height = "450" style = "bord…" at bounding box center [222, 378] width 2017 height 127
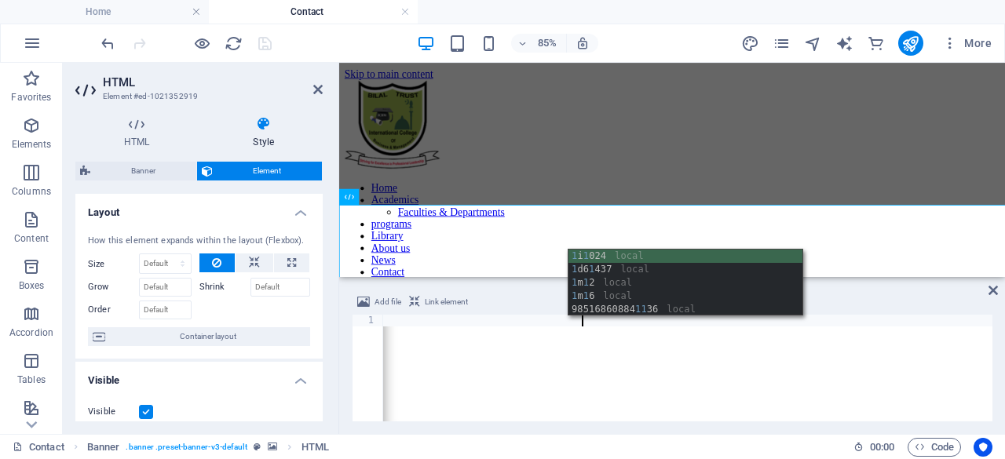
scroll to position [0, 111]
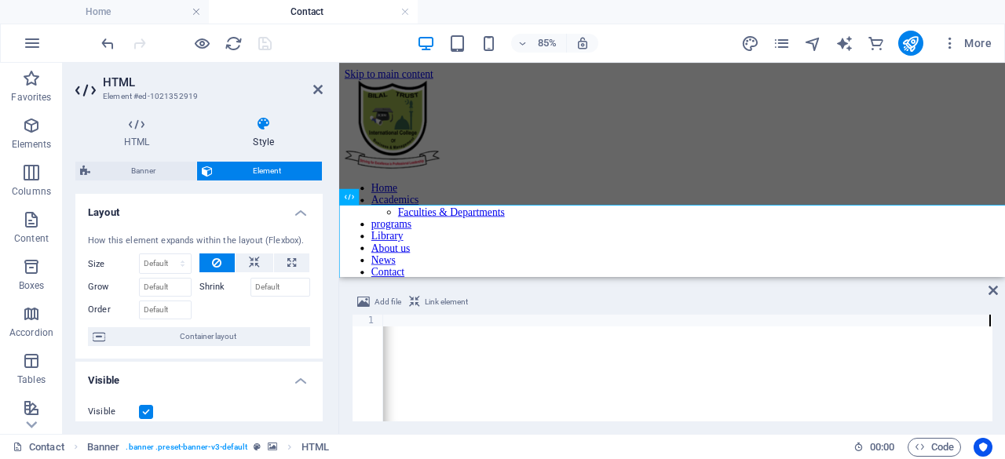
drag, startPoint x: 1116, startPoint y: 90, endPoint x: 1230, endPoint y: 65, distance: 116.4
type textarea "<iframe src="[URL][DOMAIN_NAME]" width="1100" height="450" style="border:0;" al…"
click at [317, 90] on icon at bounding box center [317, 89] width 9 height 13
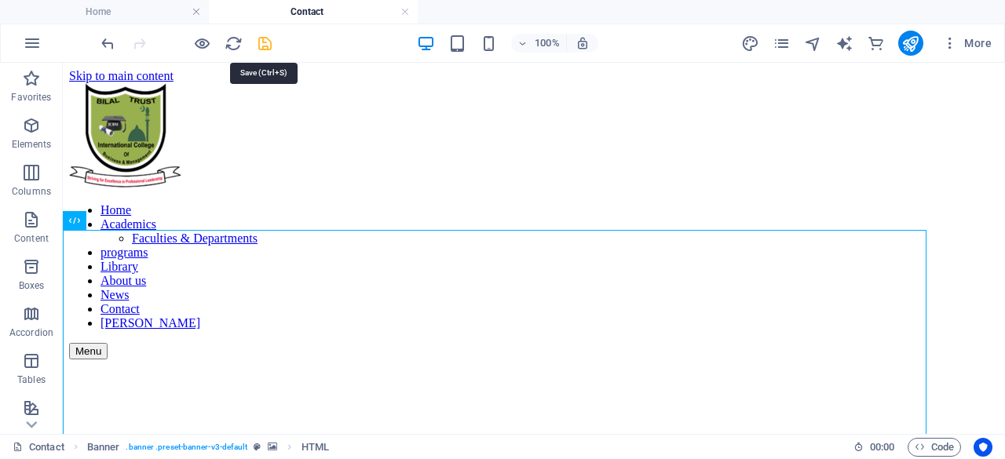
click at [267, 45] on icon "save" at bounding box center [265, 44] width 18 height 18
checkbox input "false"
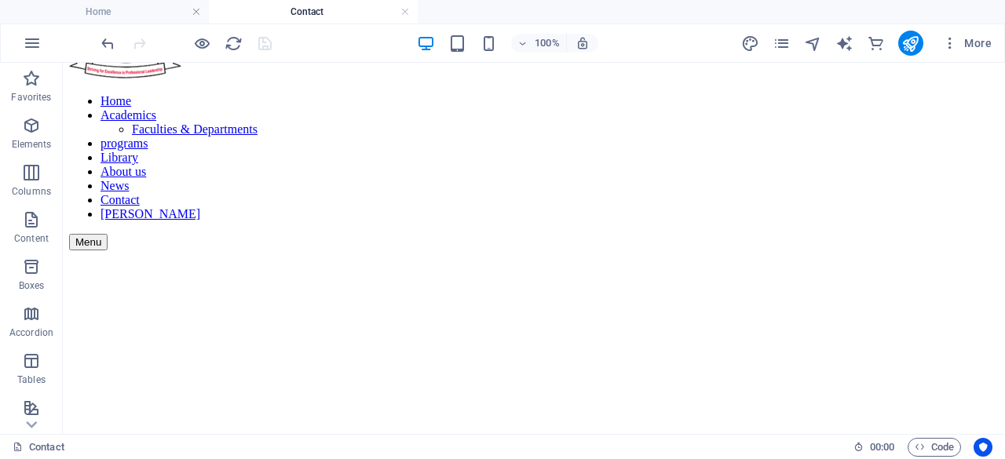
scroll to position [112, 0]
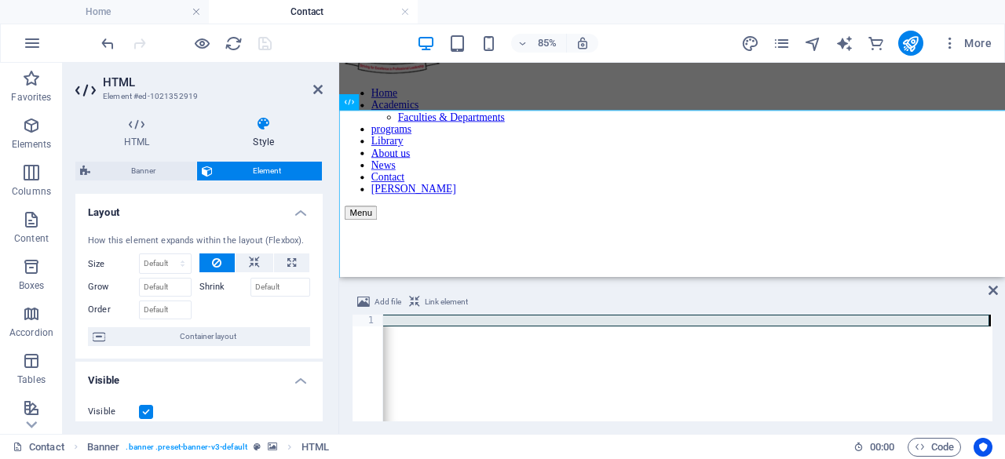
paste textarea "[URL][DOMAIN_NAME]"
type textarea "[URL][DOMAIN_NAME]"
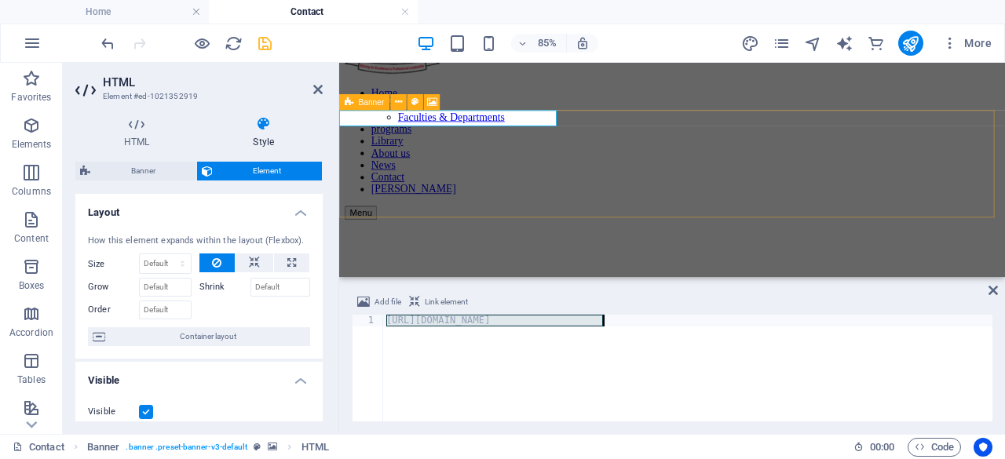
paste textarea
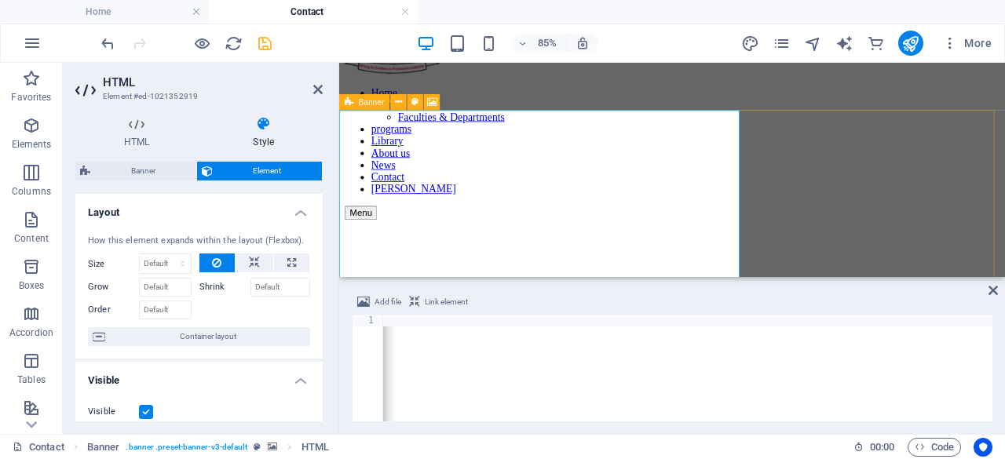
scroll to position [0, 1428]
click at [724, 324] on div "< iframe src = "[URL][DOMAIN_NAME]" width = "600" height = "450" style = "borde…" at bounding box center [164, 378] width 2419 height 127
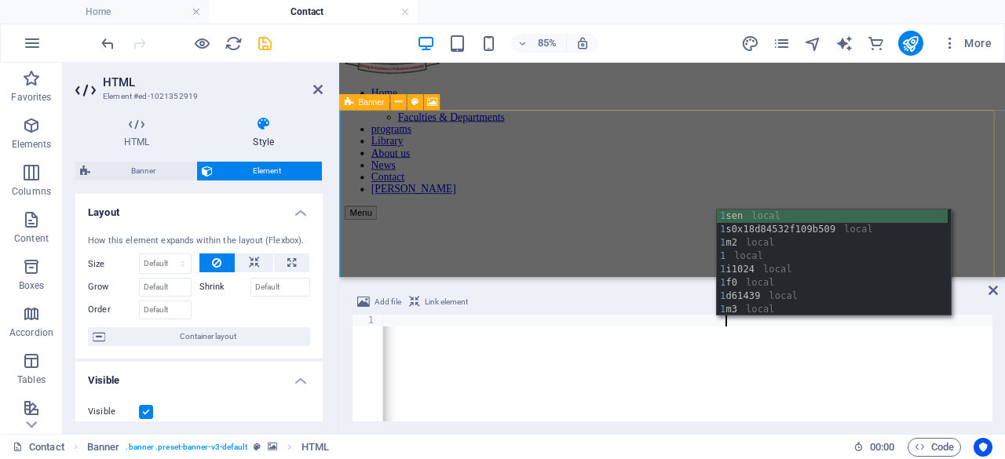
scroll to position [0, 144]
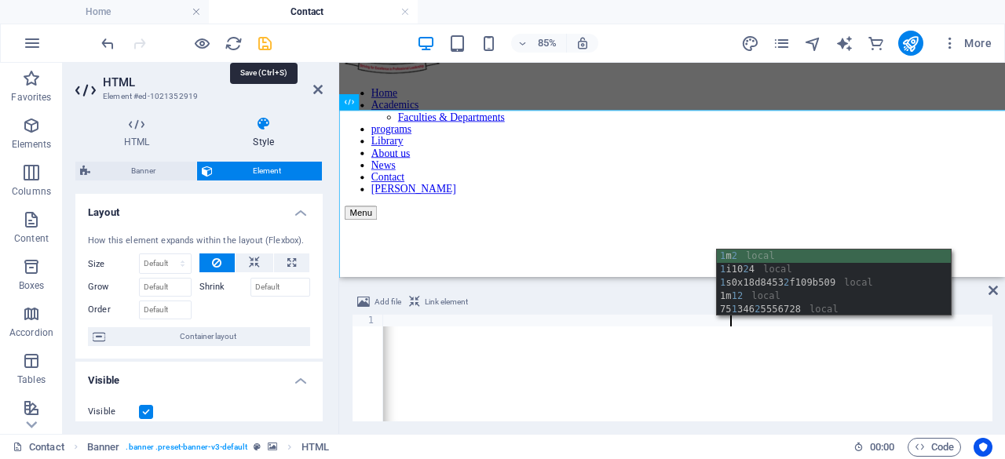
type textarea "<iframe src="[URL][DOMAIN_NAME]" width="1200" height="450" style="border:0;" al…"
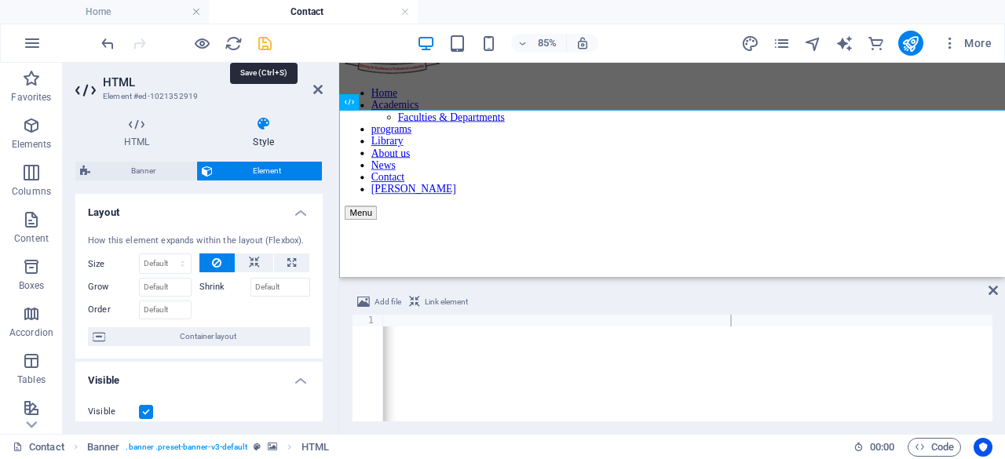
click at [270, 37] on icon "save" at bounding box center [265, 44] width 18 height 18
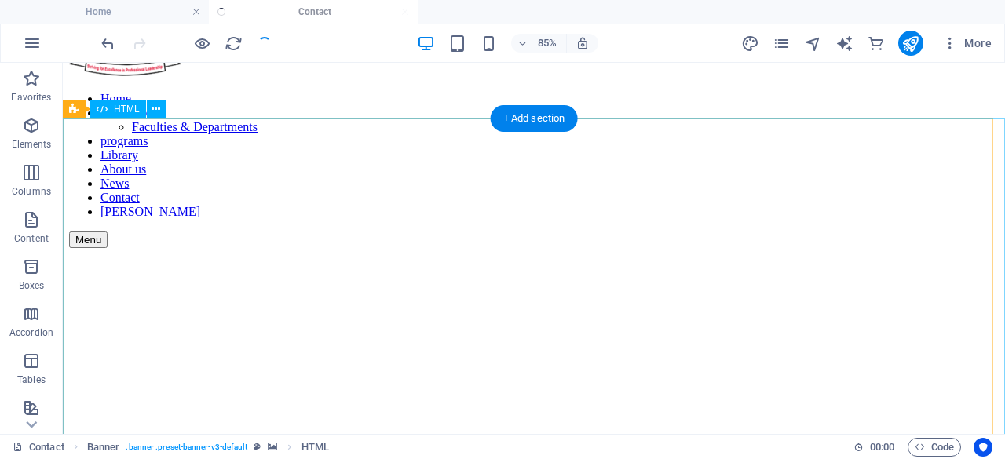
checkbox input "false"
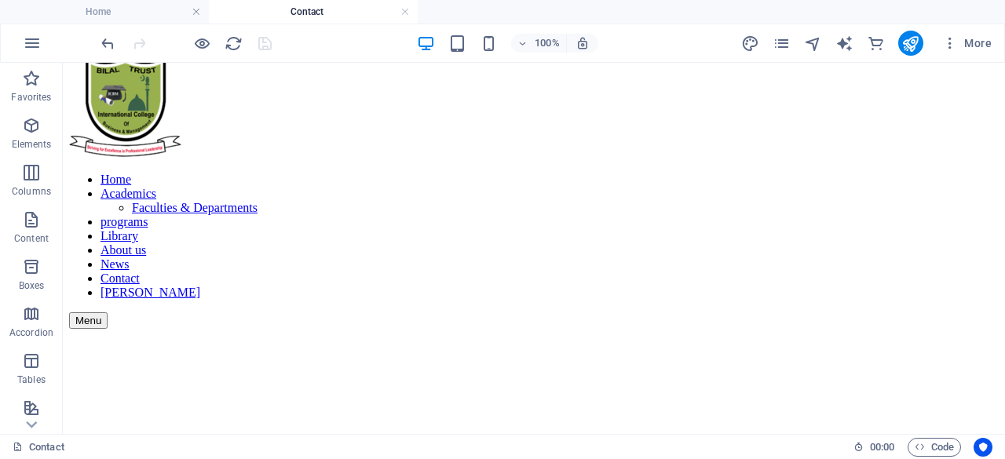
scroll to position [0, 0]
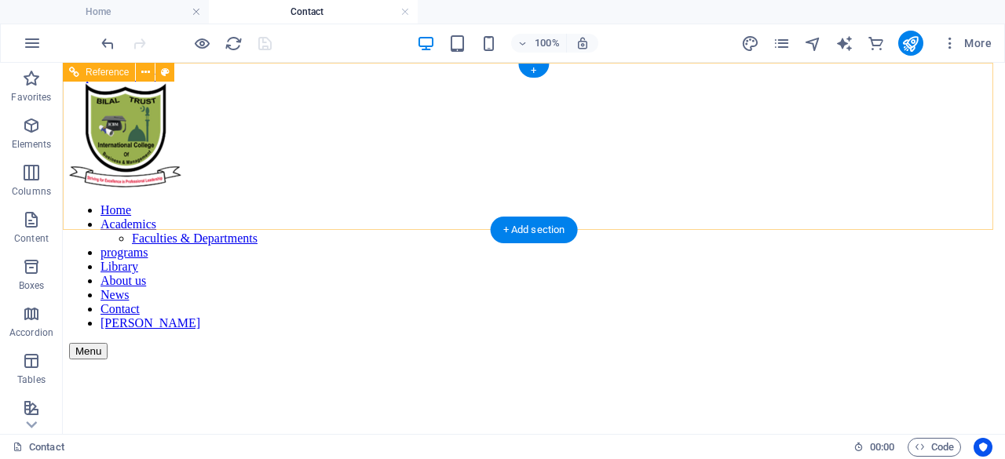
click at [306, 203] on nav "Home Academics Faculties & Departments programs Library About us News Contact […" at bounding box center [534, 266] width 930 height 127
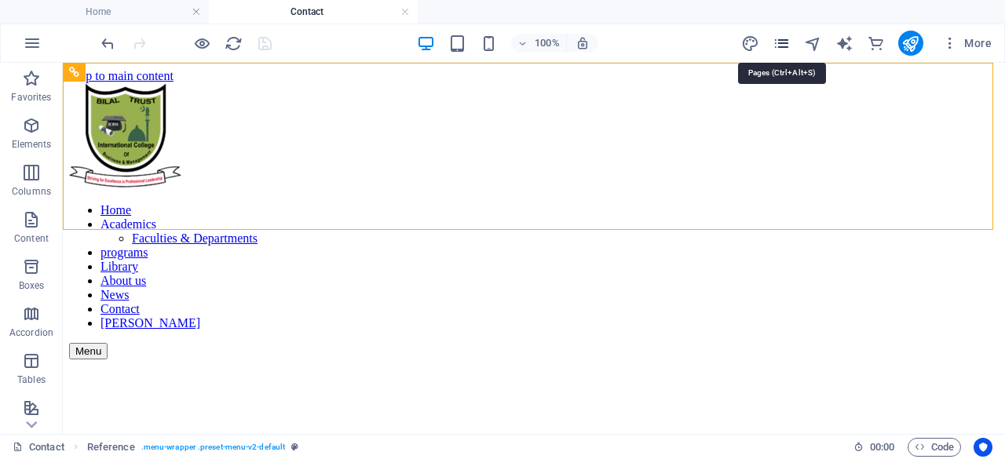
click at [777, 42] on icon "pages" at bounding box center [782, 44] width 18 height 18
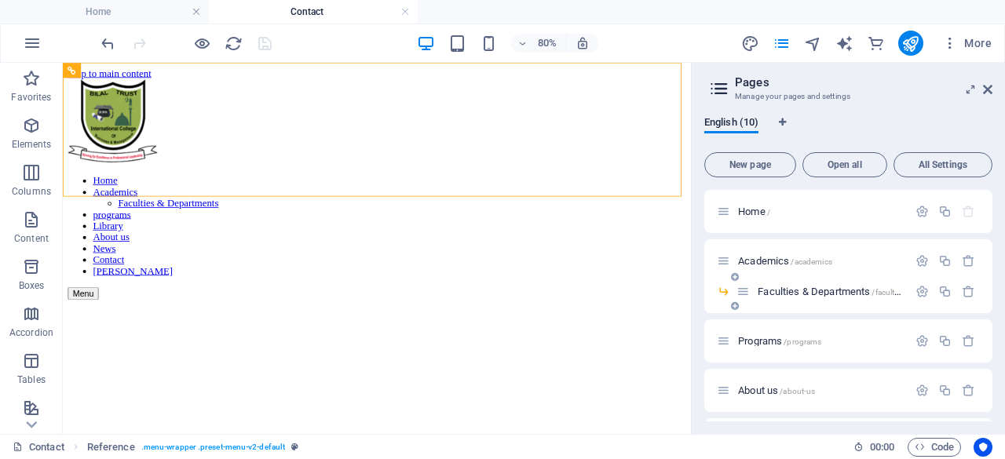
click at [799, 292] on span "Faculties & Departments /faculties-departments" at bounding box center [855, 292] width 194 height 12
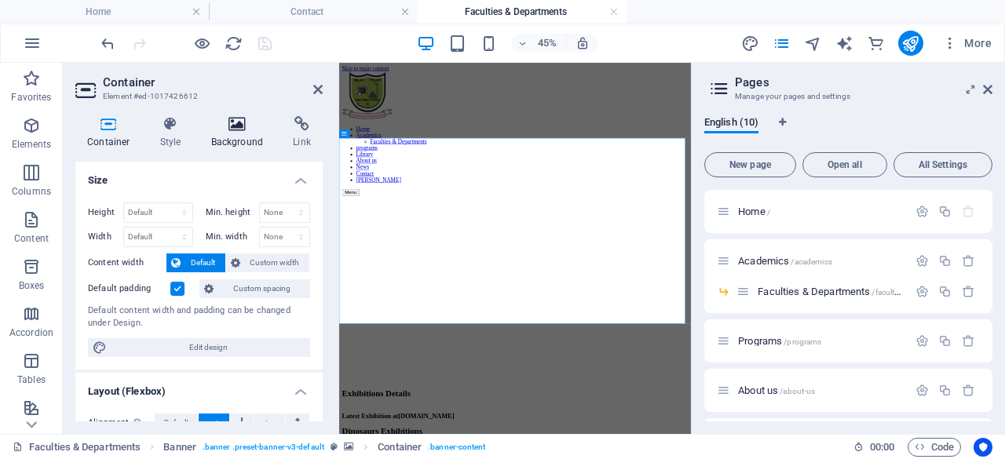
click at [242, 144] on h4 "Background" at bounding box center [240, 132] width 82 height 33
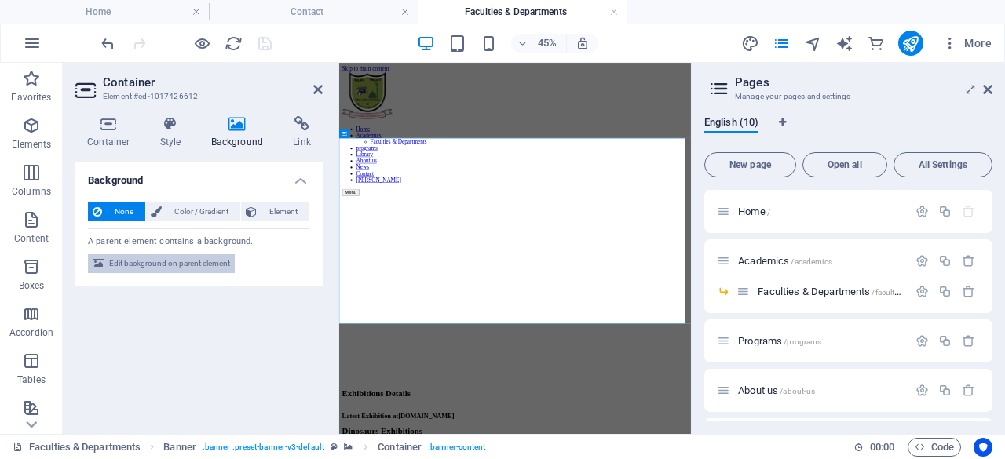
click at [181, 264] on span "Edit background on parent element" at bounding box center [169, 263] width 121 height 19
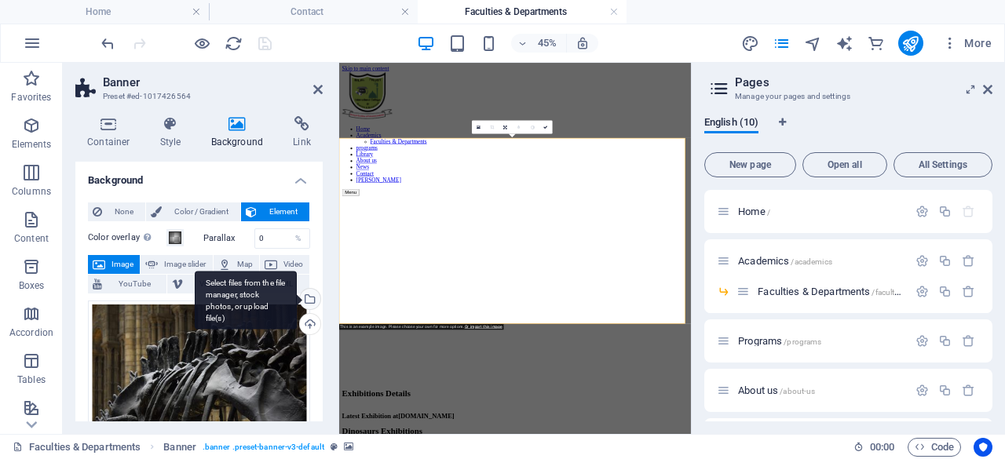
click at [297, 298] on div "Select files from the file manager, stock photos, or upload file(s)" at bounding box center [246, 300] width 102 height 59
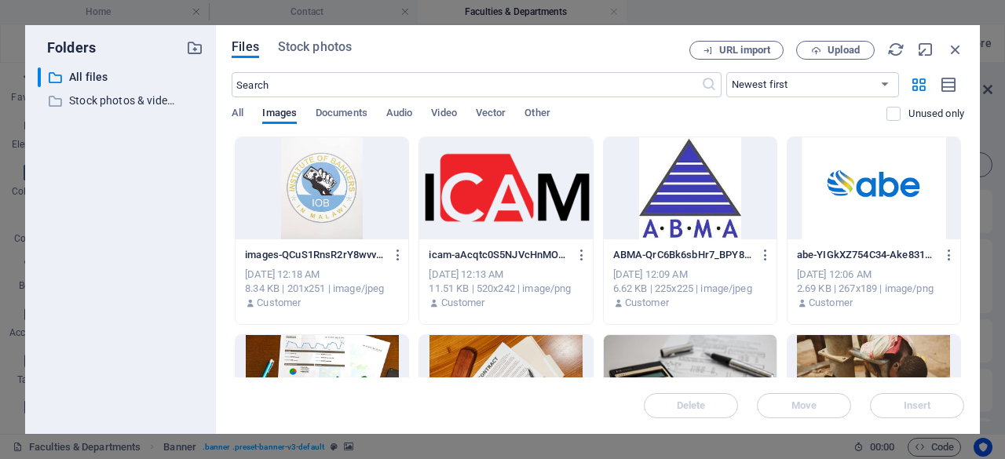
drag, startPoint x: 960, startPoint y: 161, endPoint x: 958, endPoint y: 186, distance: 25.2
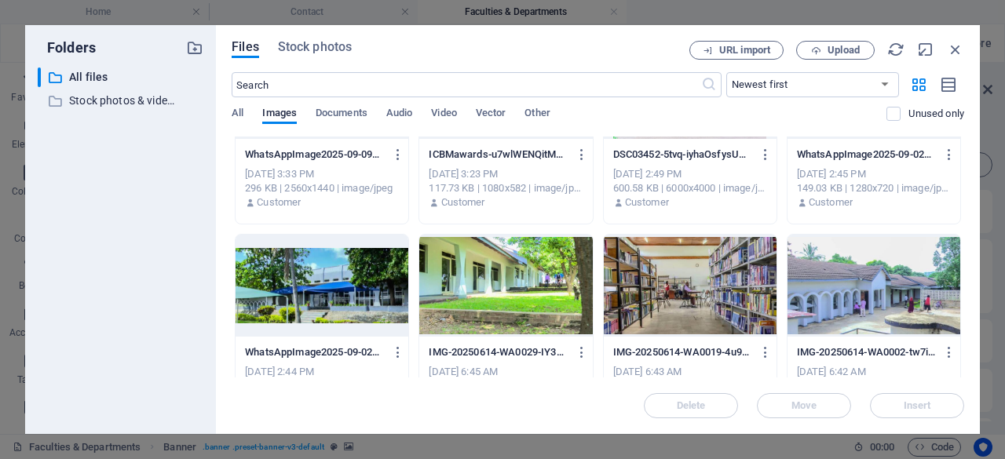
scroll to position [1140, 0]
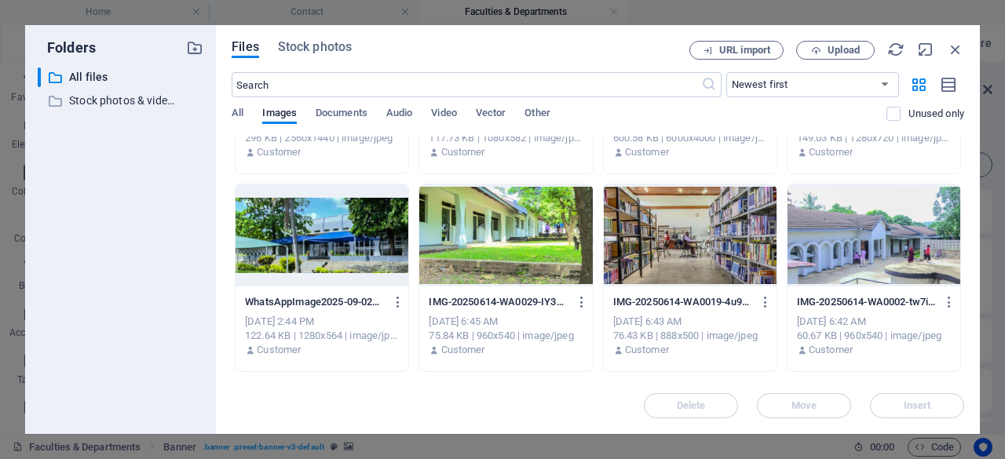
click at [486, 247] on div at bounding box center [505, 236] width 173 height 102
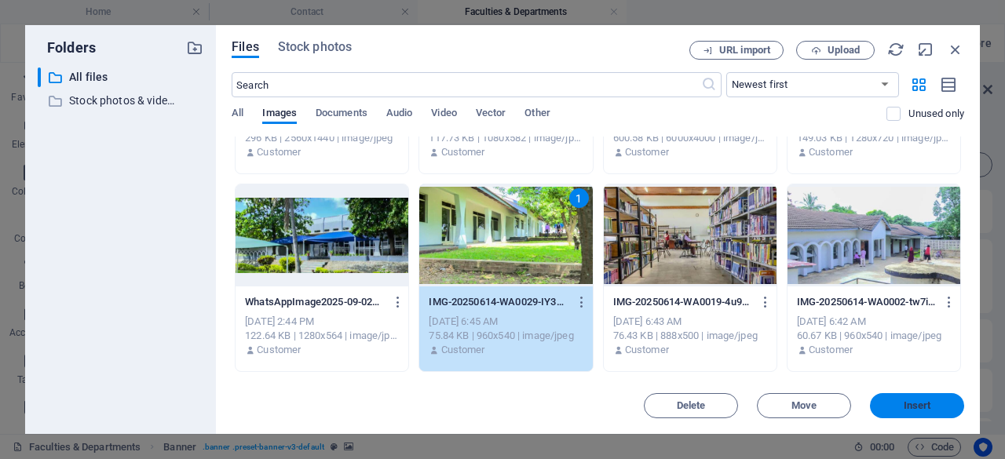
click at [924, 411] on span "Insert" at bounding box center [917, 405] width 27 height 9
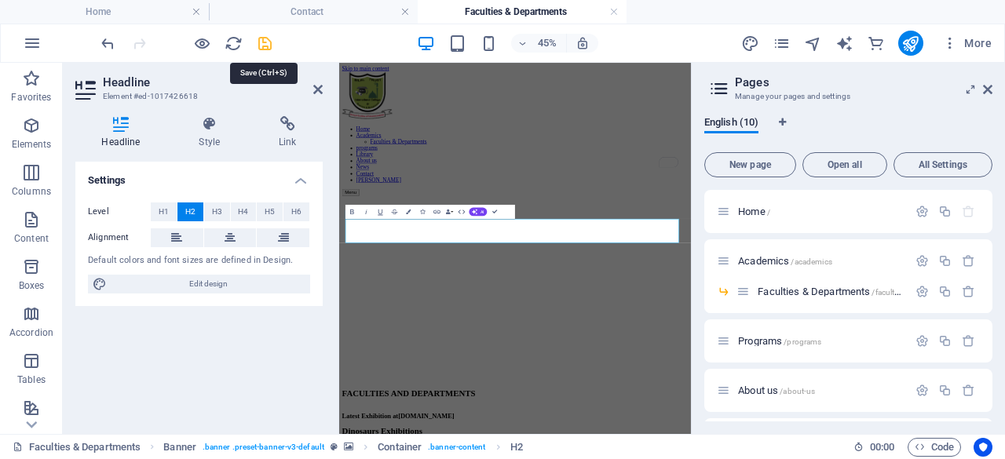
click at [264, 43] on icon "save" at bounding box center [265, 44] width 18 height 18
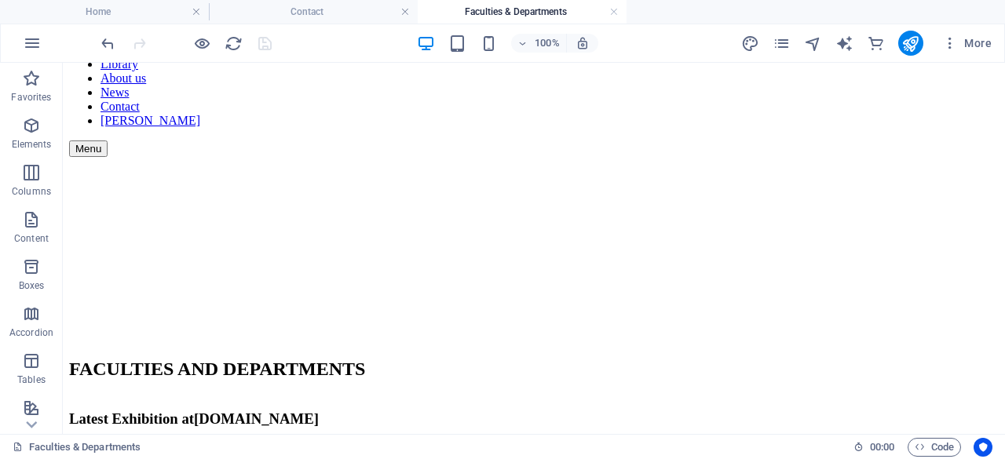
scroll to position [199, 0]
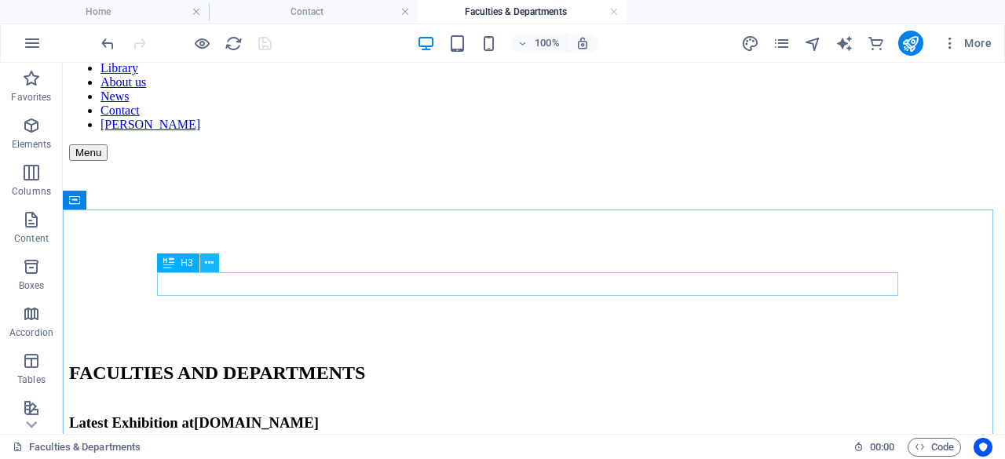
click at [211, 266] on icon at bounding box center [209, 263] width 9 height 16
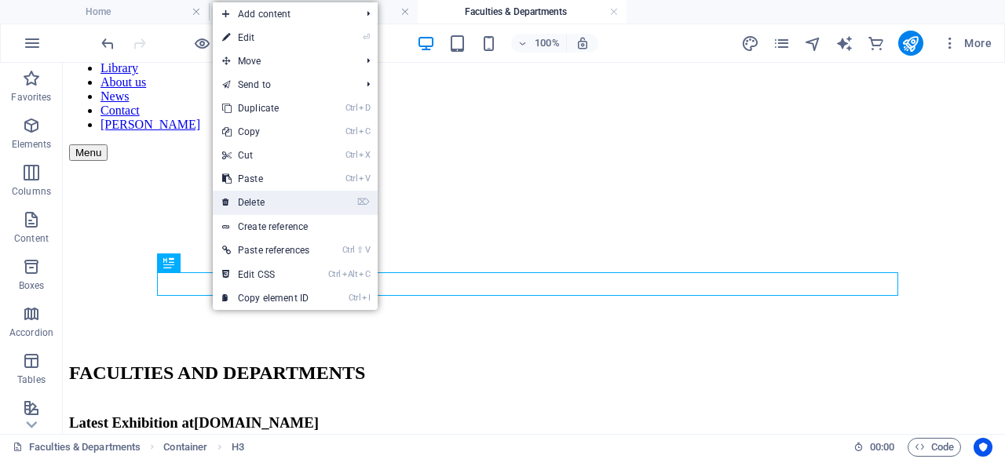
click at [264, 207] on link "⌦ Delete" at bounding box center [266, 203] width 106 height 24
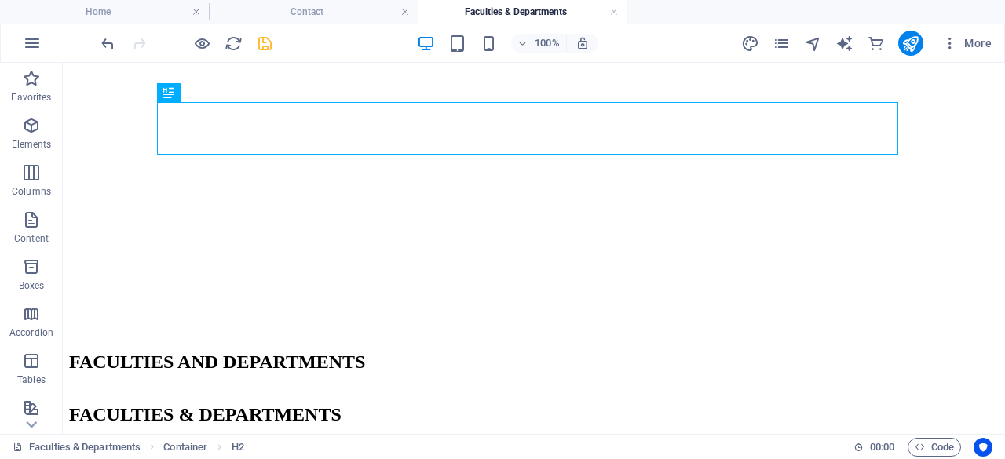
scroll to position [347, 0]
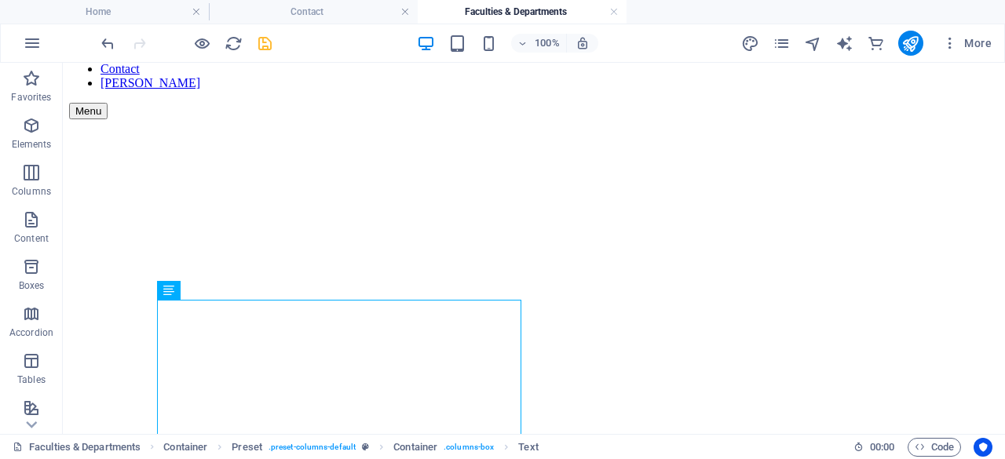
scroll to position [230, 0]
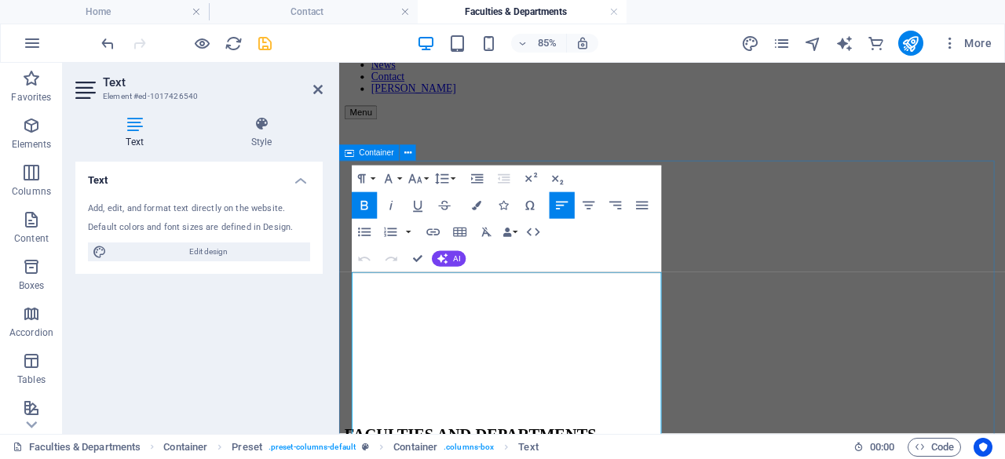
drag, startPoint x: 533, startPoint y: 324, endPoint x: 346, endPoint y: 324, distance: 187.7
drag, startPoint x: 587, startPoint y: 340, endPoint x: 653, endPoint y: 346, distance: 65.4
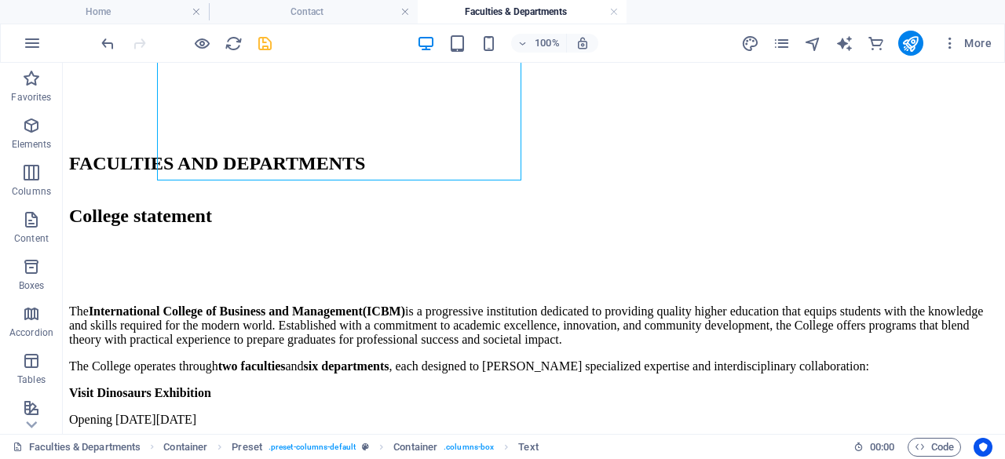
scroll to position [518, 0]
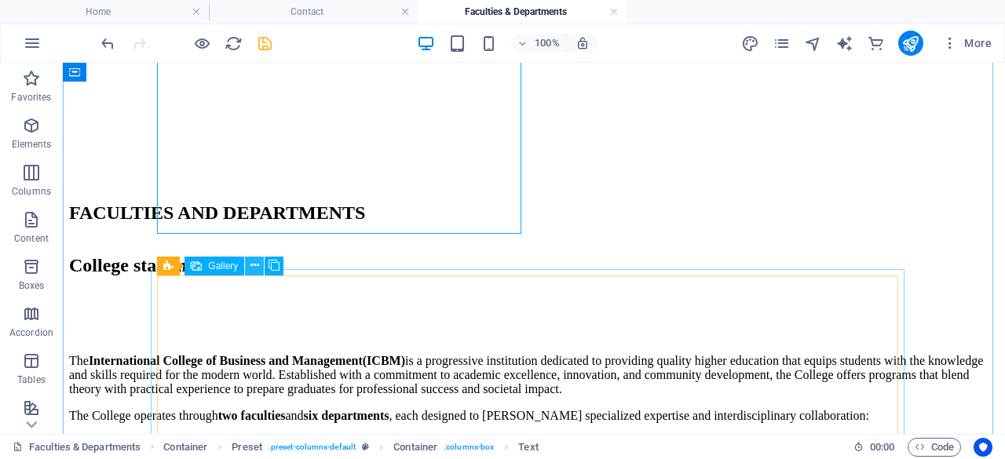
click at [251, 271] on icon at bounding box center [255, 266] width 9 height 16
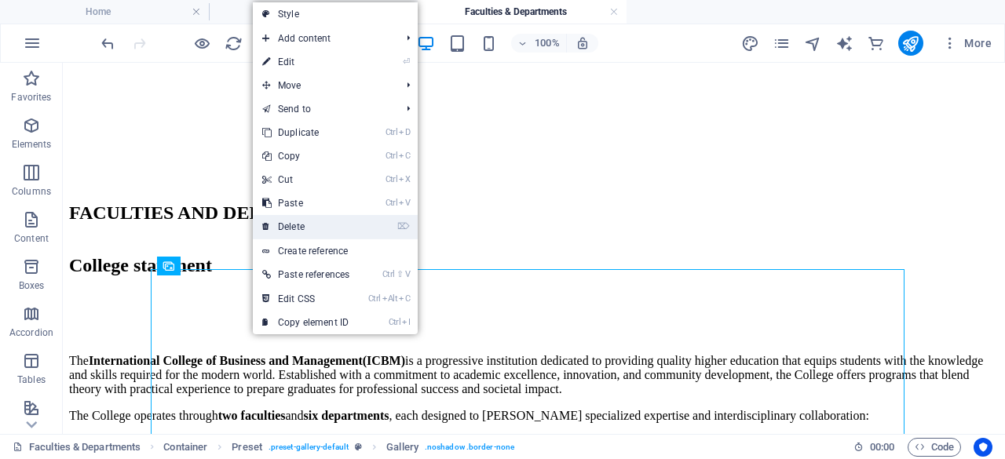
click at [298, 227] on link "⌦ Delete" at bounding box center [306, 227] width 106 height 24
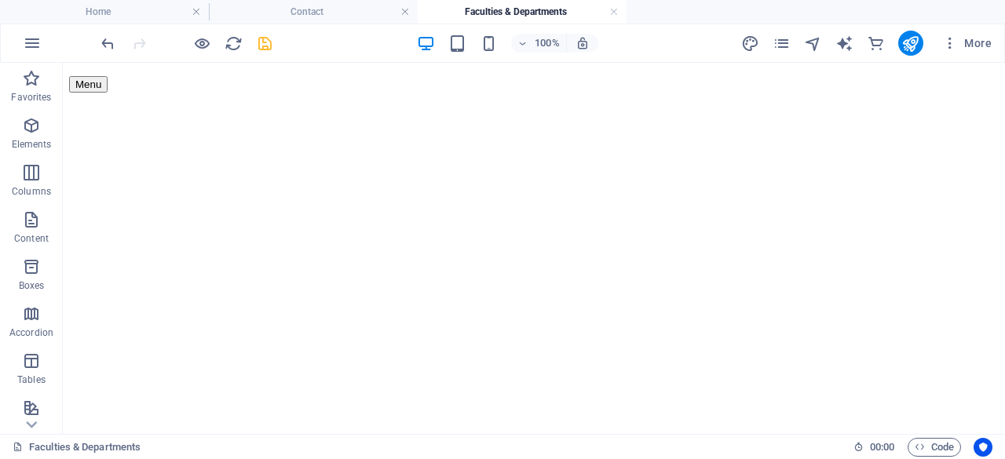
scroll to position [261, 0]
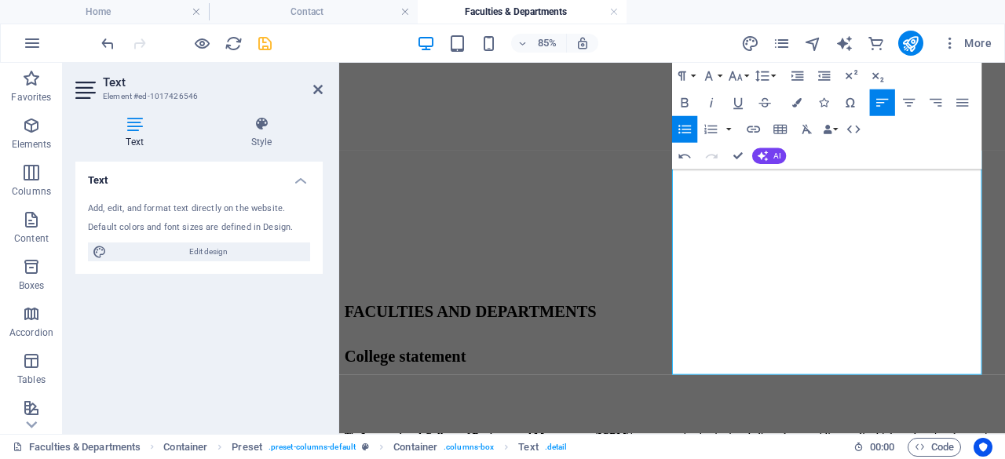
scroll to position [383, 0]
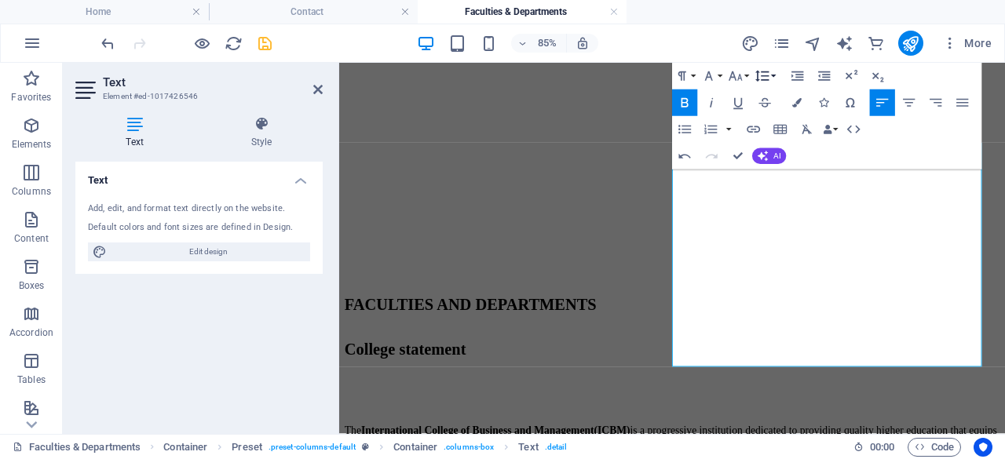
click at [771, 74] on button "Line Height" at bounding box center [764, 76] width 25 height 27
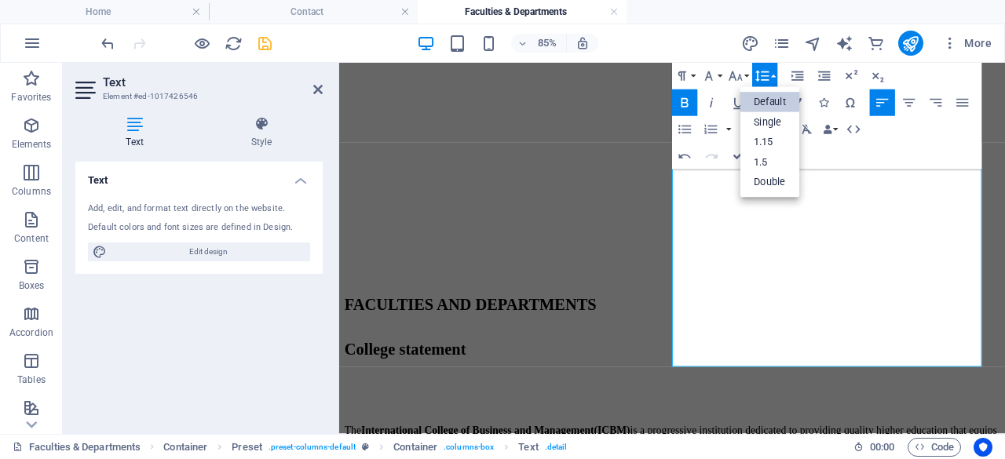
scroll to position [0, 0]
click at [769, 157] on link "1.5" at bounding box center [771, 162] width 60 height 20
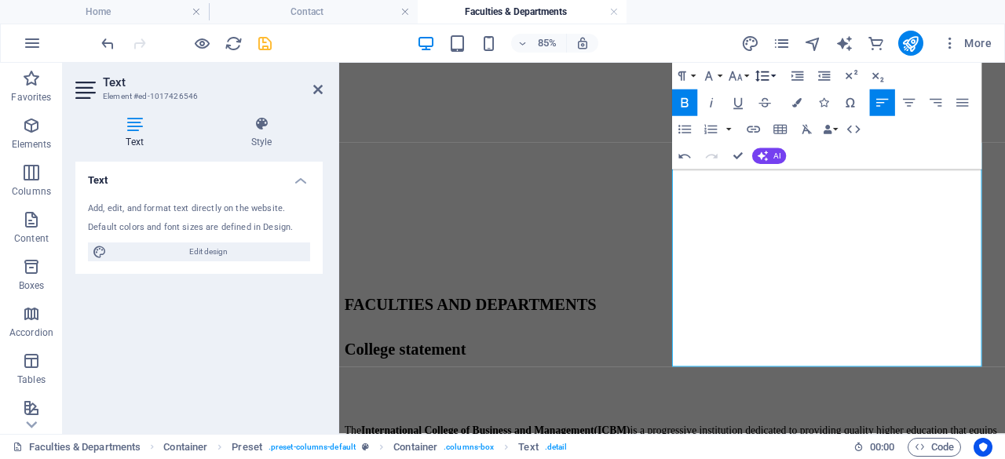
click at [772, 81] on button "Line Height" at bounding box center [764, 76] width 25 height 27
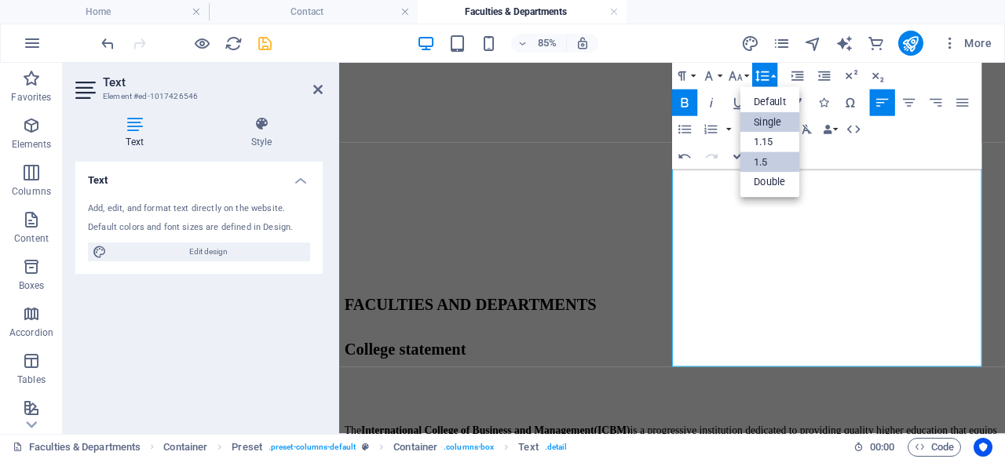
click at [770, 122] on link "Single" at bounding box center [771, 122] width 60 height 20
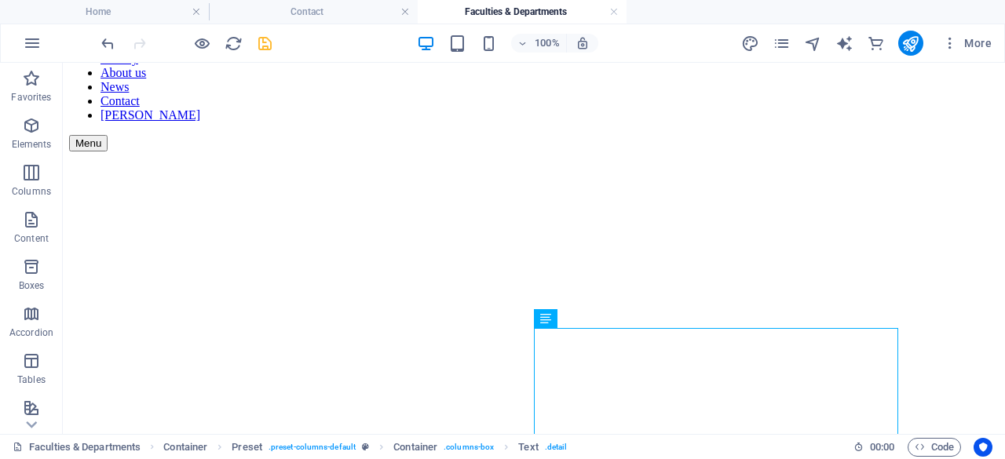
scroll to position [206, 0]
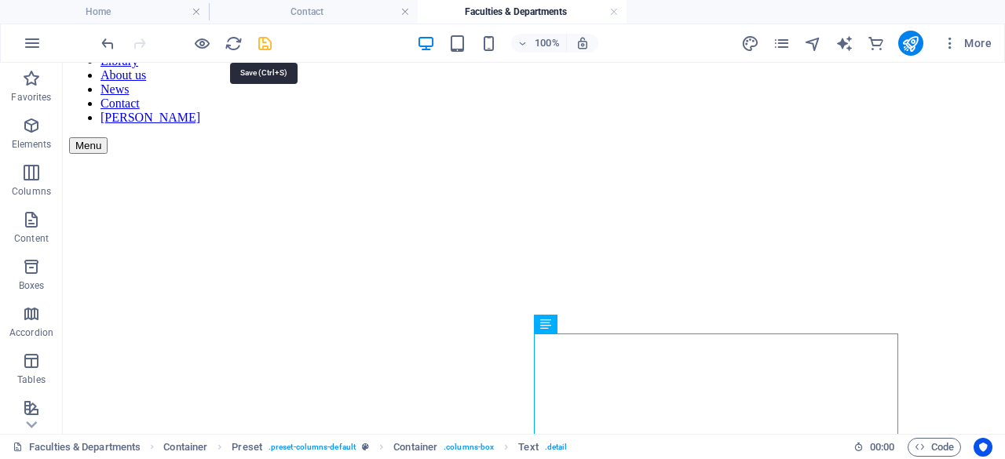
click at [269, 44] on icon "save" at bounding box center [265, 44] width 18 height 18
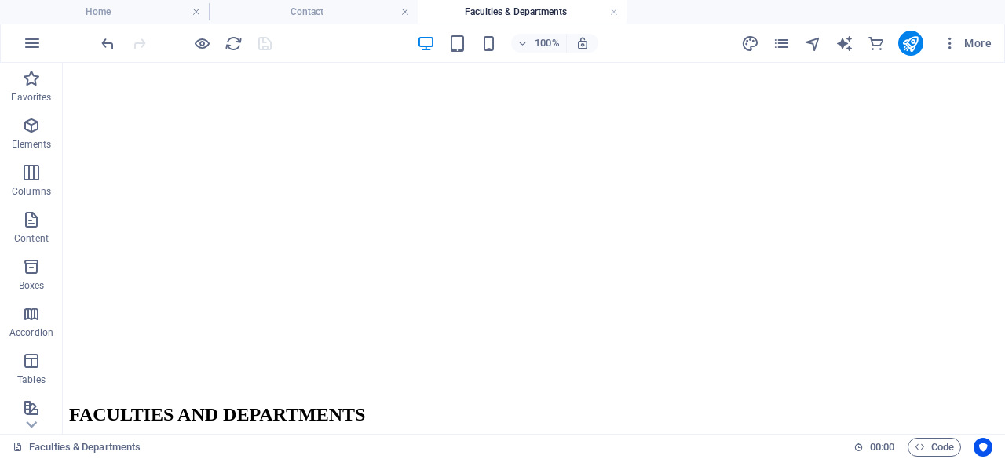
scroll to position [270, 0]
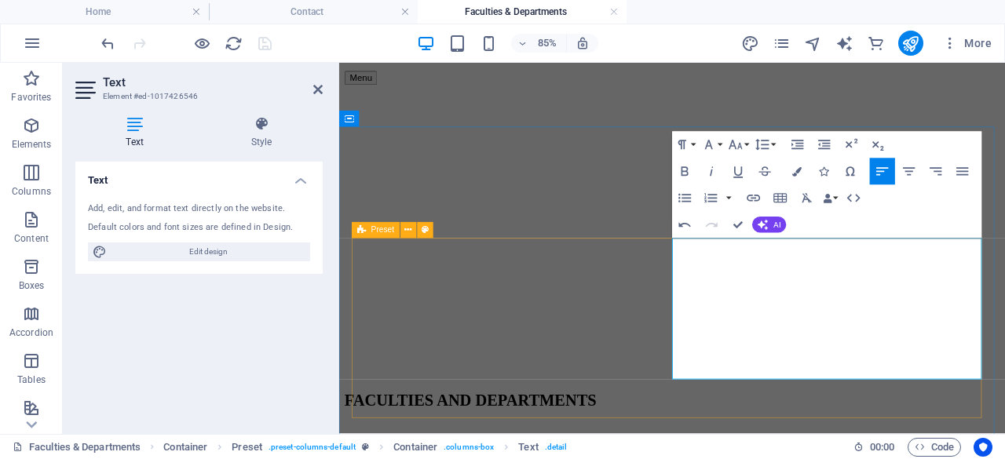
drag, startPoint x: 934, startPoint y: 322, endPoint x: 726, endPoint y: 294, distance: 209.9
click at [710, 200] on icon "button" at bounding box center [711, 198] width 16 height 16
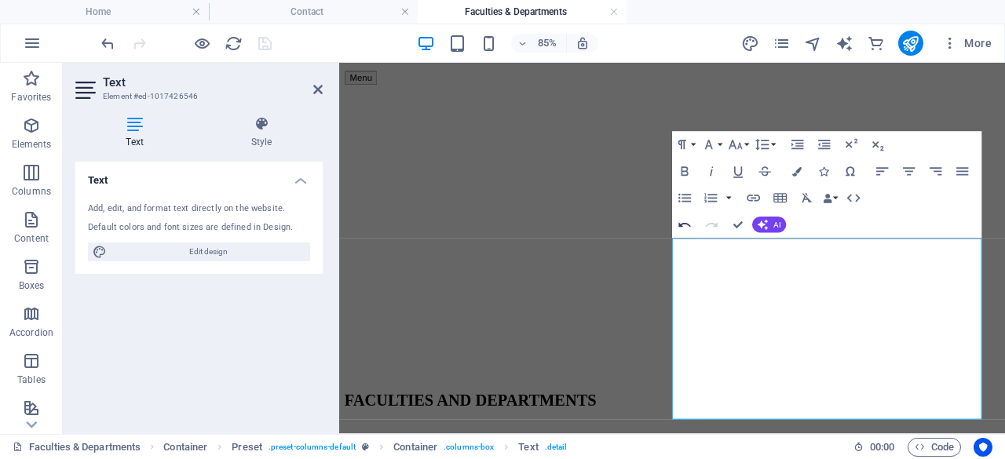
click at [688, 226] on icon "button" at bounding box center [685, 225] width 16 height 16
click at [685, 224] on icon "button" at bounding box center [685, 225] width 12 height 5
click at [711, 225] on icon "button" at bounding box center [712, 225] width 16 height 16
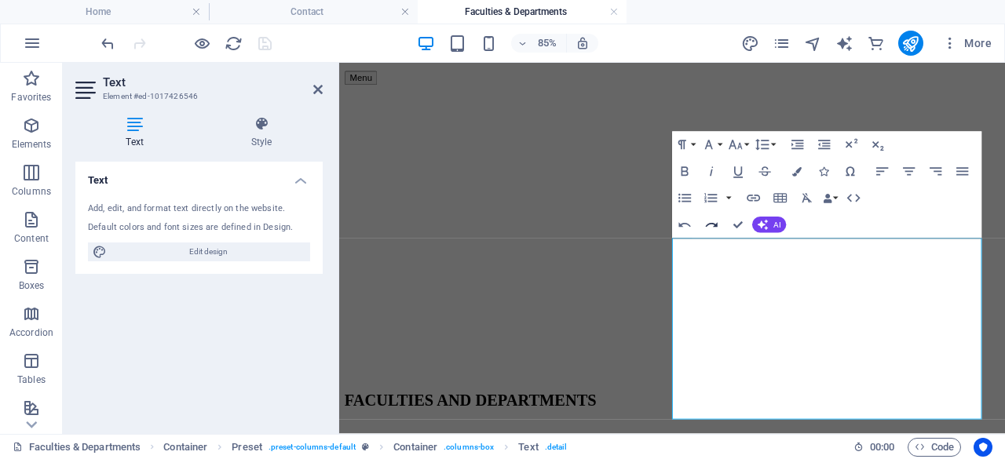
click at [711, 225] on icon "button" at bounding box center [712, 225] width 16 height 16
click at [683, 201] on icon "button" at bounding box center [684, 198] width 13 height 9
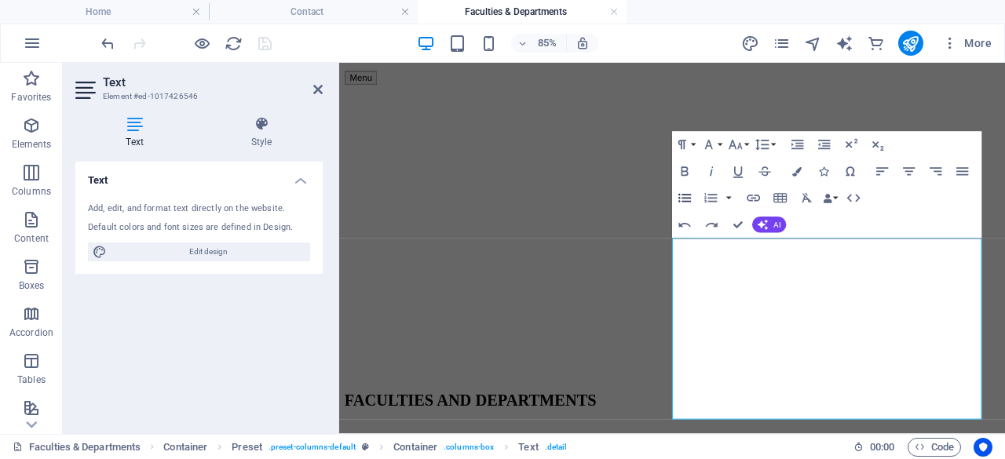
click at [683, 196] on icon "button" at bounding box center [685, 198] width 16 height 16
click at [683, 196] on icon "button" at bounding box center [684, 198] width 13 height 9
click at [720, 199] on button "Ordered List" at bounding box center [710, 198] width 25 height 27
click at [713, 199] on icon "button" at bounding box center [711, 198] width 16 height 16
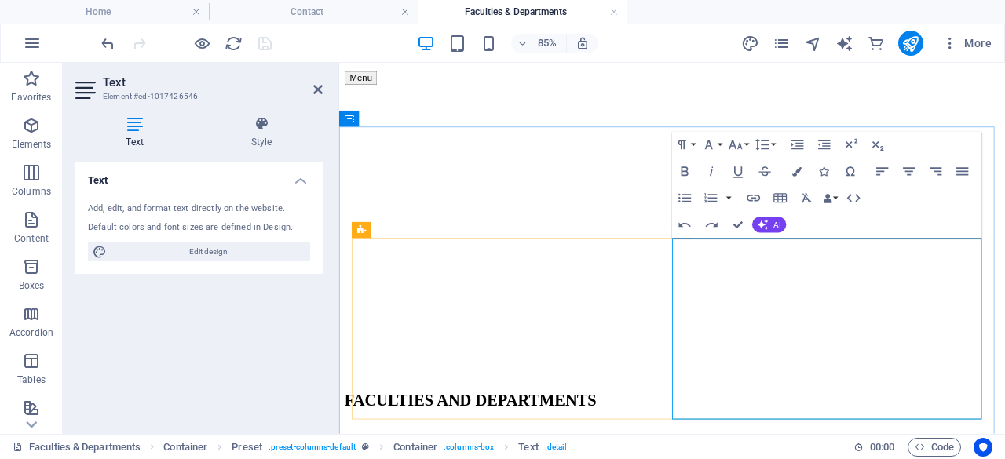
click at [695, 238] on button "Undo" at bounding box center [684, 225] width 25 height 27
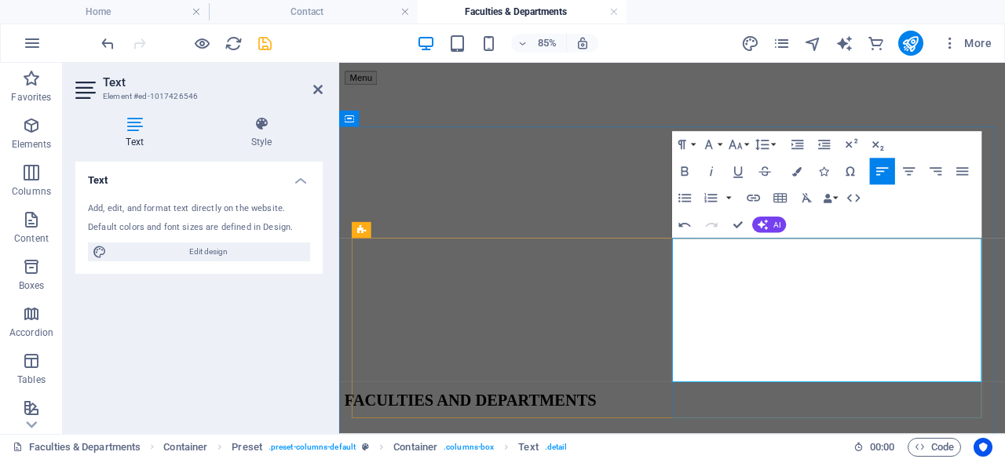
drag, startPoint x: 921, startPoint y: 327, endPoint x: 731, endPoint y: 296, distance: 192.5
click at [684, 202] on icon "button" at bounding box center [685, 198] width 16 height 16
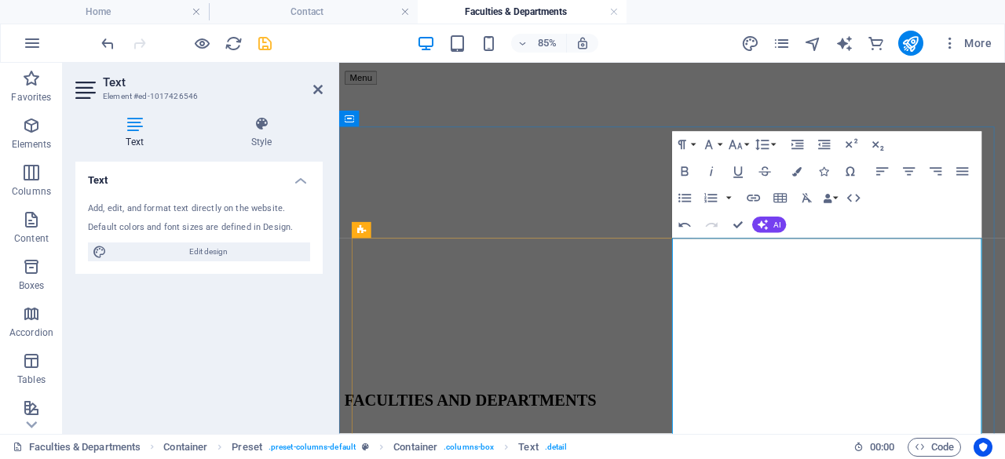
click at [686, 221] on icon "button" at bounding box center [685, 225] width 16 height 16
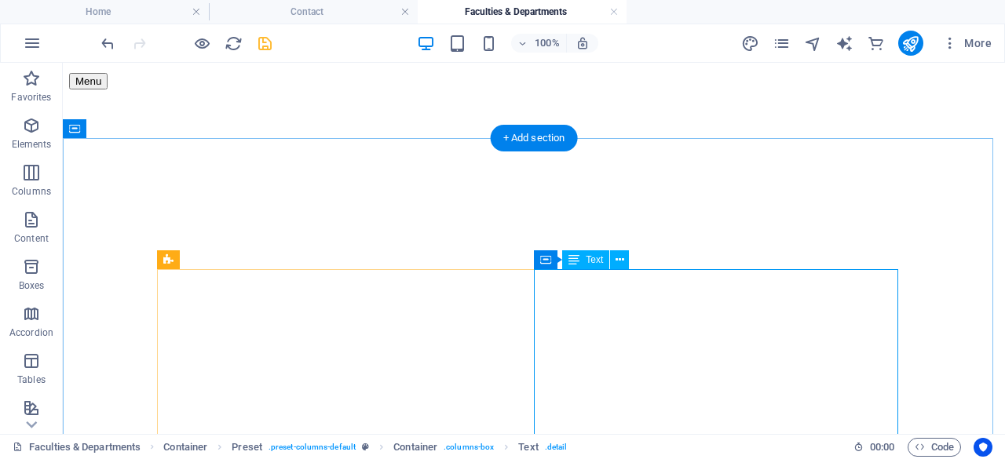
drag, startPoint x: 748, startPoint y: 275, endPoint x: 543, endPoint y: 313, distance: 208.4
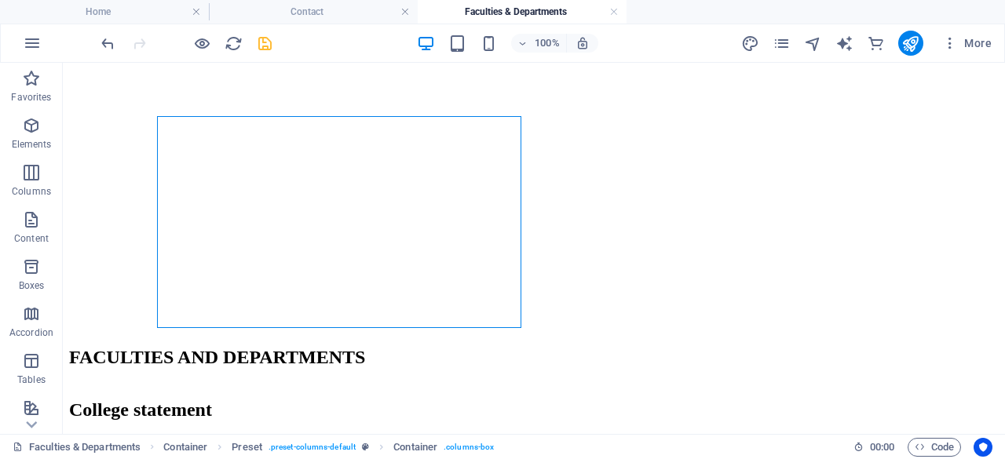
scroll to position [364, 0]
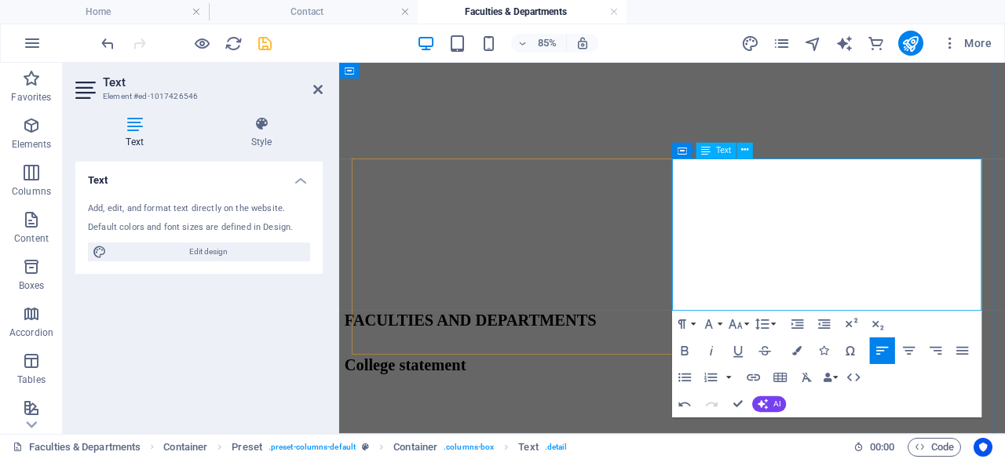
drag, startPoint x: 859, startPoint y: 279, endPoint x: 730, endPoint y: 278, distance: 128.8
copy strong "Faculty of Commerce"
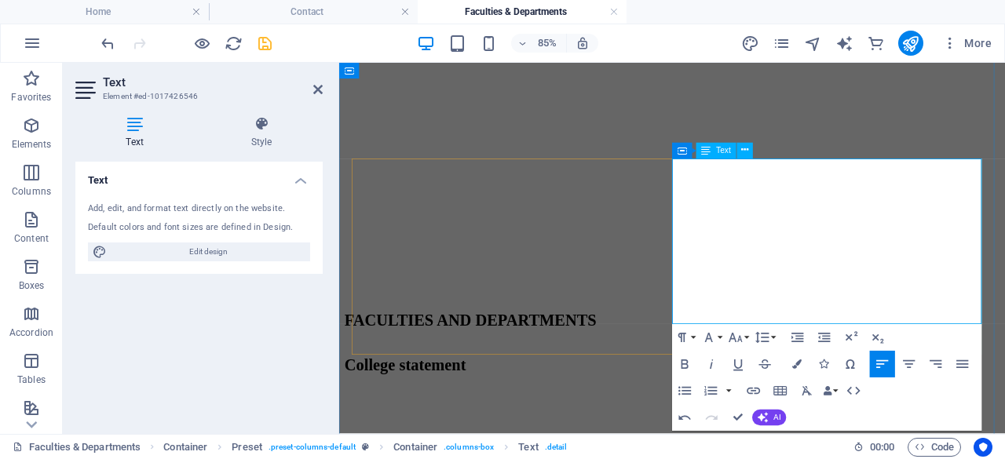
drag, startPoint x: 853, startPoint y: 361, endPoint x: 731, endPoint y: 368, distance: 121.9
drag, startPoint x: 850, startPoint y: 364, endPoint x: 731, endPoint y: 364, distance: 118.6
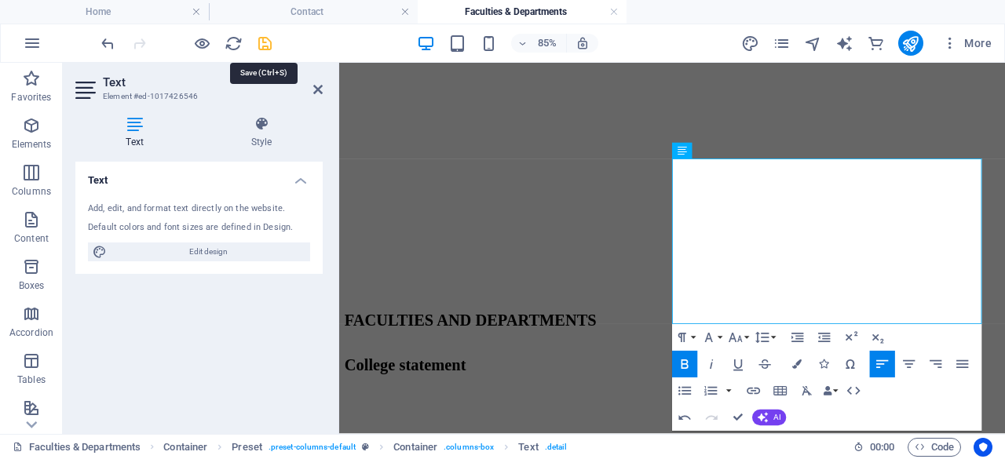
click at [261, 48] on icon "save" at bounding box center [265, 44] width 18 height 18
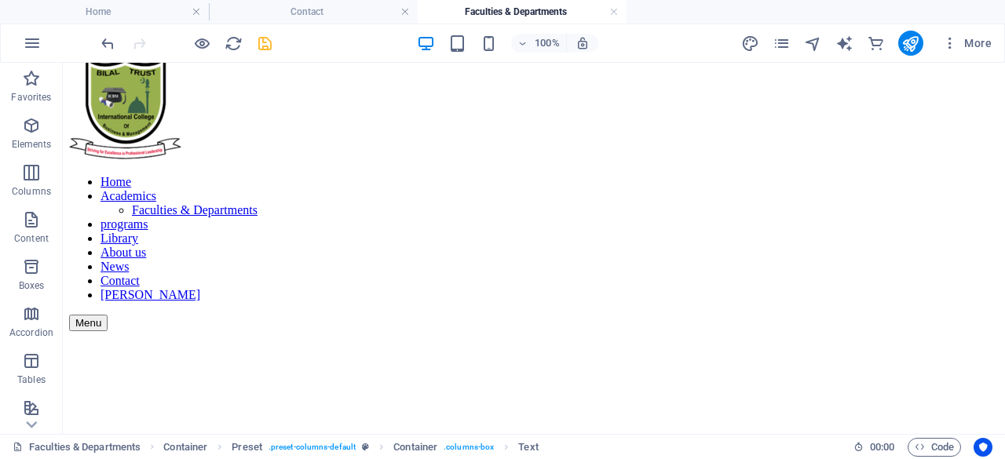
scroll to position [0, 0]
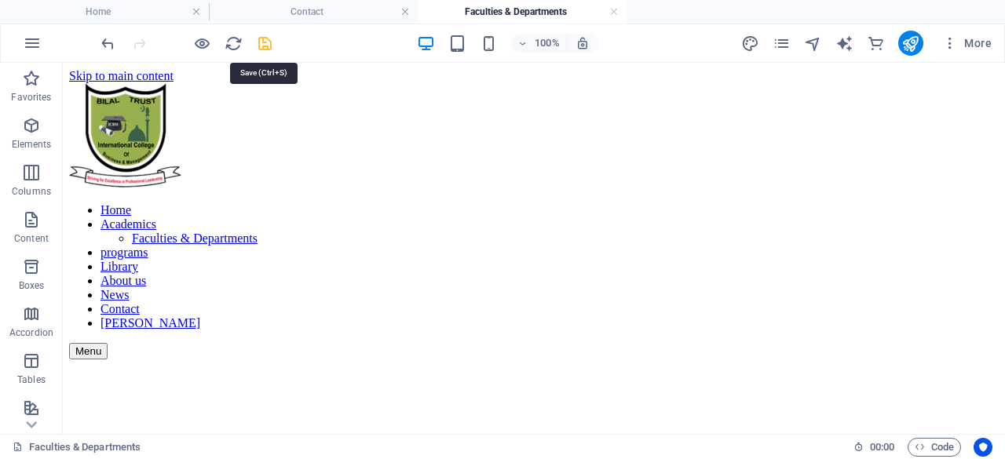
click at [268, 44] on icon "save" at bounding box center [265, 44] width 18 height 18
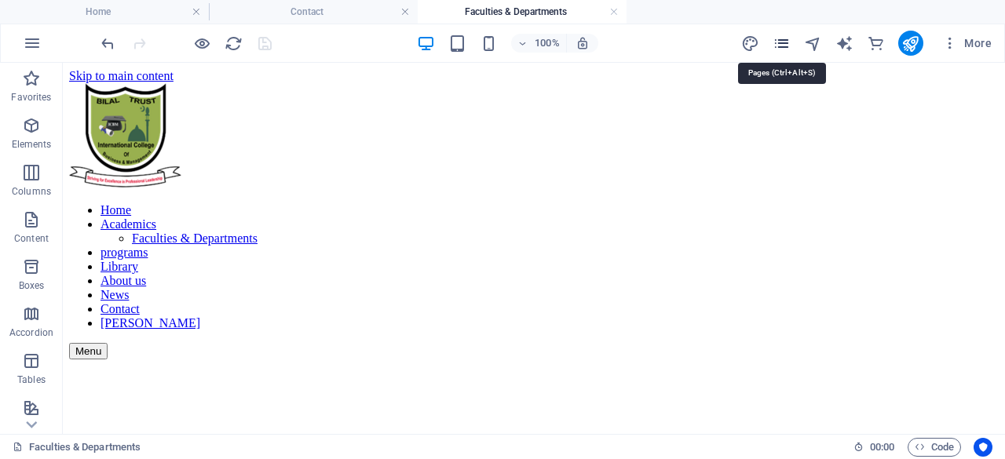
click at [783, 46] on icon "pages" at bounding box center [782, 44] width 18 height 18
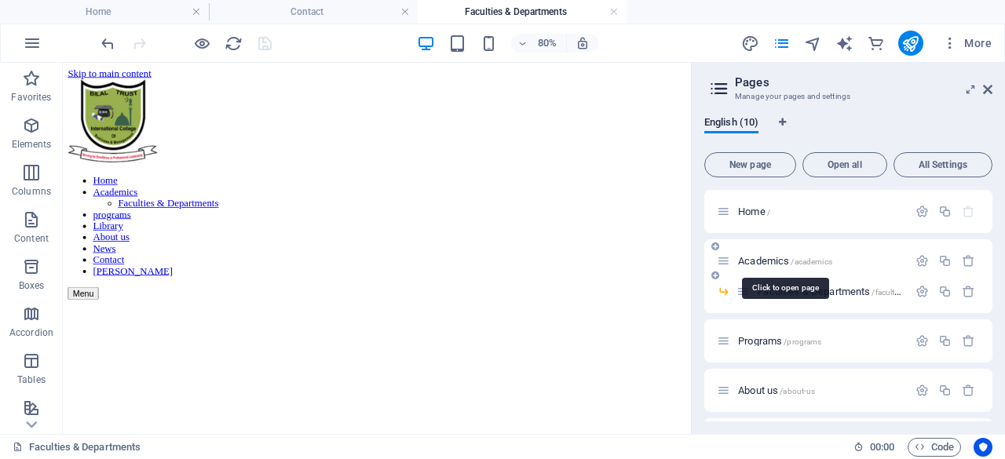
click at [817, 258] on span "/academics" at bounding box center [811, 262] width 41 height 9
click at [817, 283] on div "Faculties & Departments /faculties-departments" at bounding box center [822, 292] width 171 height 18
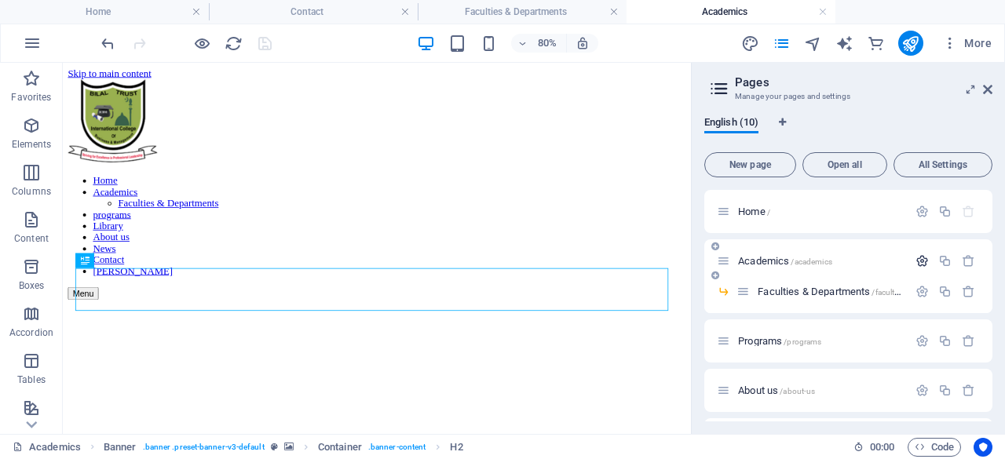
click at [923, 261] on icon "button" at bounding box center [922, 260] width 13 height 13
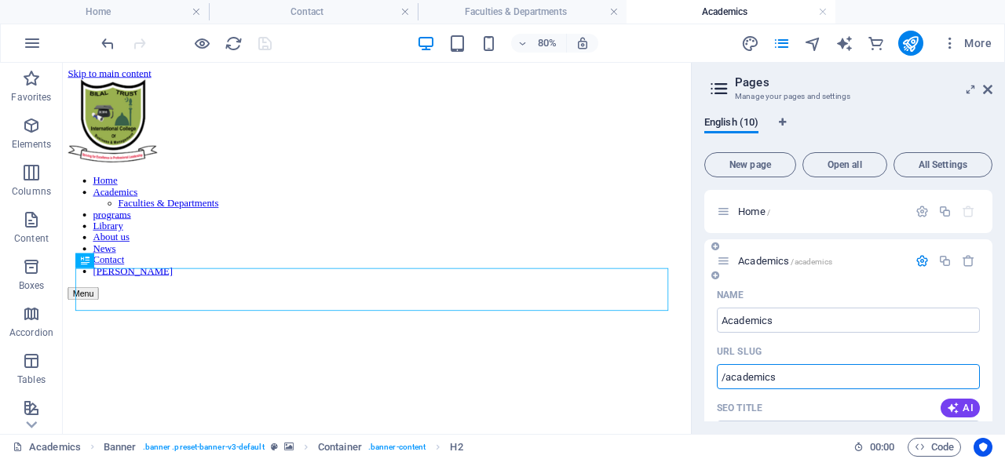
drag, startPoint x: 785, startPoint y: 376, endPoint x: 744, endPoint y: 373, distance: 41.7
click at [744, 373] on input "/academics" at bounding box center [848, 376] width 263 height 25
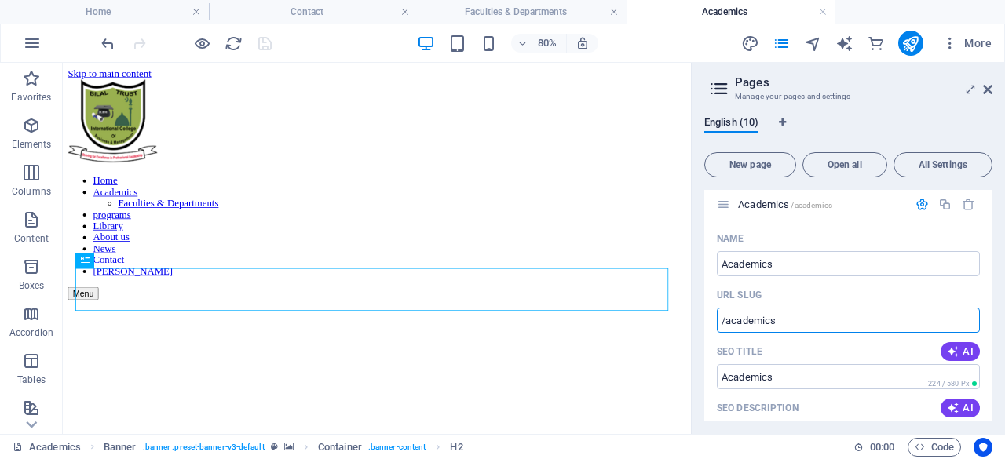
scroll to position [38, 0]
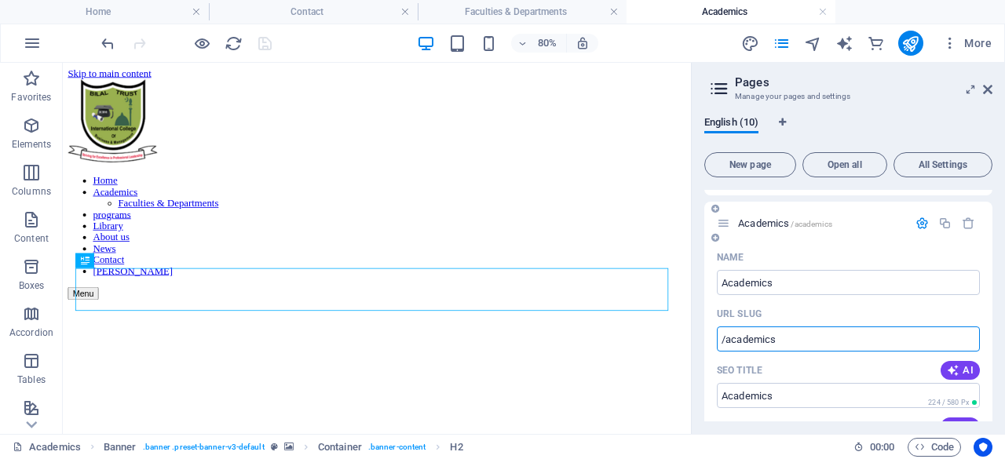
click at [722, 221] on icon at bounding box center [723, 223] width 13 height 13
click at [922, 225] on icon "button" at bounding box center [922, 223] width 13 height 13
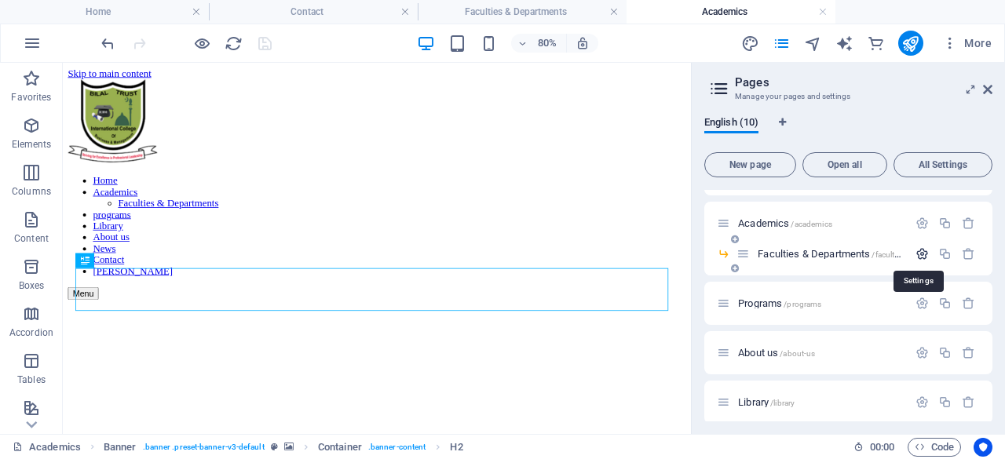
click at [922, 251] on icon "button" at bounding box center [922, 253] width 13 height 13
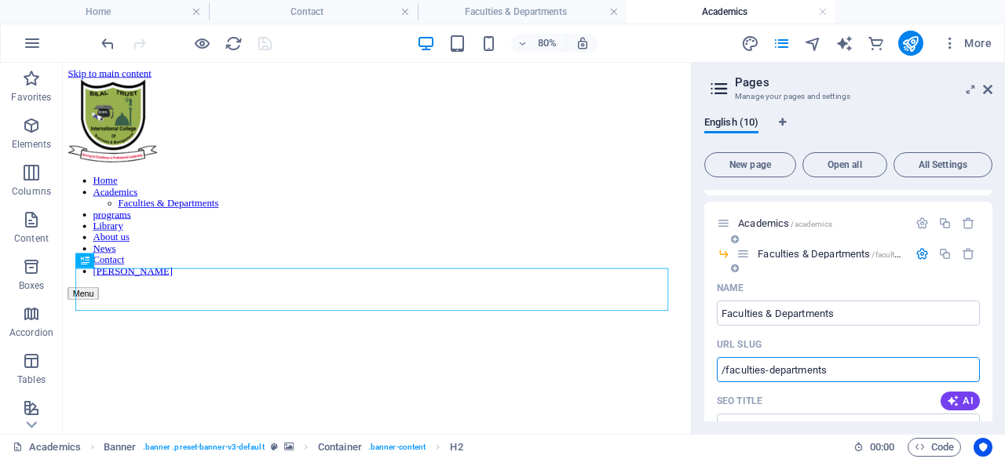
drag, startPoint x: 832, startPoint y: 370, endPoint x: 726, endPoint y: 371, distance: 105.2
click at [726, 371] on input "/faculties-departments" at bounding box center [848, 369] width 263 height 25
click at [920, 224] on icon "button" at bounding box center [922, 223] width 13 height 13
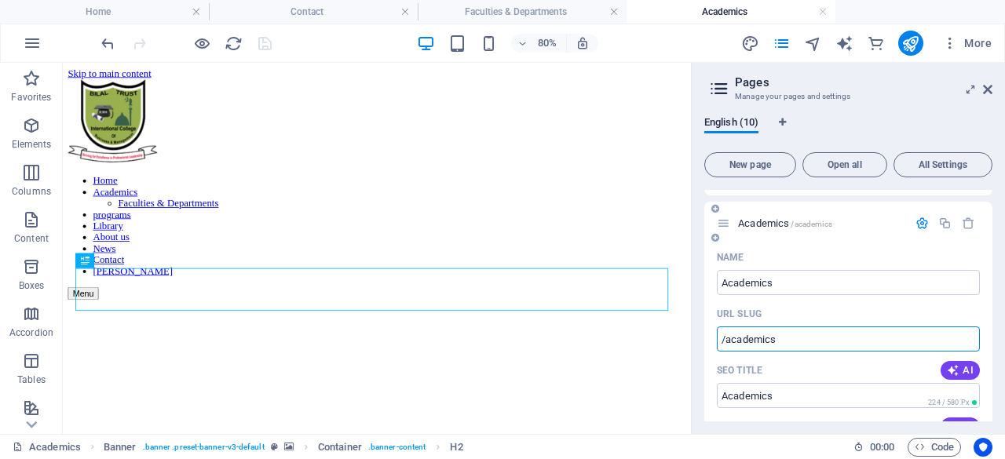
drag, startPoint x: 784, startPoint y: 336, endPoint x: 726, endPoint y: 337, distance: 57.3
click at [726, 337] on input "/academics" at bounding box center [848, 339] width 263 height 25
paste input "faculties-department"
type input "/faculties-departments"
click at [266, 44] on icon "save" at bounding box center [265, 44] width 18 height 18
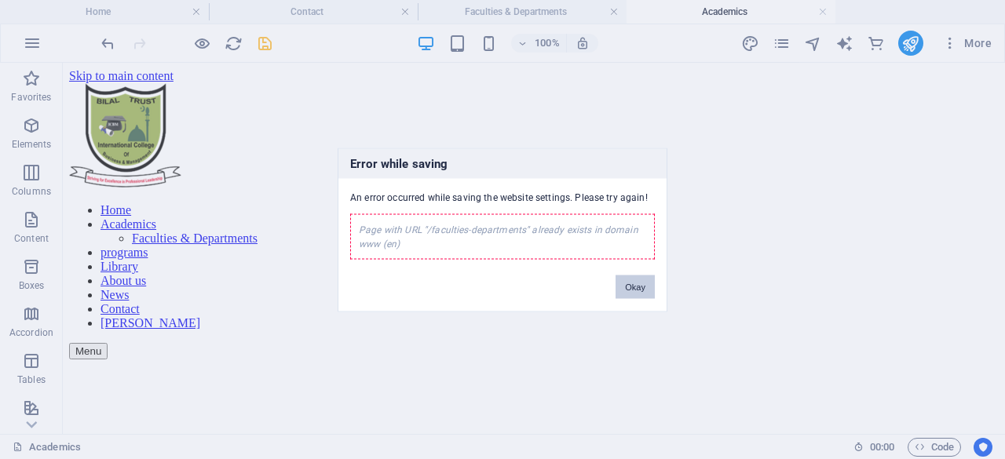
click at [638, 285] on button "Okay" at bounding box center [635, 287] width 39 height 24
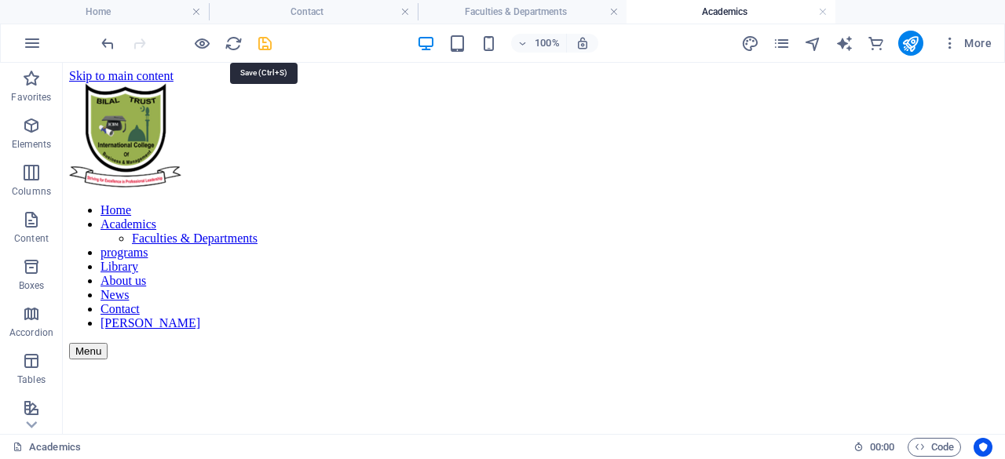
click at [267, 48] on icon "save" at bounding box center [265, 44] width 18 height 18
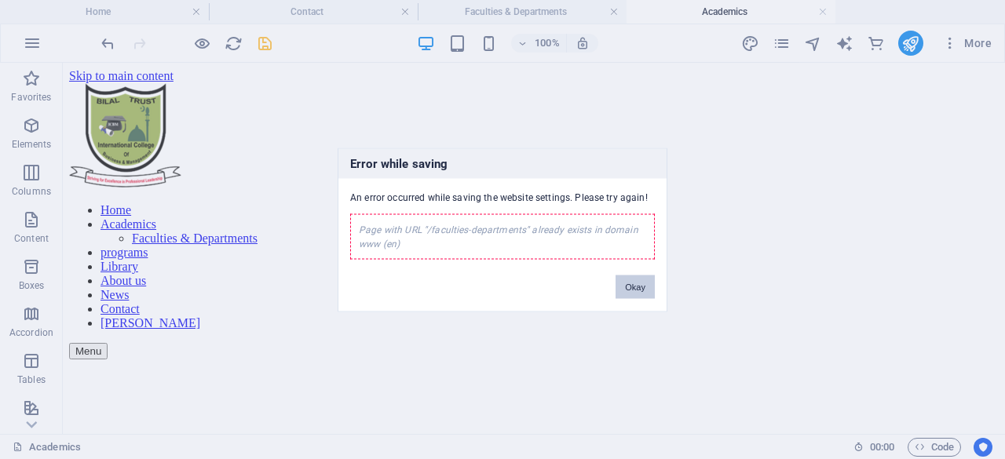
click at [633, 283] on button "Okay" at bounding box center [635, 287] width 39 height 24
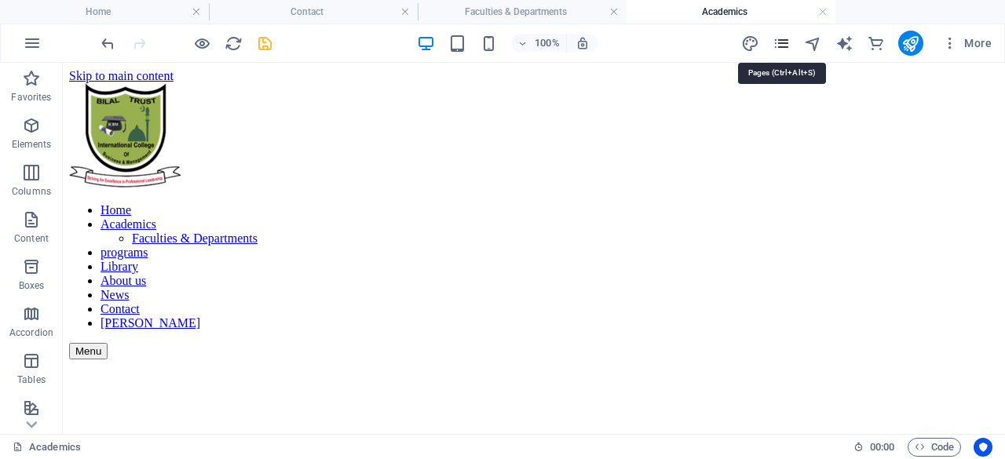
click at [782, 42] on icon "pages" at bounding box center [782, 44] width 18 height 18
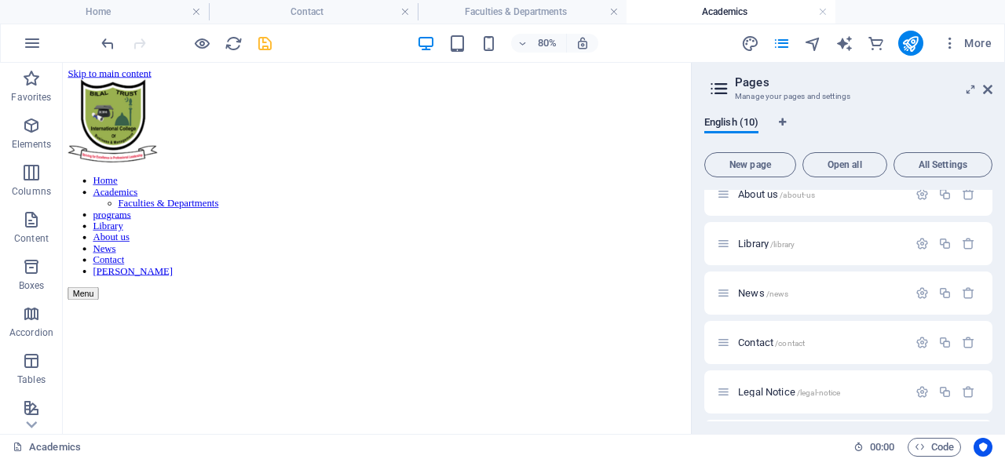
scroll to position [243, 0]
drag, startPoint x: 266, startPoint y: 45, endPoint x: 527, endPoint y: 54, distance: 260.9
click at [265, 45] on icon "save" at bounding box center [265, 44] width 18 height 18
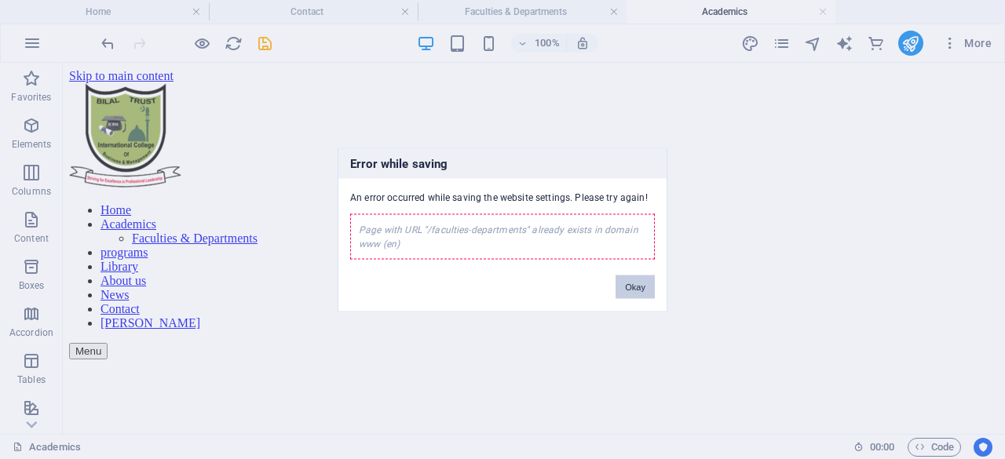
click at [631, 287] on button "Okay" at bounding box center [635, 287] width 39 height 24
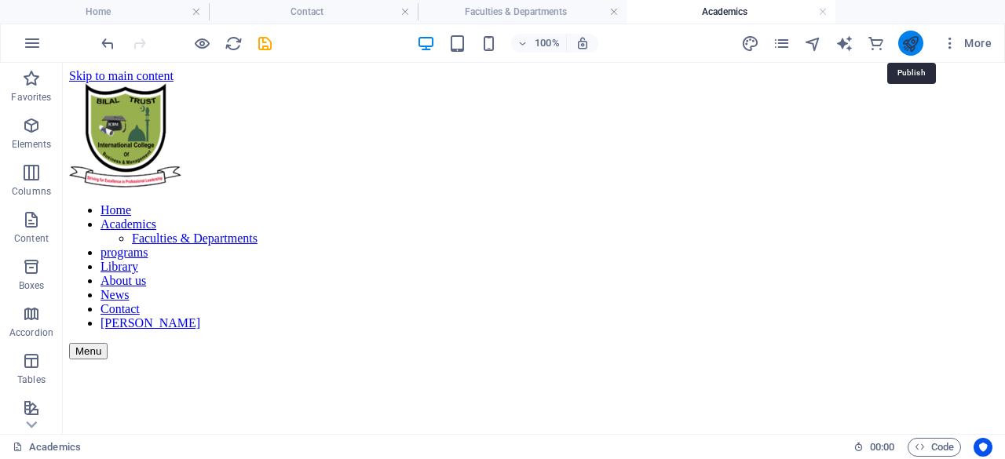
click at [913, 45] on icon "publish" at bounding box center [911, 44] width 18 height 18
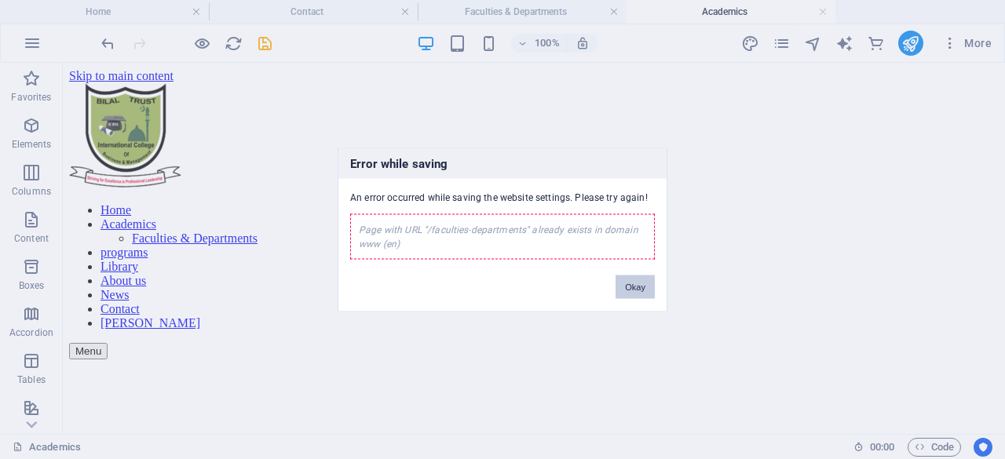
click at [646, 287] on button "Okay" at bounding box center [635, 287] width 39 height 24
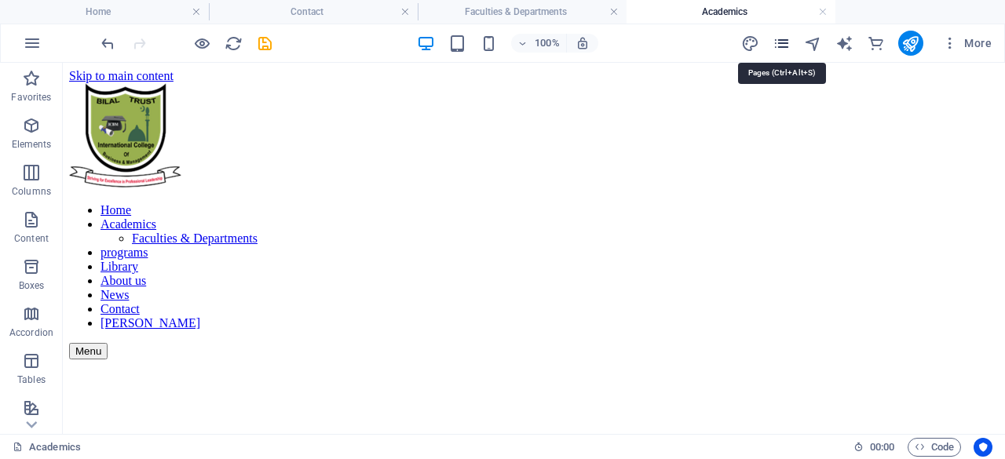
click at [788, 43] on icon "pages" at bounding box center [782, 44] width 18 height 18
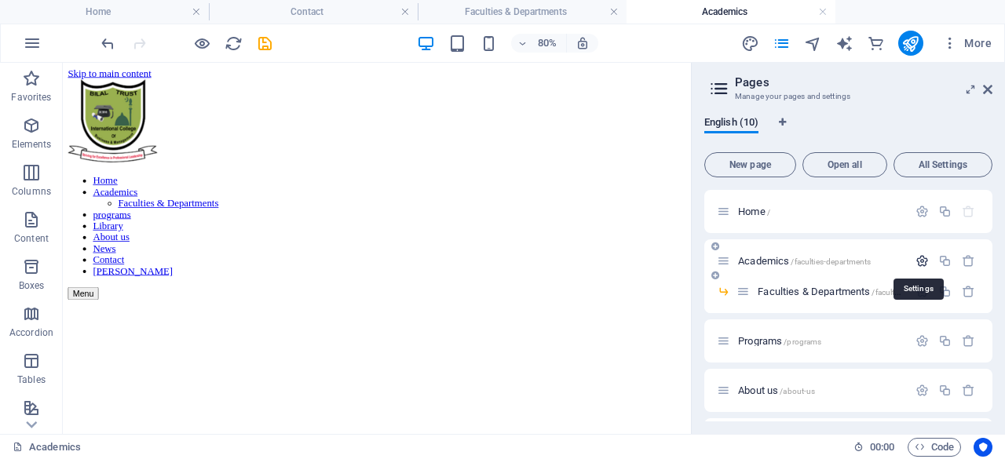
click at [924, 258] on icon "button" at bounding box center [922, 260] width 13 height 13
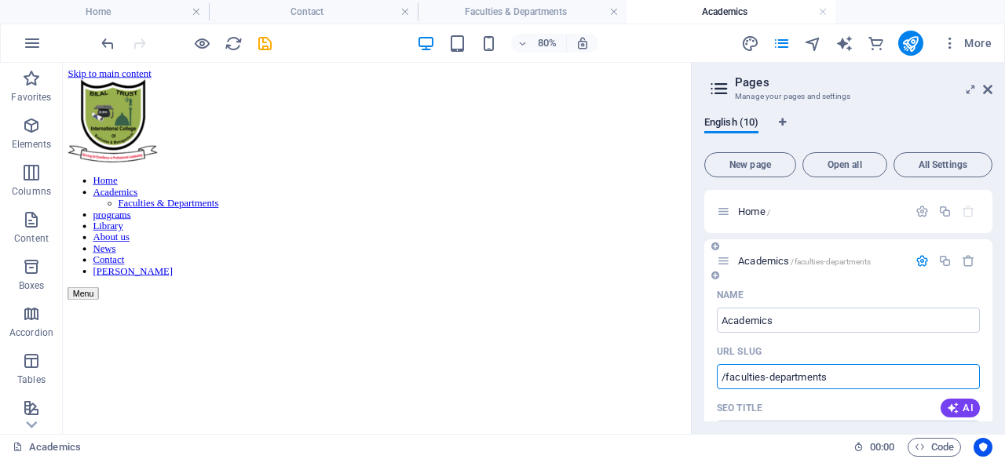
drag, startPoint x: 852, startPoint y: 382, endPoint x: 716, endPoint y: 378, distance: 135.9
click at [717, 378] on input "/faculties-departments" at bounding box center [848, 376] width 263 height 25
click at [264, 46] on icon "save" at bounding box center [265, 44] width 18 height 18
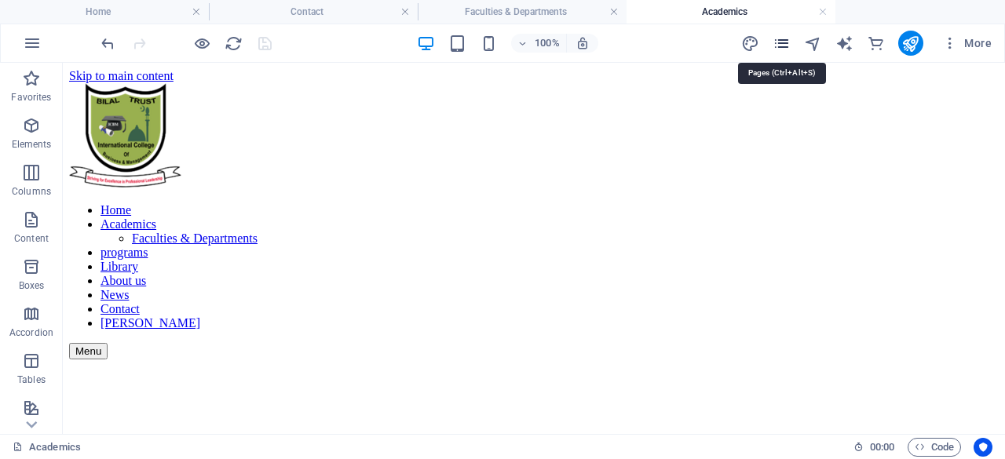
click at [783, 43] on icon "pages" at bounding box center [782, 44] width 18 height 18
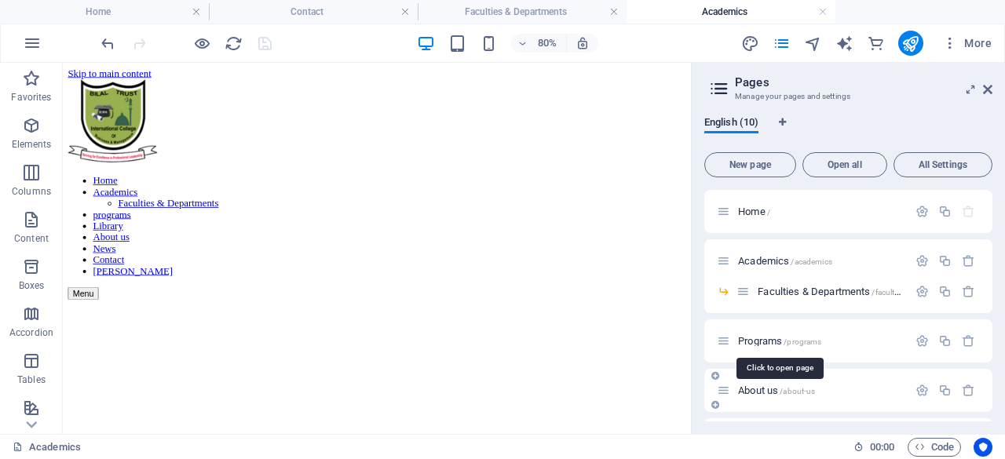
click at [810, 340] on span "/programs" at bounding box center [803, 342] width 38 height 9
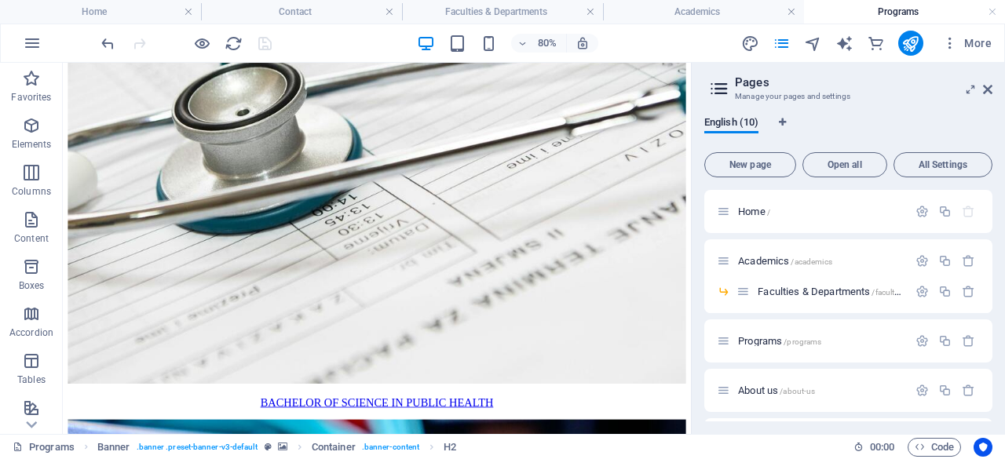
scroll to position [1072, 0]
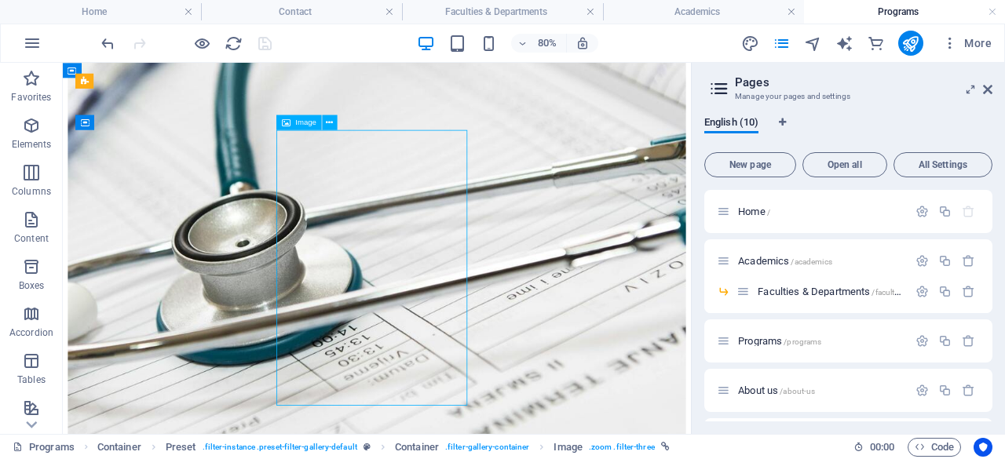
select select "%"
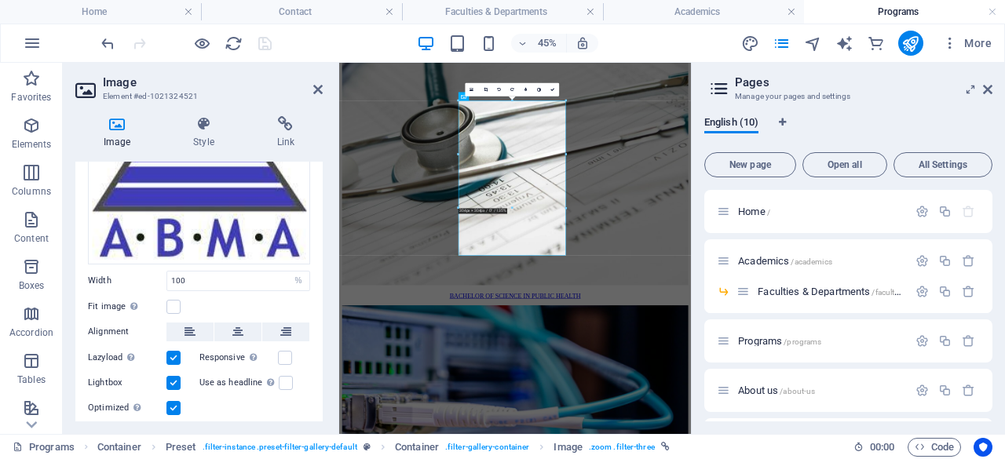
scroll to position [162, 0]
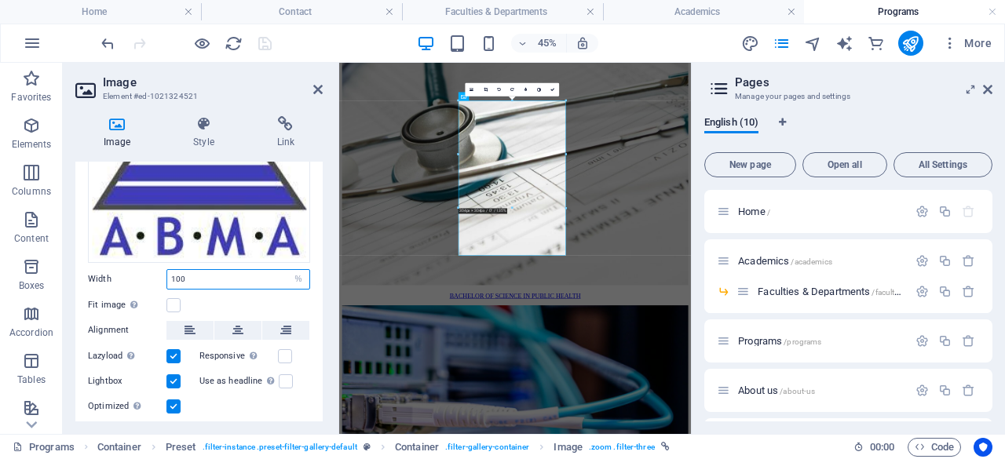
drag, startPoint x: 188, startPoint y: 278, endPoint x: 166, endPoint y: 274, distance: 21.6
click at [167, 274] on input "100" at bounding box center [238, 279] width 142 height 19
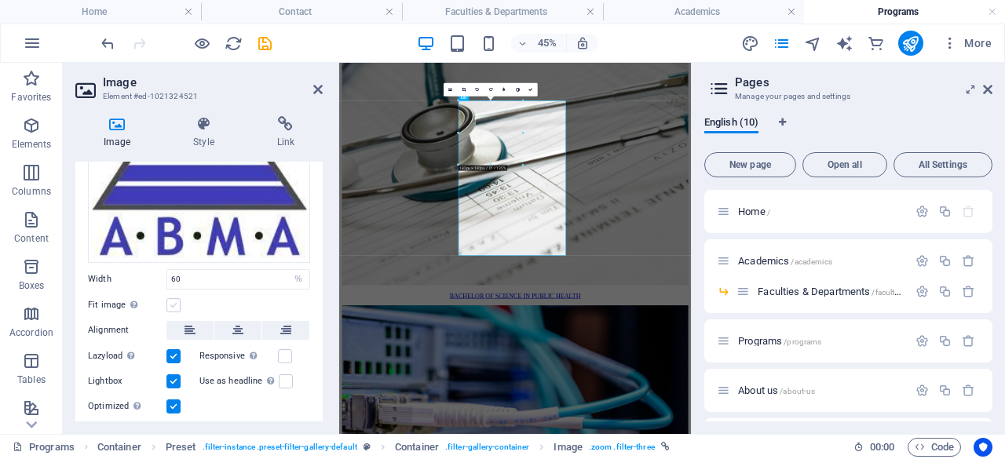
click at [177, 303] on label at bounding box center [173, 305] width 14 height 14
click at [0, 0] on input "Fit image Automatically fit image to a fixed width and height" at bounding box center [0, 0] width 0 height 0
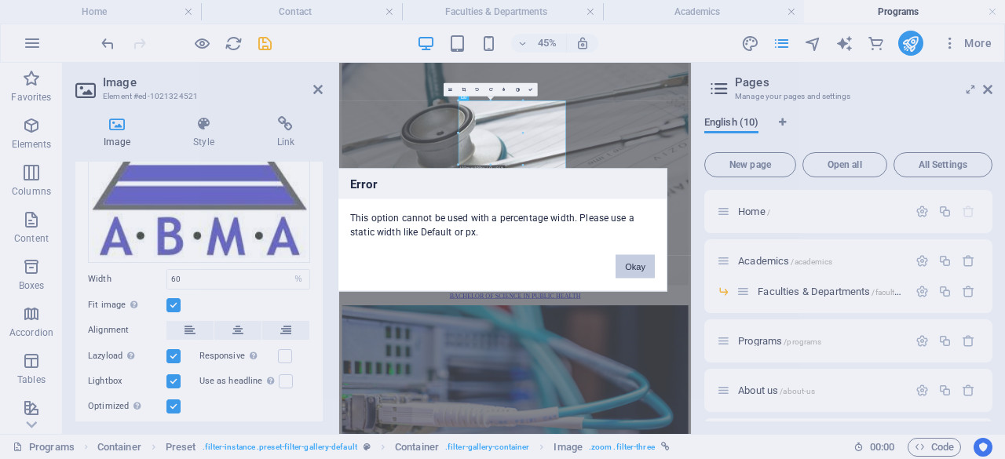
click at [642, 262] on button "Okay" at bounding box center [635, 266] width 39 height 24
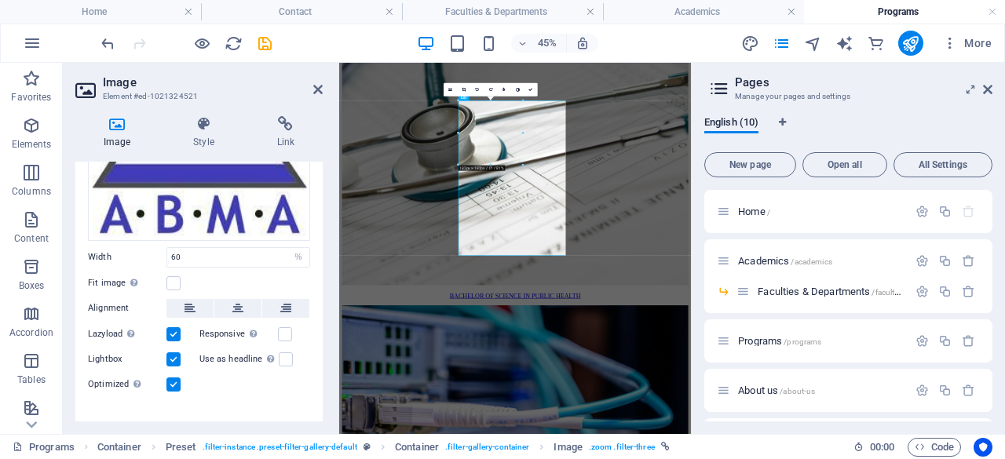
scroll to position [203, 0]
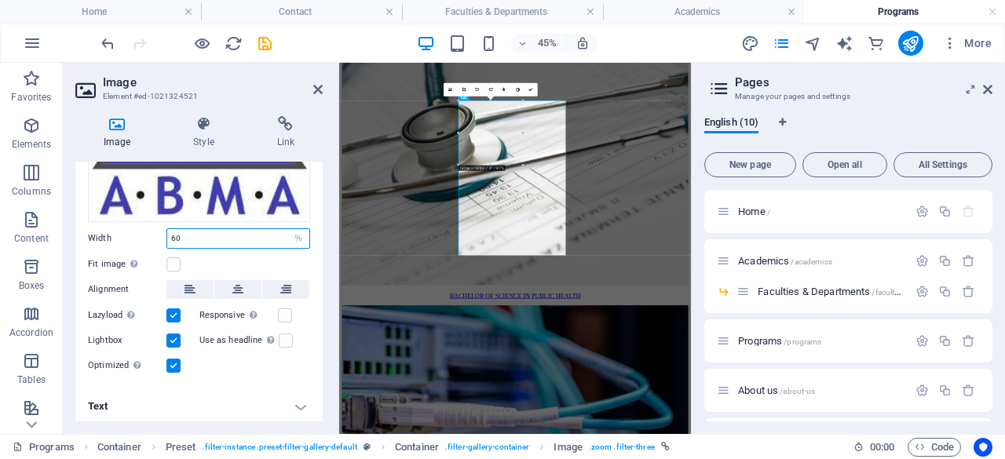
drag, startPoint x: 184, startPoint y: 233, endPoint x: 165, endPoint y: 233, distance: 18.8
click at [165, 233] on div "Width 60 Default auto px rem % em vh vw" at bounding box center [199, 239] width 222 height 20
type input "9"
type input "100"
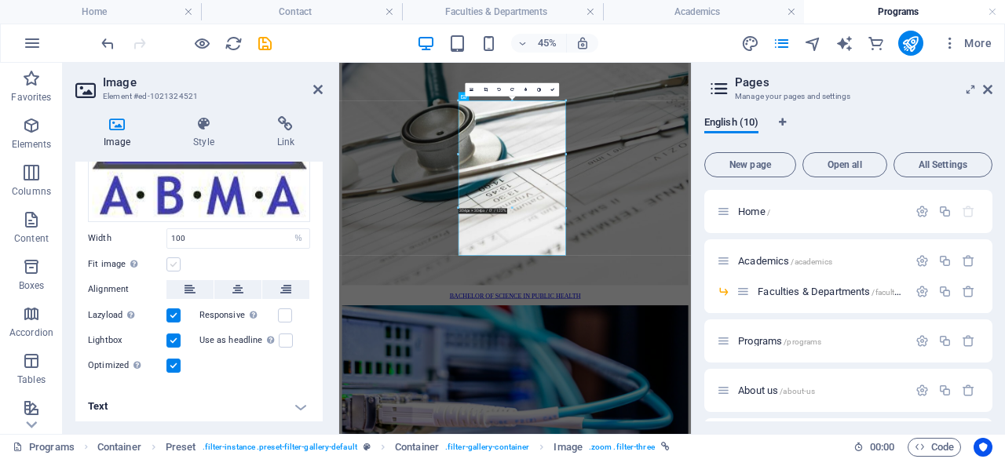
click at [174, 265] on label at bounding box center [173, 265] width 14 height 14
click at [0, 0] on input "Fit image Automatically fit image to a fixed width and height" at bounding box center [0, 0] width 0 height 0
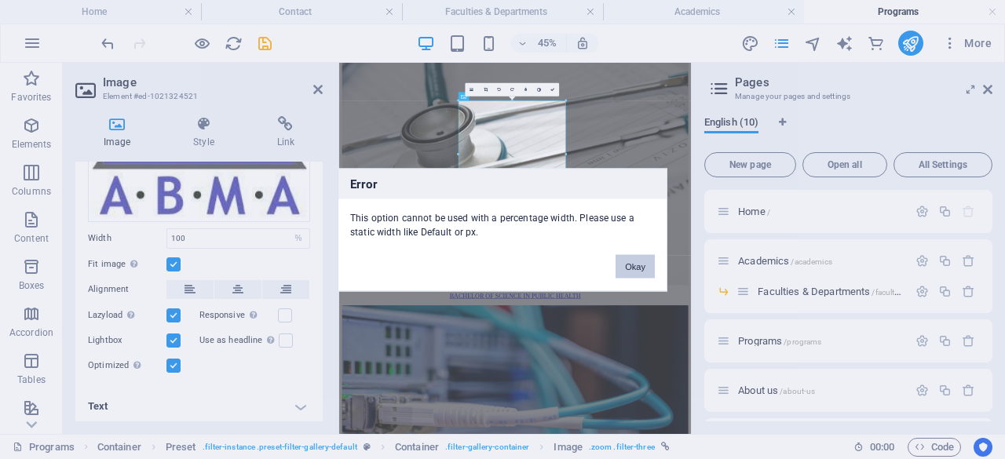
click at [633, 269] on button "Okay" at bounding box center [635, 266] width 39 height 24
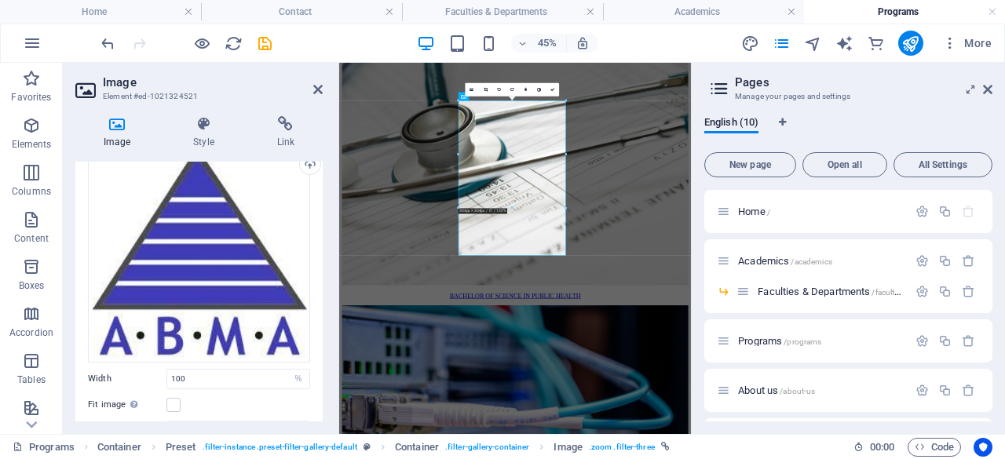
scroll to position [0, 0]
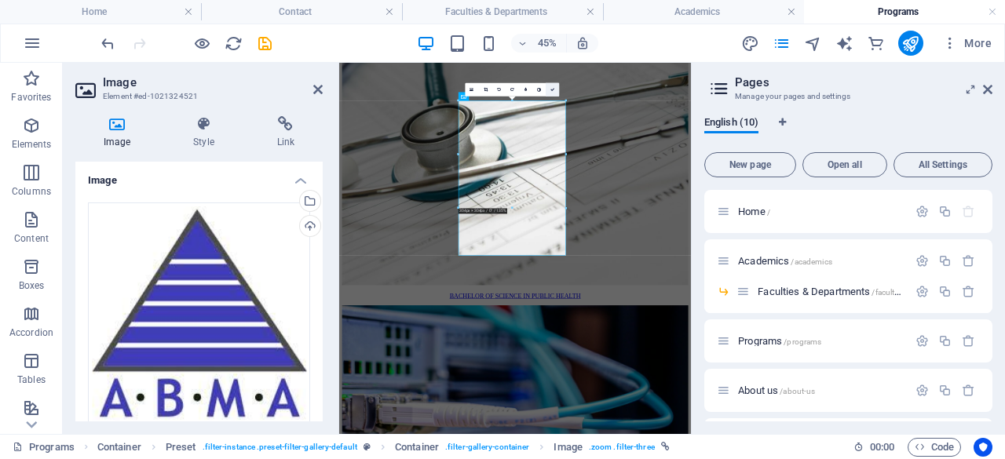
click at [552, 88] on icon at bounding box center [552, 89] width 4 height 4
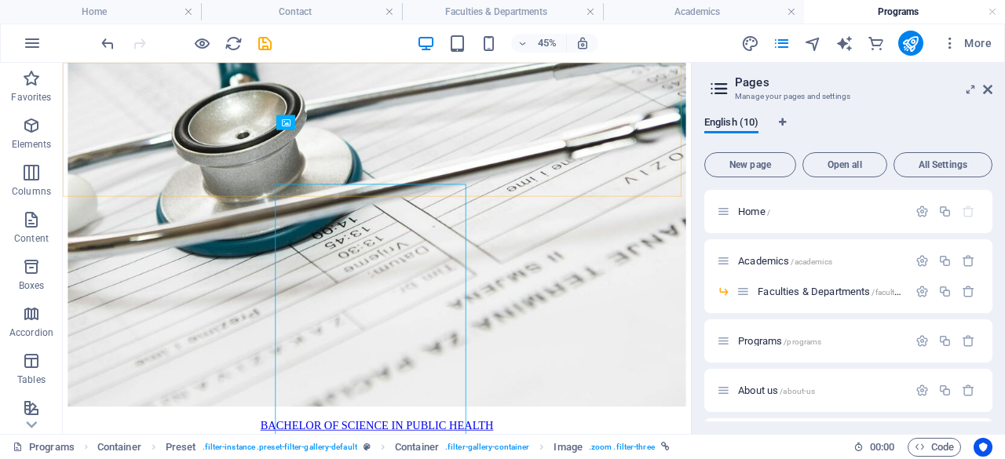
scroll to position [1072, 0]
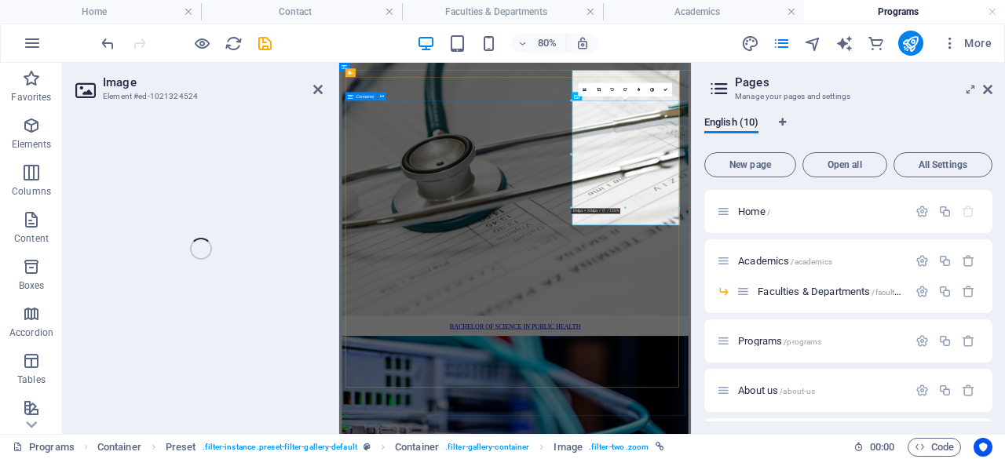
select select "%"
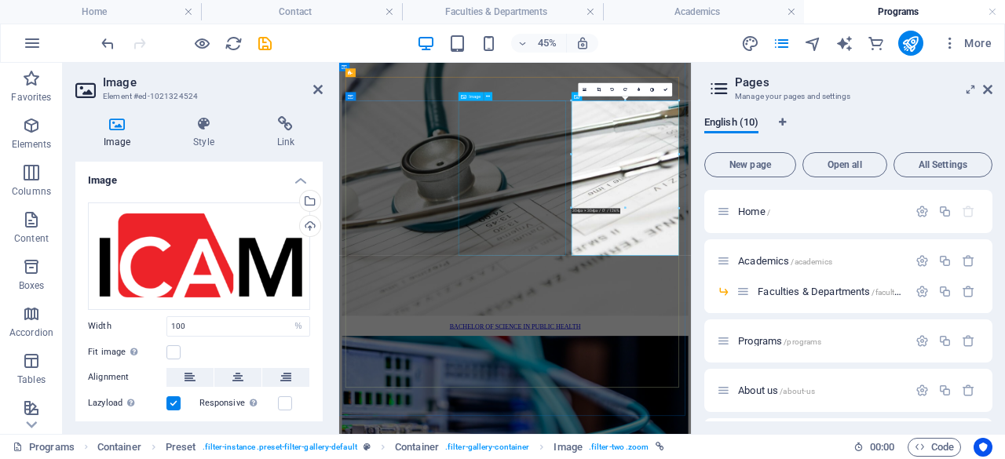
scroll to position [1139, 0]
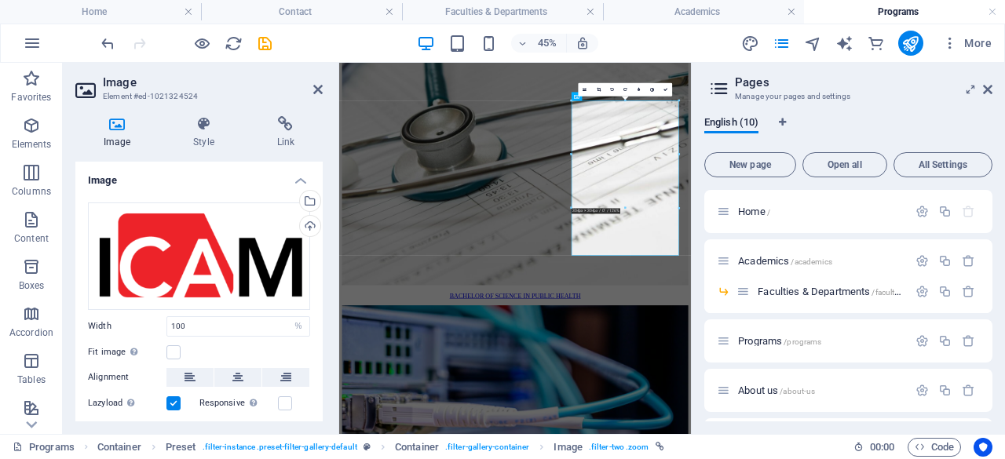
click at [598, 90] on icon at bounding box center [599, 89] width 4 height 4
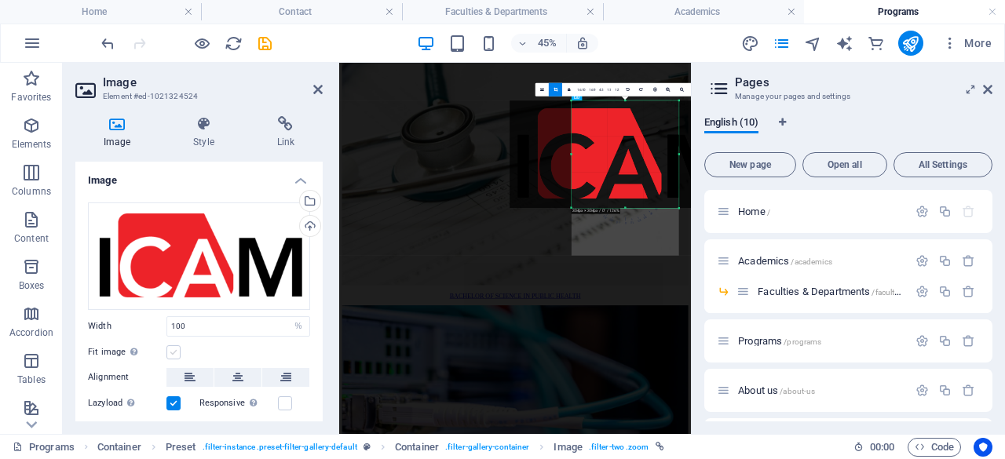
click at [171, 351] on label at bounding box center [173, 353] width 14 height 14
click at [0, 0] on input "Fit image Automatically fit image to a fixed width and height" at bounding box center [0, 0] width 0 height 0
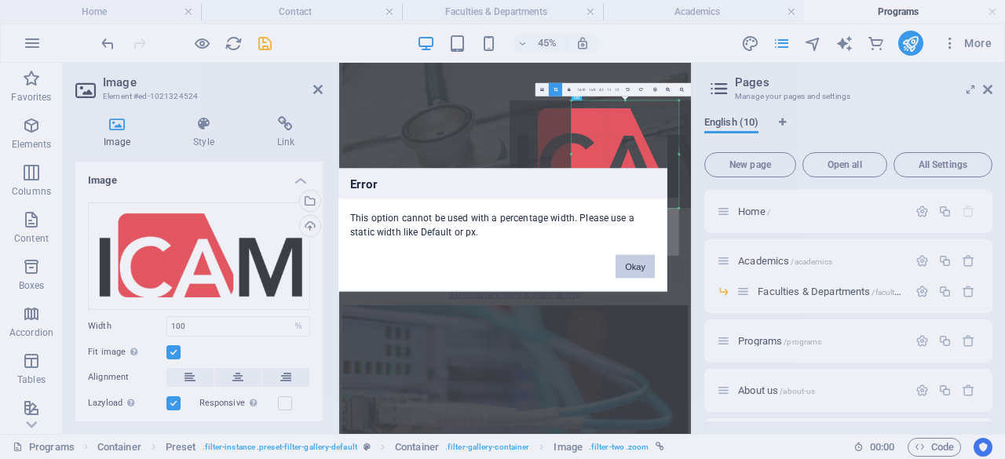
click at [638, 265] on button "Okay" at bounding box center [635, 266] width 39 height 24
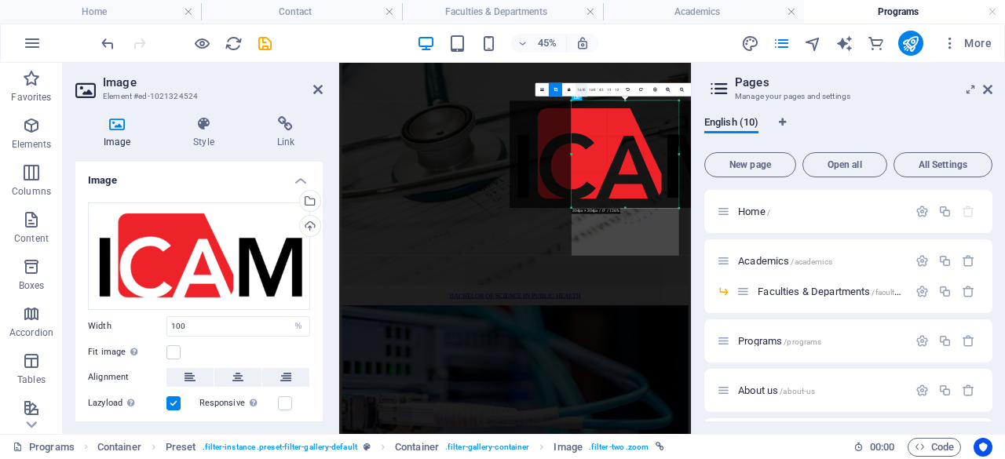
click at [583, 92] on link "16:10" at bounding box center [582, 89] width 12 height 13
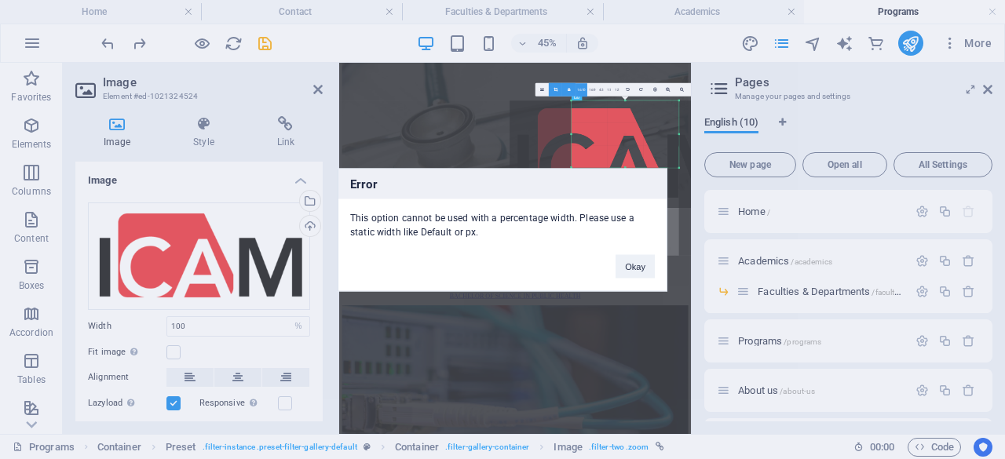
click at [656, 275] on div "Okay" at bounding box center [635, 259] width 63 height 40
click at [638, 265] on button "Okay" at bounding box center [635, 266] width 39 height 24
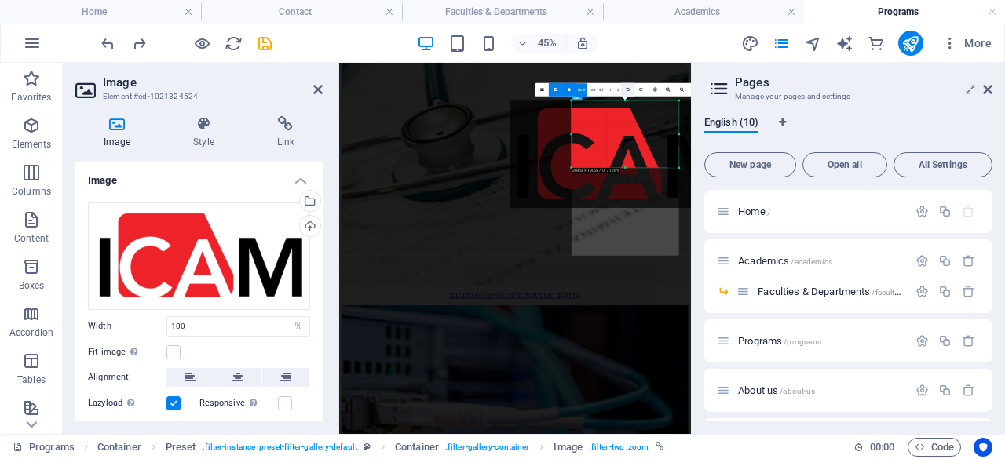
click at [630, 94] on link at bounding box center [627, 89] width 13 height 13
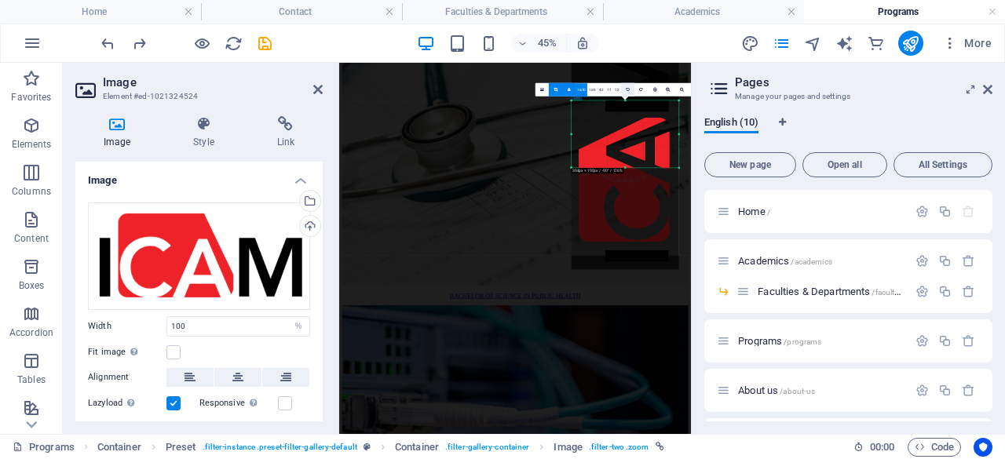
click at [629, 93] on link at bounding box center [627, 89] width 13 height 13
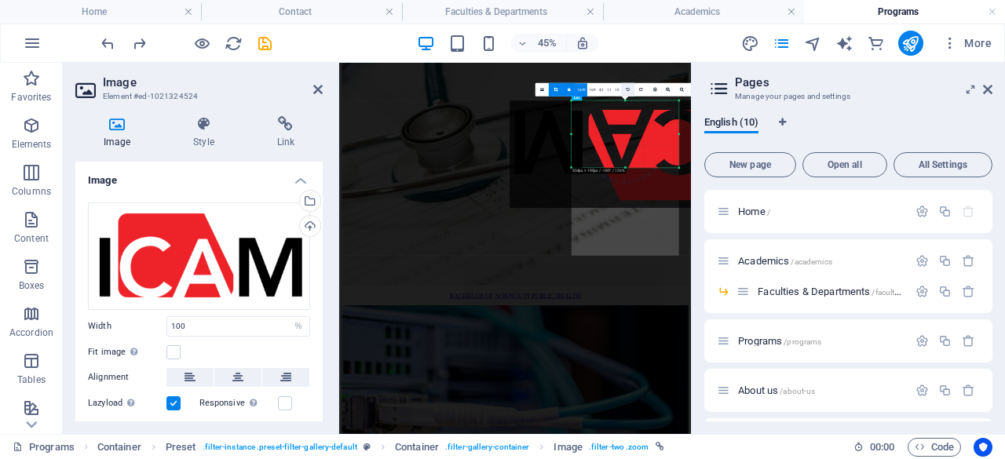
click at [629, 93] on link at bounding box center [627, 89] width 13 height 13
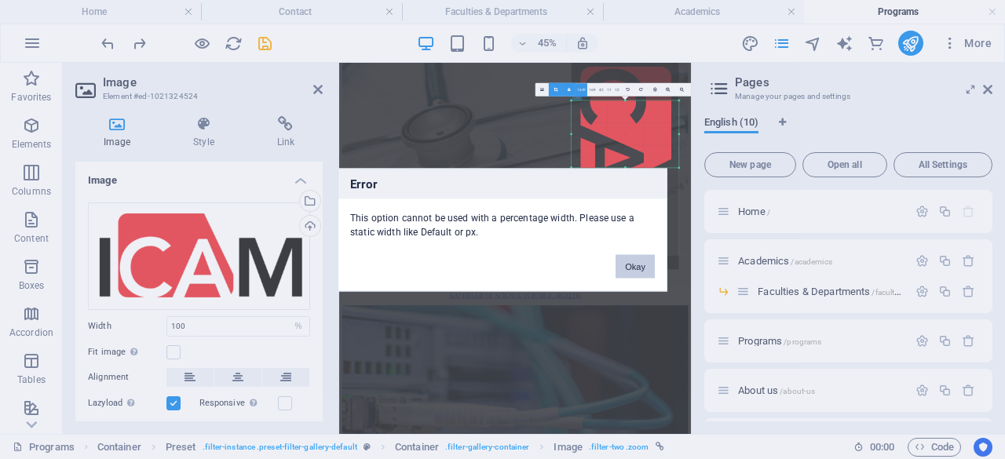
click at [642, 269] on button "Okay" at bounding box center [635, 266] width 39 height 24
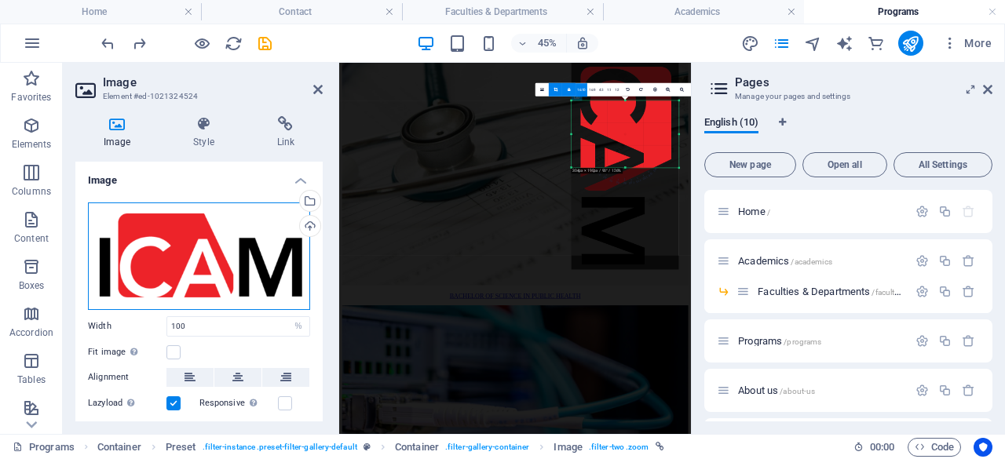
click at [223, 265] on div "Drag files here, click to choose files or select files from Files or our free s…" at bounding box center [199, 257] width 222 height 108
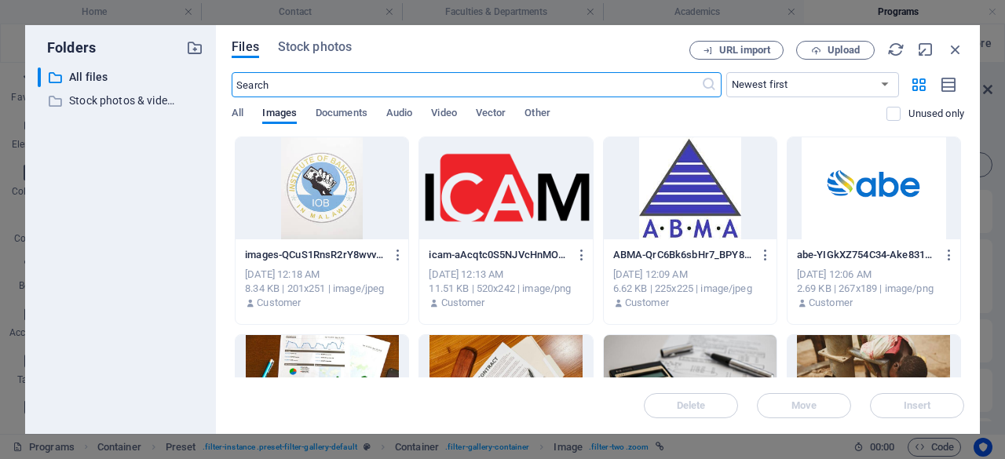
click at [496, 207] on div at bounding box center [505, 188] width 173 height 102
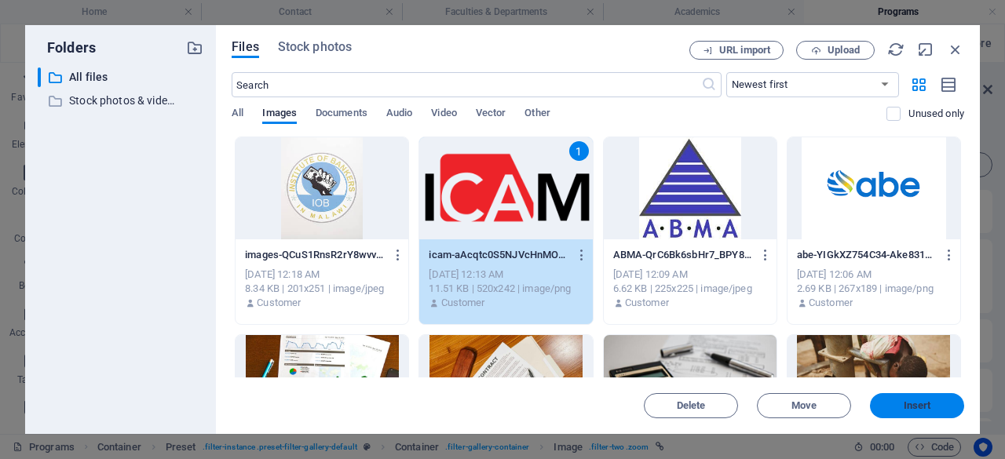
click at [891, 406] on span "Insert" at bounding box center [917, 405] width 82 height 9
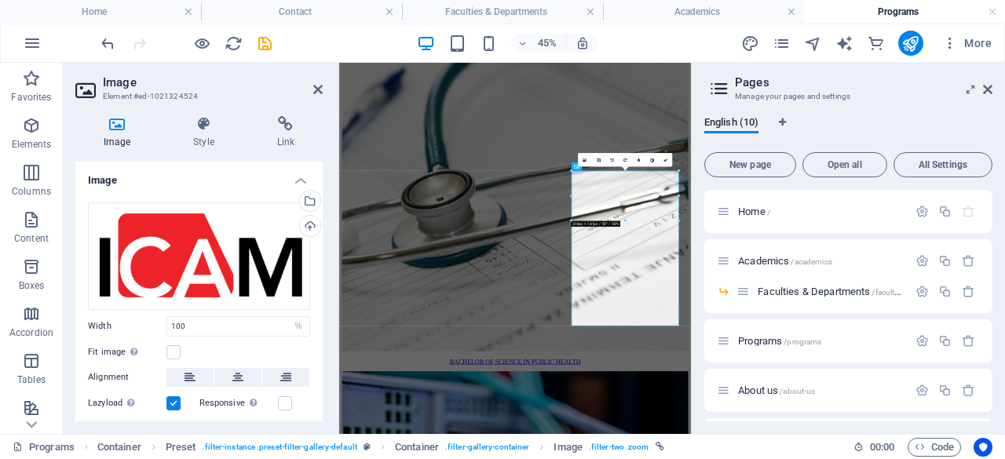
scroll to position [983, 0]
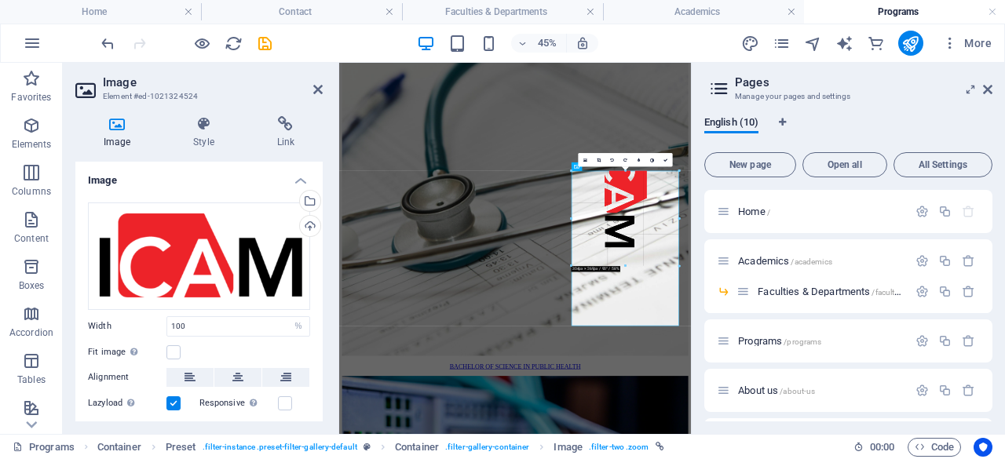
drag, startPoint x: 628, startPoint y: 220, endPoint x: 658, endPoint y: 340, distance: 123.8
drag, startPoint x: 988, startPoint y: 89, endPoint x: 752, endPoint y: 35, distance: 242.3
click at [988, 89] on icon at bounding box center [987, 89] width 9 height 13
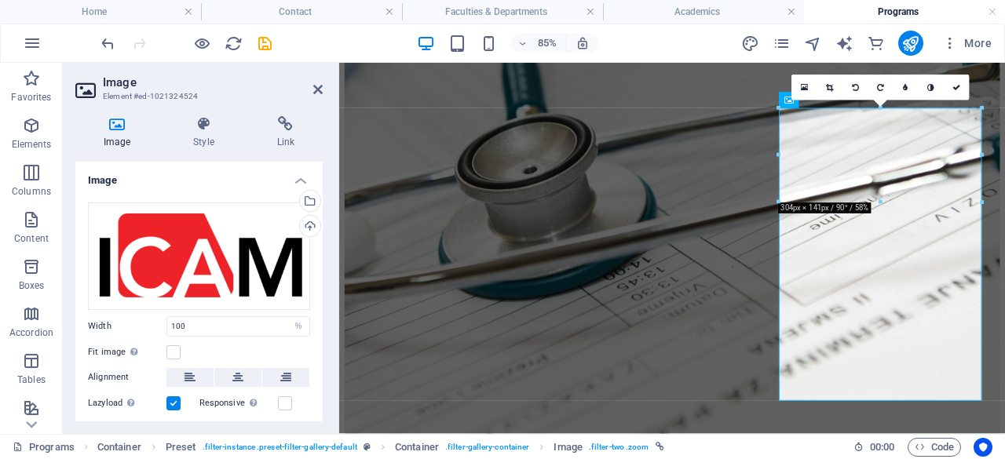
scroll to position [1066, 0]
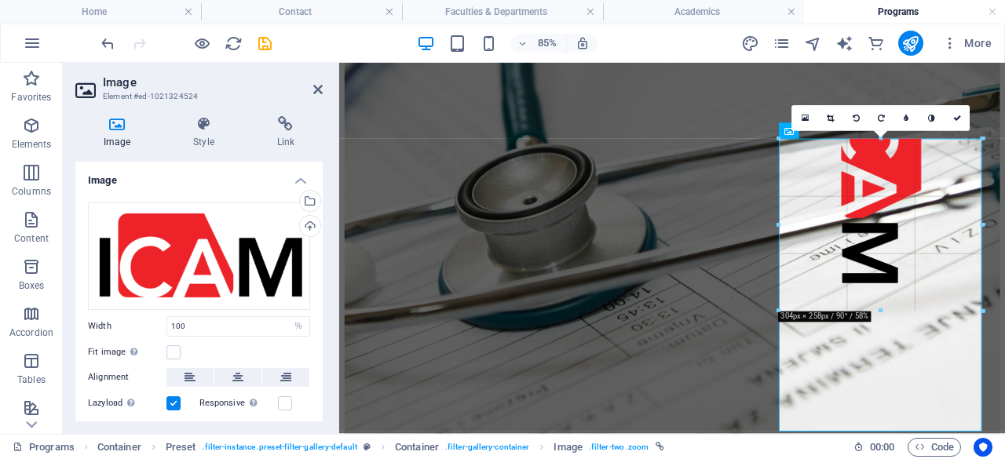
drag, startPoint x: 890, startPoint y: 231, endPoint x: 898, endPoint y: 323, distance: 92.3
drag, startPoint x: 880, startPoint y: 232, endPoint x: 882, endPoint y: 386, distance: 153.9
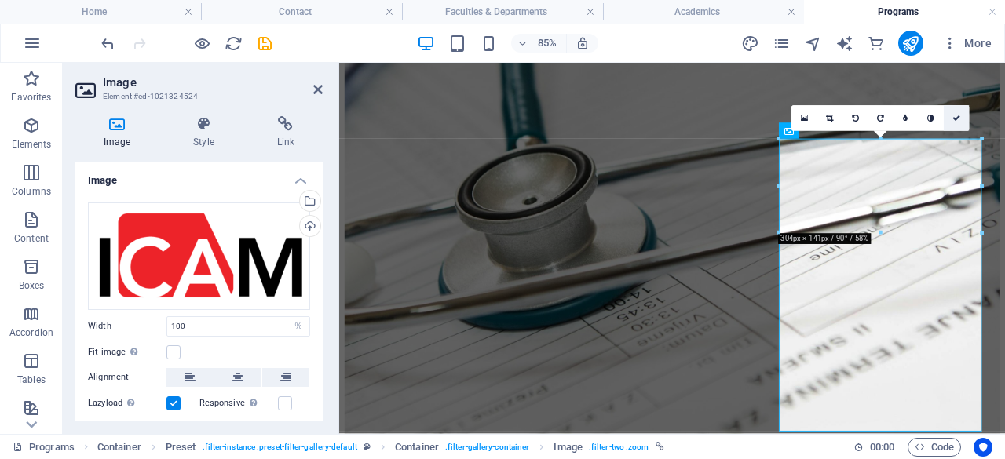
click at [953, 119] on icon at bounding box center [957, 119] width 8 height 8
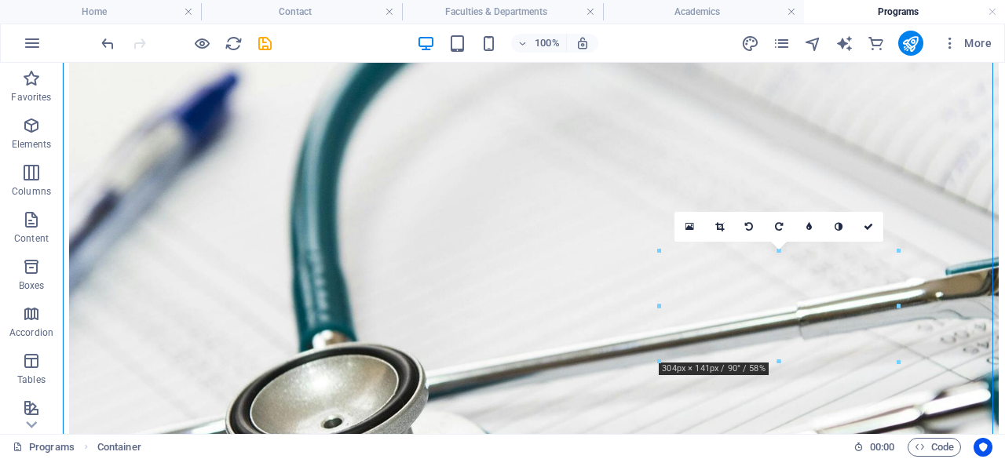
scroll to position [955, 0]
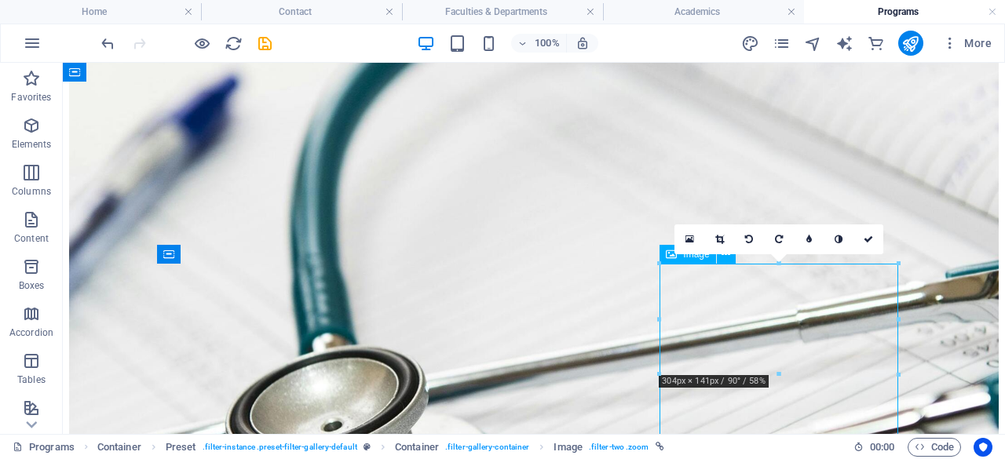
drag, startPoint x: 762, startPoint y: 291, endPoint x: 763, endPoint y: 304, distance: 12.6
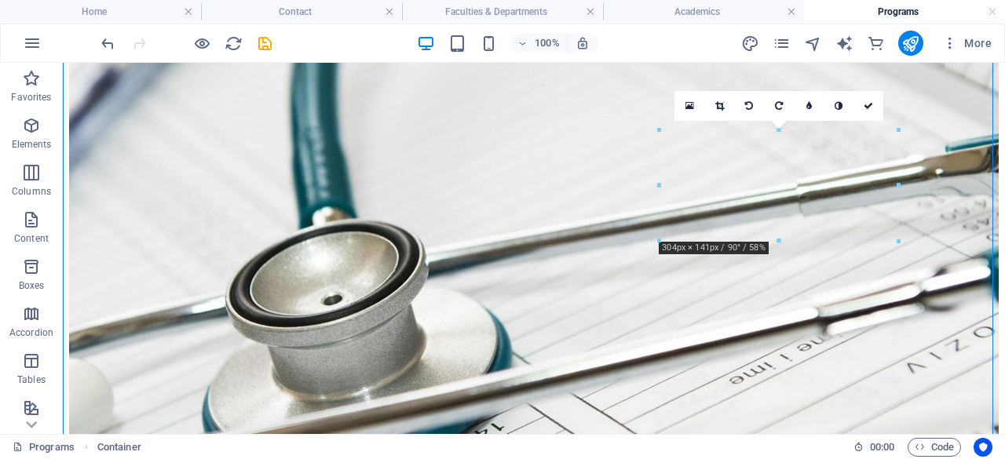
scroll to position [1071, 0]
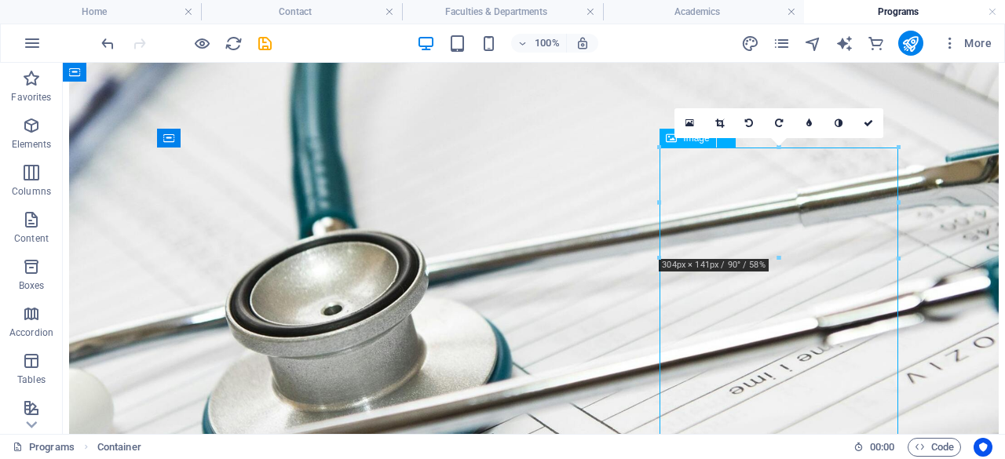
select select "%"
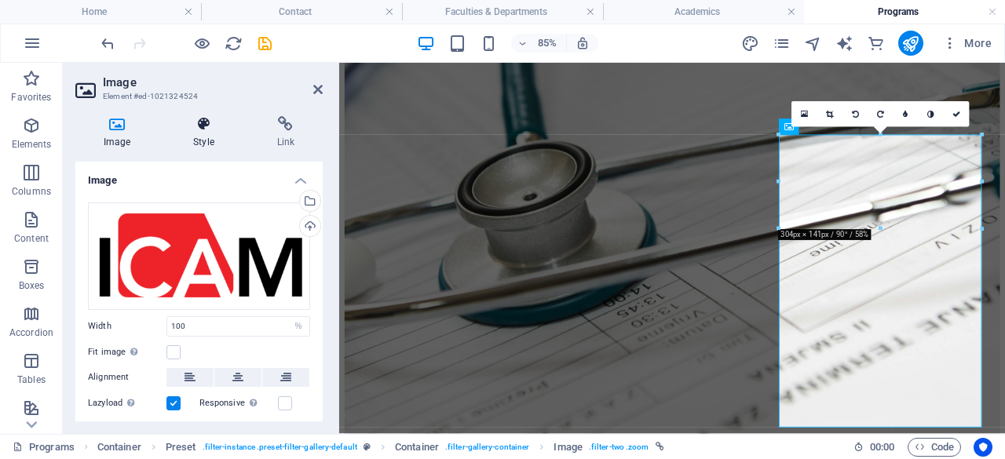
click at [207, 130] on icon at bounding box center [203, 124] width 77 height 16
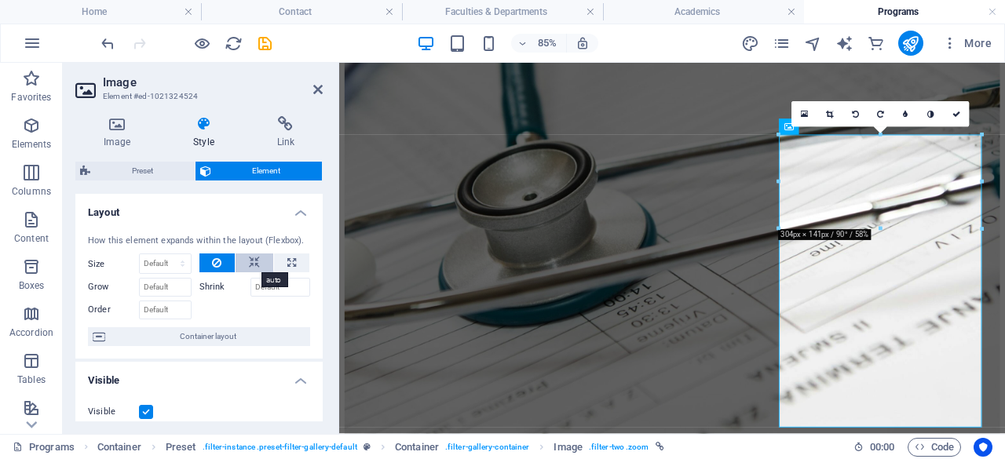
click at [258, 259] on button at bounding box center [255, 263] width 38 height 19
click at [287, 260] on icon at bounding box center [291, 263] width 9 height 19
type input "100"
select select "%"
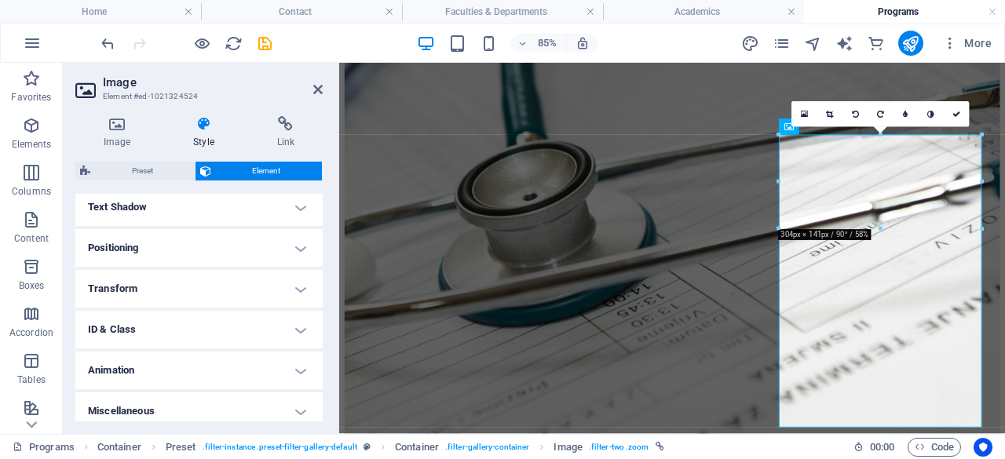
scroll to position [435, 0]
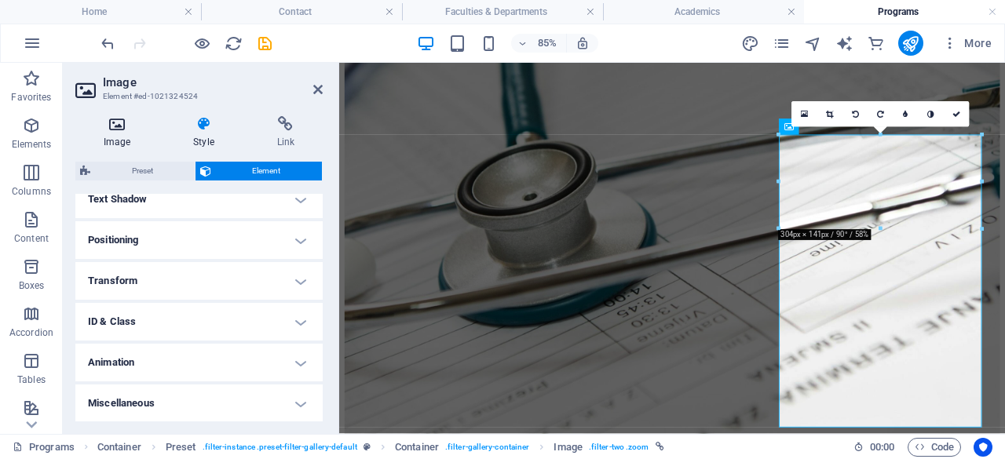
click at [115, 133] on h4 "Image" at bounding box center [120, 132] width 90 height 33
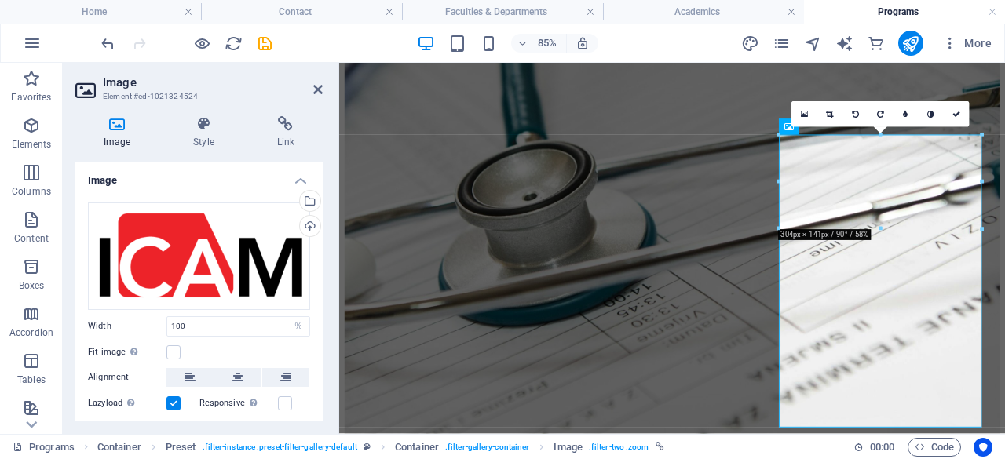
click at [199, 313] on div "Drag files here, click to choose files or select files from Files or our free s…" at bounding box center [198, 333] width 247 height 286
click at [188, 318] on input "100" at bounding box center [238, 326] width 142 height 19
type input "1"
type input "100"
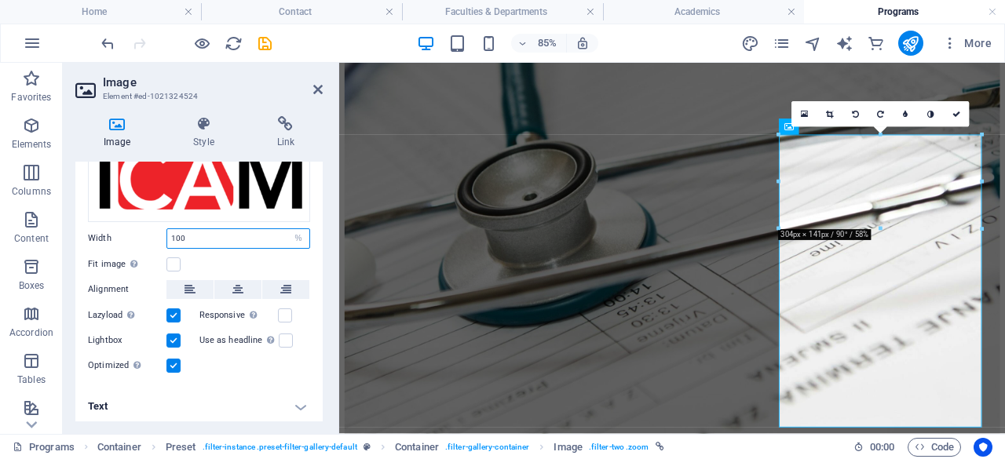
scroll to position [89, 0]
click at [298, 404] on h4 "Text" at bounding box center [198, 406] width 247 height 38
click at [956, 114] on icon at bounding box center [957, 114] width 8 height 8
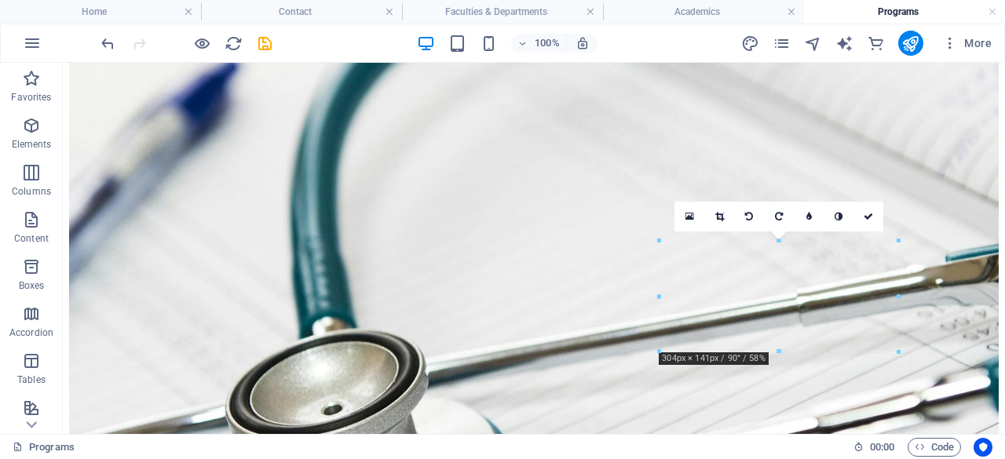
scroll to position [978, 0]
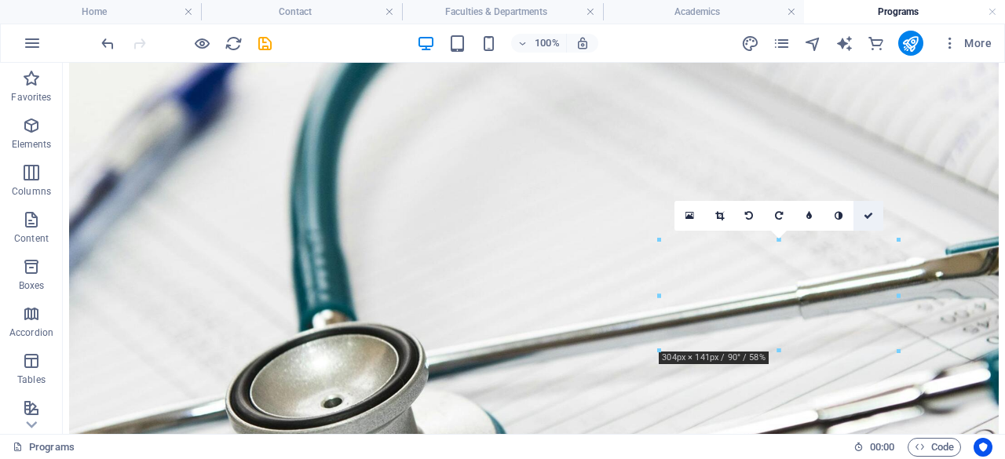
click at [868, 216] on icon at bounding box center [868, 215] width 9 height 9
click at [868, 215] on icon at bounding box center [868, 215] width 9 height 9
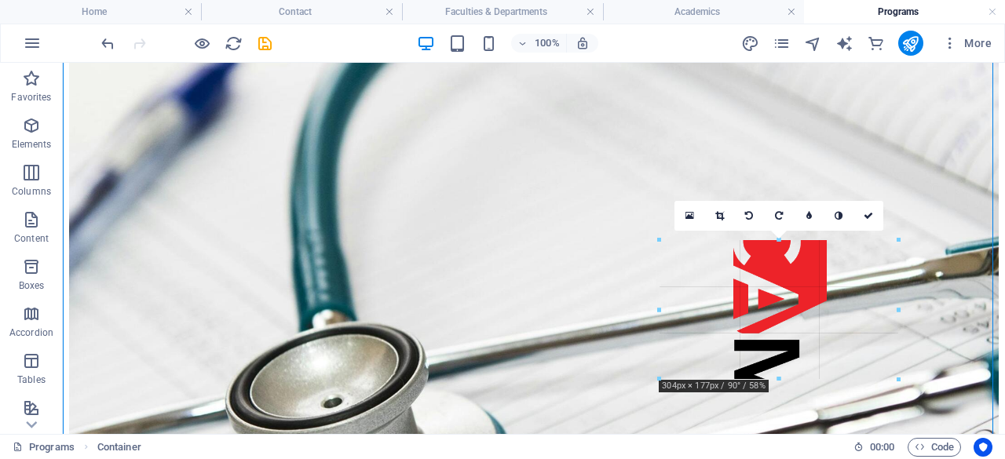
drag, startPoint x: 898, startPoint y: 354, endPoint x: 898, endPoint y: 382, distance: 28.3
click at [898, 382] on div at bounding box center [898, 379] width 9 height 9
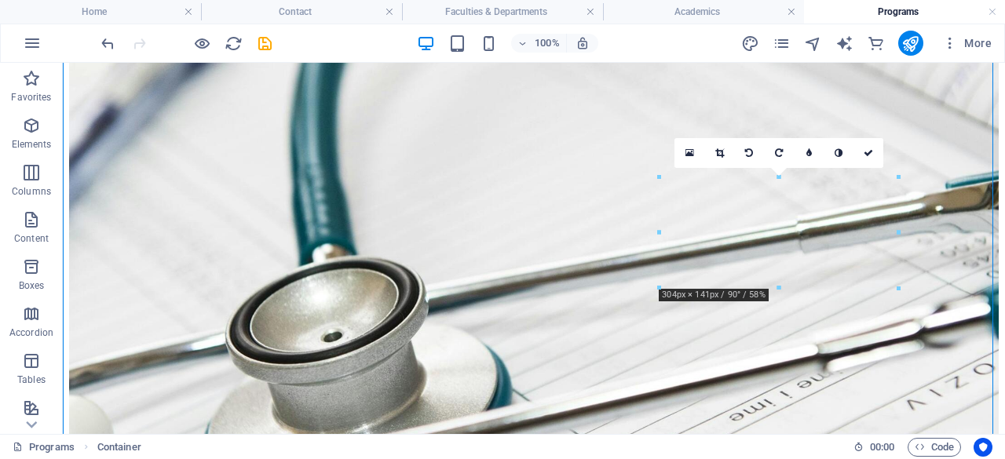
scroll to position [1048, 0]
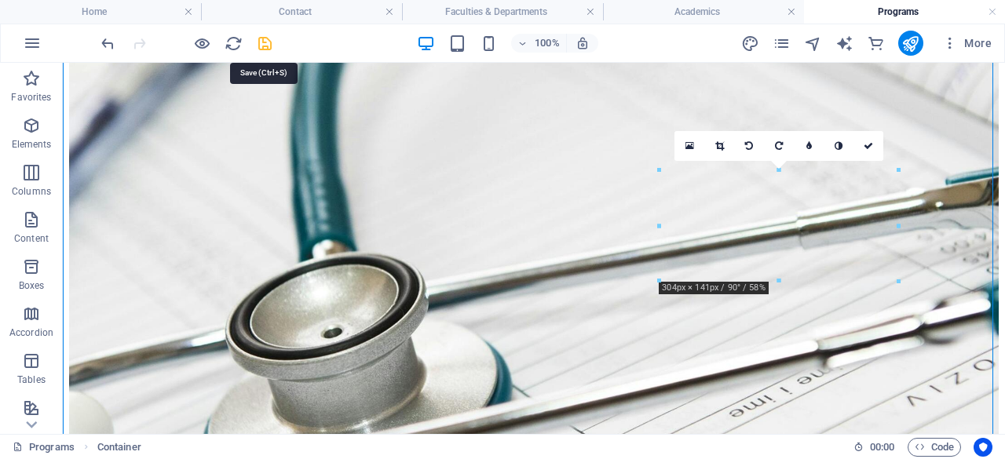
click at [267, 46] on icon "save" at bounding box center [265, 44] width 18 height 18
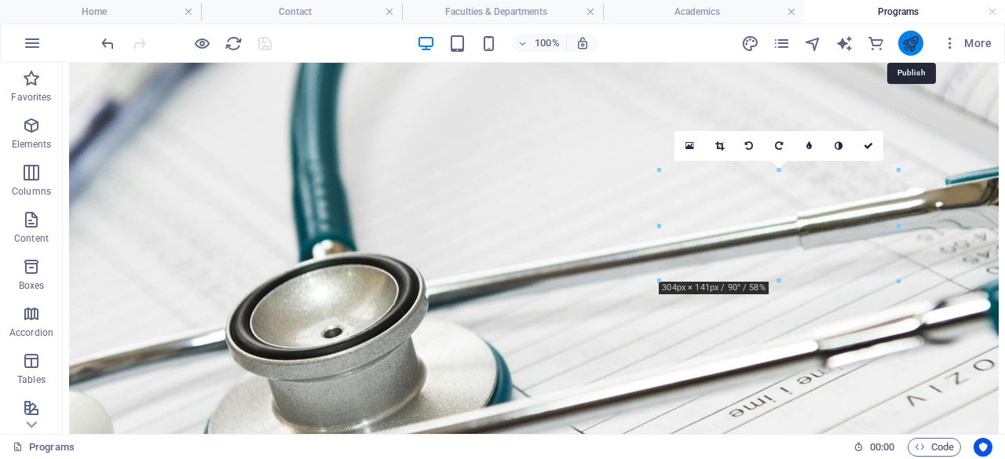
click at [909, 44] on icon "publish" at bounding box center [911, 44] width 18 height 18
click at [909, 45] on icon "publish" at bounding box center [911, 44] width 18 height 18
